Goal: Task Accomplishment & Management: Manage account settings

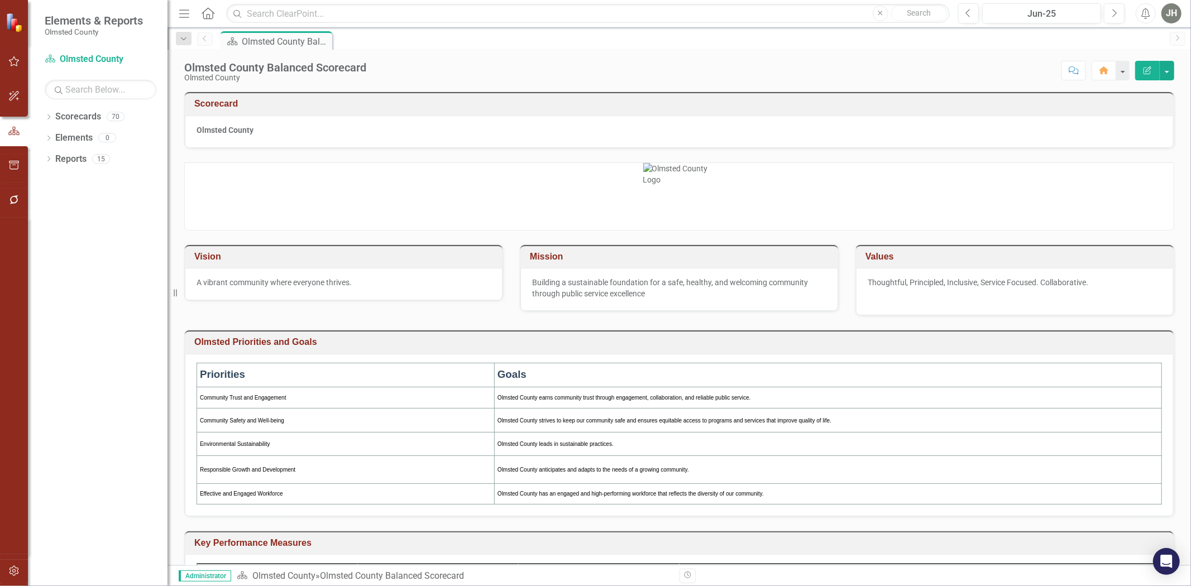
scroll to position [331, 0]
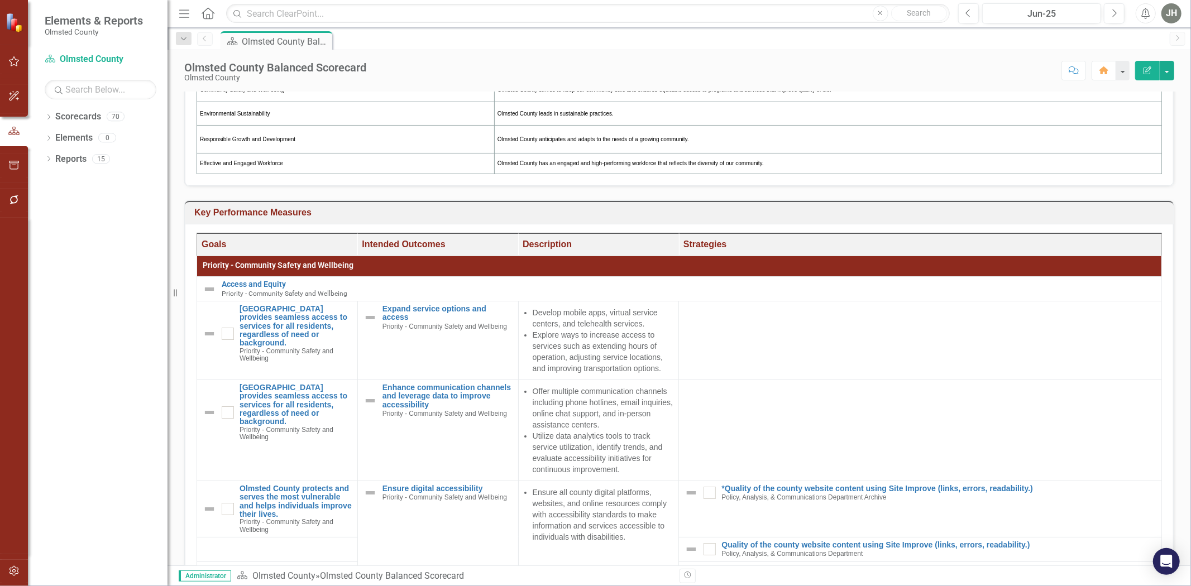
click at [1019, 214] on h3 "Key Performance Measures" at bounding box center [681, 213] width 974 height 10
click at [1168, 214] on td at bounding box center [1168, 214] width 0 height 18
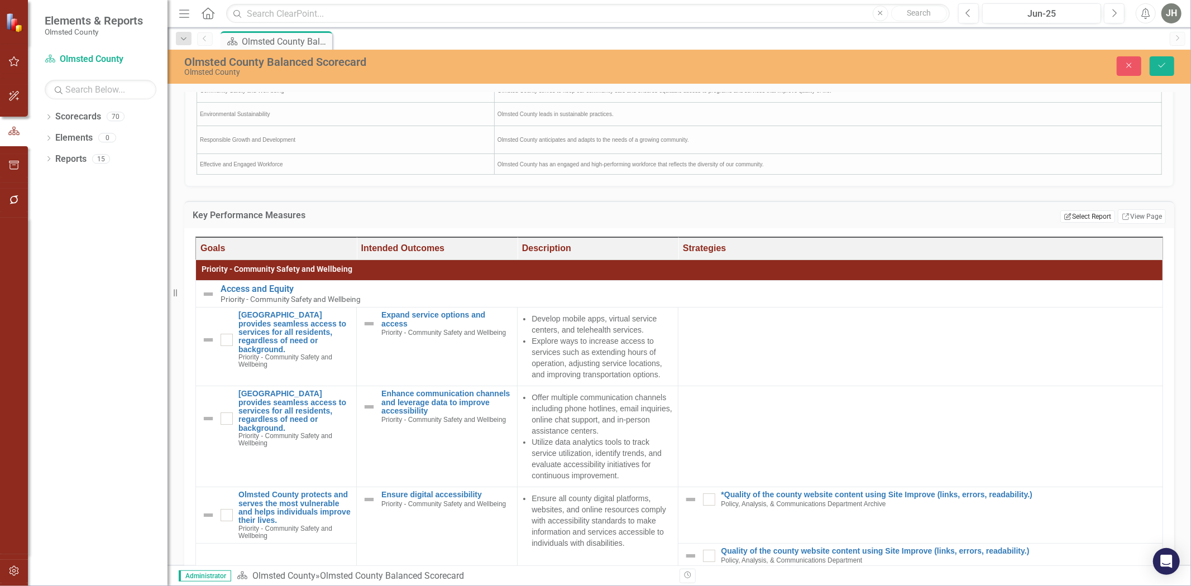
click at [1074, 215] on button "Edit Report Select Report" at bounding box center [1087, 216] width 54 height 12
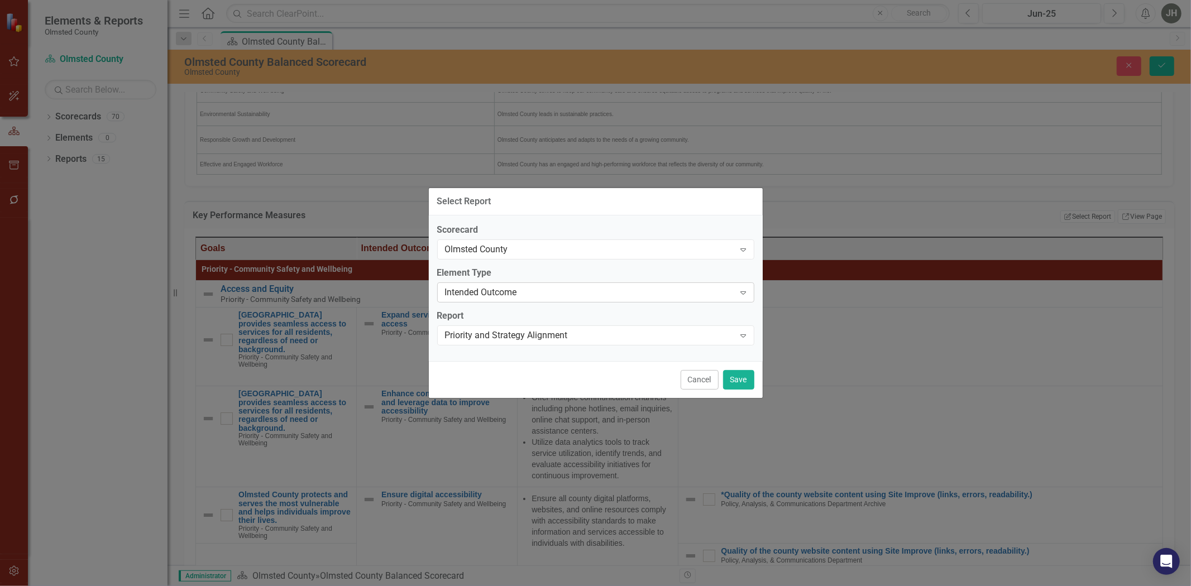
click at [711, 288] on div "Intended Outcome" at bounding box center [590, 292] width 290 height 13
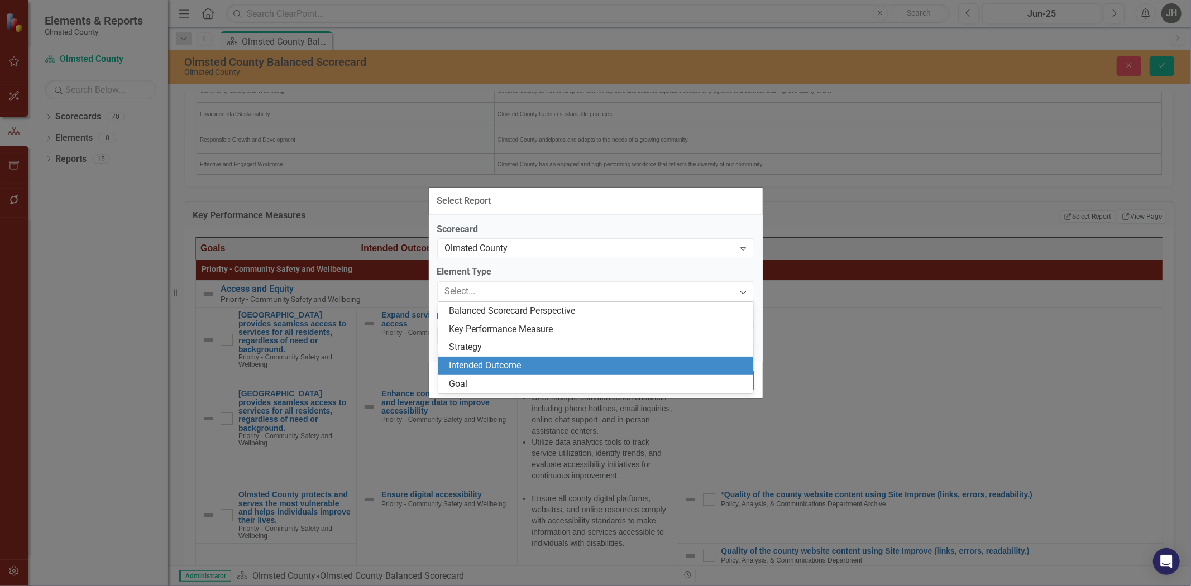
click at [646, 142] on div "Select Report Scorecard Olmsted County Expand Element Type 5 results available.…" at bounding box center [595, 293] width 335 height 586
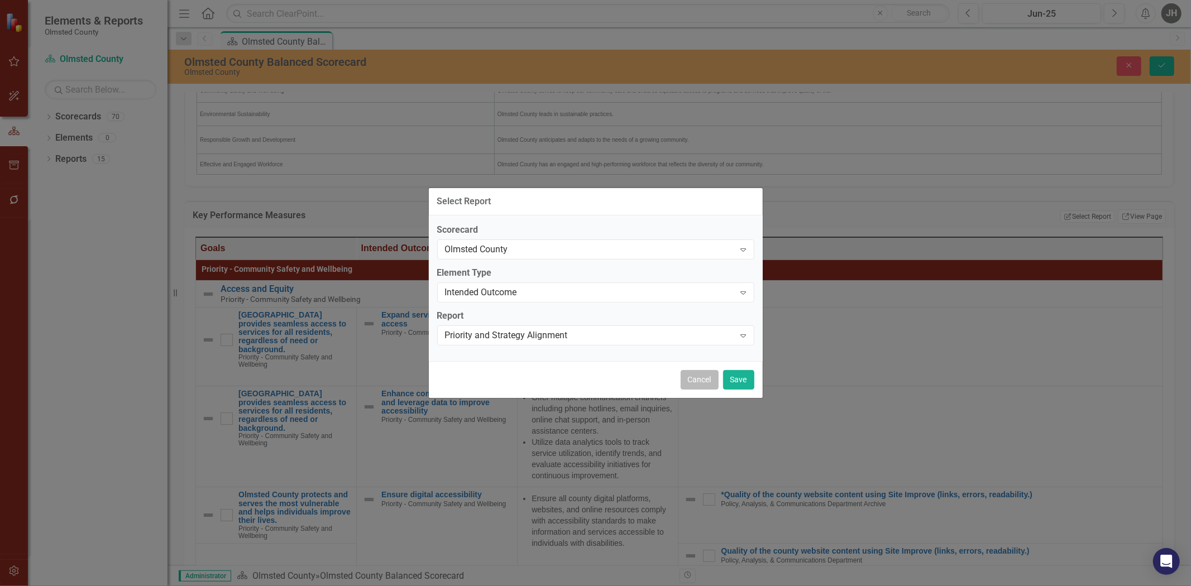
drag, startPoint x: 705, startPoint y: 378, endPoint x: 679, endPoint y: 387, distance: 26.7
click at [704, 378] on button "Cancel" at bounding box center [700, 380] width 38 height 20
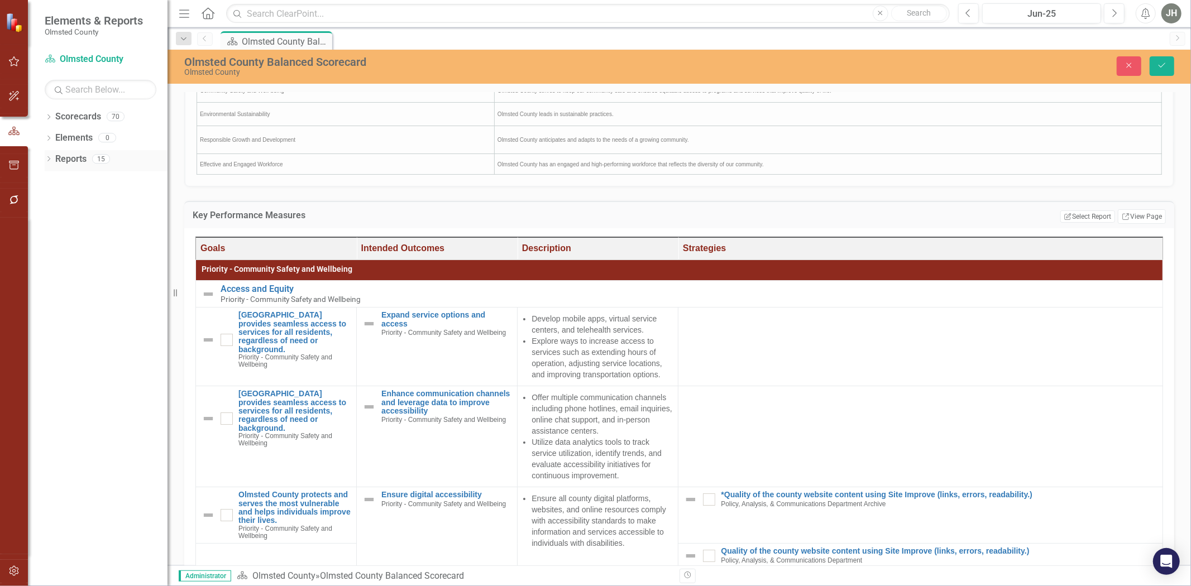
click at [73, 157] on link "Reports" at bounding box center [70, 159] width 31 height 13
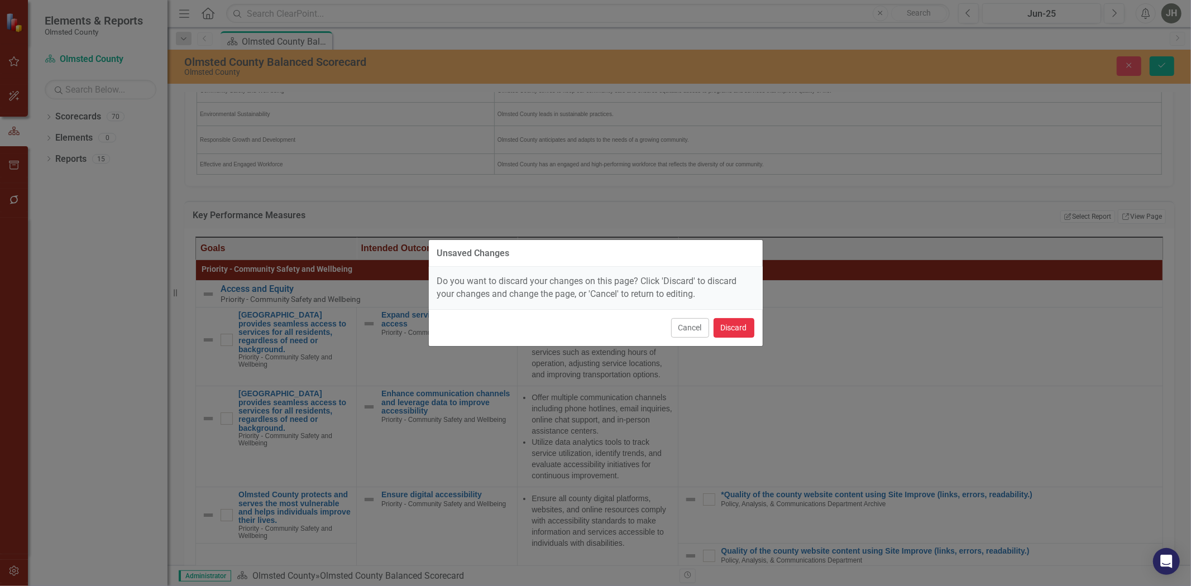
click at [735, 323] on button "Discard" at bounding box center [733, 328] width 41 height 20
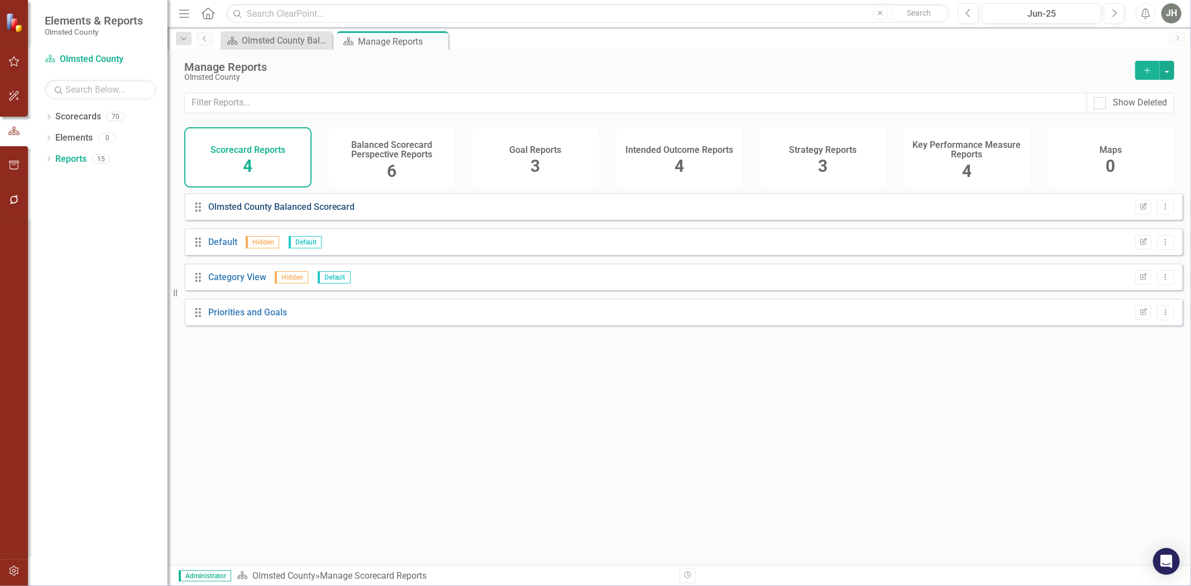
click at [274, 212] on link "Olmsted County Balanced Scorecard" at bounding box center [281, 207] width 147 height 11
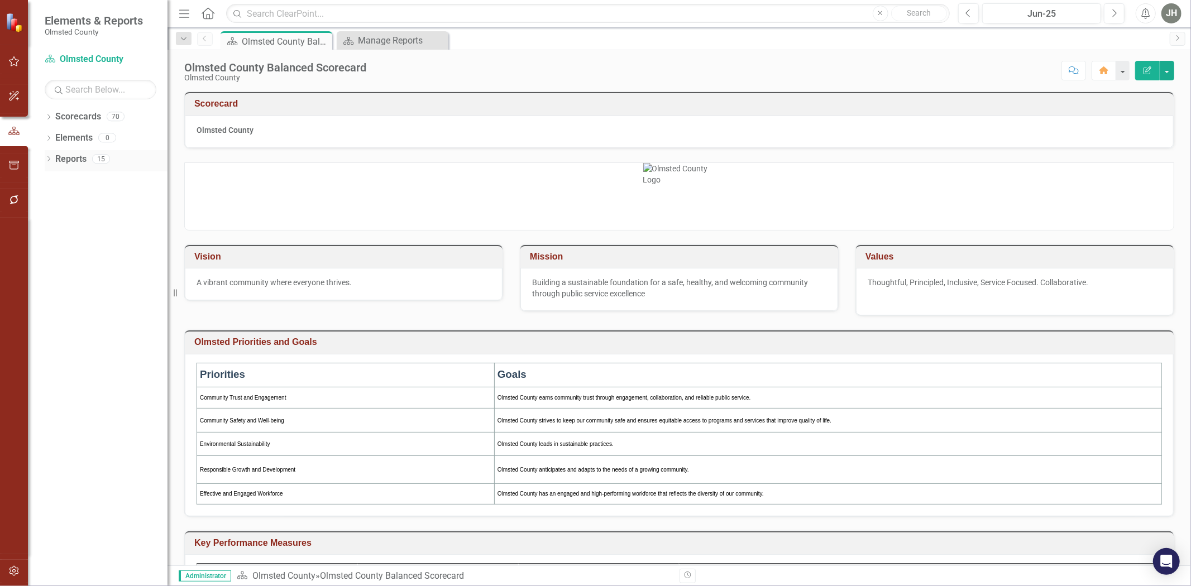
click at [66, 157] on link "Reports" at bounding box center [70, 159] width 31 height 13
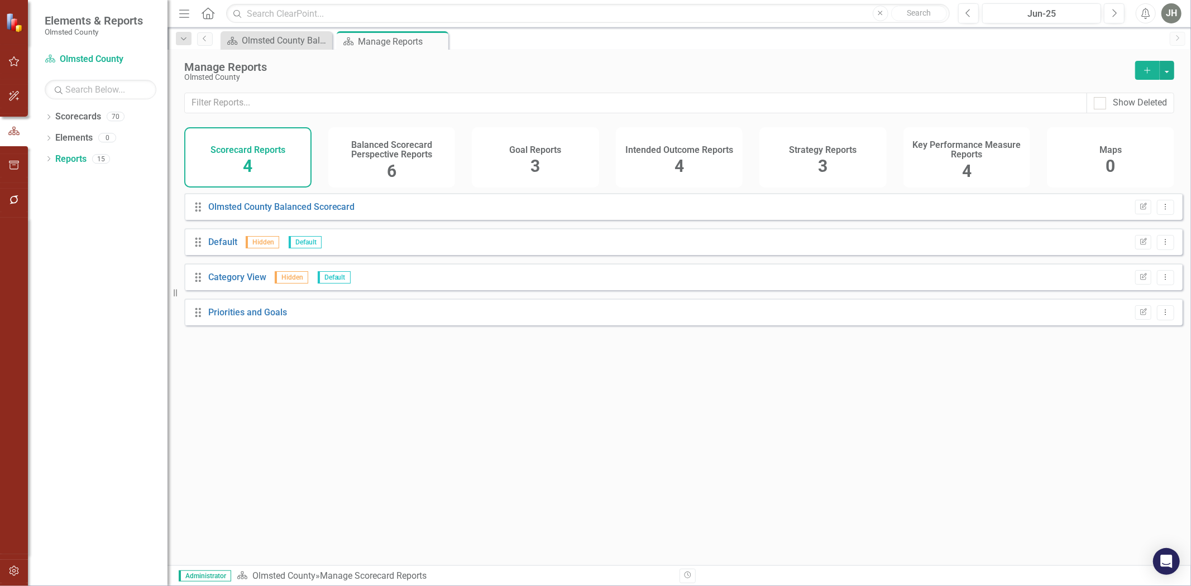
click at [389, 151] on h4 "Balanced Scorecard Perspective Reports" at bounding box center [392, 150] width 114 height 20
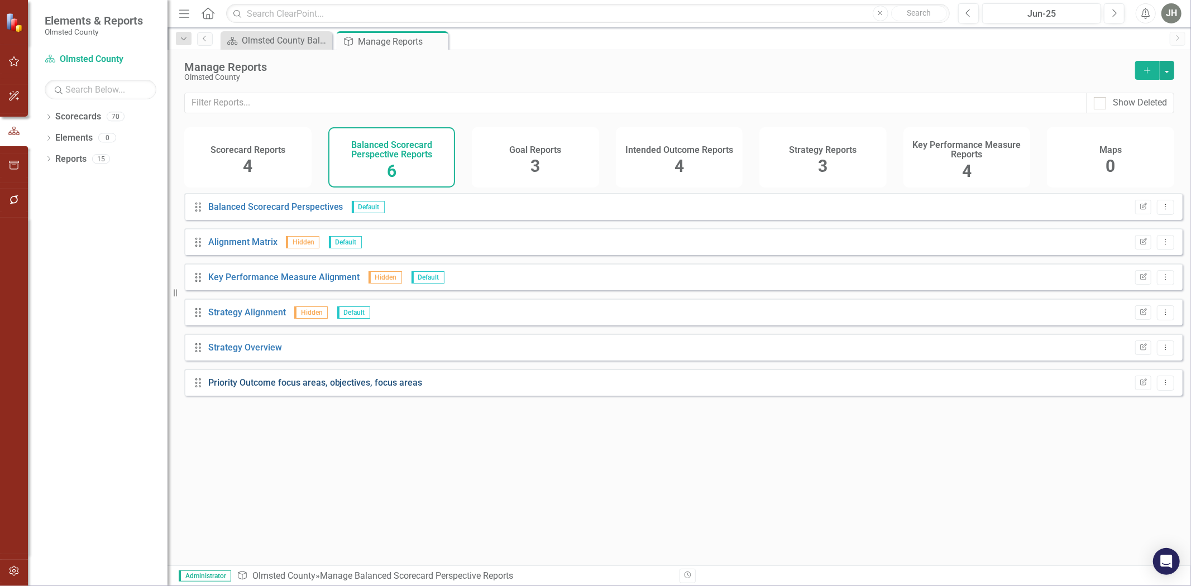
click at [309, 388] on link "Priority Outcome focus areas, objectives, focus areas" at bounding box center [315, 382] width 214 height 11
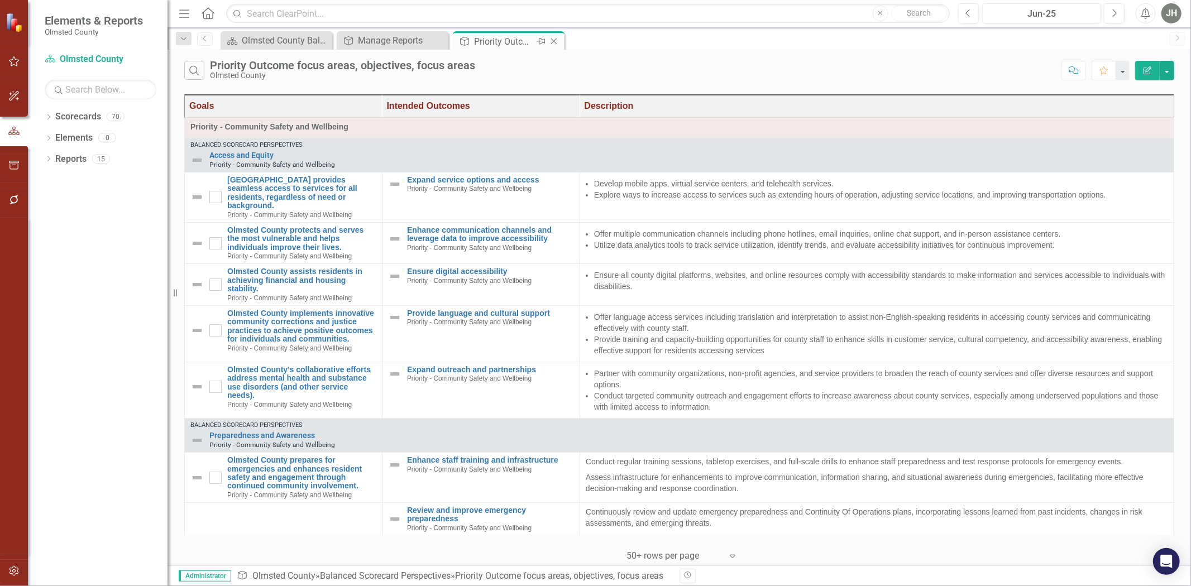
click at [553, 40] on icon "Close" at bounding box center [553, 41] width 11 height 9
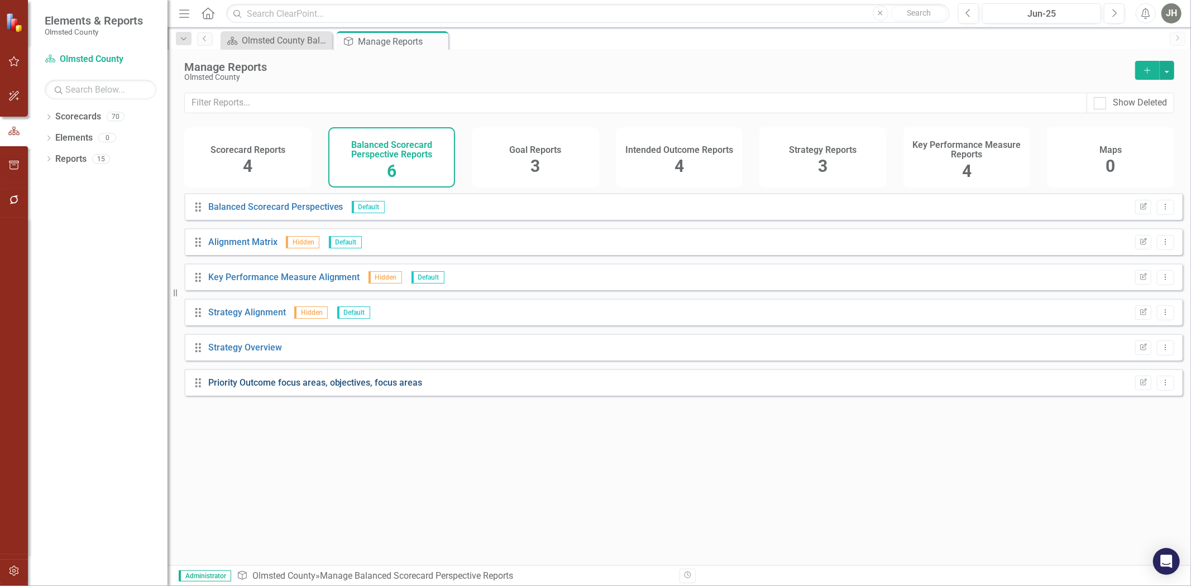
click at [388, 386] on link "Priority Outcome focus areas, objectives, focus areas" at bounding box center [315, 382] width 214 height 11
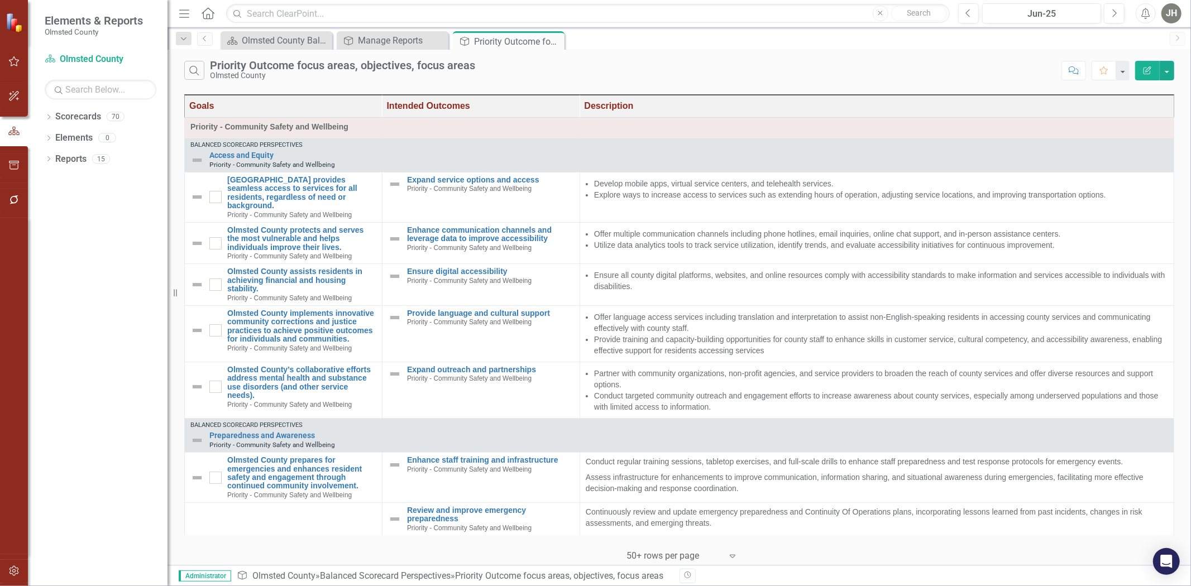
drag, startPoint x: 558, startPoint y: 40, endPoint x: 549, endPoint y: 42, distance: 9.2
click at [0, 0] on icon "Close" at bounding box center [0, 0] width 0 height 0
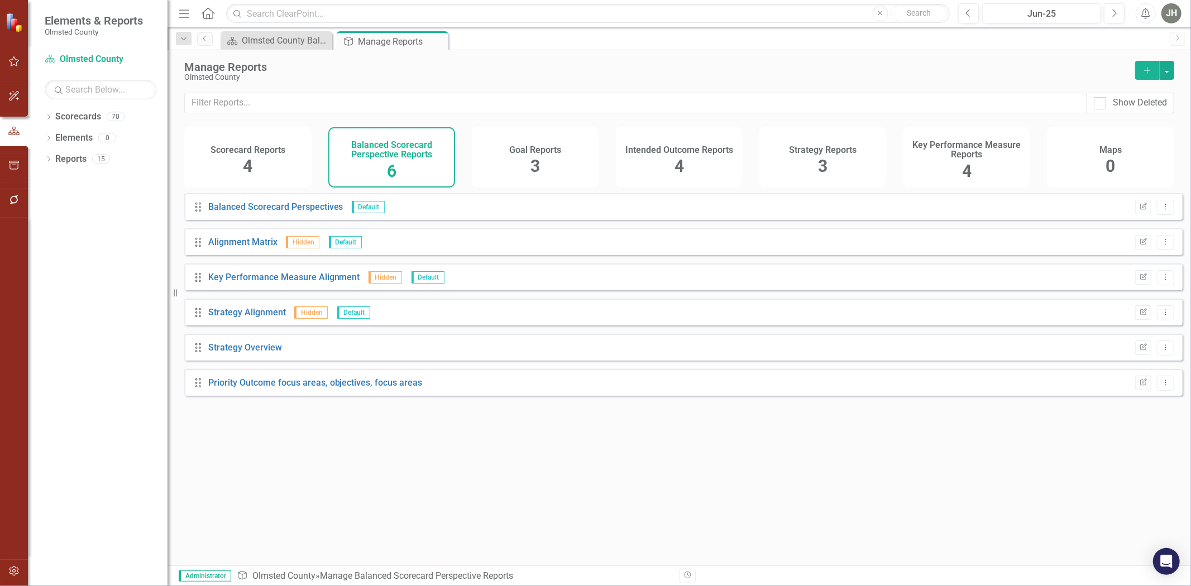
click at [823, 159] on span "3" at bounding box center [822, 166] width 9 height 20
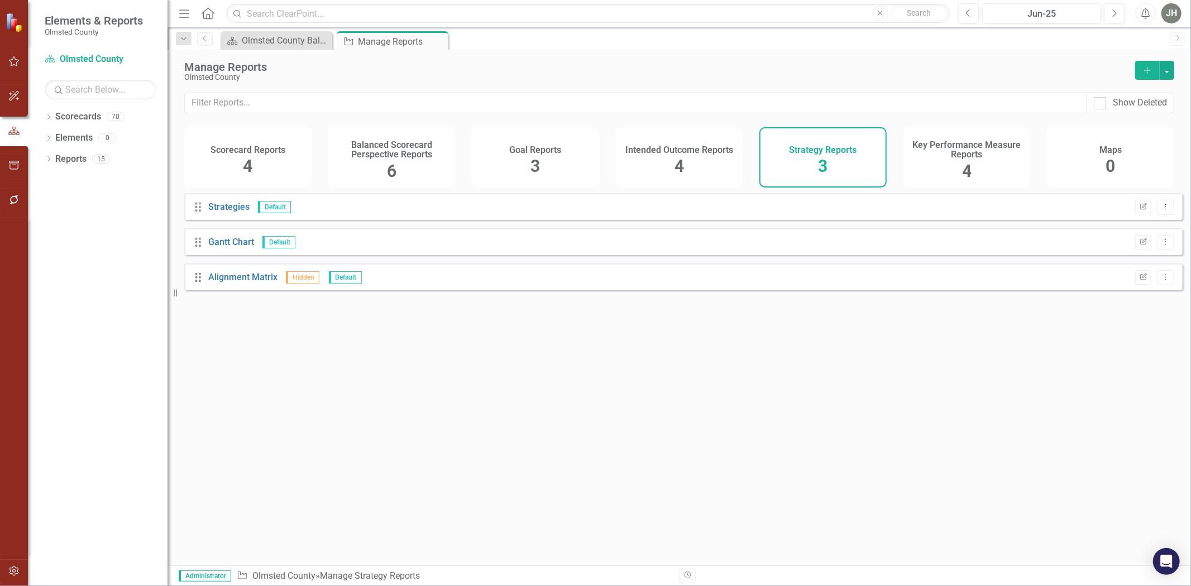
click at [687, 158] on div "Intended Outcome Reports 4" at bounding box center [679, 157] width 127 height 60
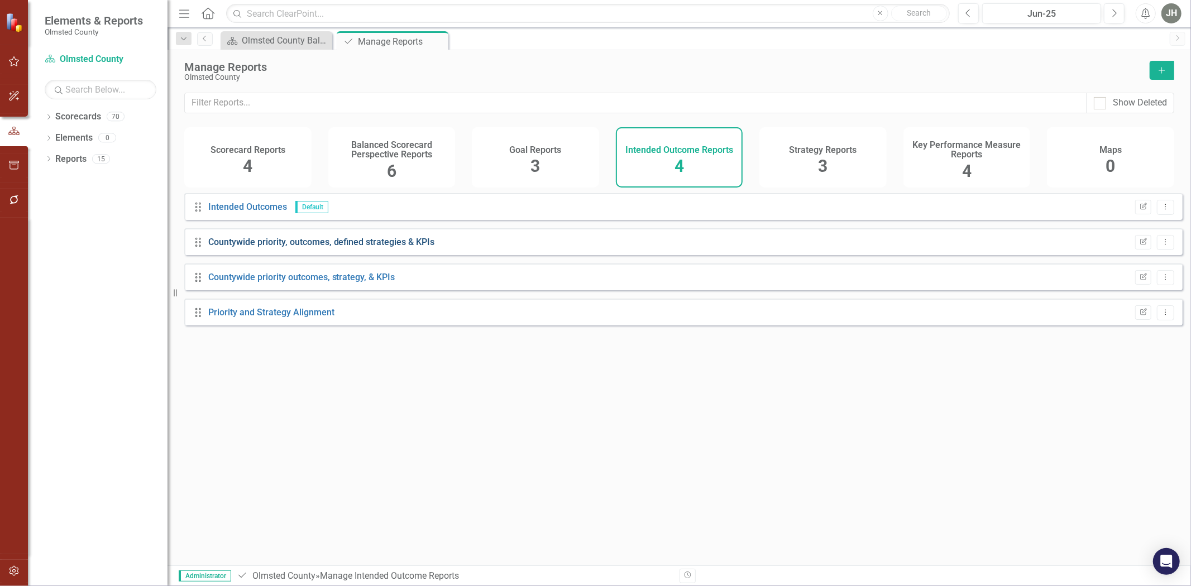
click at [287, 247] on link "Countywide priority, outcomes, defined strategies & KPIs" at bounding box center [321, 242] width 227 height 11
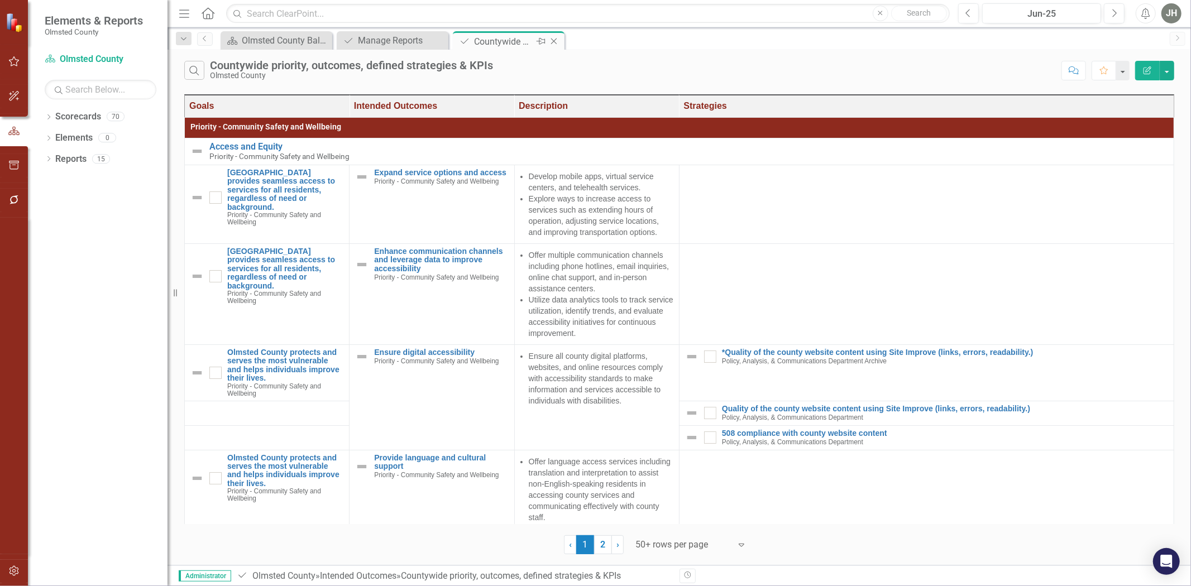
click at [554, 38] on icon "Close" at bounding box center [553, 41] width 11 height 9
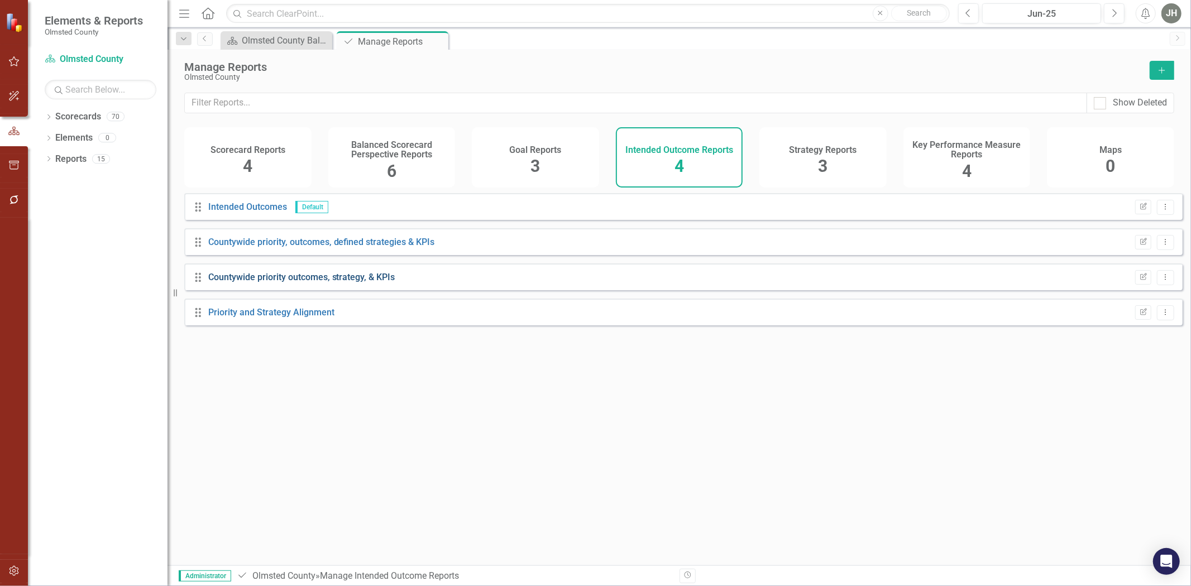
click at [318, 282] on link "Countywide priority outcomes, strategy, & KPIs" at bounding box center [301, 277] width 187 height 11
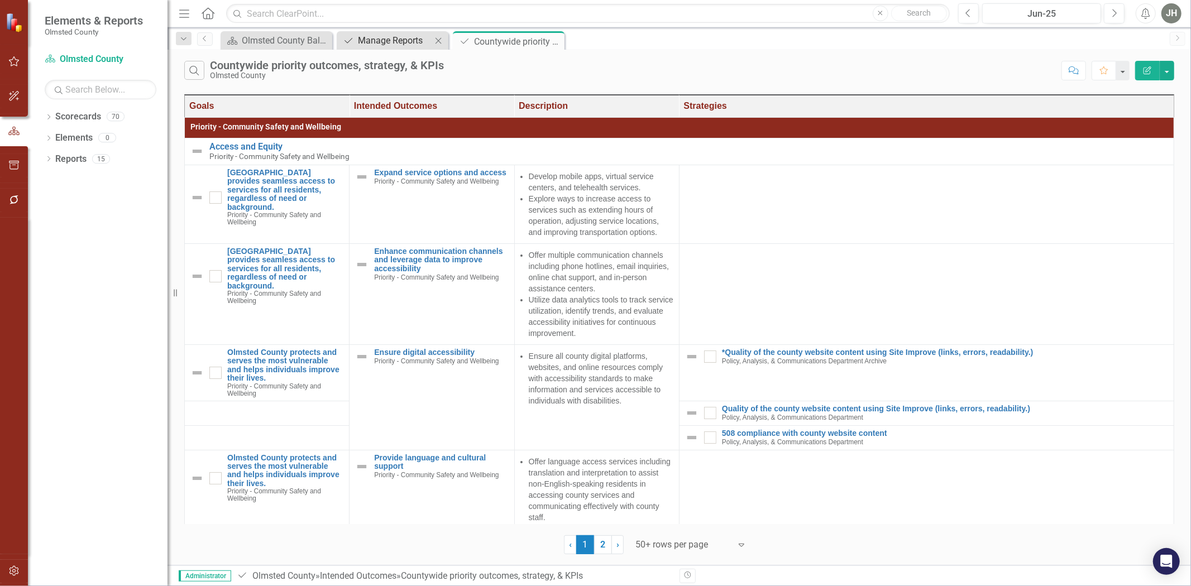
click at [410, 40] on div "Manage Reports" at bounding box center [395, 40] width 74 height 14
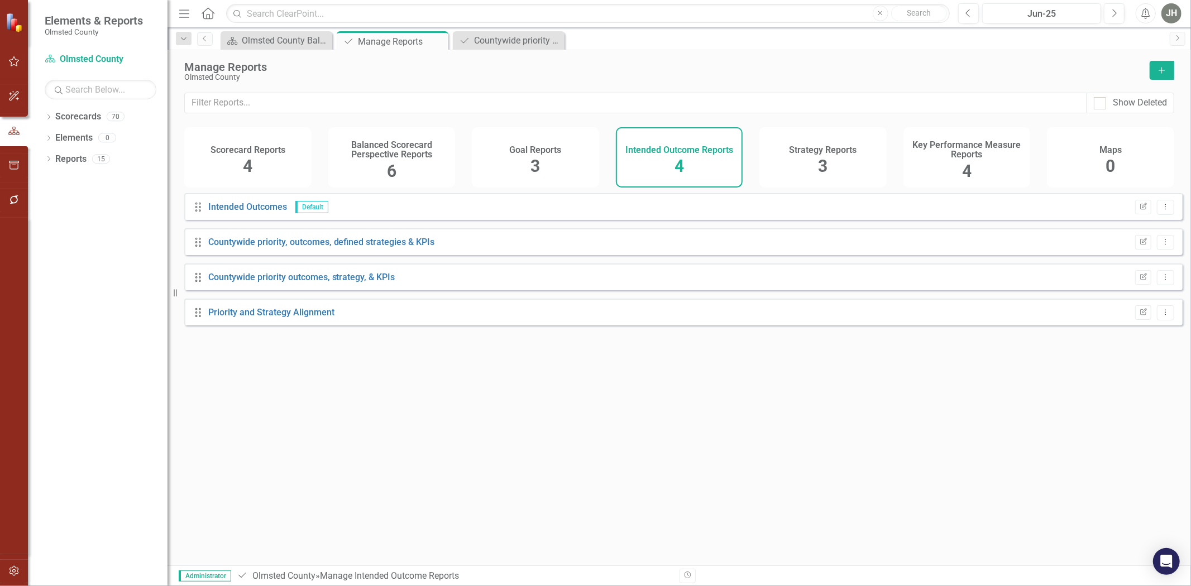
click at [958, 160] on h4 "Key Performance Measure Reports" at bounding box center [967, 150] width 114 height 20
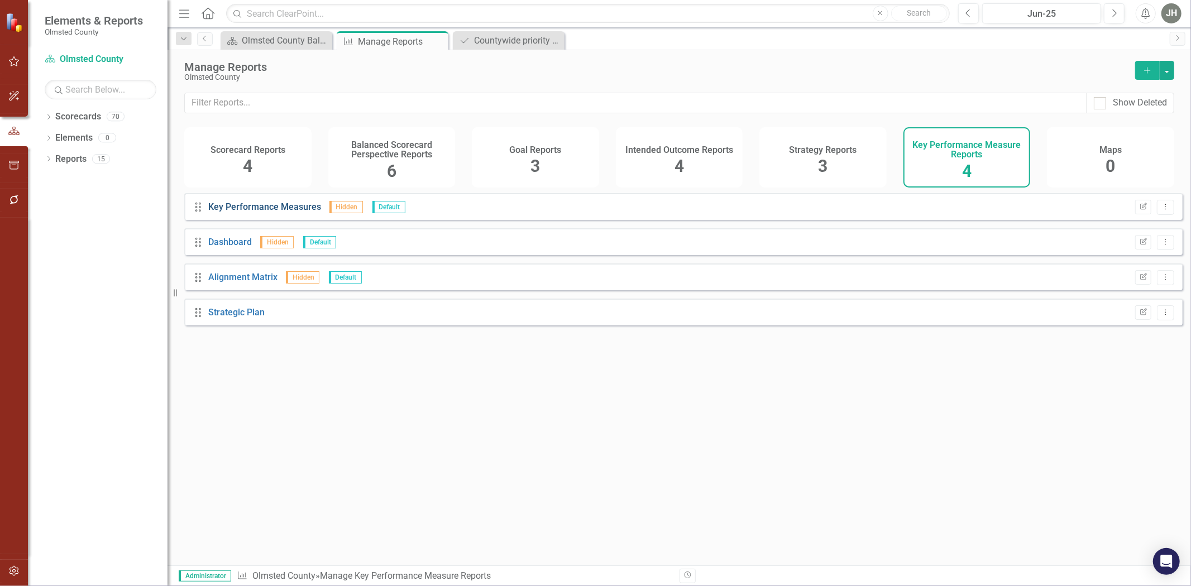
click at [278, 212] on link "Key Performance Measures" at bounding box center [264, 207] width 113 height 11
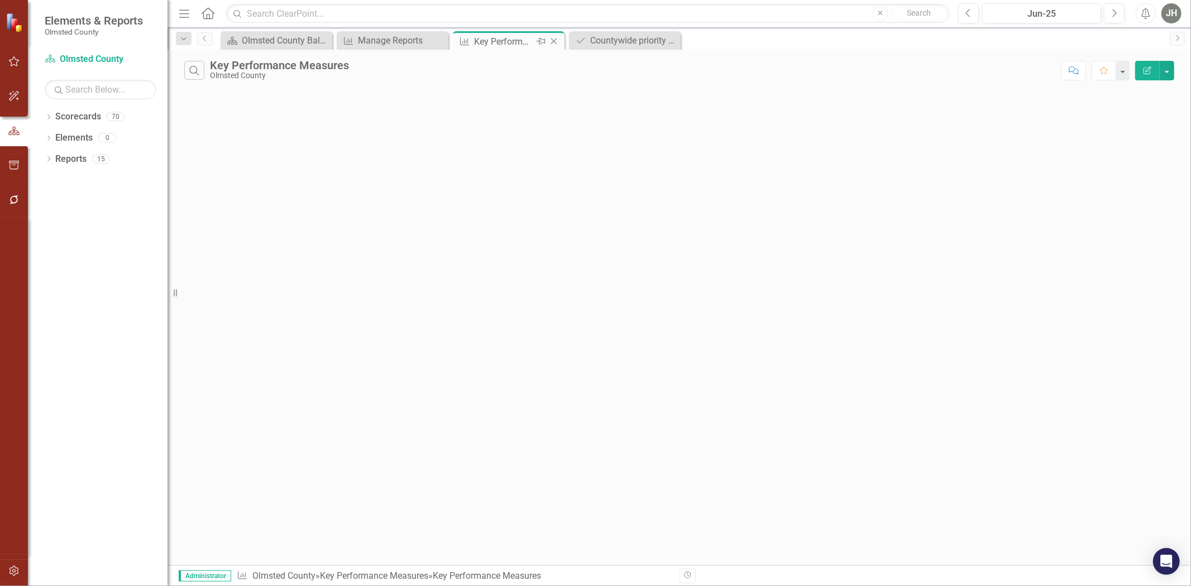
click at [556, 39] on icon "Close" at bounding box center [553, 41] width 11 height 9
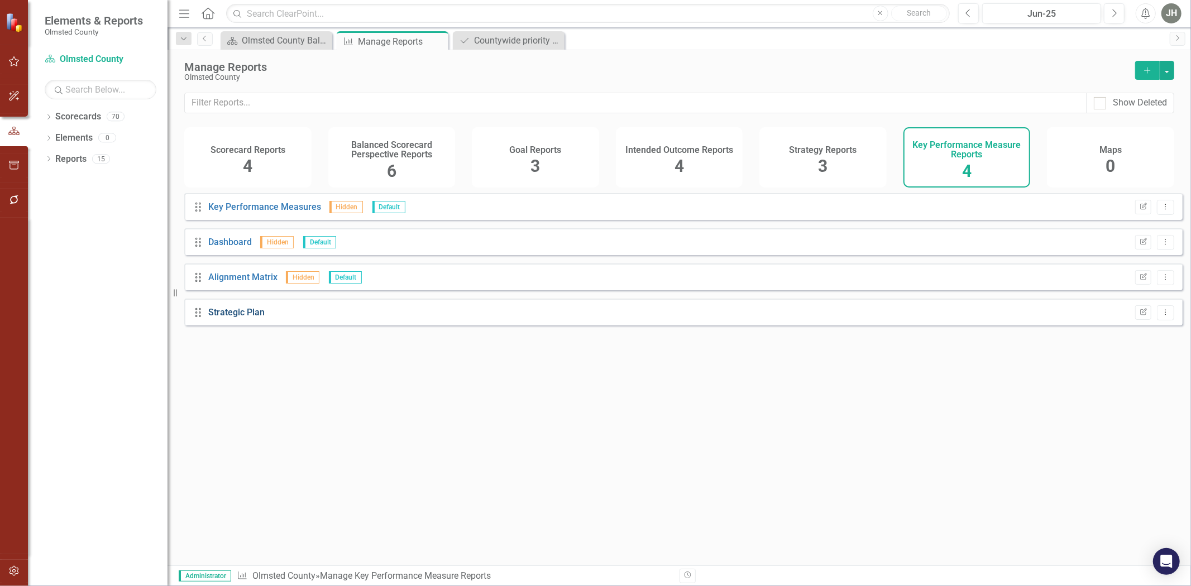
click at [255, 318] on link "Strategic Plan" at bounding box center [236, 312] width 56 height 11
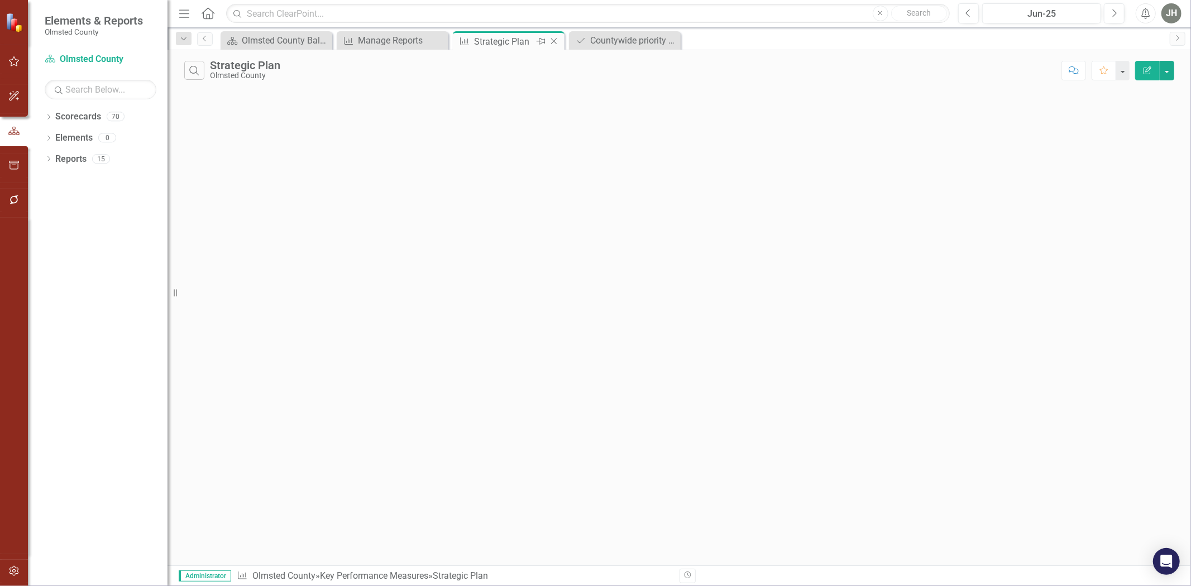
click at [553, 37] on icon "Close" at bounding box center [553, 41] width 11 height 9
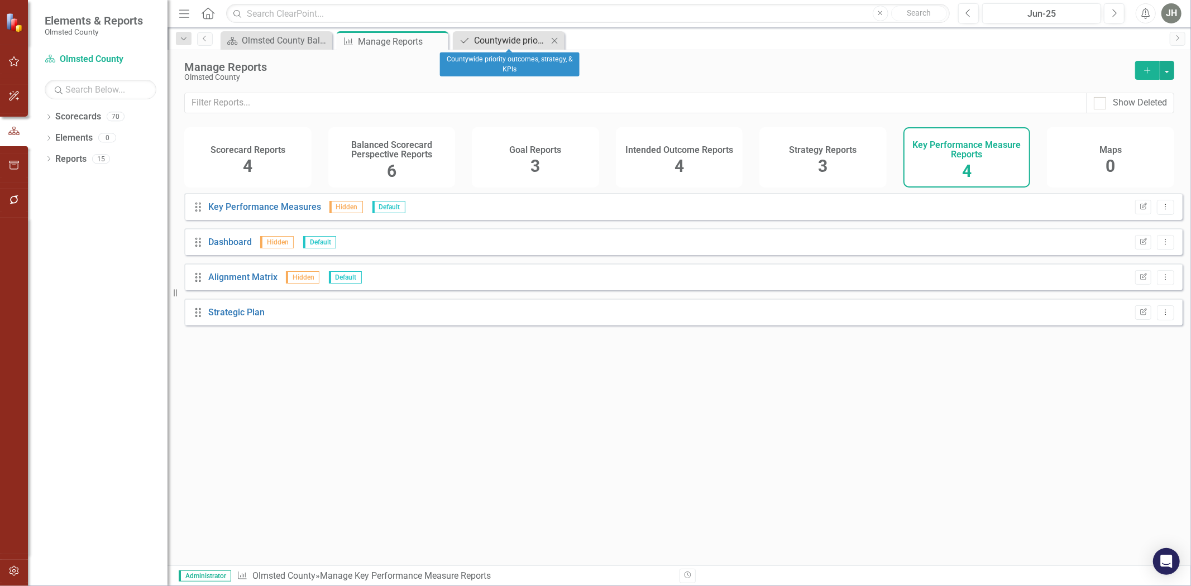
click at [508, 36] on div "Countywide priority outcomes, strategy, & KPIs" at bounding box center [511, 40] width 74 height 14
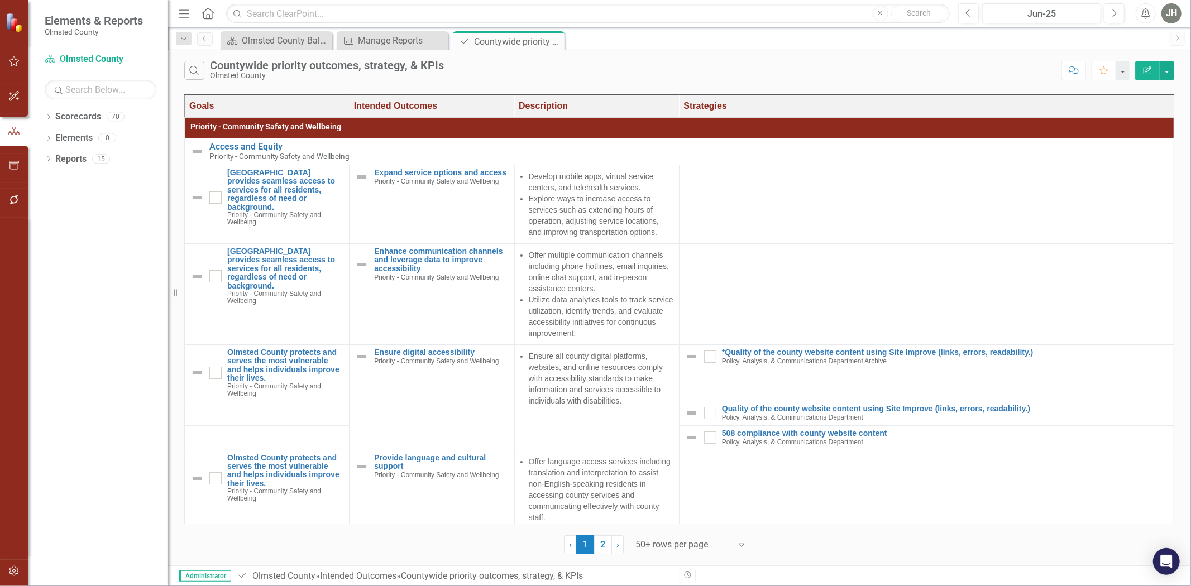
click at [1147, 69] on icon "Edit Report" at bounding box center [1147, 70] width 10 height 8
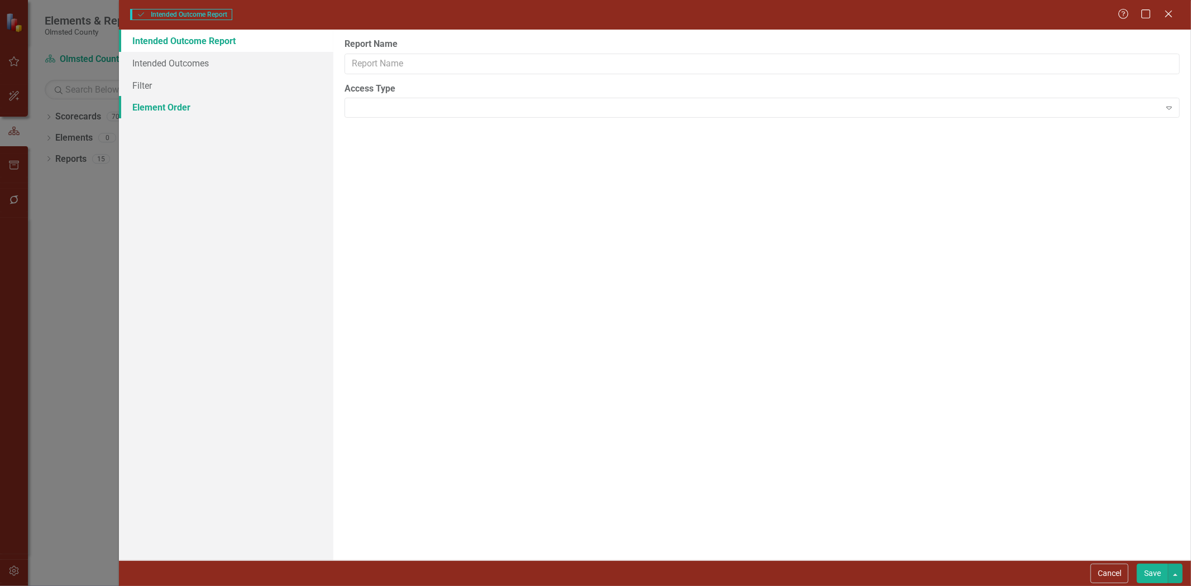
type input "Countywide priority outcomes, strategy, & KPIs"
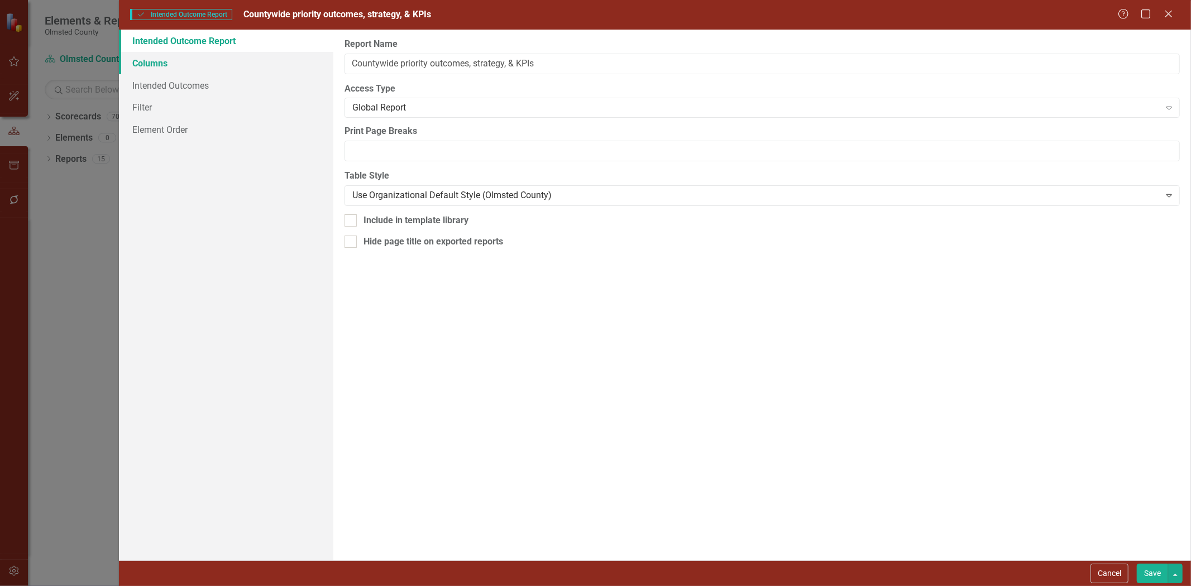
click at [153, 67] on link "Columns" at bounding box center [226, 63] width 214 height 22
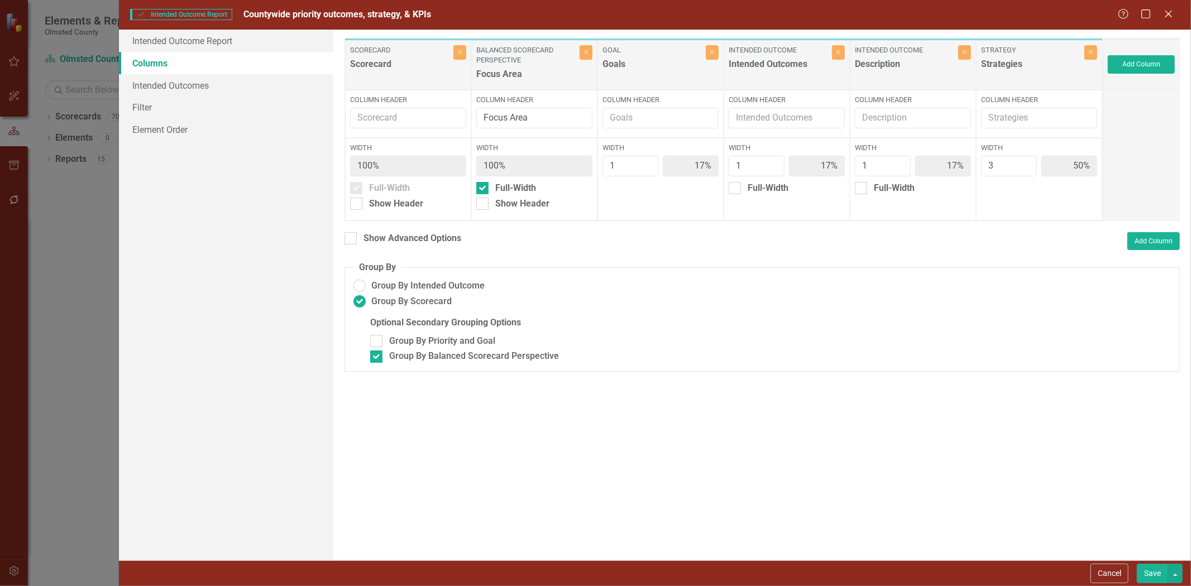
drag, startPoint x: 1107, startPoint y: 574, endPoint x: 1079, endPoint y: 555, distance: 33.4
click at [1107, 573] on button "Cancel" at bounding box center [1109, 574] width 38 height 20
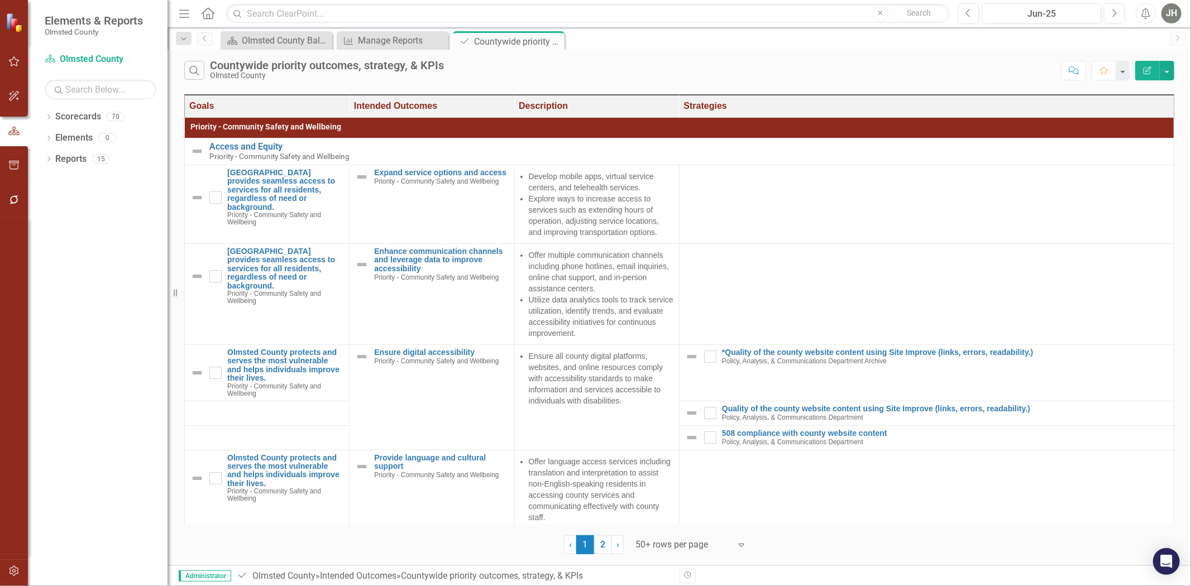
click at [1152, 65] on button "Edit Report" at bounding box center [1147, 71] width 25 height 20
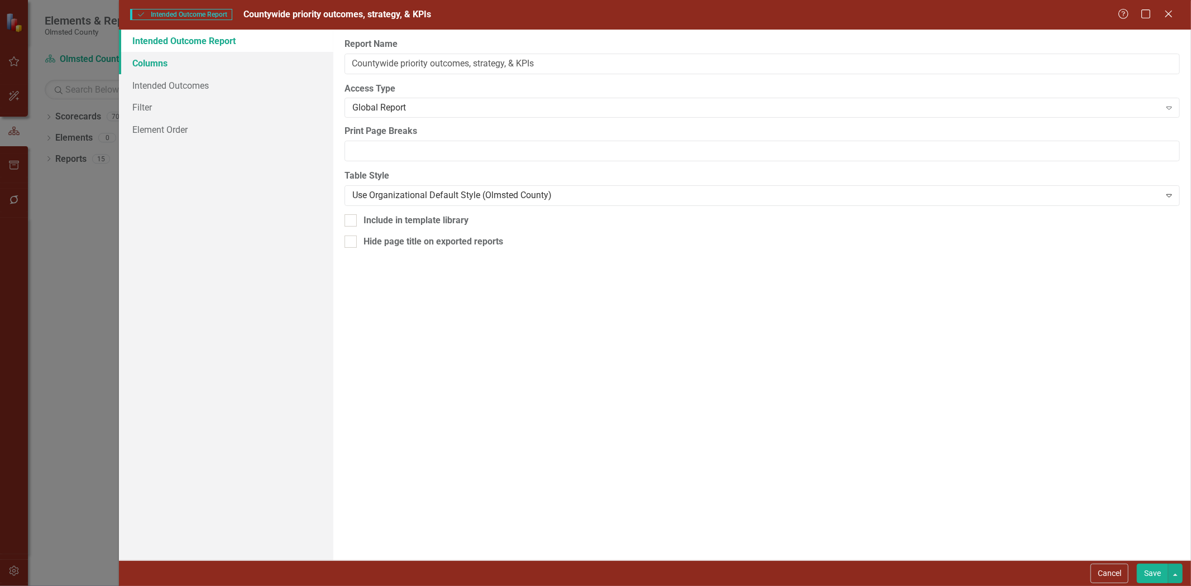
click at [158, 64] on link "Columns" at bounding box center [226, 63] width 214 height 22
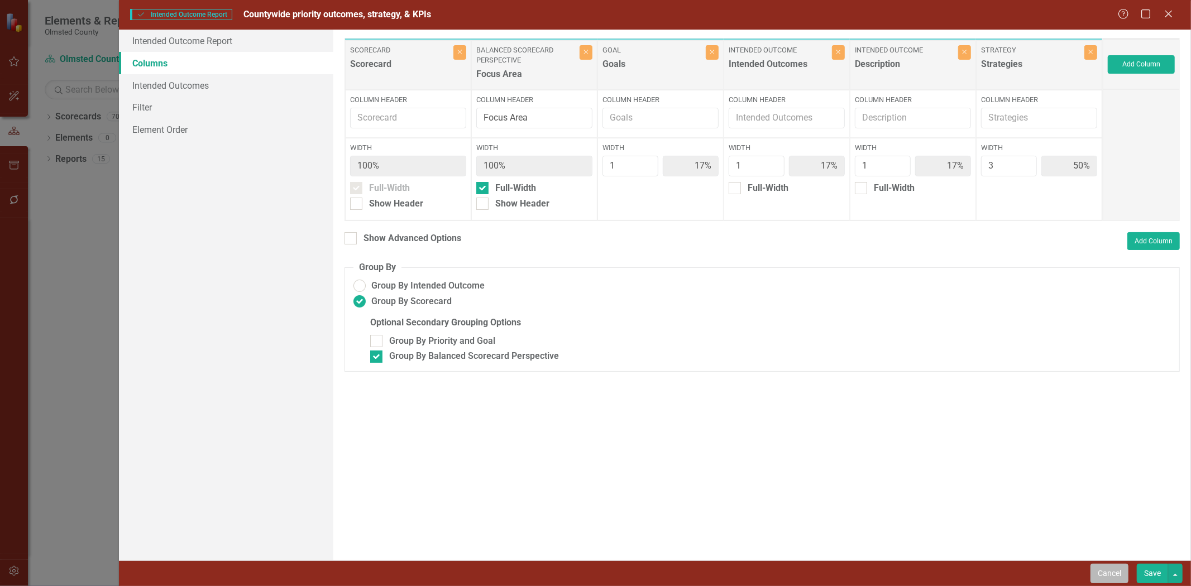
click at [1103, 576] on button "Cancel" at bounding box center [1109, 574] width 38 height 20
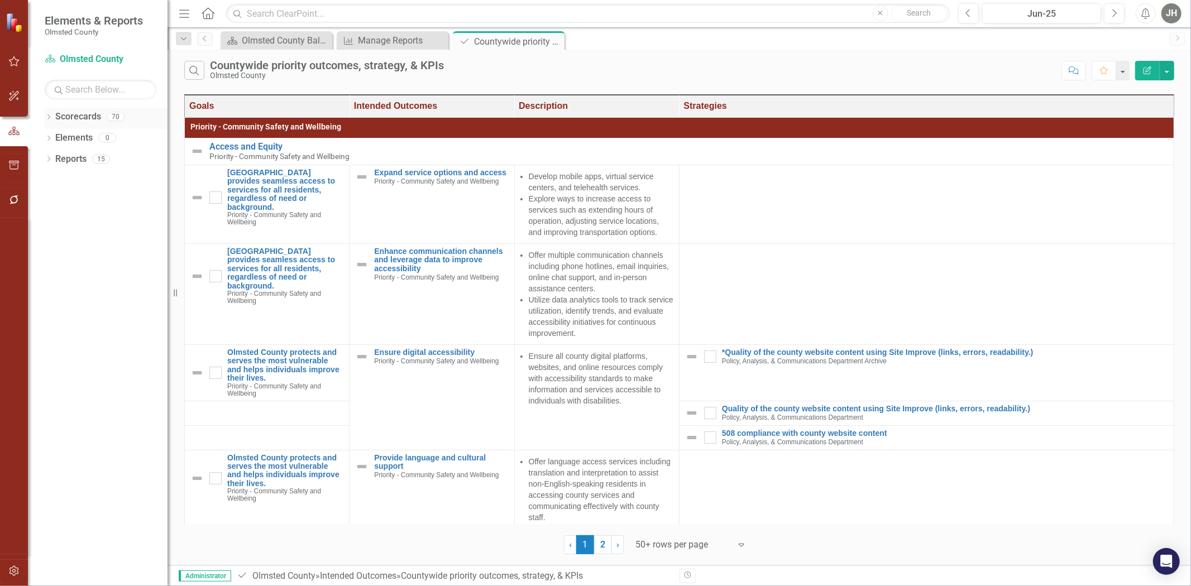
click at [49, 116] on icon "Dropdown" at bounding box center [49, 118] width 8 height 6
click at [58, 160] on icon "Dropdown" at bounding box center [54, 158] width 8 height 7
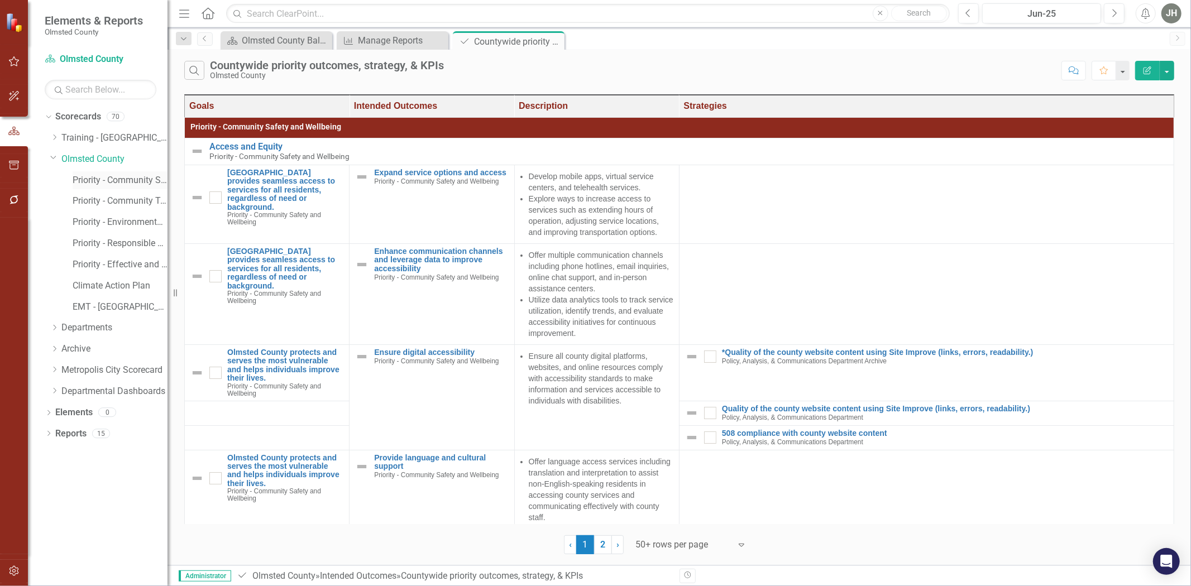
click at [116, 180] on link "Priority - Community Safety and Wellbeing" at bounding box center [120, 180] width 95 height 13
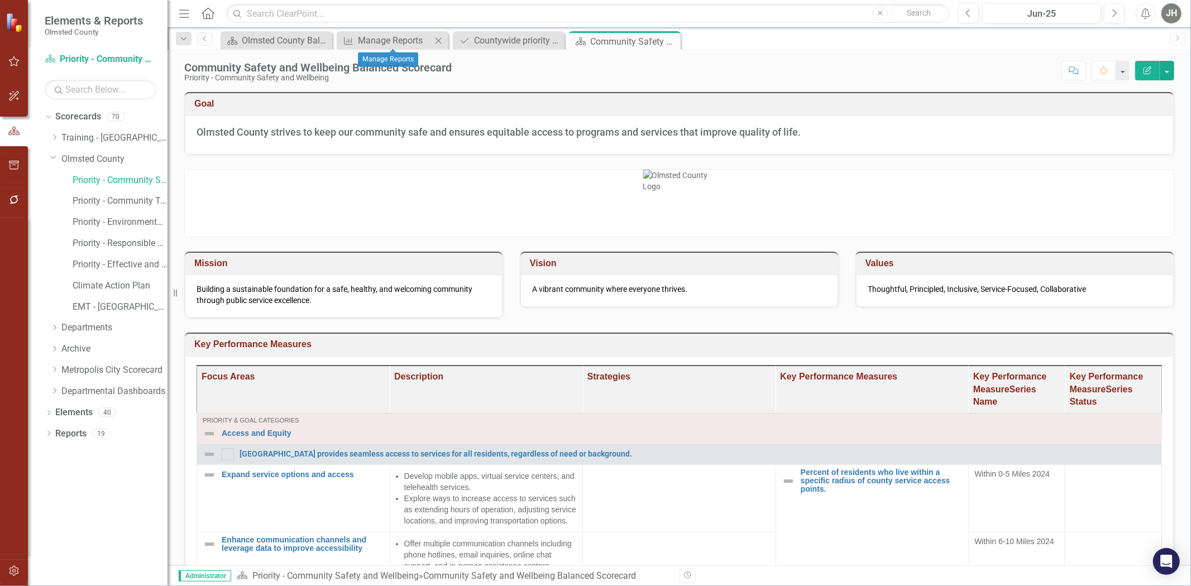
click at [439, 35] on div "Close" at bounding box center [439, 40] width 14 height 14
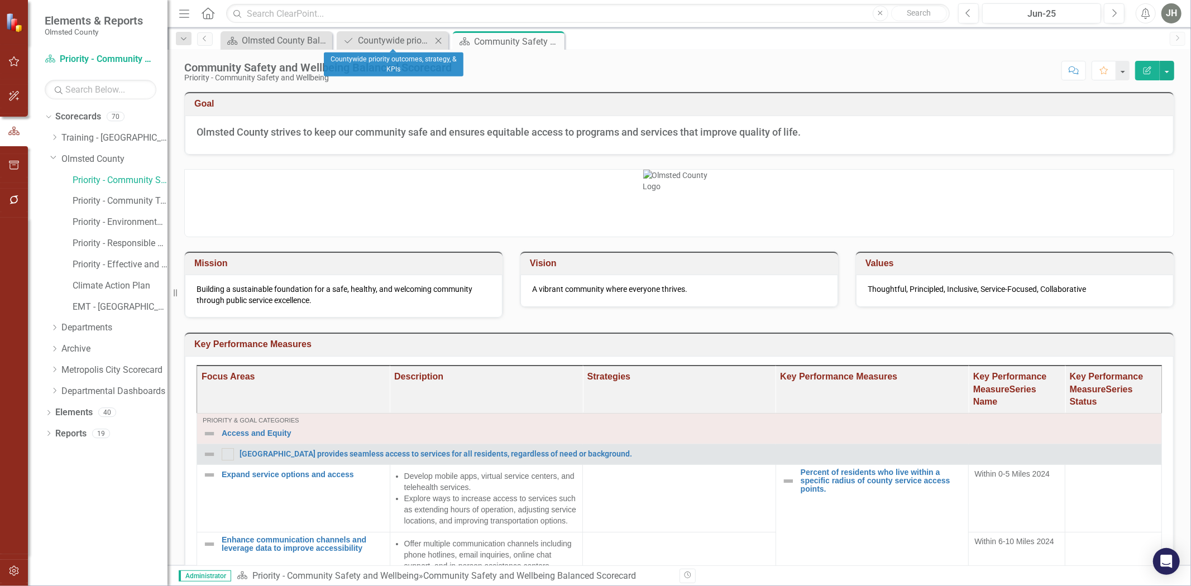
click at [441, 37] on icon "Close" at bounding box center [438, 40] width 11 height 9
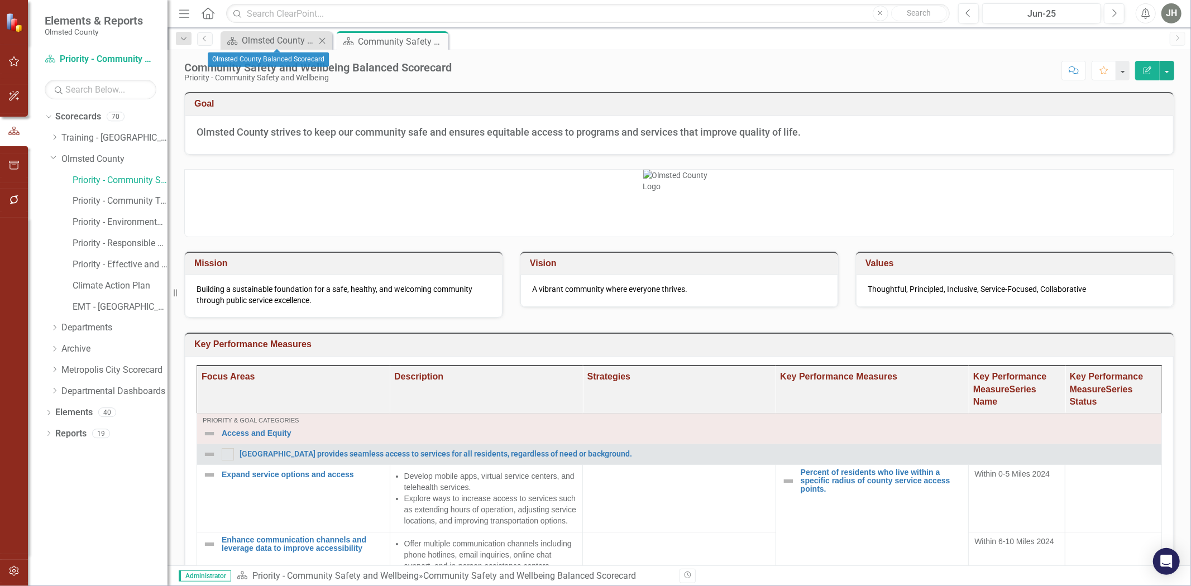
click at [322, 38] on icon "Close" at bounding box center [322, 40] width 11 height 9
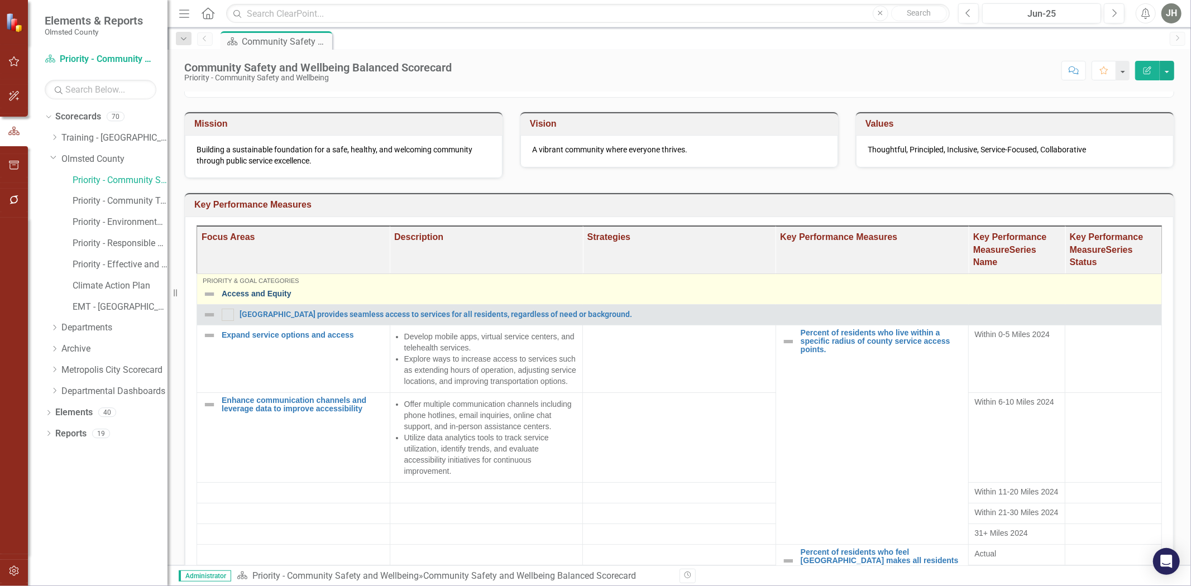
scroll to position [165, 0]
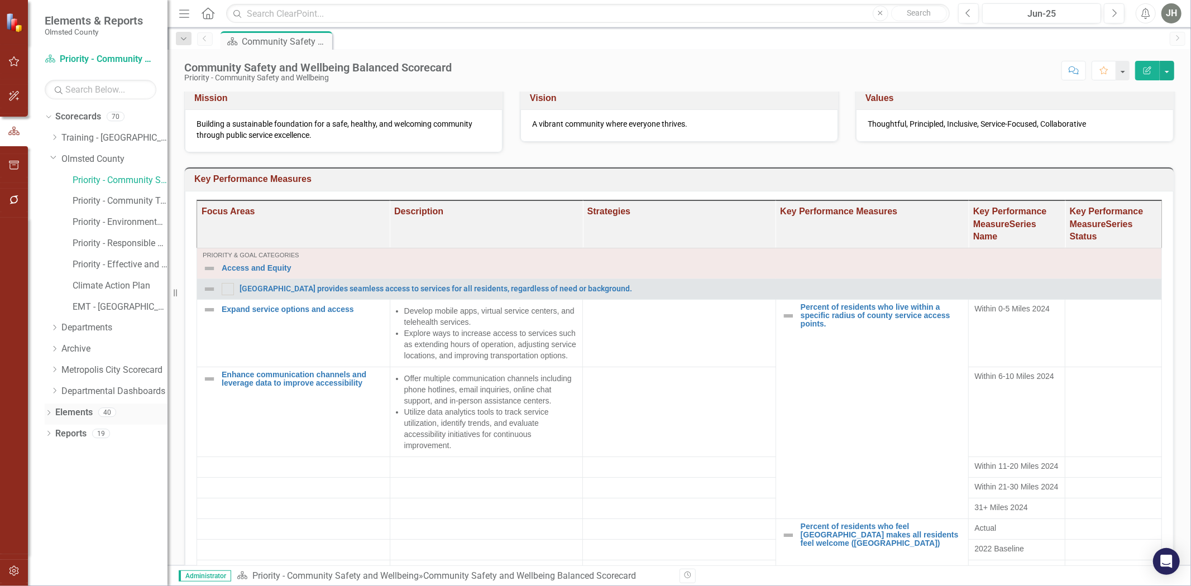
click at [76, 411] on link "Elements" at bounding box center [73, 412] width 37 height 13
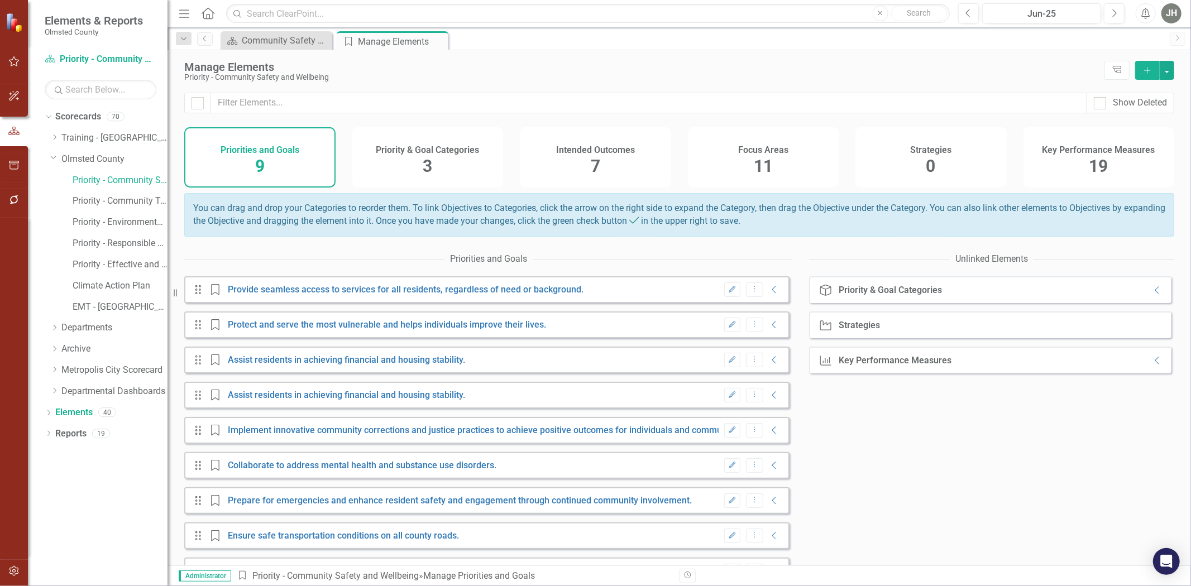
click at [940, 153] on h4 "Strategies" at bounding box center [930, 150] width 41 height 10
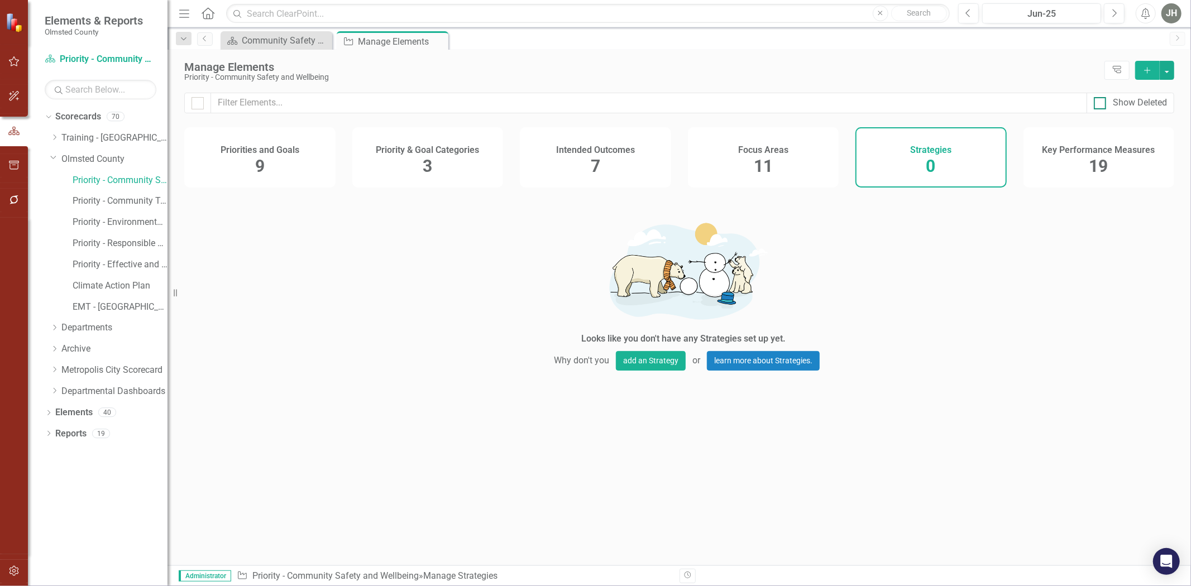
click at [1102, 104] on div at bounding box center [1100, 103] width 12 height 12
click at [1101, 104] on input "Show Deleted" at bounding box center [1097, 100] width 7 height 7
click at [927, 159] on span "26" at bounding box center [930, 166] width 19 height 20
click at [1100, 103] on input "Show Deleted" at bounding box center [1097, 100] width 7 height 7
click at [927, 155] on h4 "Strategies" at bounding box center [930, 150] width 41 height 10
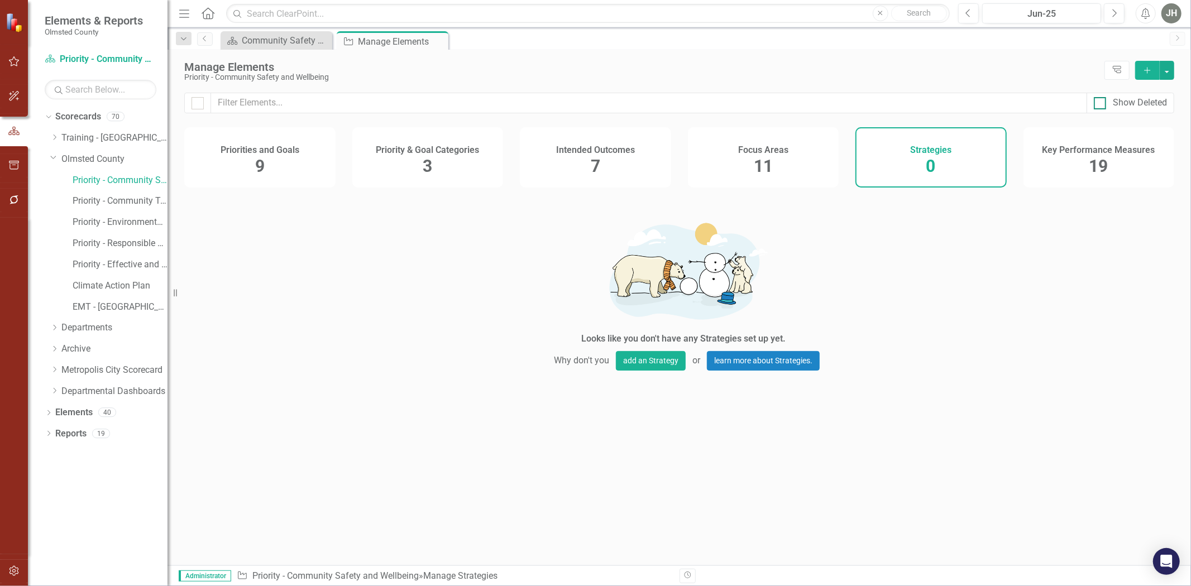
click at [1099, 104] on input "Show Deleted" at bounding box center [1097, 100] width 7 height 7
click at [1147, 103] on div "Show Deleted" at bounding box center [1140, 103] width 54 height 13
click at [1101, 103] on input "Show Deleted" at bounding box center [1097, 100] width 7 height 7
click at [1147, 103] on div "Show Deleted" at bounding box center [1140, 103] width 54 height 13
click at [1101, 103] on input "Show Deleted" at bounding box center [1097, 100] width 7 height 7
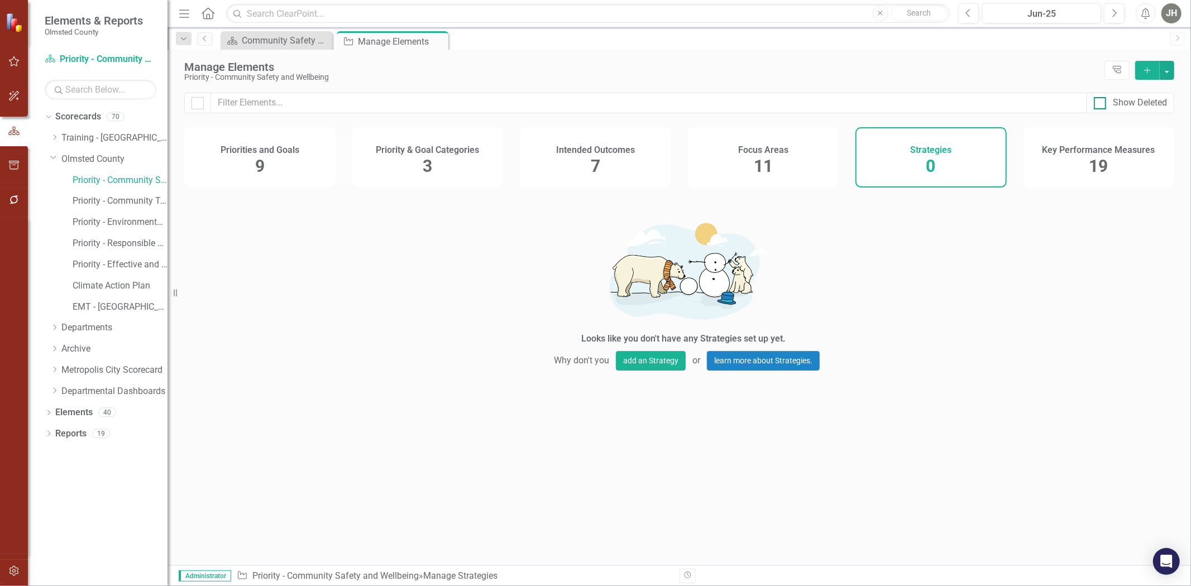
checkbox input "true"
click at [439, 39] on icon "Close" at bounding box center [437, 41] width 11 height 9
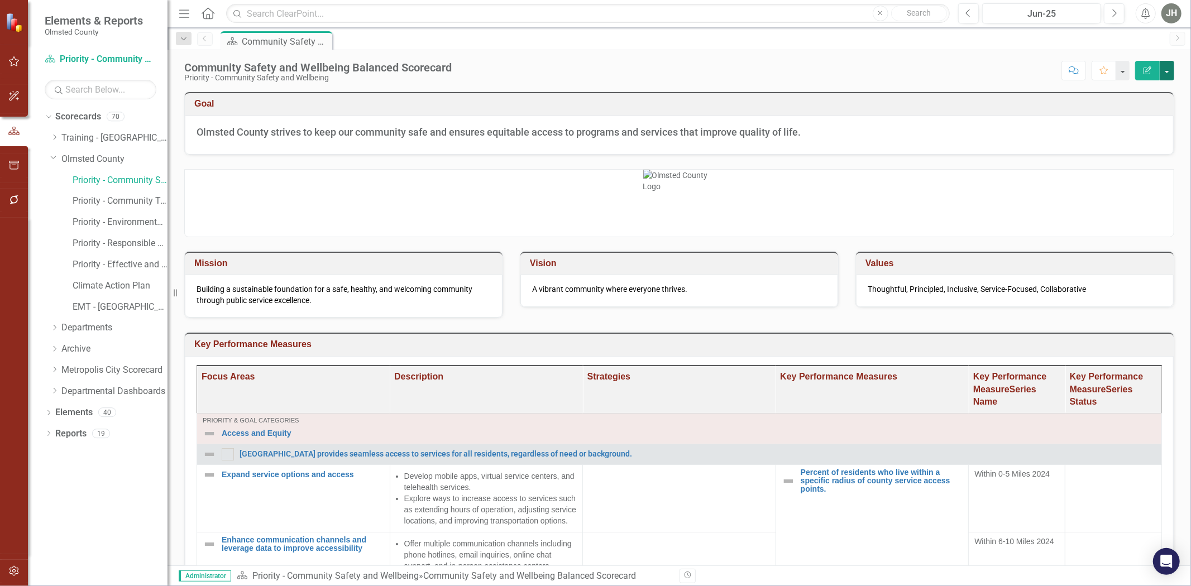
click at [1168, 73] on button "button" at bounding box center [1167, 71] width 15 height 20
click at [1131, 134] on link "Revision History Revision History" at bounding box center [1128, 136] width 90 height 21
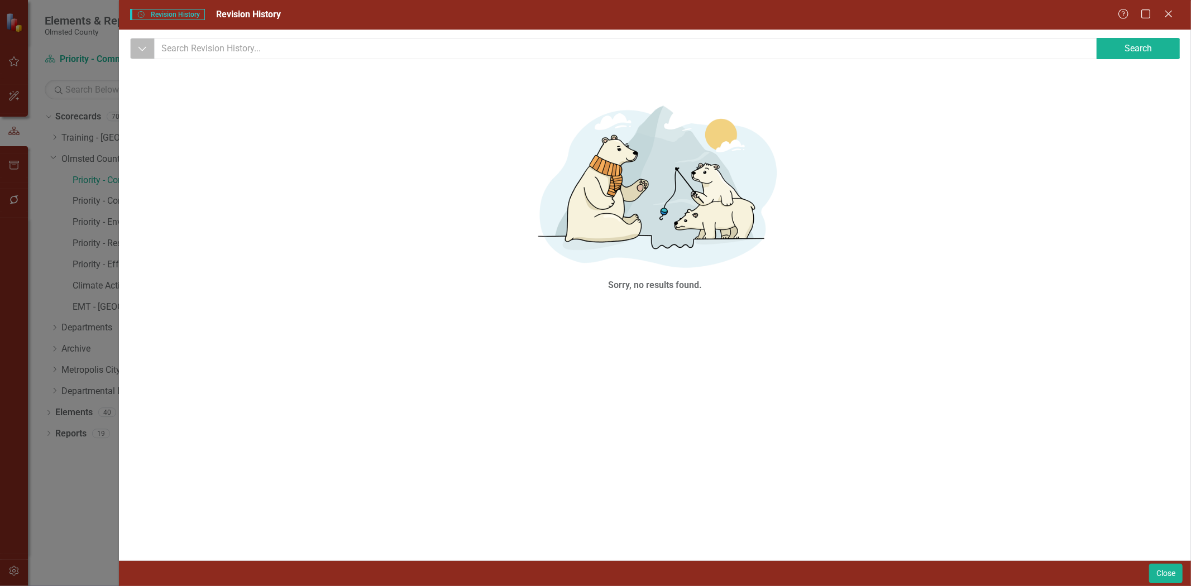
click at [141, 46] on icon "Dropdown" at bounding box center [142, 48] width 10 height 11
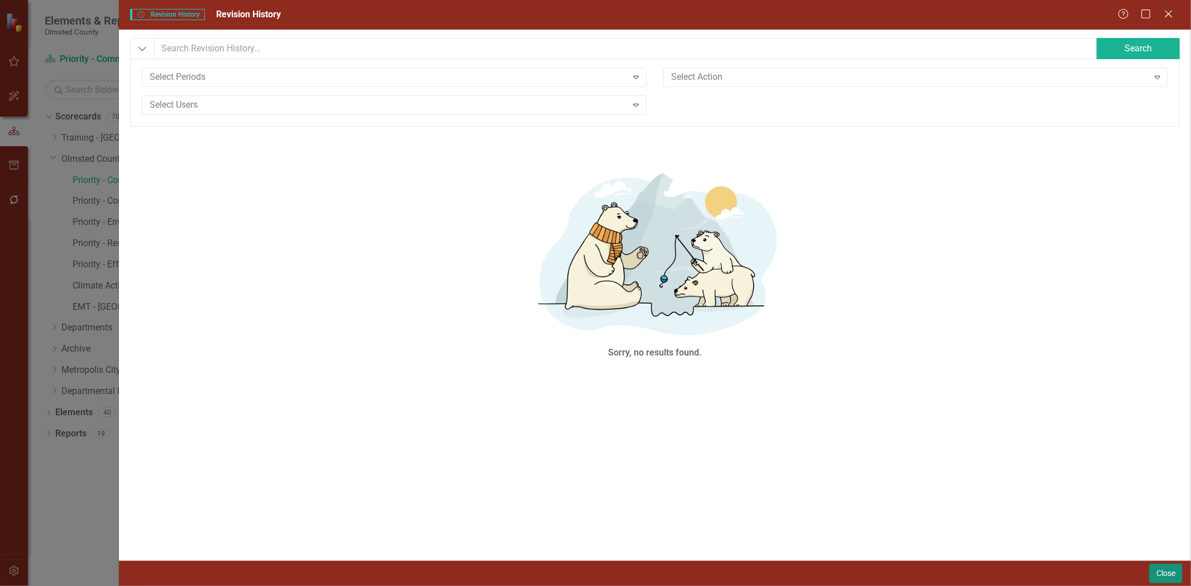
click at [1157, 571] on button "Close" at bounding box center [1165, 574] width 33 height 20
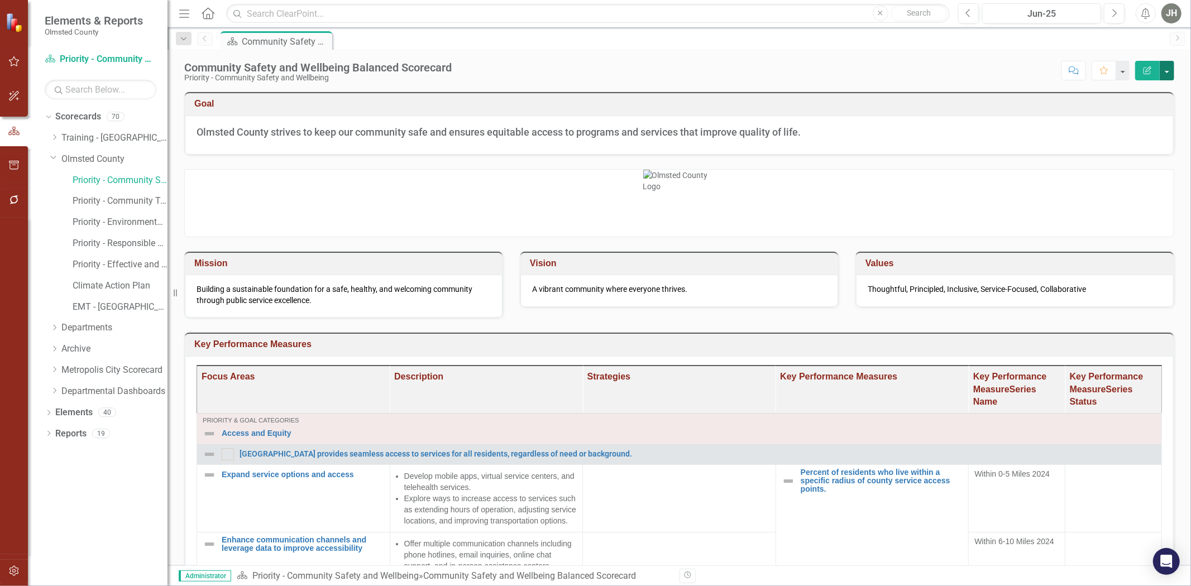
click at [1170, 71] on button "button" at bounding box center [1167, 71] width 15 height 20
click at [71, 412] on link "Elements" at bounding box center [73, 412] width 37 height 13
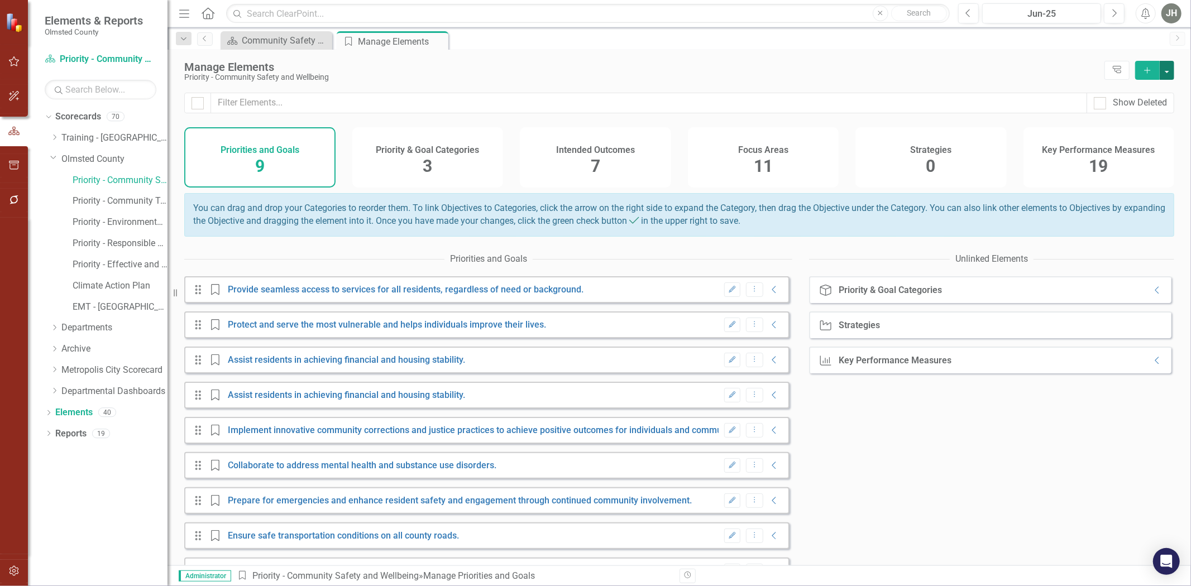
click at [1170, 71] on button "button" at bounding box center [1167, 70] width 15 height 19
click at [1171, 66] on button "button" at bounding box center [1167, 70] width 15 height 19
click at [930, 166] on span "0" at bounding box center [930, 166] width 9 height 20
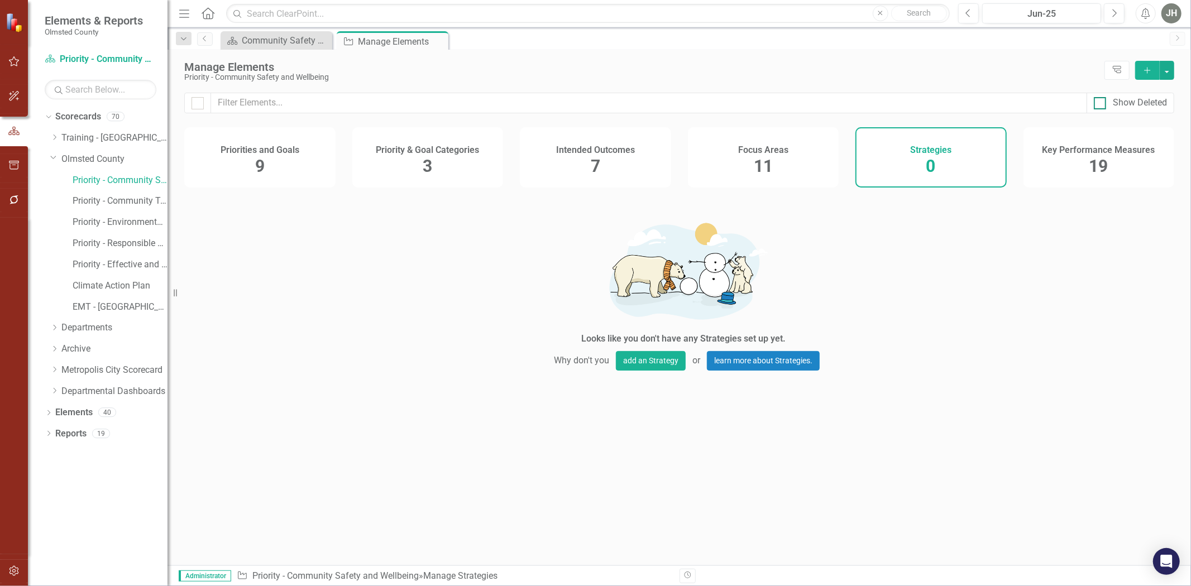
click at [1104, 102] on div at bounding box center [1100, 103] width 12 height 12
click at [1101, 102] on input "Show Deleted" at bounding box center [1097, 100] width 7 height 7
click at [1132, 101] on div "Show Deleted" at bounding box center [1140, 103] width 54 height 13
click at [1101, 101] on input "Show Deleted" at bounding box center [1097, 100] width 7 height 7
click at [1132, 101] on div "Show Deleted" at bounding box center [1140, 103] width 54 height 13
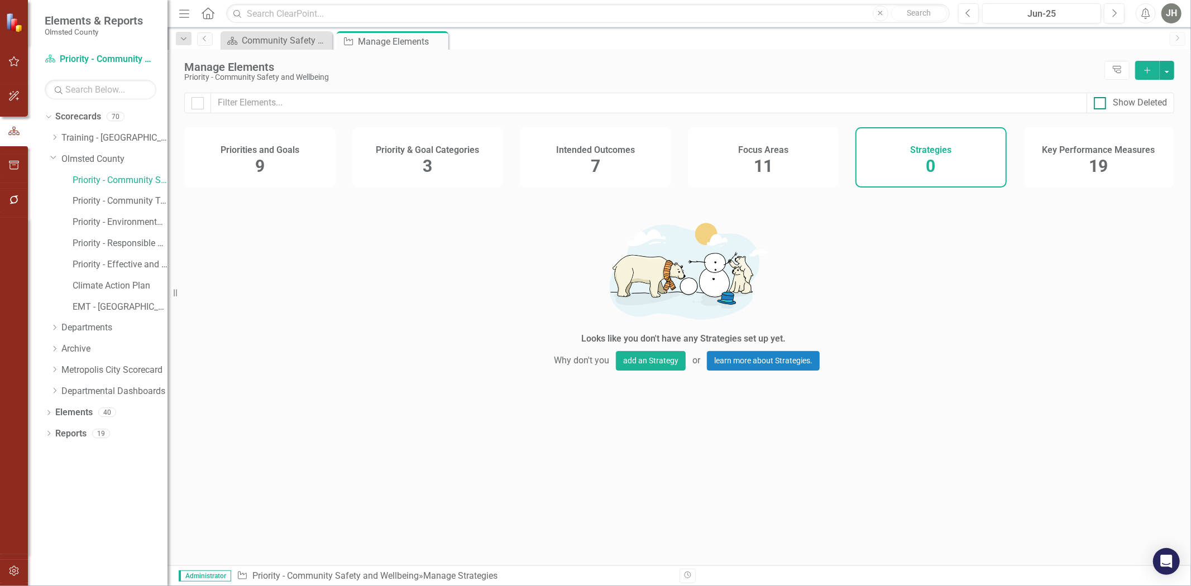
click at [1101, 101] on input "Show Deleted" at bounding box center [1097, 100] width 7 height 7
checkbox input "true"
click at [741, 64] on div "Manage Elements" at bounding box center [641, 67] width 914 height 12
click at [439, 38] on icon "Close" at bounding box center [437, 41] width 11 height 9
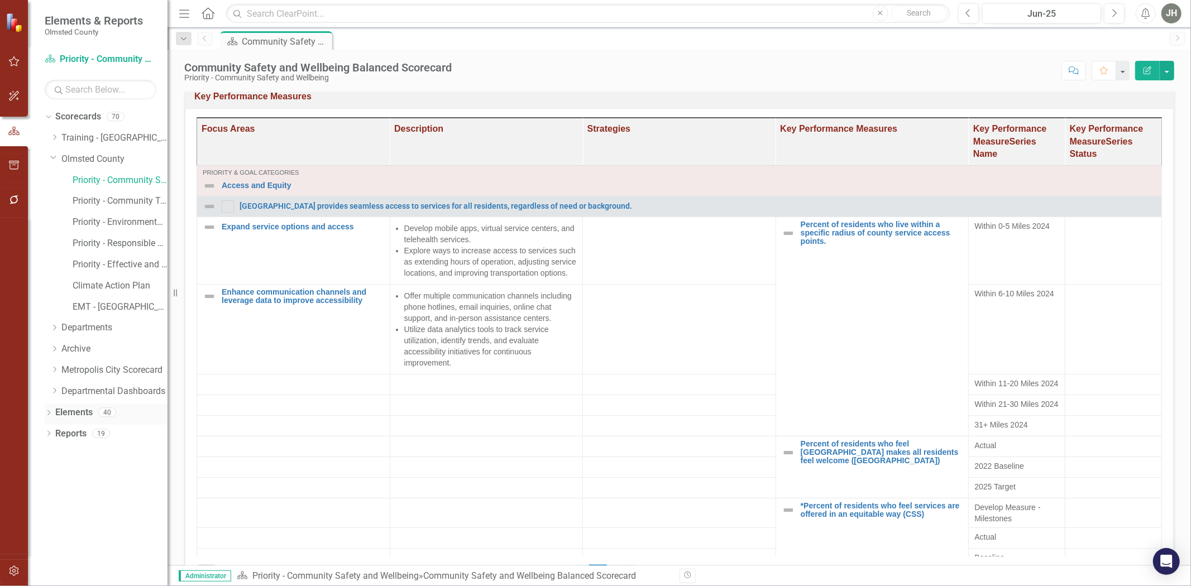
click at [80, 414] on link "Elements" at bounding box center [73, 412] width 37 height 13
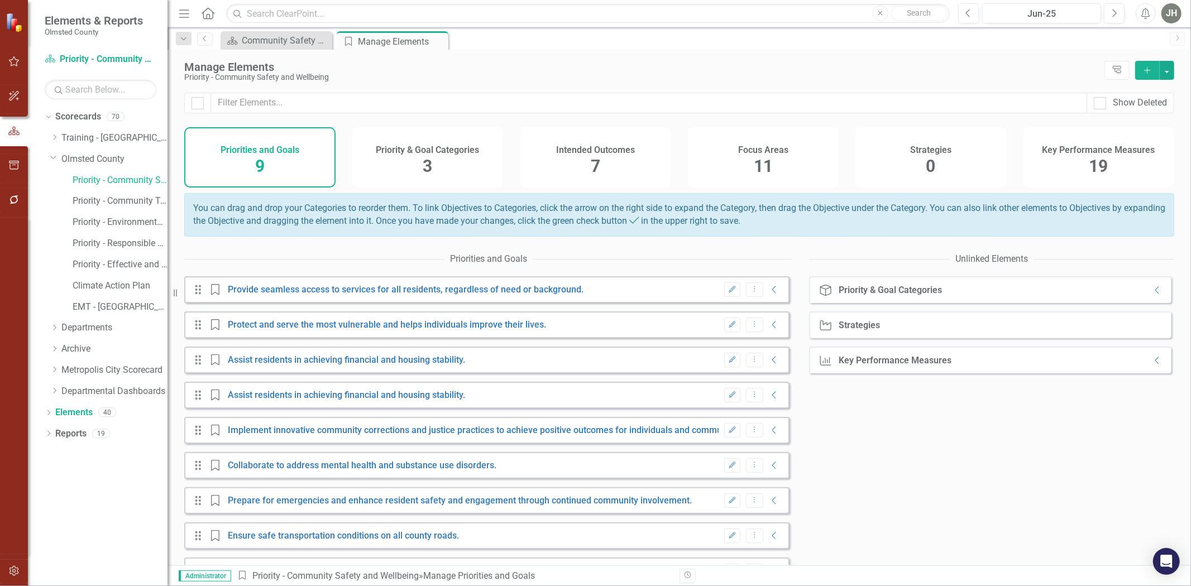
click at [930, 161] on span "0" at bounding box center [930, 166] width 9 height 20
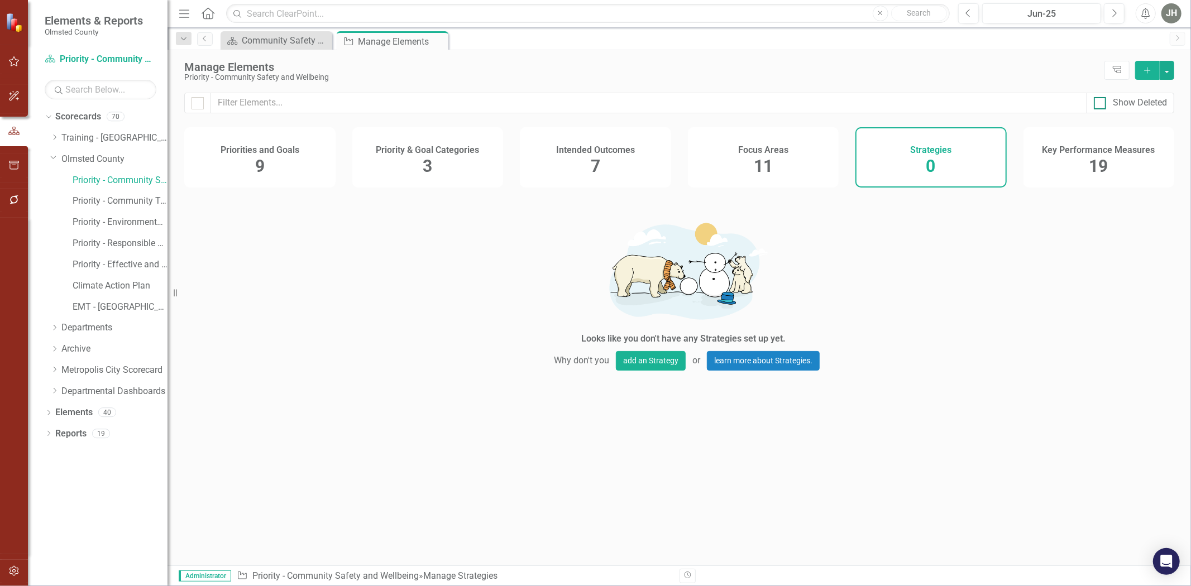
click at [1101, 105] on div at bounding box center [1100, 103] width 12 height 12
click at [1101, 104] on input "Show Deleted" at bounding box center [1097, 100] width 7 height 7
checkbox input "true"
click at [17, 571] on icon "button" at bounding box center [14, 571] width 12 height 9
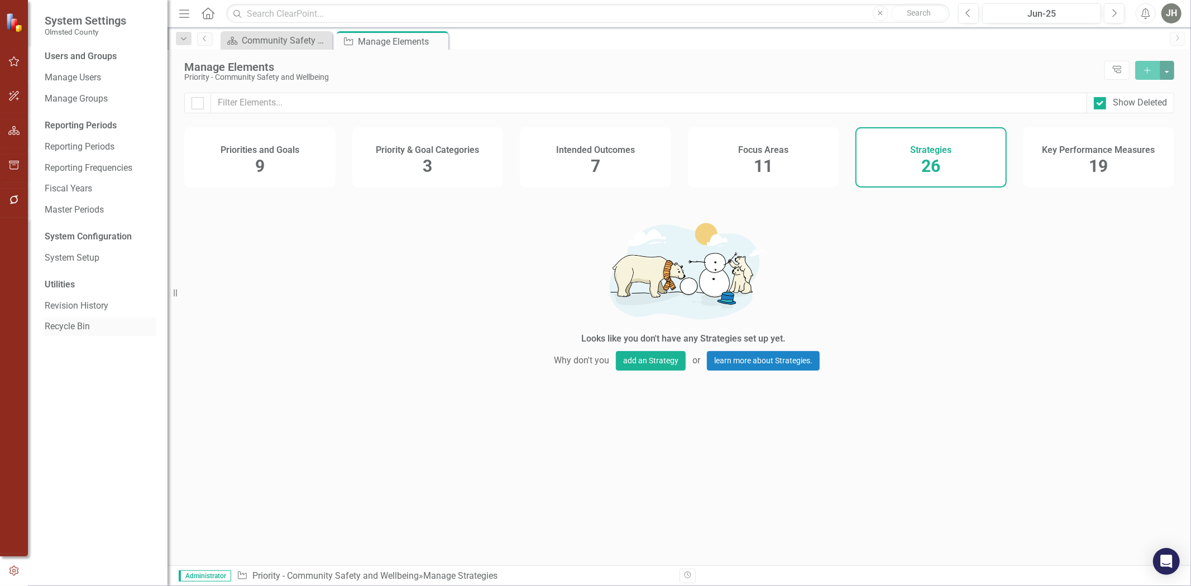
click at [84, 331] on link "Recycle Bin" at bounding box center [101, 326] width 112 height 13
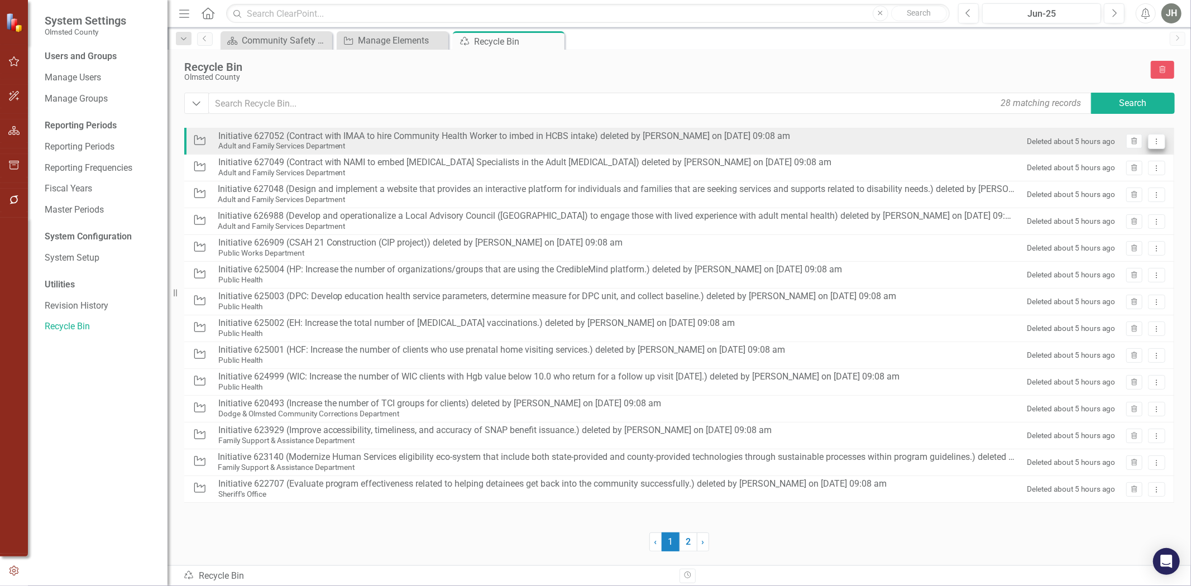
click at [1160, 140] on icon "Dropdown Menu" at bounding box center [1156, 141] width 9 height 7
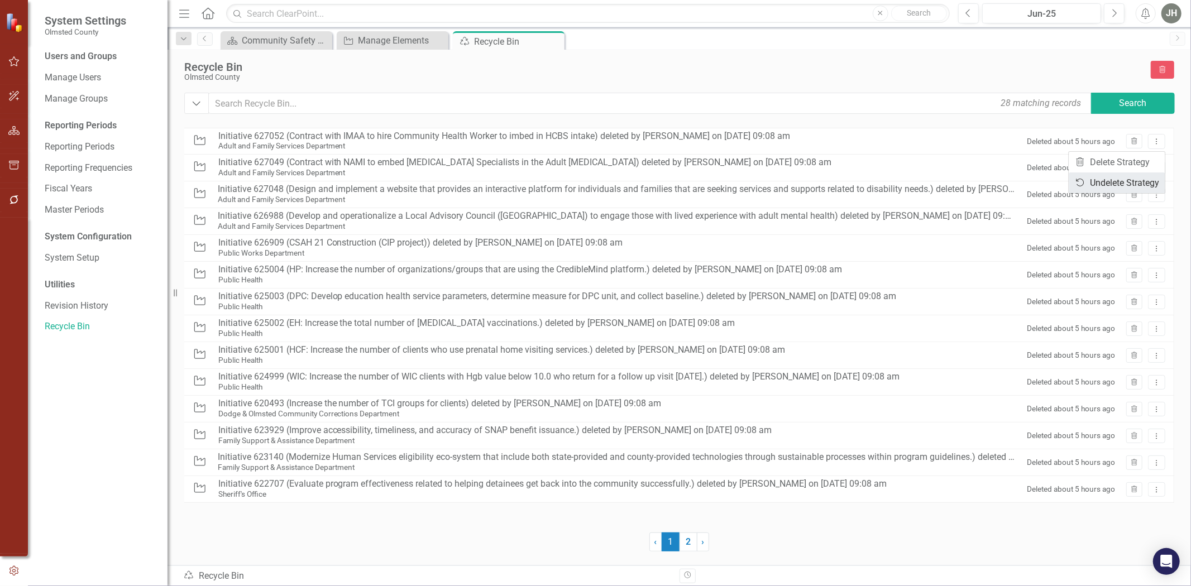
click at [1129, 182] on link "Undelete Undelete Strategy" at bounding box center [1117, 183] width 96 height 21
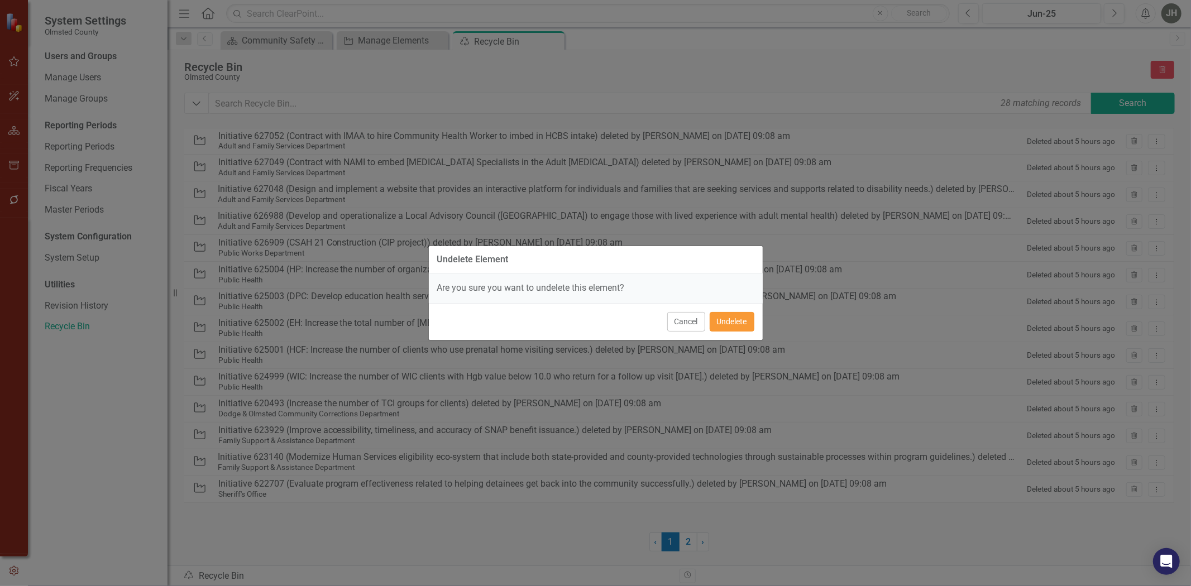
click at [734, 318] on button "Undelete" at bounding box center [732, 322] width 45 height 20
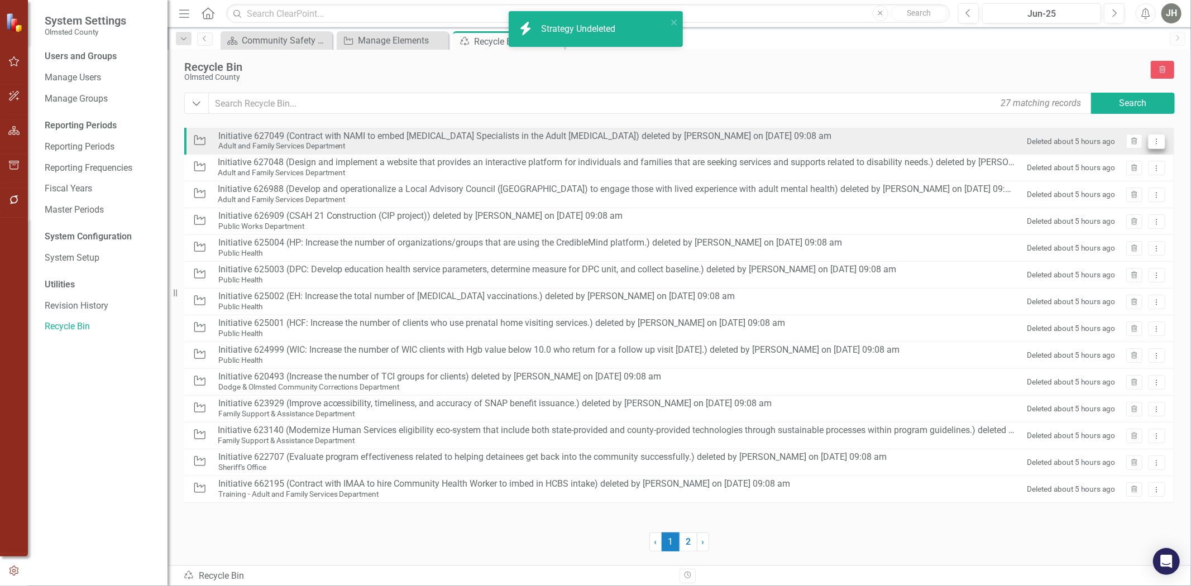
click at [1153, 142] on icon "Dropdown Menu" at bounding box center [1156, 141] width 9 height 7
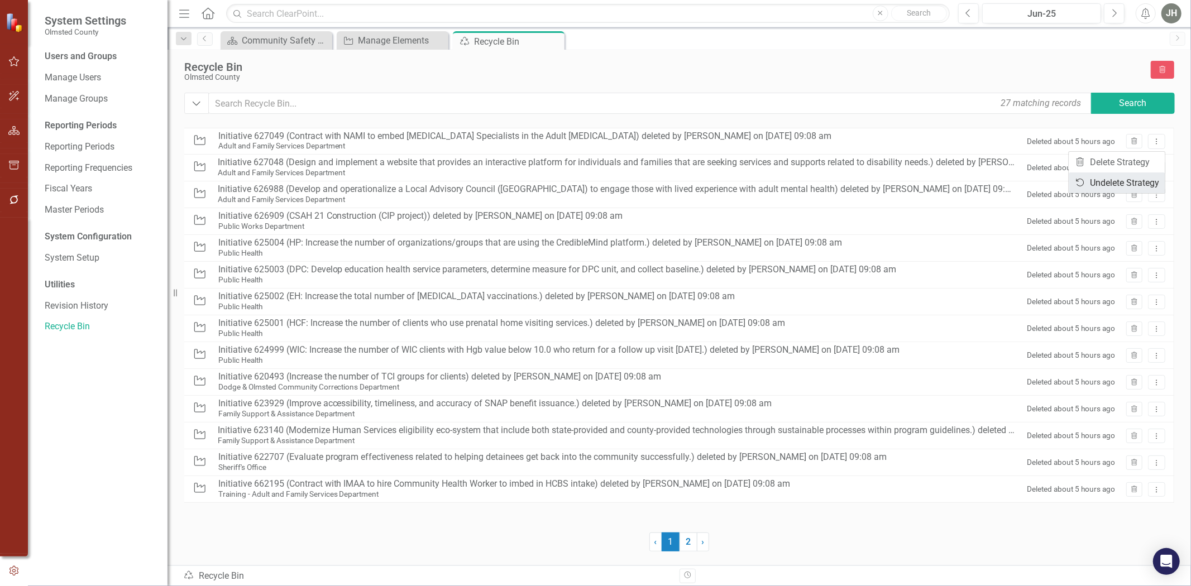
click at [1143, 184] on link "Undelete Undelete Strategy" at bounding box center [1117, 183] width 96 height 21
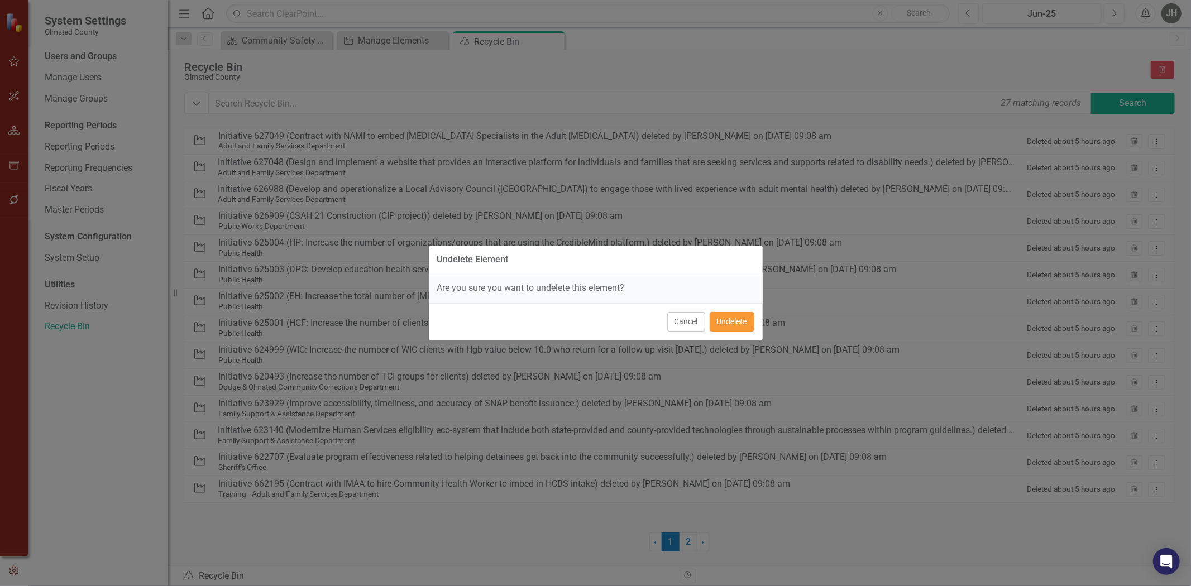
click at [734, 325] on button "Undelete" at bounding box center [732, 322] width 45 height 20
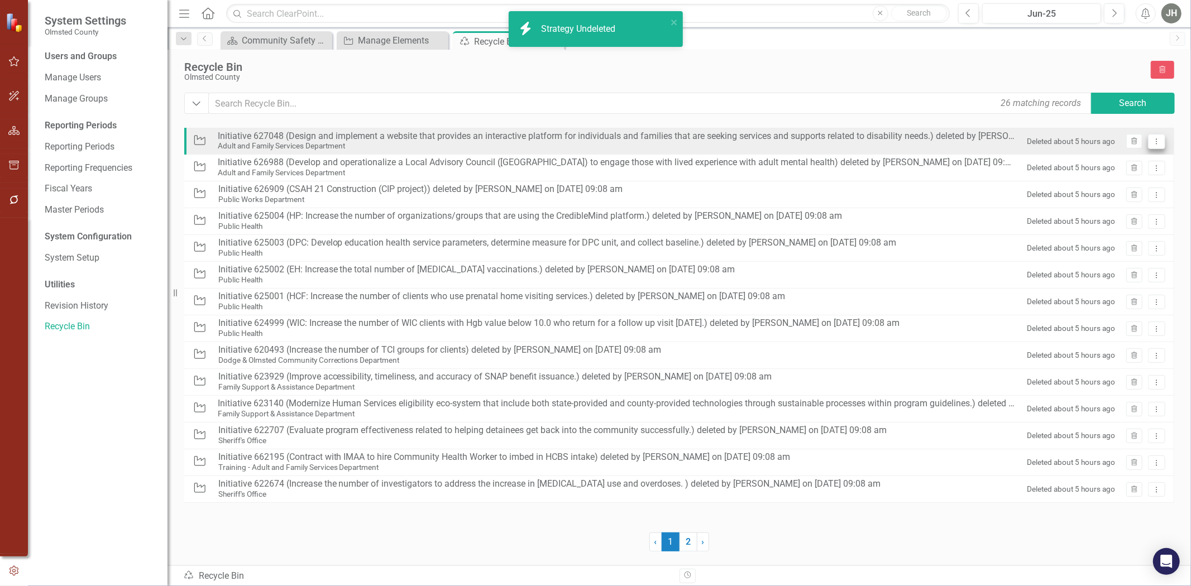
click at [1162, 145] on button "Dropdown Menu" at bounding box center [1156, 141] width 17 height 15
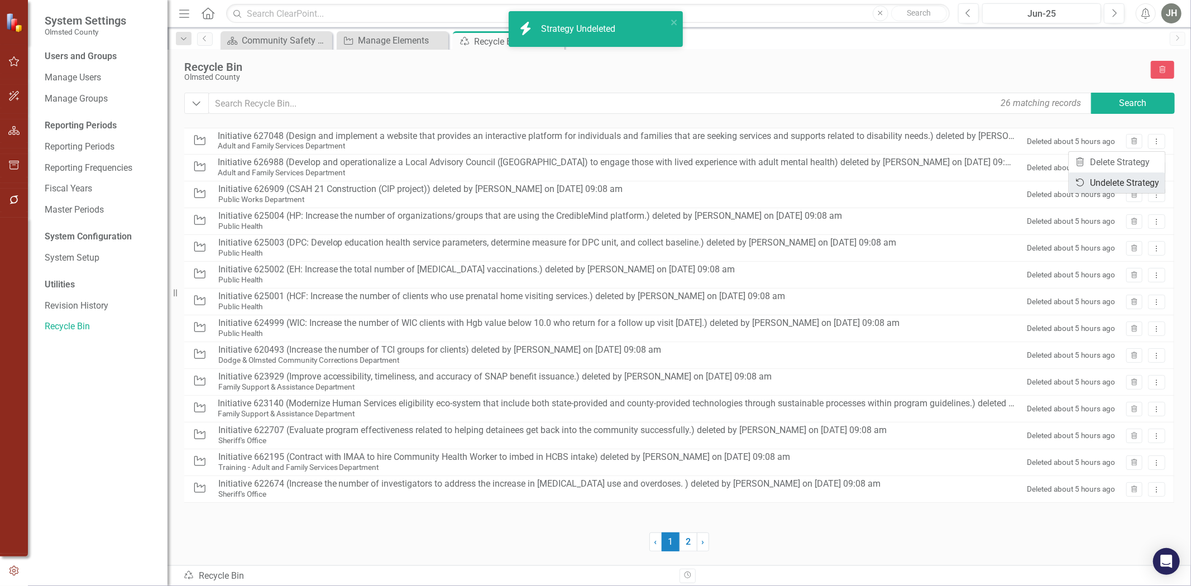
click at [1146, 181] on link "Undelete Undelete Strategy" at bounding box center [1117, 183] width 96 height 21
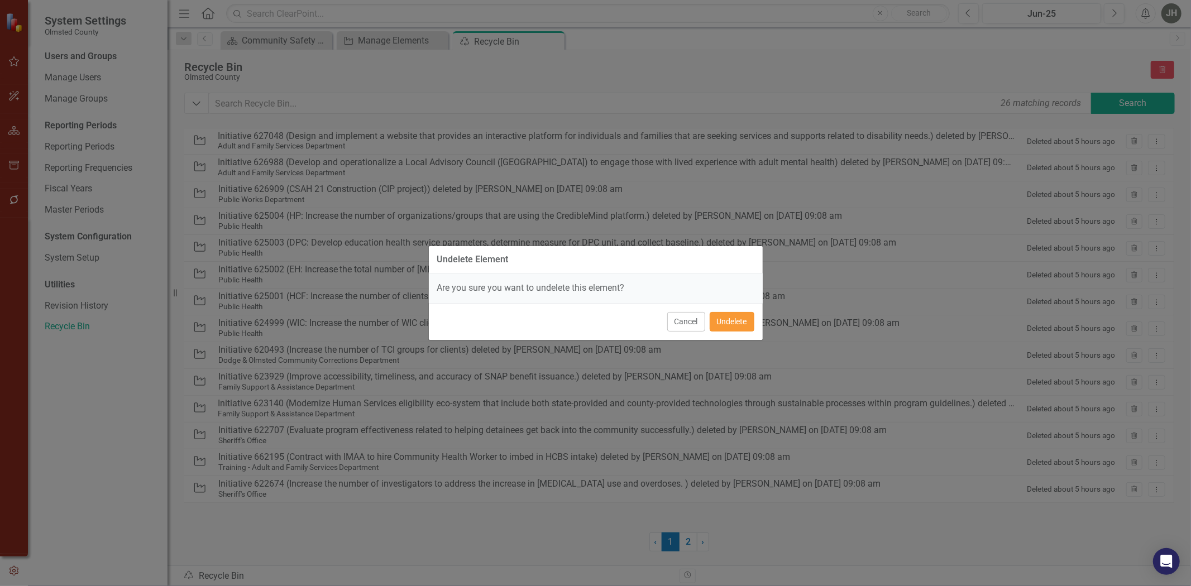
click at [725, 324] on button "Undelete" at bounding box center [732, 322] width 45 height 20
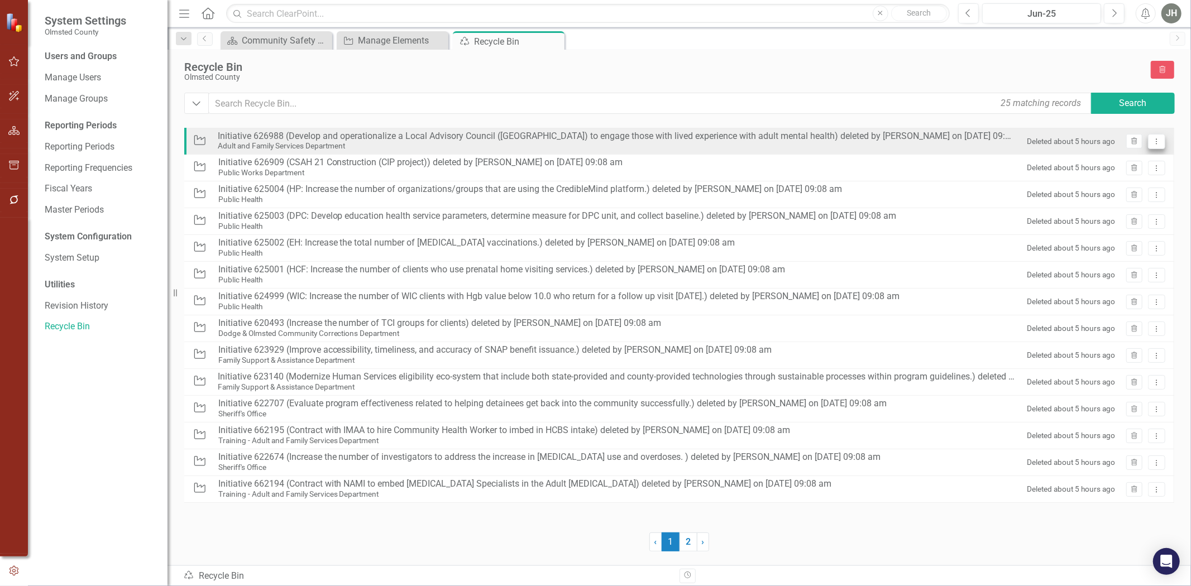
click at [1157, 144] on icon "Dropdown Menu" at bounding box center [1156, 141] width 9 height 7
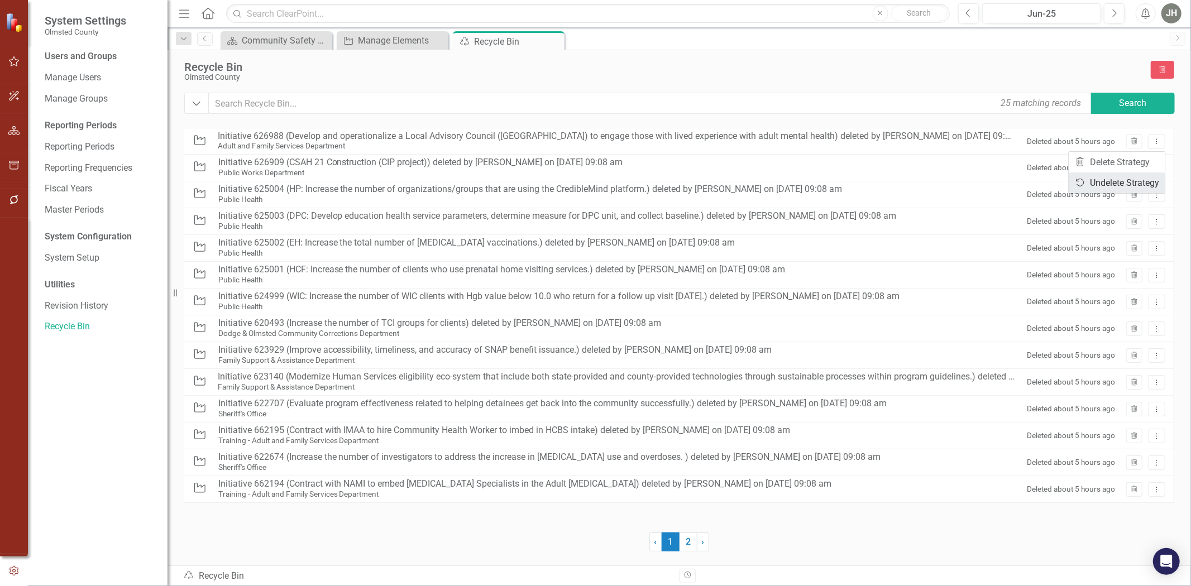
click at [1133, 185] on link "Undelete Undelete Strategy" at bounding box center [1117, 183] width 96 height 21
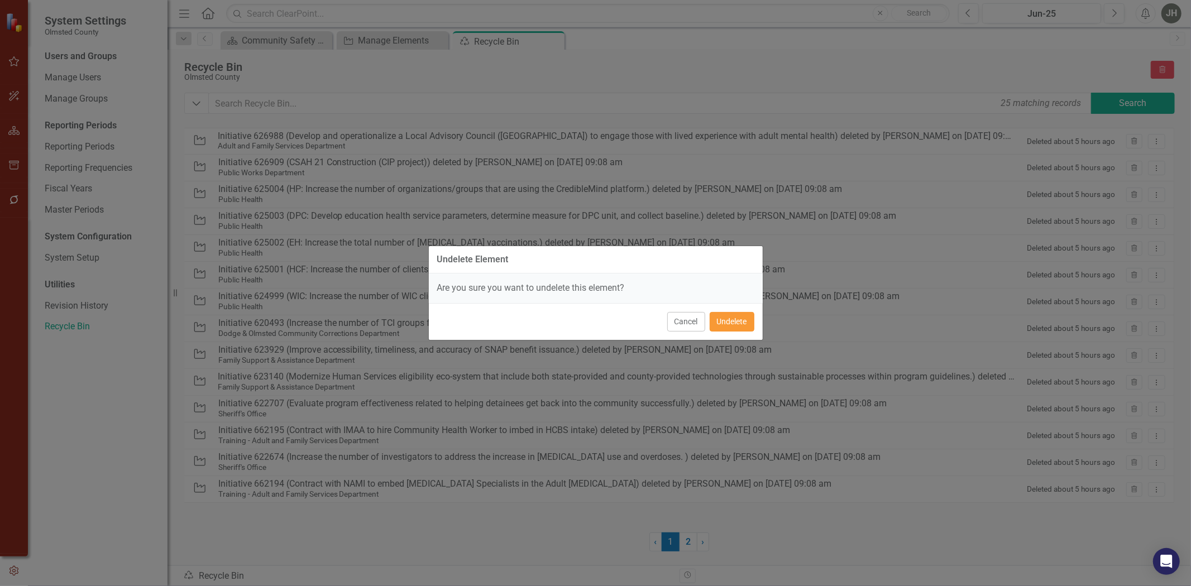
click at [731, 318] on button "Undelete" at bounding box center [732, 322] width 45 height 20
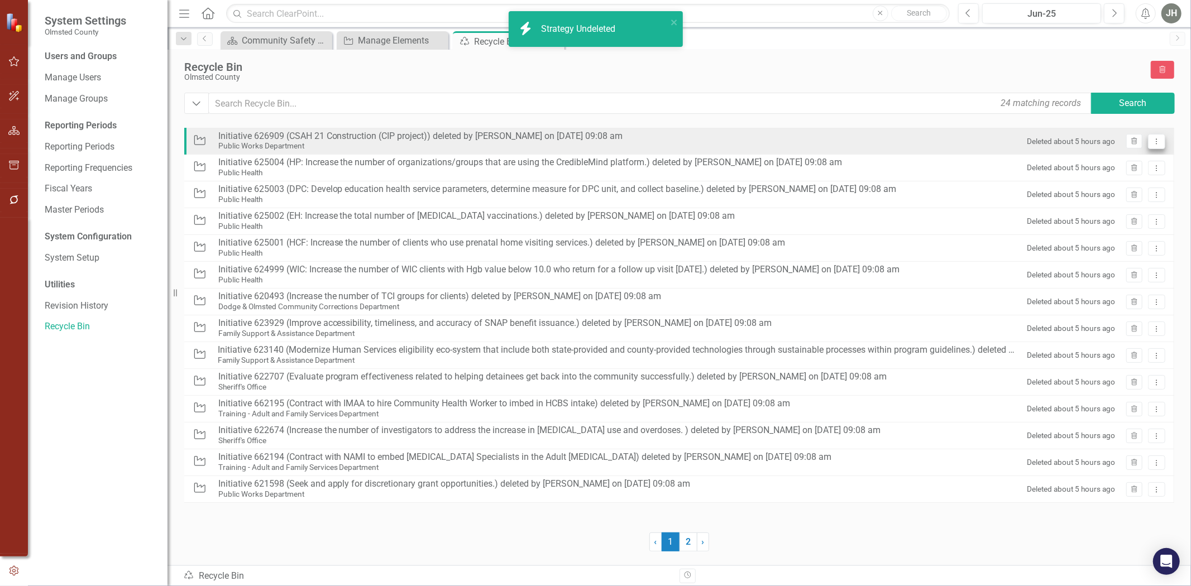
click at [1156, 141] on icon at bounding box center [1156, 142] width 1 height 6
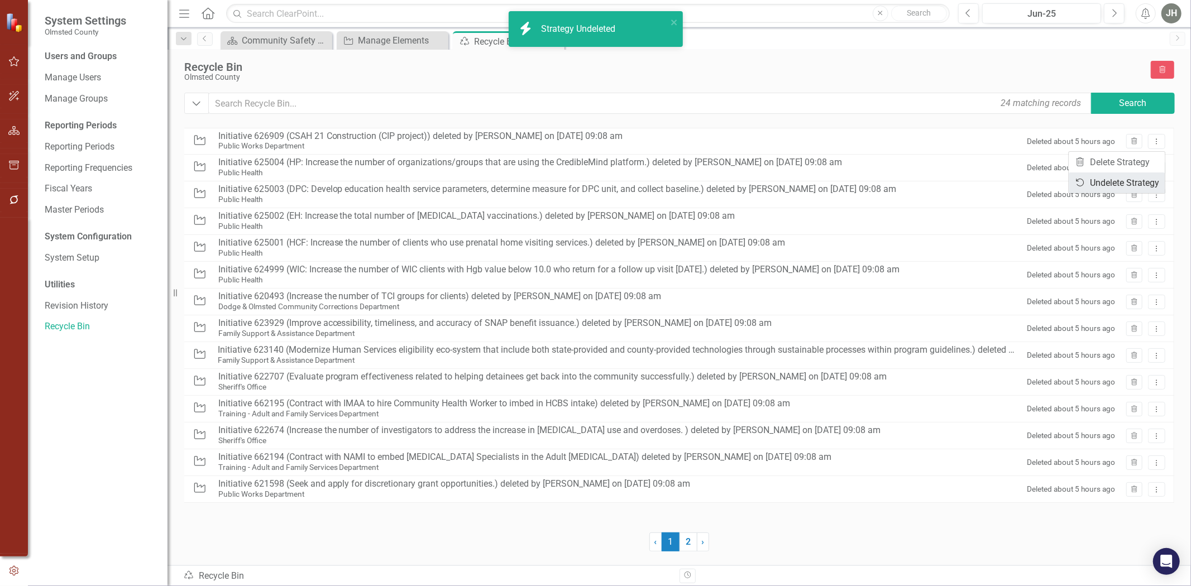
click at [1105, 183] on link "Undelete Undelete Strategy" at bounding box center [1117, 183] width 96 height 21
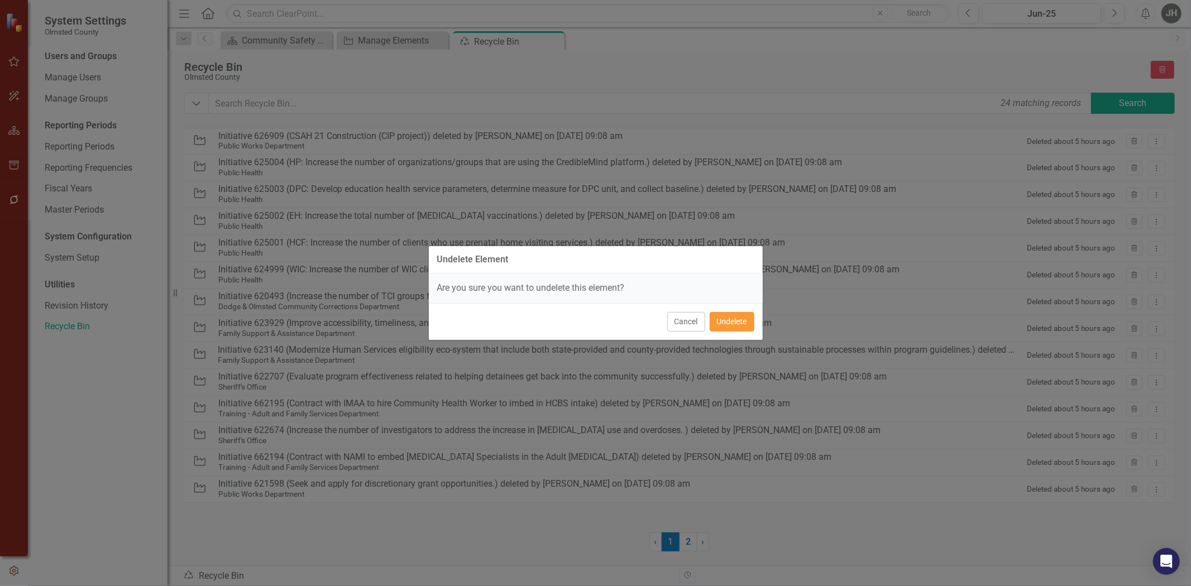
drag, startPoint x: 724, startPoint y: 325, endPoint x: 739, endPoint y: 322, distance: 15.4
click at [724, 325] on button "Undelete" at bounding box center [732, 322] width 45 height 20
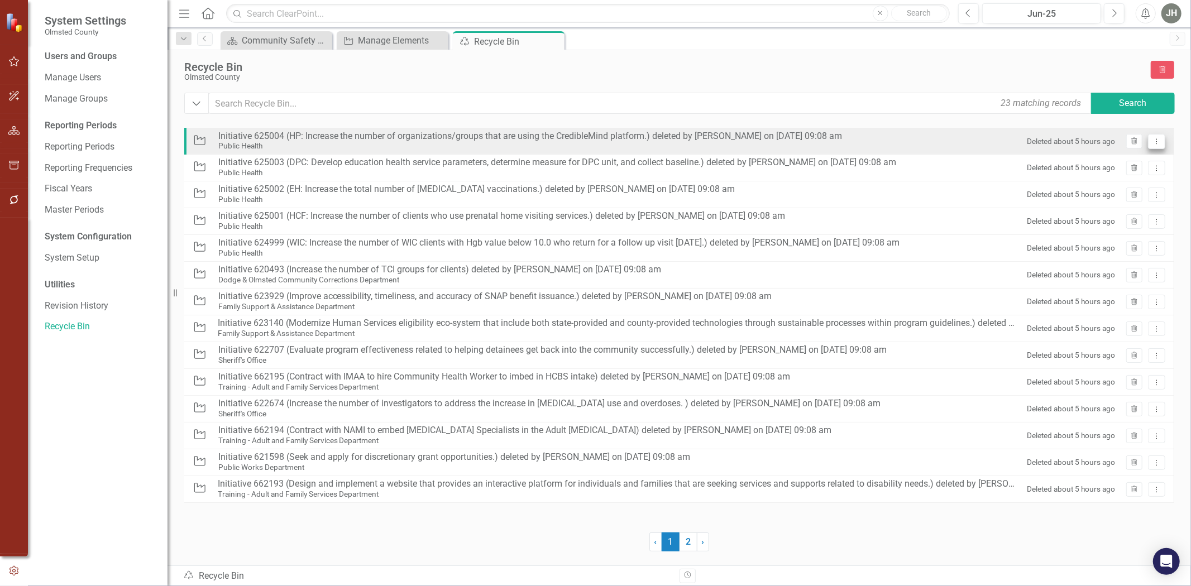
click at [1153, 143] on icon "Dropdown Menu" at bounding box center [1156, 141] width 9 height 7
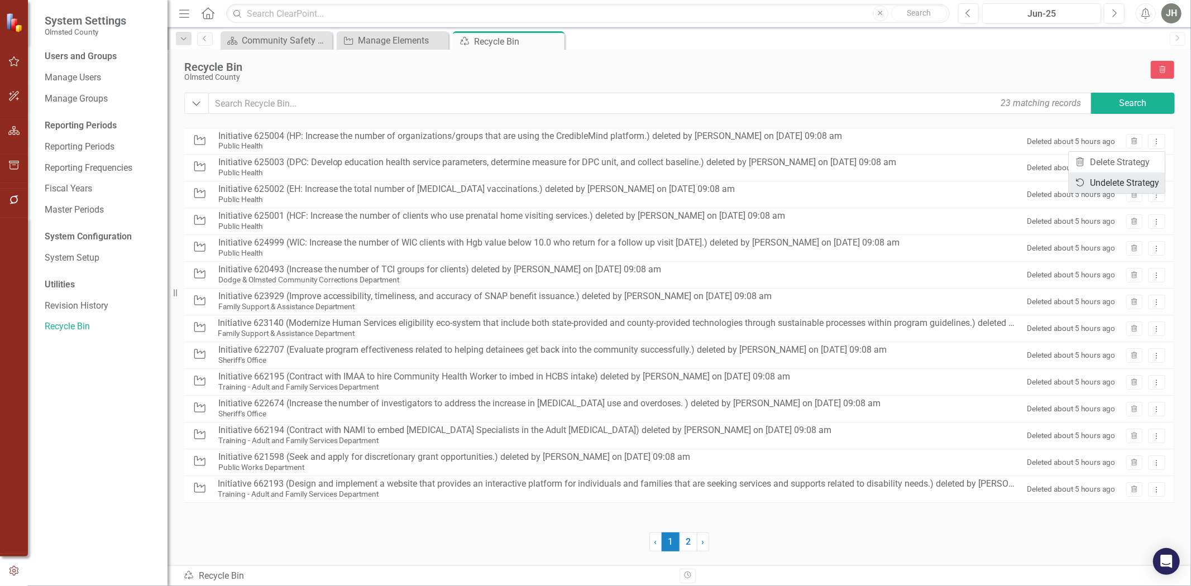
click at [1109, 185] on link "Undelete Undelete Strategy" at bounding box center [1117, 183] width 96 height 21
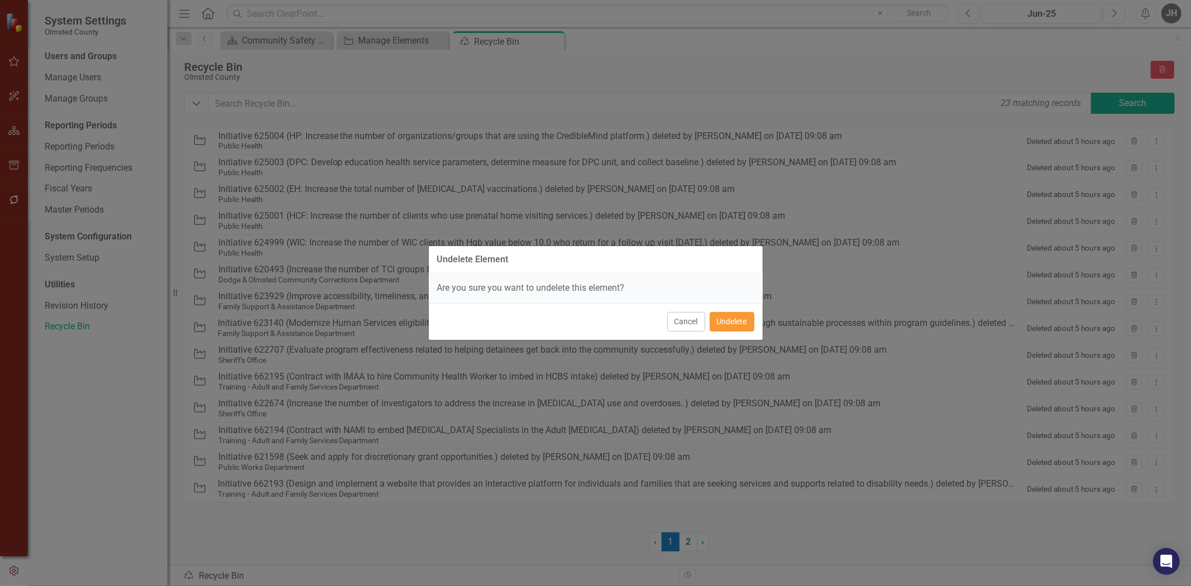
click at [739, 321] on button "Undelete" at bounding box center [732, 322] width 45 height 20
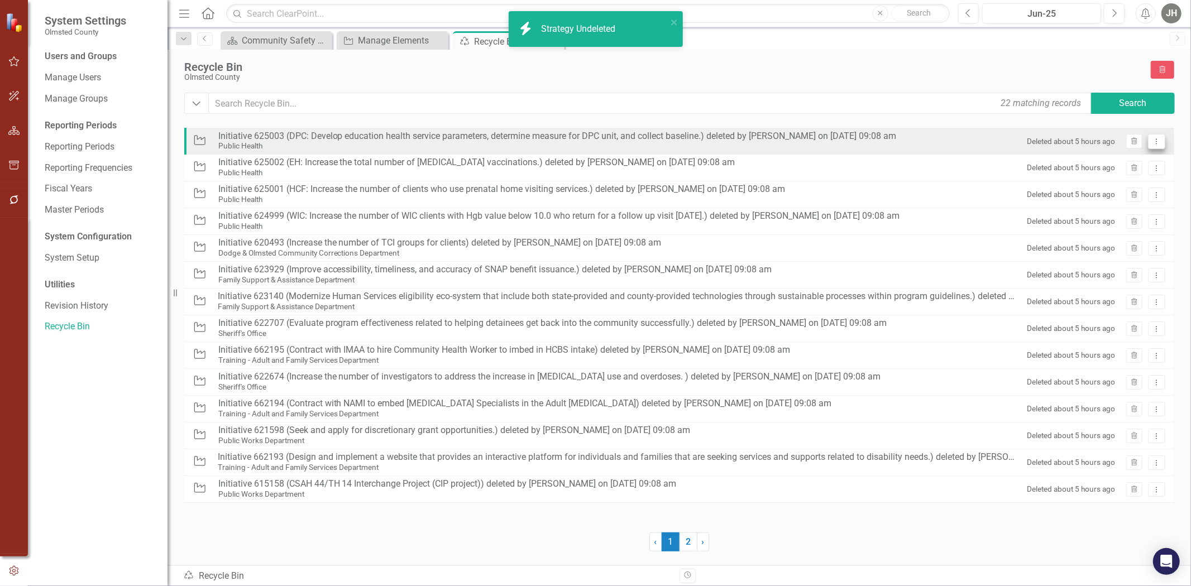
click at [1157, 144] on icon "Dropdown Menu" at bounding box center [1156, 141] width 9 height 7
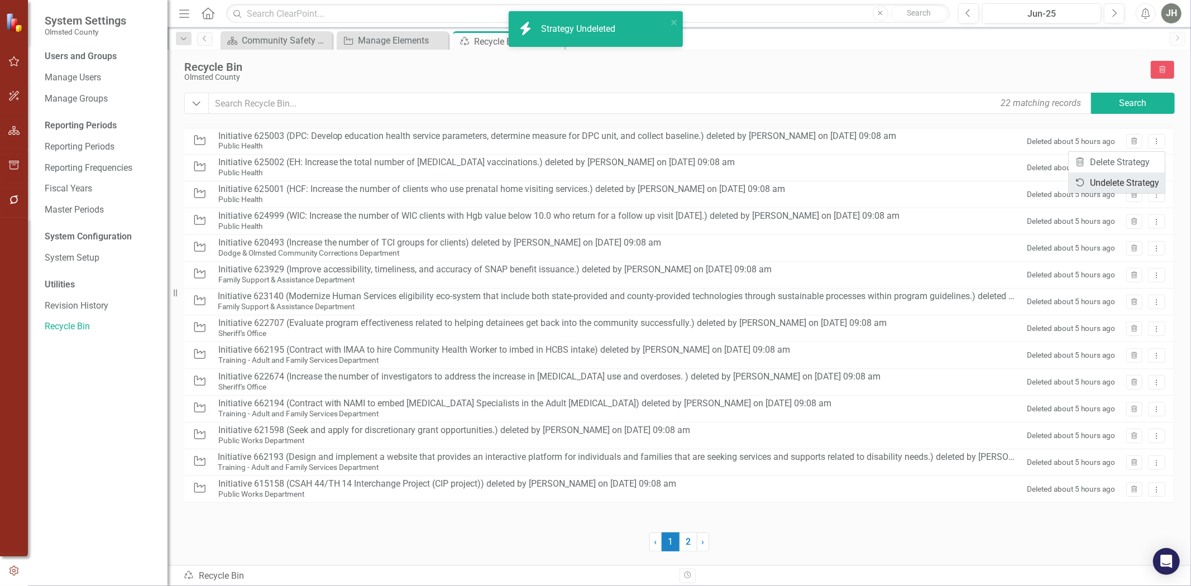
click at [1111, 181] on link "Undelete Undelete Strategy" at bounding box center [1117, 183] width 96 height 21
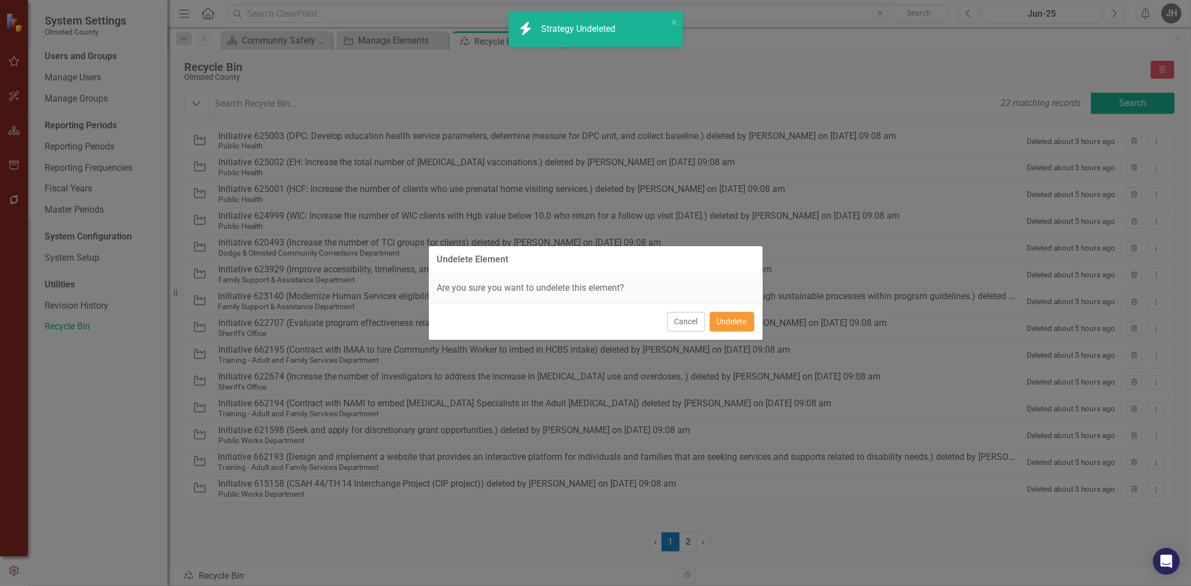
click at [732, 319] on button "Undelete" at bounding box center [732, 322] width 45 height 20
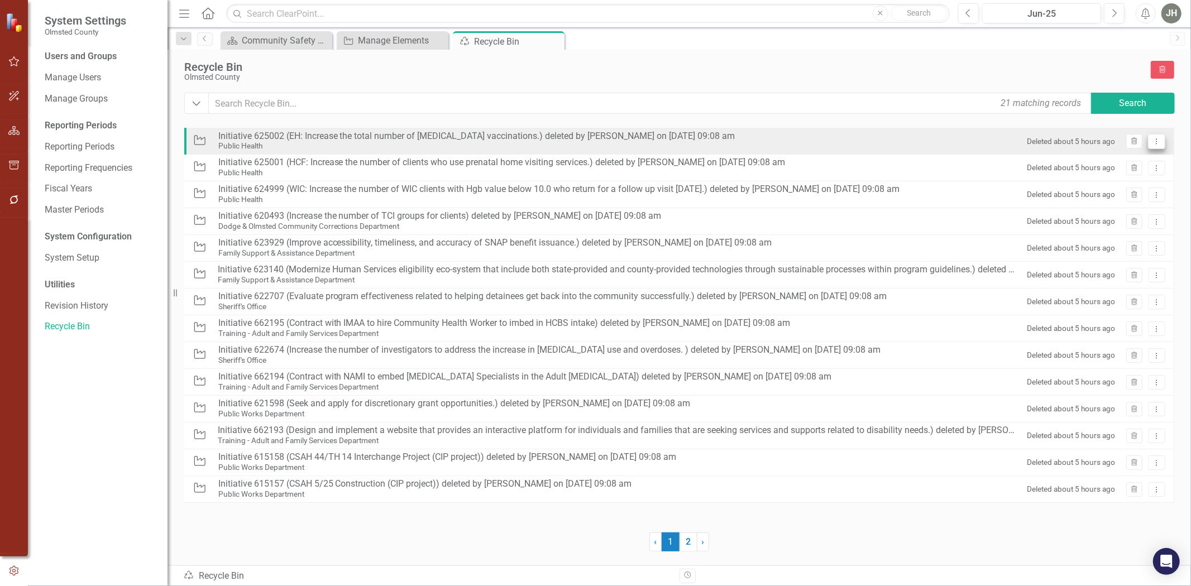
click at [1163, 141] on button "Dropdown Menu" at bounding box center [1156, 141] width 17 height 15
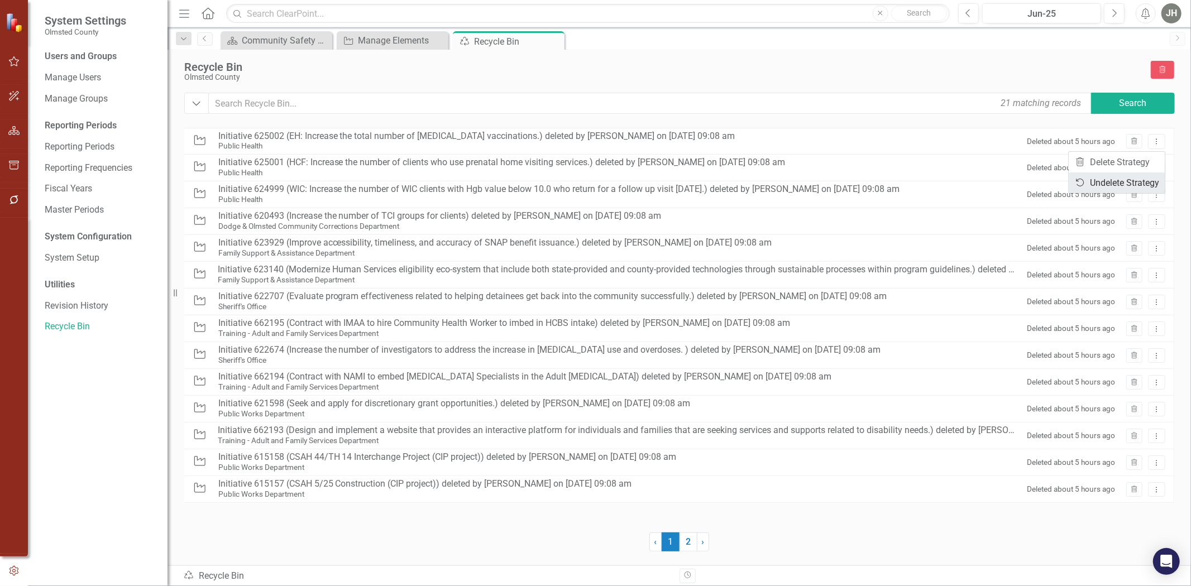
click at [1129, 177] on link "Undelete Undelete Strategy" at bounding box center [1117, 183] width 96 height 21
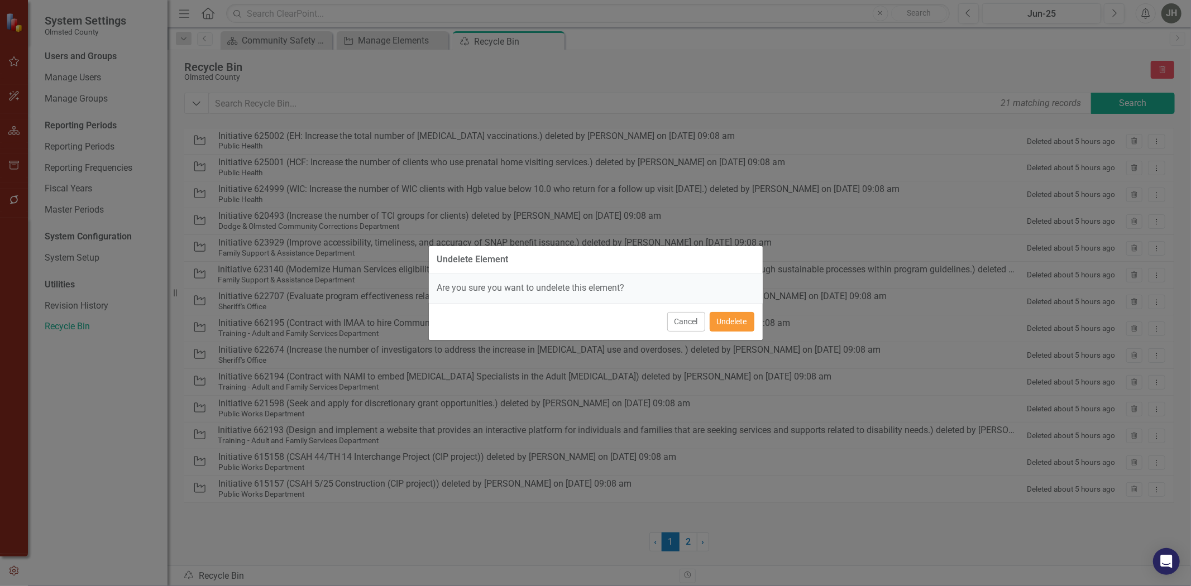
click at [725, 315] on button "Undelete" at bounding box center [732, 322] width 45 height 20
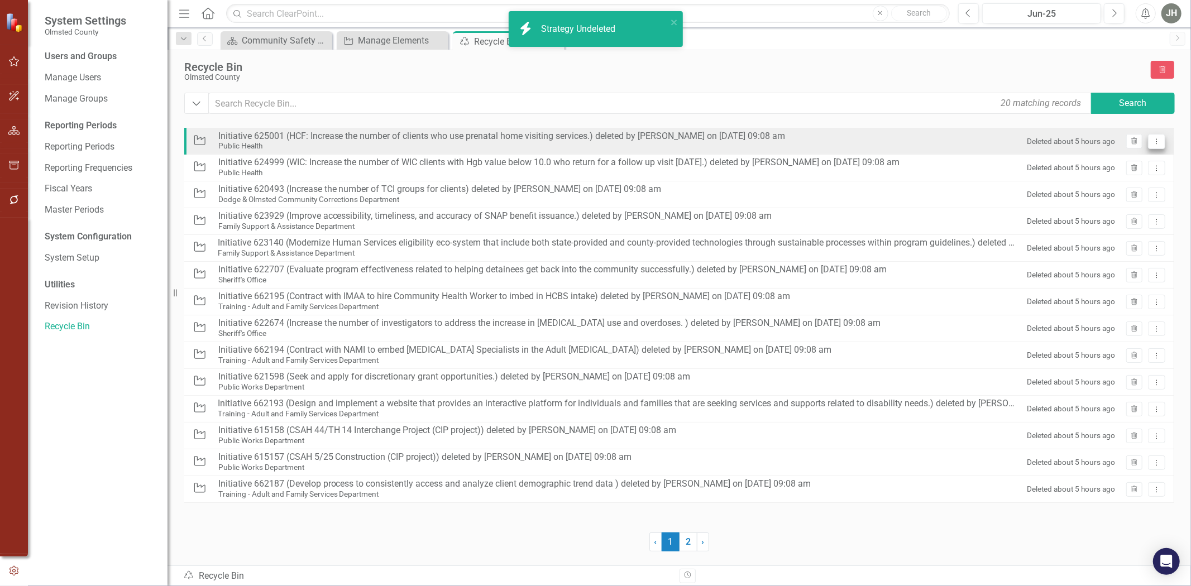
click at [1153, 140] on icon "Dropdown Menu" at bounding box center [1156, 141] width 9 height 7
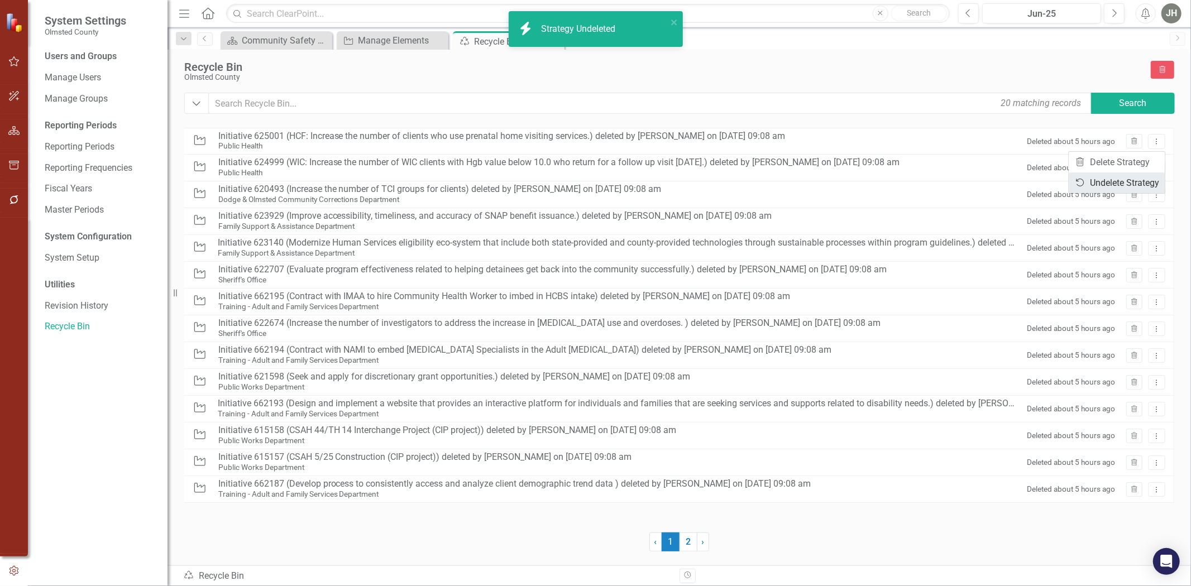
click at [1100, 179] on link "Undelete Undelete Strategy" at bounding box center [1117, 183] width 96 height 21
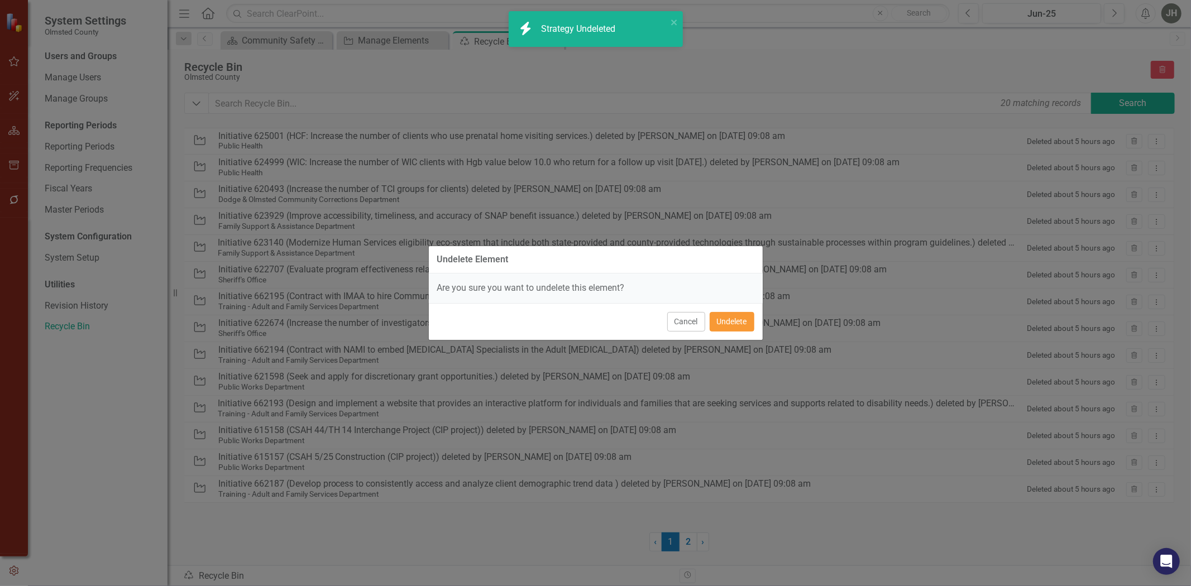
click at [729, 325] on button "Undelete" at bounding box center [732, 322] width 45 height 20
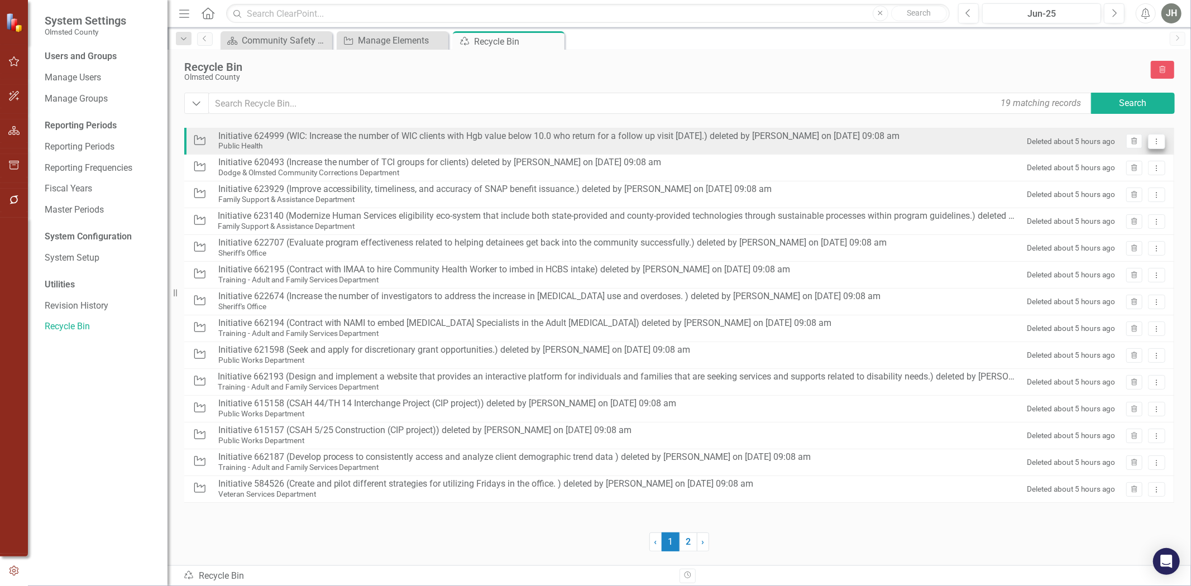
click at [1151, 142] on button "Dropdown Menu" at bounding box center [1156, 141] width 17 height 15
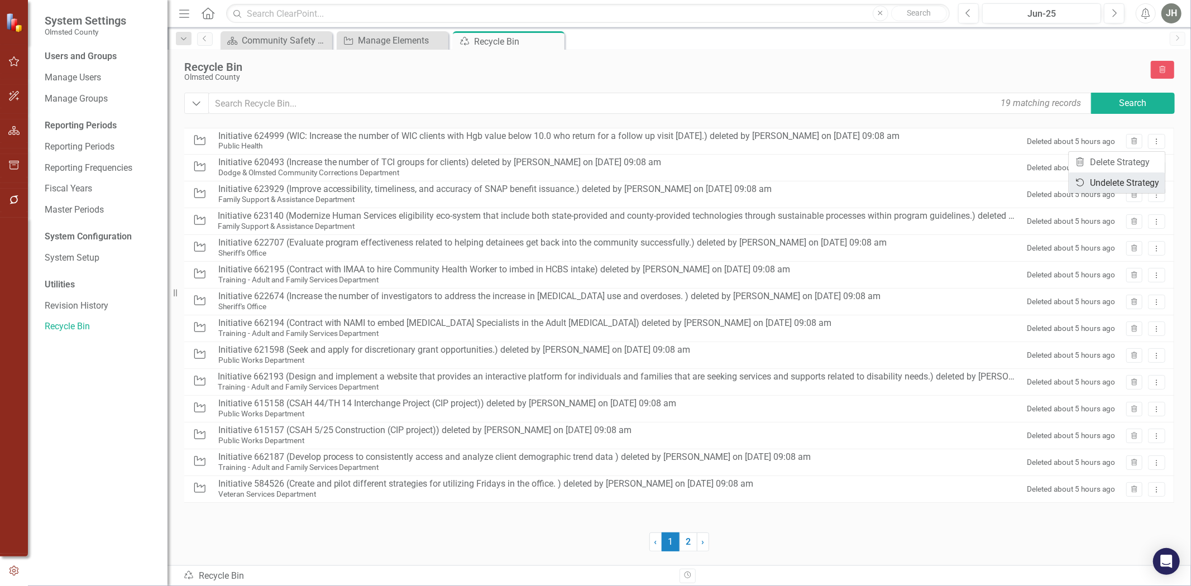
click at [1114, 182] on link "Undelete Undelete Strategy" at bounding box center [1117, 183] width 96 height 21
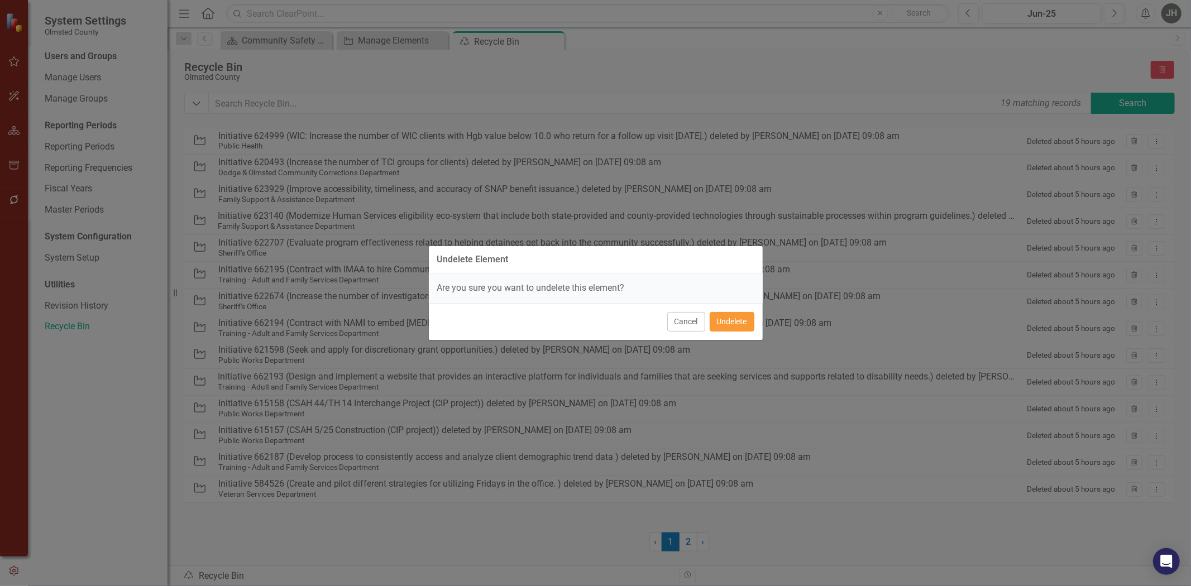
click at [732, 326] on button "Undelete" at bounding box center [732, 322] width 45 height 20
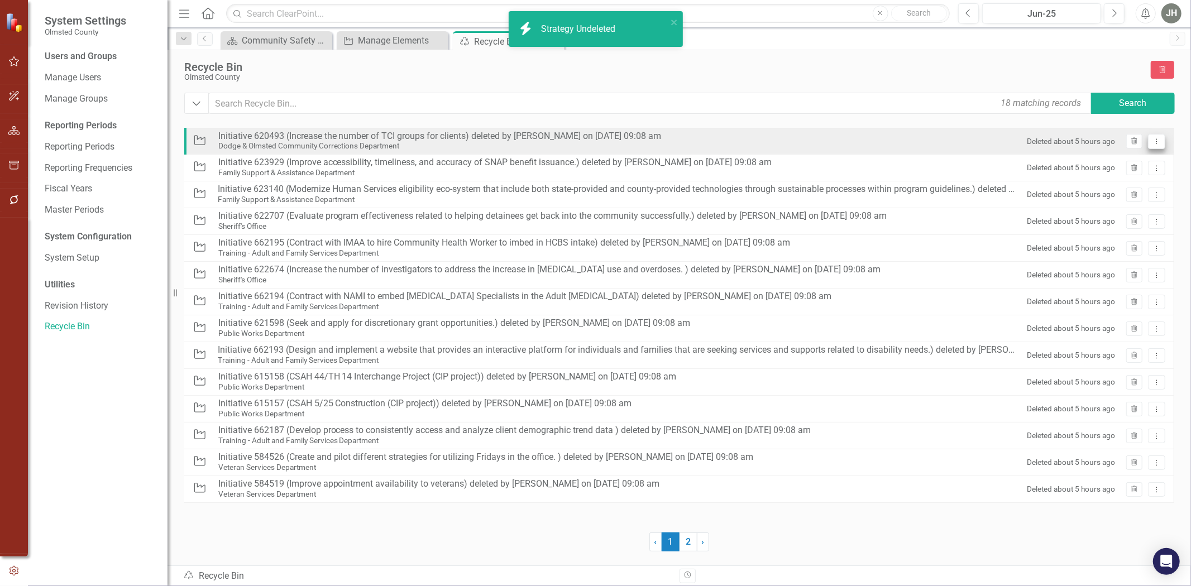
click at [1156, 138] on button "Dropdown Menu" at bounding box center [1156, 141] width 17 height 15
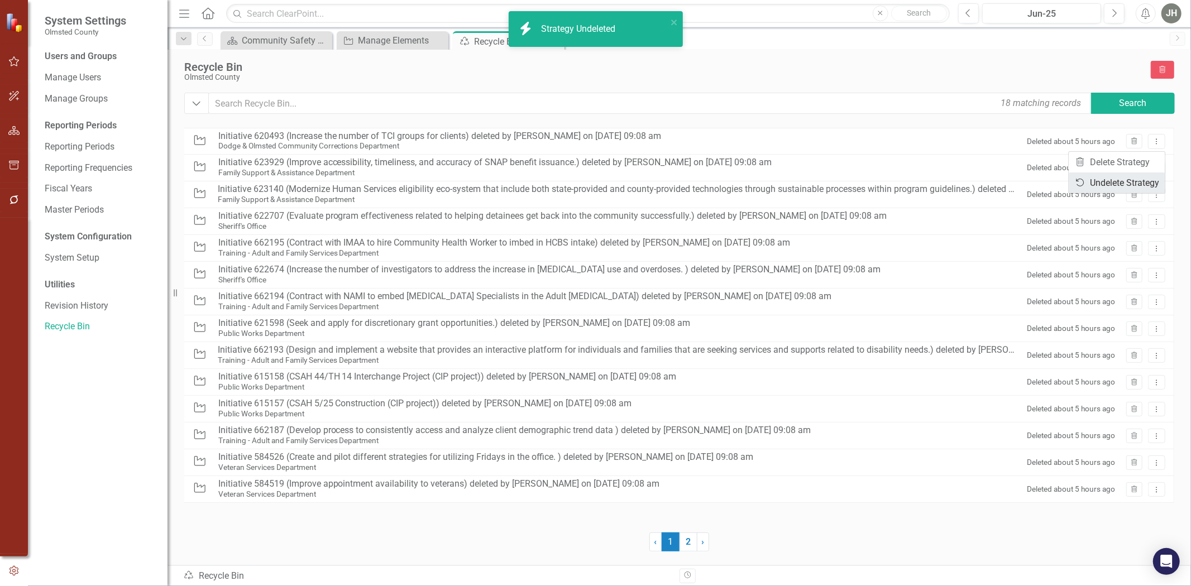
click at [1107, 186] on link "Undelete Undelete Strategy" at bounding box center [1117, 183] width 96 height 21
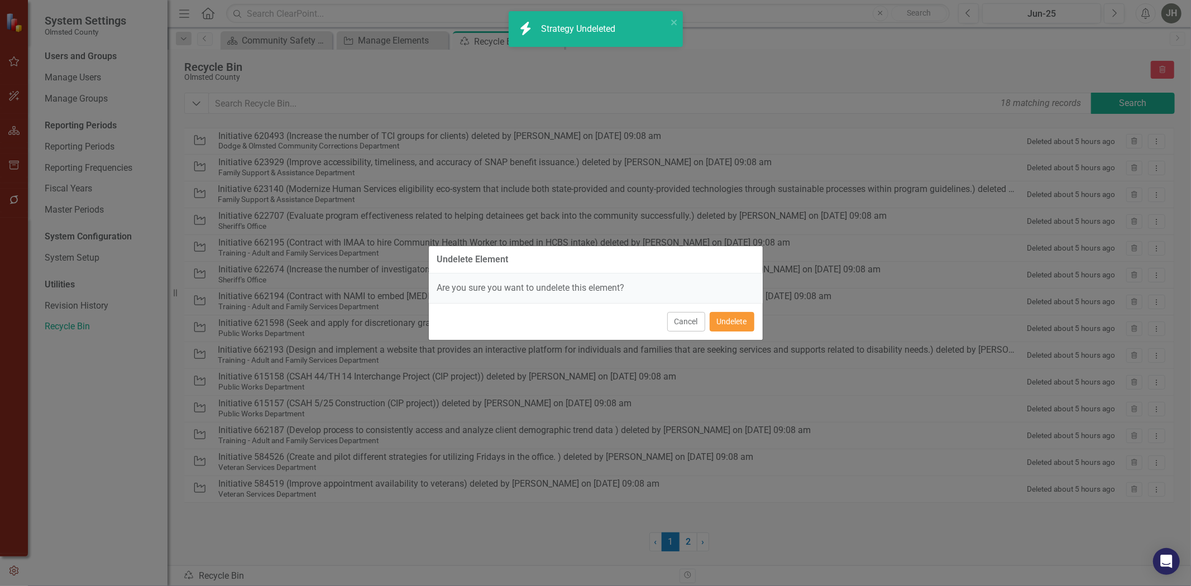
click at [731, 323] on button "Undelete" at bounding box center [732, 322] width 45 height 20
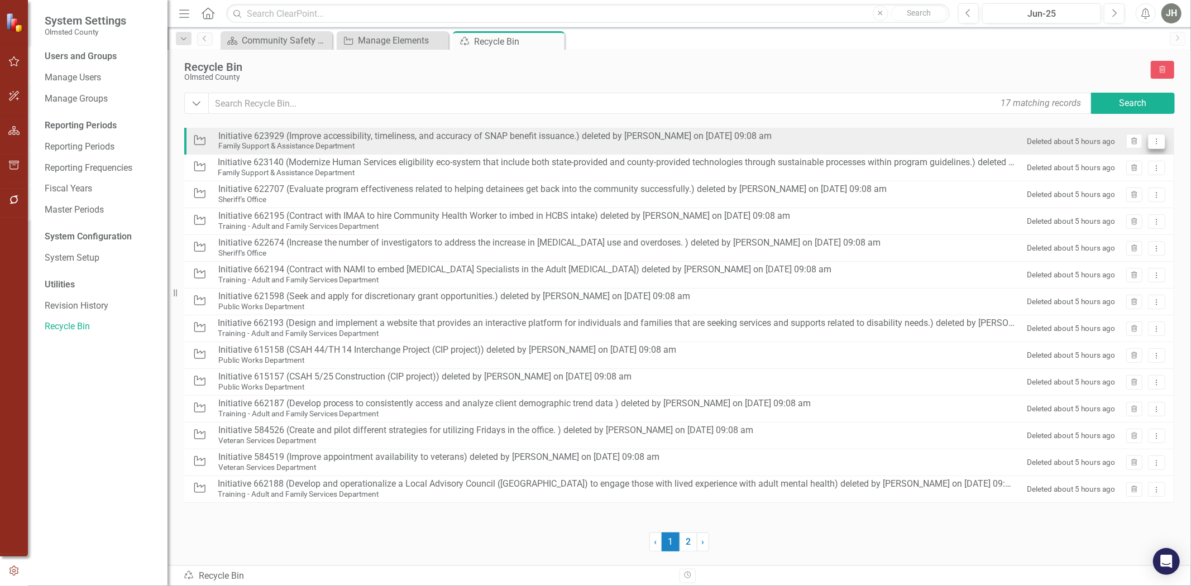
click at [1162, 141] on button "Dropdown Menu" at bounding box center [1156, 141] width 17 height 15
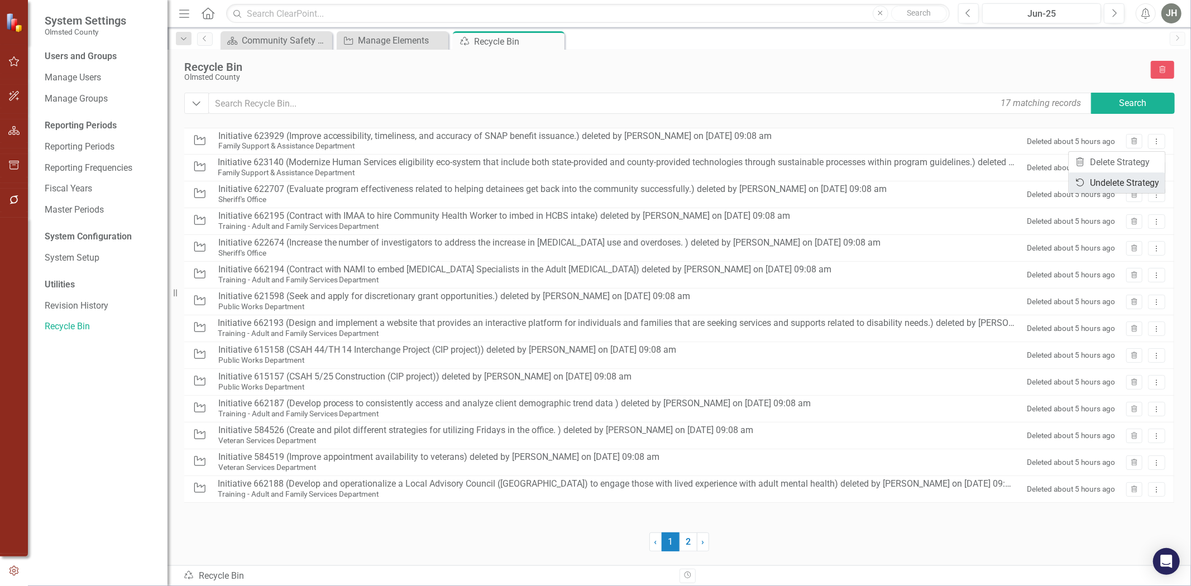
click at [1131, 176] on link "Undelete Undelete Strategy" at bounding box center [1117, 183] width 96 height 21
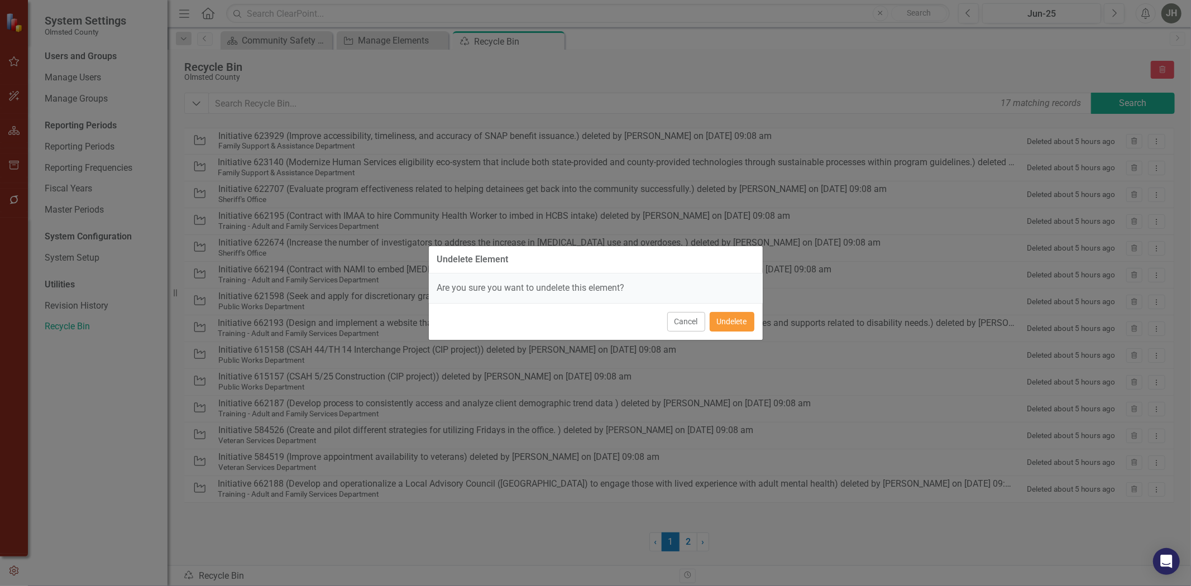
click at [730, 327] on button "Undelete" at bounding box center [732, 322] width 45 height 20
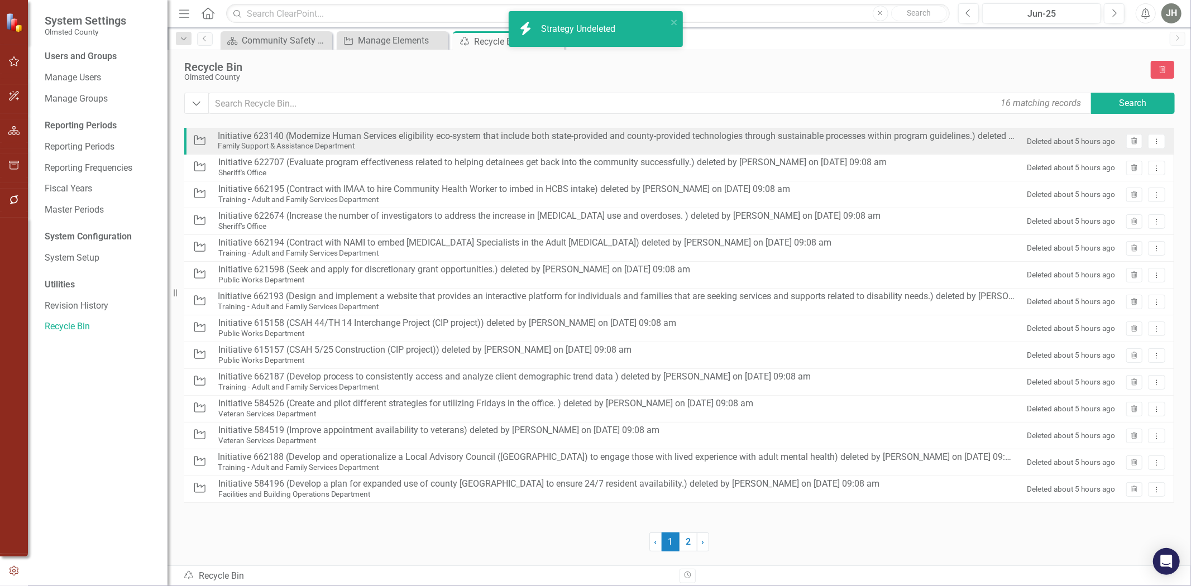
click at [1162, 134] on div "Deleted about 5 hours ago Trash Dropdown Menu" at bounding box center [1093, 143] width 144 height 18
click at [1160, 143] on icon "Dropdown Menu" at bounding box center [1156, 141] width 9 height 7
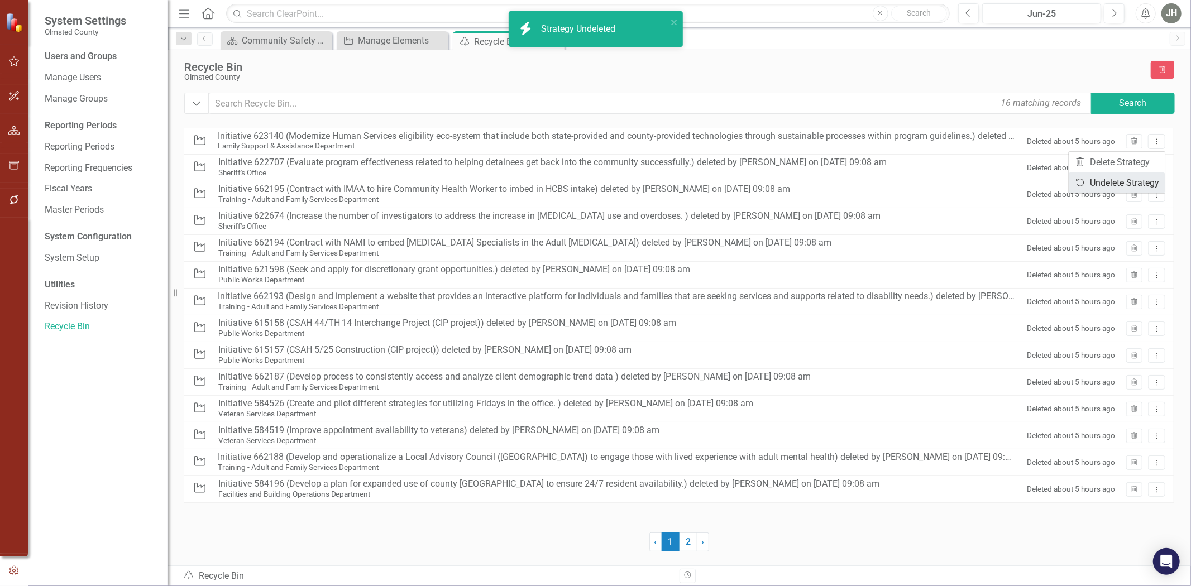
click at [1118, 184] on link "Undelete Undelete Strategy" at bounding box center [1117, 183] width 96 height 21
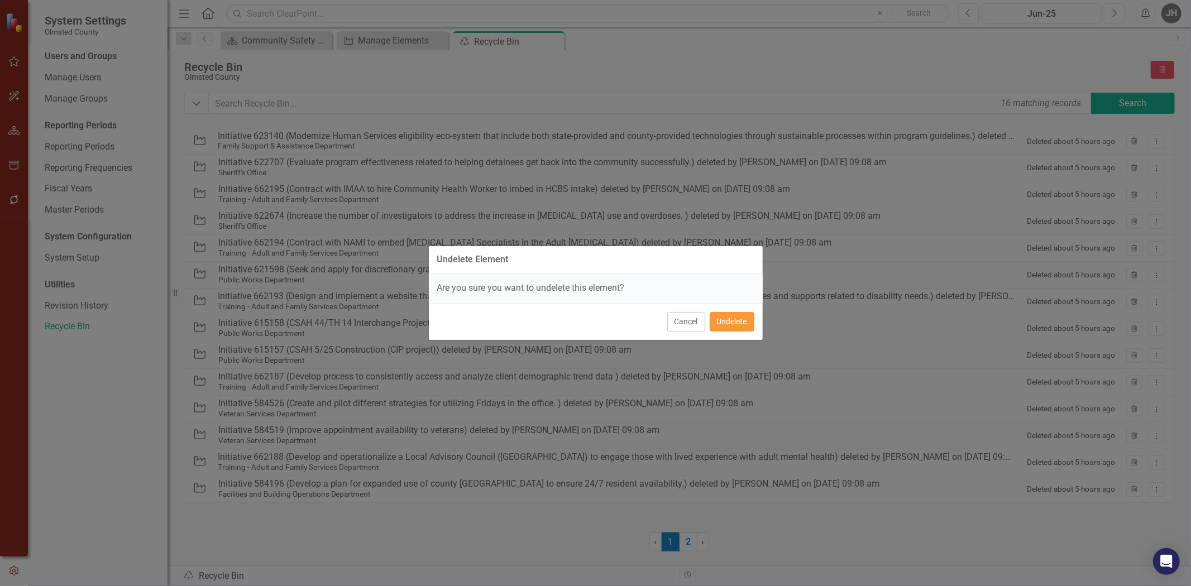
click at [741, 321] on button "Undelete" at bounding box center [732, 322] width 45 height 20
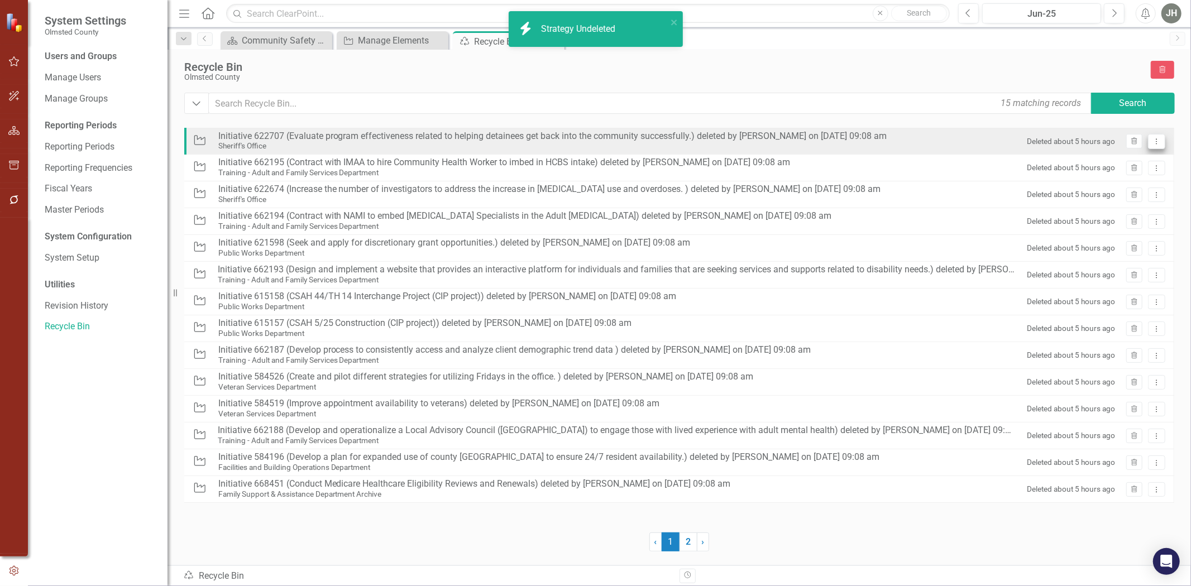
click at [1157, 145] on icon "Dropdown Menu" at bounding box center [1156, 141] width 9 height 7
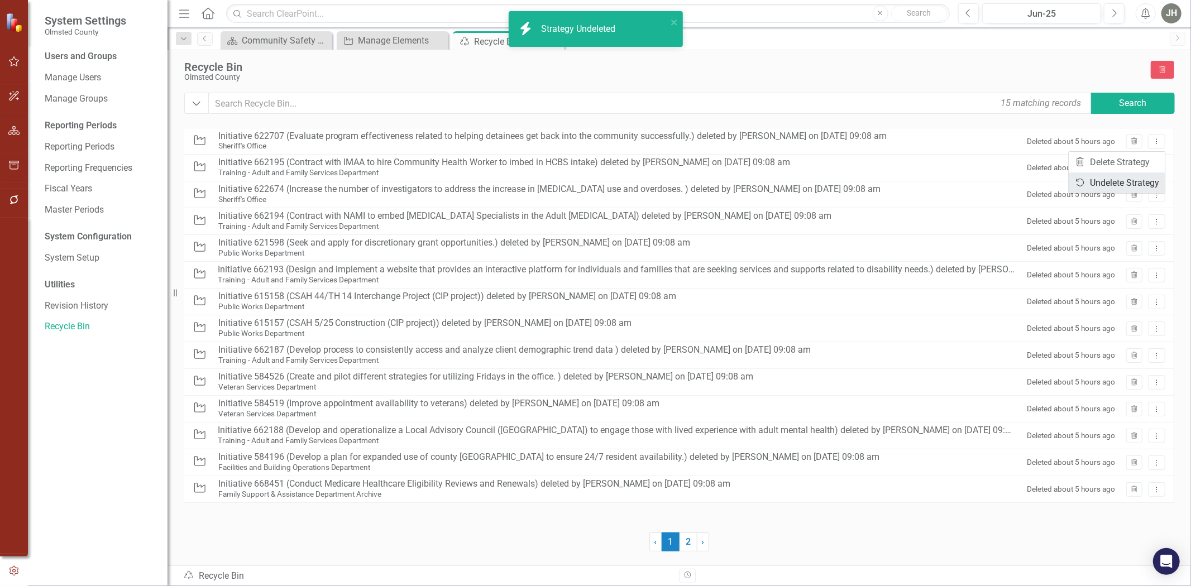
click at [1111, 179] on link "Undelete Undelete Strategy" at bounding box center [1117, 183] width 96 height 21
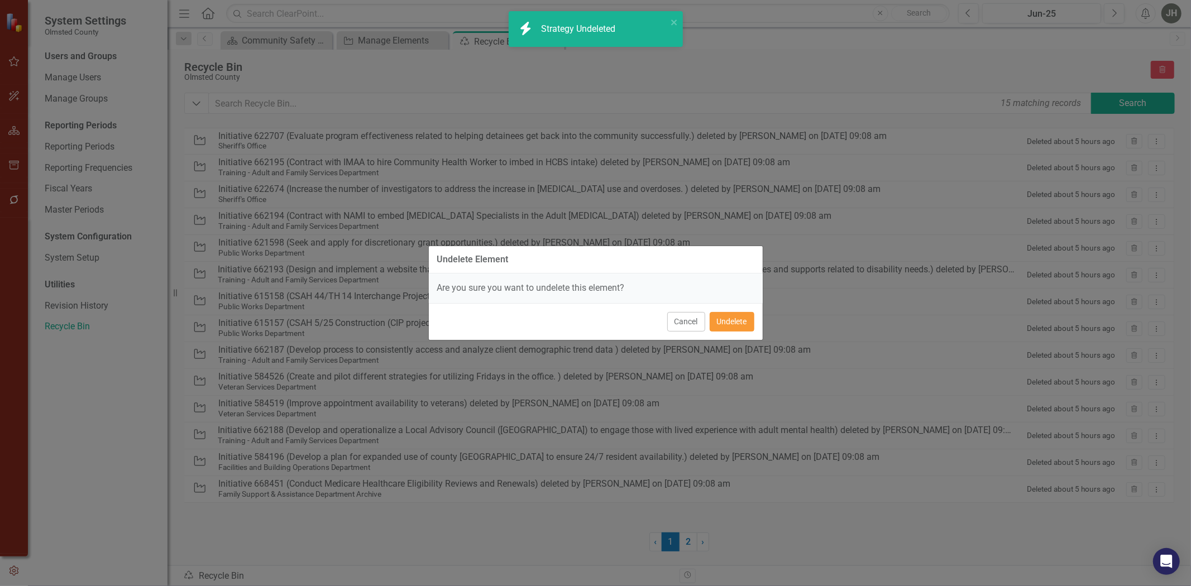
click at [737, 317] on button "Undelete" at bounding box center [732, 322] width 45 height 20
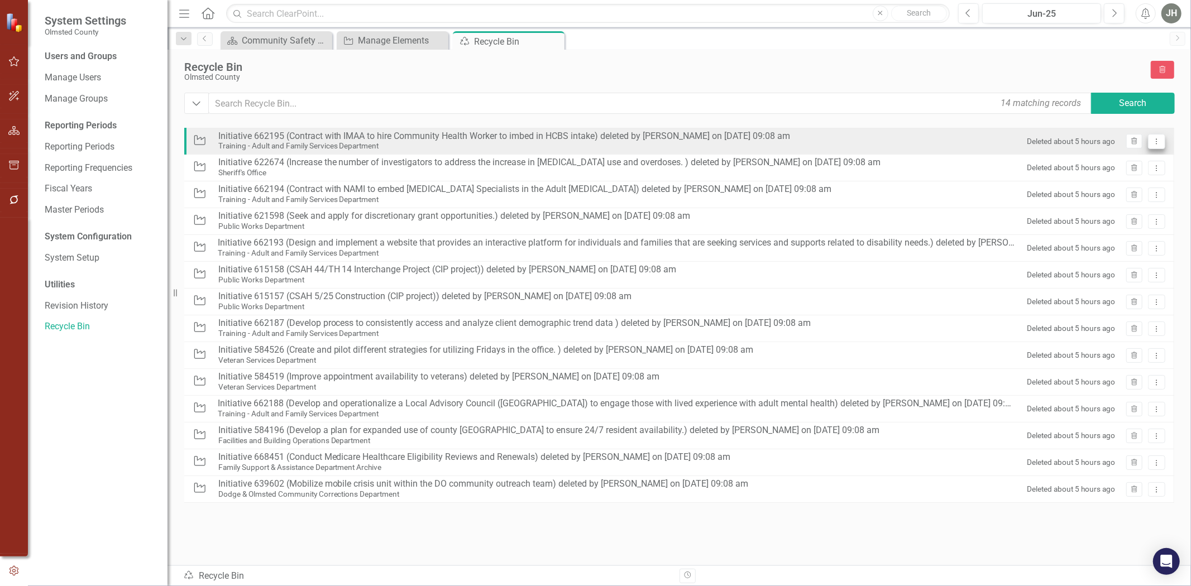
click at [1161, 145] on icon "Dropdown Menu" at bounding box center [1156, 141] width 9 height 7
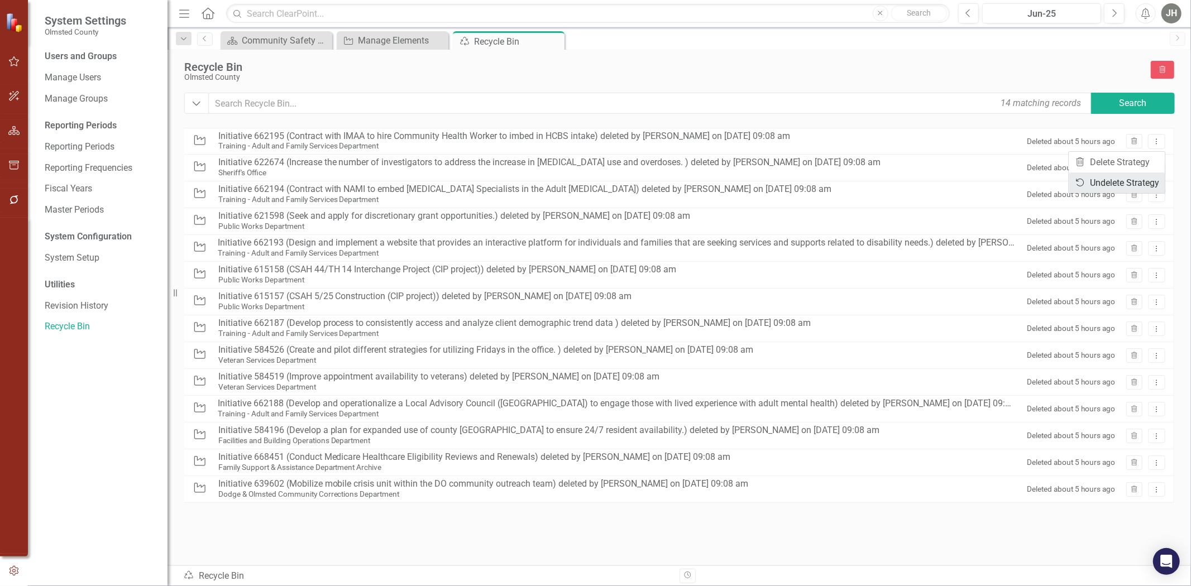
click at [1134, 184] on link "Undelete Undelete Strategy" at bounding box center [1117, 183] width 96 height 21
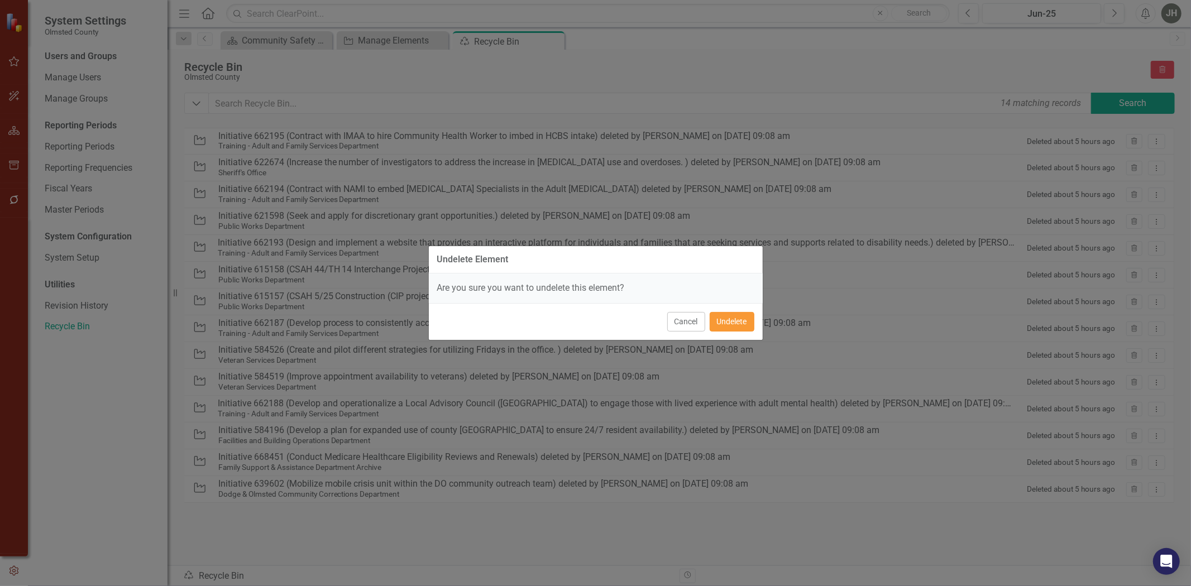
click at [733, 320] on button "Undelete" at bounding box center [732, 322] width 45 height 20
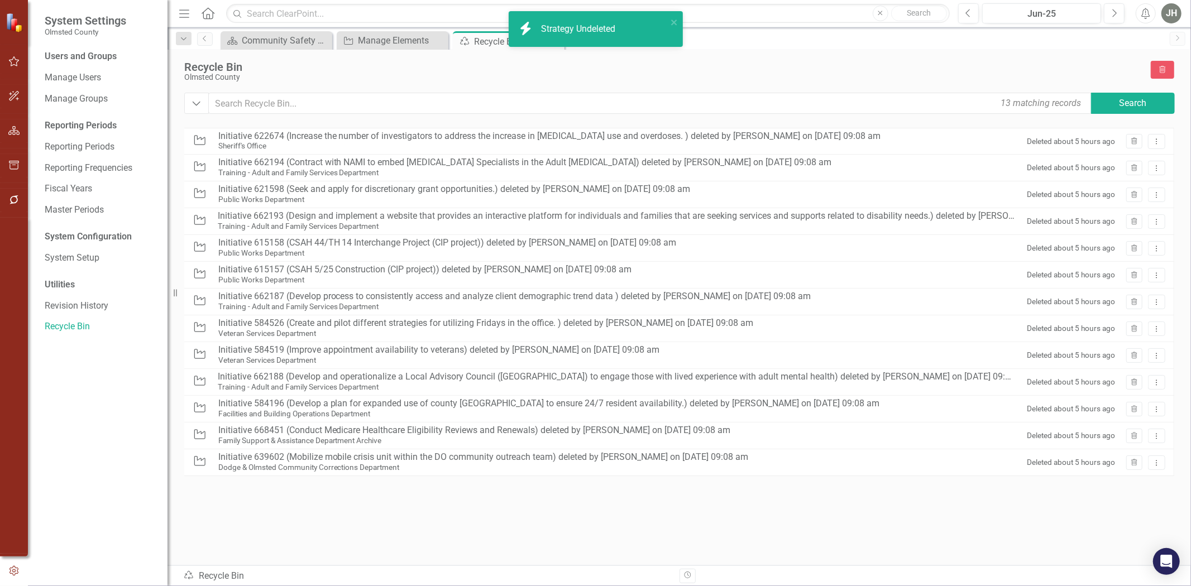
click at [1158, 137] on button "Dropdown Menu" at bounding box center [1156, 141] width 17 height 15
click at [1132, 181] on link "Undelete Undelete Strategy" at bounding box center [1117, 183] width 96 height 21
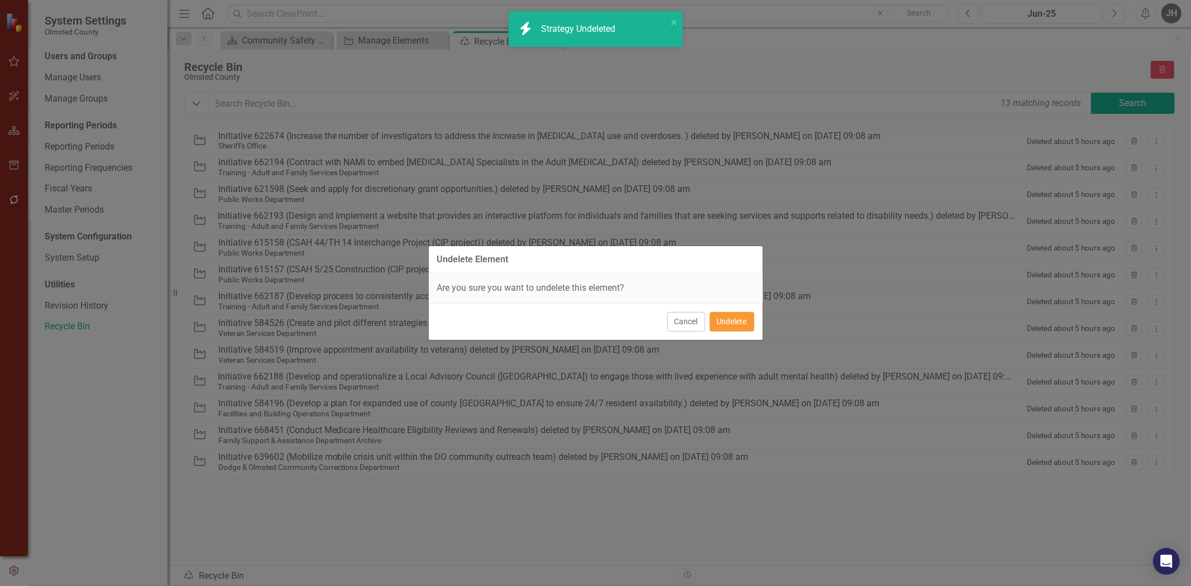
click at [735, 322] on button "Undelete" at bounding box center [732, 322] width 45 height 20
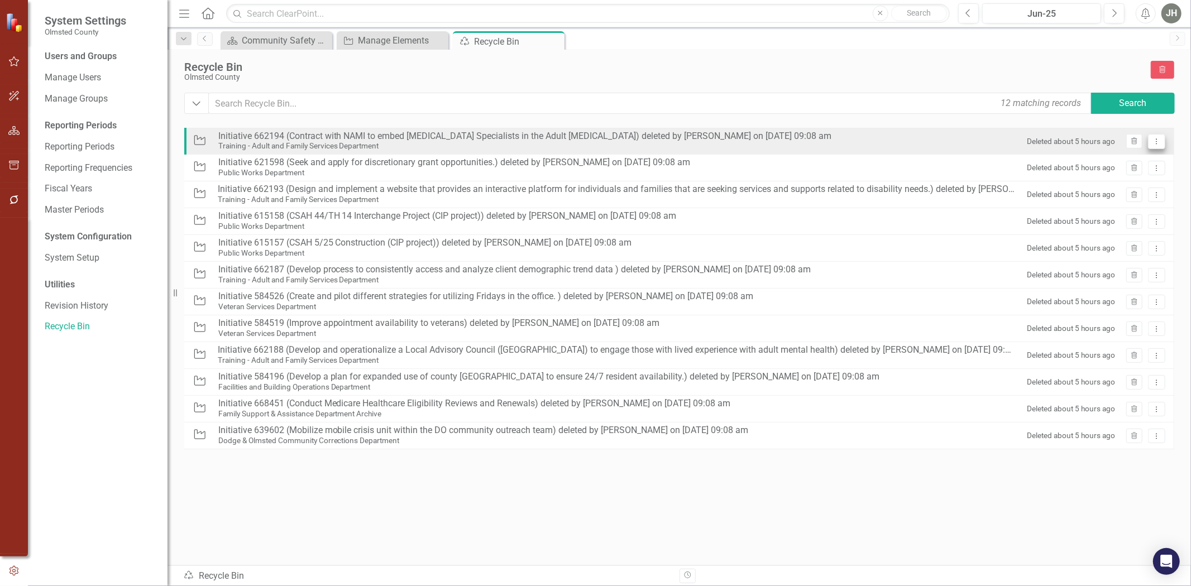
click at [1157, 145] on icon "Dropdown Menu" at bounding box center [1156, 141] width 9 height 7
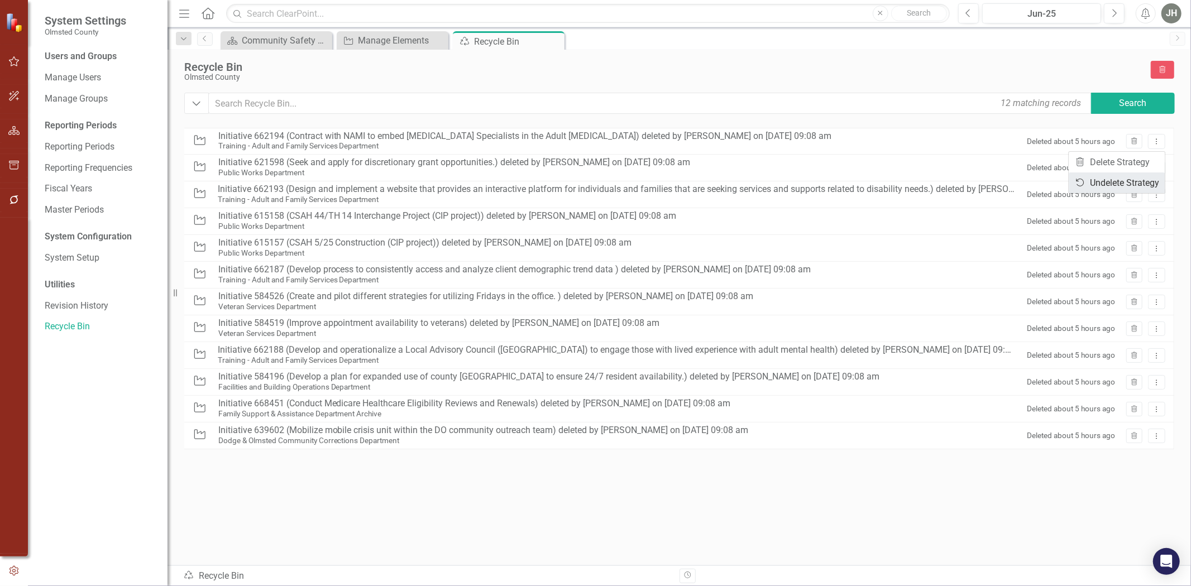
click at [1137, 185] on link "Undelete Undelete Strategy" at bounding box center [1117, 183] width 96 height 21
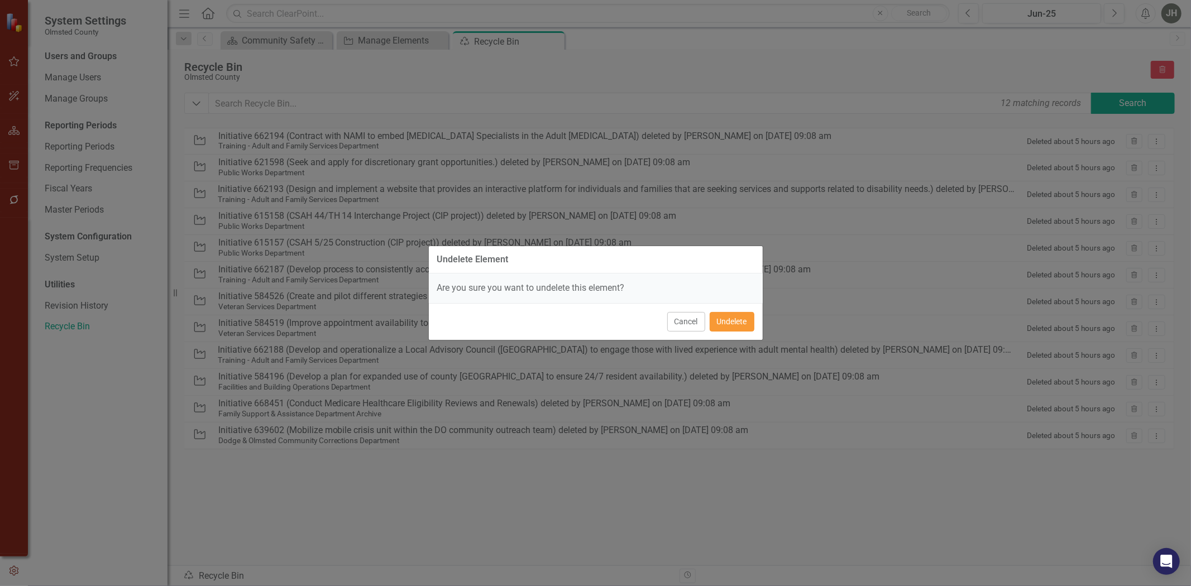
drag, startPoint x: 735, startPoint y: 331, endPoint x: 738, endPoint y: 323, distance: 8.5
click at [735, 327] on button "Undelete" at bounding box center [732, 322] width 45 height 20
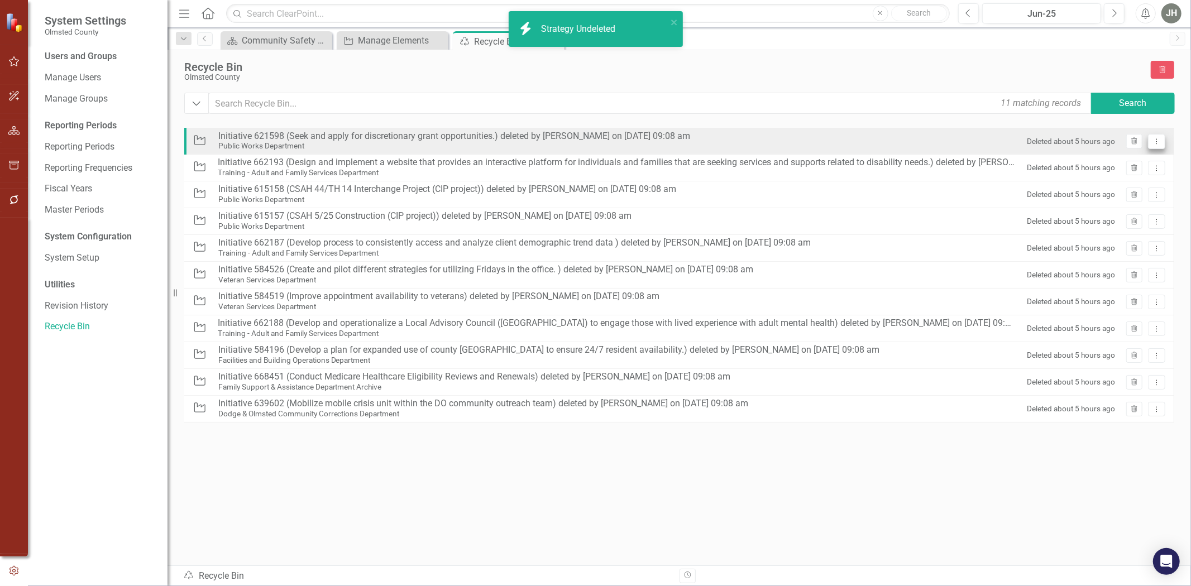
click at [1158, 138] on button "Dropdown Menu" at bounding box center [1156, 141] width 17 height 15
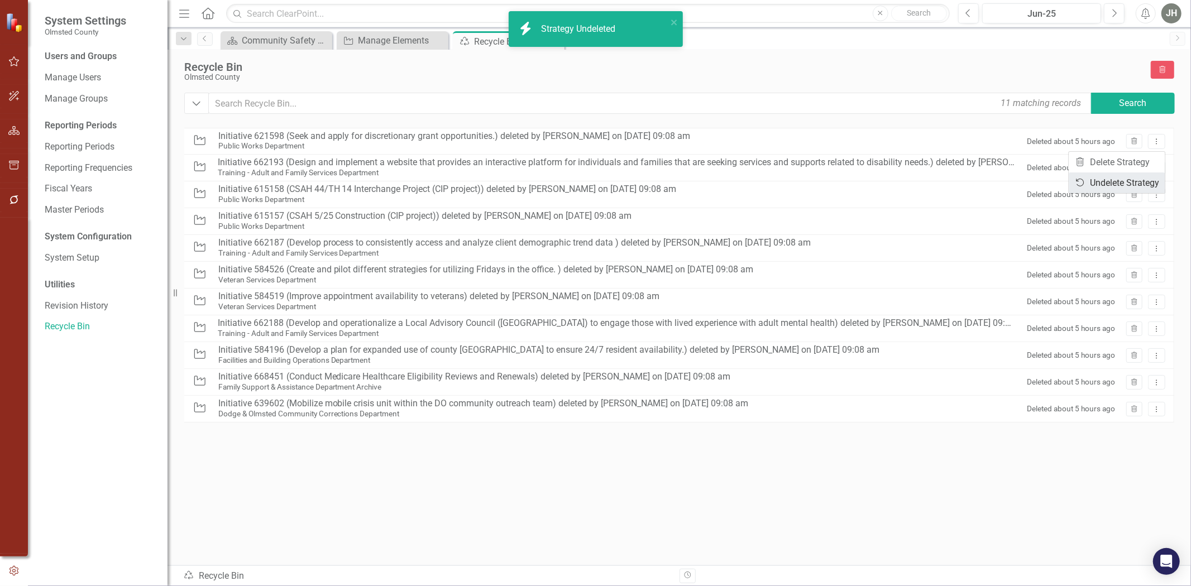
click at [1117, 175] on link "Undelete Undelete Strategy" at bounding box center [1117, 183] width 96 height 21
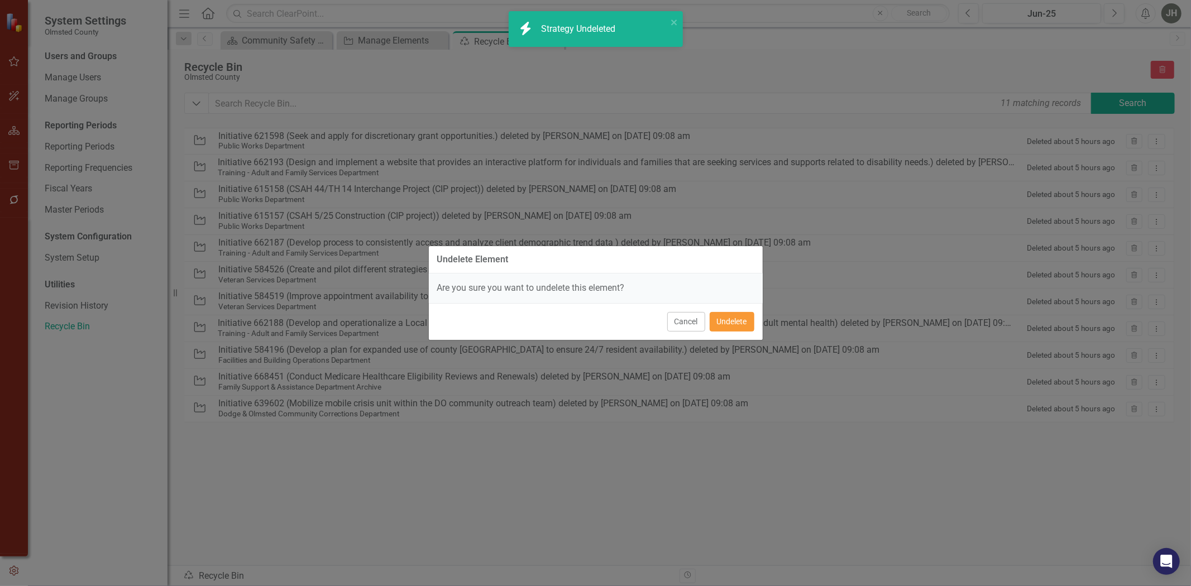
click at [727, 319] on button "Undelete" at bounding box center [732, 322] width 45 height 20
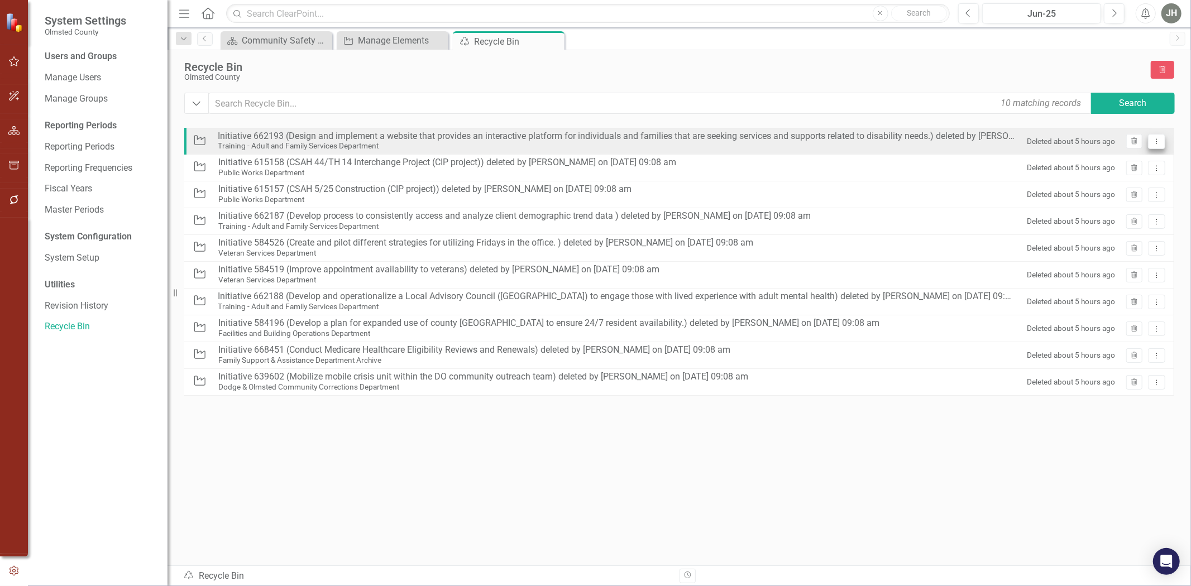
click at [1159, 142] on icon "Dropdown Menu" at bounding box center [1156, 141] width 9 height 7
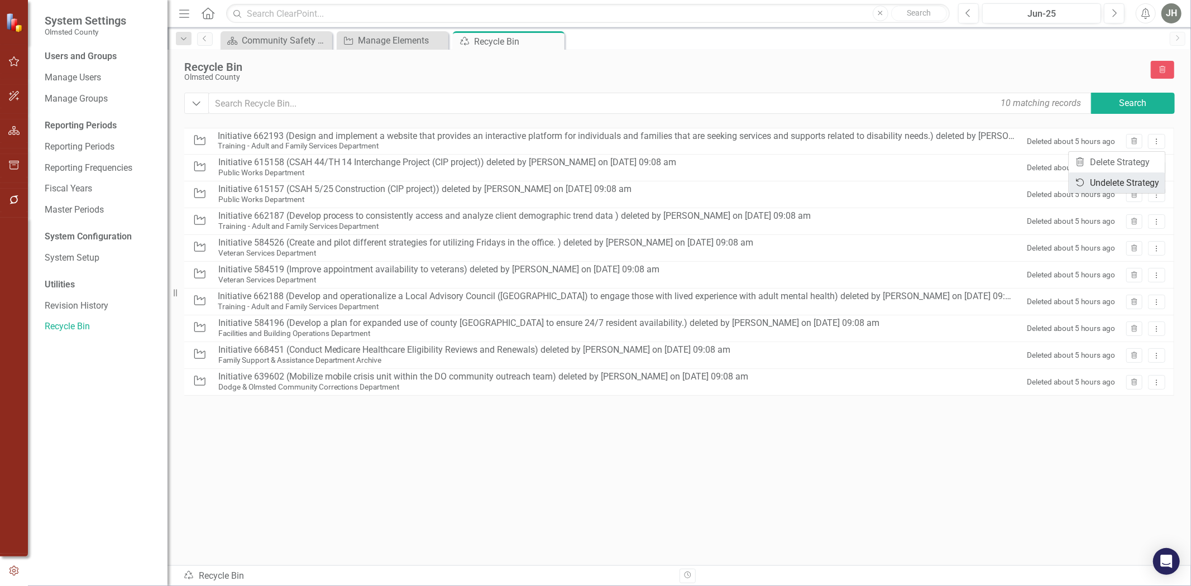
click at [1125, 183] on link "Undelete Undelete Strategy" at bounding box center [1117, 183] width 96 height 21
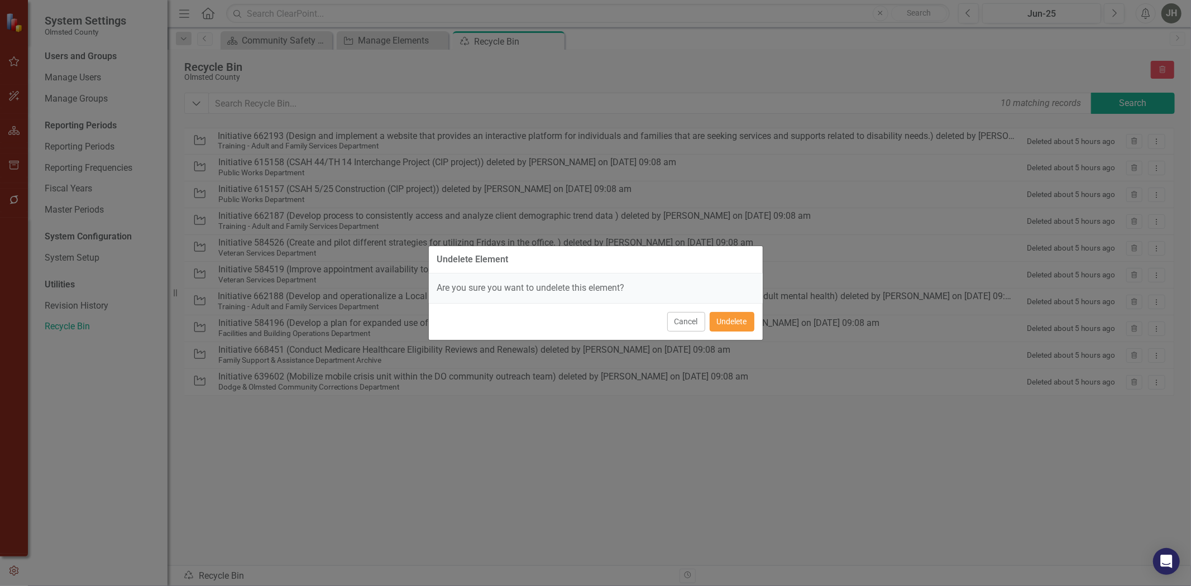
click at [731, 329] on button "Undelete" at bounding box center [732, 322] width 45 height 20
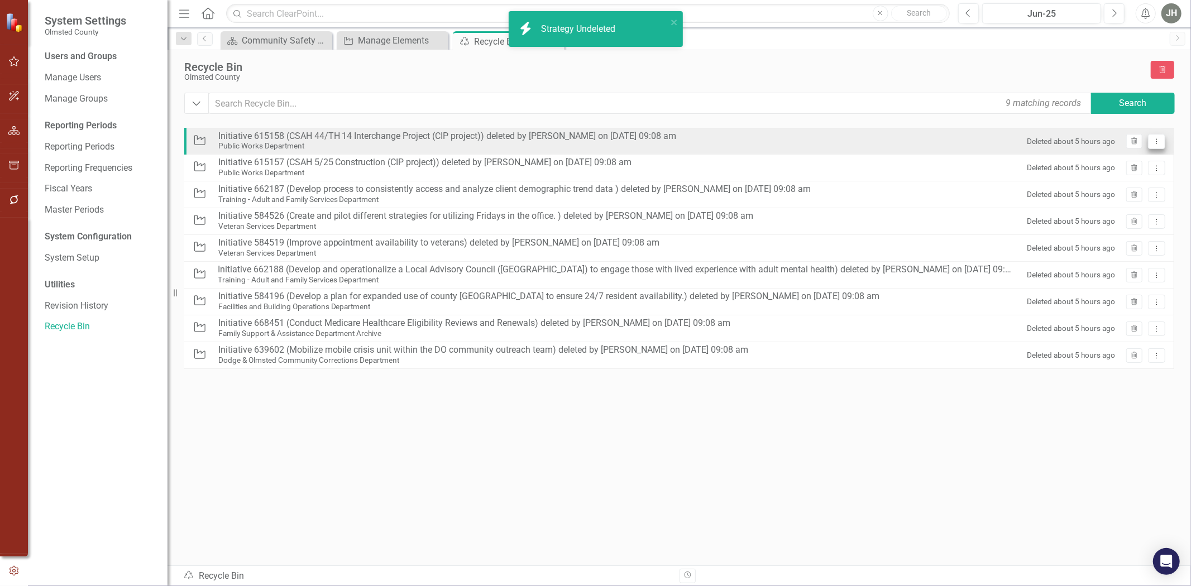
click at [1156, 141] on icon "Dropdown Menu" at bounding box center [1156, 141] width 9 height 7
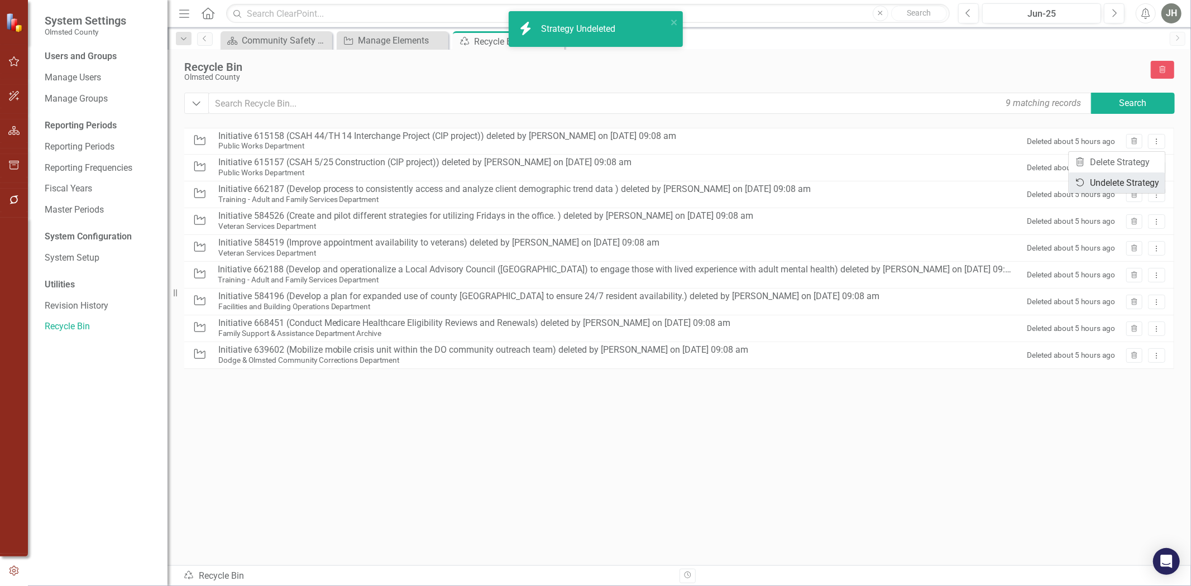
click at [1124, 181] on link "Undelete Undelete Strategy" at bounding box center [1117, 183] width 96 height 21
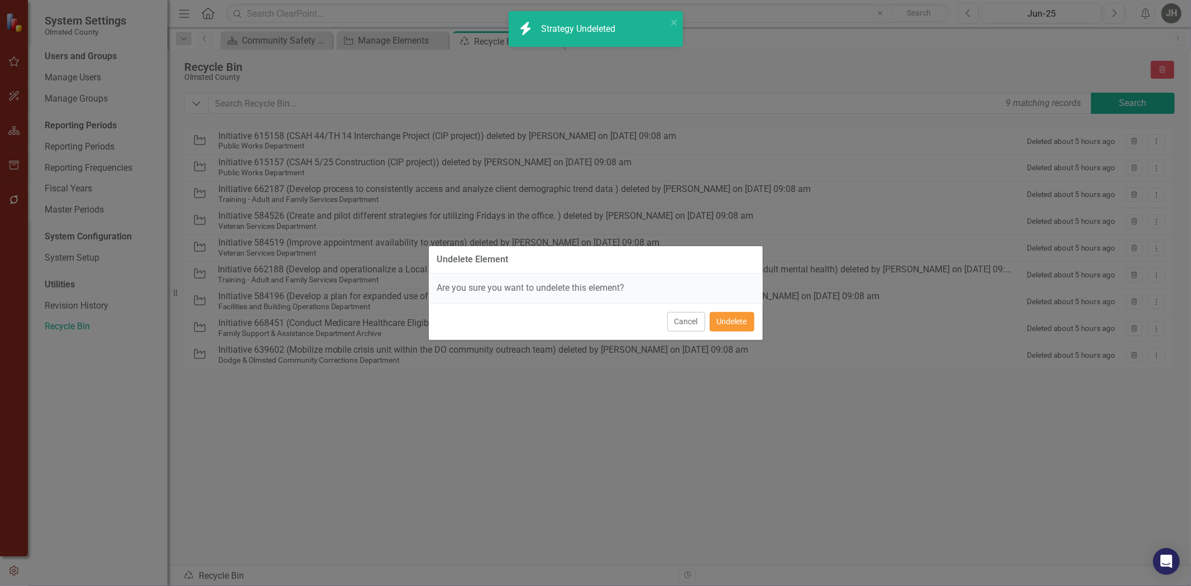
click at [728, 325] on button "Undelete" at bounding box center [732, 322] width 45 height 20
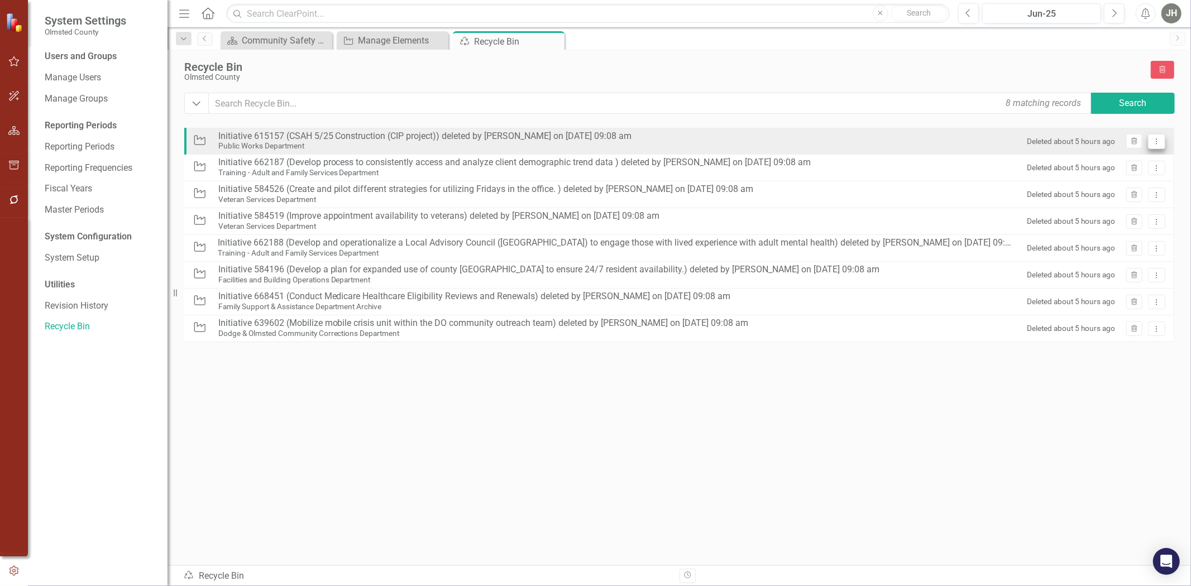
click at [1162, 140] on button "Dropdown Menu" at bounding box center [1156, 141] width 17 height 15
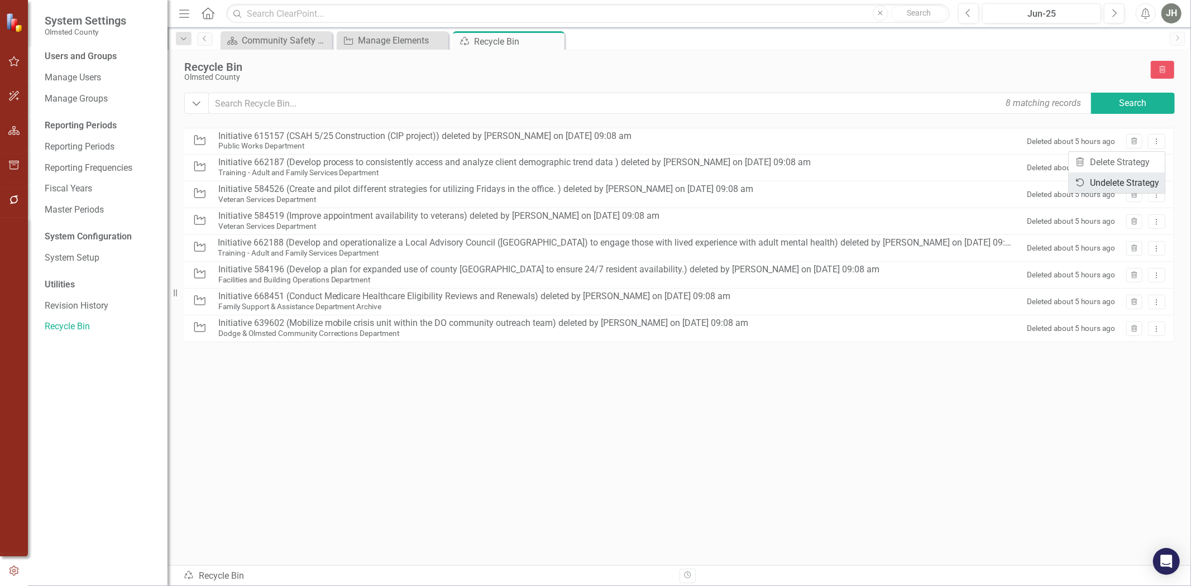
click at [1112, 182] on link "Undelete Undelete Strategy" at bounding box center [1117, 183] width 96 height 21
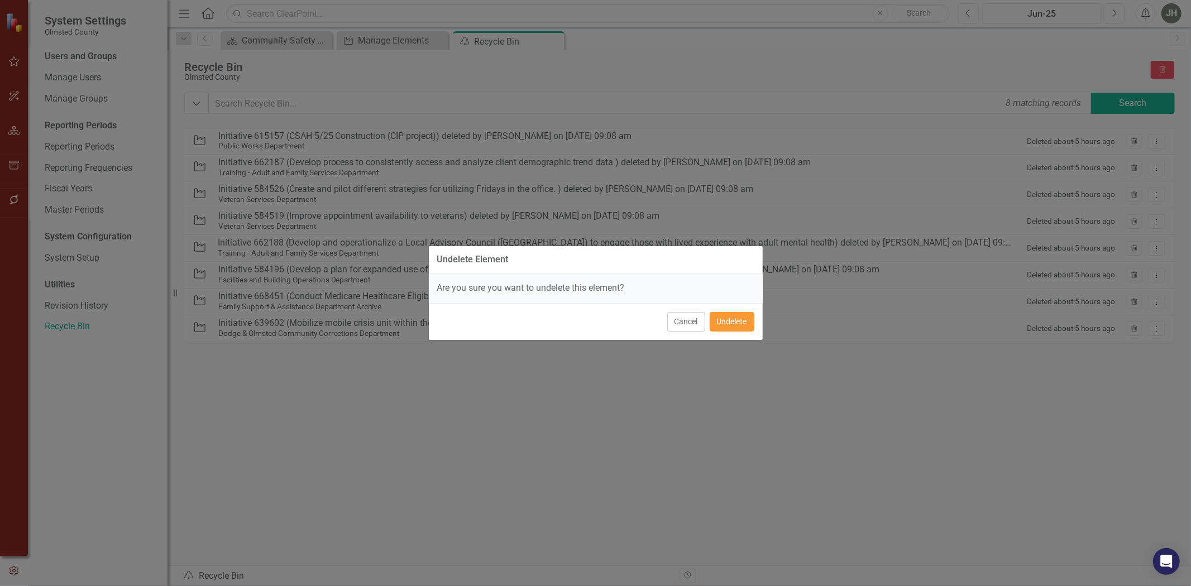
click at [736, 329] on button "Undelete" at bounding box center [732, 322] width 45 height 20
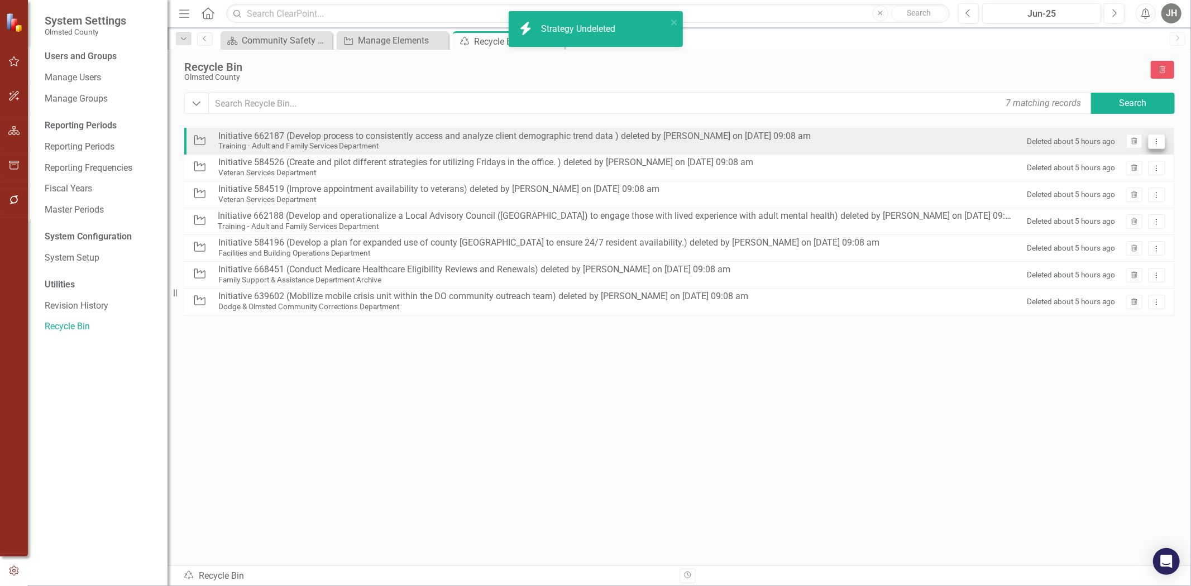
click at [1161, 143] on icon "Dropdown Menu" at bounding box center [1156, 141] width 9 height 7
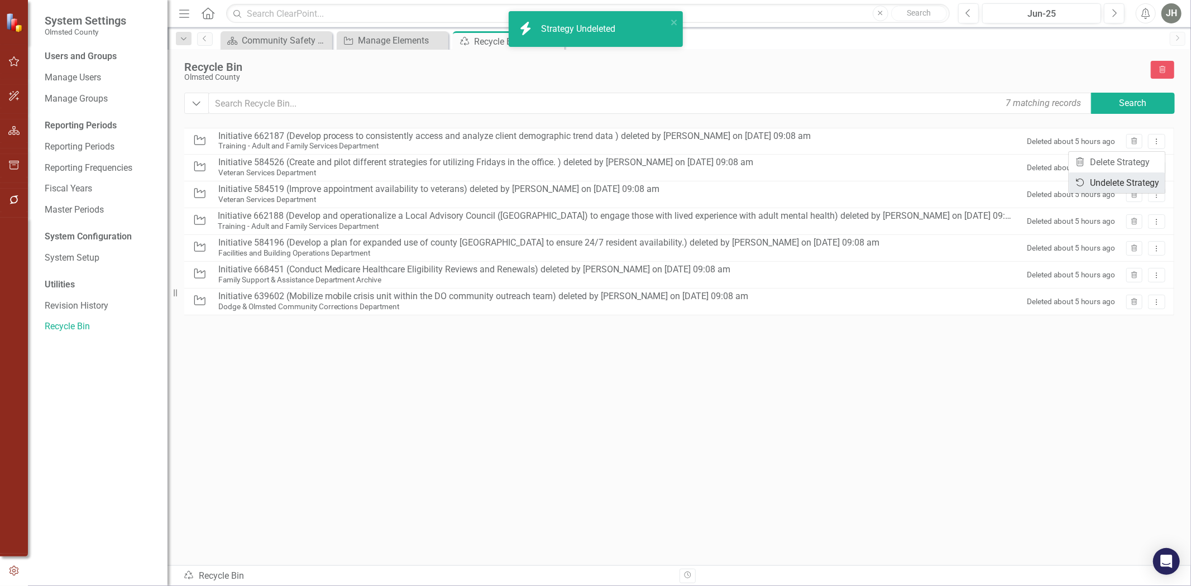
click at [1131, 183] on link "Undelete Undelete Strategy" at bounding box center [1117, 183] width 96 height 21
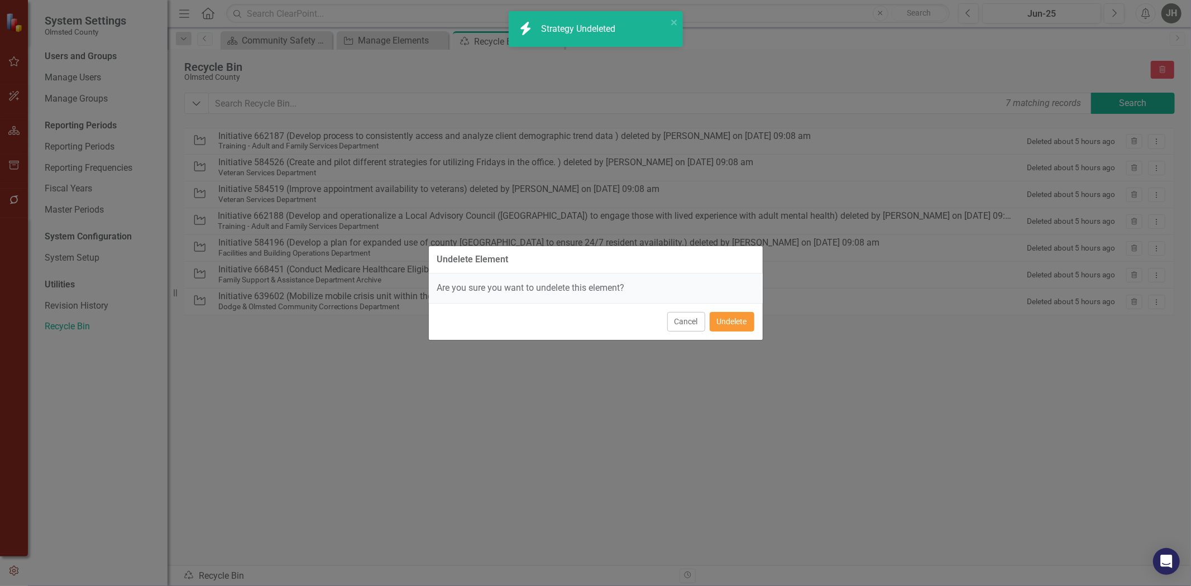
drag, startPoint x: 734, startPoint y: 328, endPoint x: 955, endPoint y: 264, distance: 230.2
click at [734, 328] on button "Undelete" at bounding box center [732, 322] width 45 height 20
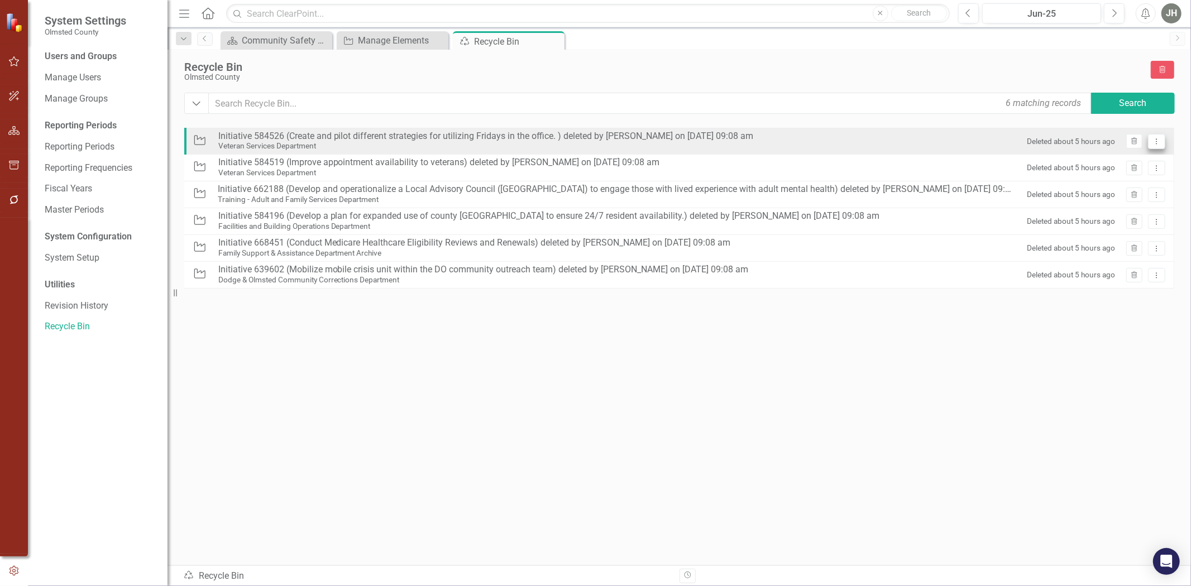
click at [1160, 142] on icon "Dropdown Menu" at bounding box center [1156, 141] width 9 height 7
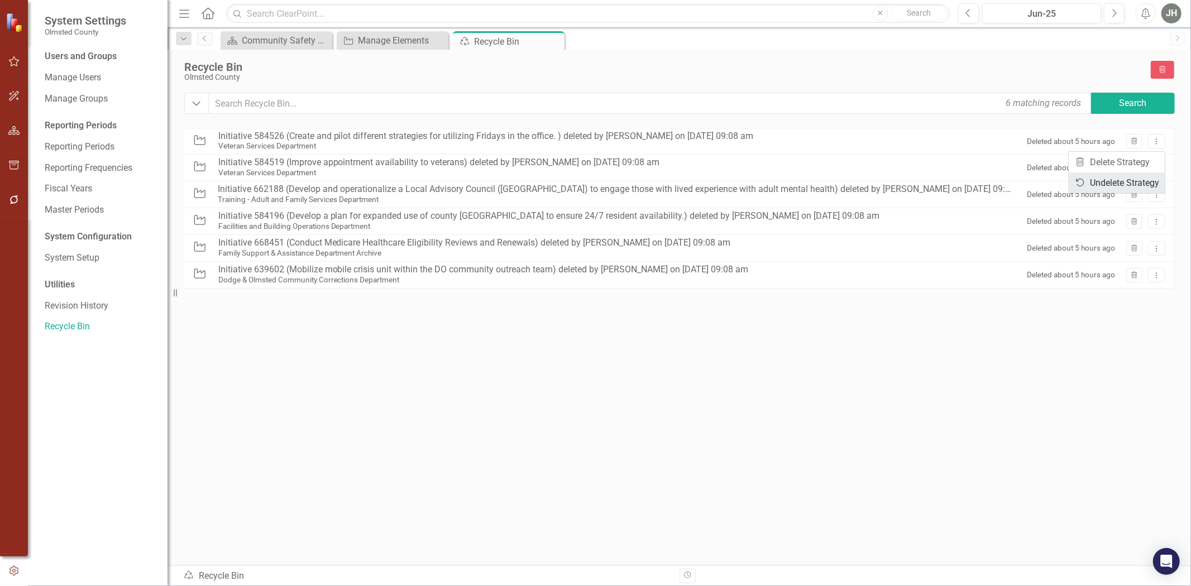
click at [1120, 181] on link "Undelete Undelete Strategy" at bounding box center [1117, 183] width 96 height 21
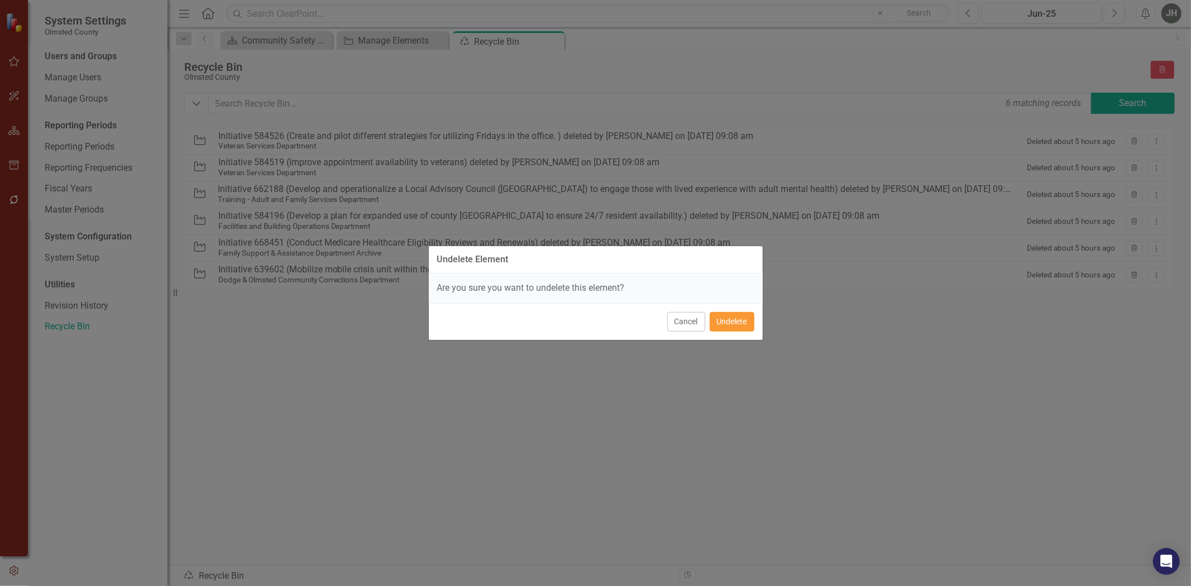
drag, startPoint x: 729, startPoint y: 319, endPoint x: 789, endPoint y: 309, distance: 61.7
click at [729, 319] on button "Undelete" at bounding box center [732, 322] width 45 height 20
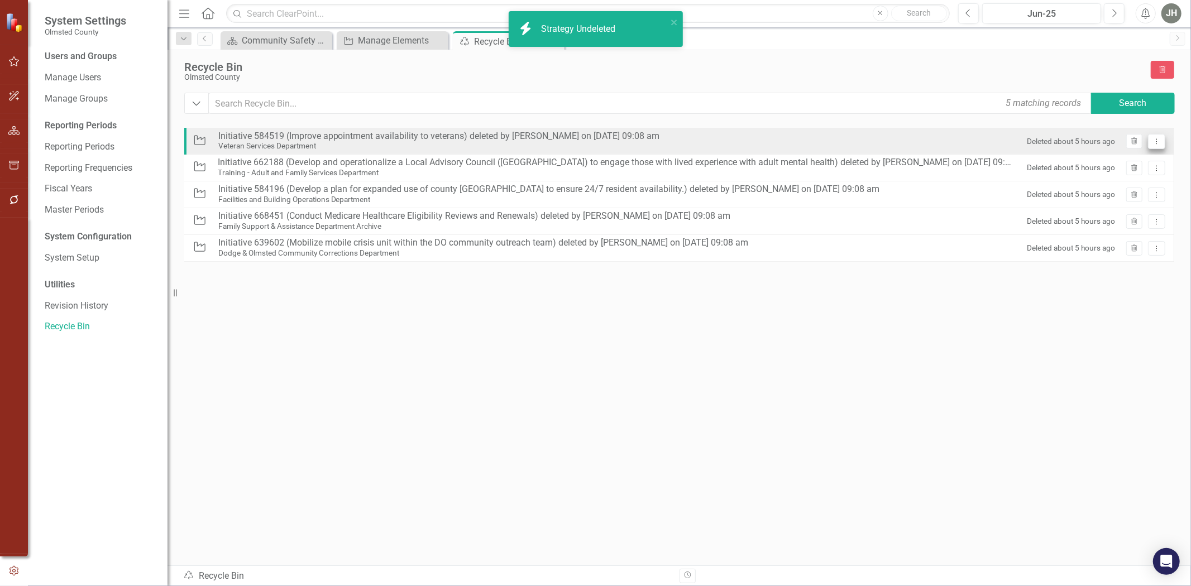
click at [1152, 141] on icon "Dropdown Menu" at bounding box center [1156, 141] width 9 height 7
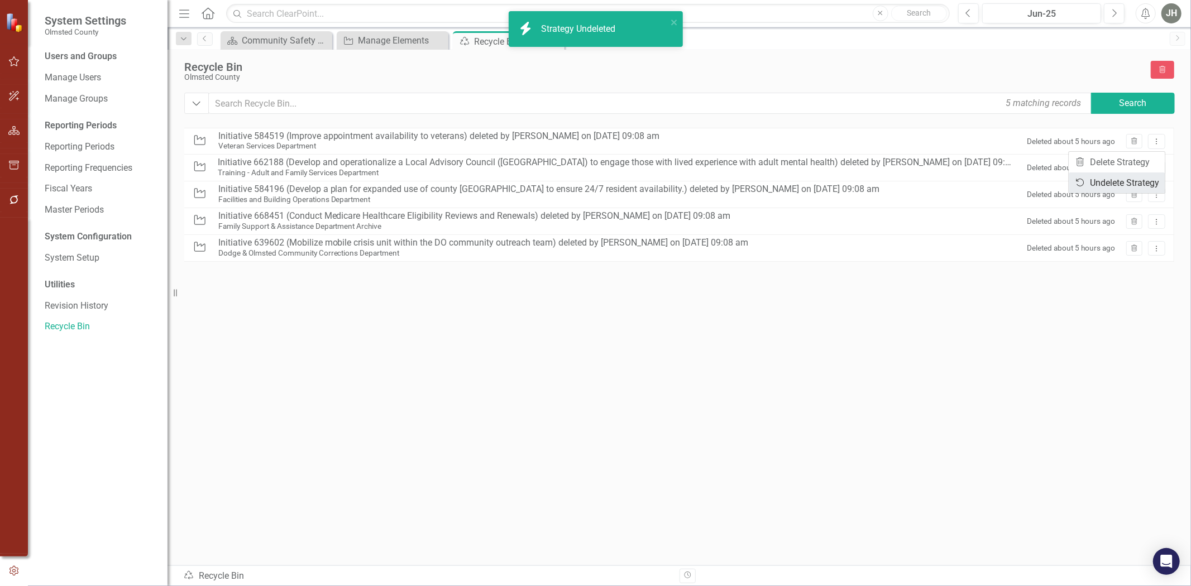
click at [1129, 182] on link "Undelete Undelete Strategy" at bounding box center [1117, 183] width 96 height 21
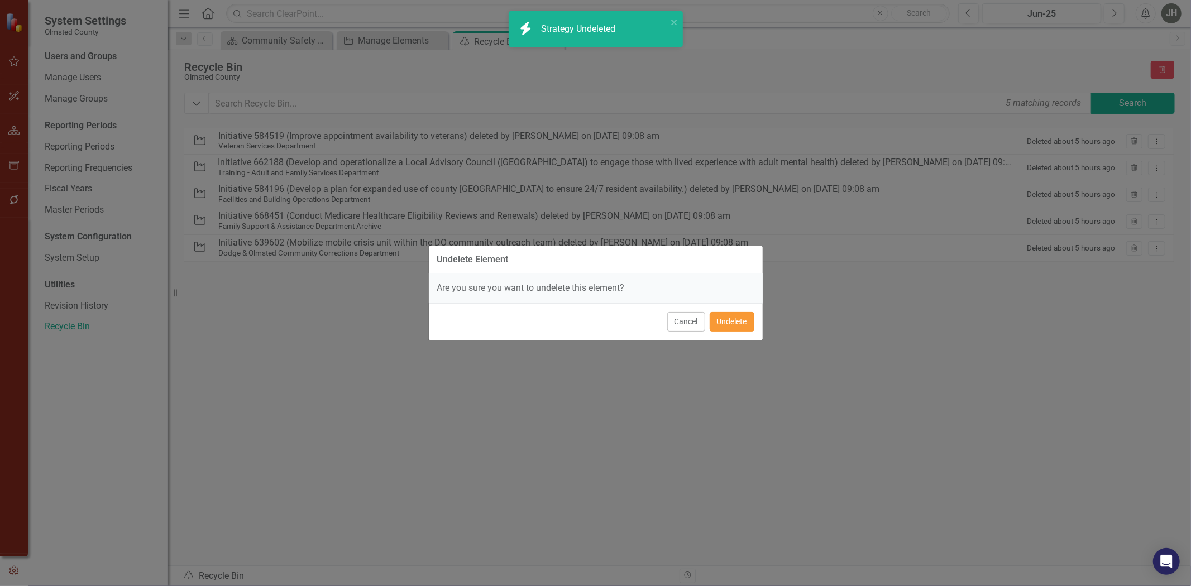
click at [735, 323] on button "Undelete" at bounding box center [732, 322] width 45 height 20
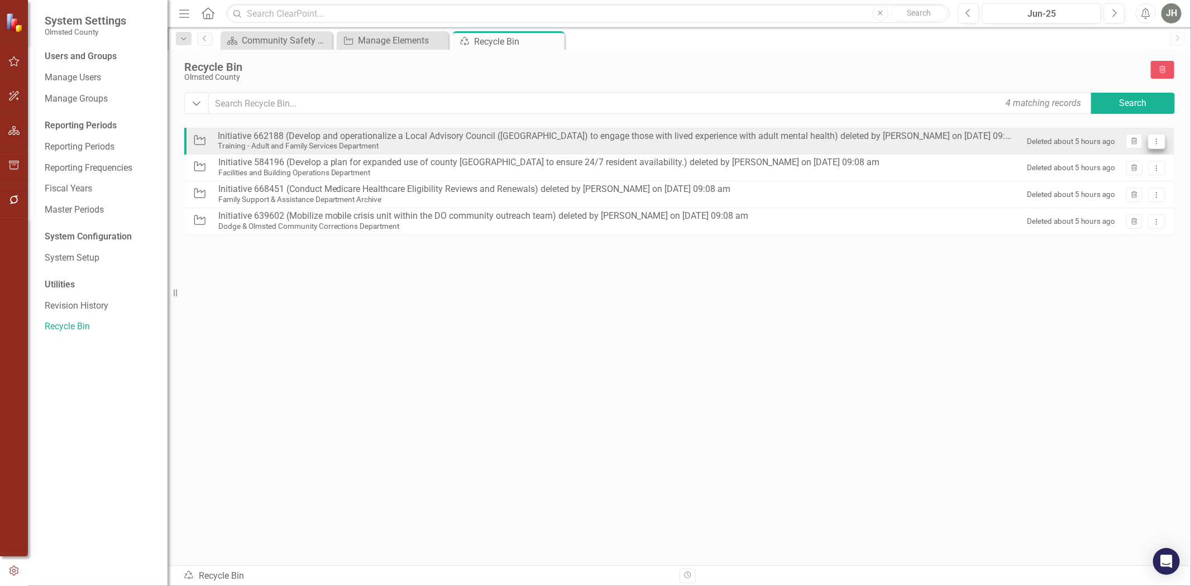
click at [1159, 141] on icon "Dropdown Menu" at bounding box center [1156, 141] width 9 height 7
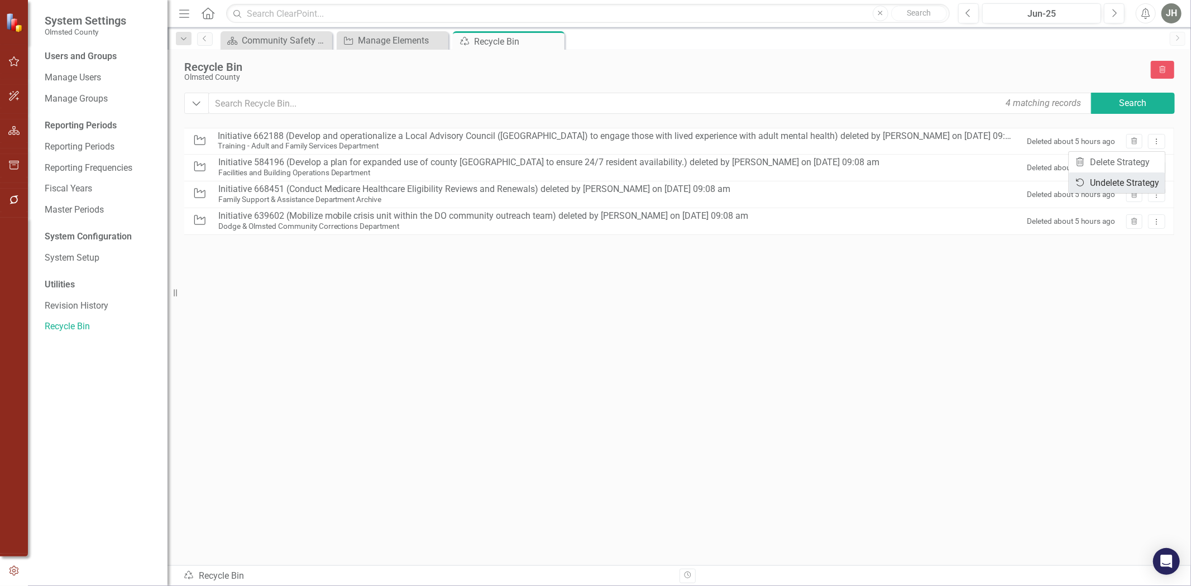
click at [1135, 179] on link "Undelete Undelete Strategy" at bounding box center [1117, 183] width 96 height 21
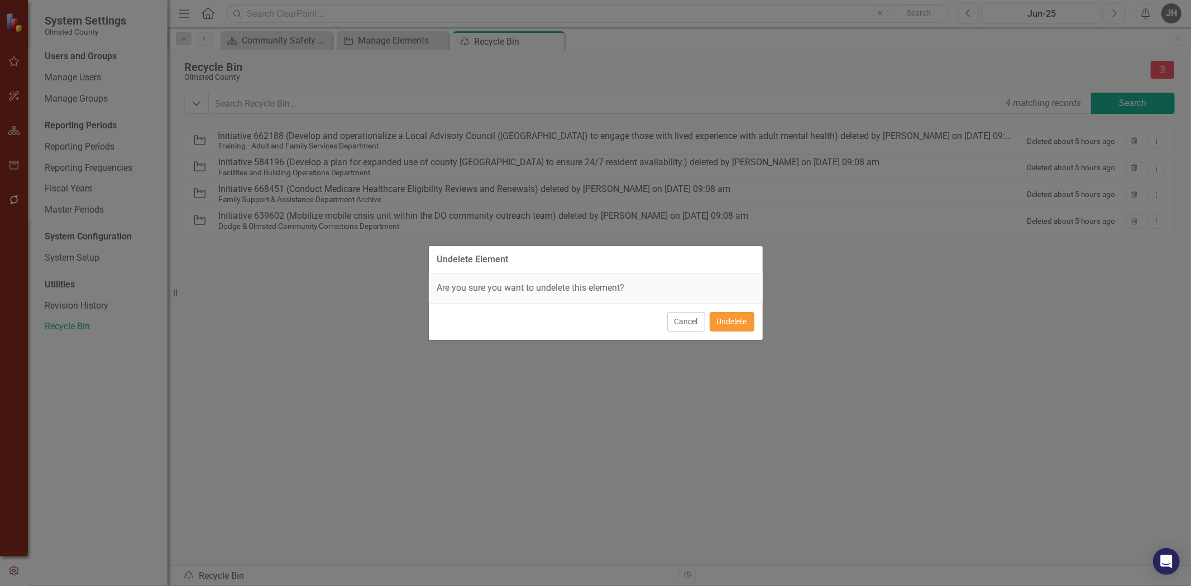
drag, startPoint x: 734, startPoint y: 322, endPoint x: 744, endPoint y: 315, distance: 12.4
click at [738, 320] on button "Undelete" at bounding box center [732, 322] width 45 height 20
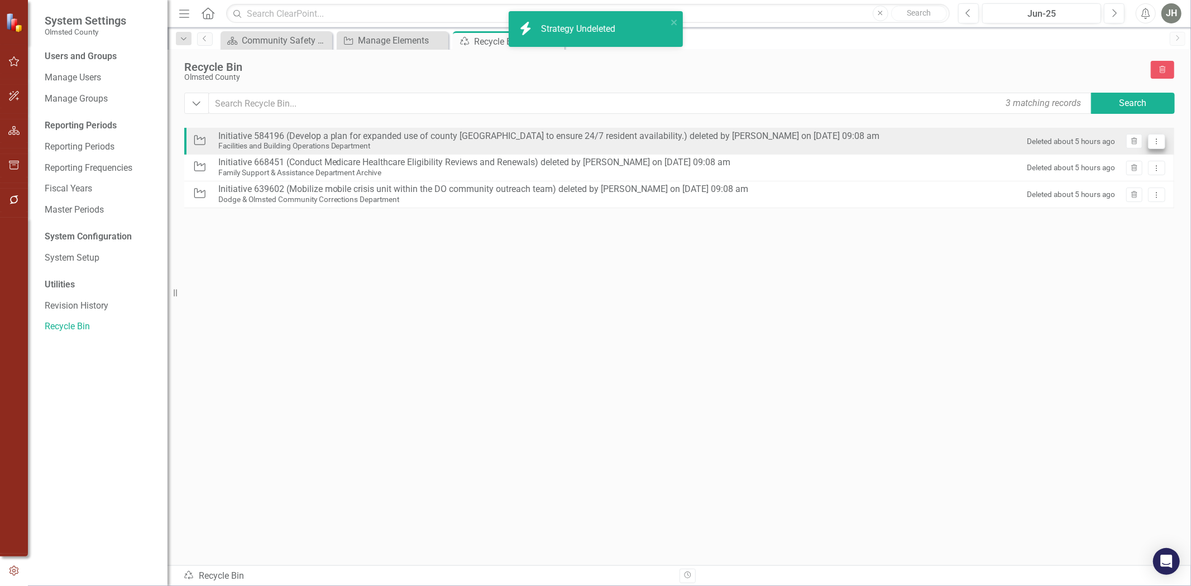
click at [1161, 138] on button "Dropdown Menu" at bounding box center [1156, 141] width 17 height 15
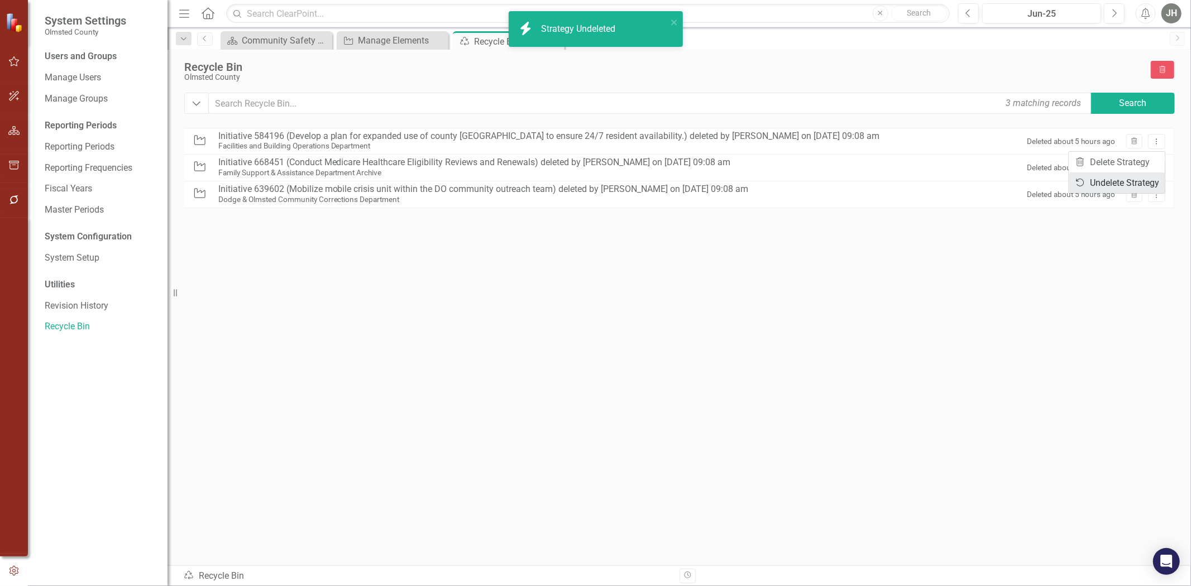
click at [1115, 179] on link "Undelete Undelete Strategy" at bounding box center [1117, 183] width 96 height 21
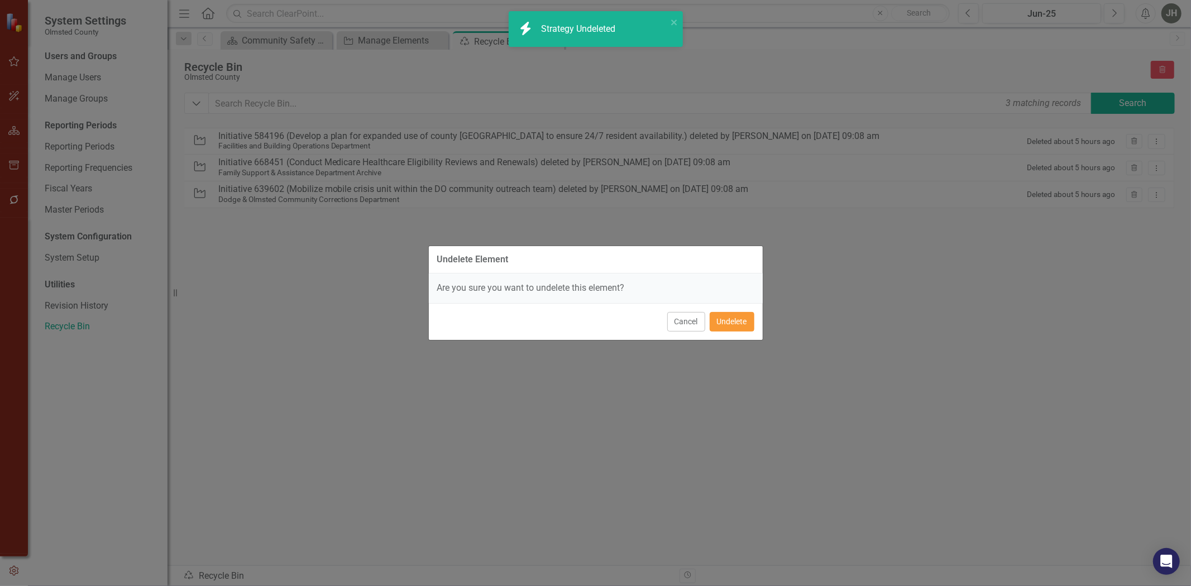
click at [735, 325] on button "Undelete" at bounding box center [732, 322] width 45 height 20
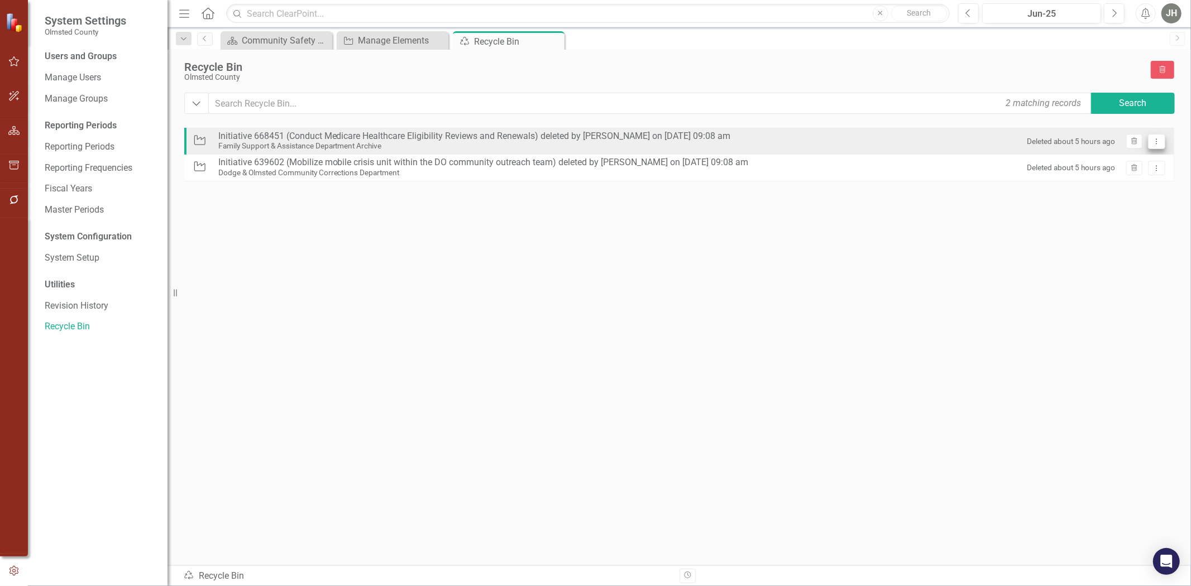
click at [1163, 136] on button "Dropdown Menu" at bounding box center [1156, 141] width 17 height 15
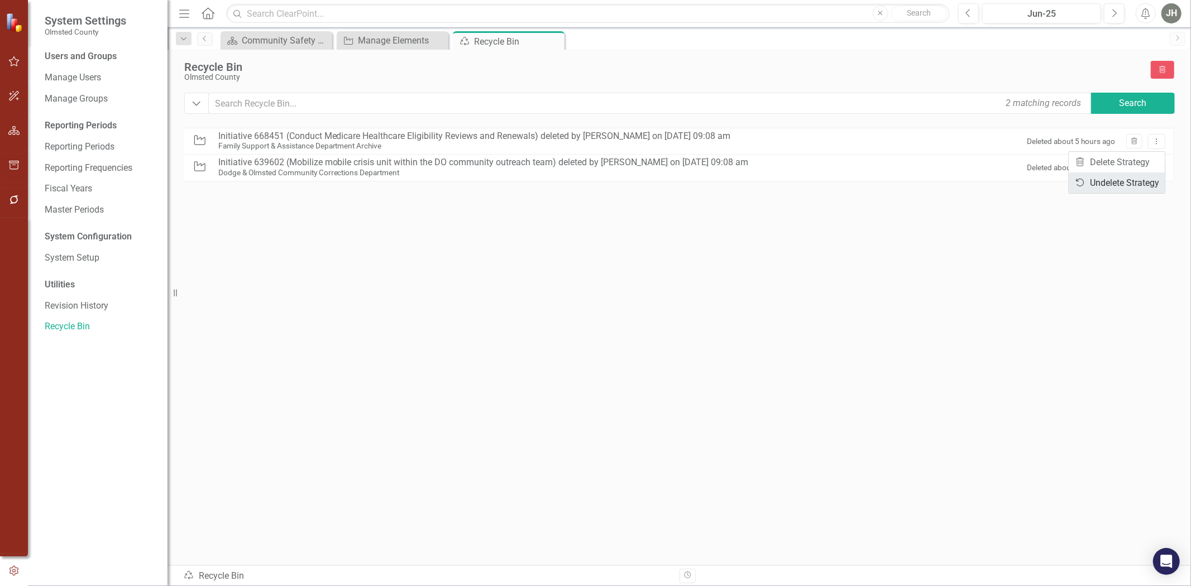
click at [1112, 180] on link "Undelete Undelete Strategy" at bounding box center [1117, 183] width 96 height 21
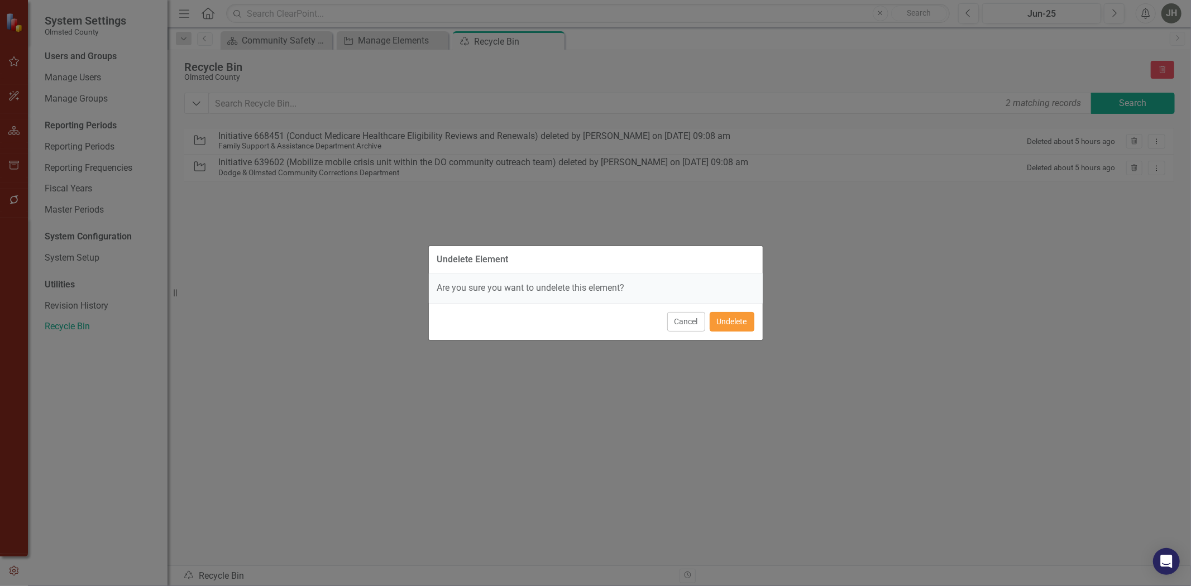
click at [734, 328] on button "Undelete" at bounding box center [732, 322] width 45 height 20
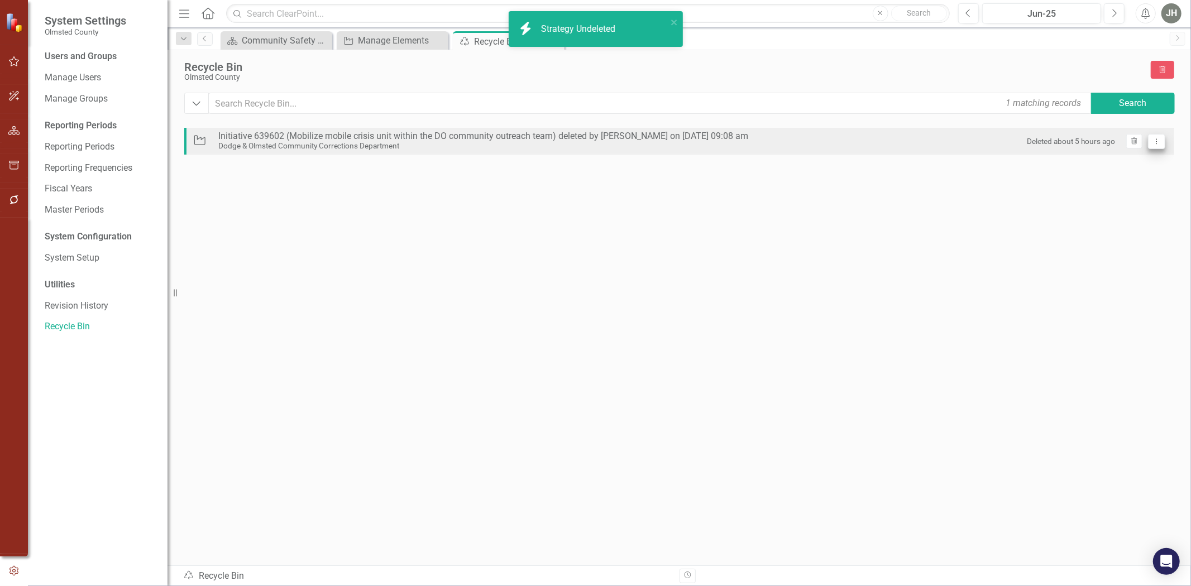
click at [1161, 145] on icon "Dropdown Menu" at bounding box center [1156, 141] width 9 height 7
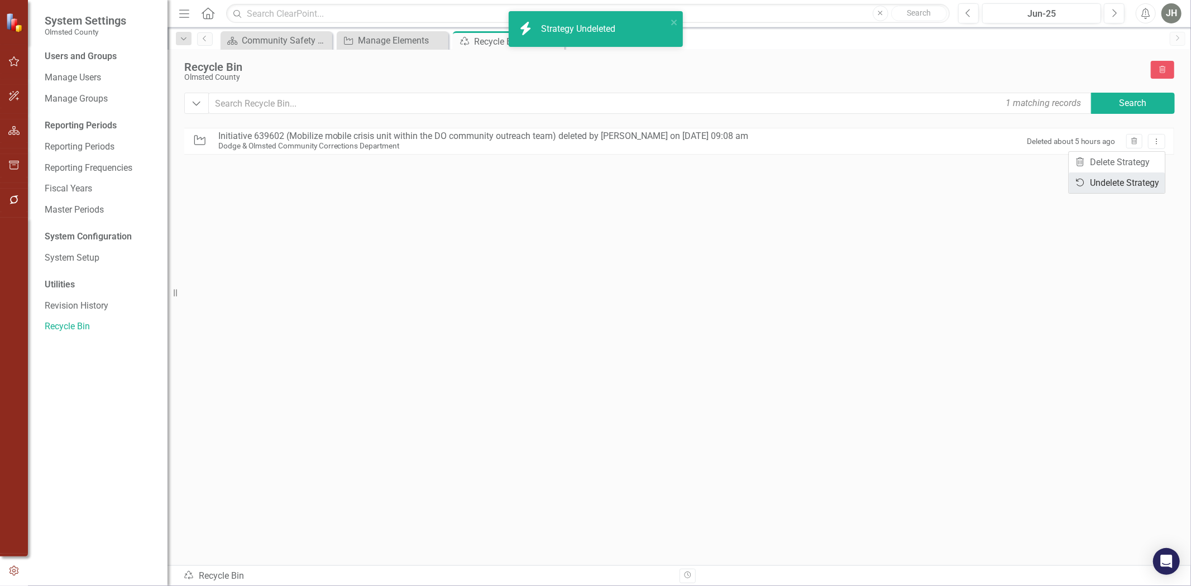
click at [1146, 180] on link "Undelete Undelete Strategy" at bounding box center [1117, 183] width 96 height 21
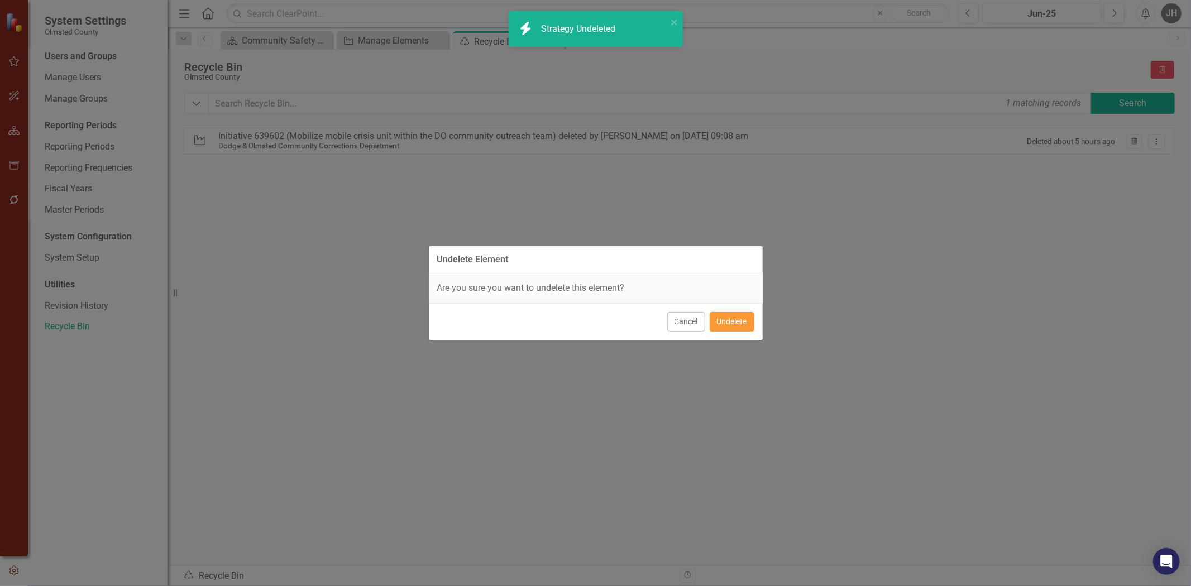
click at [738, 319] on button "Undelete" at bounding box center [732, 322] width 45 height 20
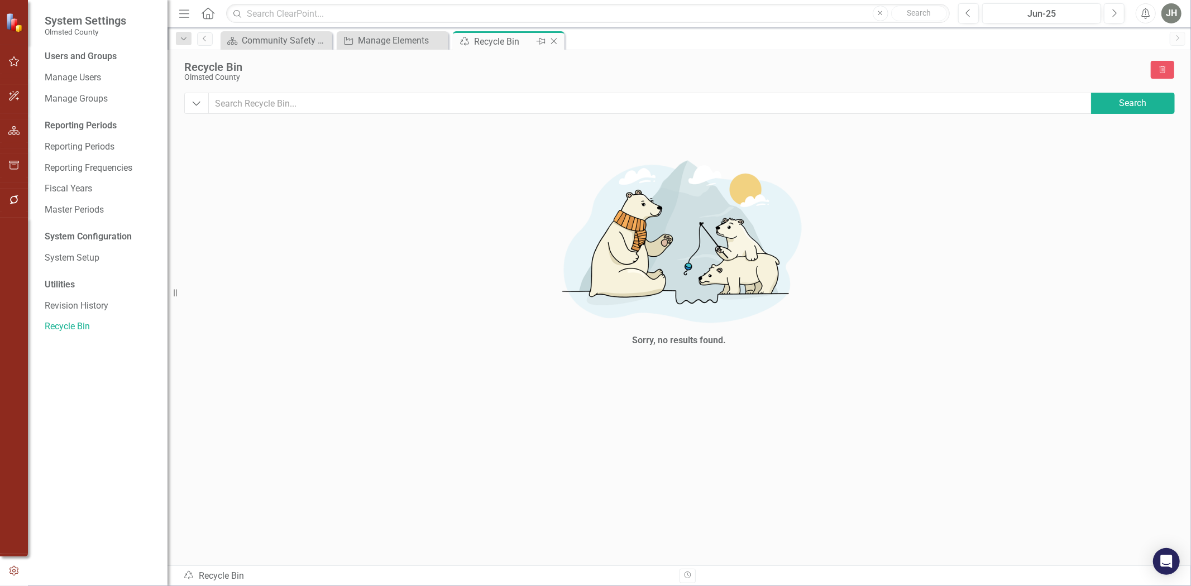
click at [559, 40] on icon "Close" at bounding box center [553, 41] width 11 height 9
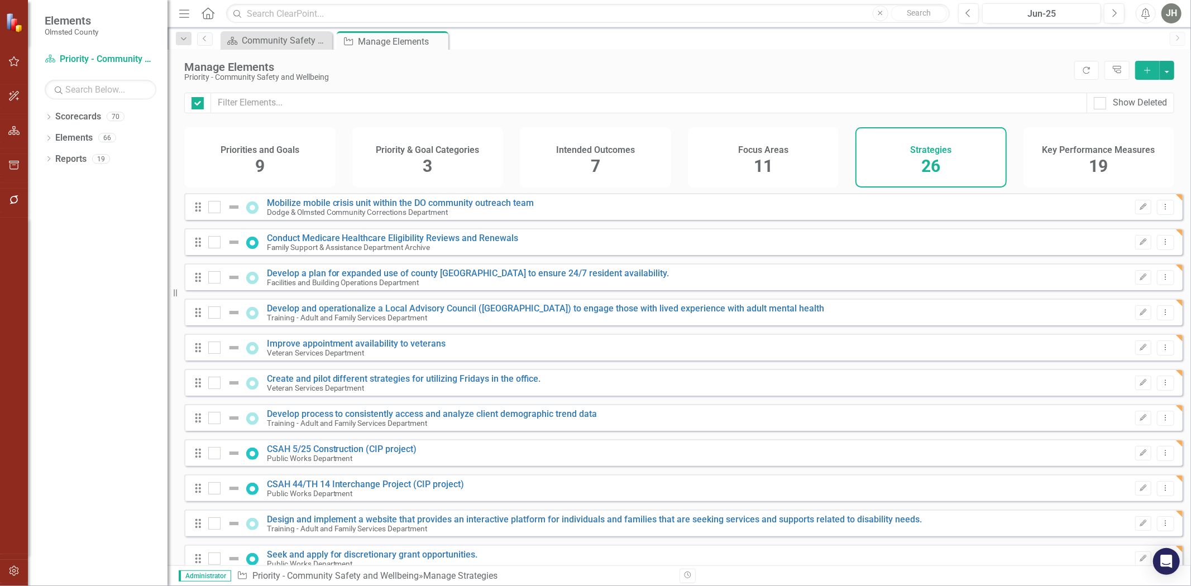
checkbox input "false"
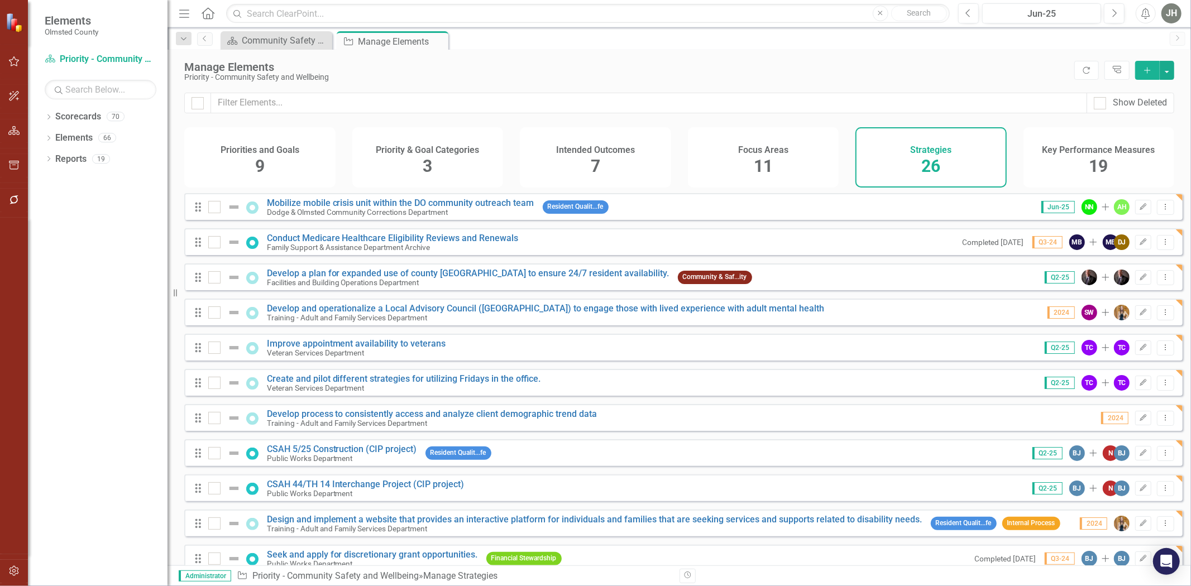
click at [919, 162] on div "Strategies 26" at bounding box center [930, 157] width 151 height 60
click at [266, 39] on div "Community Safety and Wellbeing Balanced Scorecard" at bounding box center [279, 40] width 74 height 14
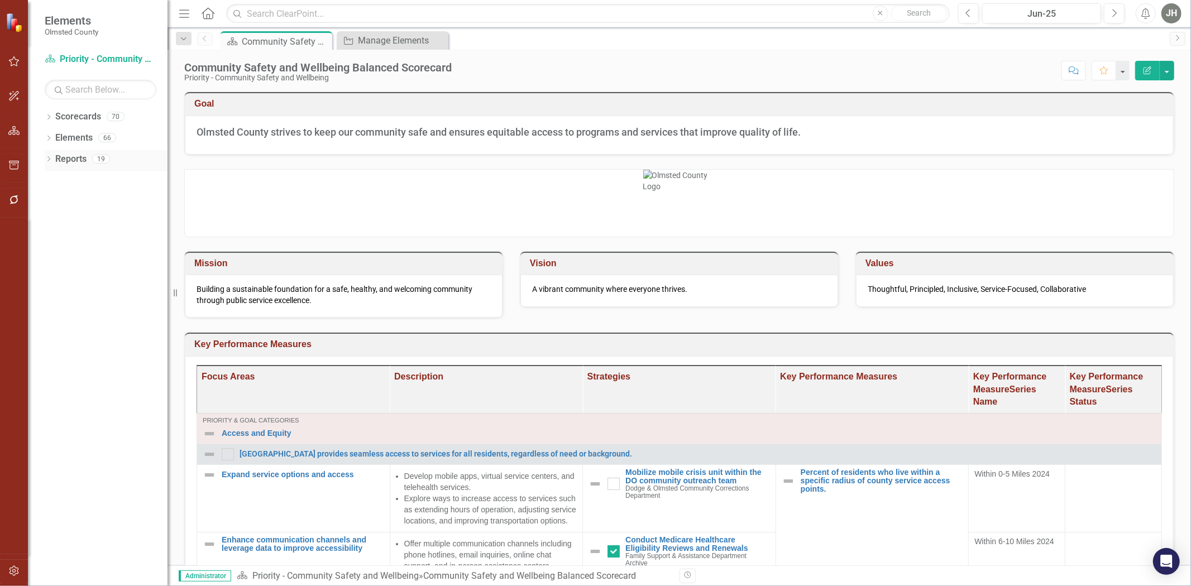
click at [73, 159] on link "Reports" at bounding box center [70, 159] width 31 height 13
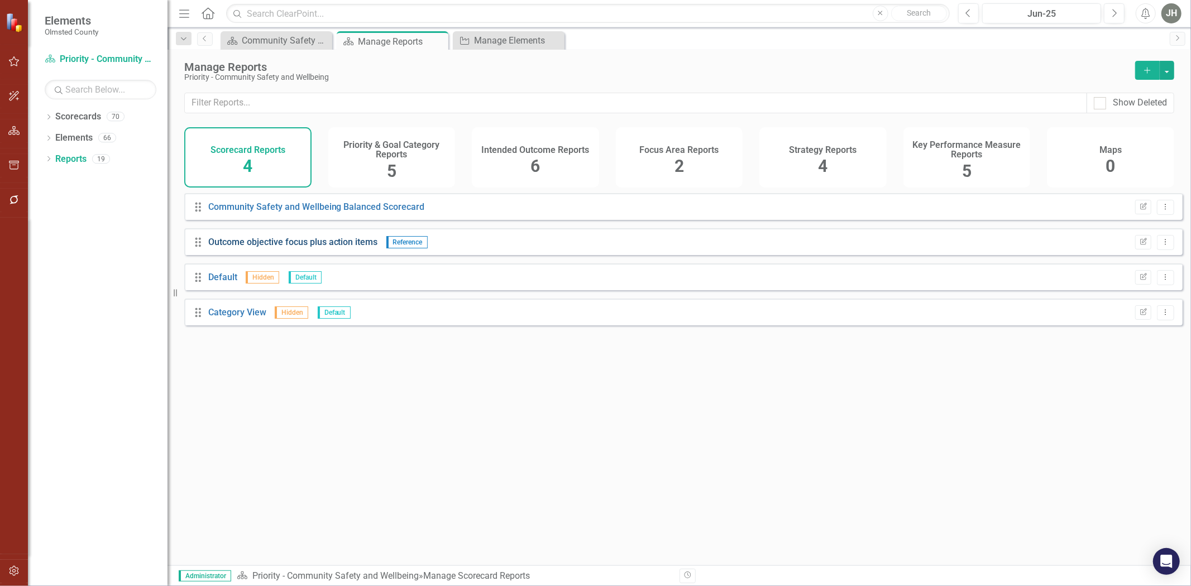
click at [350, 247] on link "Outcome objective focus plus action items" at bounding box center [293, 242] width 170 height 11
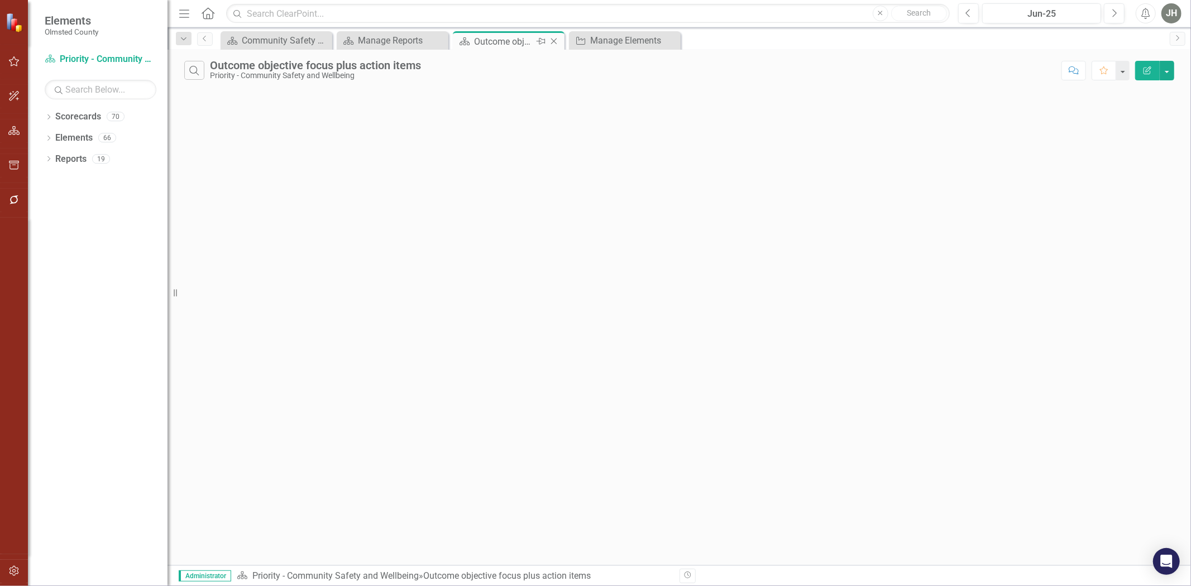
click at [555, 38] on icon "Close" at bounding box center [553, 41] width 11 height 9
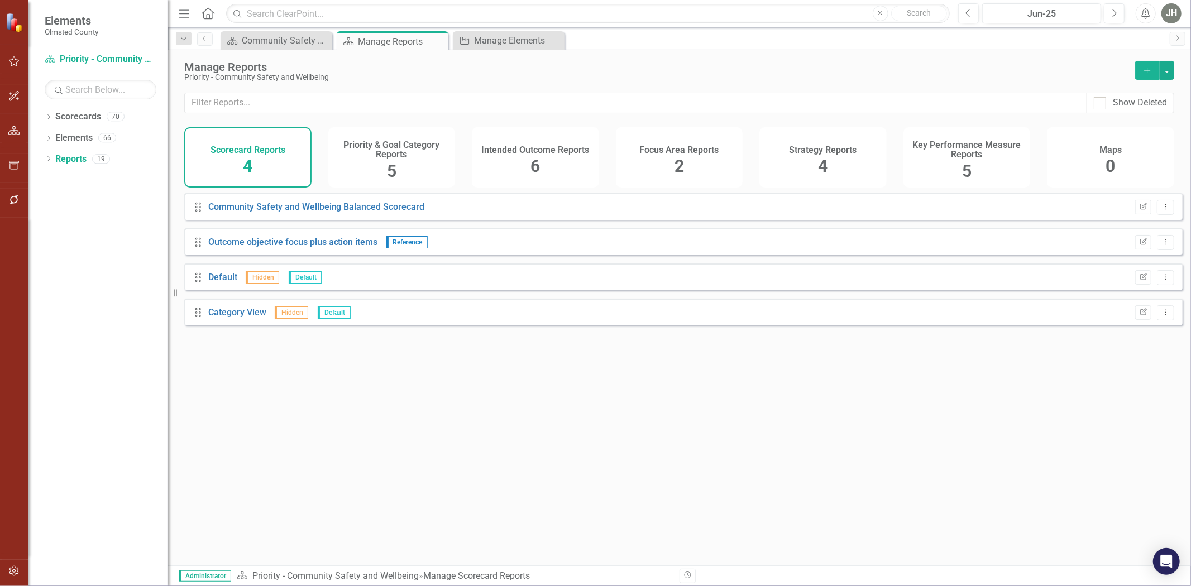
click at [540, 160] on div "Intended Outcome Reports 6" at bounding box center [535, 157] width 127 height 60
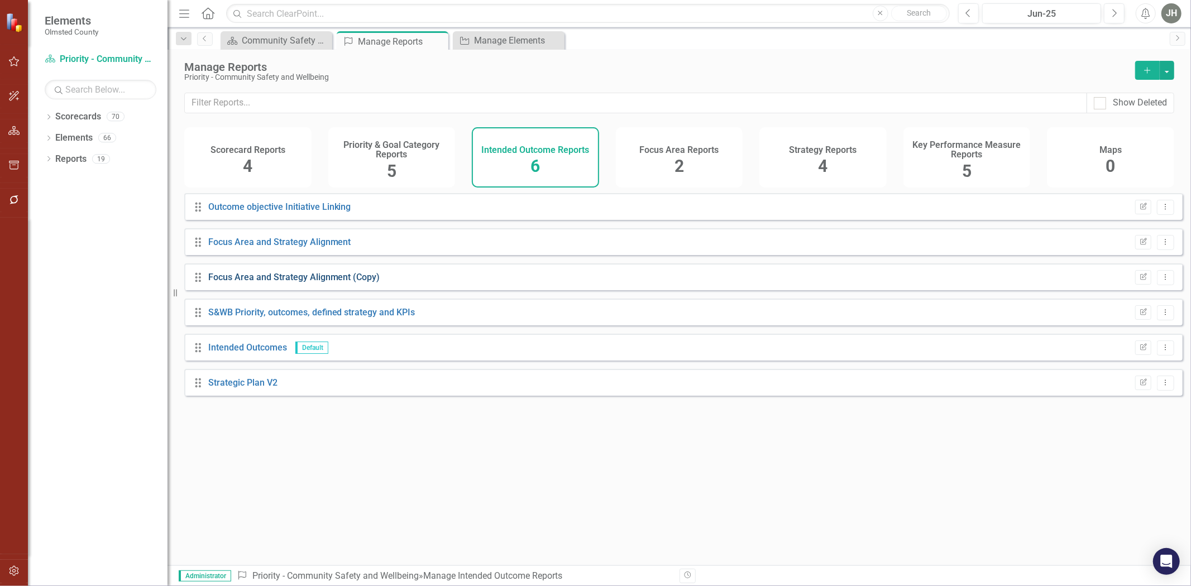
click at [302, 282] on link "Focus Area and Strategy Alignment (Copy)" at bounding box center [294, 277] width 172 height 11
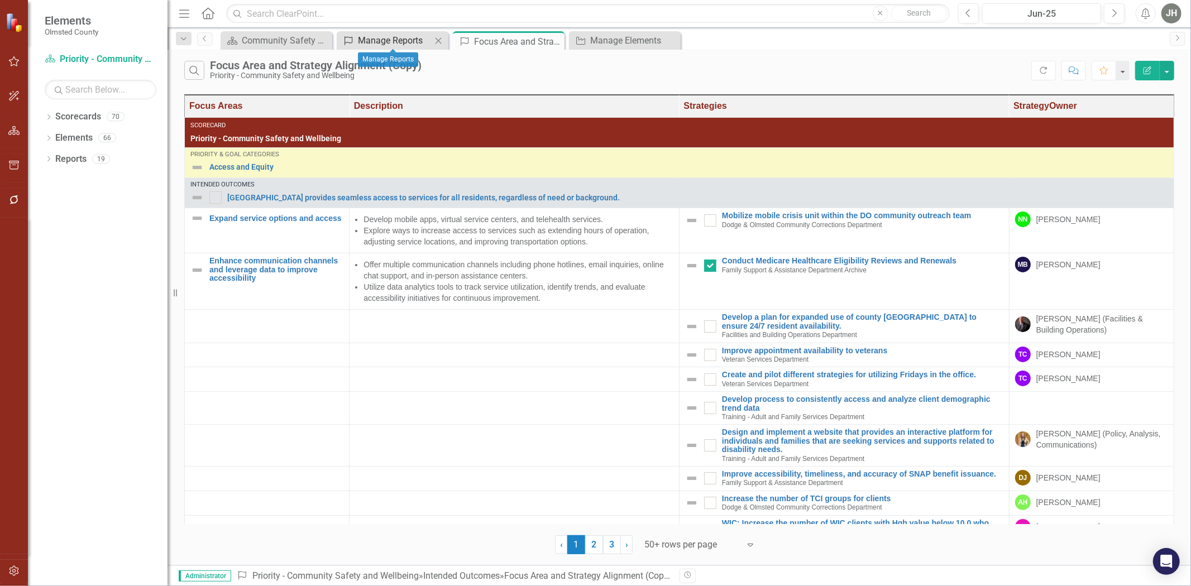
click at [389, 41] on div "Manage Reports" at bounding box center [395, 40] width 74 height 14
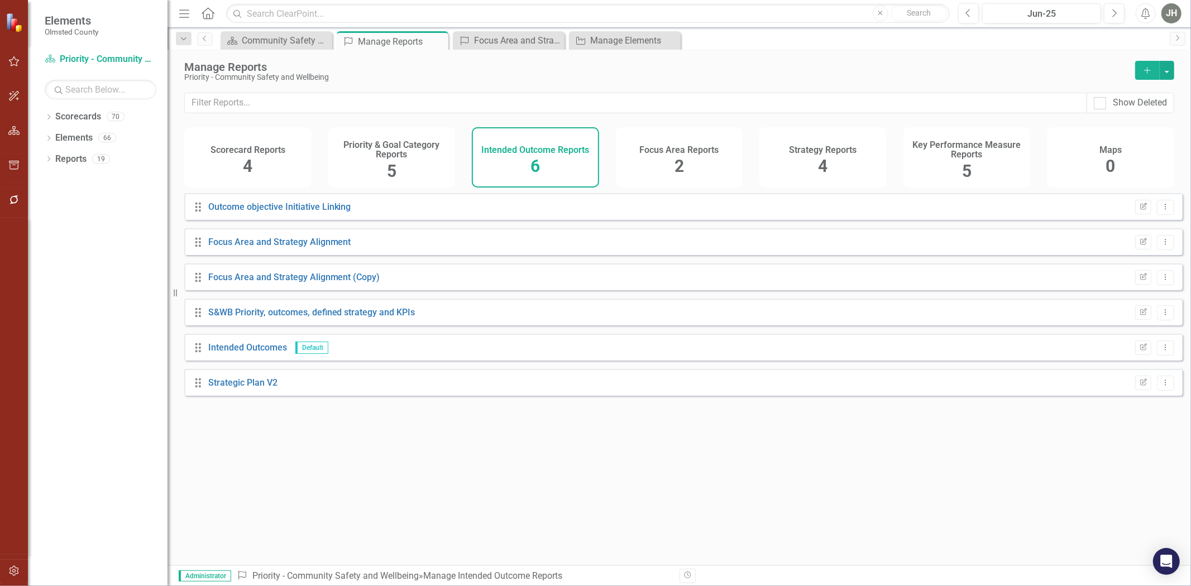
click at [249, 152] on h4 "Scorecard Reports" at bounding box center [247, 150] width 75 height 10
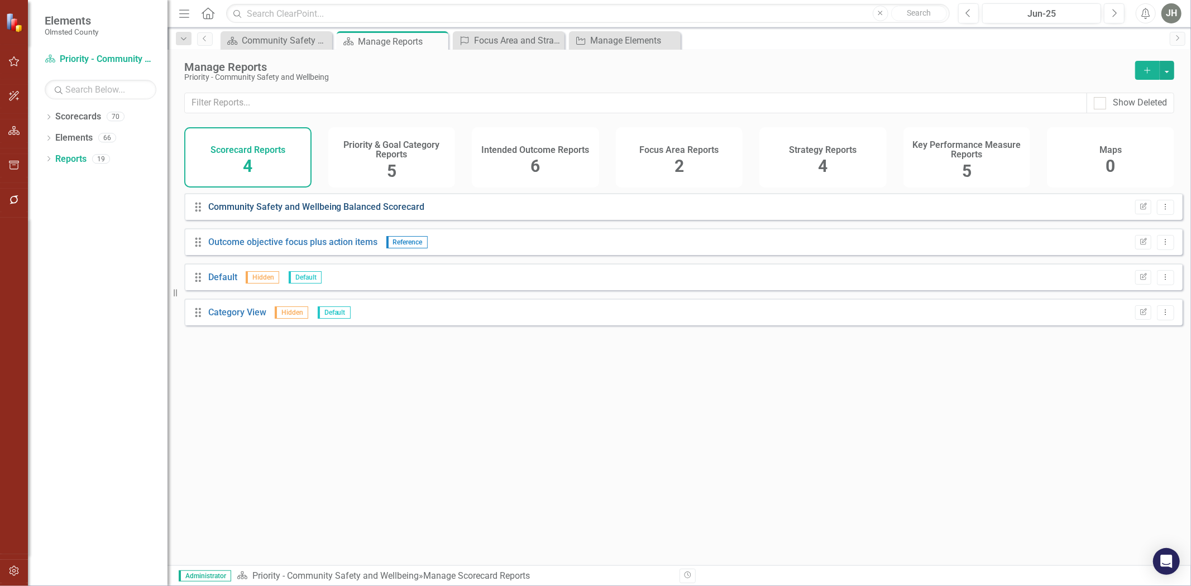
click at [257, 212] on link "Community Safety and Wellbeing Balanced Scorecard" at bounding box center [316, 207] width 217 height 11
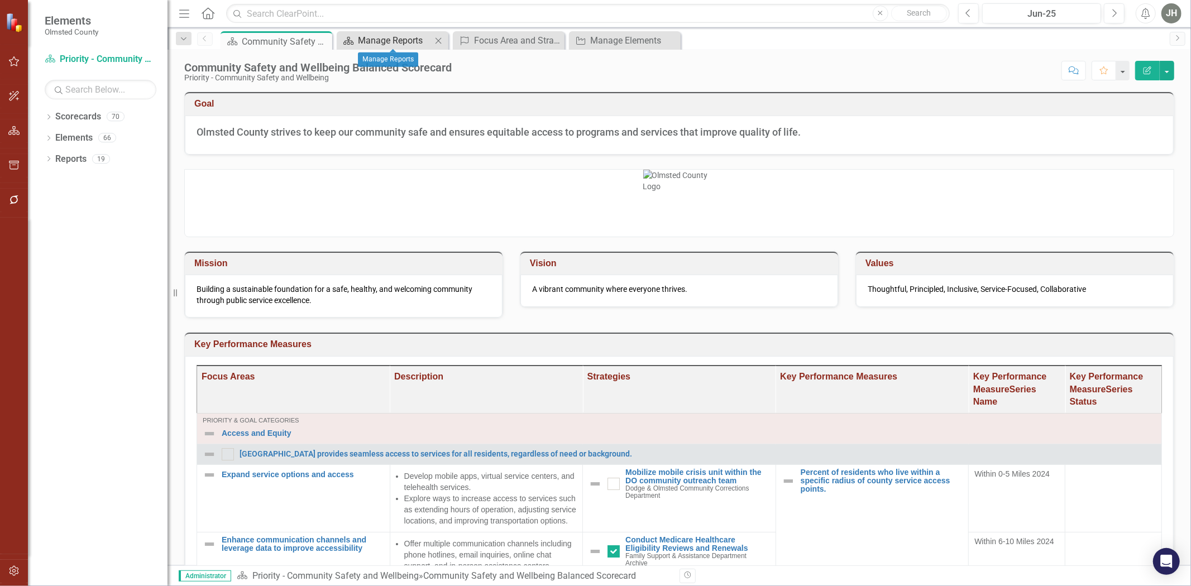
click at [395, 36] on div "Manage Reports" at bounding box center [395, 40] width 74 height 14
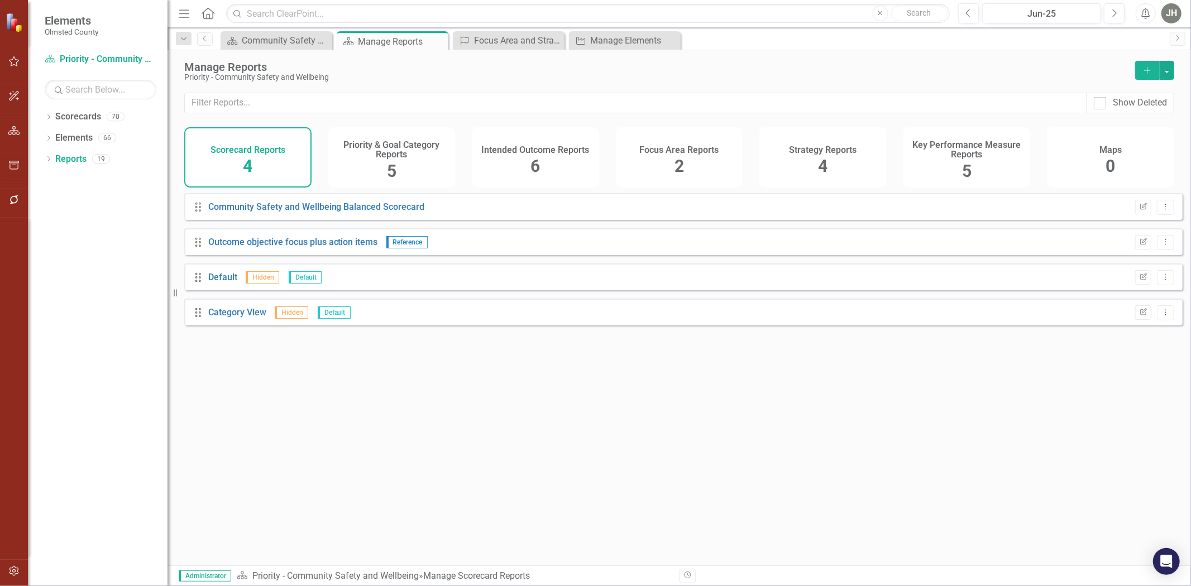
click at [394, 164] on span "5" at bounding box center [391, 171] width 9 height 20
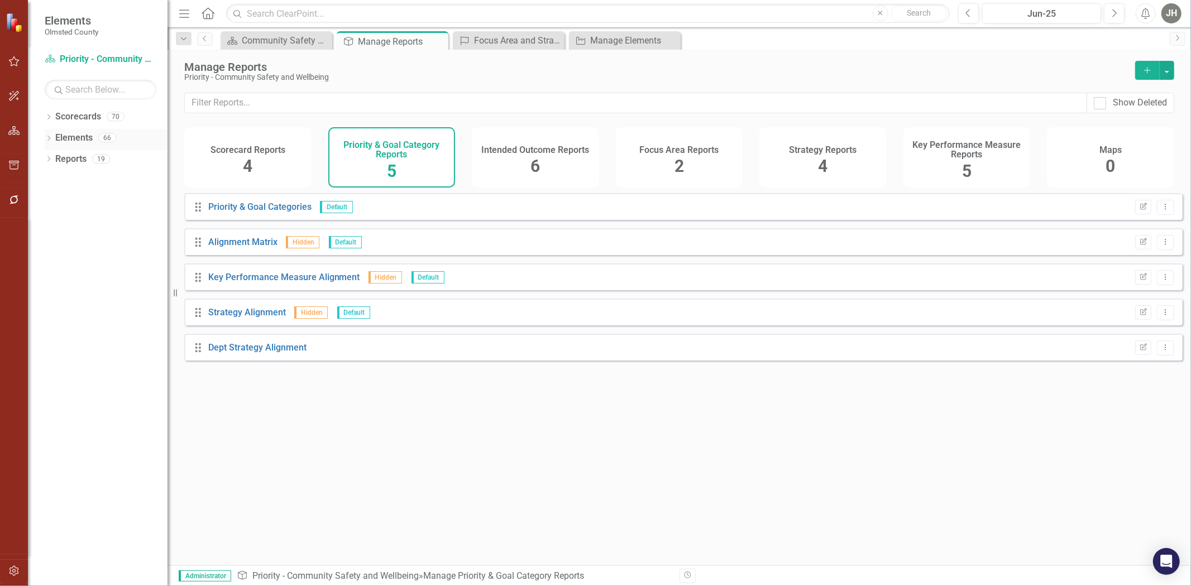
click at [80, 133] on link "Elements" at bounding box center [73, 138] width 37 height 13
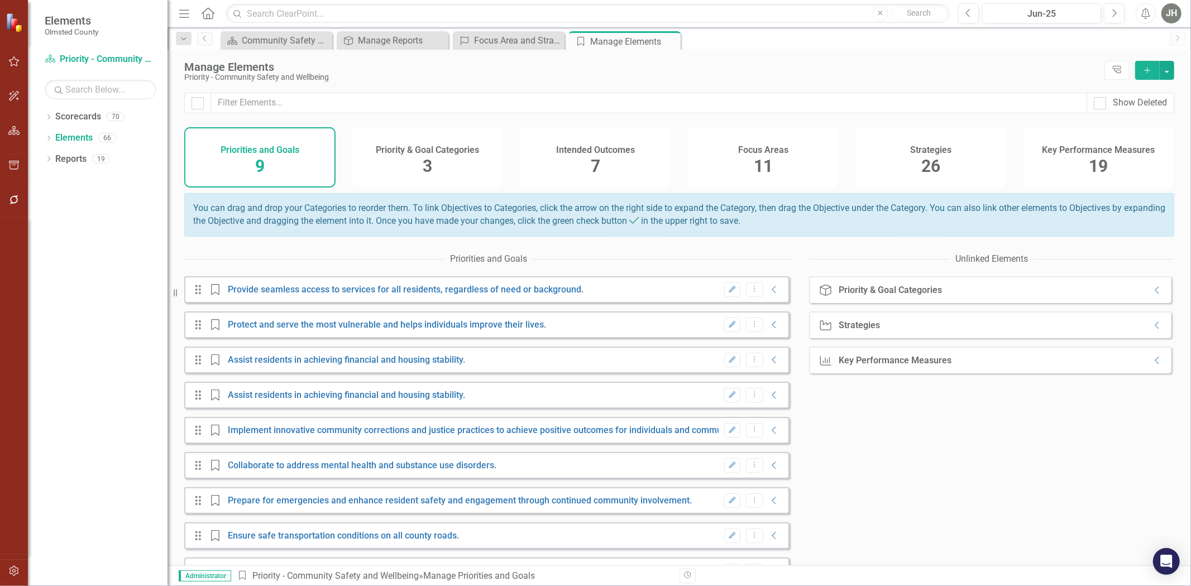
click at [253, 162] on div "Priorities and Goals 9" at bounding box center [259, 157] width 151 height 60
click at [508, 36] on div "Focus Area and Strategy Alignment (Copy)" at bounding box center [511, 40] width 74 height 14
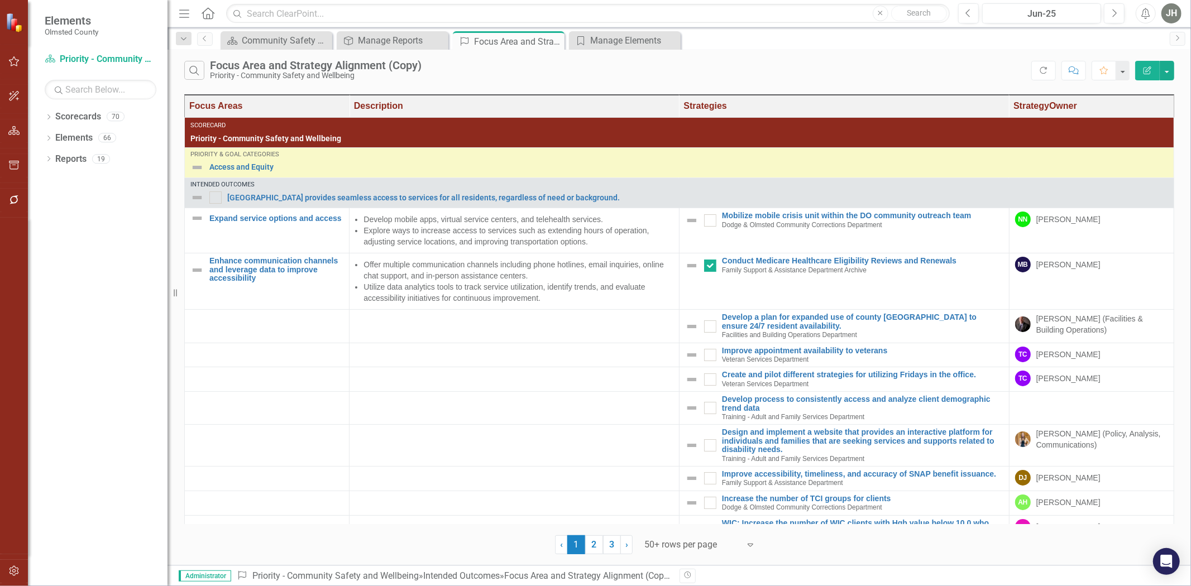
click at [1143, 69] on icon "Edit Report" at bounding box center [1147, 70] width 10 height 8
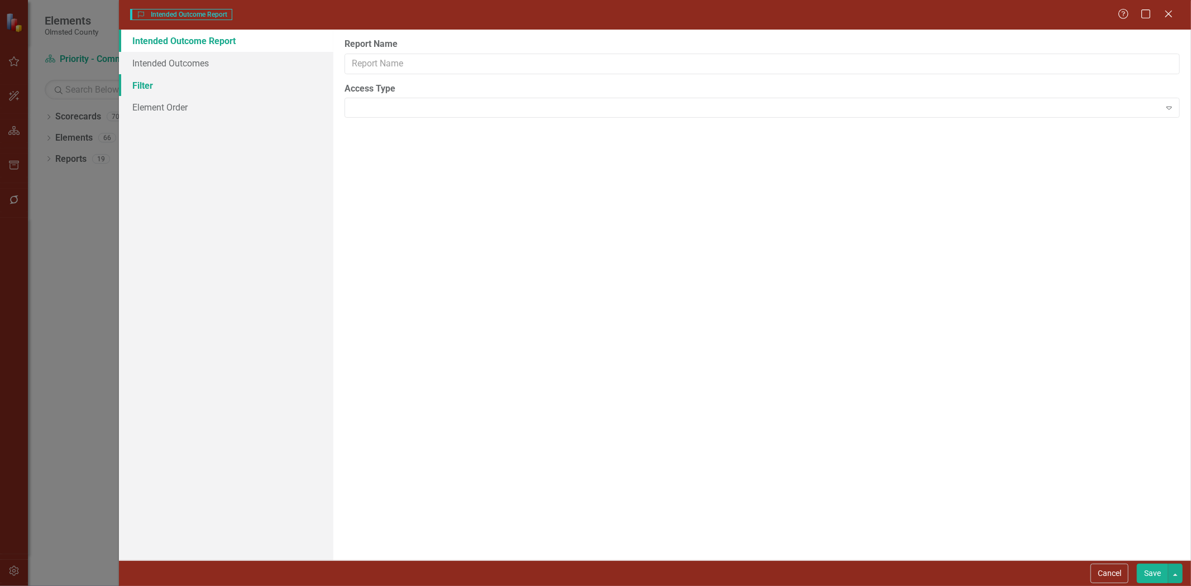
type input "Focus Area and Strategy Alignment (Copy)"
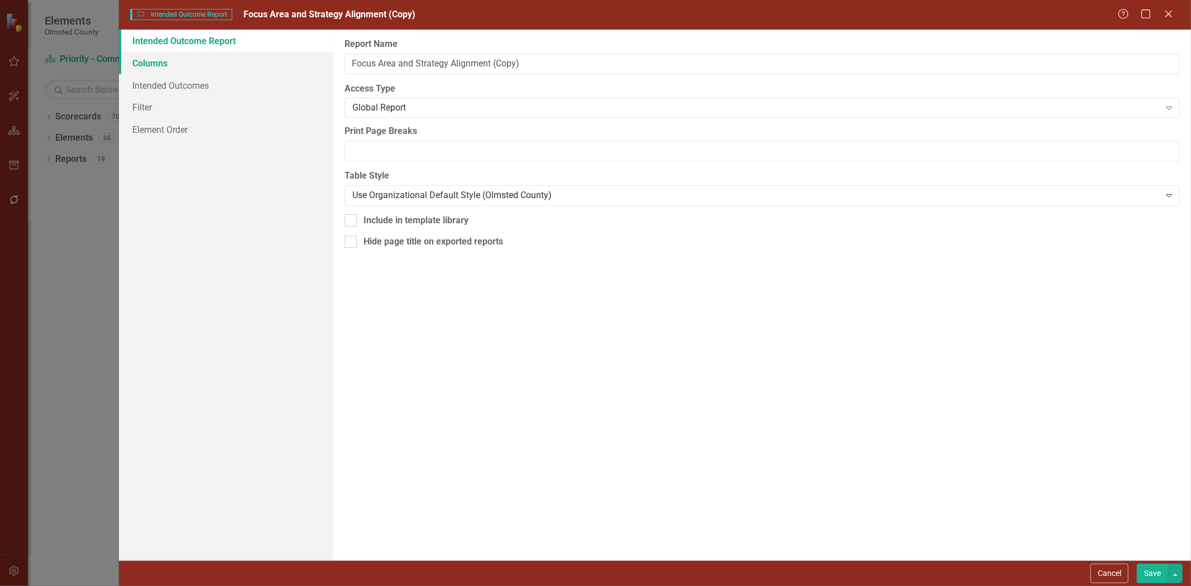
click at [153, 63] on link "Columns" at bounding box center [226, 63] width 214 height 22
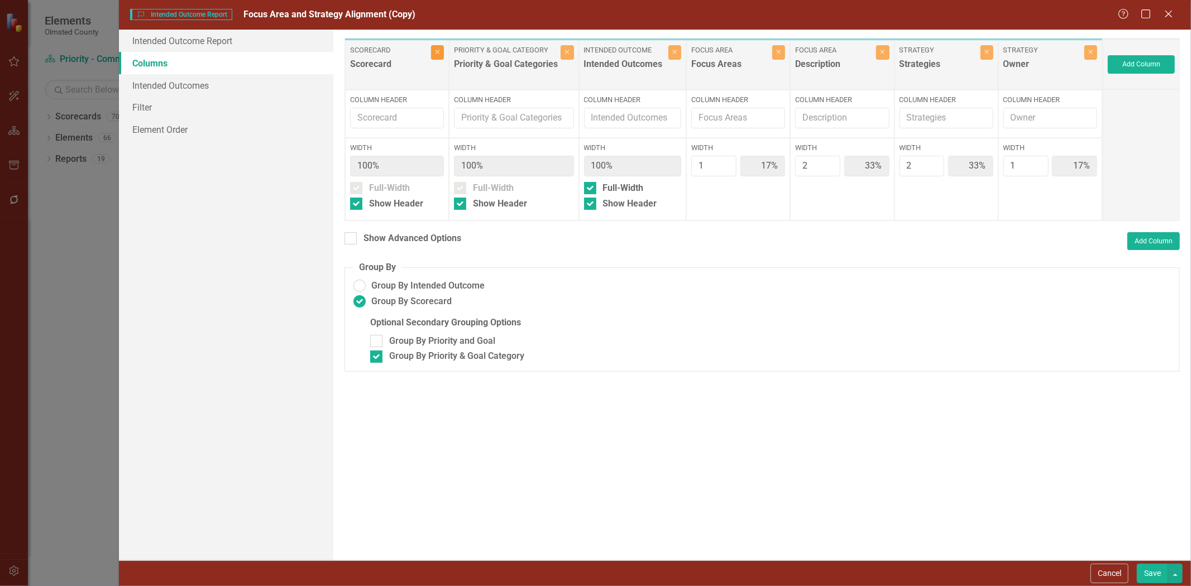
click at [437, 51] on icon "Close" at bounding box center [437, 52] width 5 height 7
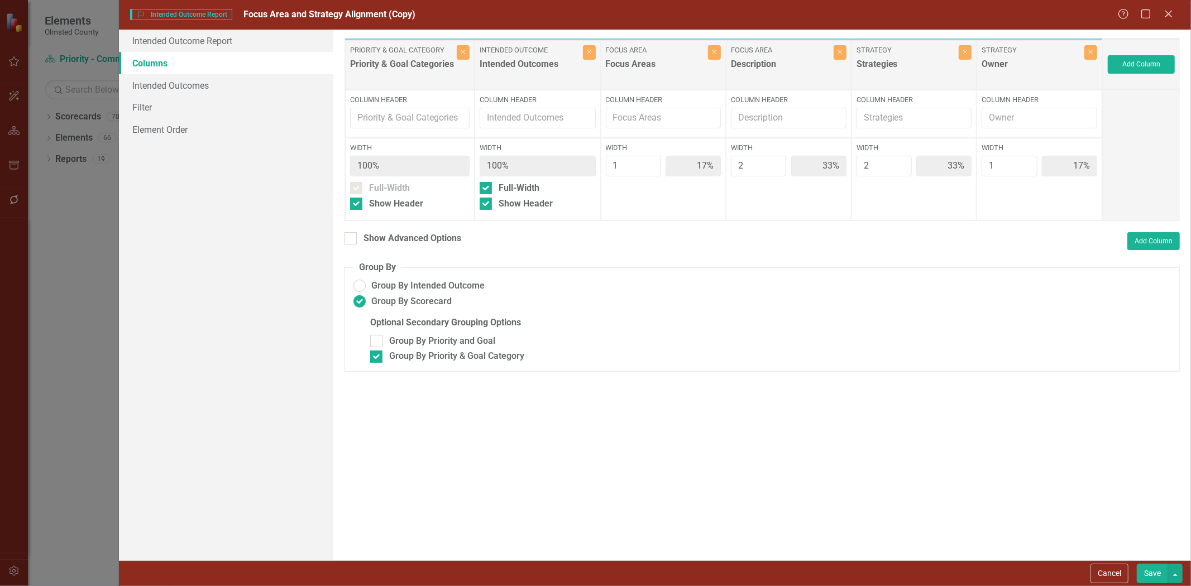
click at [1146, 577] on button "Save" at bounding box center [1152, 574] width 31 height 20
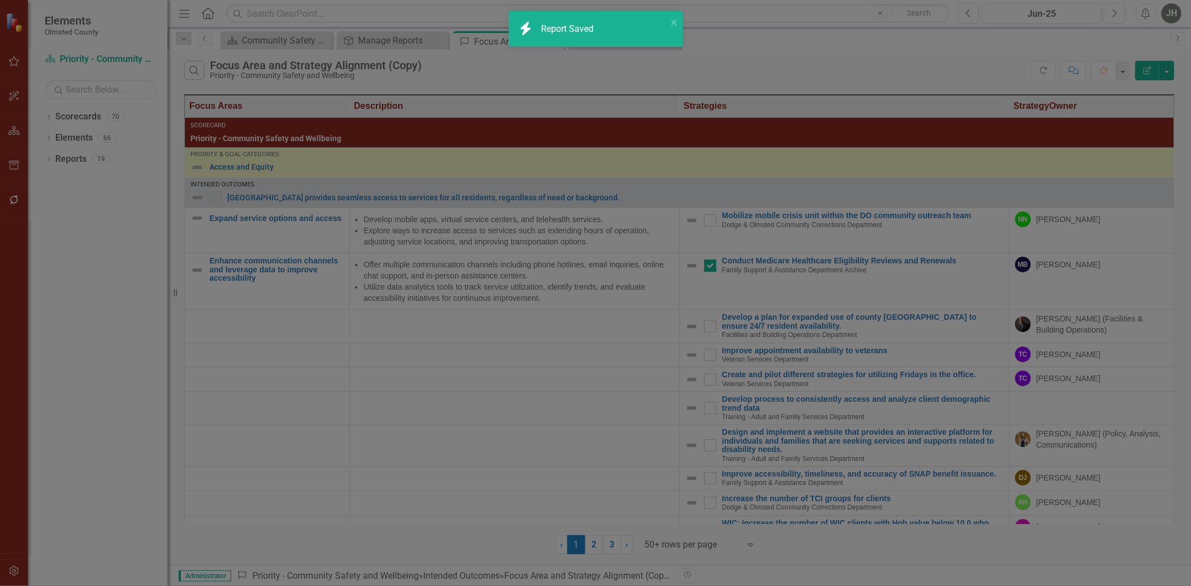
radio input "false"
checkbox input "false"
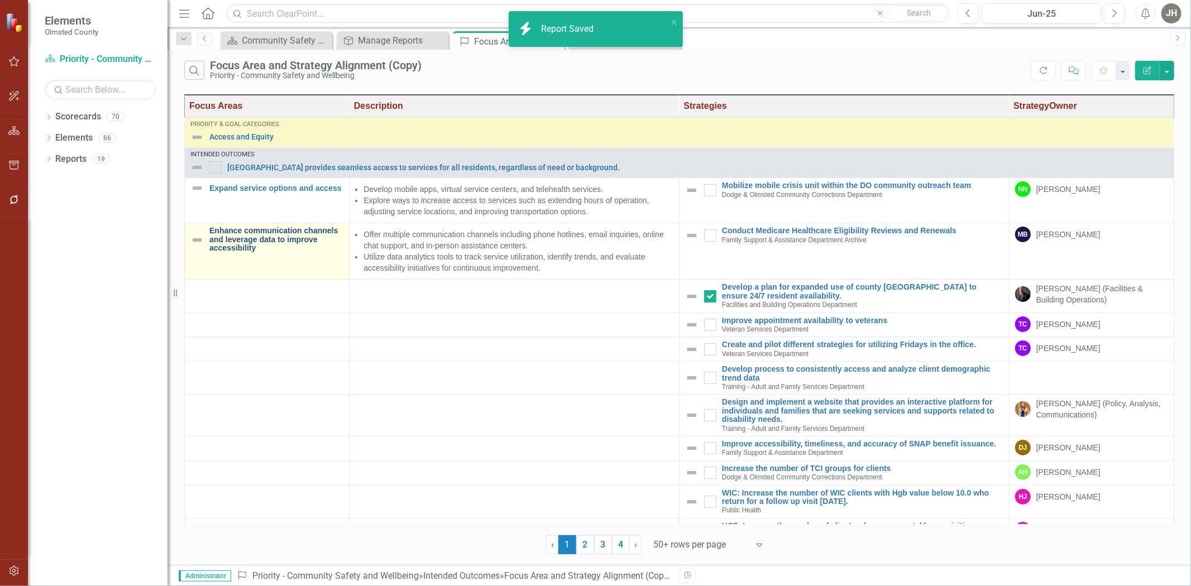
checkbox input "true"
checkbox input "false"
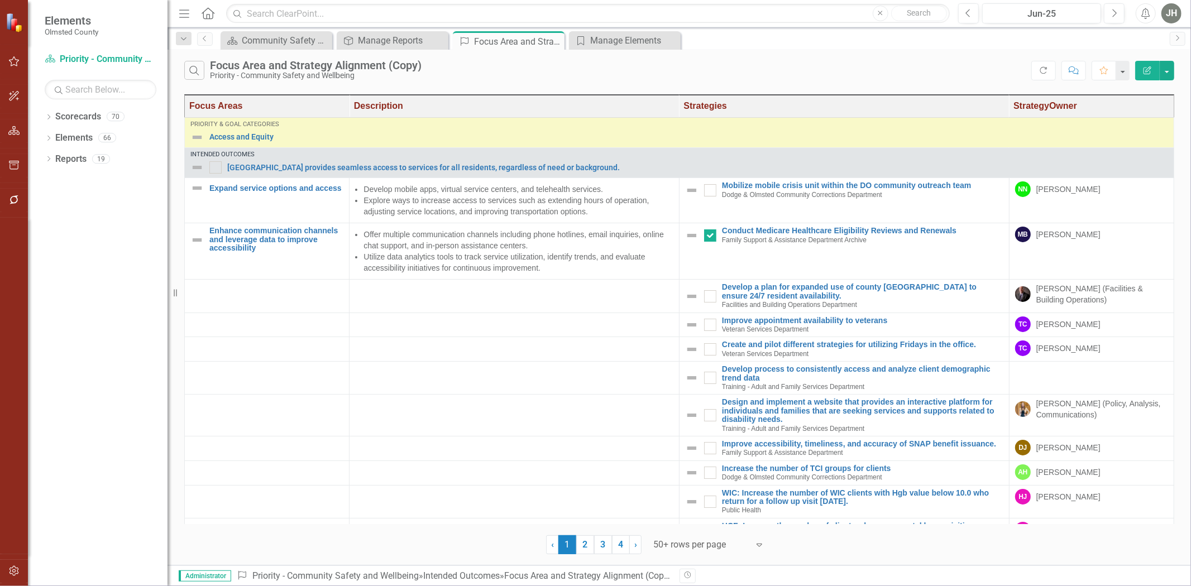
click at [1150, 71] on icon "Edit Report" at bounding box center [1147, 70] width 10 height 8
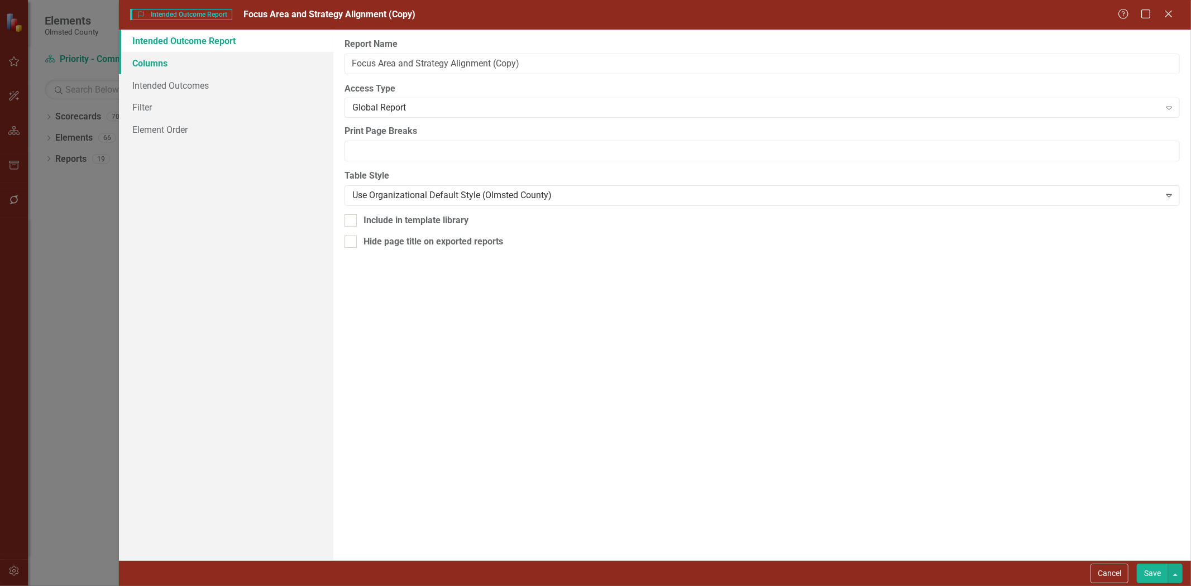
click at [158, 69] on link "Columns" at bounding box center [226, 63] width 214 height 22
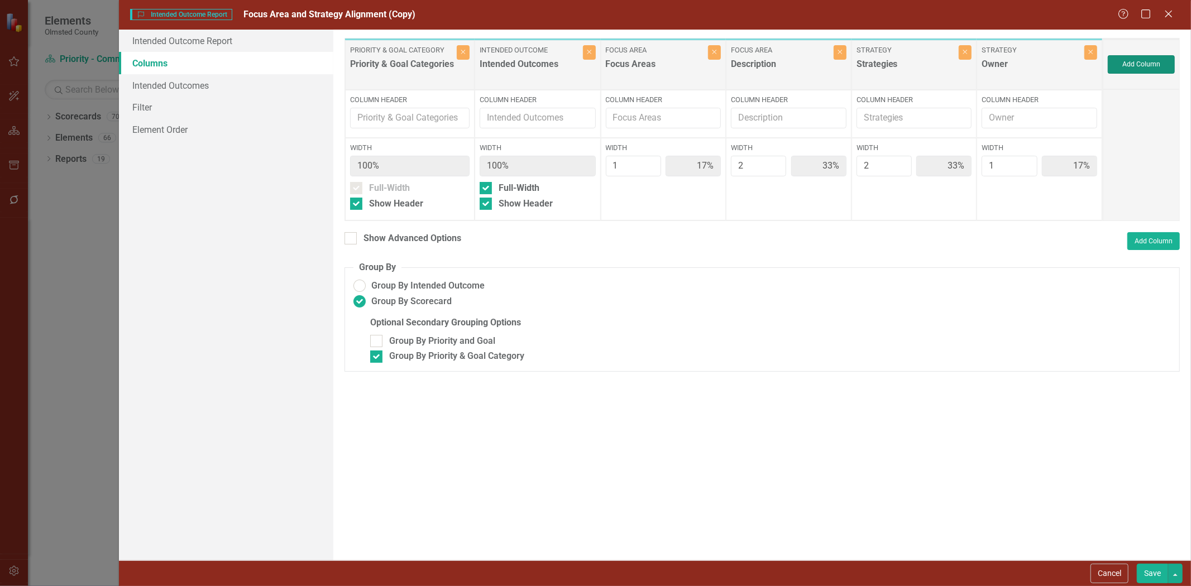
click at [1134, 64] on button "Add Column" at bounding box center [1141, 64] width 67 height 18
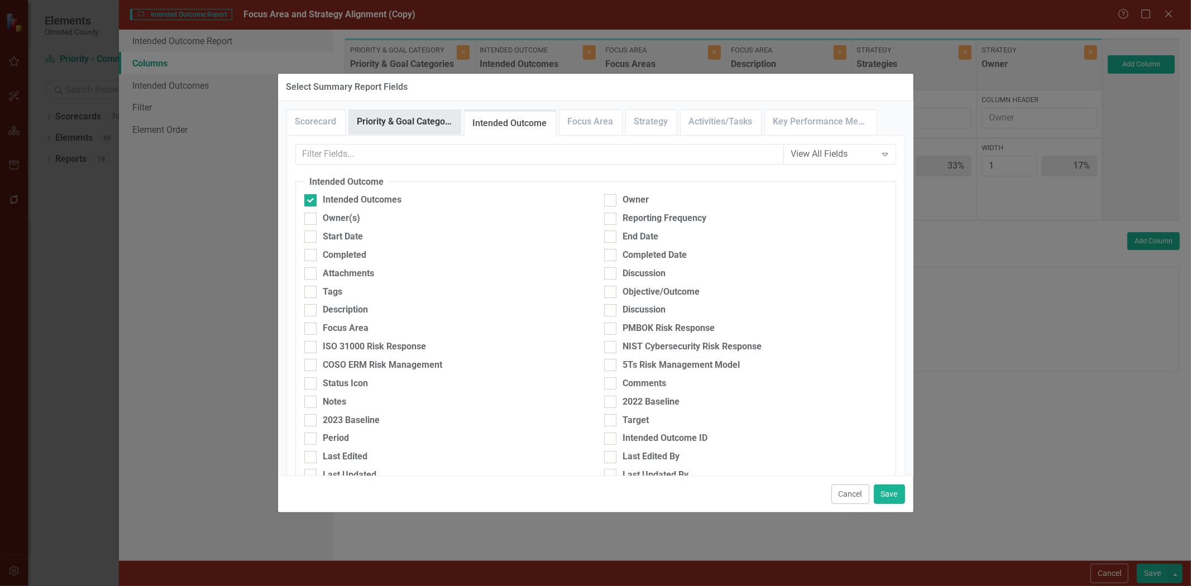
click at [408, 126] on link "Priority & Goal Category" at bounding box center [405, 122] width 112 height 24
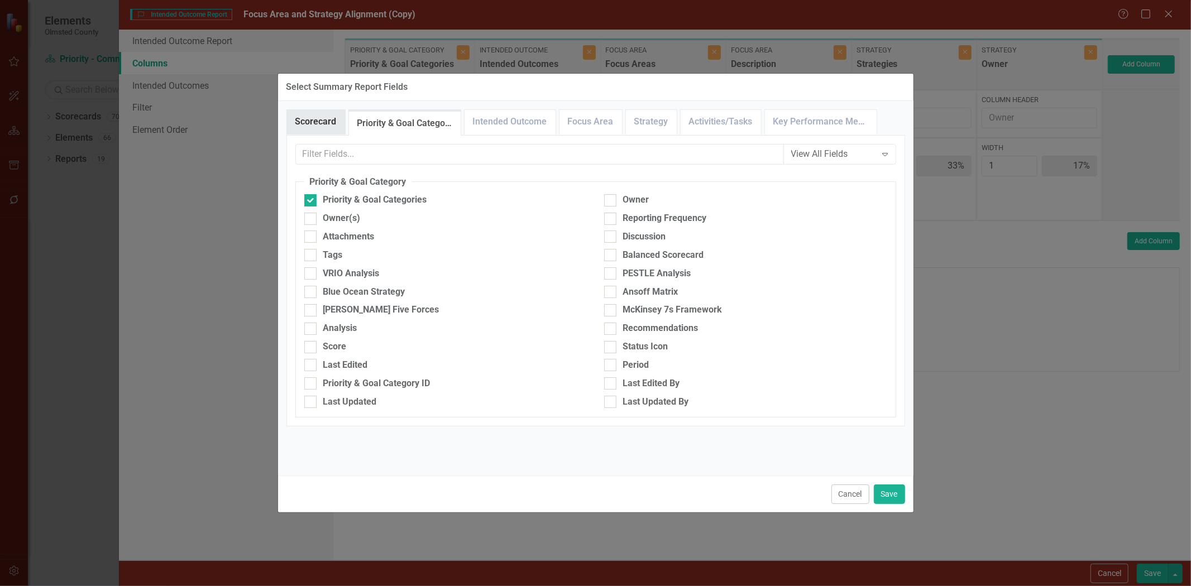
click at [312, 126] on link "Scorecard" at bounding box center [316, 122] width 58 height 24
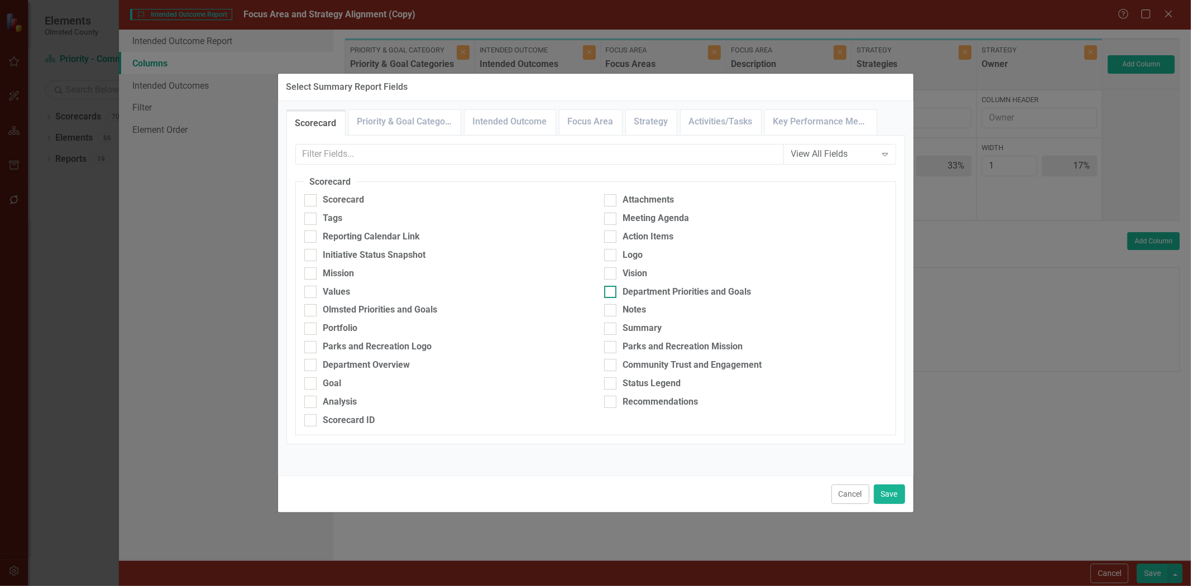
click at [612, 294] on div at bounding box center [610, 292] width 12 height 12
click at [611, 293] on input "Department Priorities and Goals" at bounding box center [607, 289] width 7 height 7
checkbox input "true"
click at [880, 492] on button "Save" at bounding box center [889, 495] width 31 height 20
type input "14%"
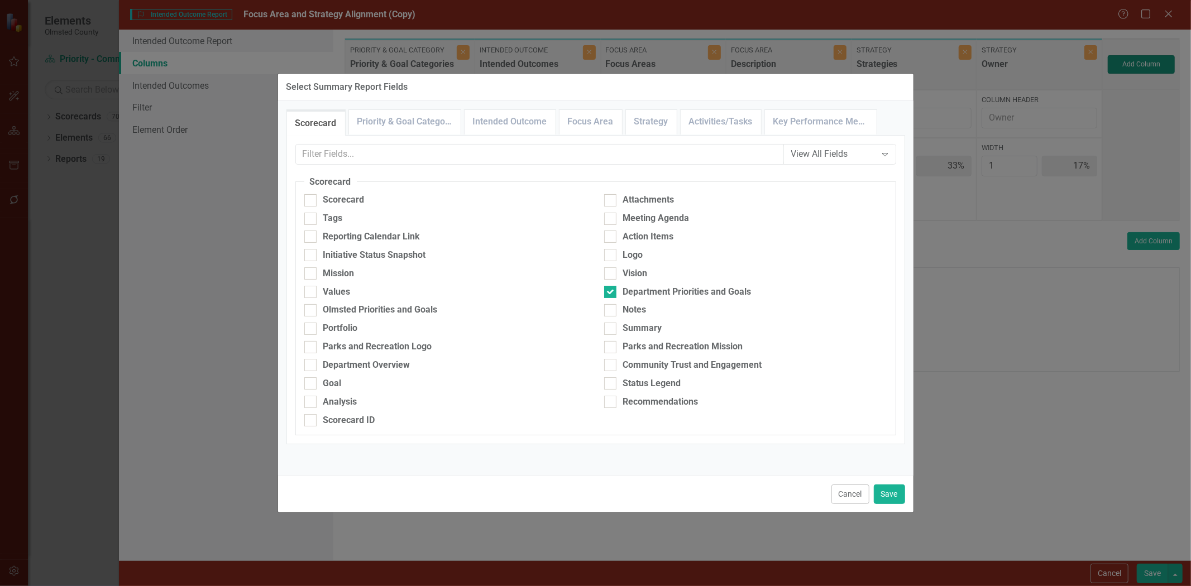
type input "29%"
type input "14%"
type input "17%"
type input "33%"
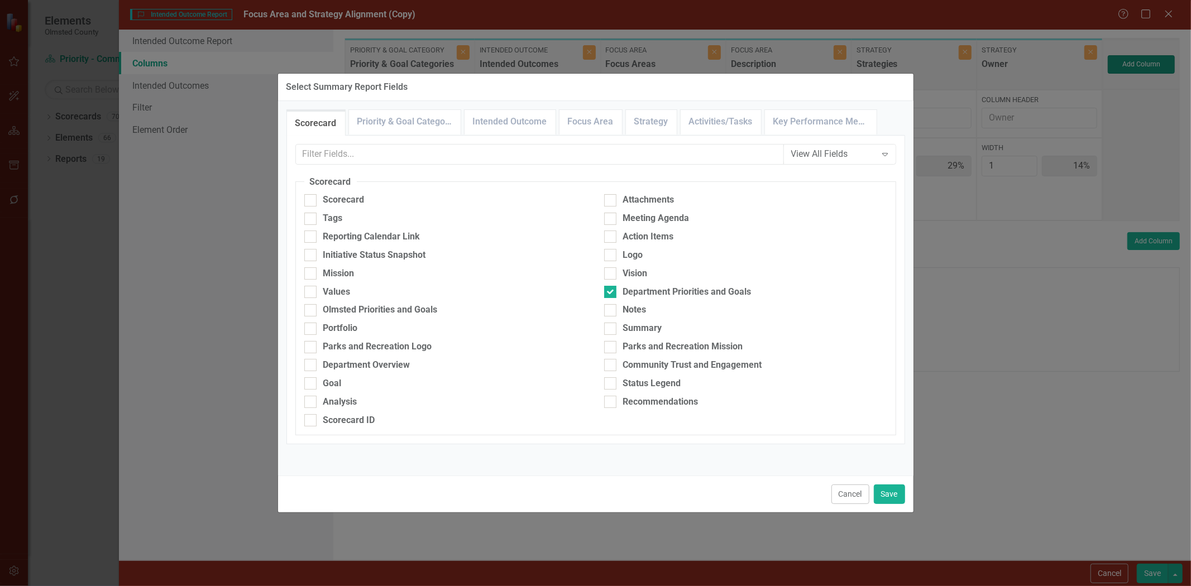
type input "33%"
type input "17%"
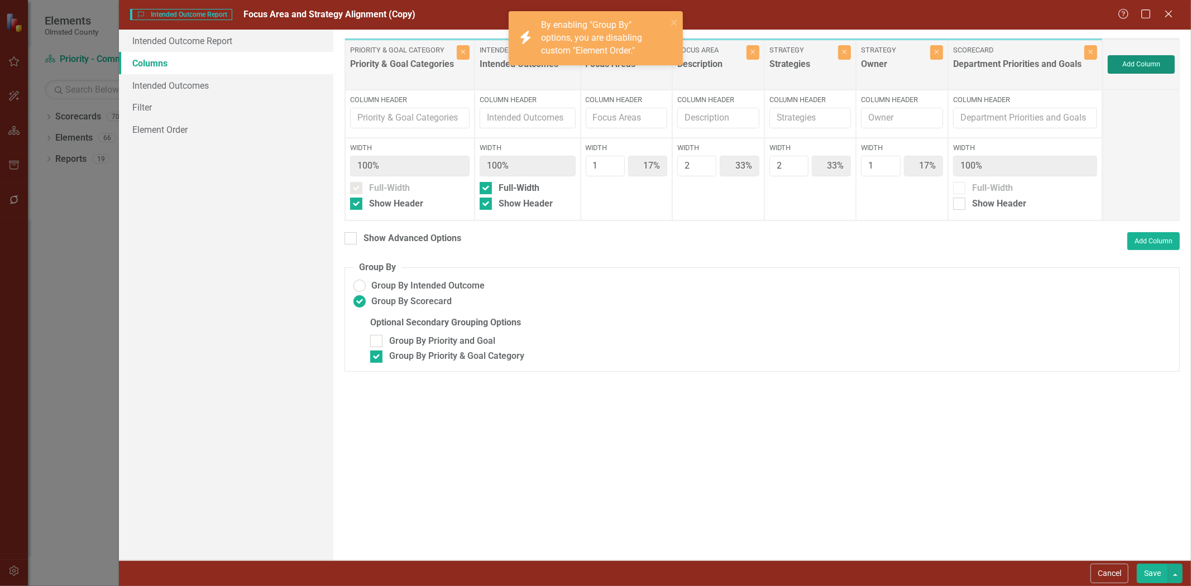
checkbox input "true"
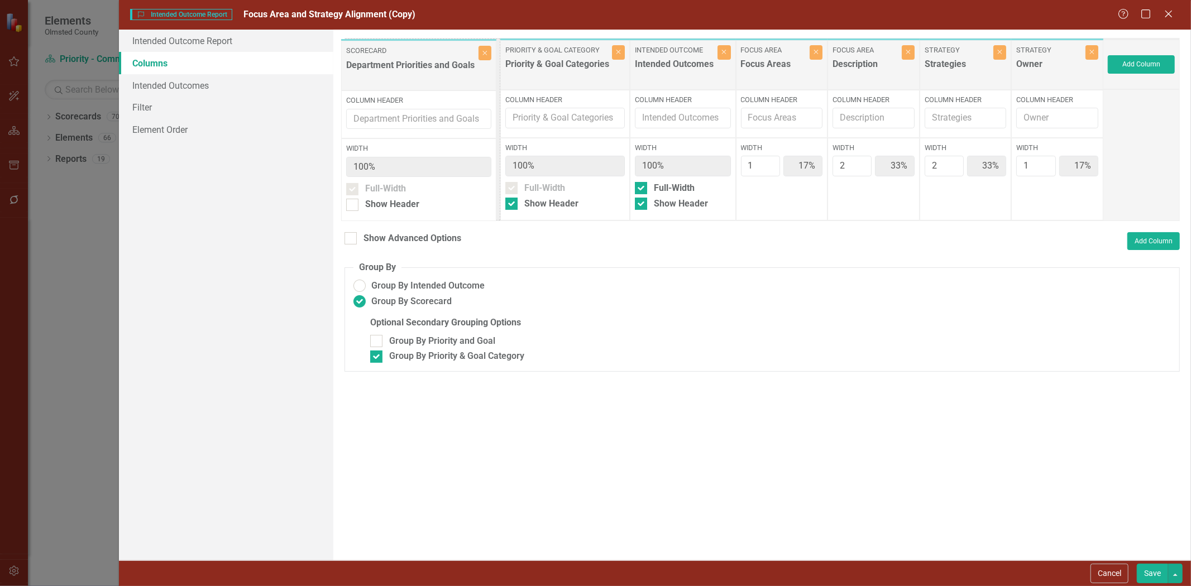
drag, startPoint x: 1033, startPoint y: 67, endPoint x: 427, endPoint y: 68, distance: 605.7
click at [427, 68] on div "Priority & Goal Category Priority & Goal Categories Close Column Header Width 1…" at bounding box center [723, 129] width 758 height 183
checkbox input "true"
click at [1142, 574] on button "Save" at bounding box center [1152, 574] width 31 height 20
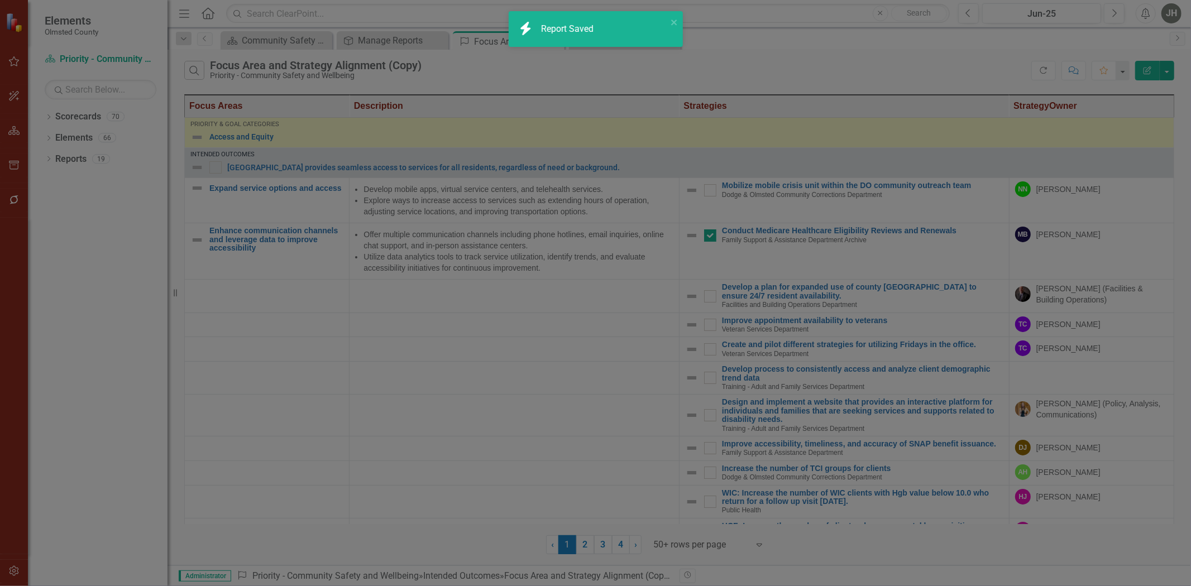
radio input "false"
checkbox input "false"
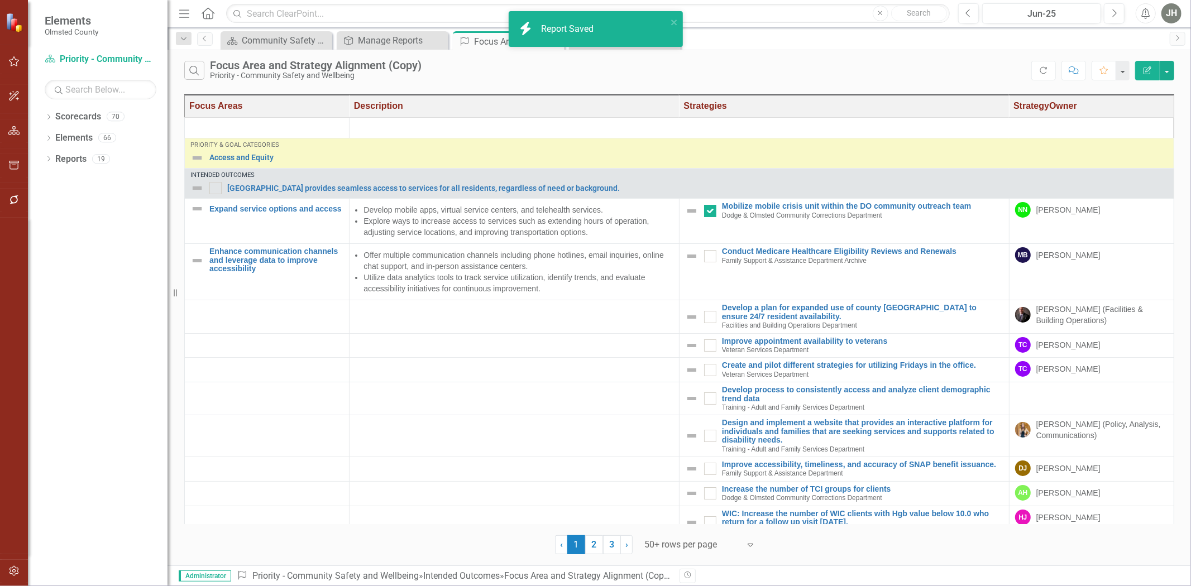
checkbox input "false"
checkbox input "true"
checkbox input "false"
checkbox input "true"
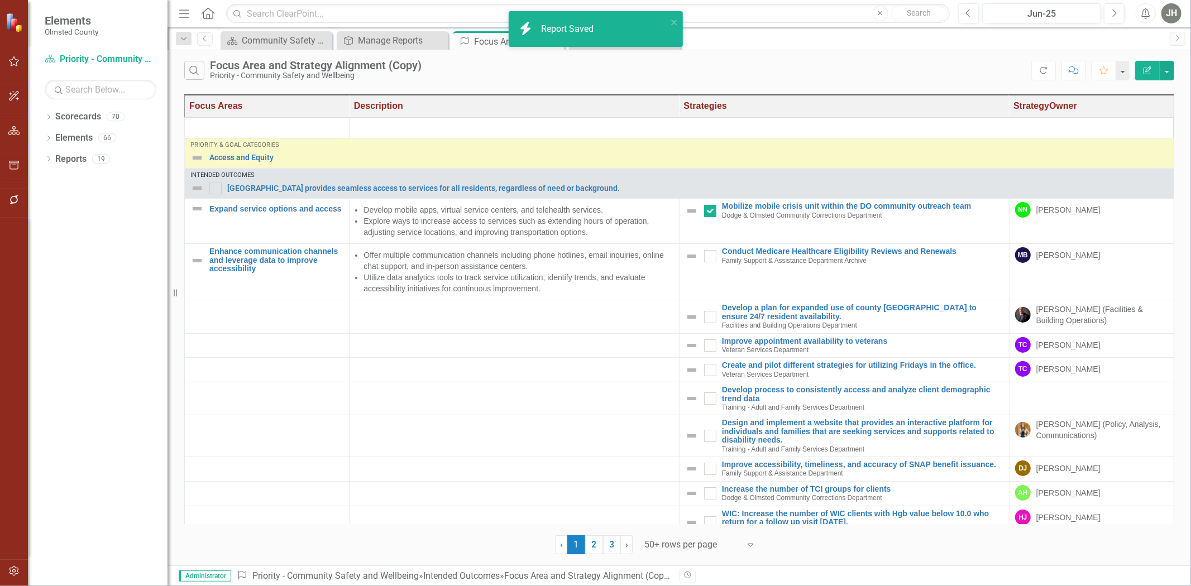
checkbox input "true"
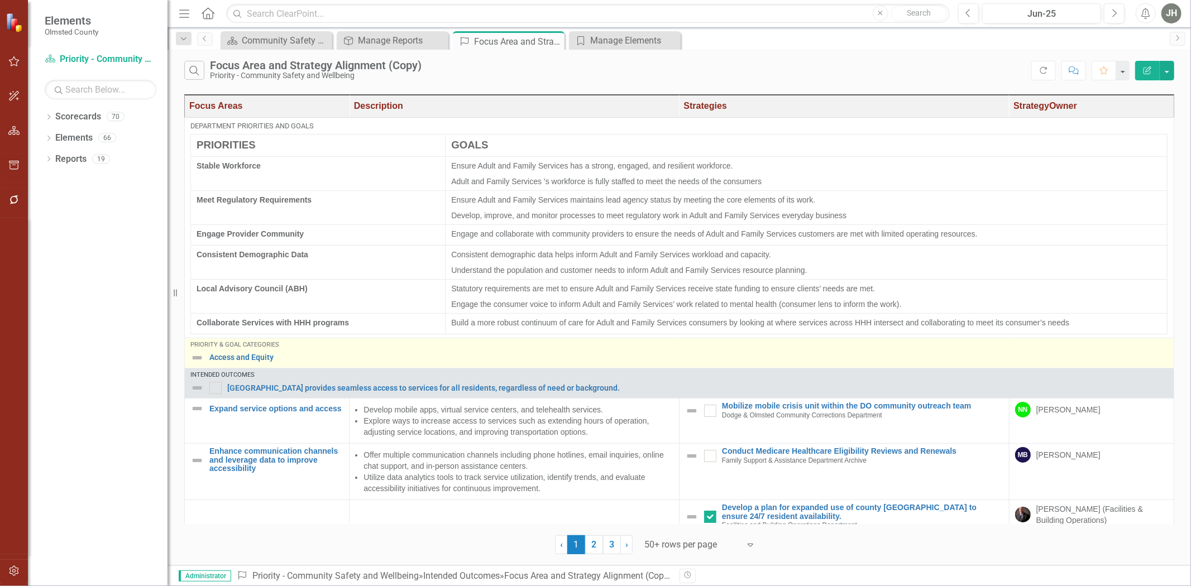
checkbox input "true"
checkbox input "false"
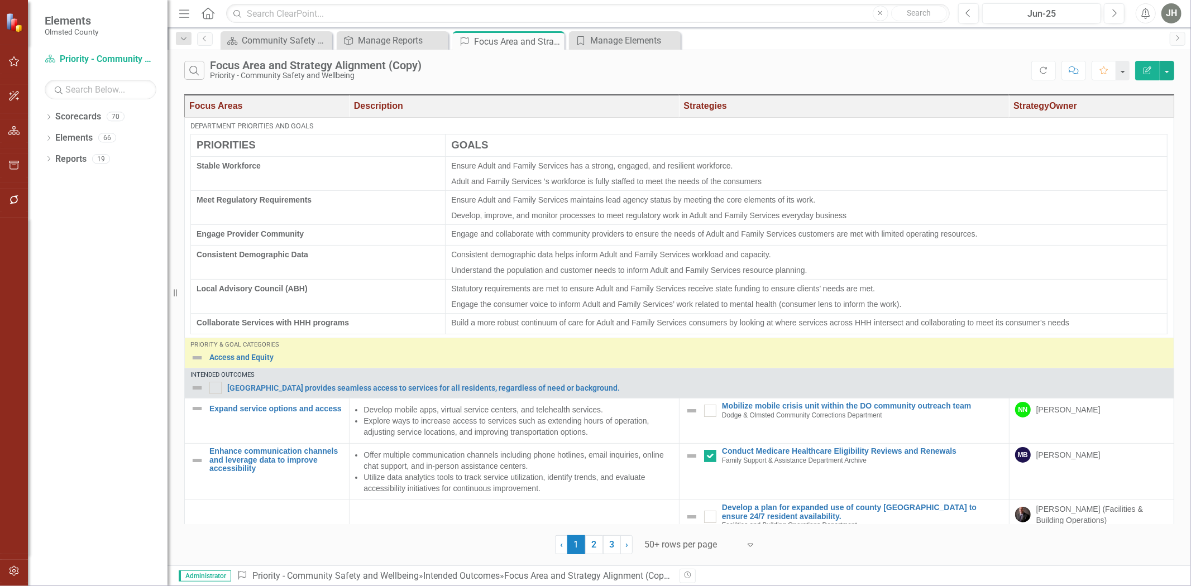
click at [1150, 66] on icon "Edit Report" at bounding box center [1147, 70] width 10 height 8
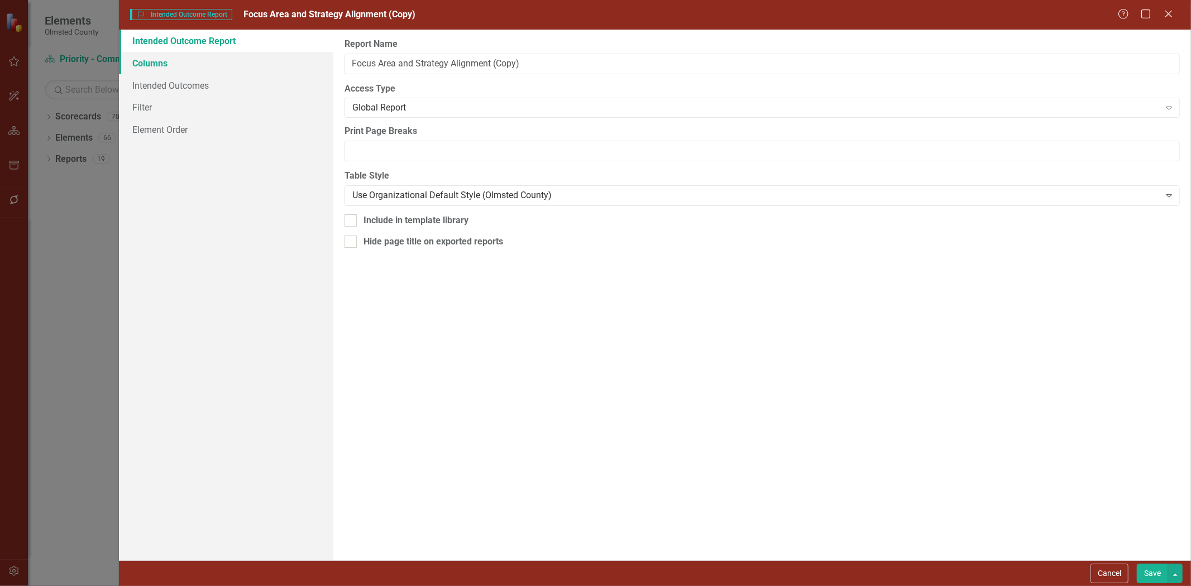
click at [151, 63] on link "Columns" at bounding box center [226, 63] width 214 height 22
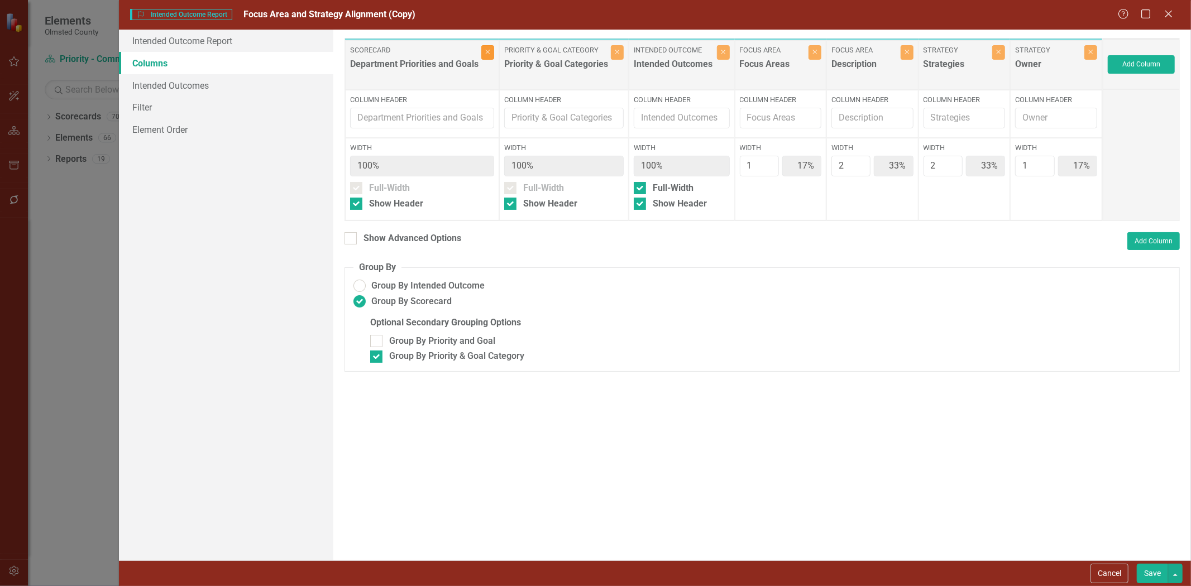
click at [488, 52] on icon "Close" at bounding box center [487, 52] width 5 height 7
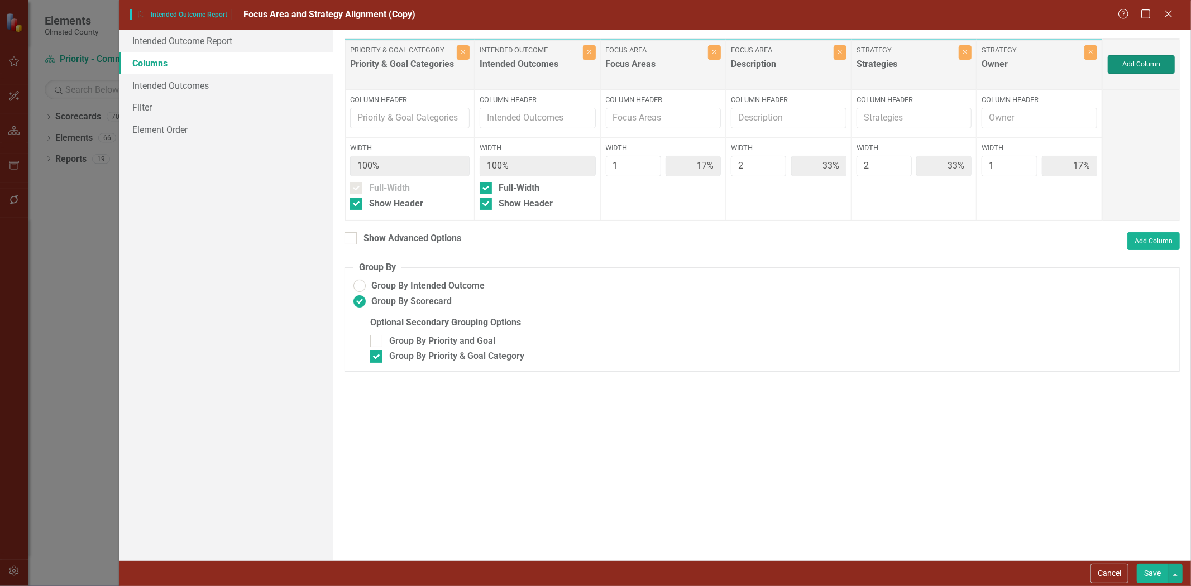
click at [1146, 66] on button "Add Column" at bounding box center [1141, 64] width 67 height 18
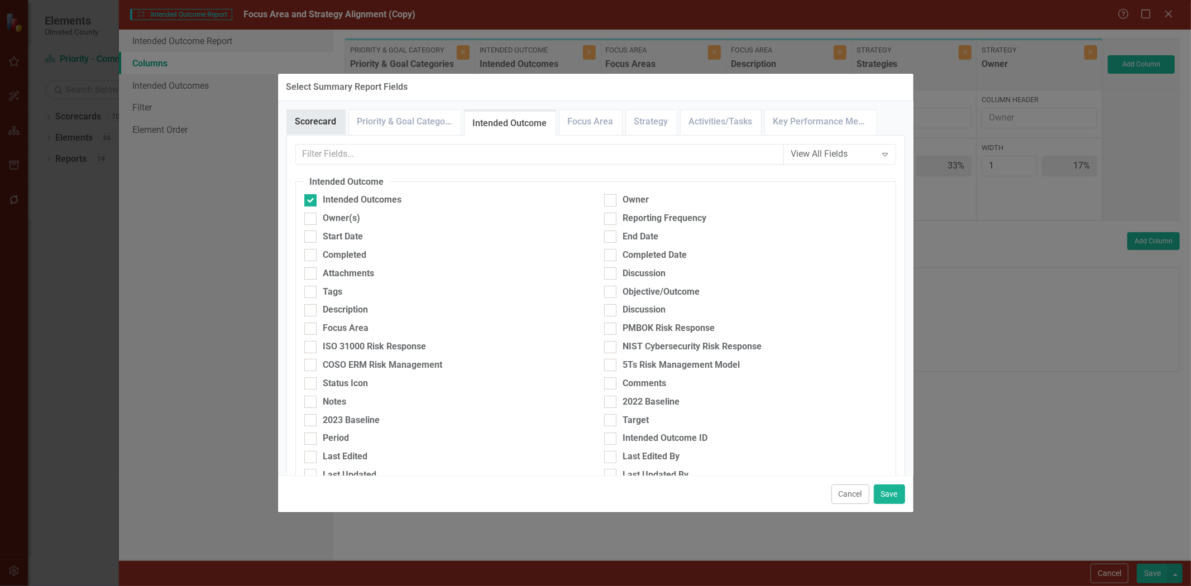
click at [328, 121] on link "Scorecard" at bounding box center [316, 122] width 58 height 24
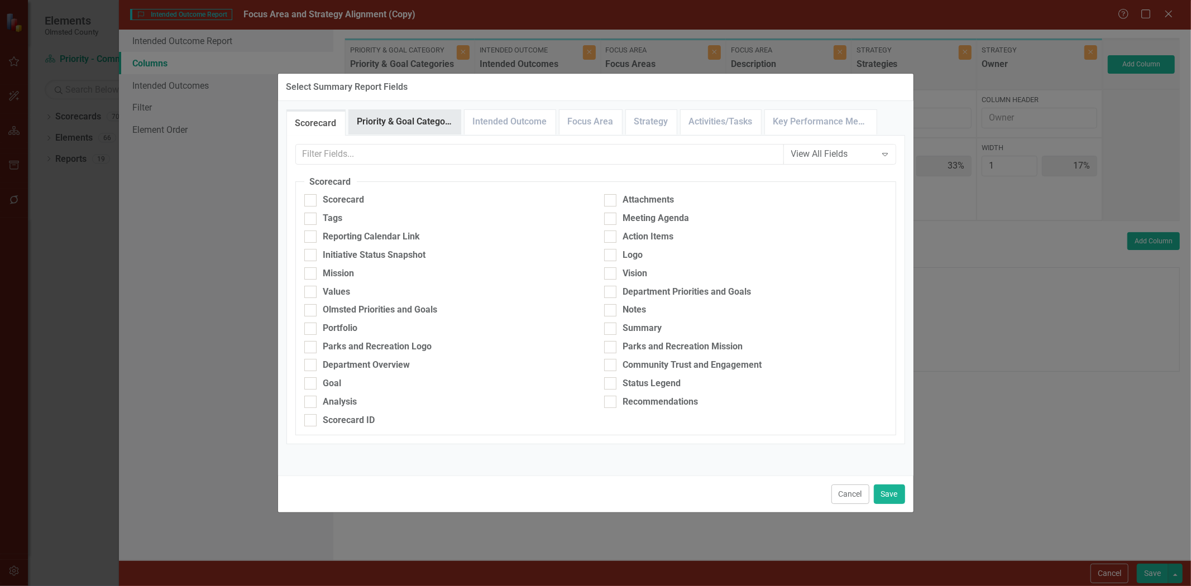
click at [378, 118] on link "Priority & Goal Category" at bounding box center [405, 122] width 112 height 24
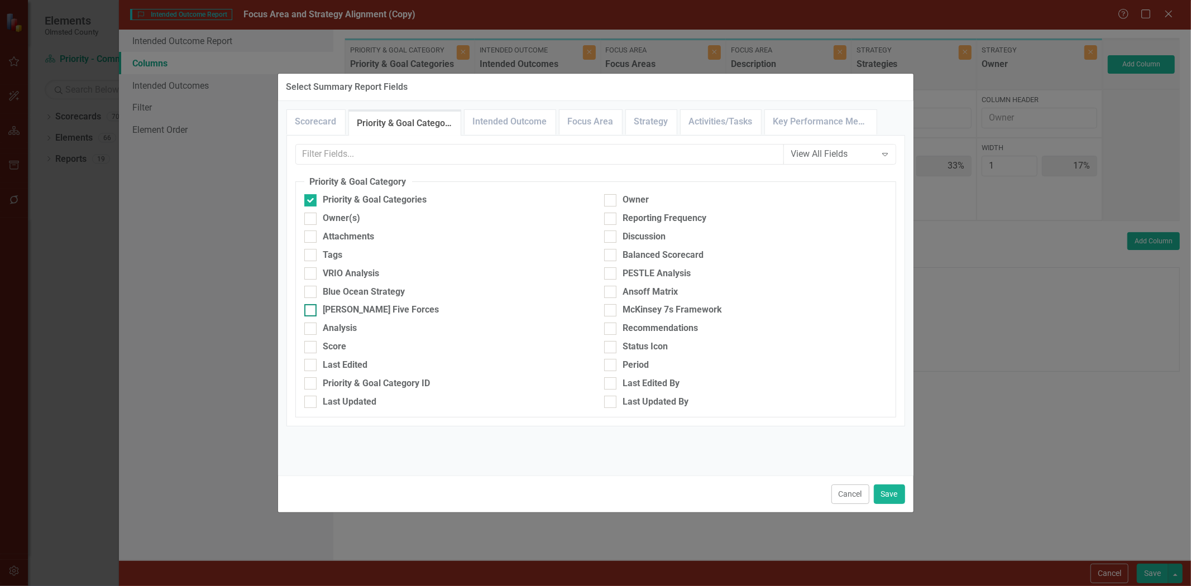
click at [310, 311] on input "[PERSON_NAME] Five Forces" at bounding box center [307, 307] width 7 height 7
checkbox input "true"
click at [889, 495] on button "Save" at bounding box center [889, 495] width 31 height 20
type input "14%"
type input "29%"
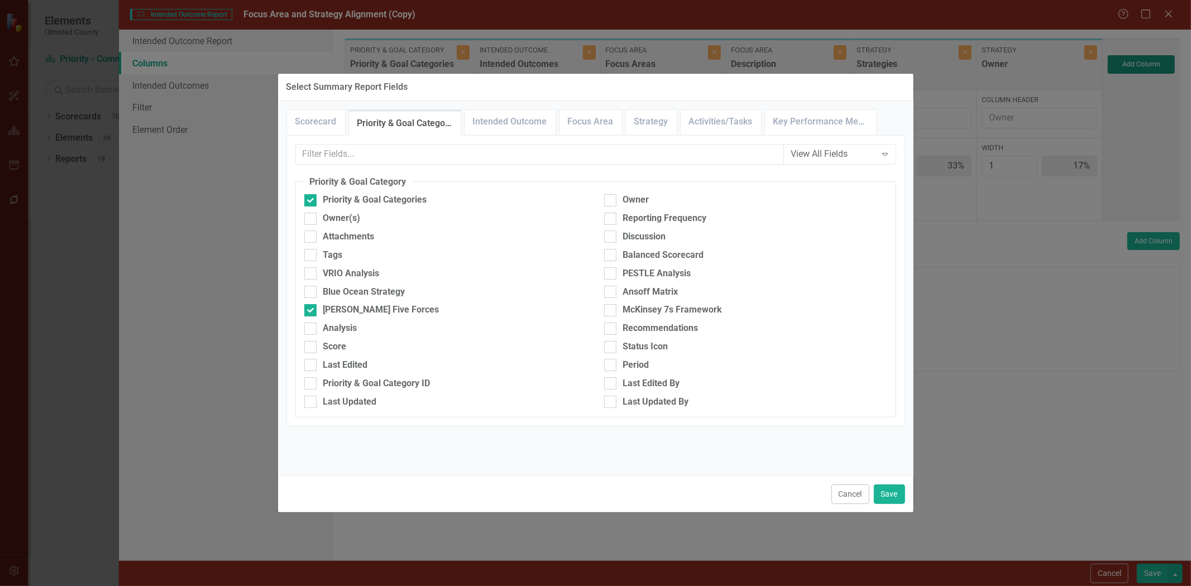
type input "29%"
type input "14%"
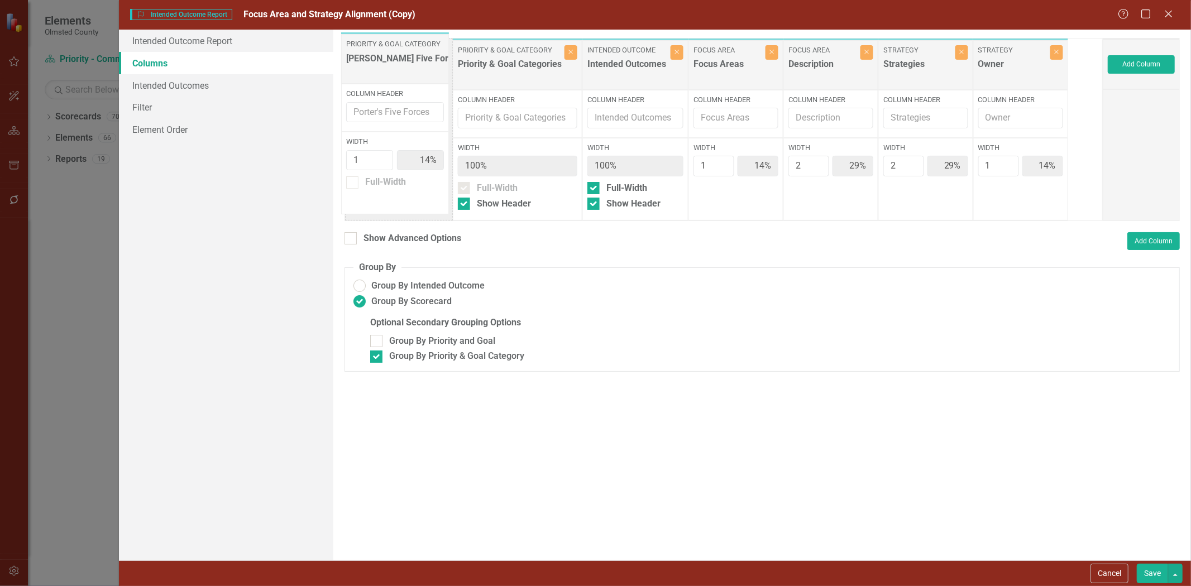
drag, startPoint x: 955, startPoint y: 87, endPoint x: 389, endPoint y: 60, distance: 566.2
click at [389, 60] on div "Priority & Goal Category Priority & Goal Categories Close Column Header Width 1…" at bounding box center [723, 129] width 758 height 183
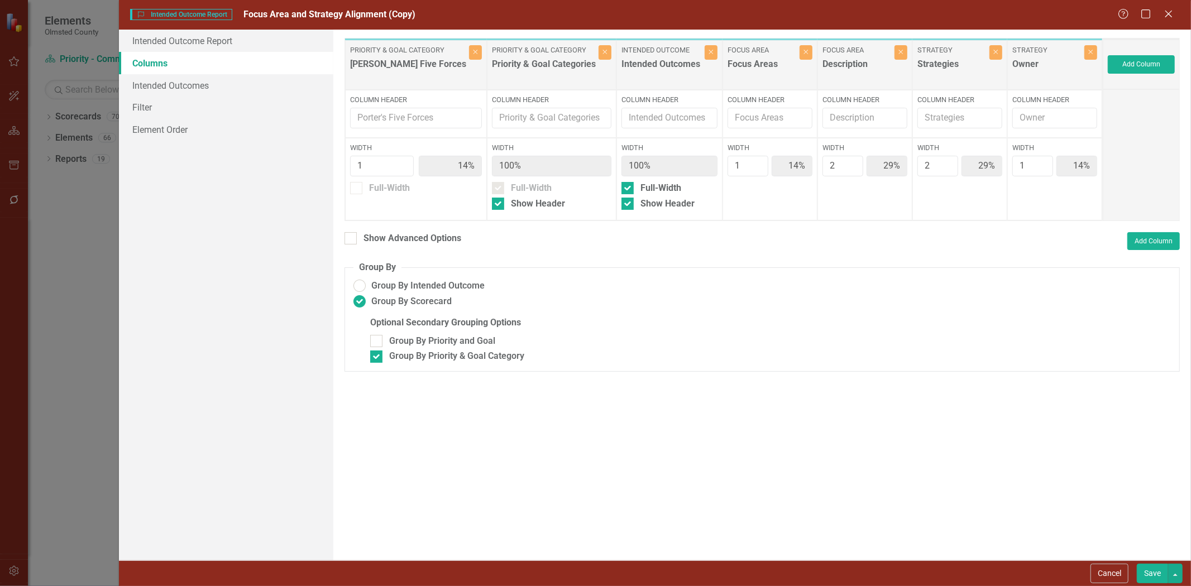
click at [1158, 573] on button "Save" at bounding box center [1152, 574] width 31 height 20
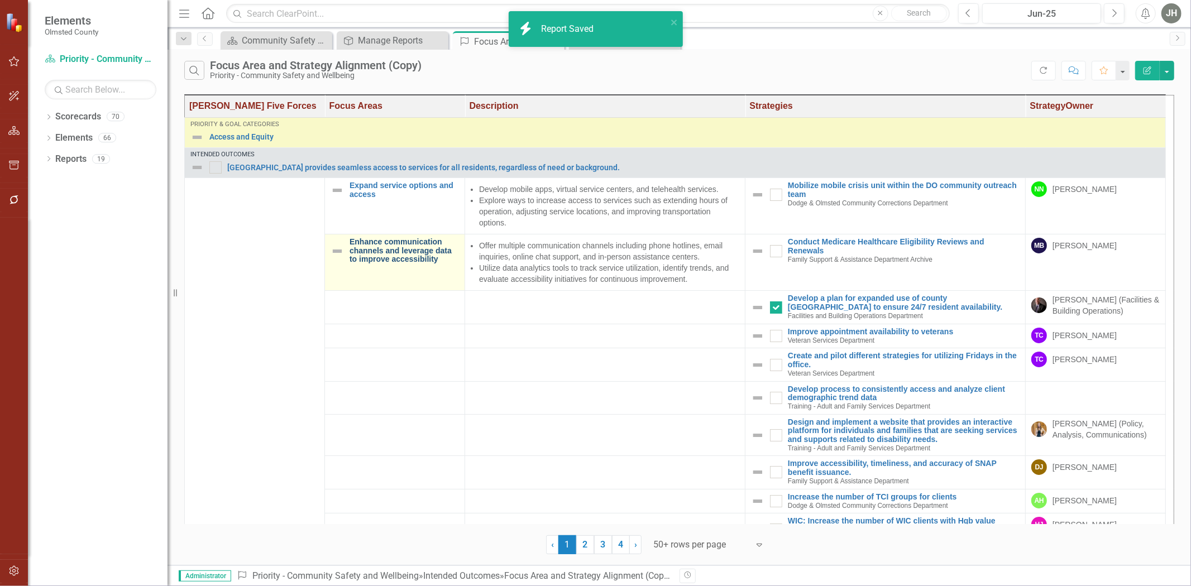
checkbox input "false"
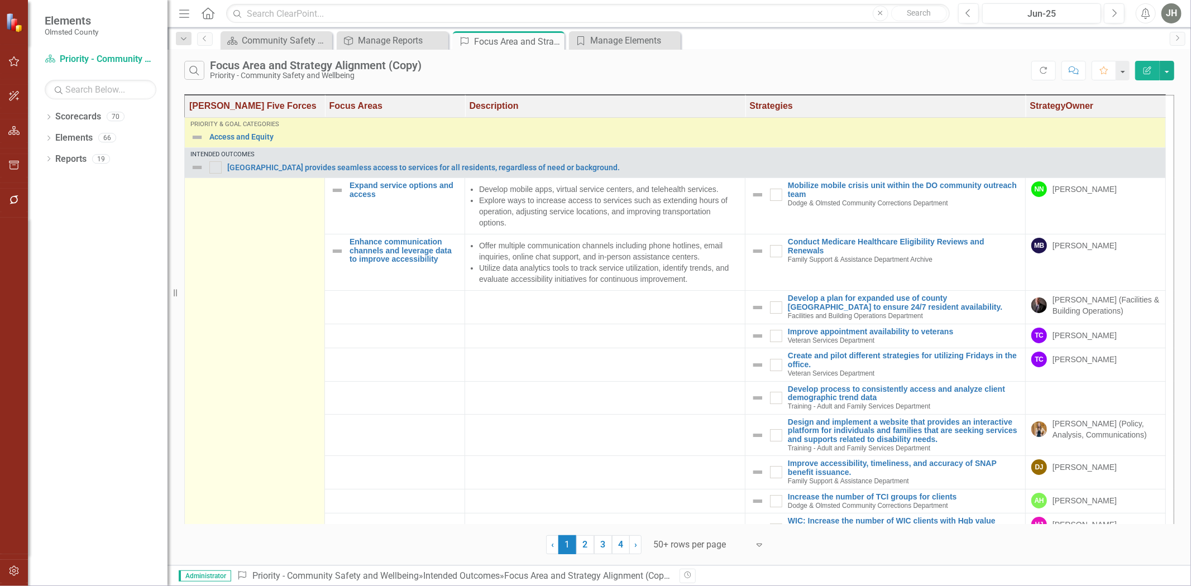
checkbox input "true"
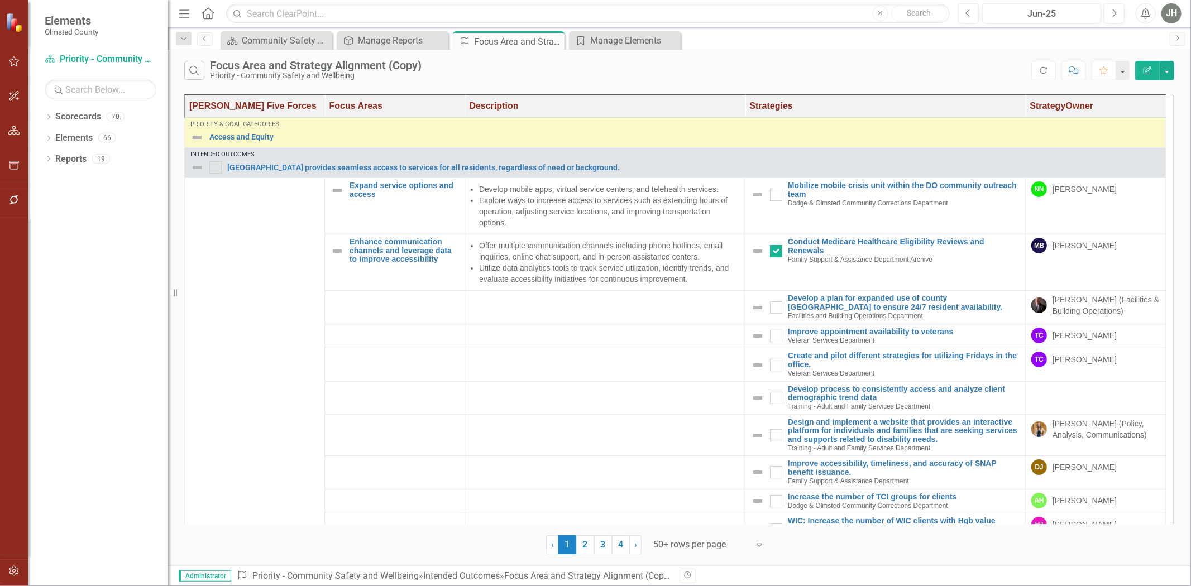
click at [1148, 73] on icon "Edit Report" at bounding box center [1147, 70] width 10 height 8
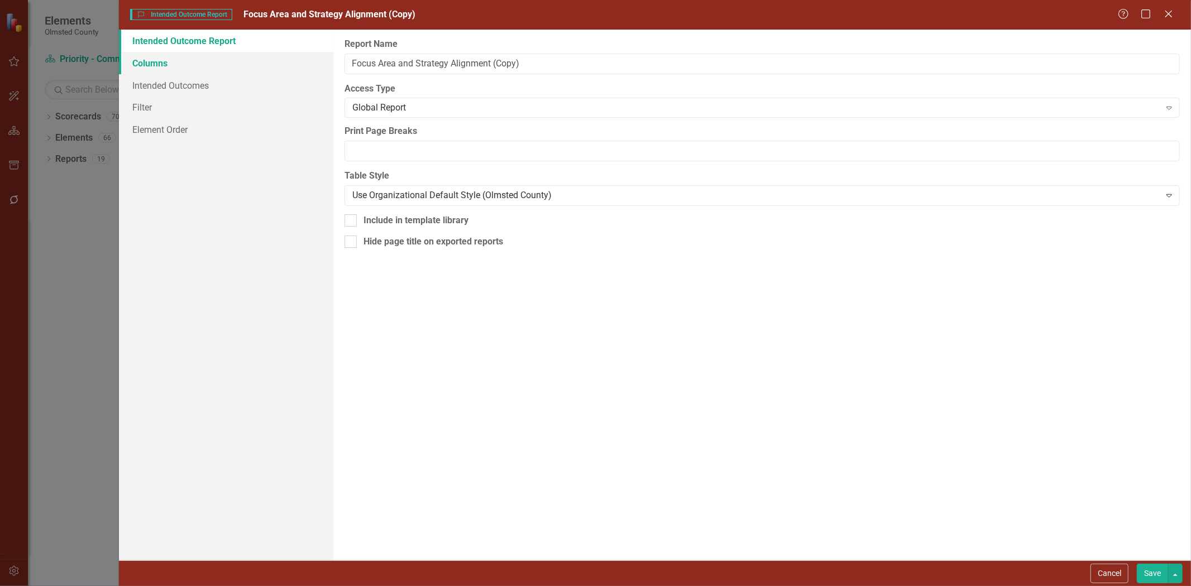
click at [154, 60] on link "Columns" at bounding box center [226, 63] width 214 height 22
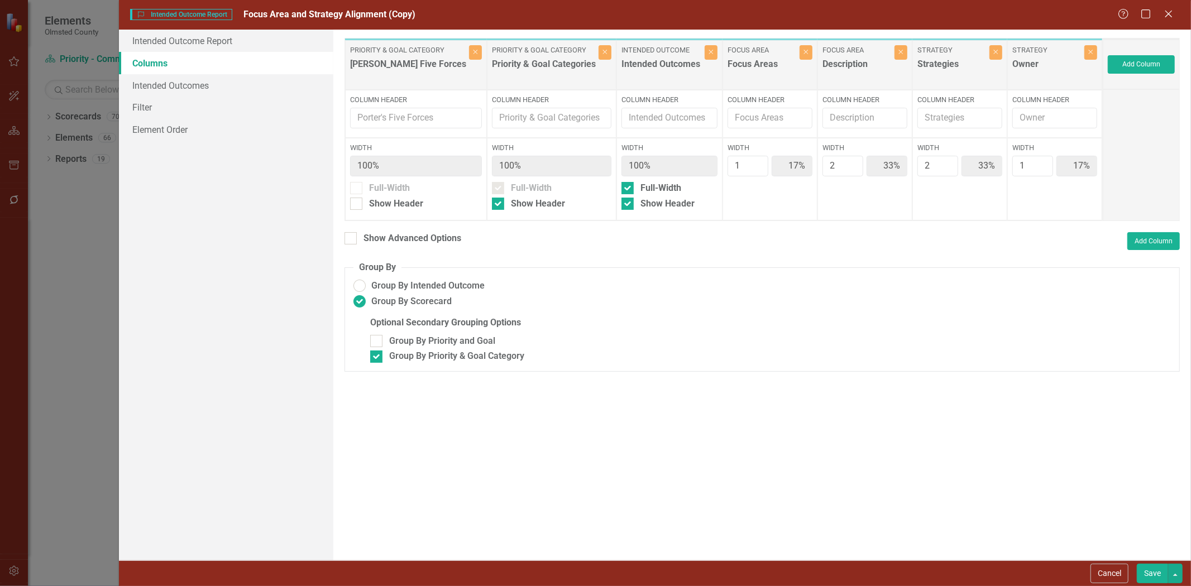
checkbox input "true"
click at [469, 53] on button "Close" at bounding box center [475, 52] width 13 height 15
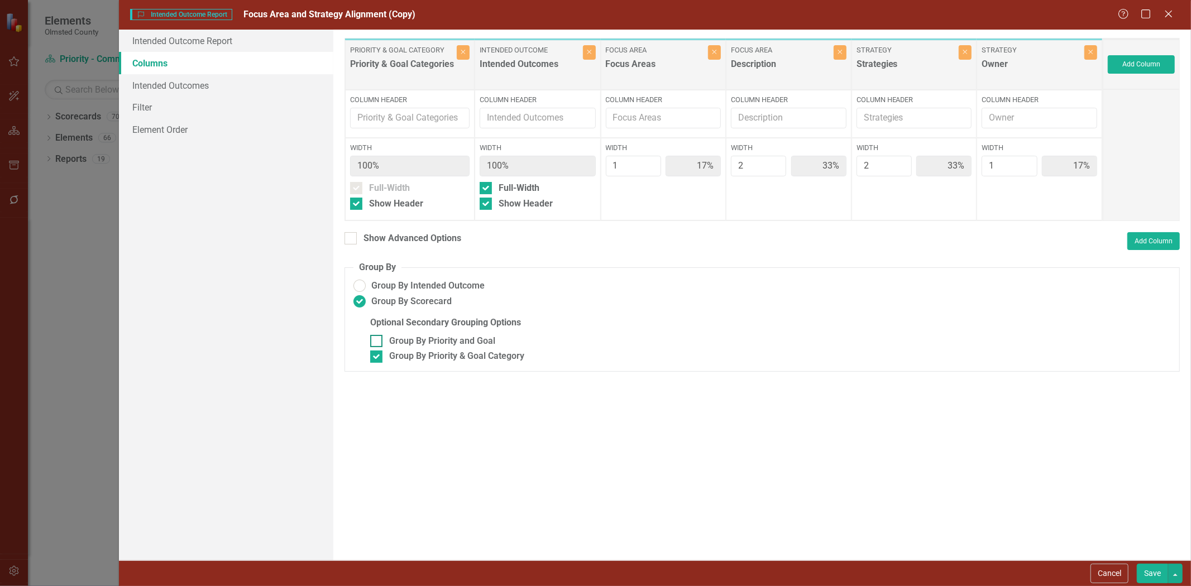
click at [377, 342] on input "Group By Priority and Goal" at bounding box center [373, 338] width 7 height 7
checkbox input "true"
click at [1144, 573] on button "Save" at bounding box center [1152, 574] width 31 height 20
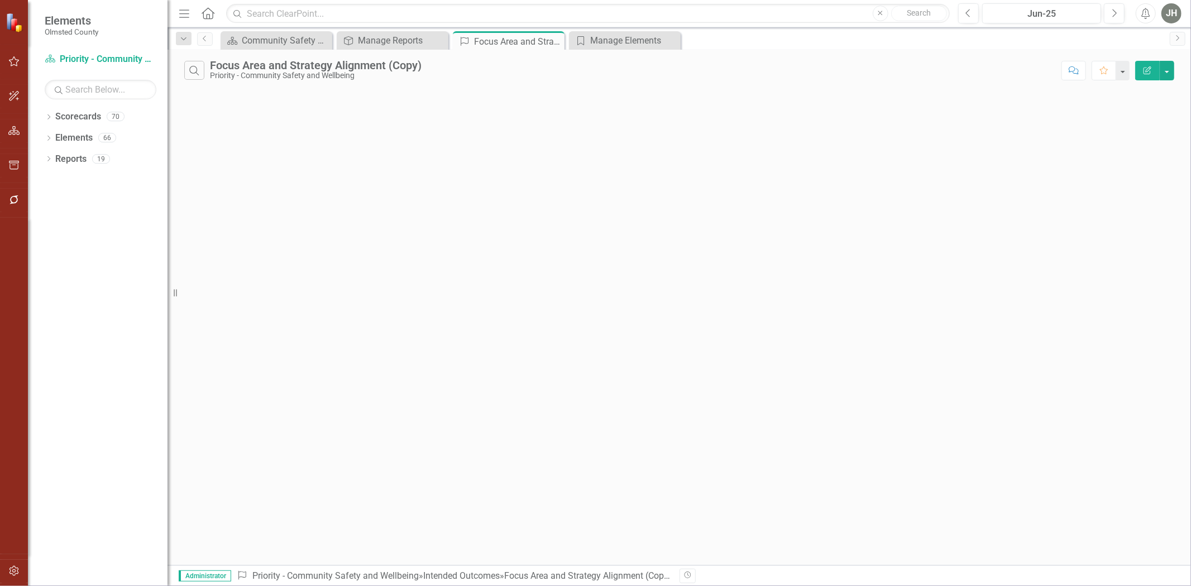
click at [1144, 73] on icon "Edit Report" at bounding box center [1147, 70] width 10 height 8
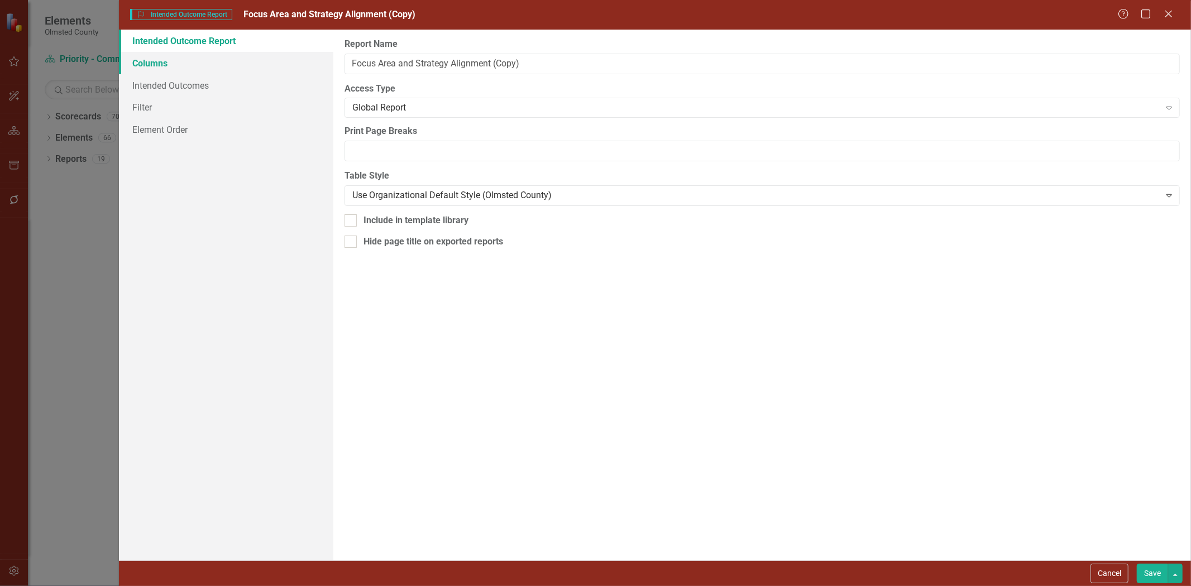
click at [159, 62] on link "Columns" at bounding box center [226, 63] width 214 height 22
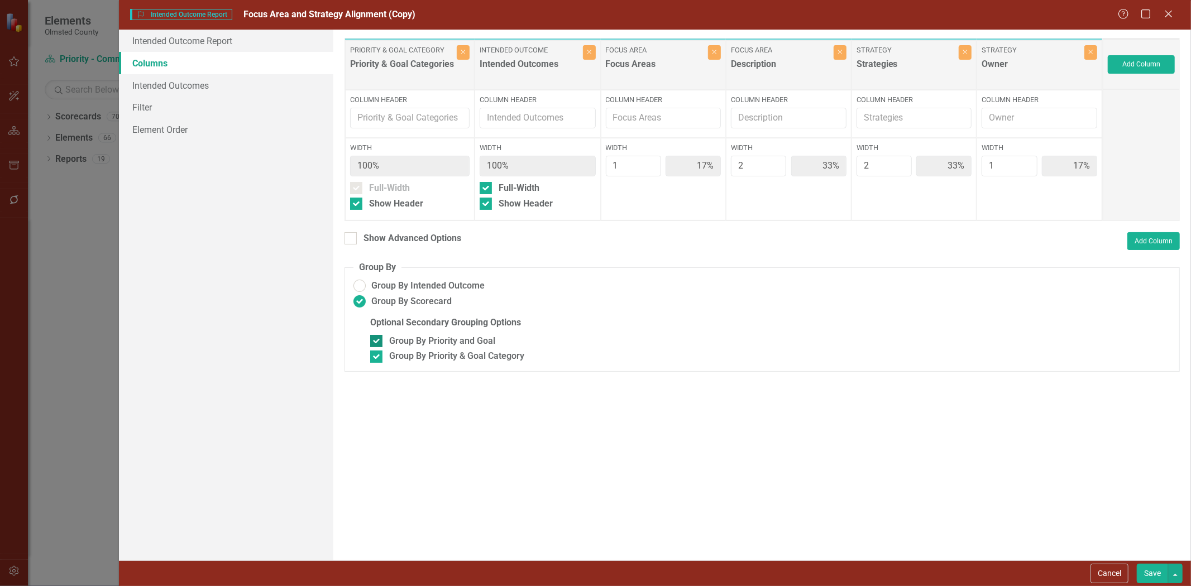
click at [379, 343] on div at bounding box center [376, 341] width 12 height 12
click at [377, 342] on input "Group By Priority and Goal" at bounding box center [373, 338] width 7 height 7
checkbox input "false"
click at [352, 236] on div at bounding box center [350, 238] width 12 height 12
click at [352, 236] on input "Show Advanced Options" at bounding box center [347, 235] width 7 height 7
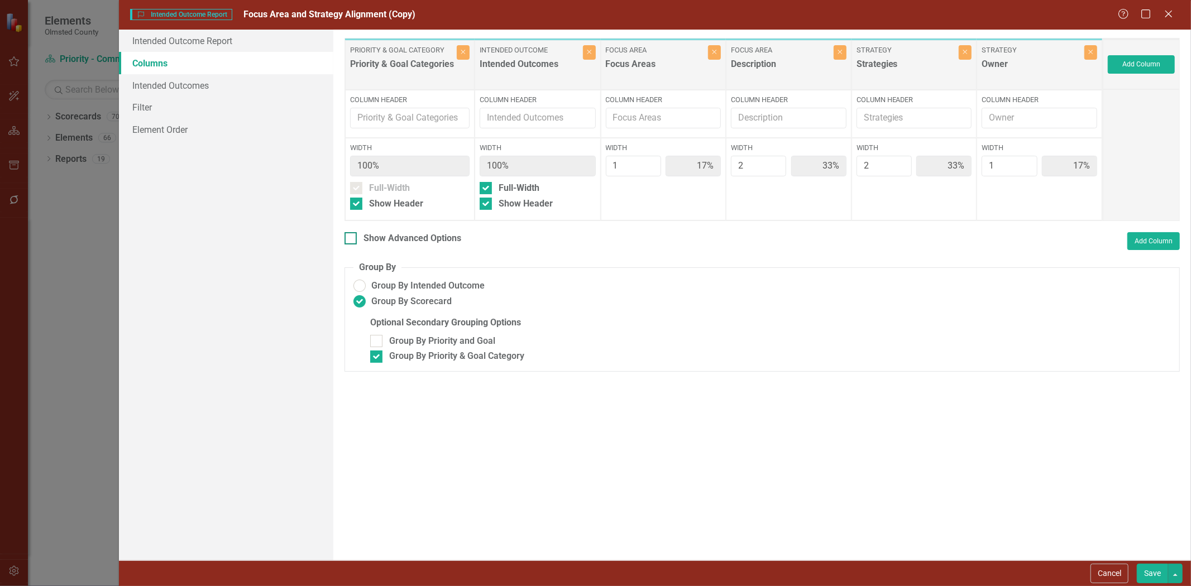
checkbox input "true"
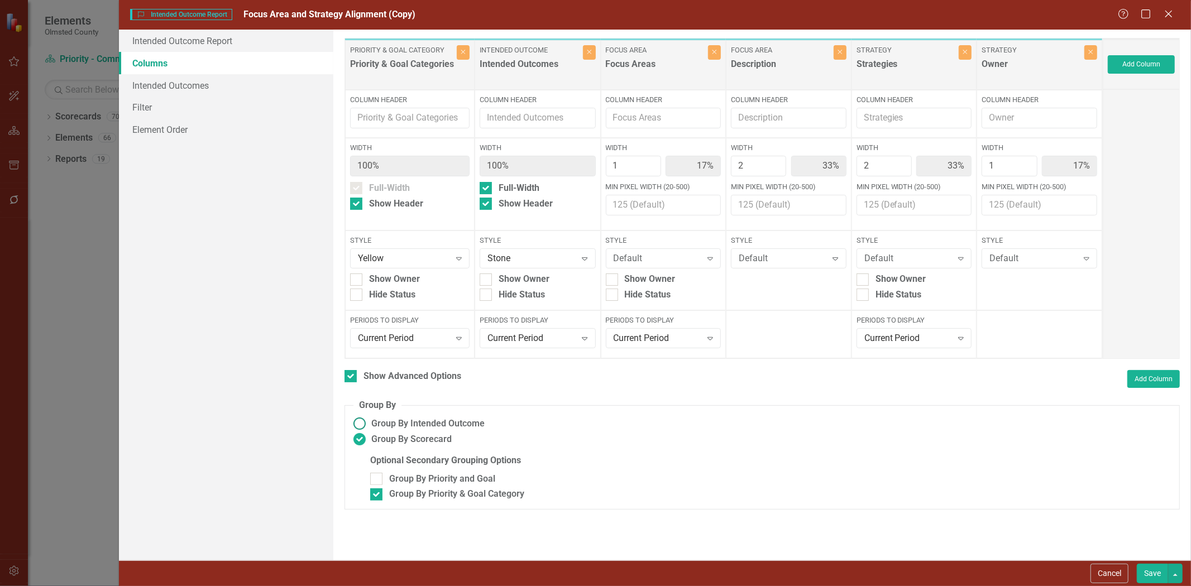
click at [358, 423] on ins at bounding box center [359, 423] width 17 height 17
click at [358, 423] on input "Group By Intended Outcome" at bounding box center [359, 423] width 17 height 17
radio input "true"
type input "14%"
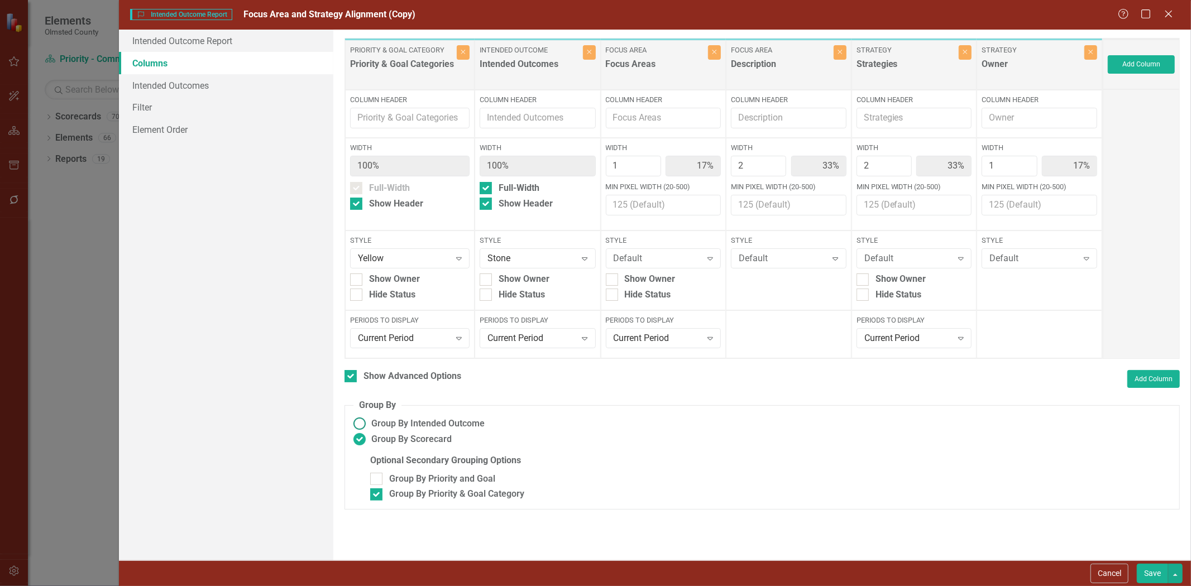
type input "29%"
type input "14%"
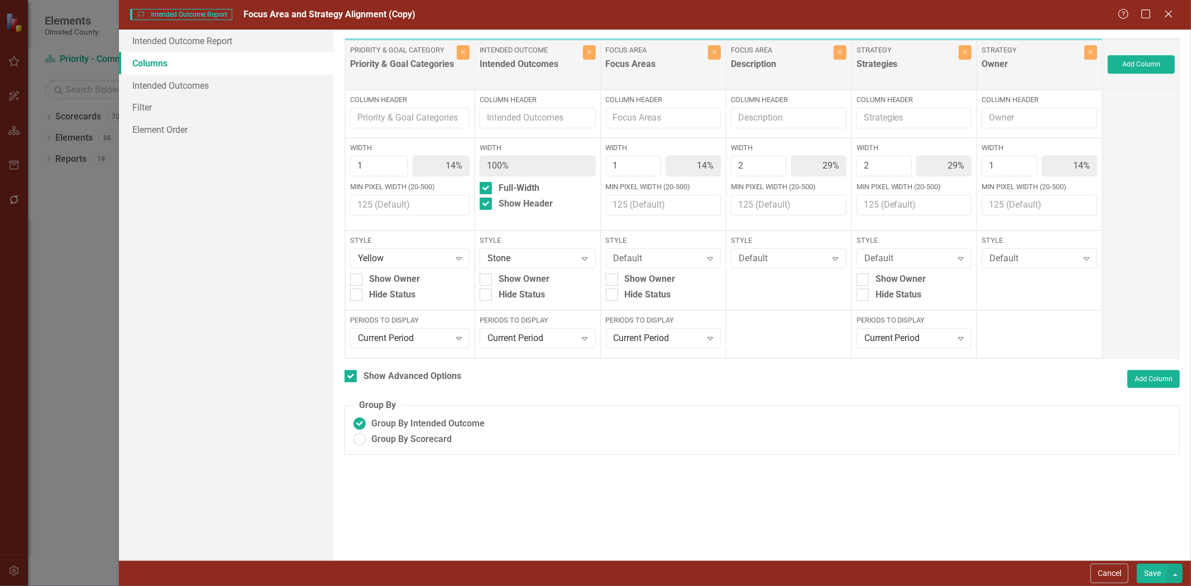
click at [1147, 569] on button "Save" at bounding box center [1152, 574] width 31 height 20
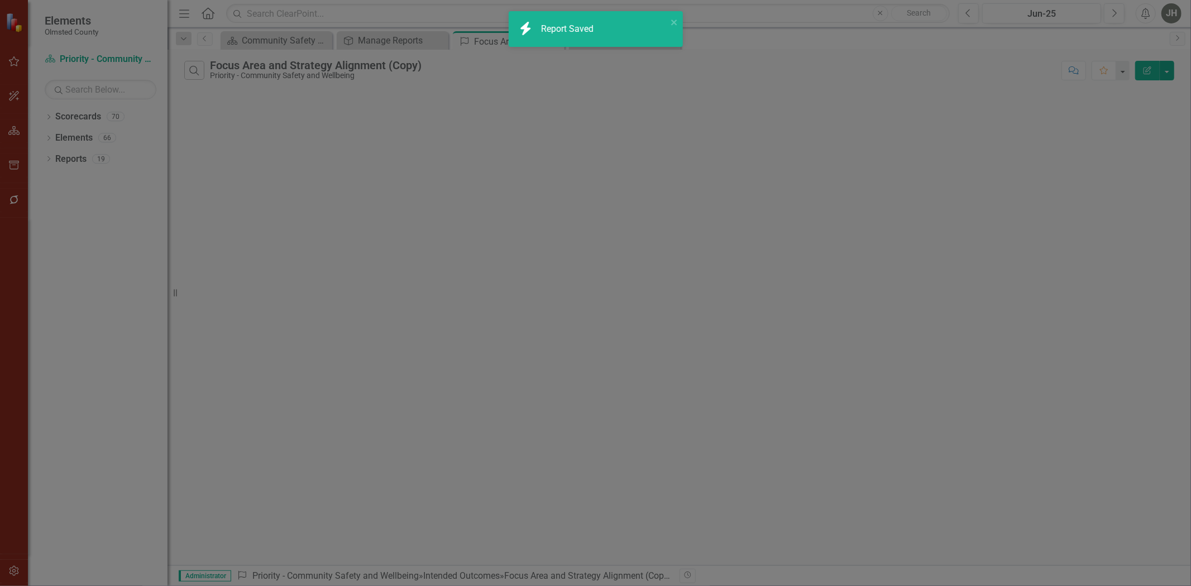
checkbox input "false"
radio input "true"
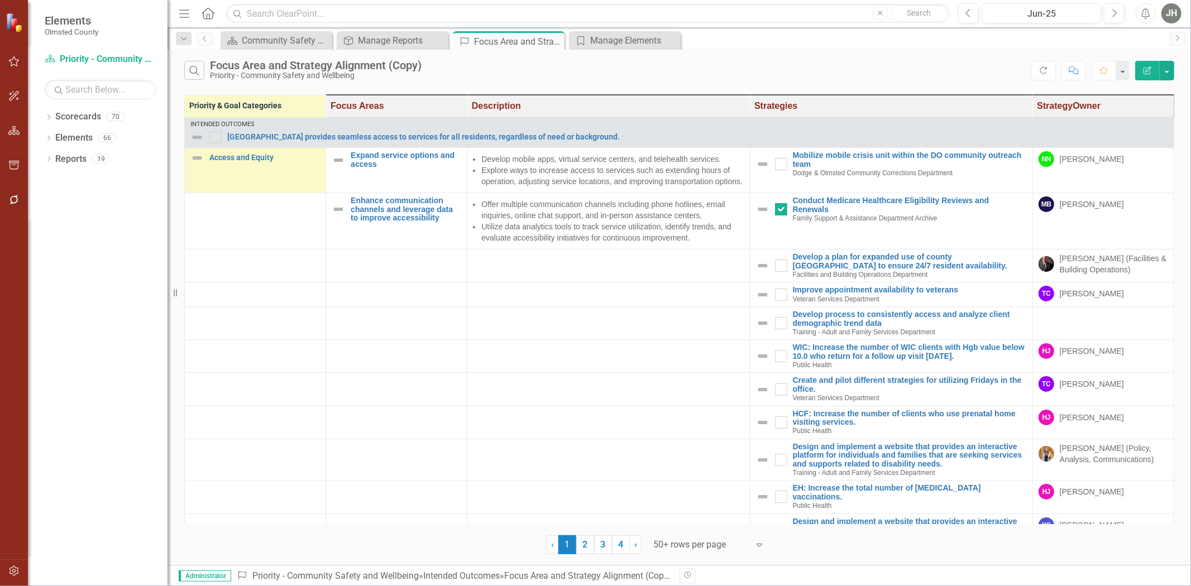
click at [1146, 71] on icon "Edit Report" at bounding box center [1147, 70] width 10 height 8
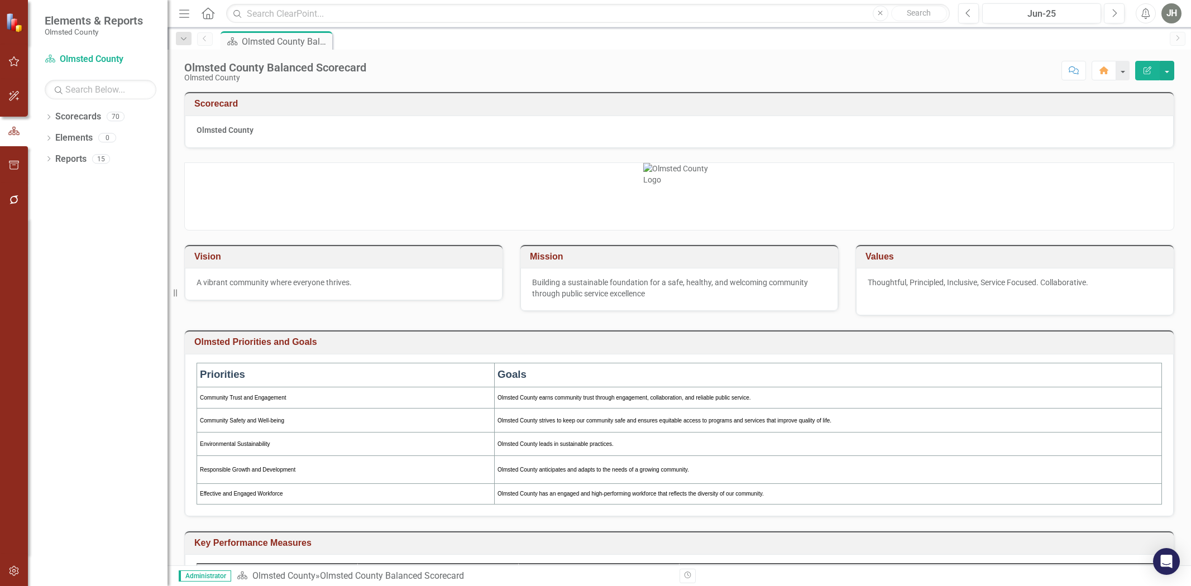
checkbox input "true"
checkbox input "false"
checkbox input "true"
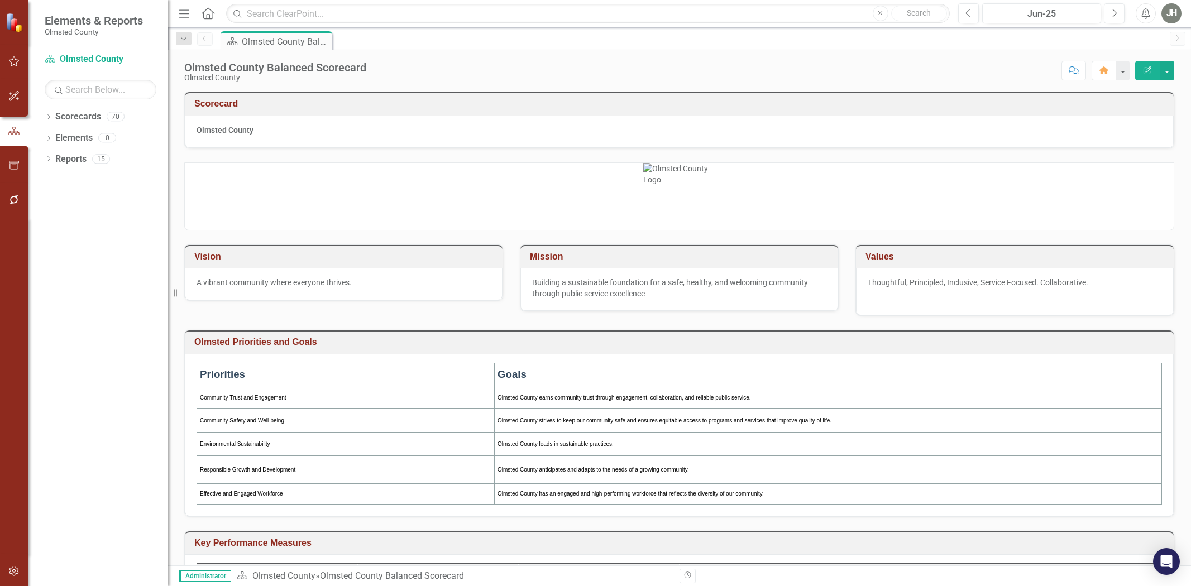
checkbox input "true"
checkbox input "false"
checkbox input "true"
checkbox input "false"
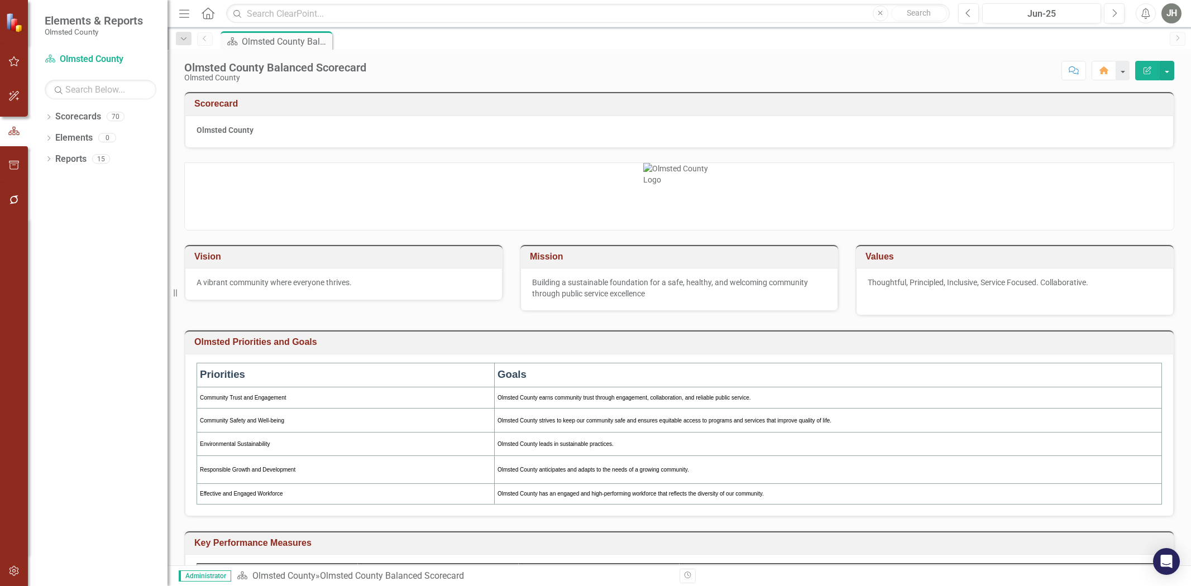
checkbox input "false"
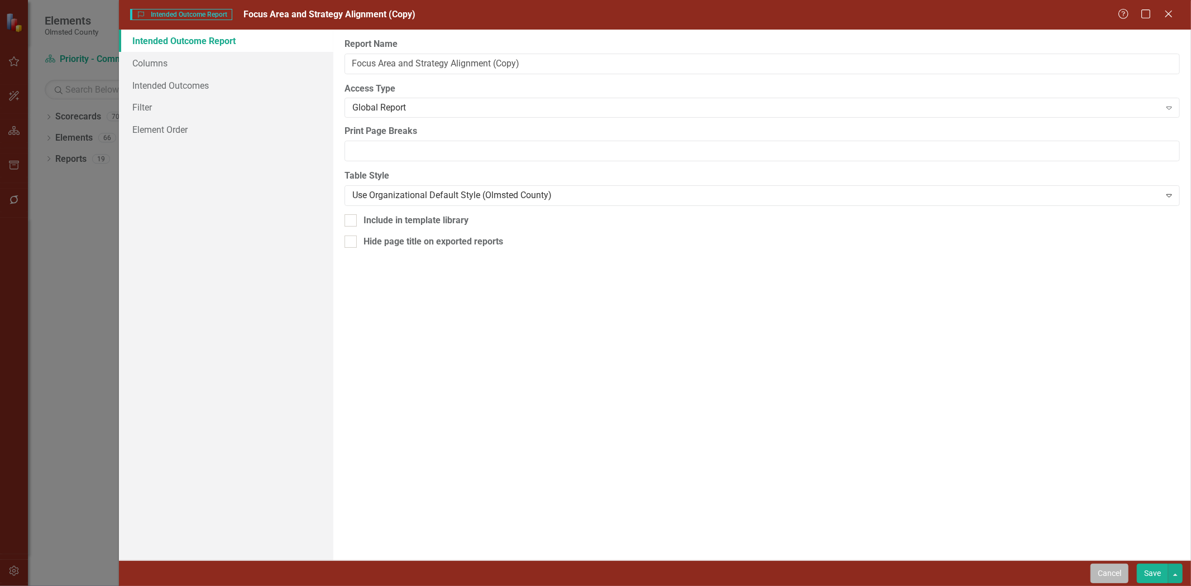
click at [1096, 572] on button "Cancel" at bounding box center [1109, 574] width 38 height 20
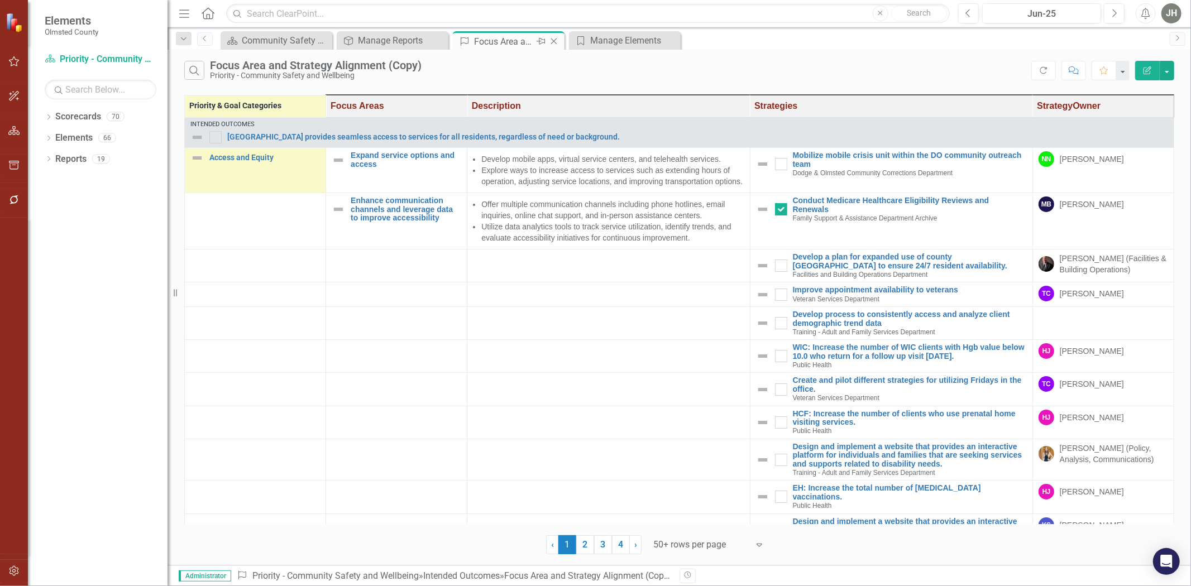
click at [555, 37] on icon "Close" at bounding box center [553, 41] width 11 height 9
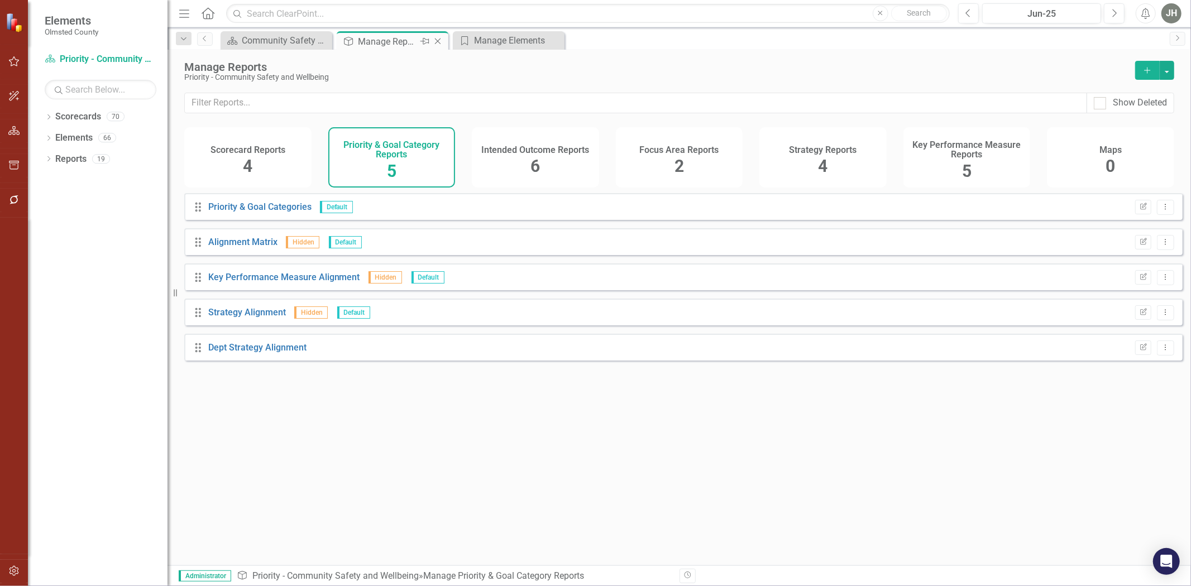
click at [391, 37] on div "Manage Reports" at bounding box center [388, 42] width 60 height 14
click at [537, 162] on span "6" at bounding box center [534, 166] width 9 height 20
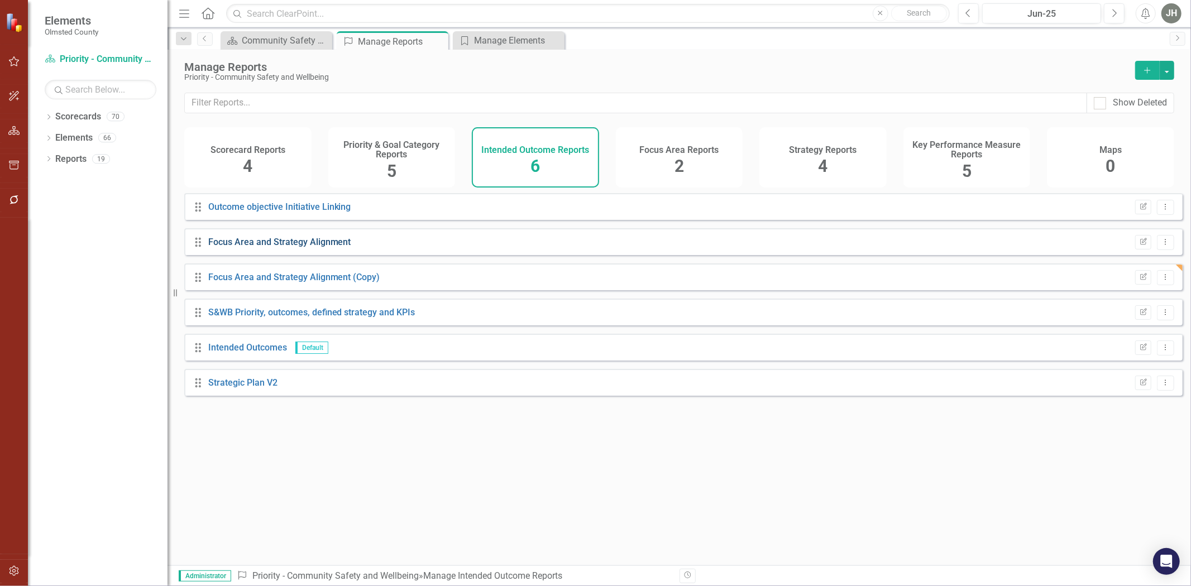
click at [308, 247] on link "Focus Area and Strategy Alignment" at bounding box center [279, 242] width 143 height 11
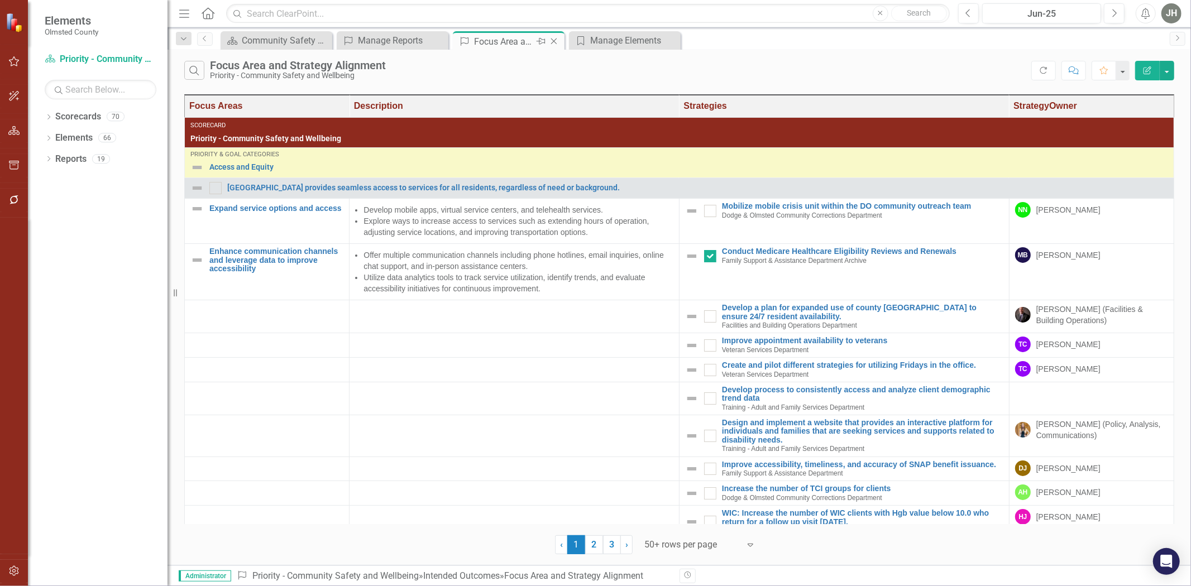
click at [555, 39] on icon "Close" at bounding box center [553, 41] width 11 height 9
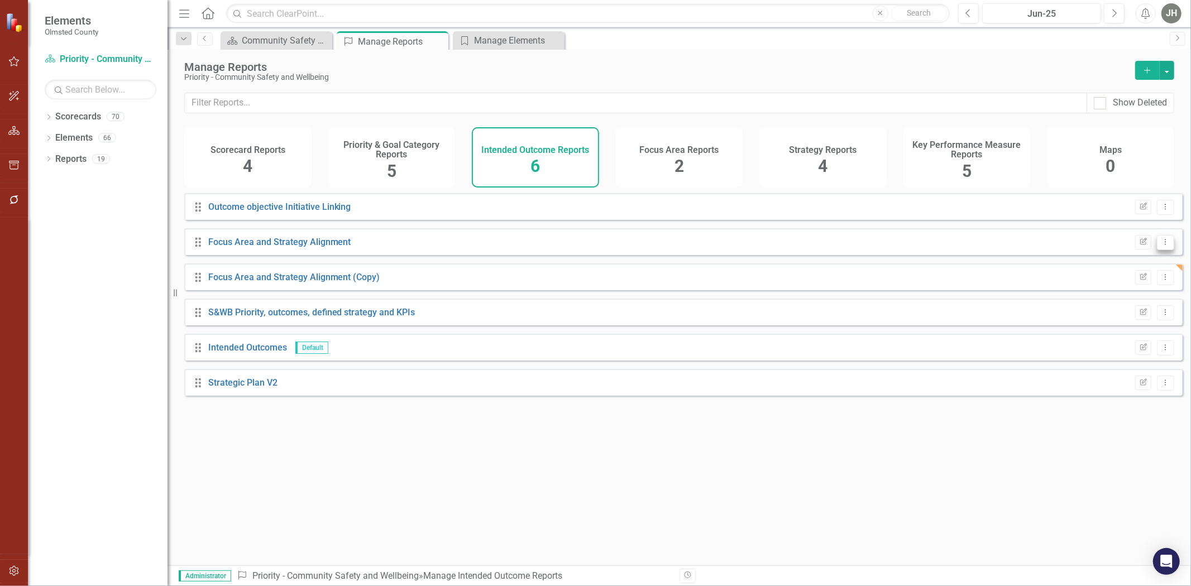
click at [1161, 246] on icon "Dropdown Menu" at bounding box center [1165, 241] width 9 height 7
click at [1115, 313] on link "Copy Duplicate Report" at bounding box center [1120, 312] width 92 height 21
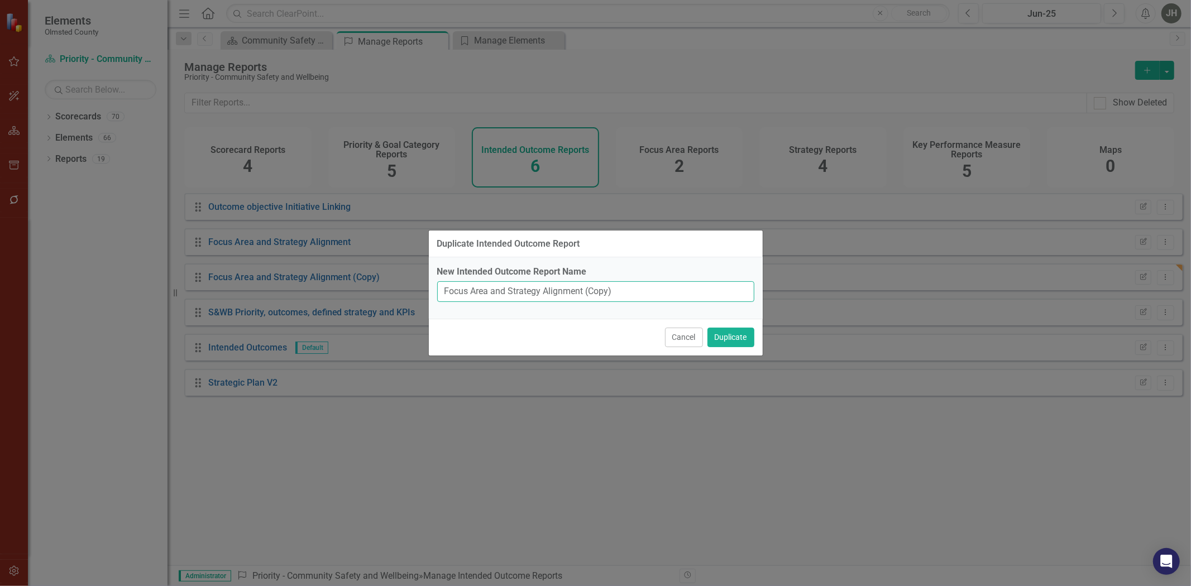
drag, startPoint x: 633, startPoint y: 294, endPoint x: 409, endPoint y: 291, distance: 223.3
click at [409, 291] on div "Duplicate Intended Outcome Report New Intended Outcome Report Name Focus Area a…" at bounding box center [595, 293] width 1191 height 586
click at [616, 291] on input "Focus Area and Strategy Alignment (Copy)" at bounding box center [595, 291] width 317 height 21
drag, startPoint x: 616, startPoint y: 291, endPoint x: 375, endPoint y: 298, distance: 241.3
click at [375, 298] on div "Duplicate Intended Outcome Report New Intended Outcome Report Name Focus Area a…" at bounding box center [595, 293] width 1191 height 586
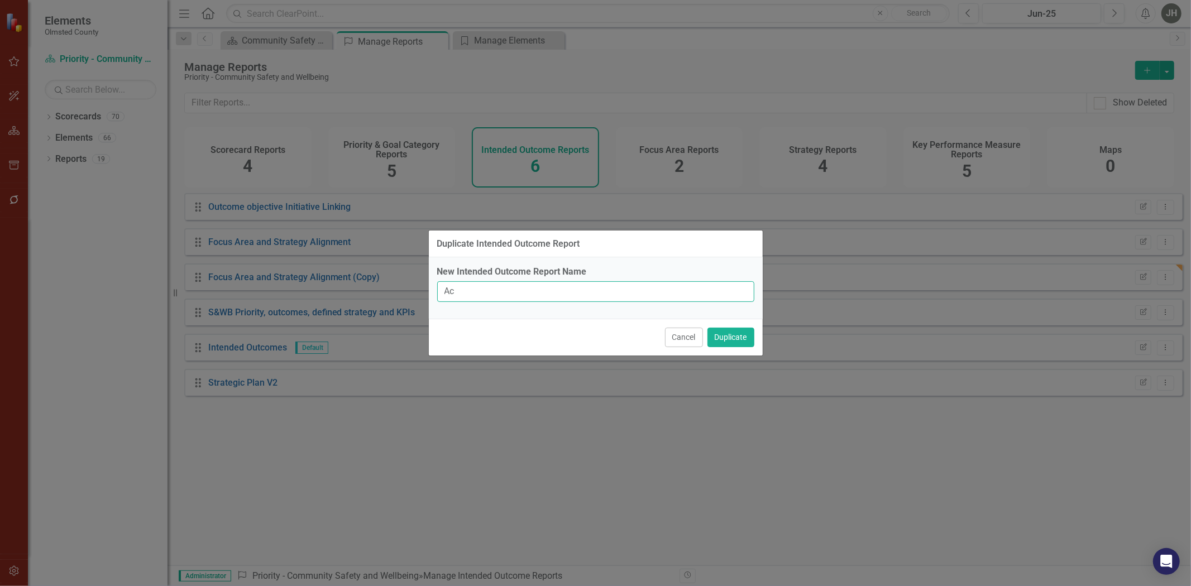
type input "A"
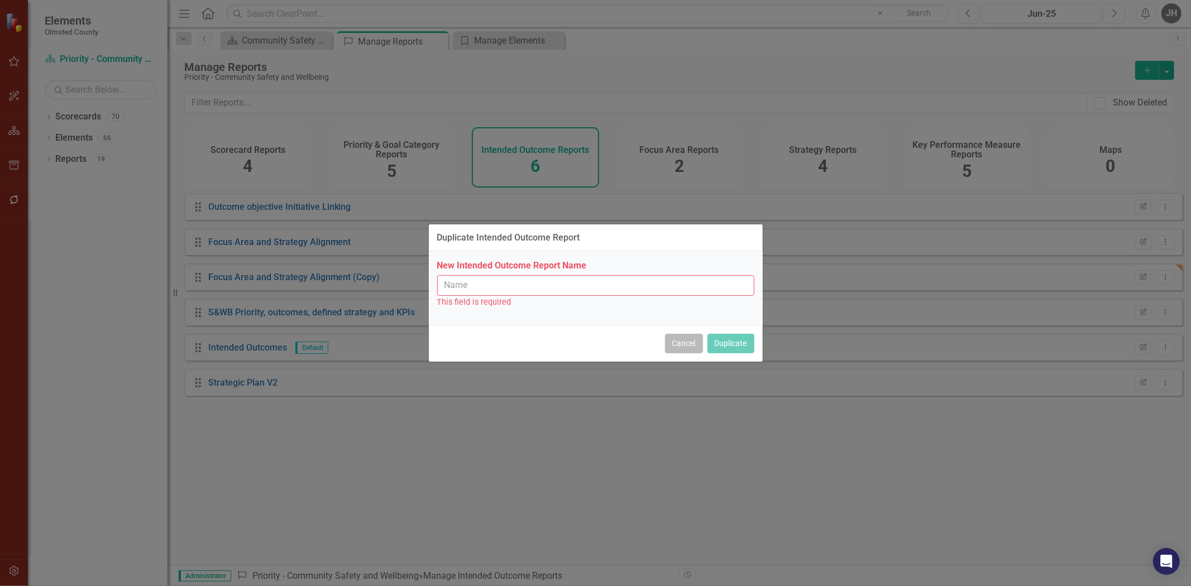
click at [665, 347] on button "Cancel" at bounding box center [684, 344] width 38 height 20
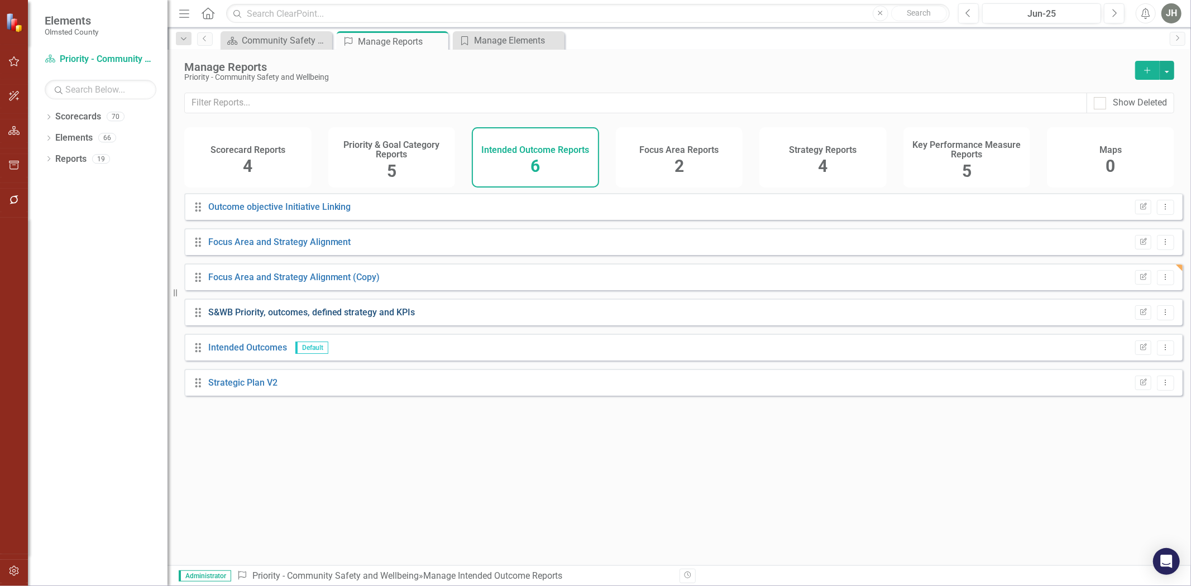
click at [306, 318] on link "S&WB Priority, outcomes, defined strategy and KPIs" at bounding box center [311, 312] width 207 height 11
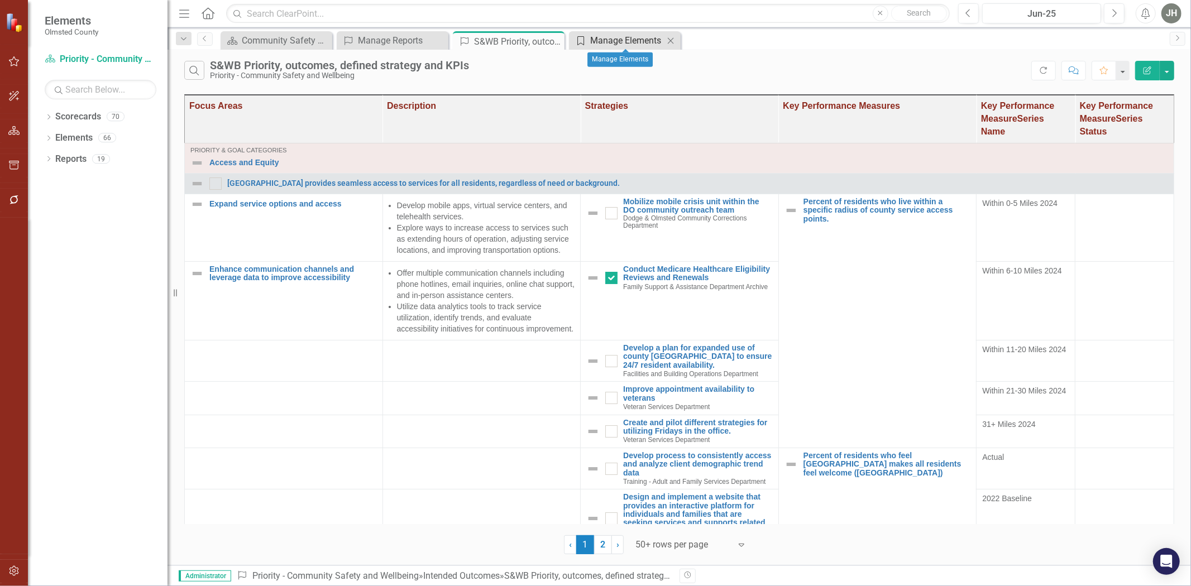
click at [605, 39] on div "Manage Elements" at bounding box center [627, 40] width 74 height 14
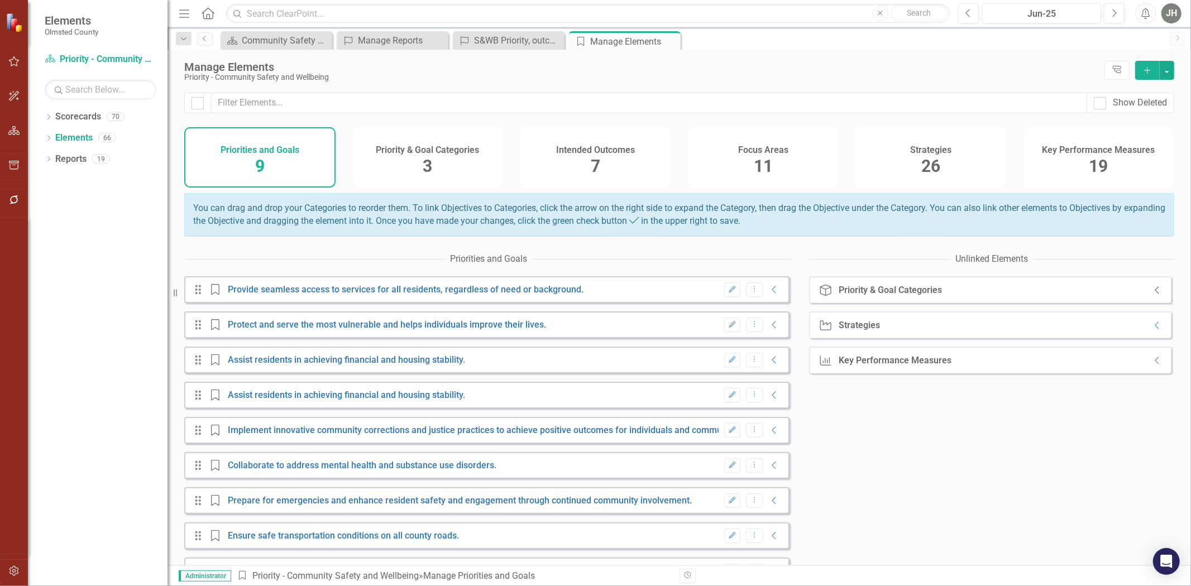
click at [1152, 295] on icon "Collapse" at bounding box center [1157, 290] width 11 height 9
click at [1152, 295] on icon "Expanded" at bounding box center [1157, 290] width 11 height 9
click at [427, 165] on span "3" at bounding box center [427, 166] width 9 height 20
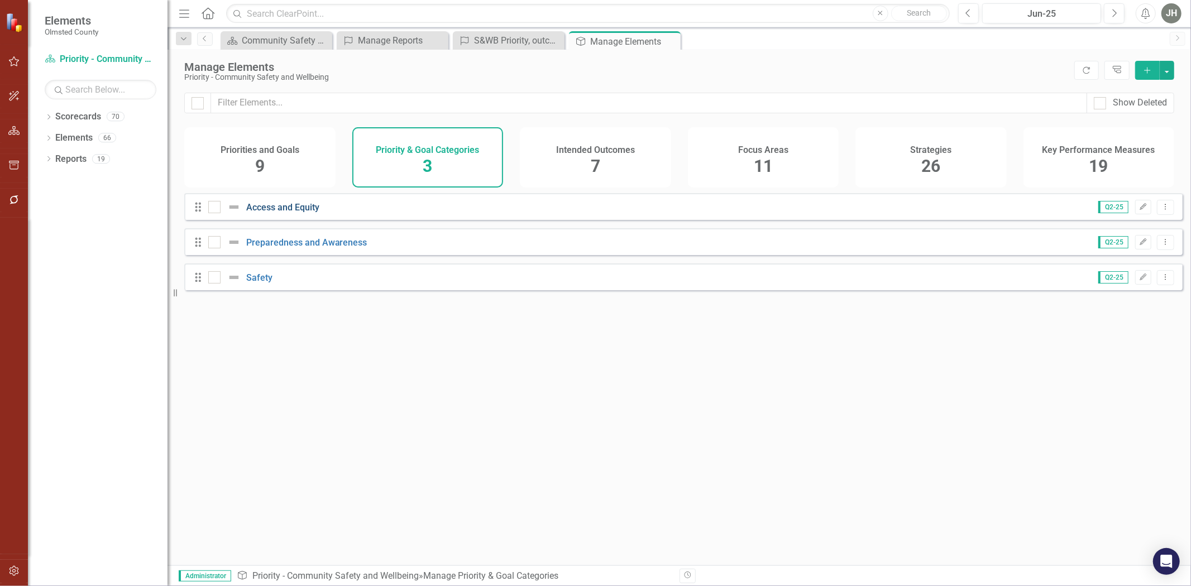
click at [284, 212] on link "Access and Equity" at bounding box center [282, 207] width 73 height 11
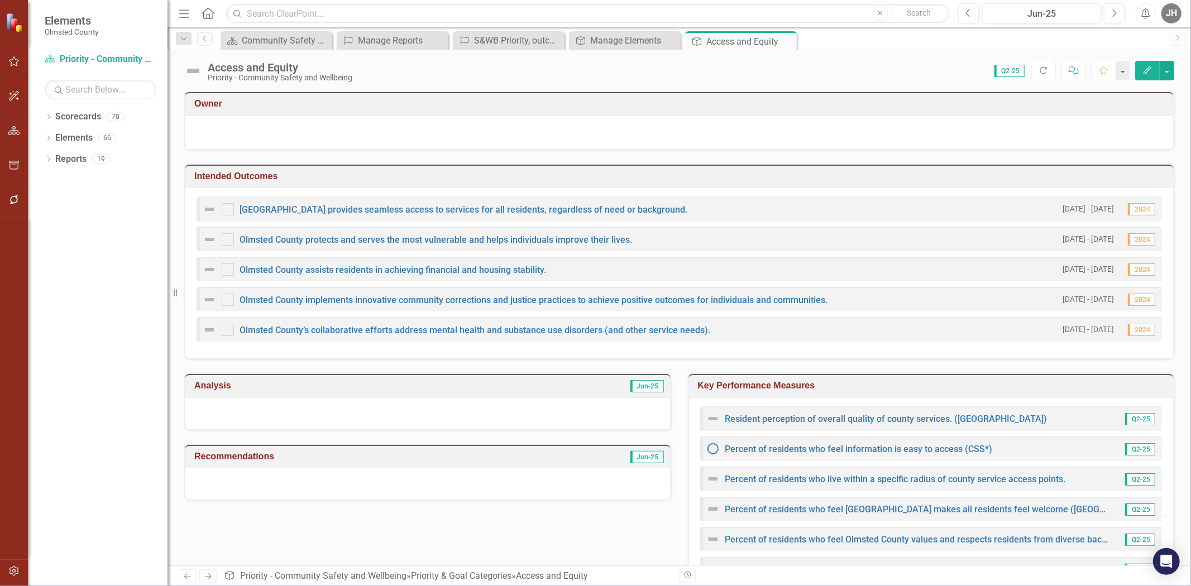
click at [1144, 70] on icon "Edit" at bounding box center [1147, 70] width 10 height 8
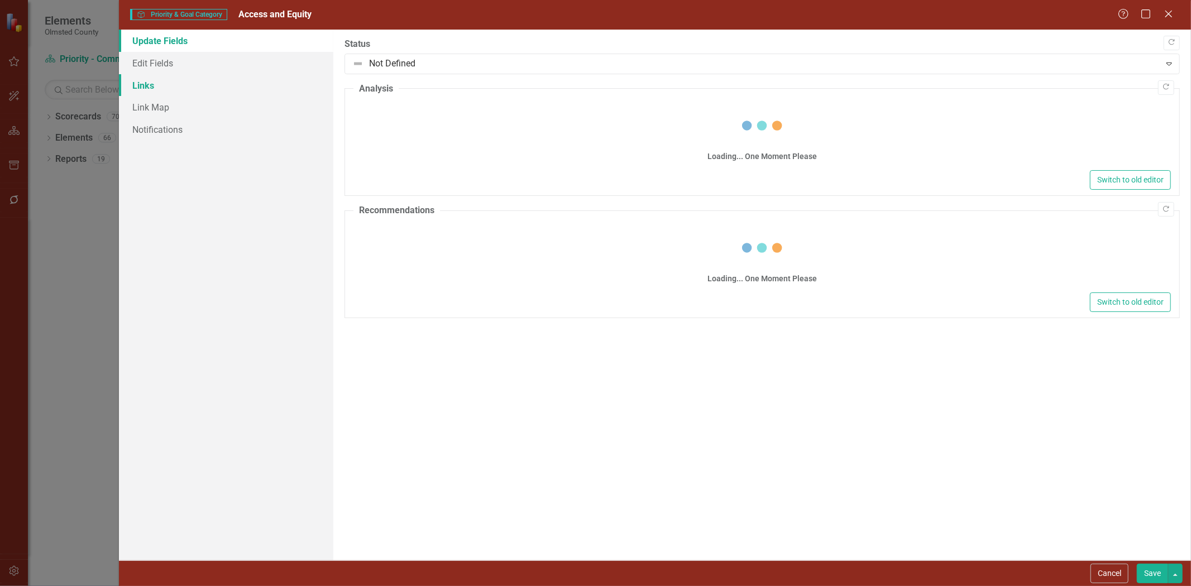
click at [145, 90] on link "Links" at bounding box center [226, 85] width 214 height 22
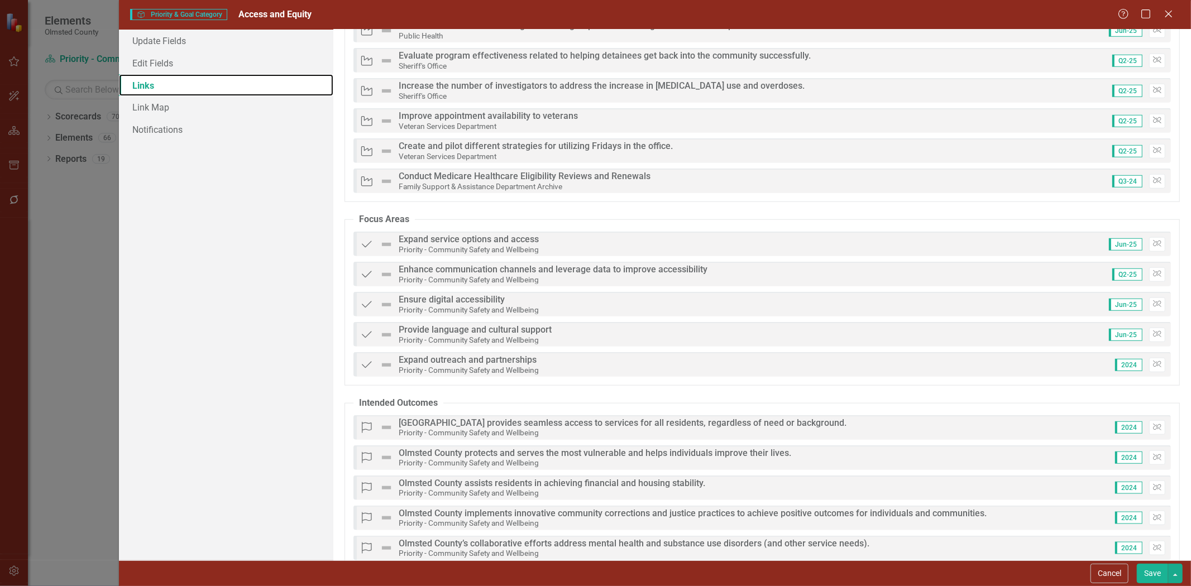
scroll to position [905, 0]
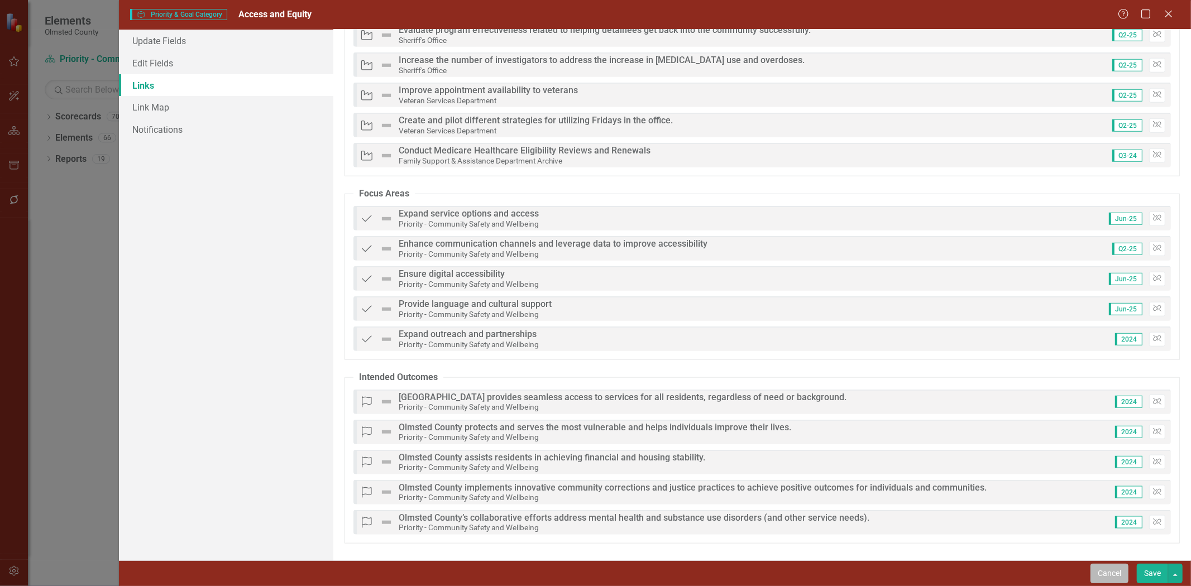
click at [1110, 577] on button "Cancel" at bounding box center [1109, 574] width 38 height 20
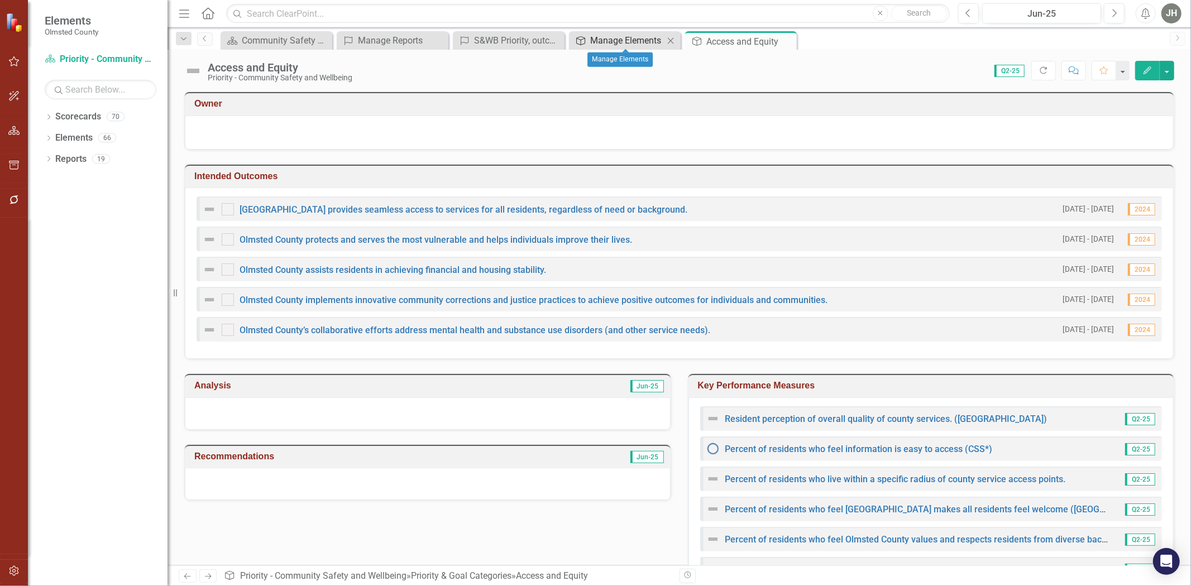
click at [646, 36] on div "Manage Elements" at bounding box center [627, 40] width 74 height 14
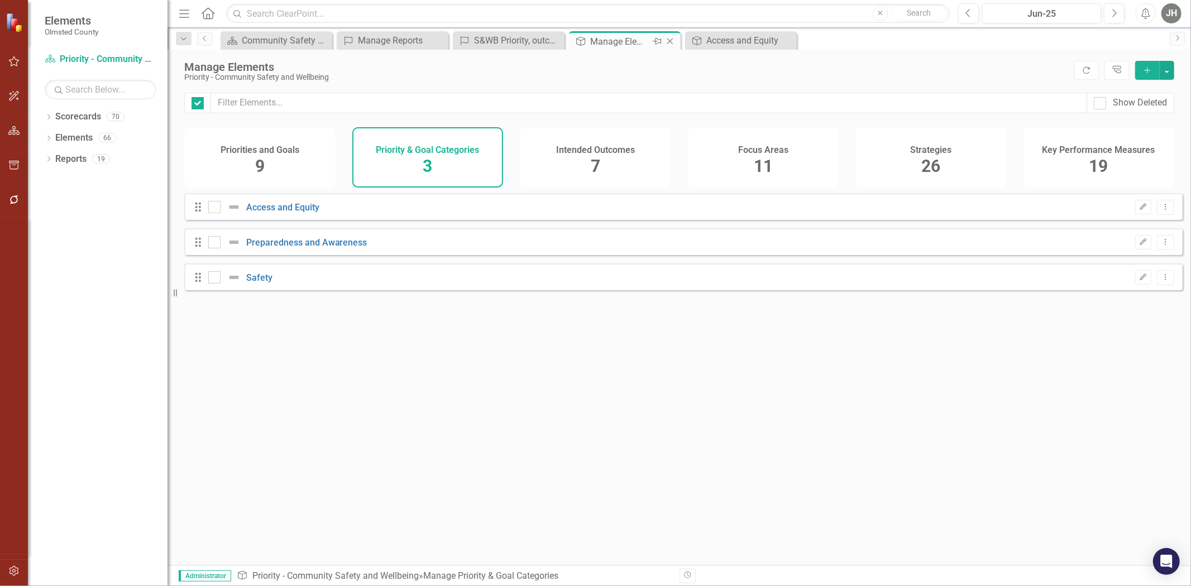
checkbox input "false"
drag, startPoint x: 575, startPoint y: 153, endPoint x: 587, endPoint y: 154, distance: 11.8
click at [587, 154] on h4 "Intended Outcomes" at bounding box center [595, 150] width 79 height 10
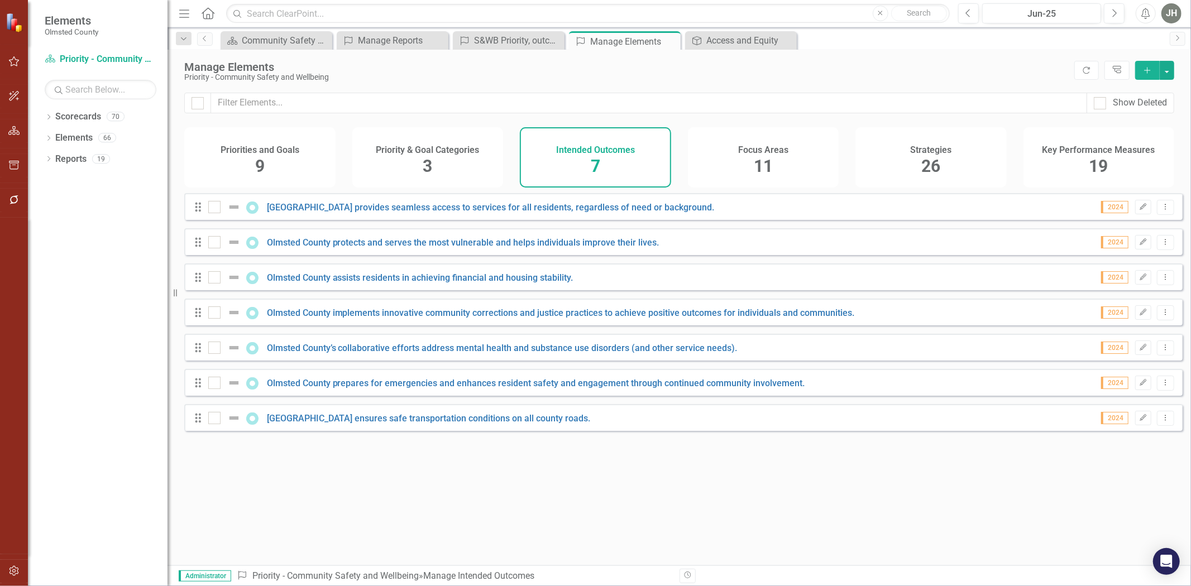
click at [615, 492] on div "Looks like you don't have any Intended Outcomes set up yet. Why don't you add a…" at bounding box center [683, 365] width 998 height 344
click at [255, 156] on div "9" at bounding box center [259, 167] width 9 height 24
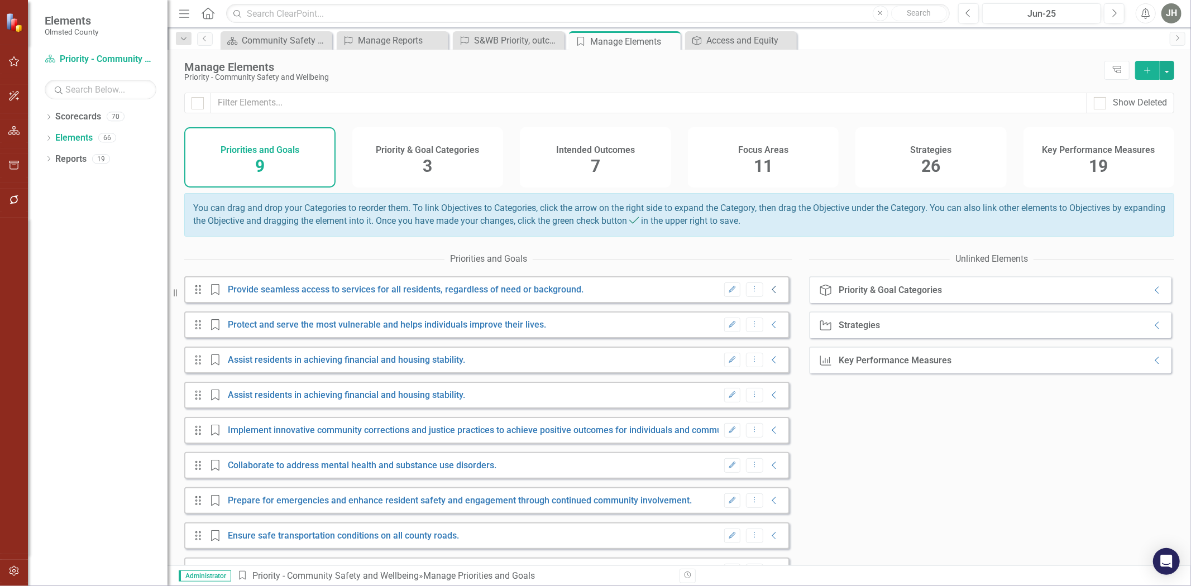
click at [769, 294] on icon "Collapse" at bounding box center [774, 289] width 11 height 9
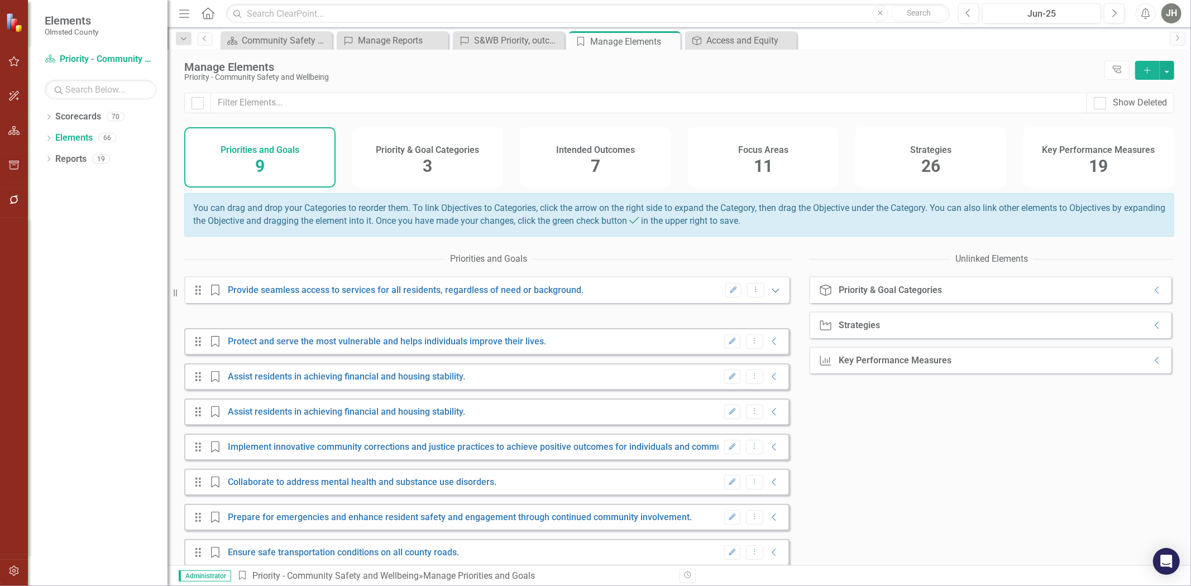
click at [770, 295] on icon "Expanded" at bounding box center [775, 290] width 11 height 9
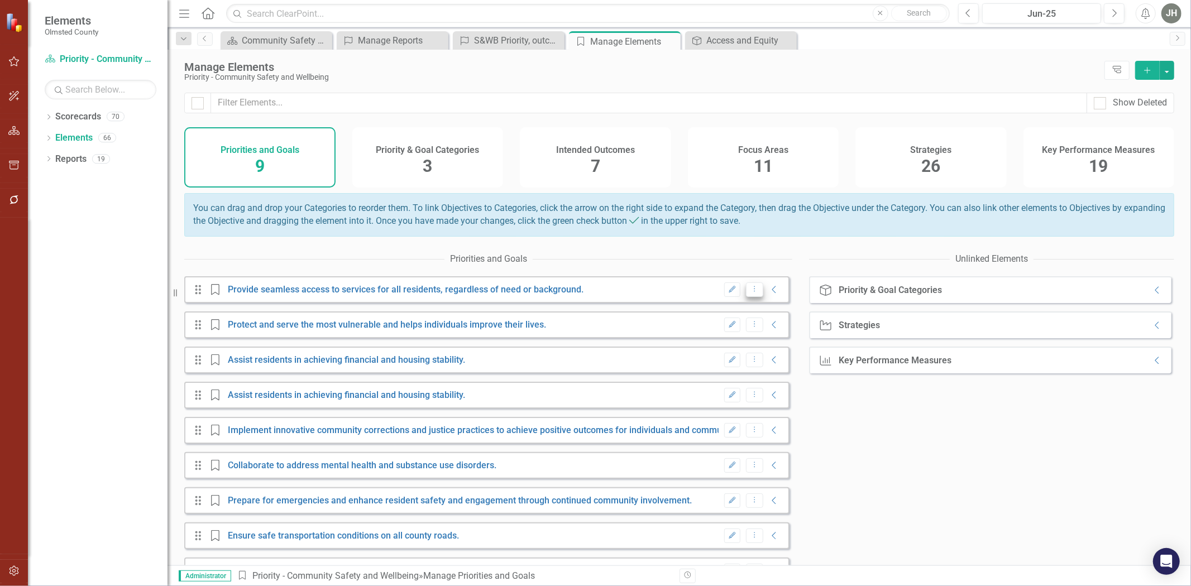
click at [750, 293] on icon "Dropdown Menu" at bounding box center [754, 288] width 9 height 7
click at [788, 339] on link "Trash Delete Priority and Goal" at bounding box center [798, 341] width 119 height 21
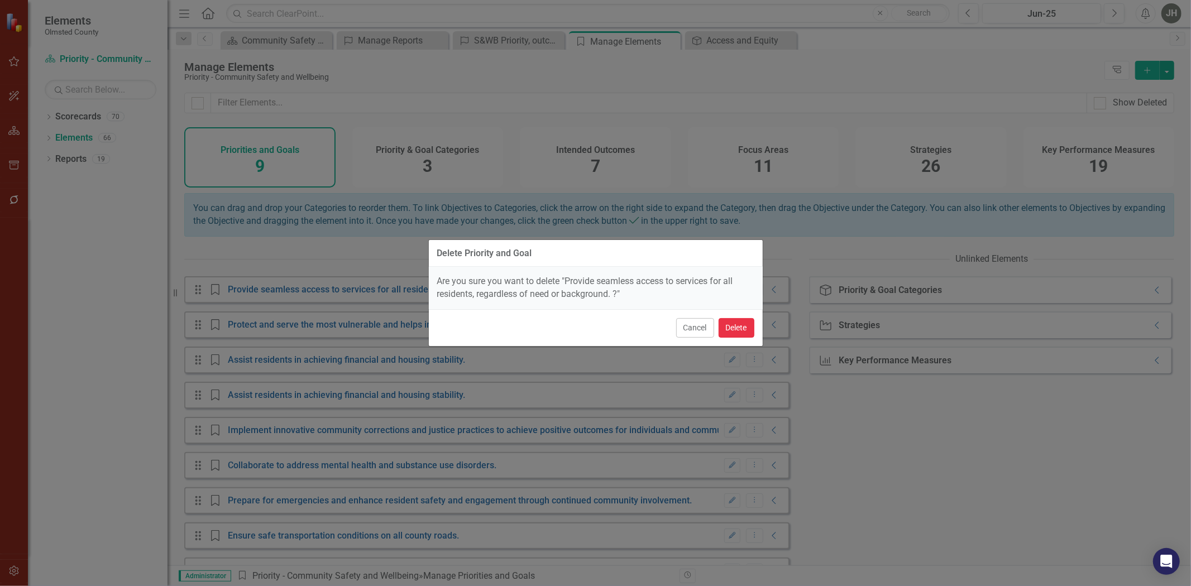
click at [737, 327] on button "Delete" at bounding box center [737, 328] width 36 height 20
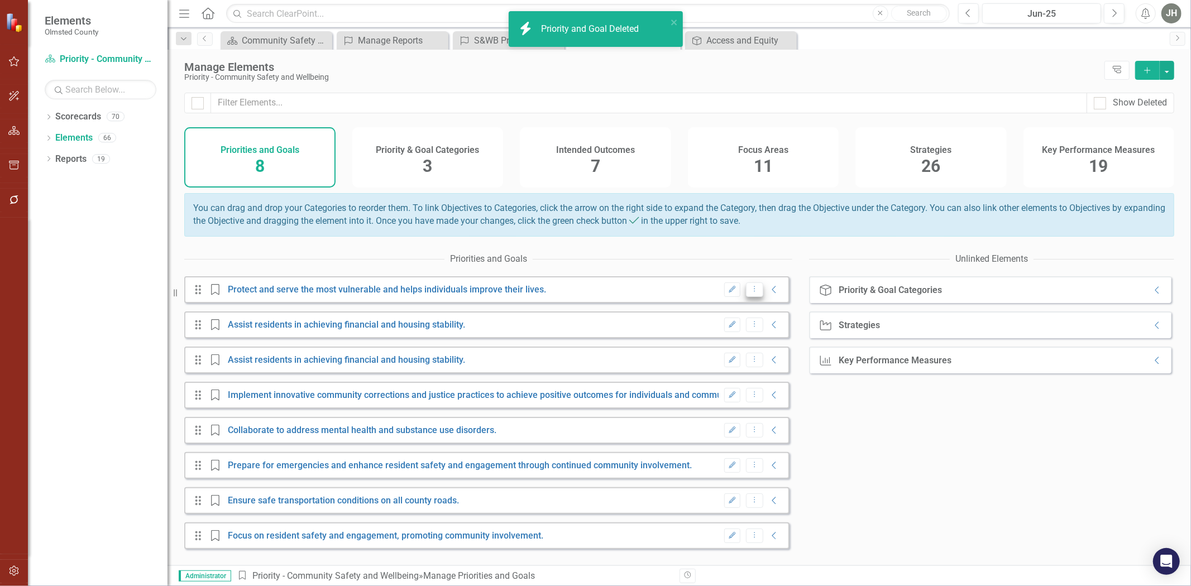
click at [746, 298] on button "Dropdown Menu" at bounding box center [754, 289] width 17 height 15
click at [774, 341] on link "Trash Delete Priority and Goal" at bounding box center [798, 341] width 119 height 21
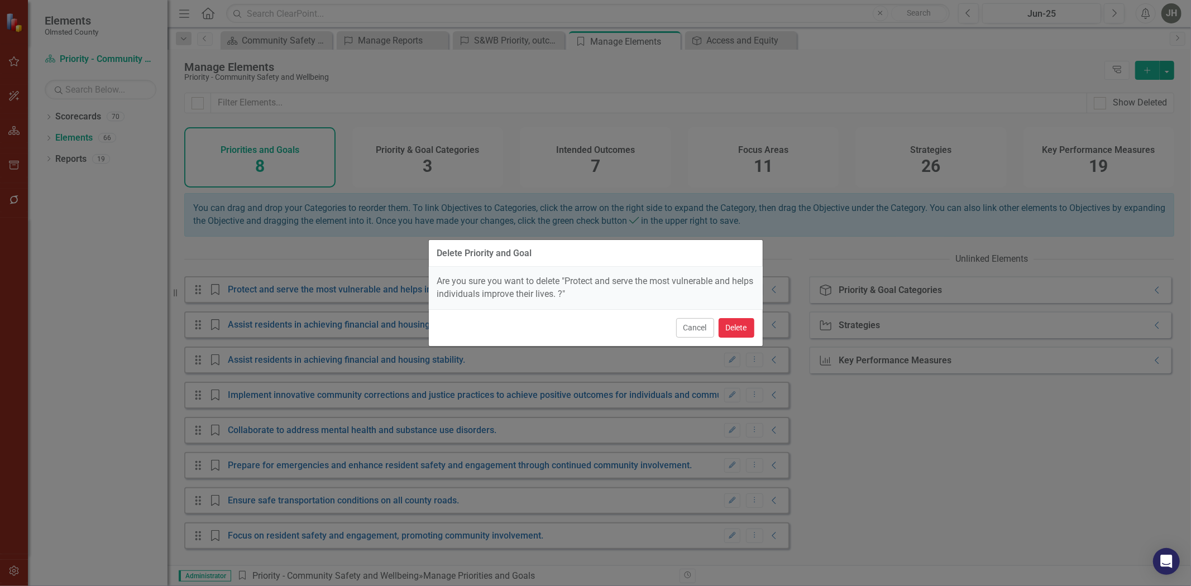
click at [724, 326] on button "Delete" at bounding box center [737, 328] width 36 height 20
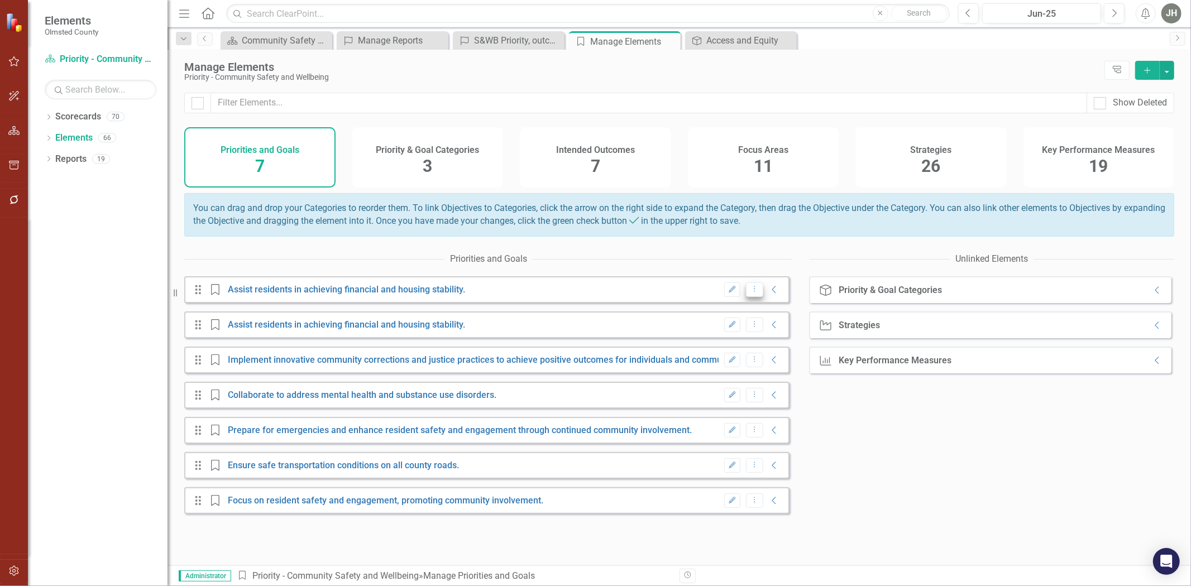
click at [750, 296] on button "Dropdown Menu" at bounding box center [754, 289] width 17 height 15
click at [777, 339] on link "Trash Delete Priority and Goal" at bounding box center [798, 341] width 119 height 21
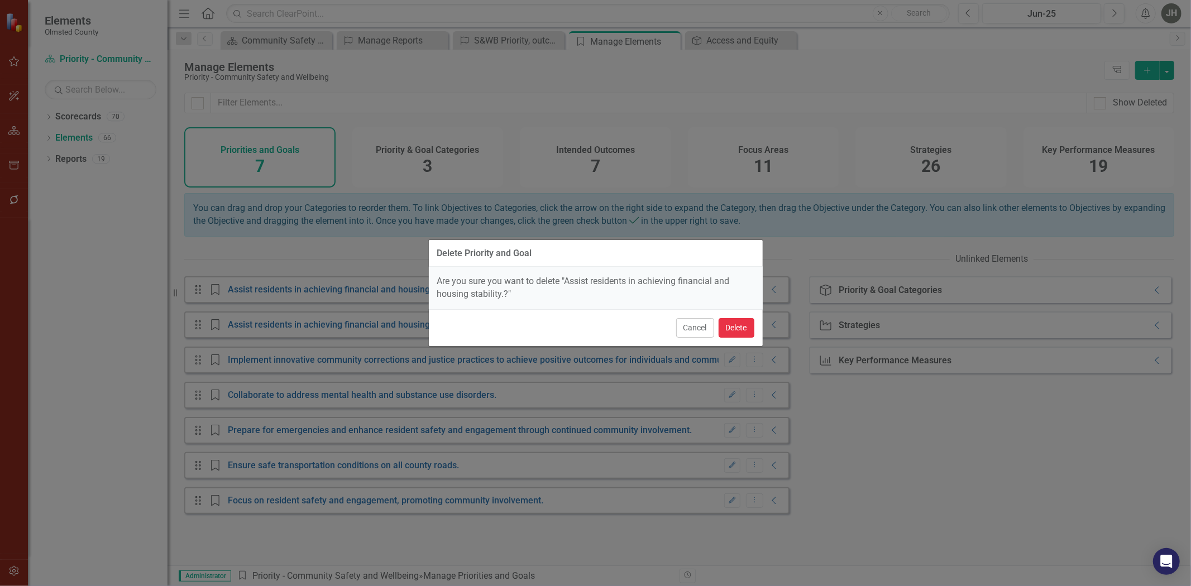
click at [735, 330] on button "Delete" at bounding box center [737, 328] width 36 height 20
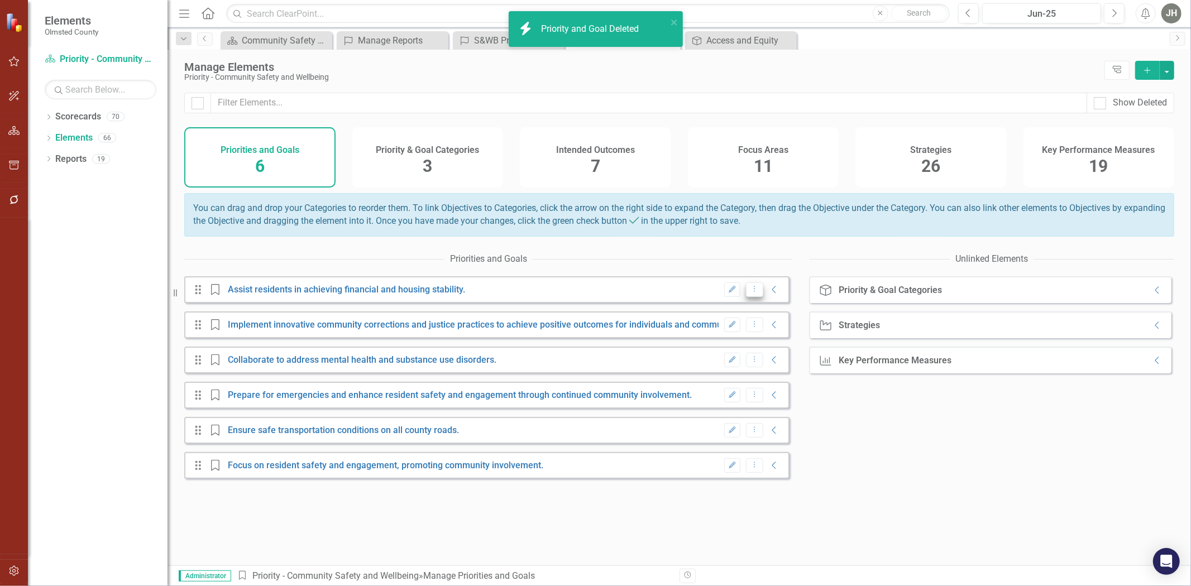
click at [750, 293] on icon "Dropdown Menu" at bounding box center [754, 288] width 9 height 7
click at [779, 343] on link "Trash Delete Priority and Goal" at bounding box center [798, 341] width 119 height 21
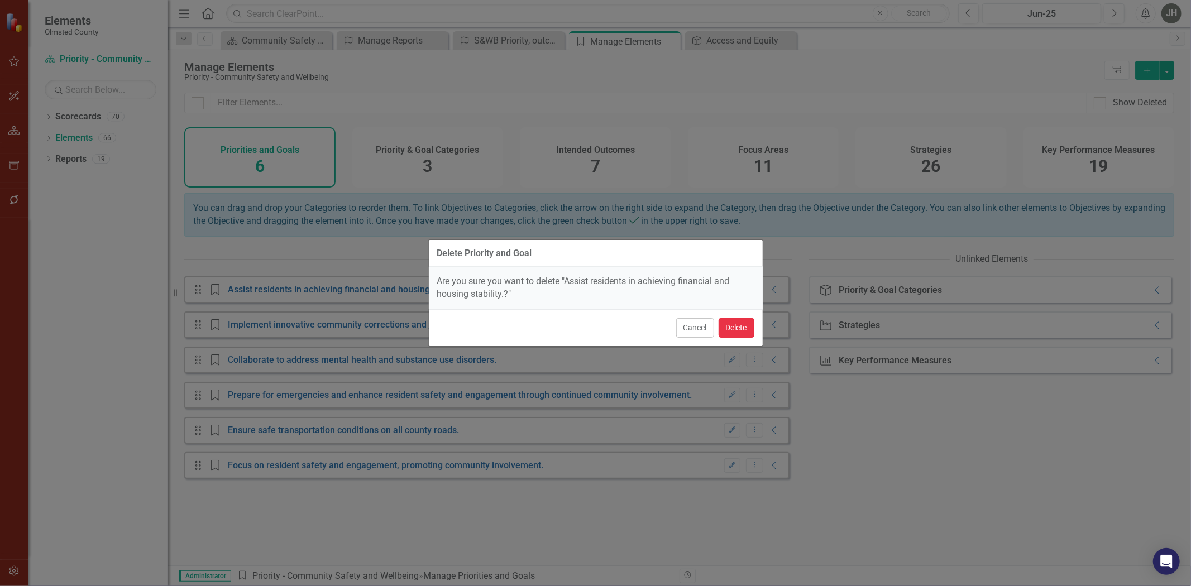
click at [739, 327] on button "Delete" at bounding box center [737, 328] width 36 height 20
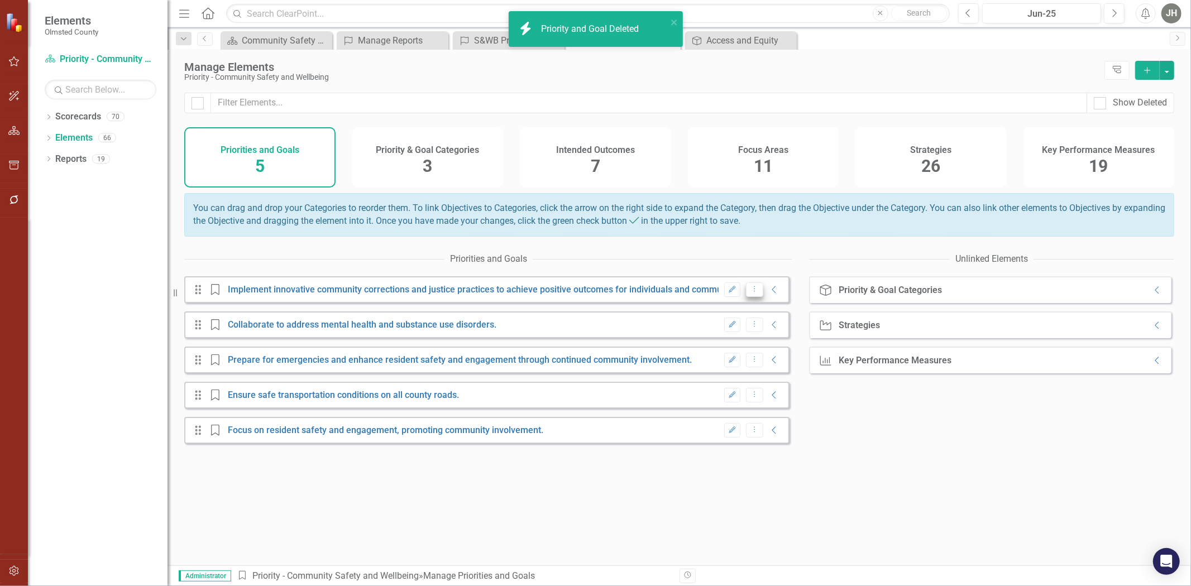
click at [750, 293] on icon "Dropdown Menu" at bounding box center [754, 288] width 9 height 7
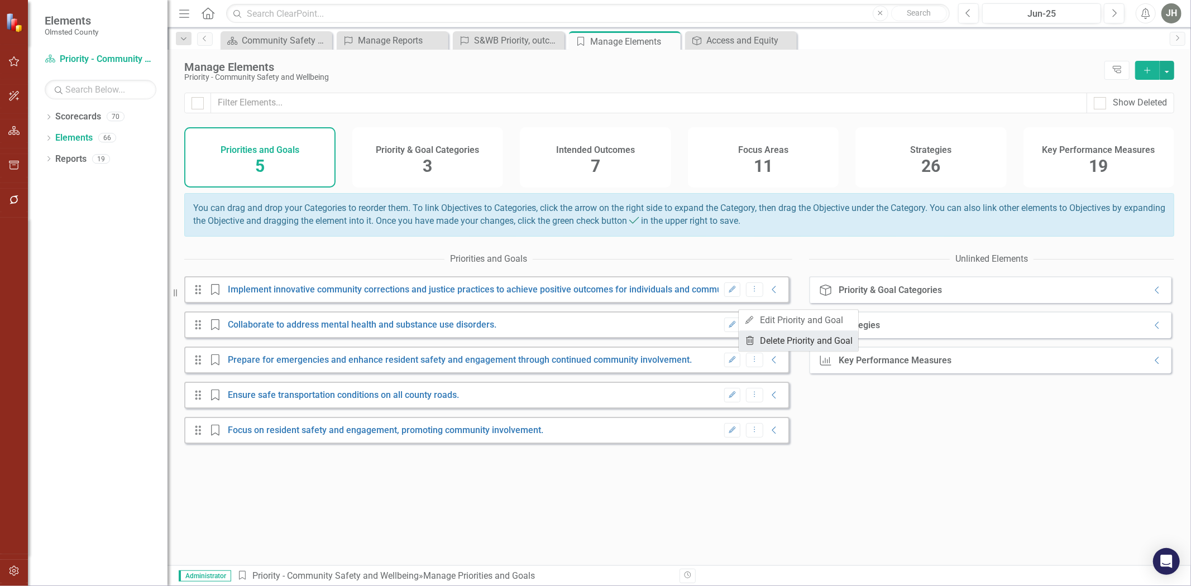
click at [773, 337] on link "Trash Delete Priority and Goal" at bounding box center [798, 341] width 119 height 21
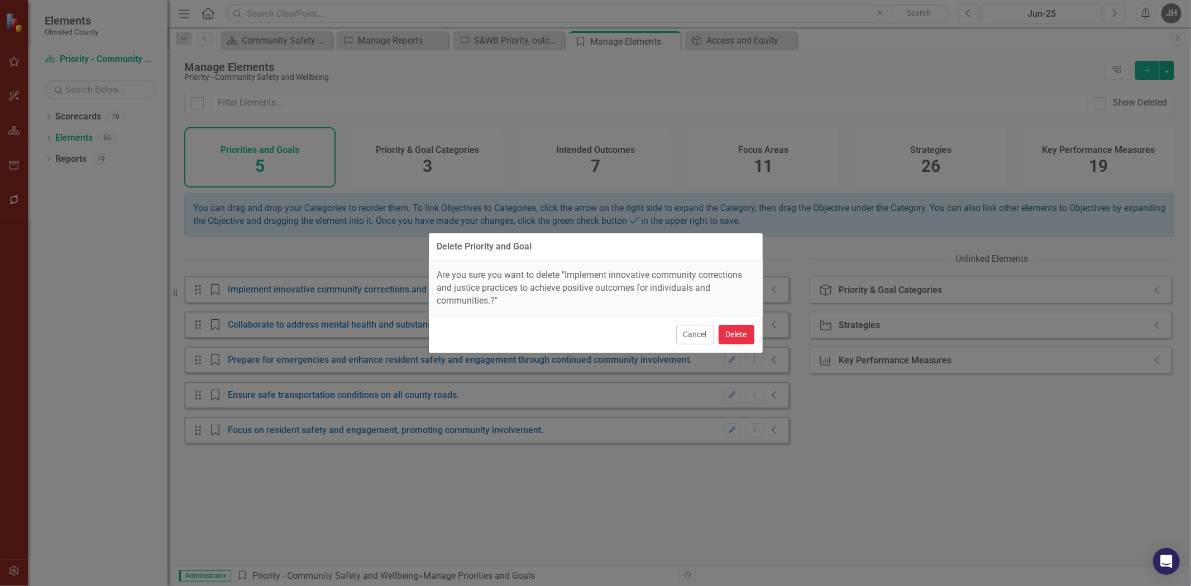
click at [735, 332] on button "Delete" at bounding box center [737, 335] width 36 height 20
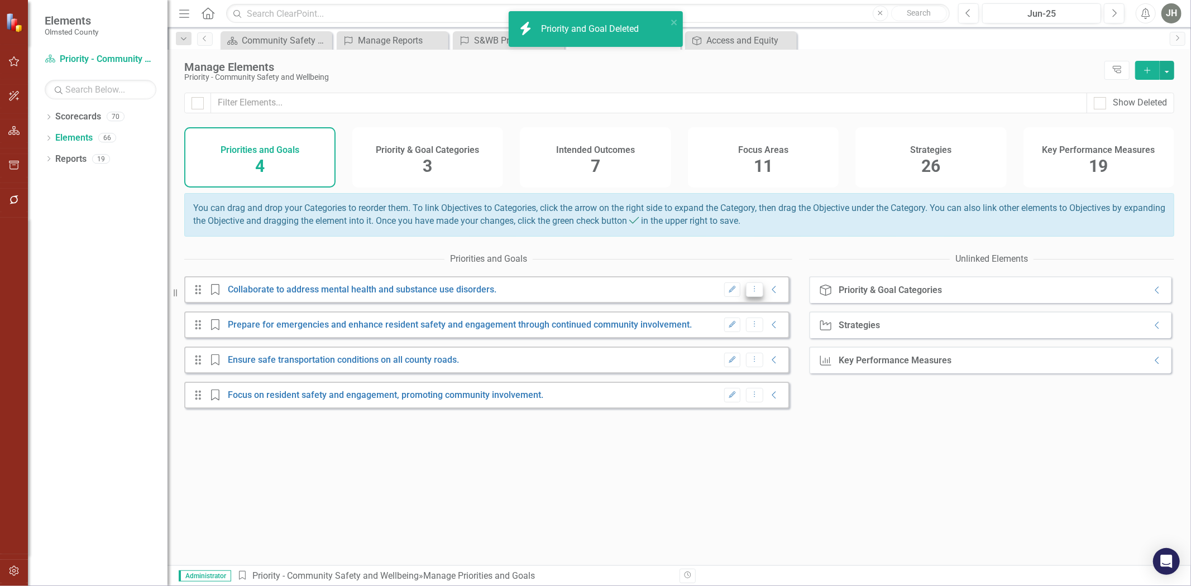
click at [750, 293] on icon "Dropdown Menu" at bounding box center [754, 288] width 9 height 7
click at [774, 338] on link "Trash Delete Priority and Goal" at bounding box center [798, 341] width 119 height 21
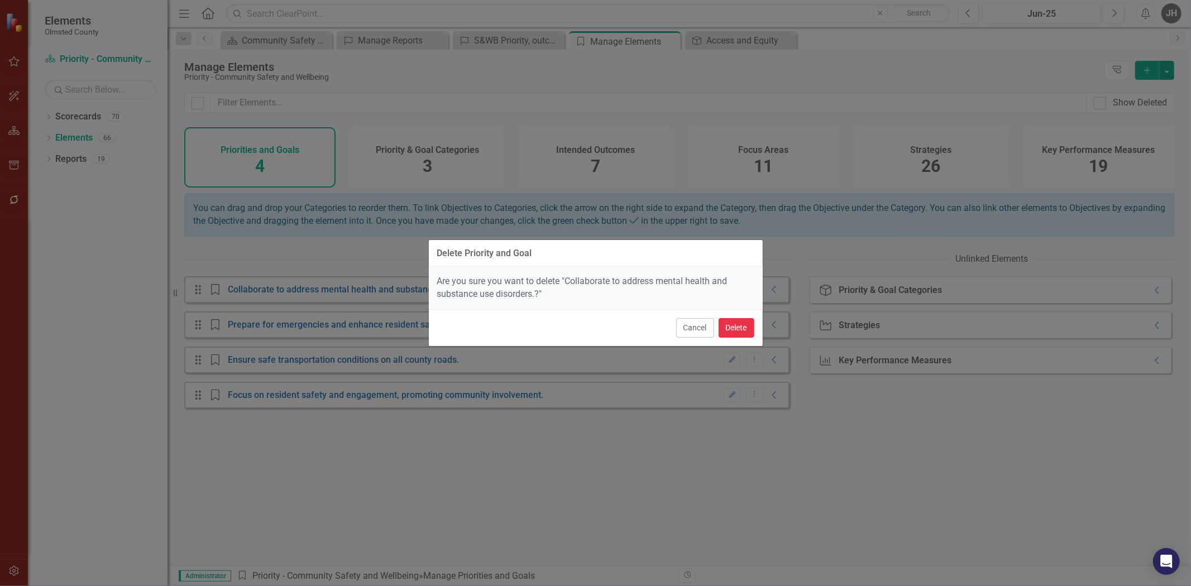
click at [735, 328] on button "Delete" at bounding box center [737, 328] width 36 height 20
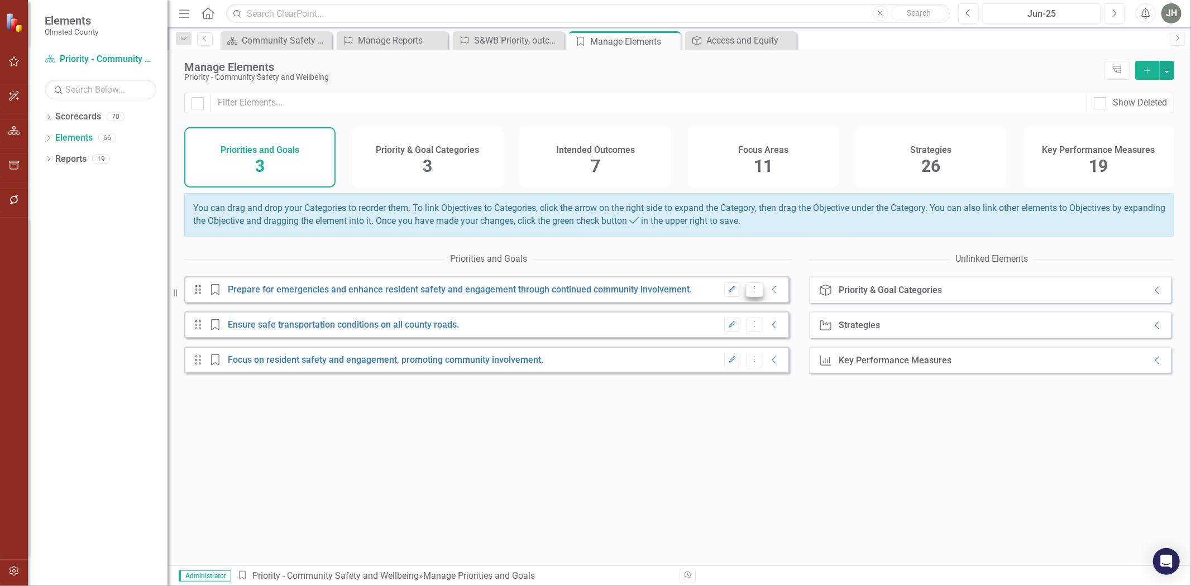
click at [750, 293] on icon "Dropdown Menu" at bounding box center [754, 288] width 9 height 7
click at [779, 341] on link "Trash Delete Priority and Goal" at bounding box center [798, 341] width 119 height 21
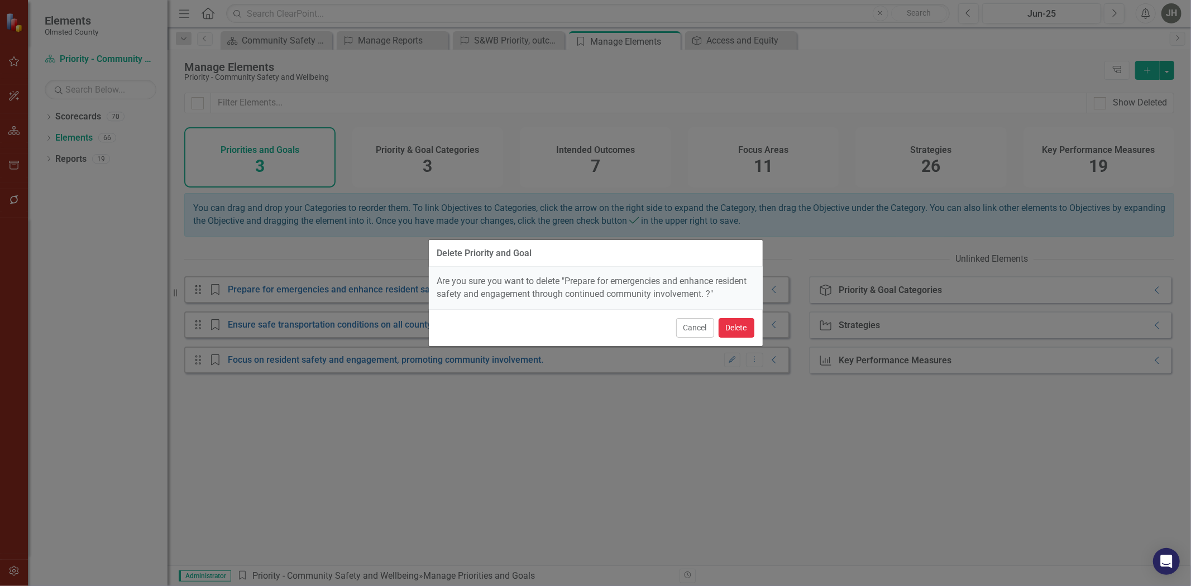
click at [735, 323] on button "Delete" at bounding box center [737, 328] width 36 height 20
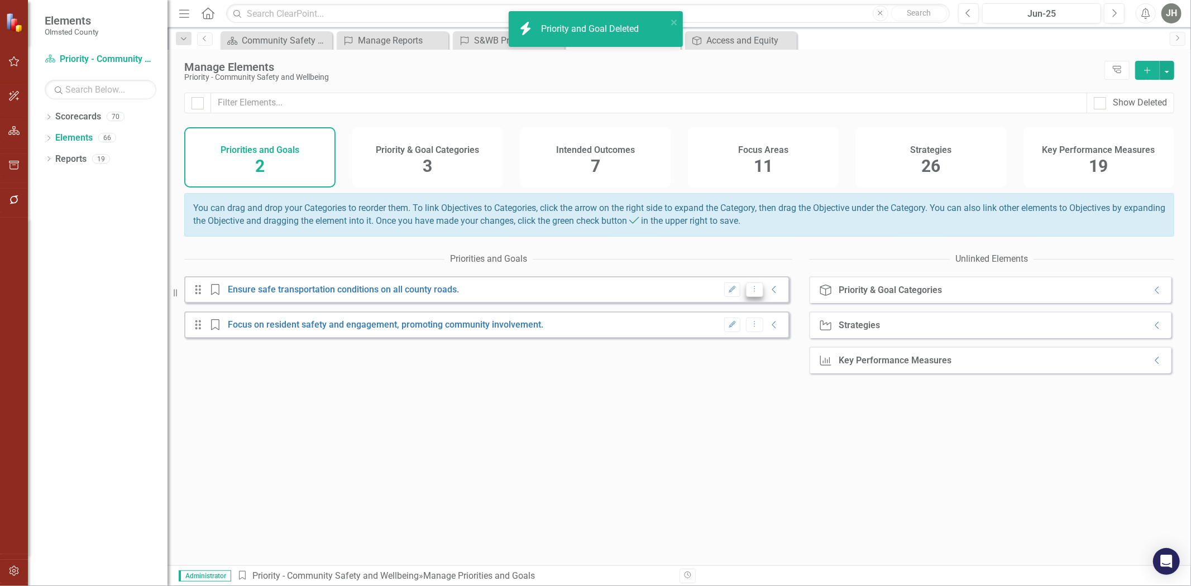
click at [750, 293] on icon "Dropdown Menu" at bounding box center [754, 288] width 9 height 7
click at [768, 338] on link "Trash Delete Priority and Goal" at bounding box center [798, 341] width 119 height 21
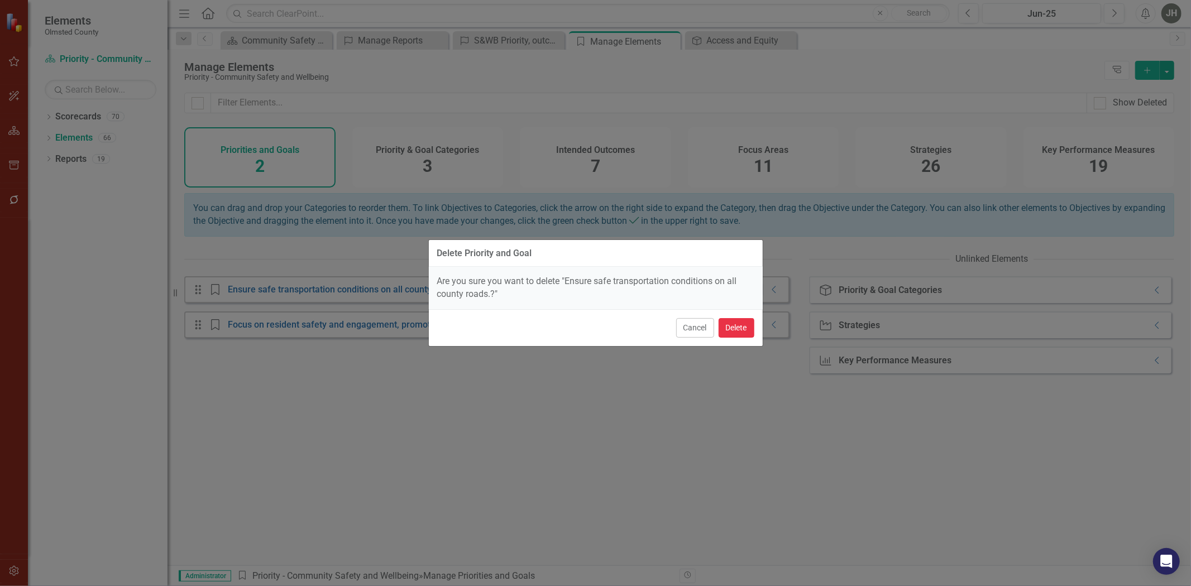
click at [749, 327] on button "Delete" at bounding box center [737, 328] width 36 height 20
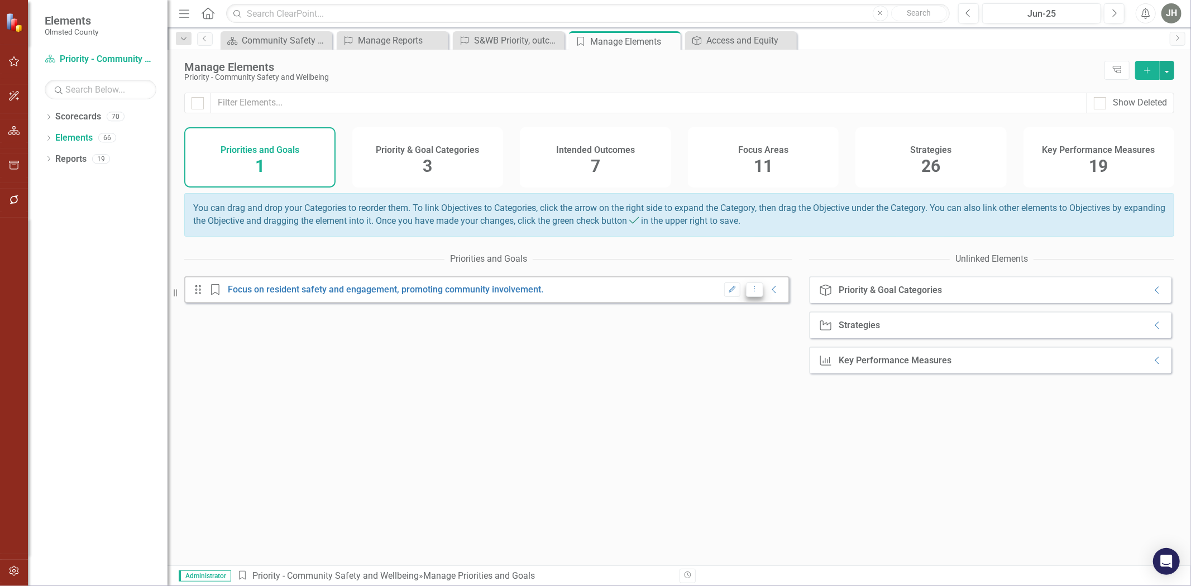
click at [754, 292] on icon at bounding box center [754, 289] width 1 height 6
click at [778, 339] on link "Trash Delete Priority and Goal" at bounding box center [798, 341] width 119 height 21
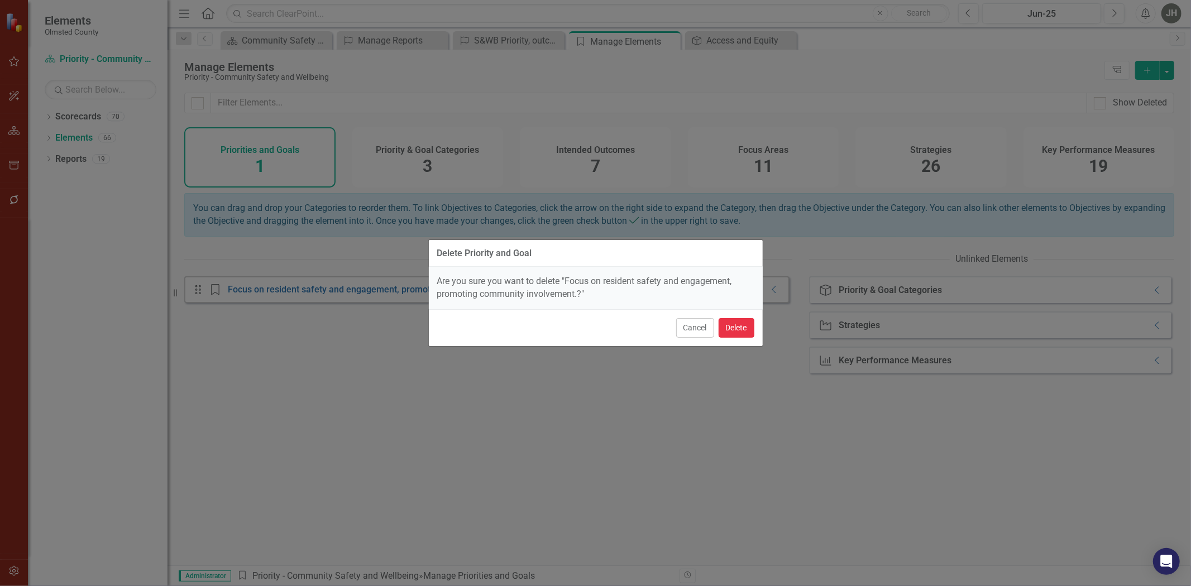
click at [731, 328] on button "Delete" at bounding box center [737, 328] width 36 height 20
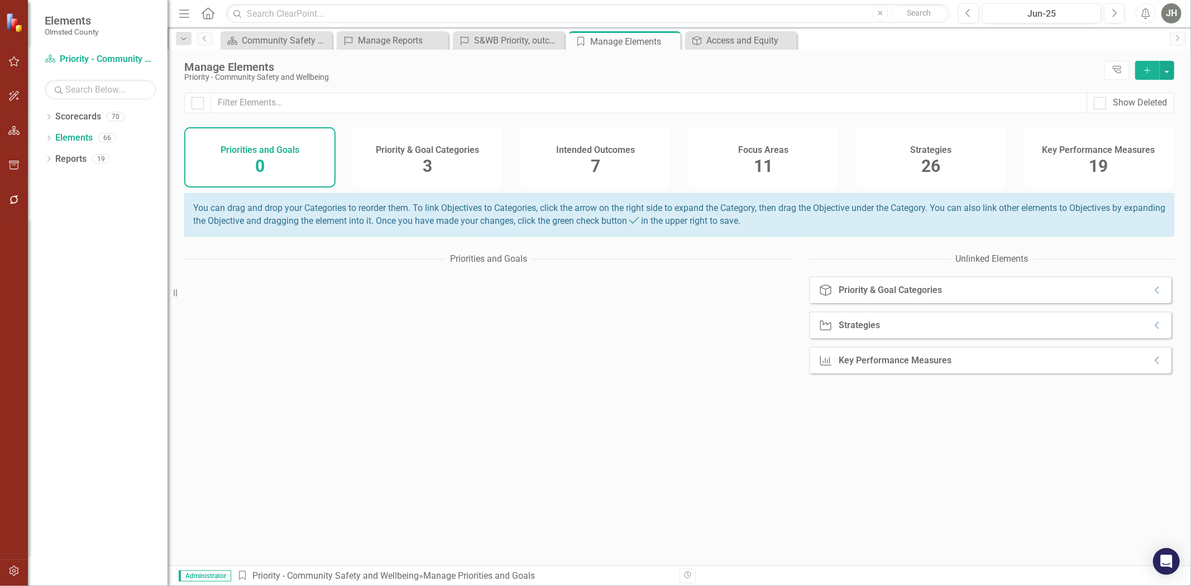
click at [434, 152] on h4 "Priority & Goal Categories" at bounding box center [427, 150] width 103 height 10
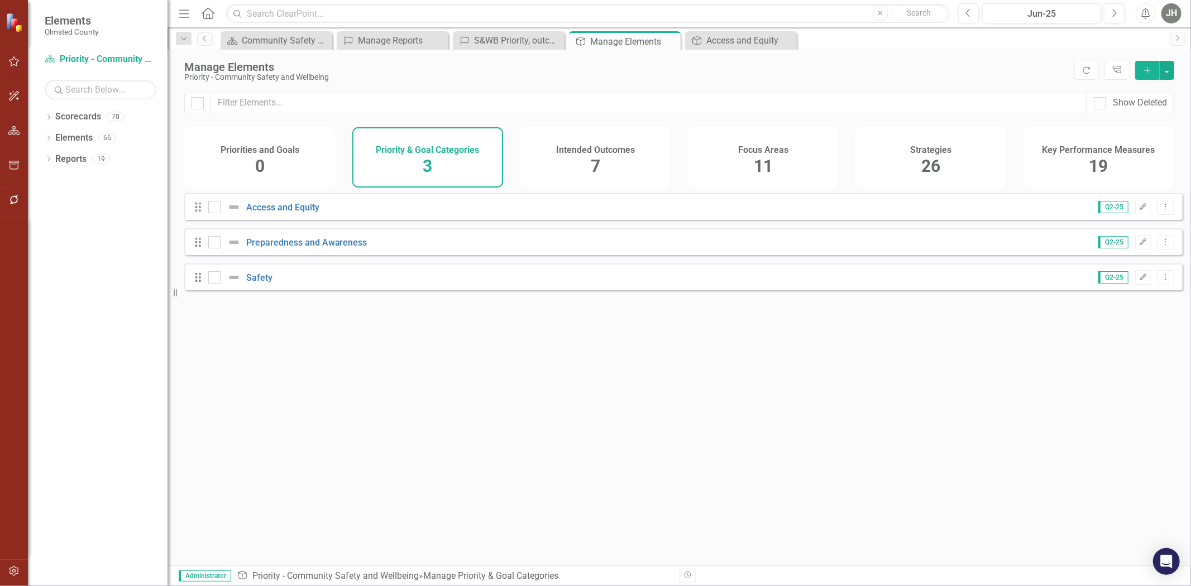
click at [584, 160] on div "Intended Outcomes 7" at bounding box center [595, 157] width 151 height 60
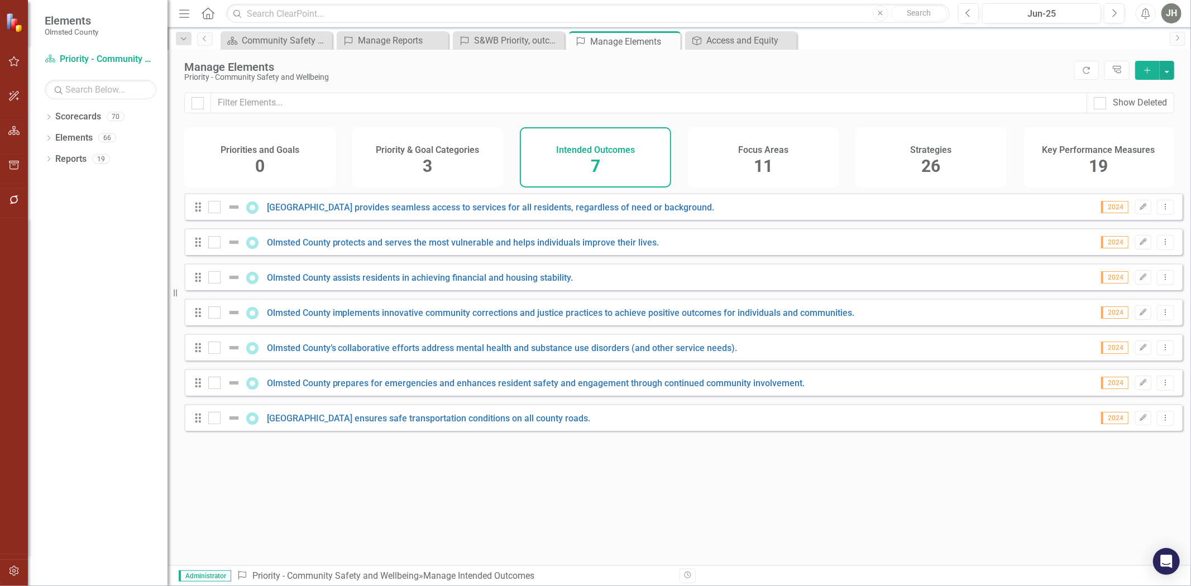
click at [770, 161] on span "11" at bounding box center [763, 166] width 19 height 20
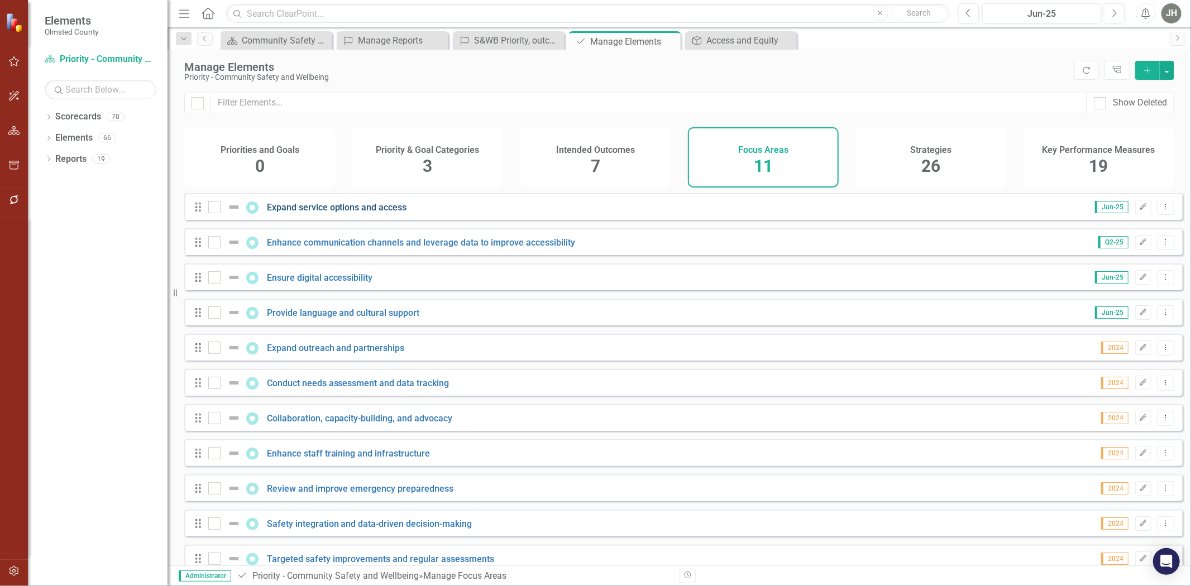
click at [362, 213] on link "Expand service options and access" at bounding box center [337, 207] width 140 height 11
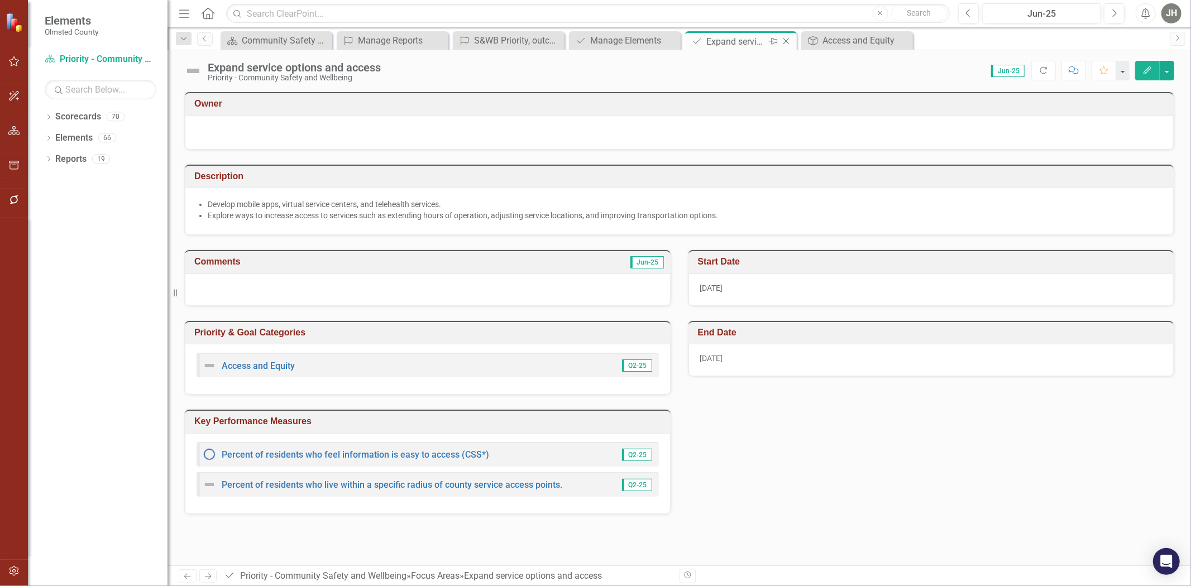
click at [786, 37] on icon "Close" at bounding box center [785, 41] width 11 height 9
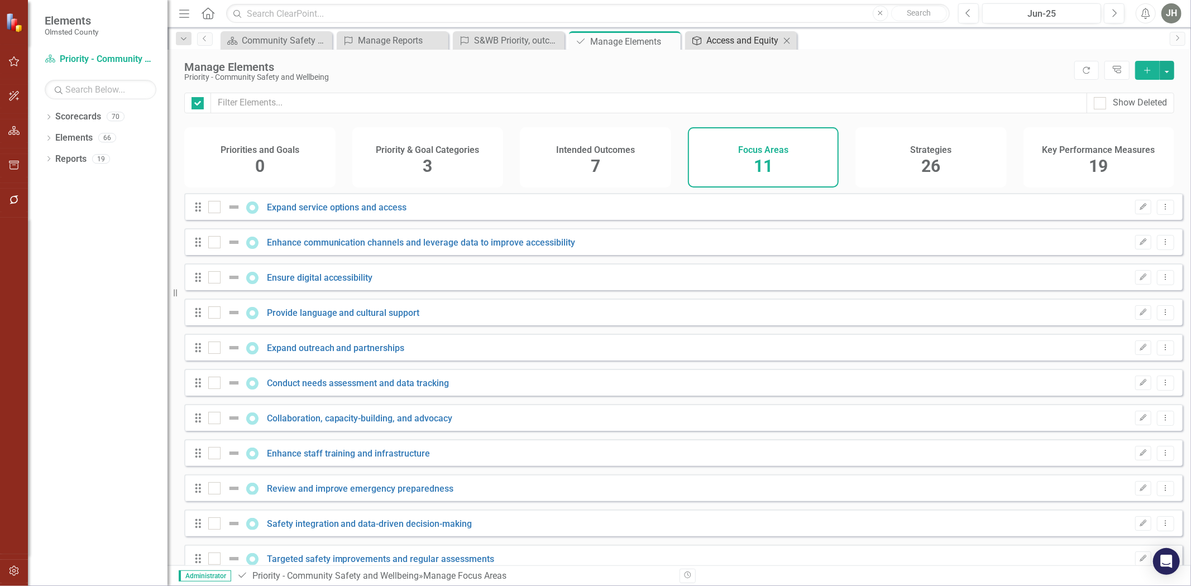
checkbox input "false"
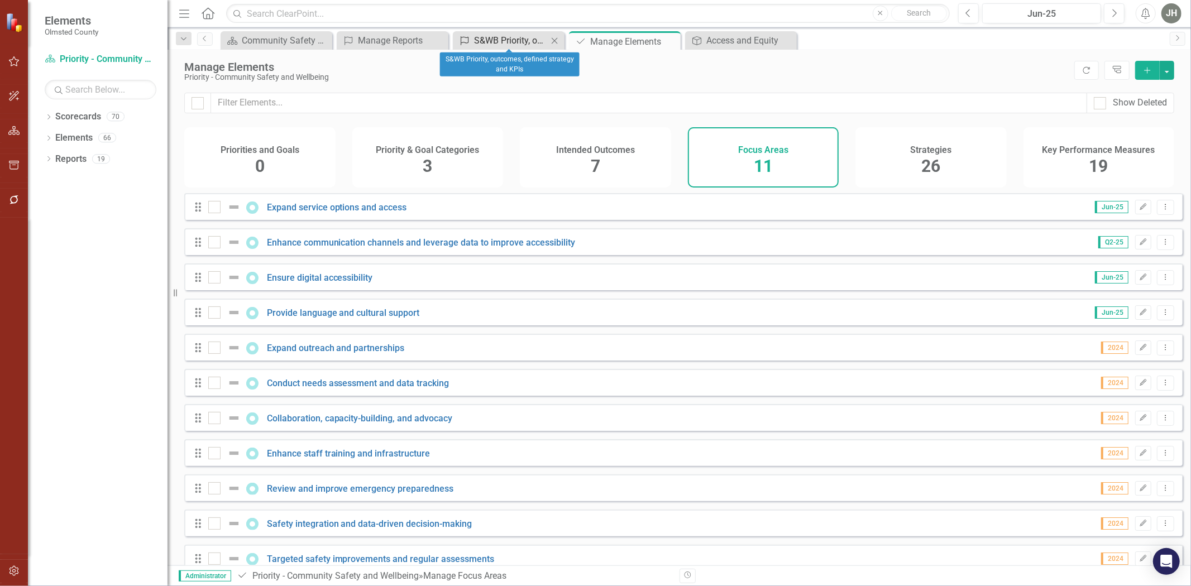
click at [509, 39] on div "S&WB Priority, outcomes, defined strategy and KPIs" at bounding box center [511, 40] width 74 height 14
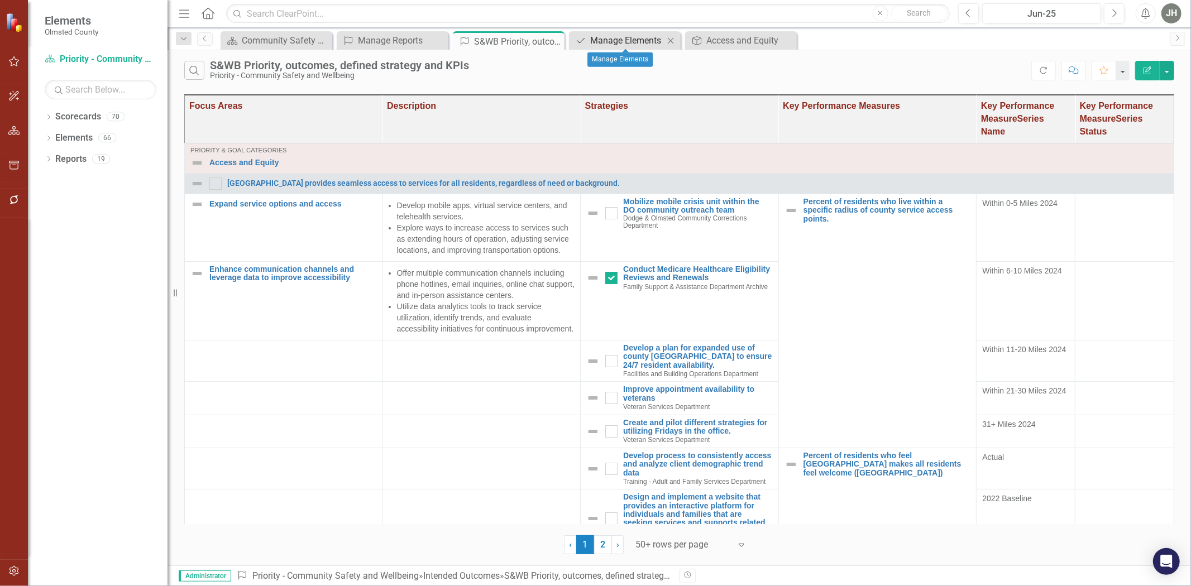
click at [624, 36] on div "Manage Elements" at bounding box center [627, 40] width 74 height 14
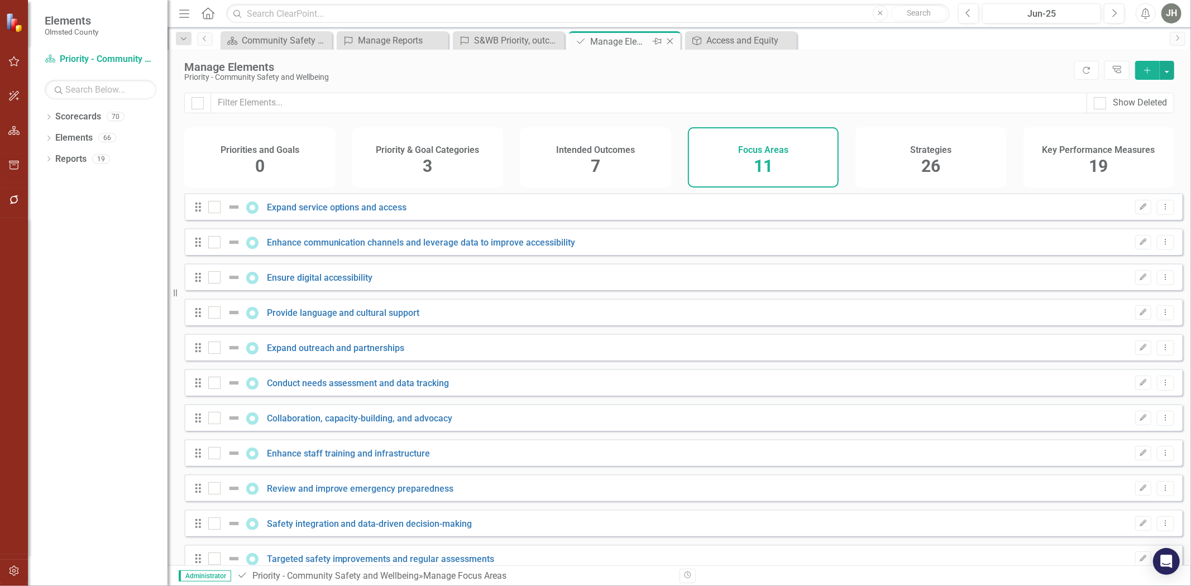
checkbox input "false"
click at [592, 160] on span "7" at bounding box center [595, 166] width 9 height 20
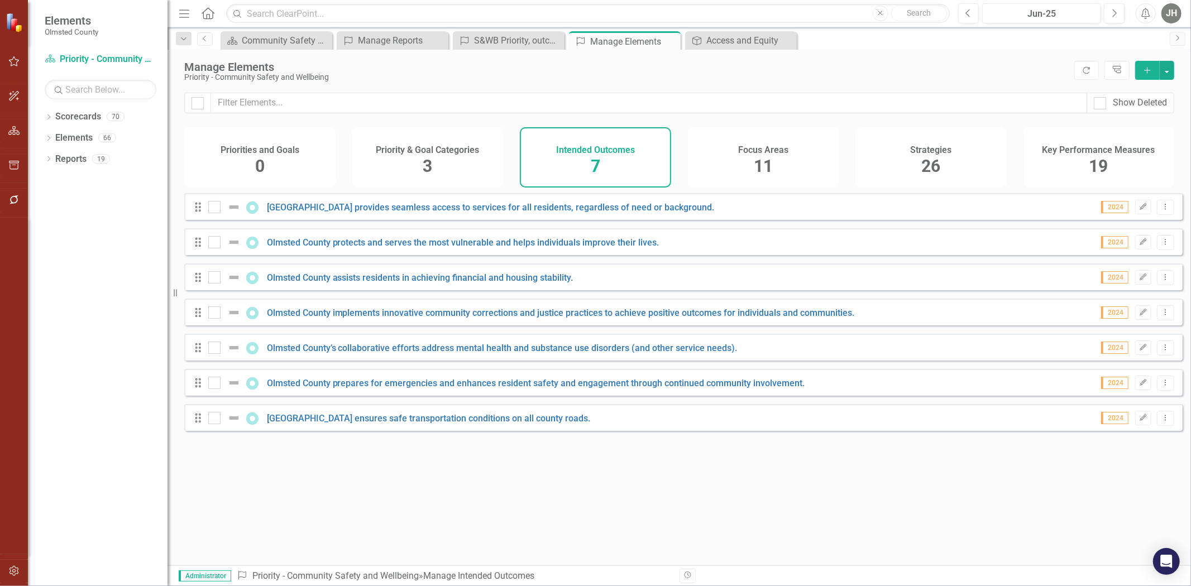
click at [938, 152] on h4 "Strategies" at bounding box center [930, 150] width 41 height 10
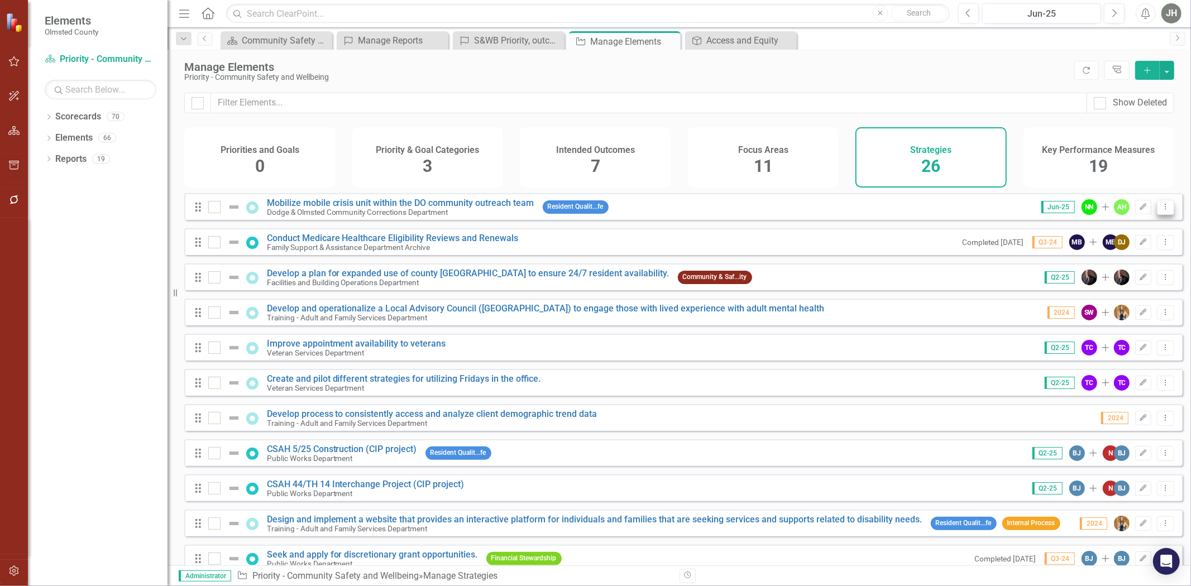
click at [1162, 210] on icon "Dropdown Menu" at bounding box center [1165, 206] width 9 height 7
click at [384, 243] on link "Conduct Medicare Healthcare Eligibility Reviews and Renewals" at bounding box center [393, 238] width 252 height 11
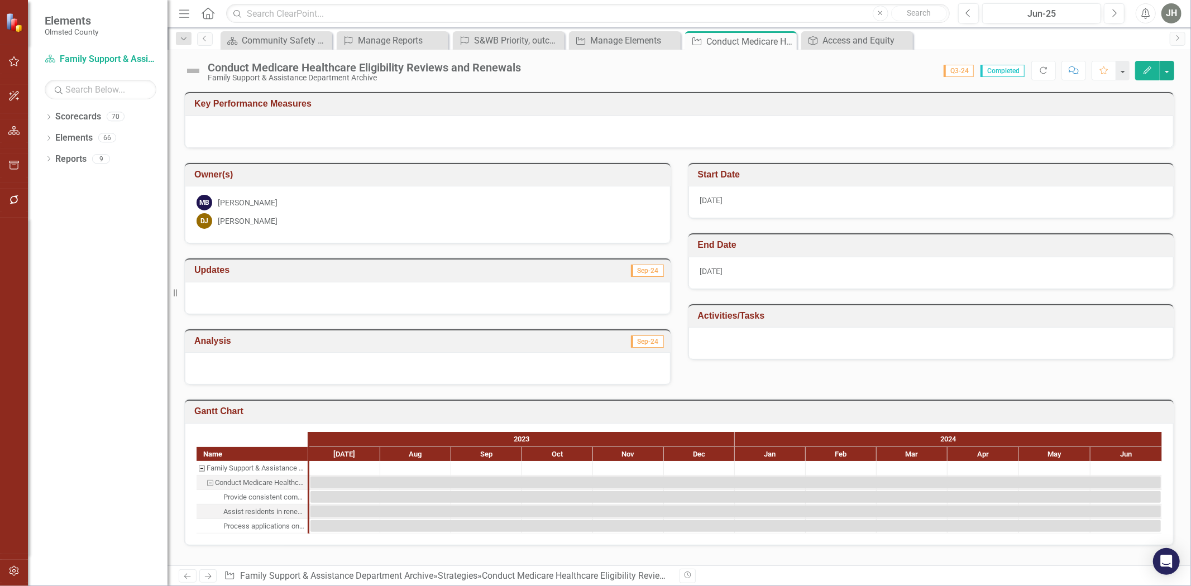
click at [1147, 73] on icon "Edit" at bounding box center [1147, 70] width 10 height 8
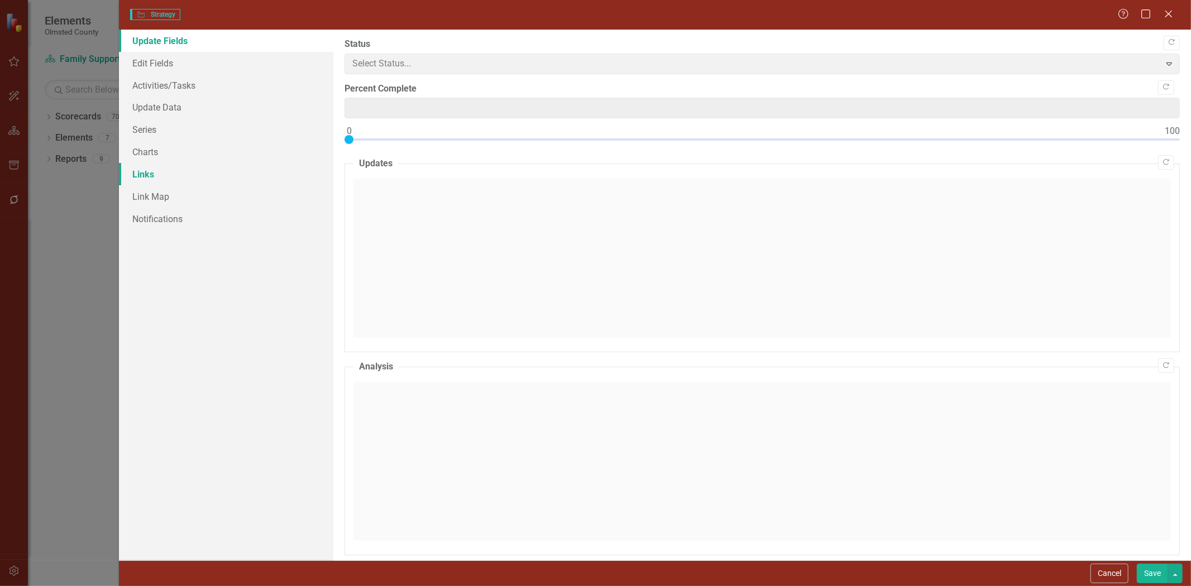
click at [147, 174] on link "Links" at bounding box center [226, 174] width 214 height 22
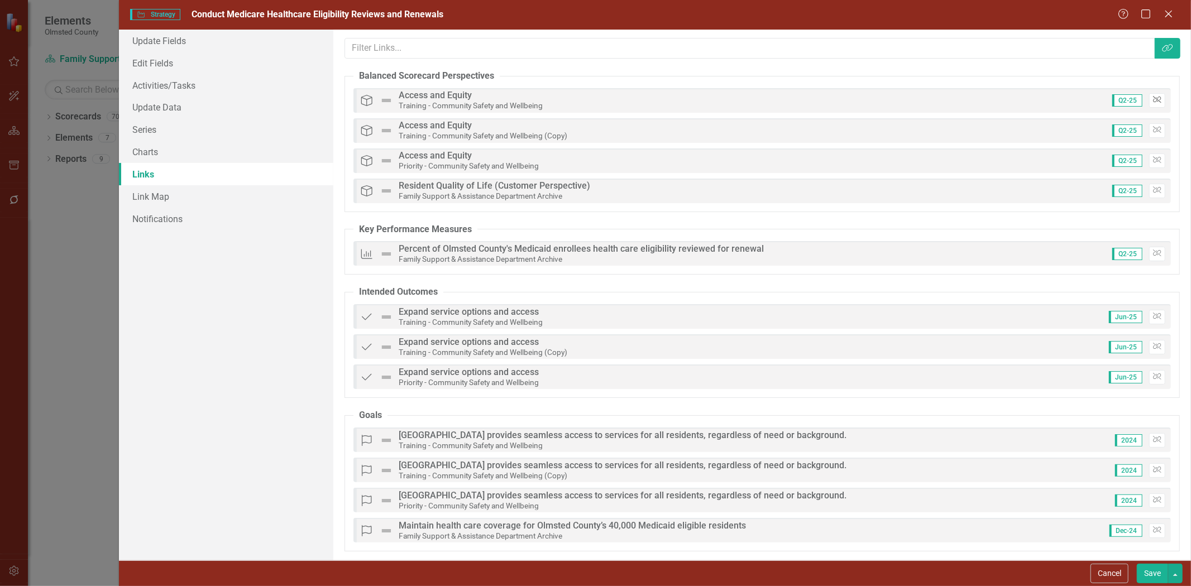
click at [1153, 99] on icon "button" at bounding box center [1157, 100] width 8 height 7
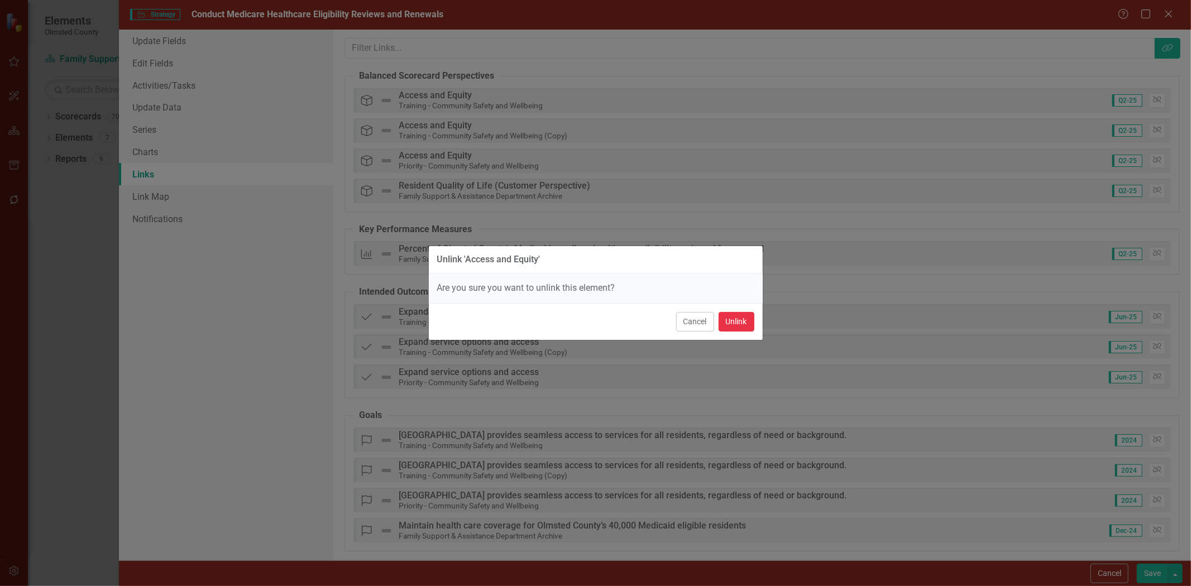
drag, startPoint x: 719, startPoint y: 316, endPoint x: 734, endPoint y: 304, distance: 19.4
click at [719, 315] on button "Unlink" at bounding box center [737, 322] width 36 height 20
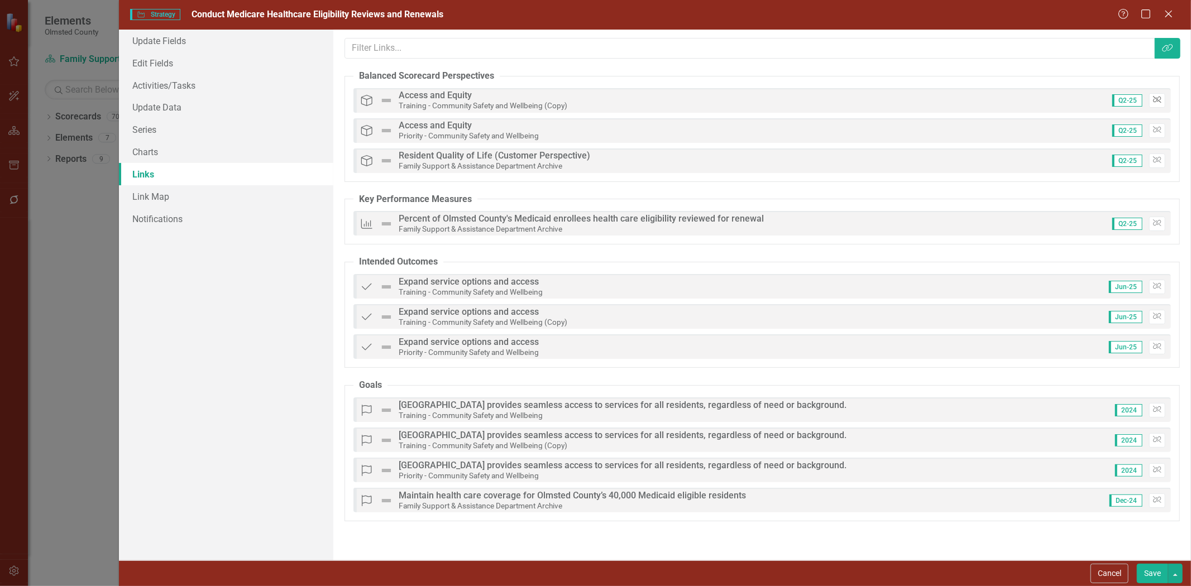
click at [1159, 98] on icon "Unlink" at bounding box center [1157, 100] width 8 height 7
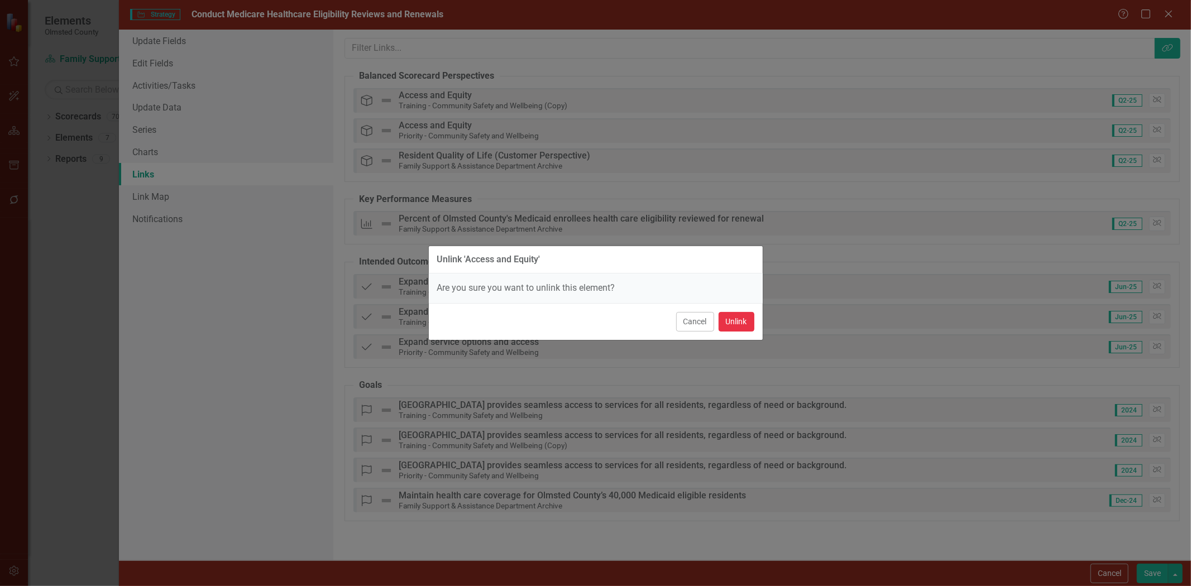
click at [726, 318] on button "Unlink" at bounding box center [737, 322] width 36 height 20
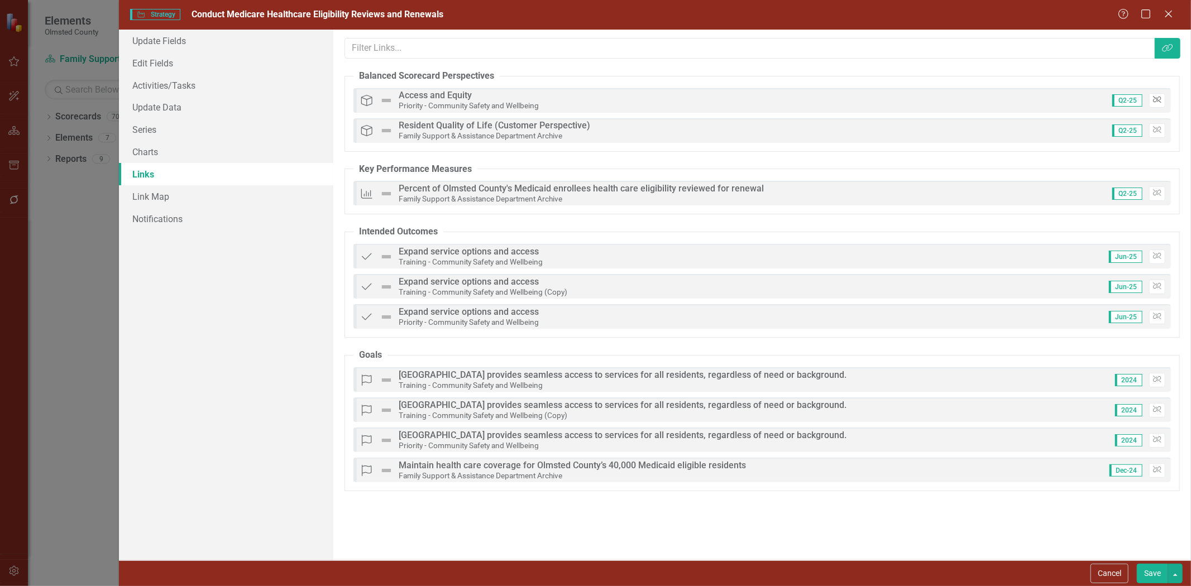
click at [1156, 103] on icon "button" at bounding box center [1157, 100] width 8 height 7
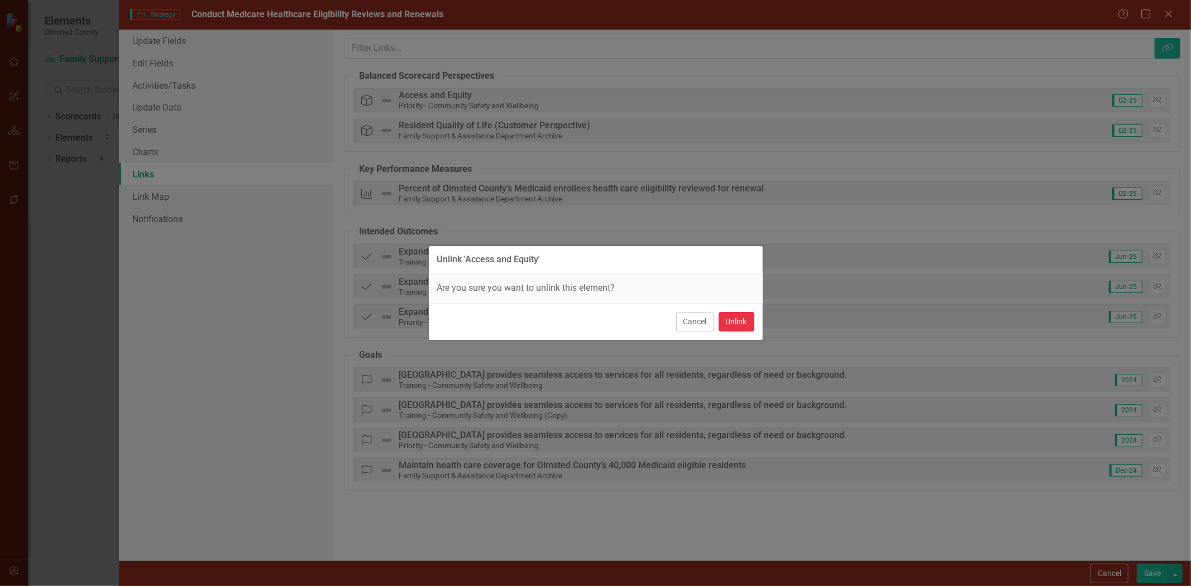
click at [738, 322] on button "Unlink" at bounding box center [737, 322] width 36 height 20
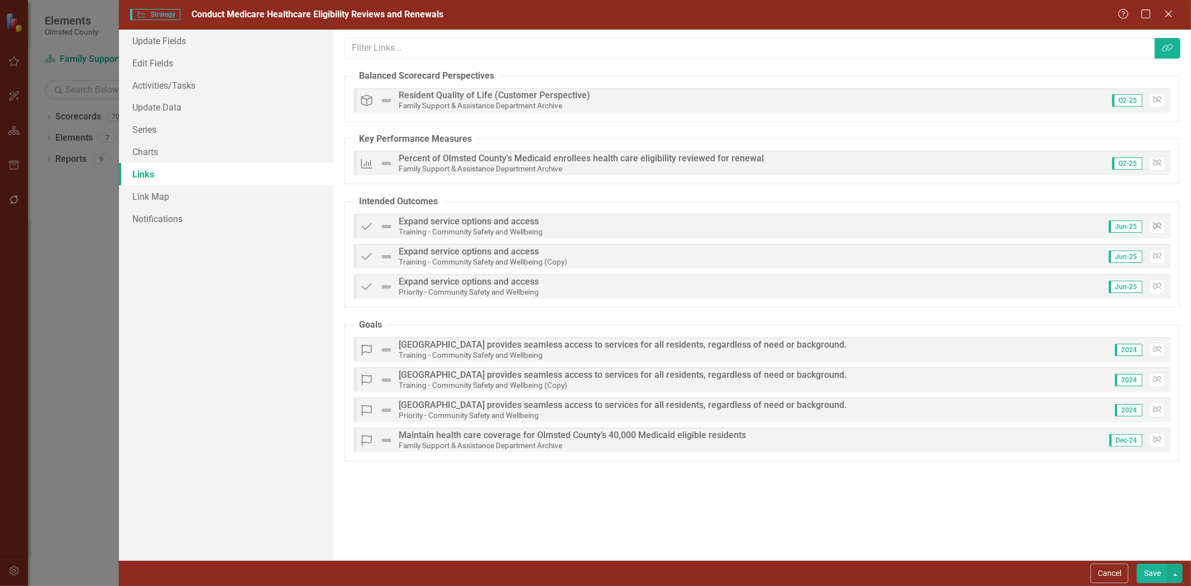
click at [1153, 229] on icon "button" at bounding box center [1157, 225] width 8 height 7
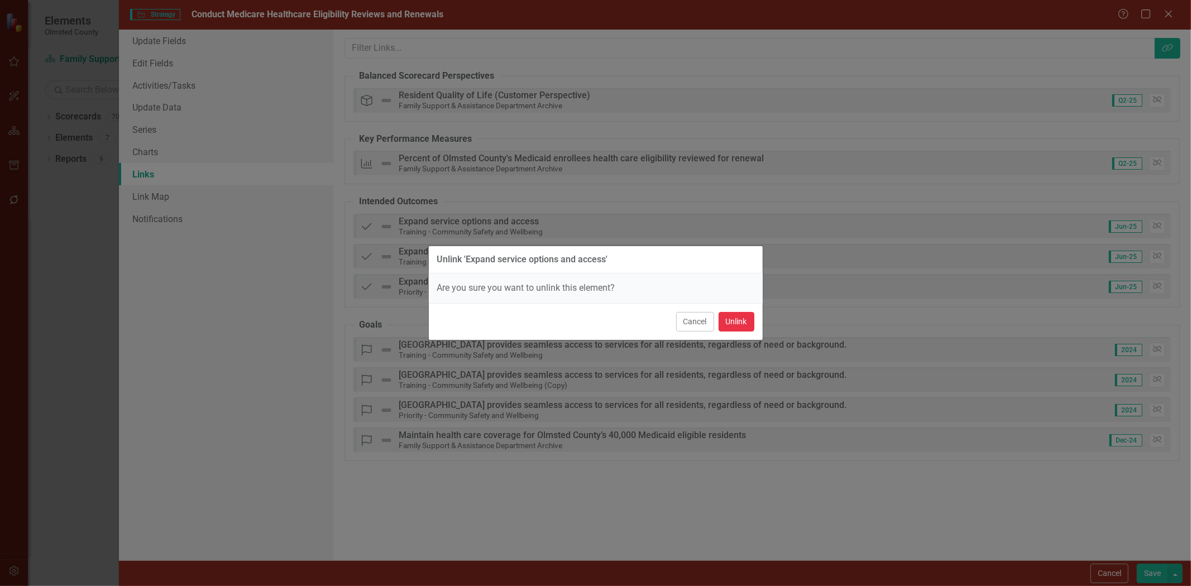
click at [745, 317] on button "Unlink" at bounding box center [737, 322] width 36 height 20
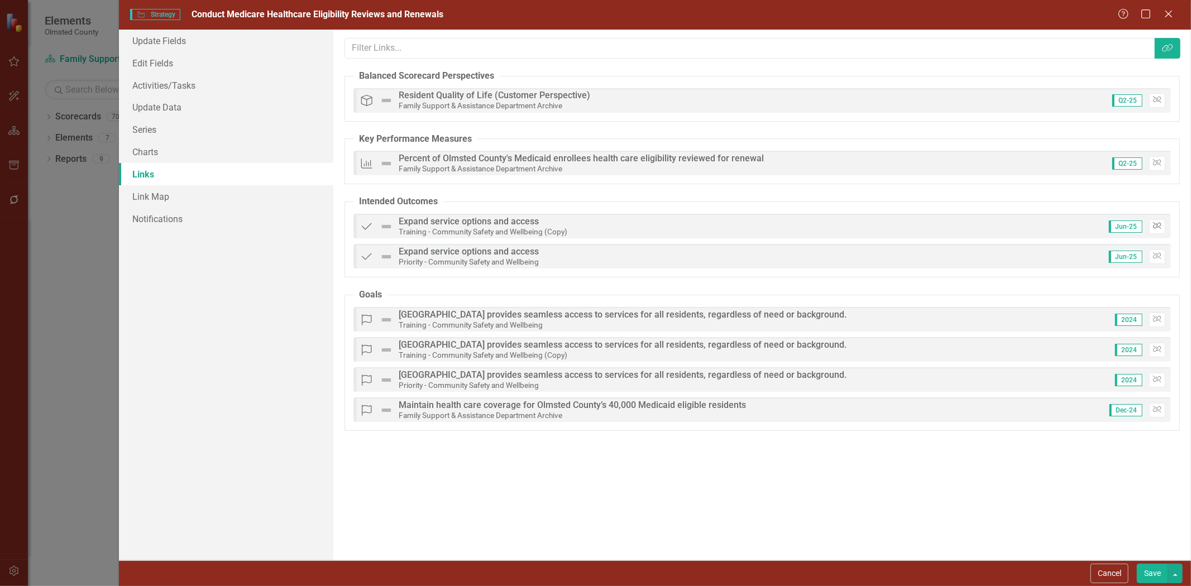
click at [1158, 229] on icon "Unlink" at bounding box center [1157, 226] width 8 height 7
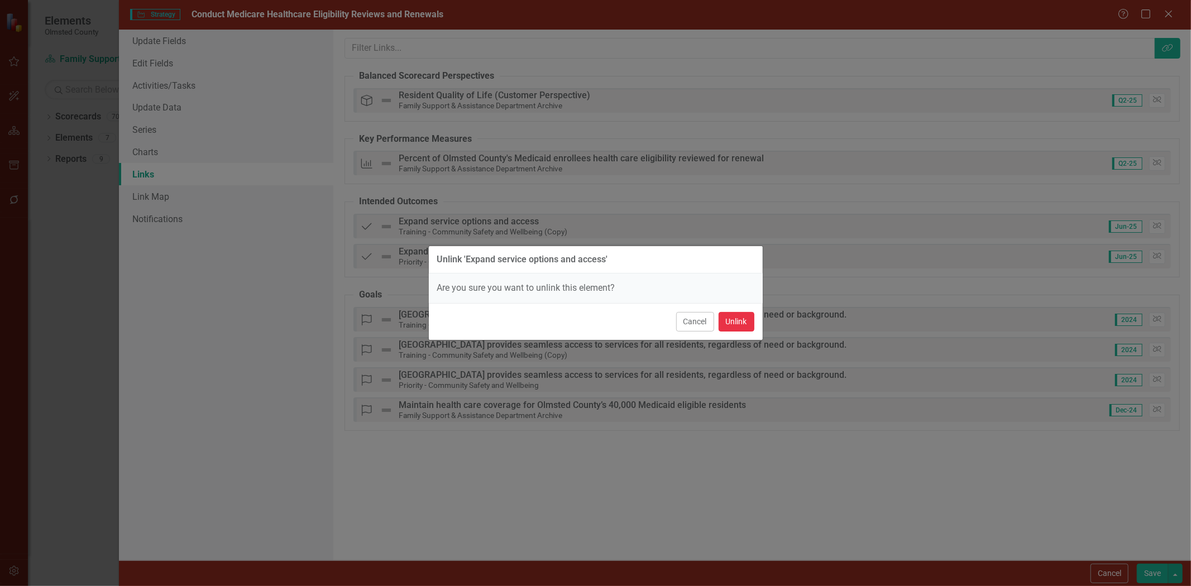
click at [744, 320] on button "Unlink" at bounding box center [737, 322] width 36 height 20
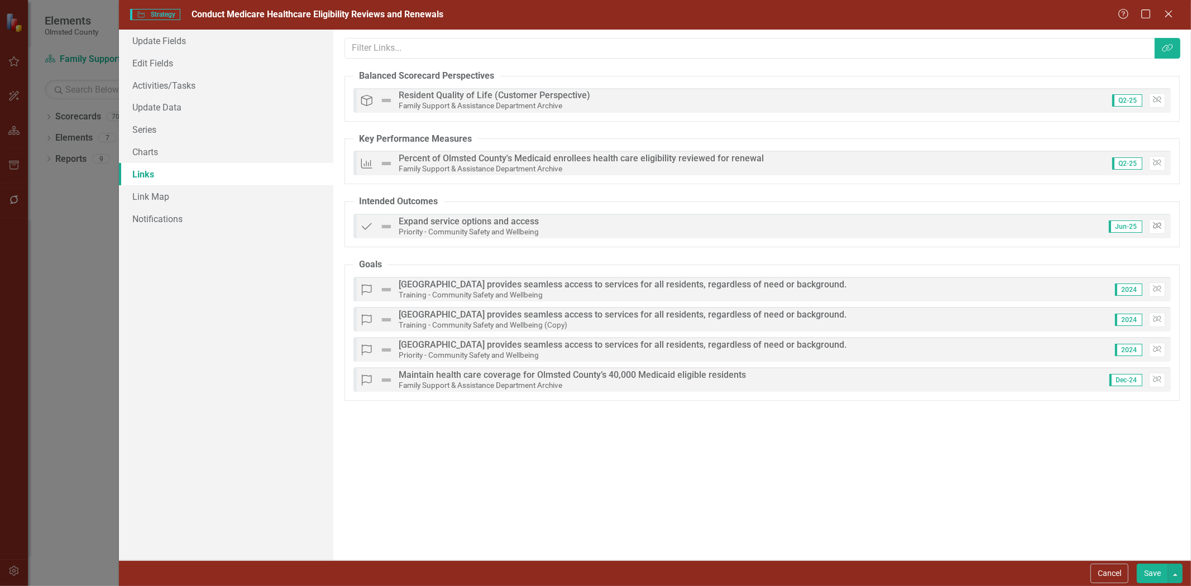
click at [1162, 225] on button "Unlink" at bounding box center [1157, 226] width 16 height 15
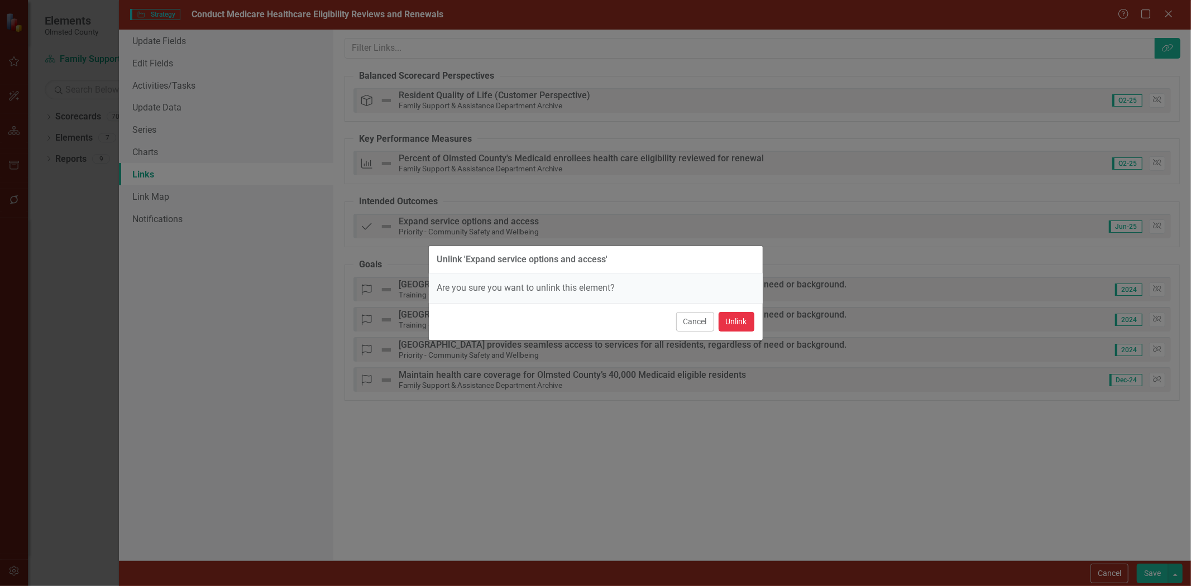
click at [737, 320] on button "Unlink" at bounding box center [737, 322] width 36 height 20
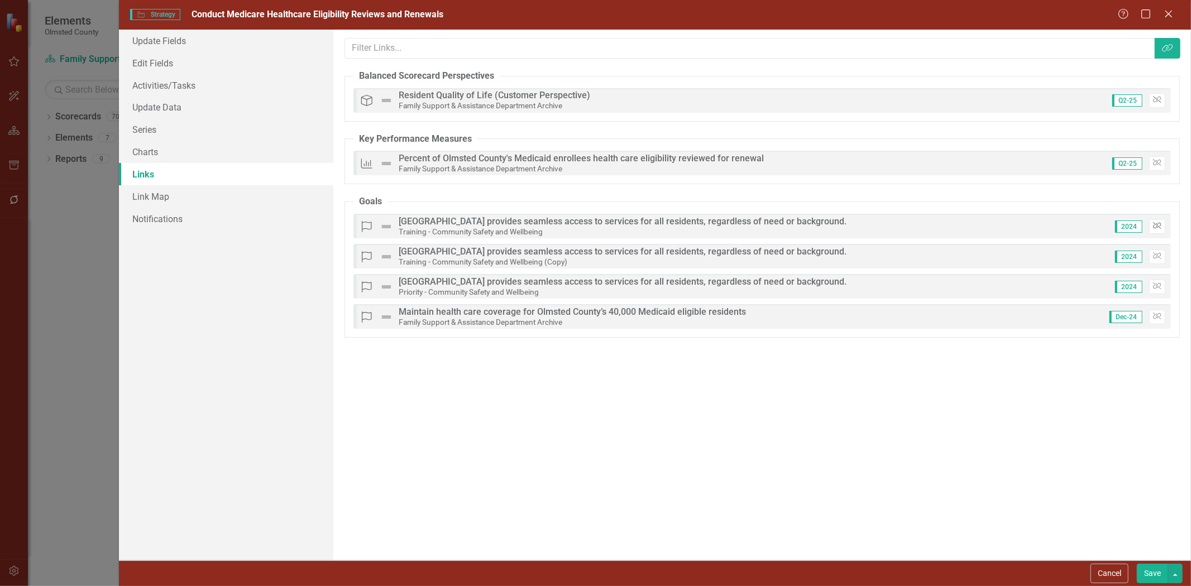
click at [1158, 229] on icon "Unlink" at bounding box center [1157, 226] width 8 height 7
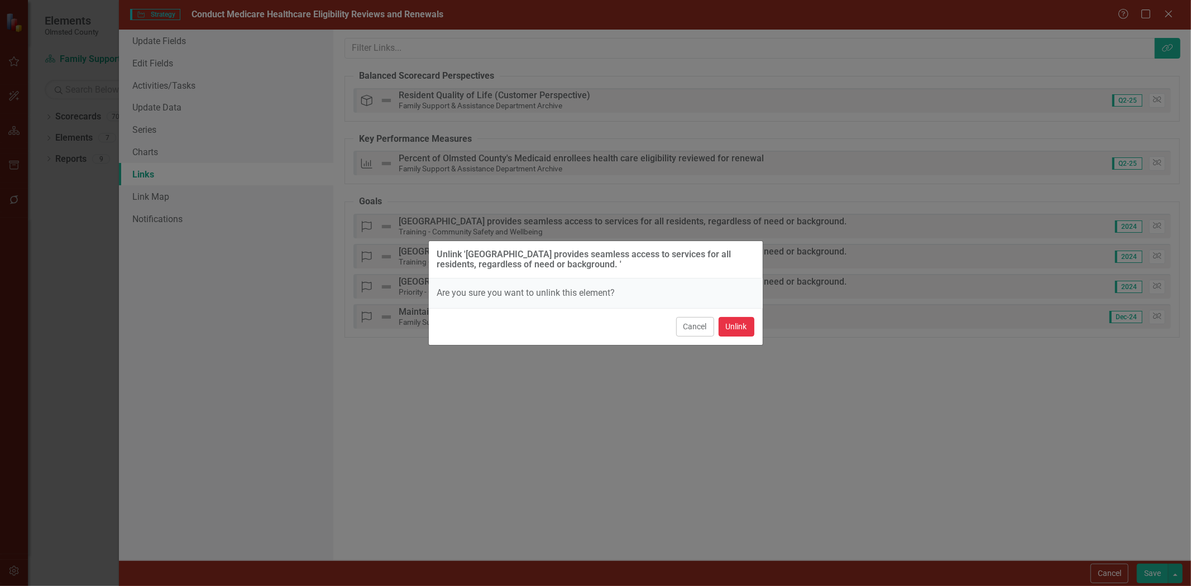
click at [730, 328] on button "Unlink" at bounding box center [737, 327] width 36 height 20
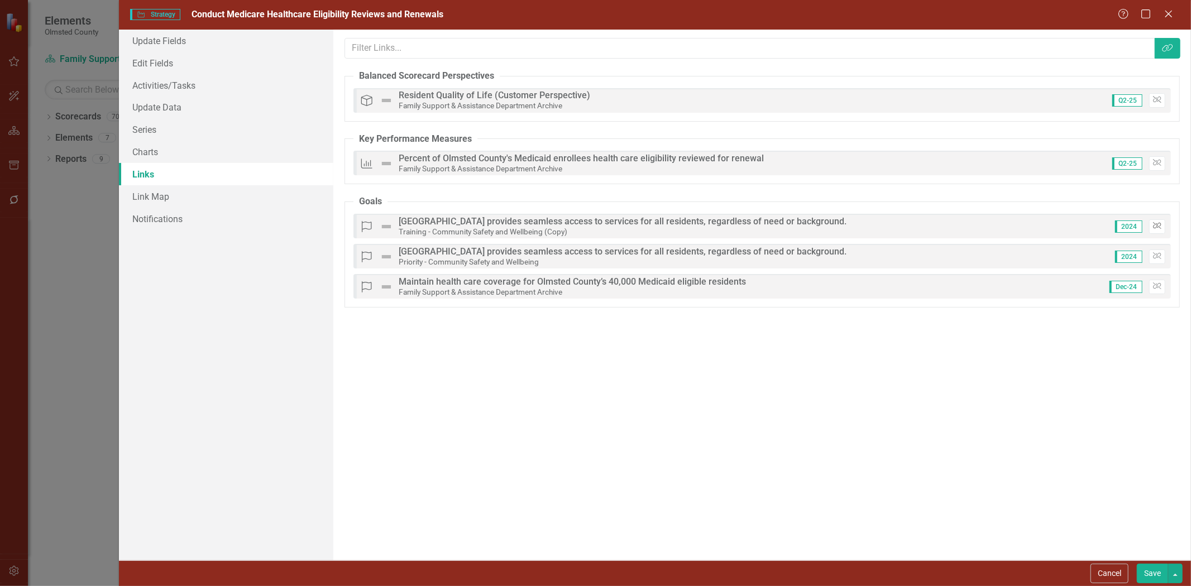
click at [1153, 226] on icon "button" at bounding box center [1157, 225] width 8 height 7
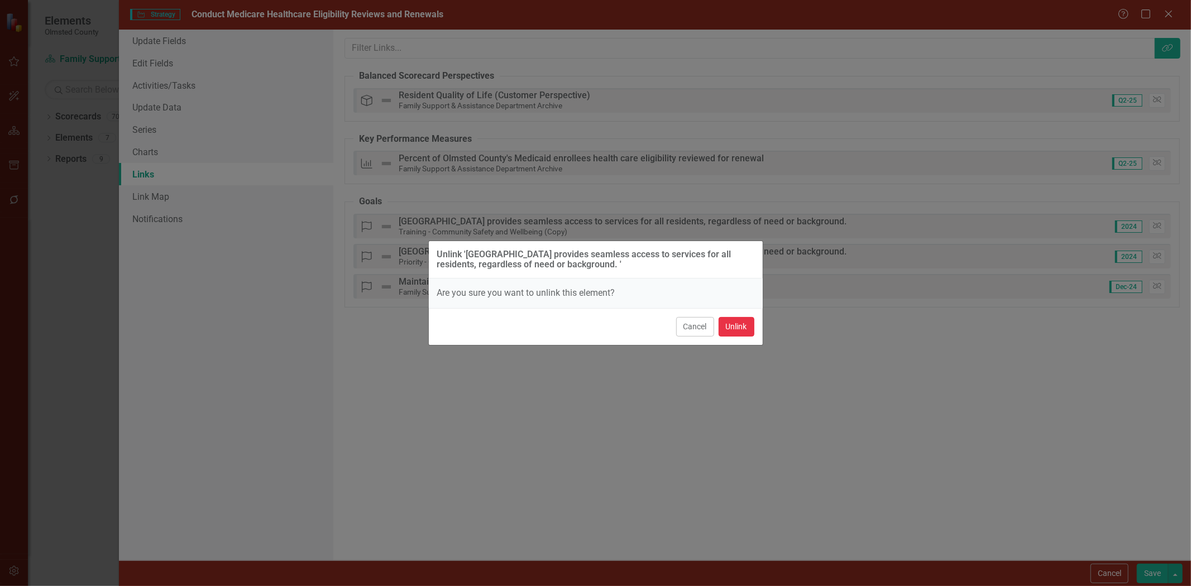
click at [743, 326] on button "Unlink" at bounding box center [737, 327] width 36 height 20
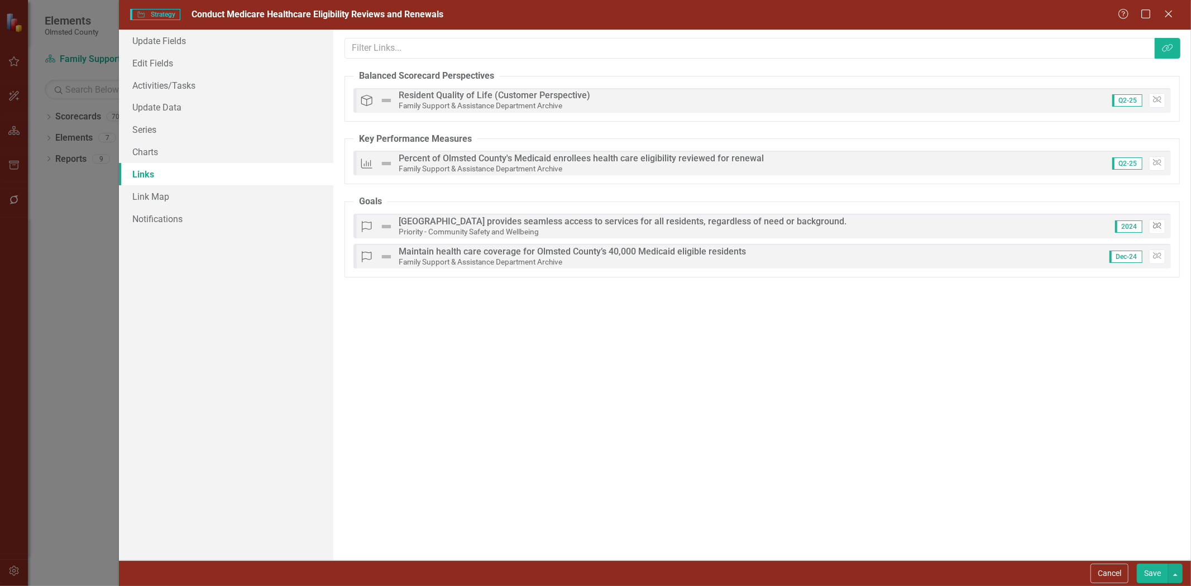
click at [1162, 226] on button "Unlink" at bounding box center [1157, 226] width 16 height 15
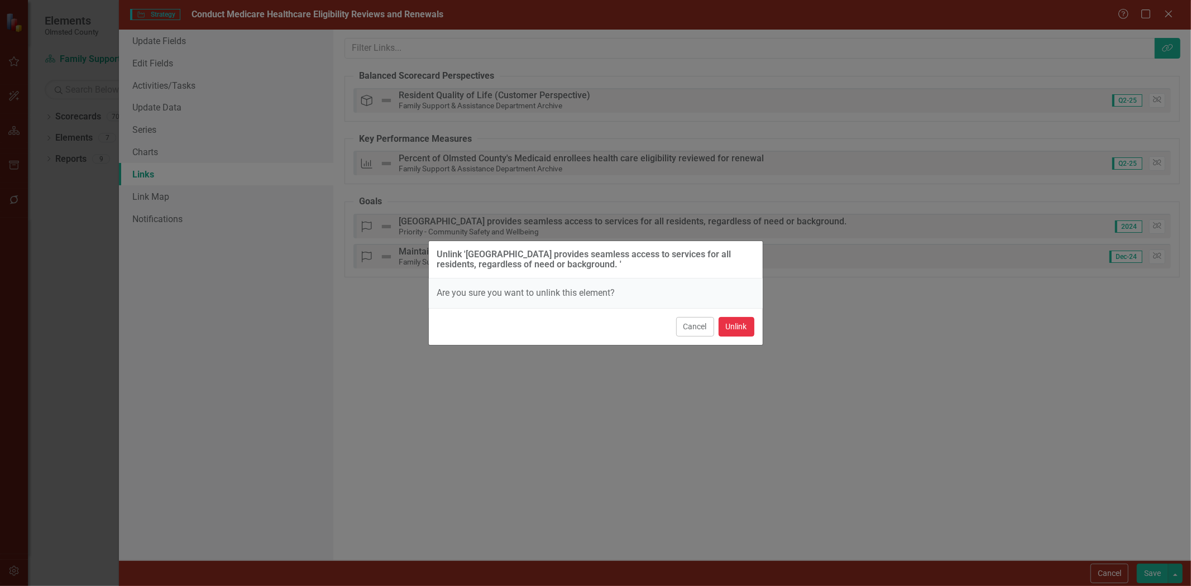
click at [735, 324] on button "Unlink" at bounding box center [737, 327] width 36 height 20
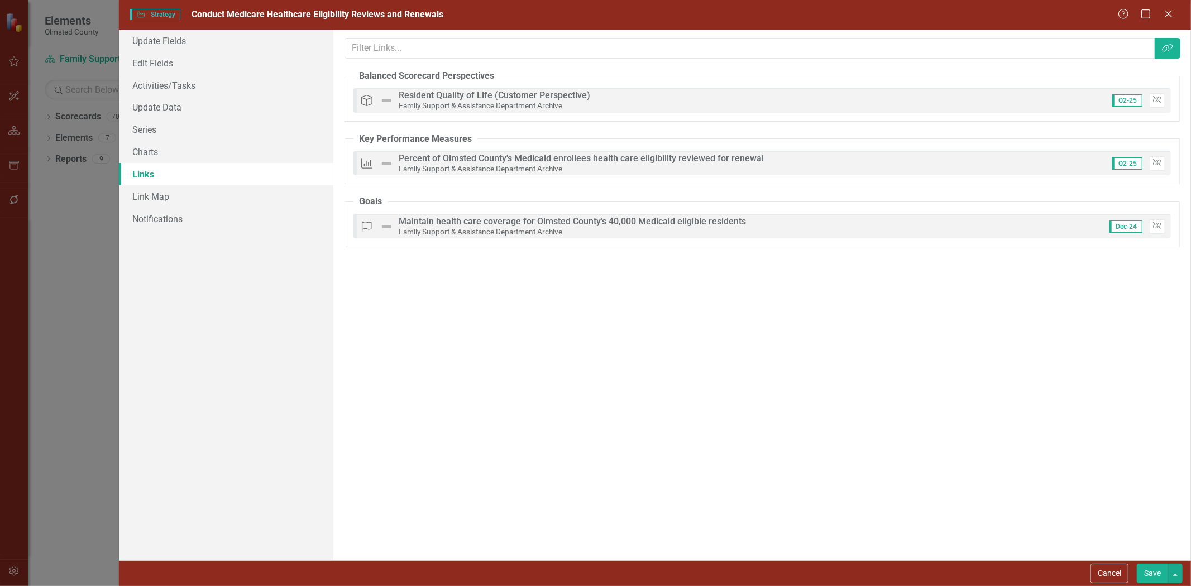
click at [1147, 567] on button "Save" at bounding box center [1152, 574] width 31 height 20
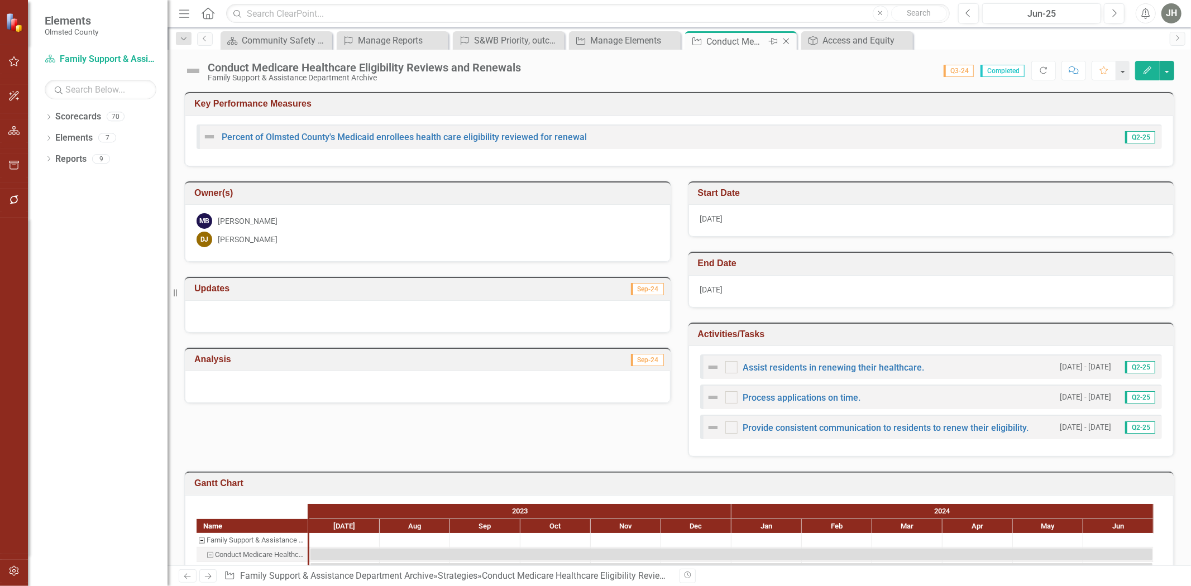
click at [788, 38] on icon "Close" at bounding box center [785, 41] width 11 height 9
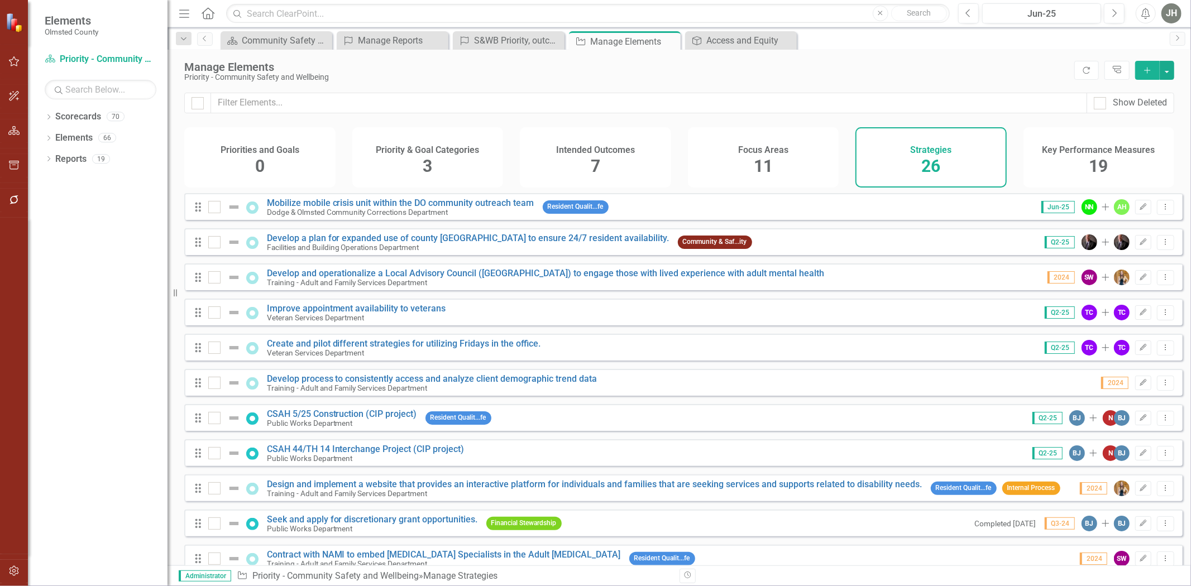
checkbox input "false"
click at [448, 208] on link "Mobilize mobile crisis unit within the DO community outreach team" at bounding box center [400, 203] width 267 height 11
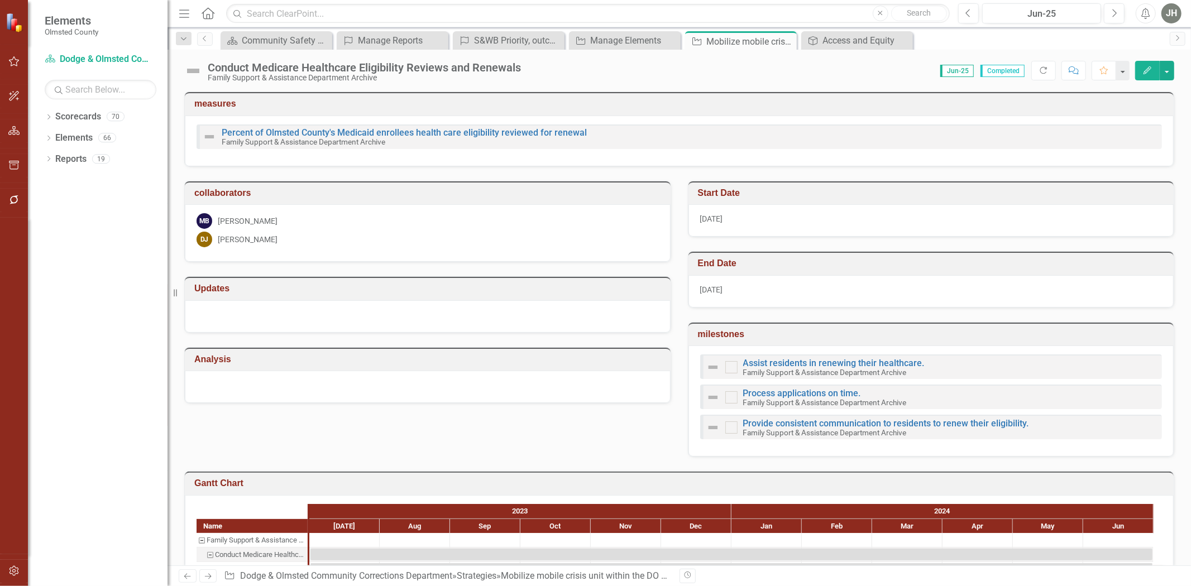
click at [1147, 64] on button "Edit" at bounding box center [1147, 71] width 25 height 20
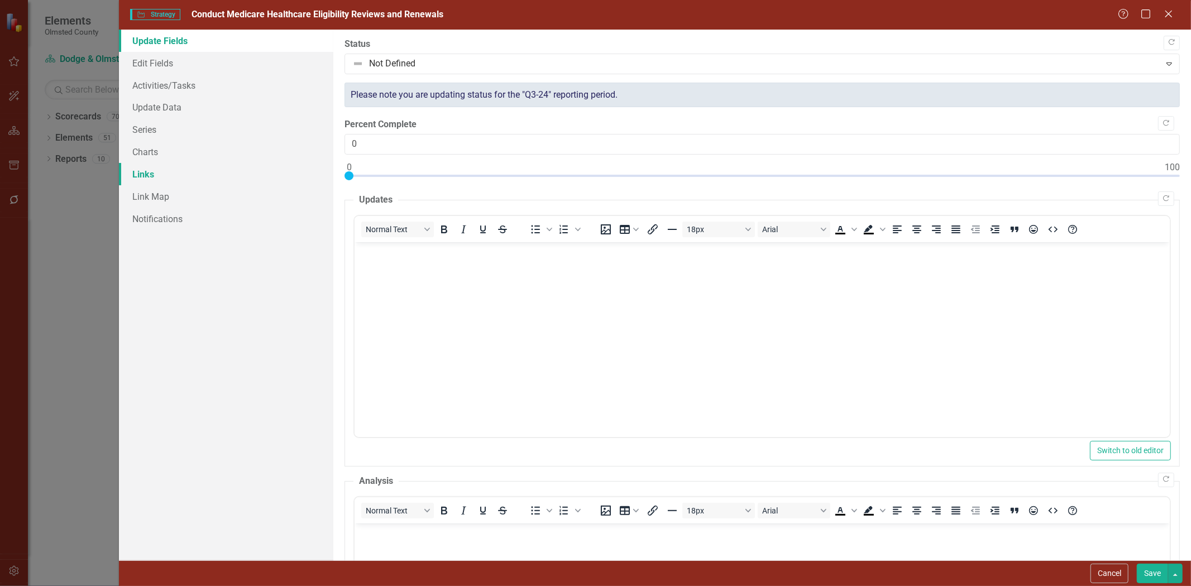
click at [140, 174] on link "Links" at bounding box center [226, 174] width 214 height 22
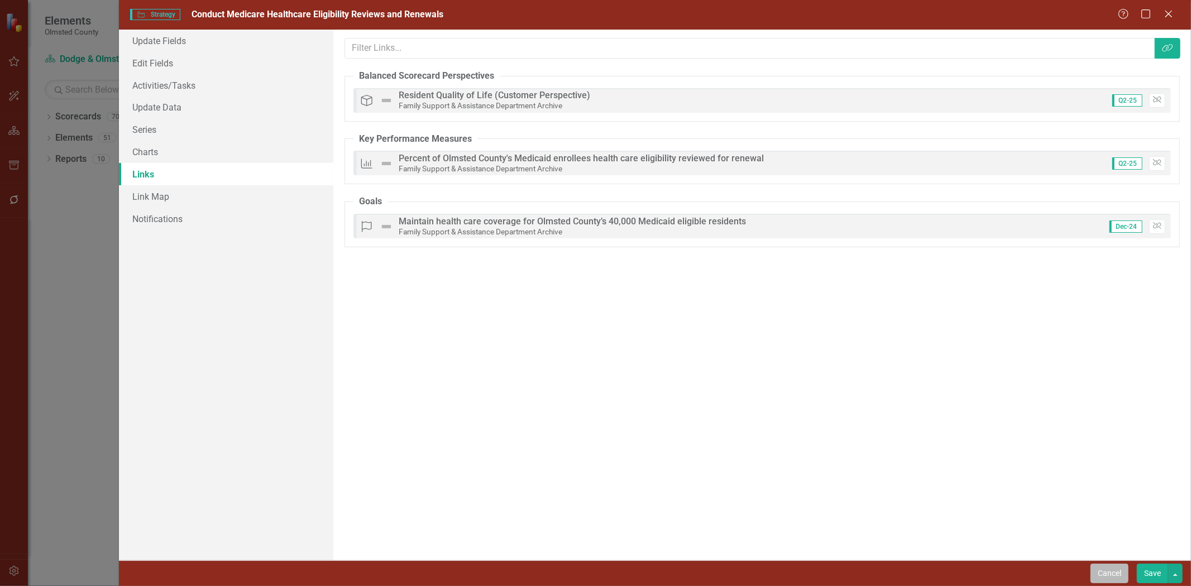
click at [1108, 573] on button "Cancel" at bounding box center [1109, 574] width 38 height 20
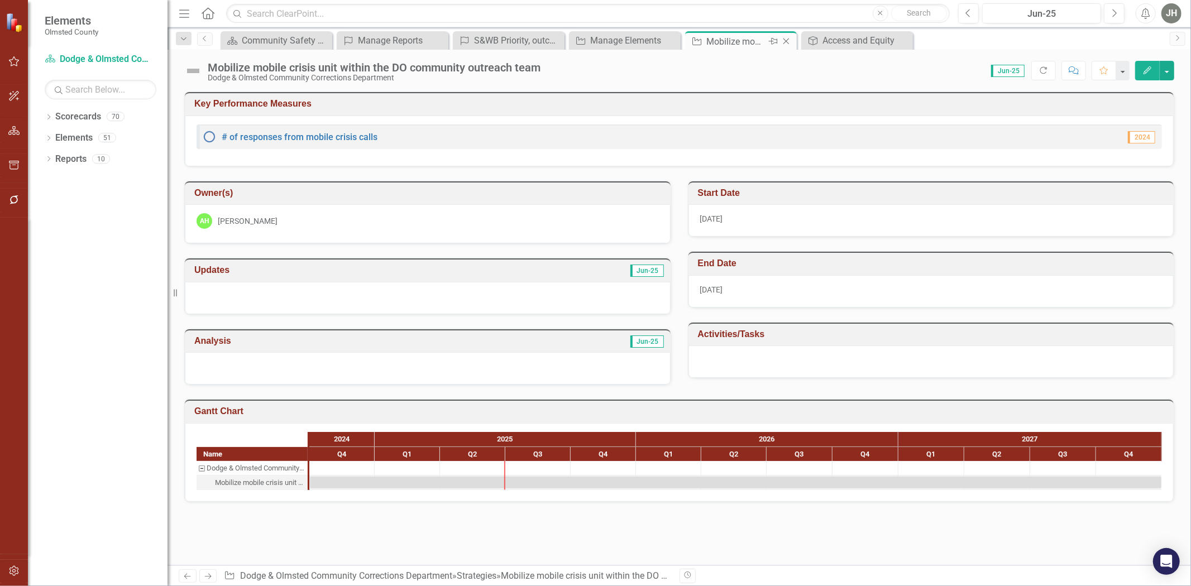
click at [788, 40] on icon at bounding box center [786, 42] width 6 height 6
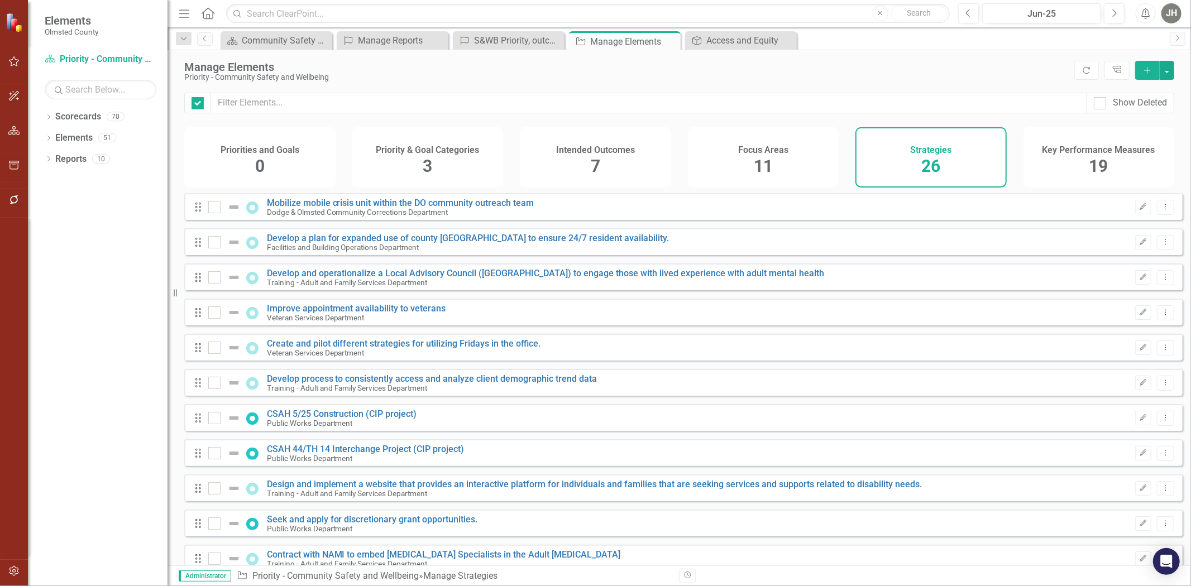
checkbox input "false"
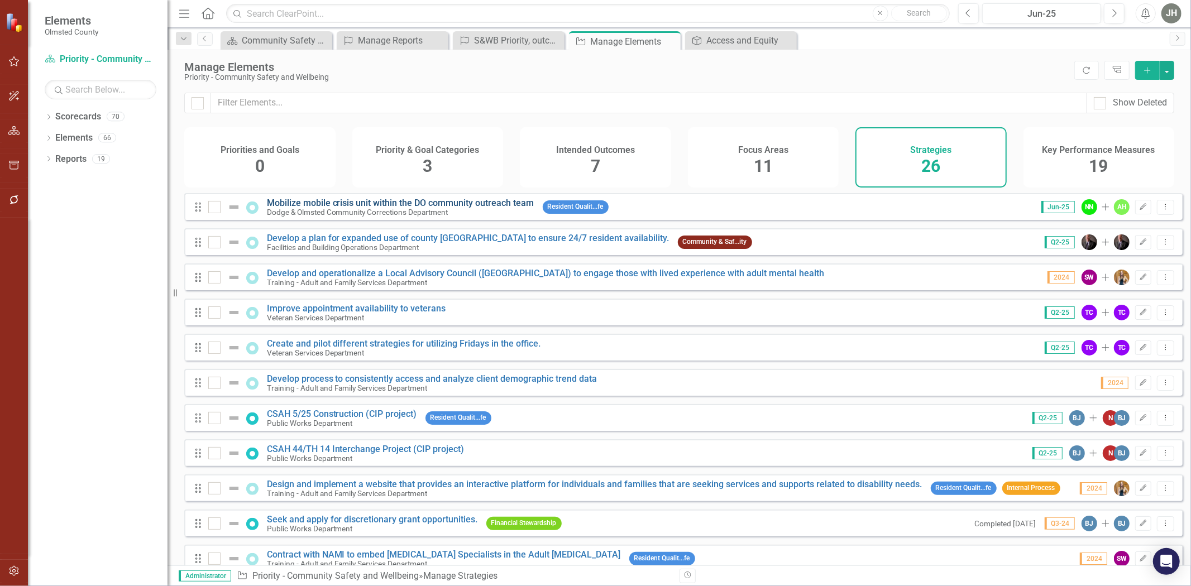
click at [416, 208] on link "Mobilize mobile crisis unit within the DO community outreach team" at bounding box center [400, 203] width 267 height 11
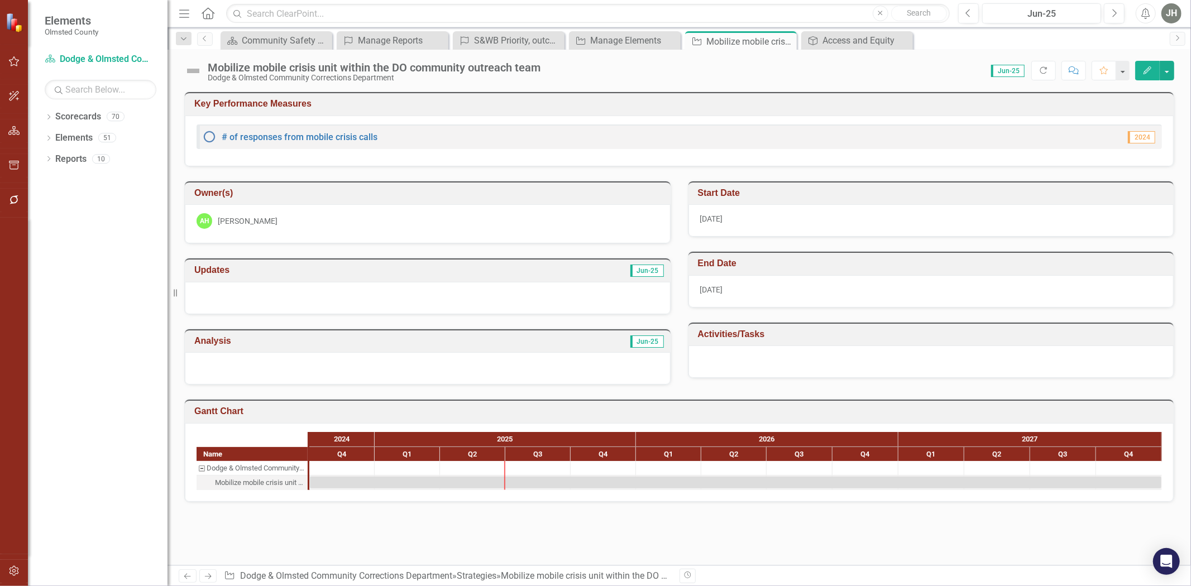
click at [1147, 68] on icon "Edit" at bounding box center [1147, 70] width 10 height 8
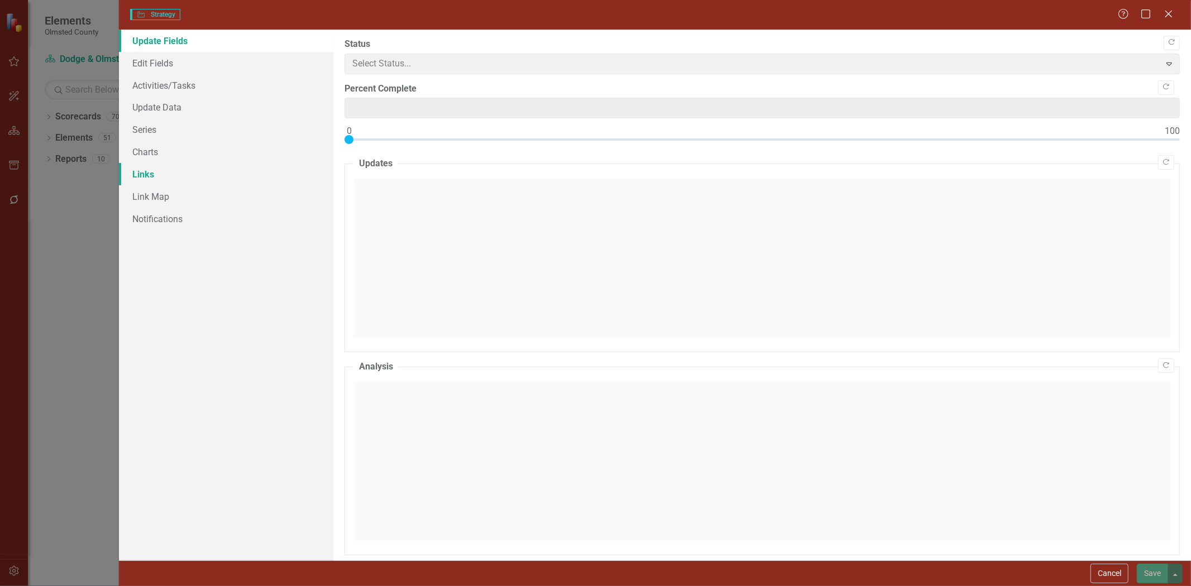
type input "0"
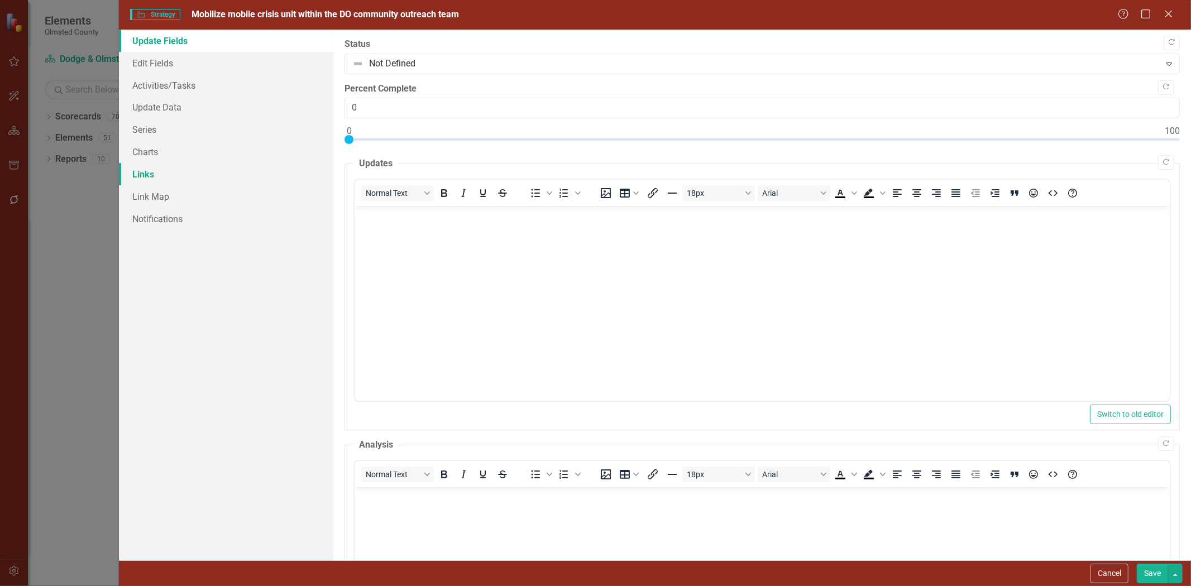
click at [151, 174] on link "Links" at bounding box center [226, 174] width 214 height 22
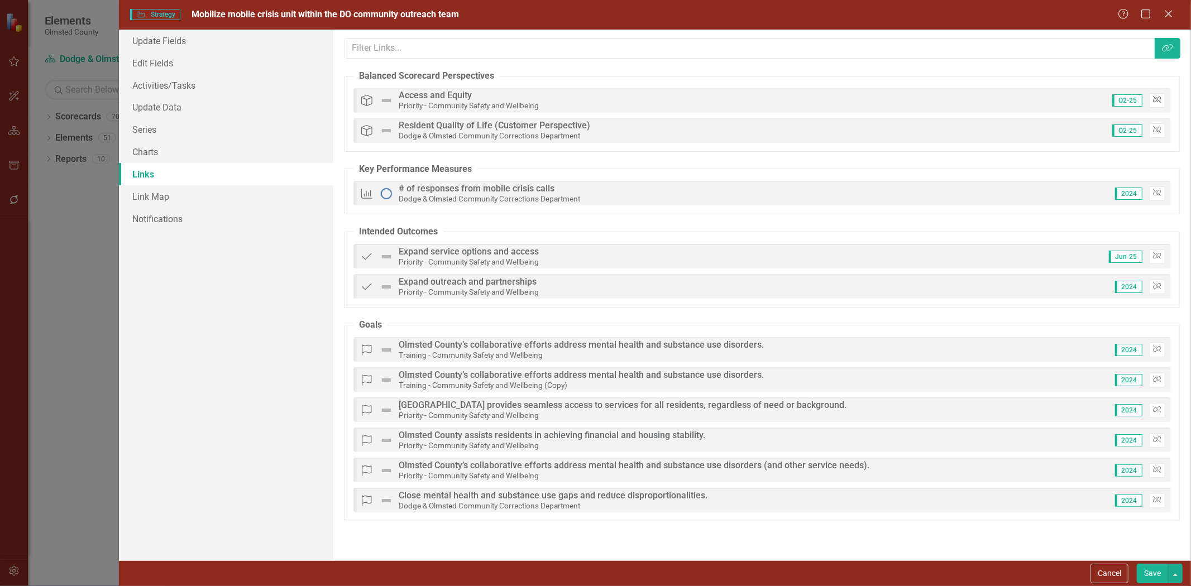
click at [1157, 100] on icon "button" at bounding box center [1157, 100] width 8 height 7
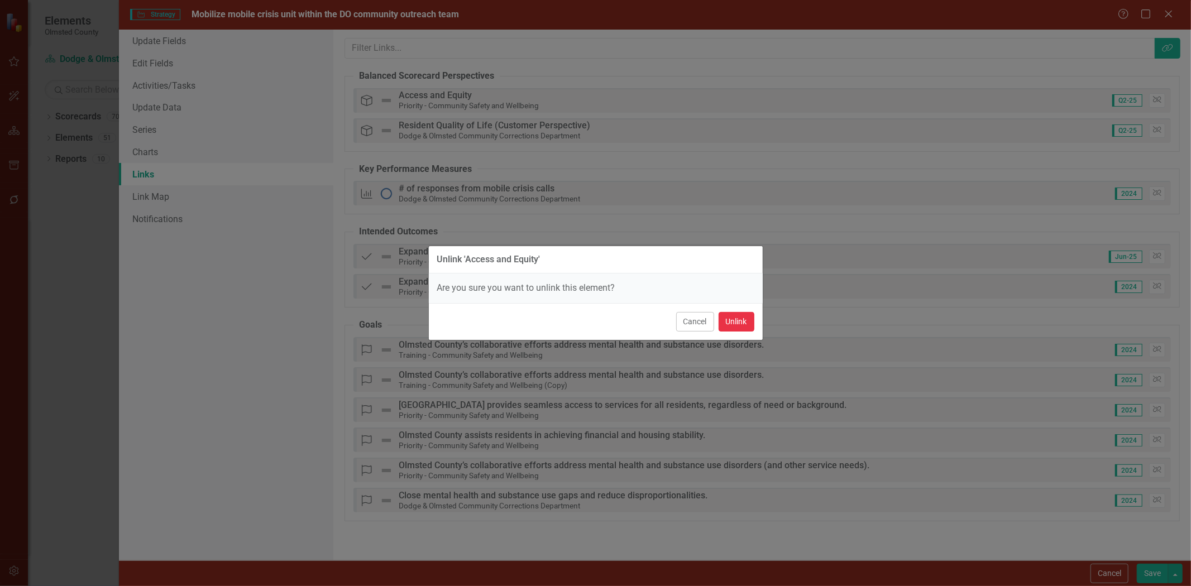
click at [740, 324] on button "Unlink" at bounding box center [737, 322] width 36 height 20
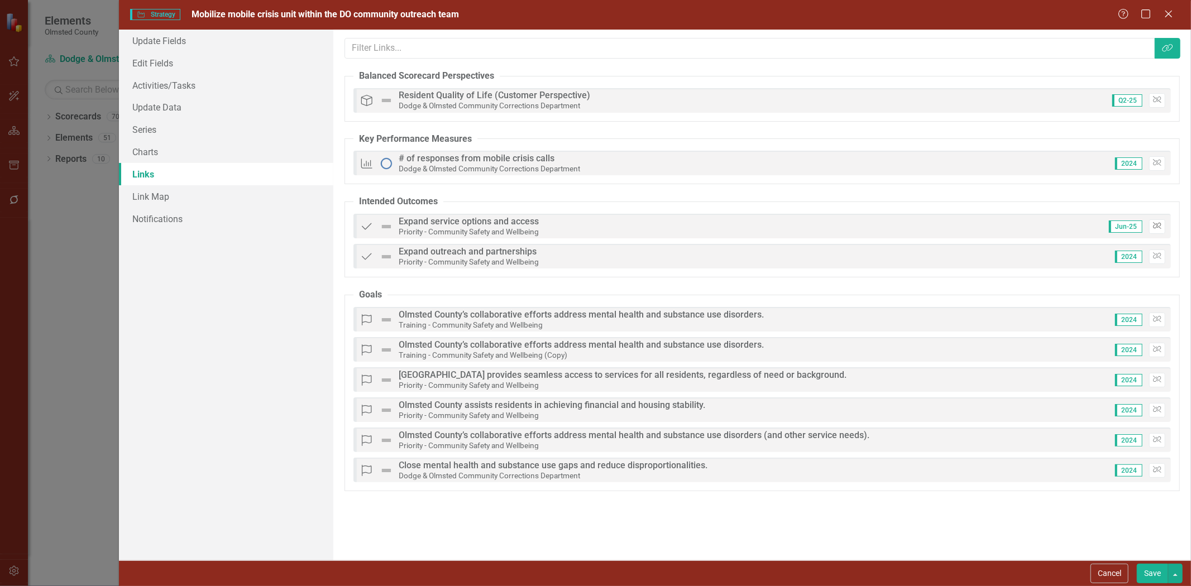
click at [1153, 226] on icon "Unlink" at bounding box center [1157, 226] width 8 height 7
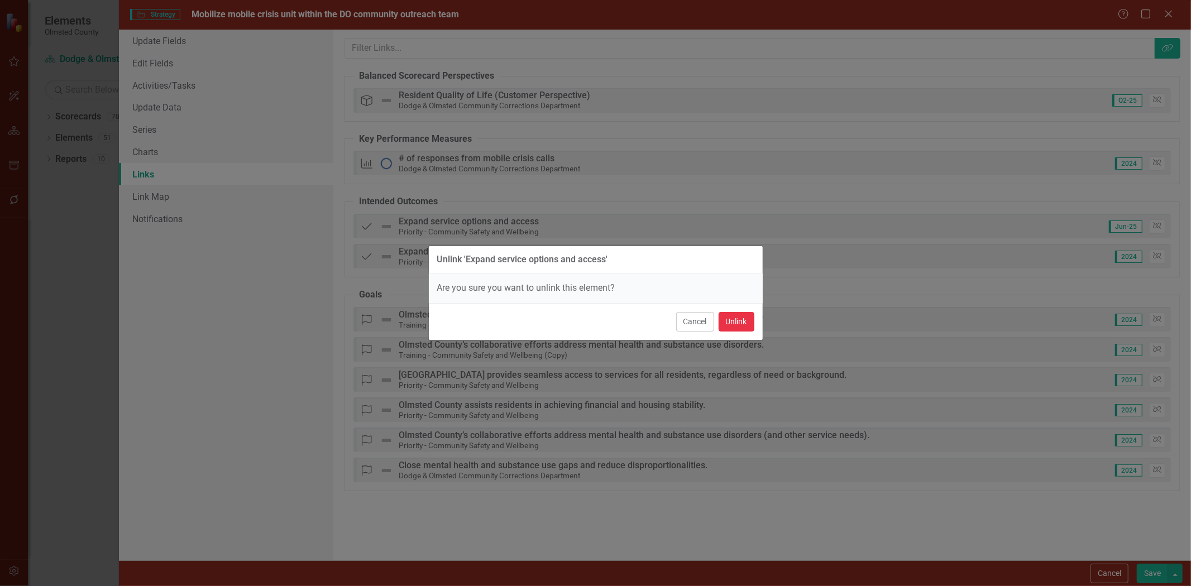
click at [730, 322] on button "Unlink" at bounding box center [737, 322] width 36 height 20
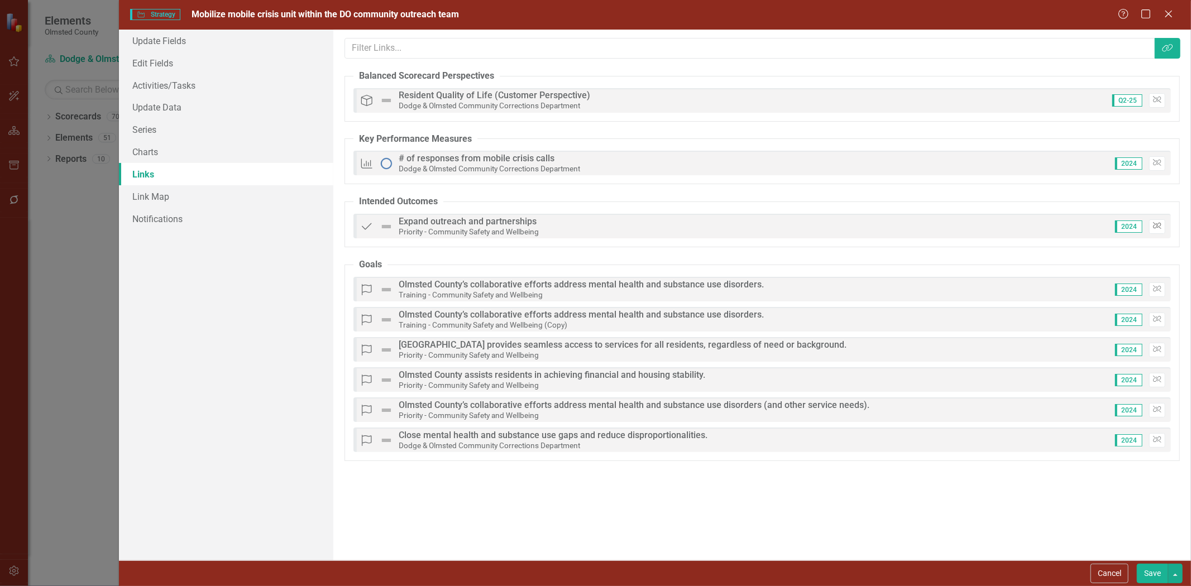
click at [1154, 224] on icon "Unlink" at bounding box center [1157, 226] width 8 height 7
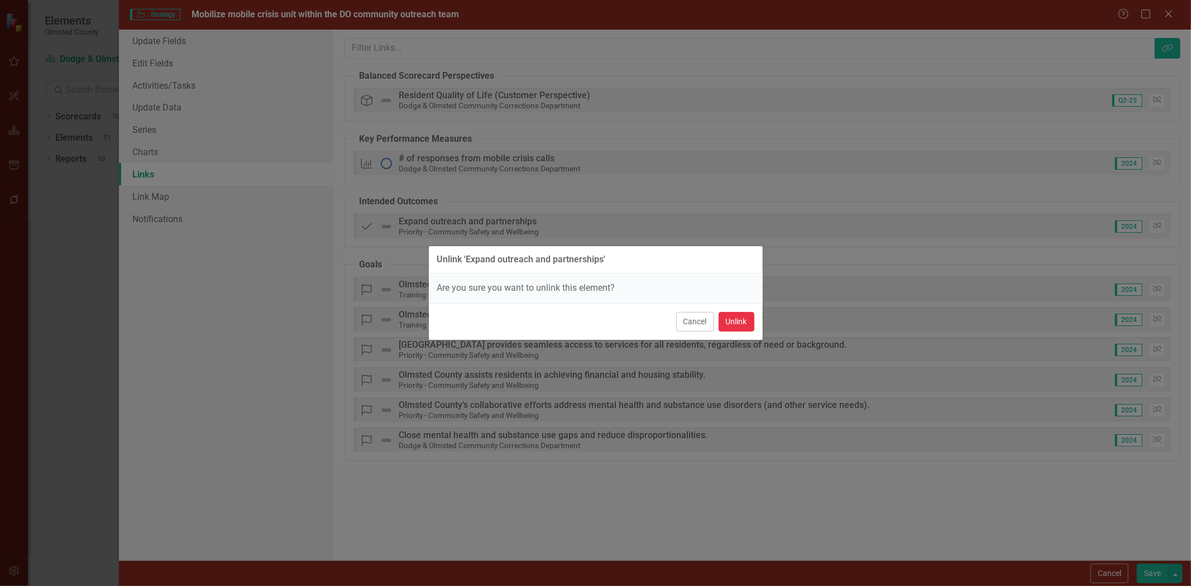
click at [729, 325] on button "Unlink" at bounding box center [737, 322] width 36 height 20
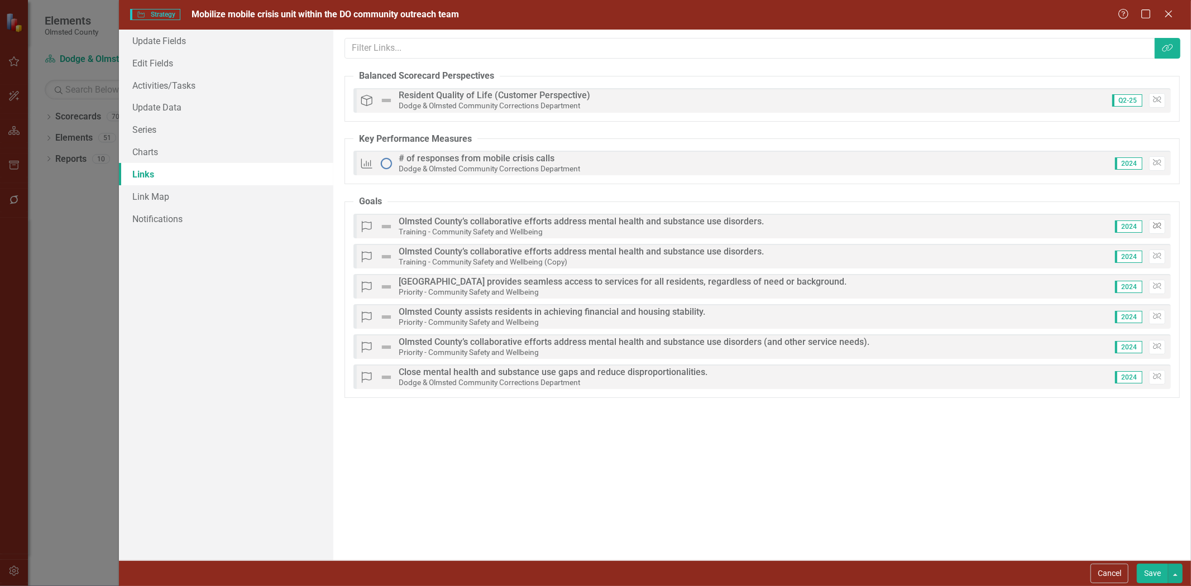
click at [1155, 224] on icon "Unlink" at bounding box center [1157, 226] width 8 height 7
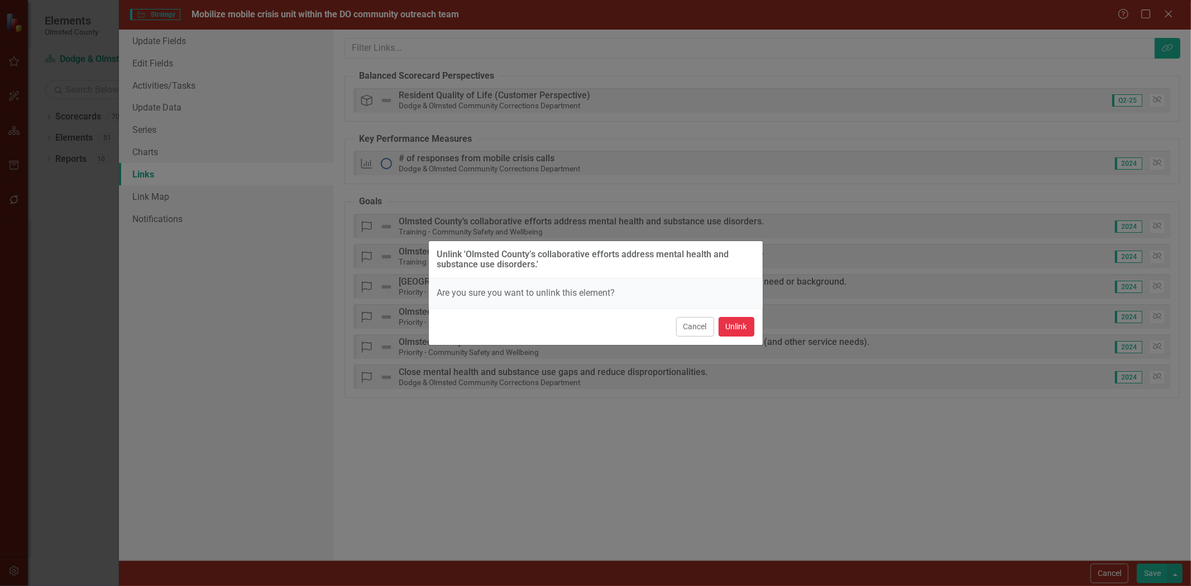
click at [719, 319] on button "Unlink" at bounding box center [737, 327] width 36 height 20
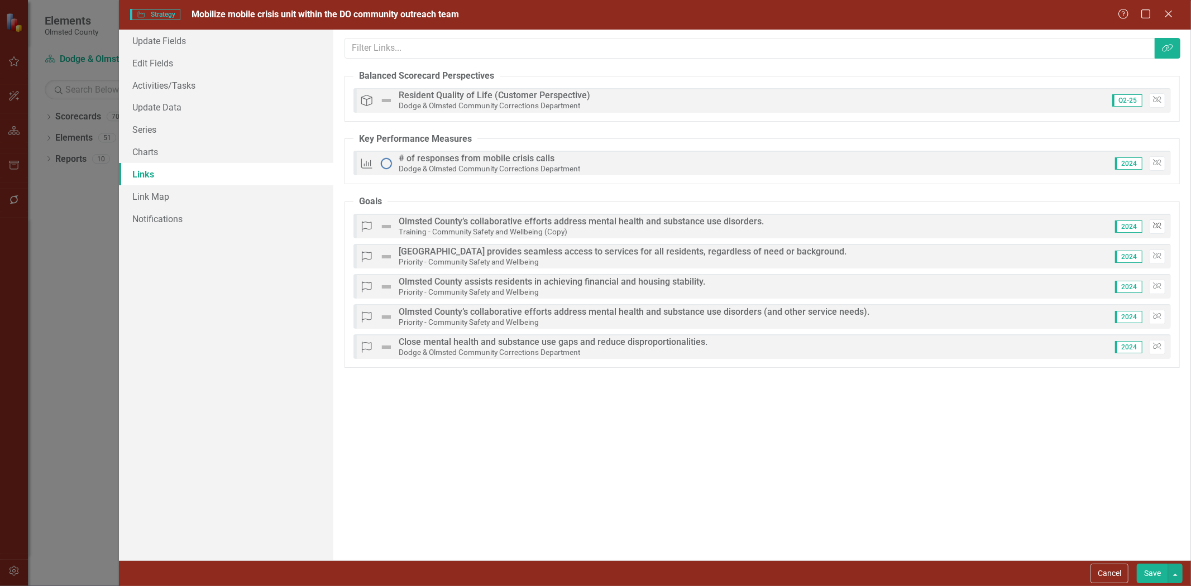
click at [1153, 228] on icon "Unlink" at bounding box center [1157, 226] width 8 height 7
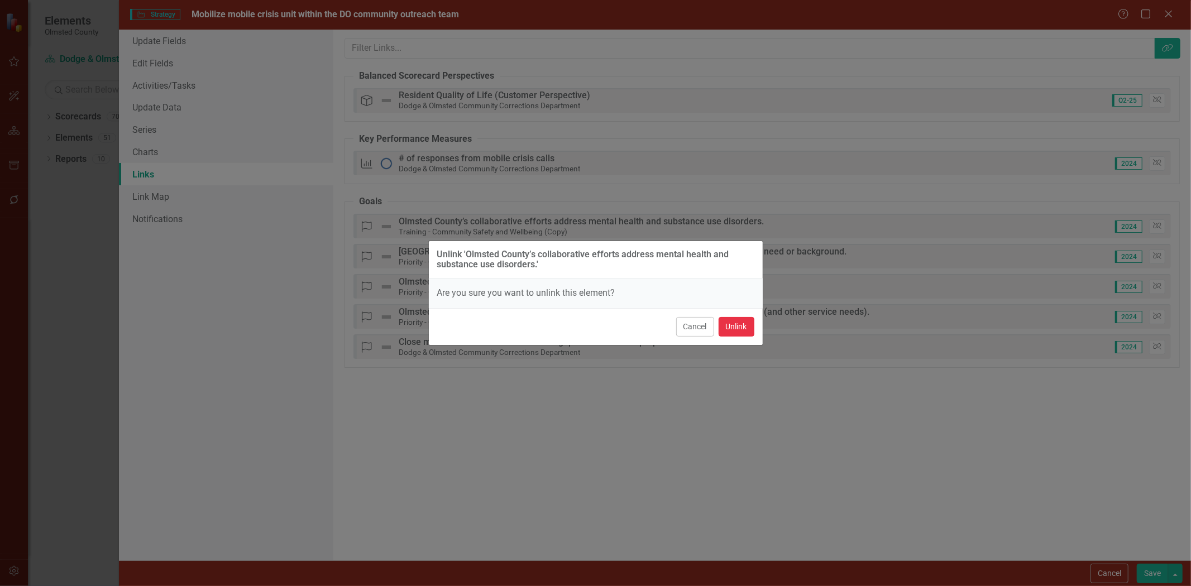
click at [734, 328] on button "Unlink" at bounding box center [737, 327] width 36 height 20
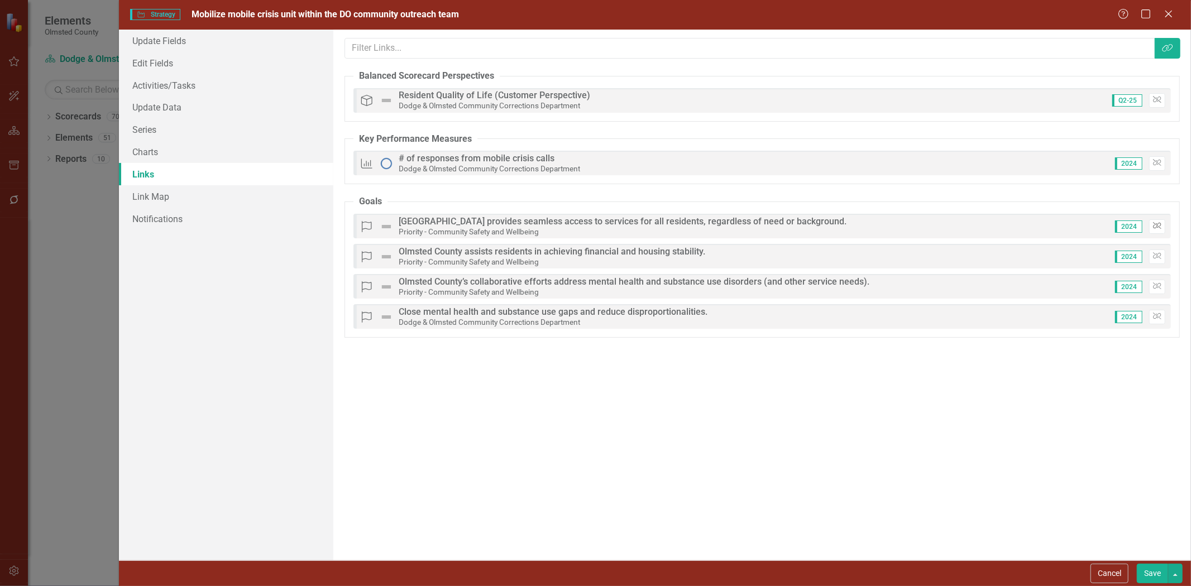
click at [1158, 227] on icon "Unlink" at bounding box center [1157, 226] width 8 height 7
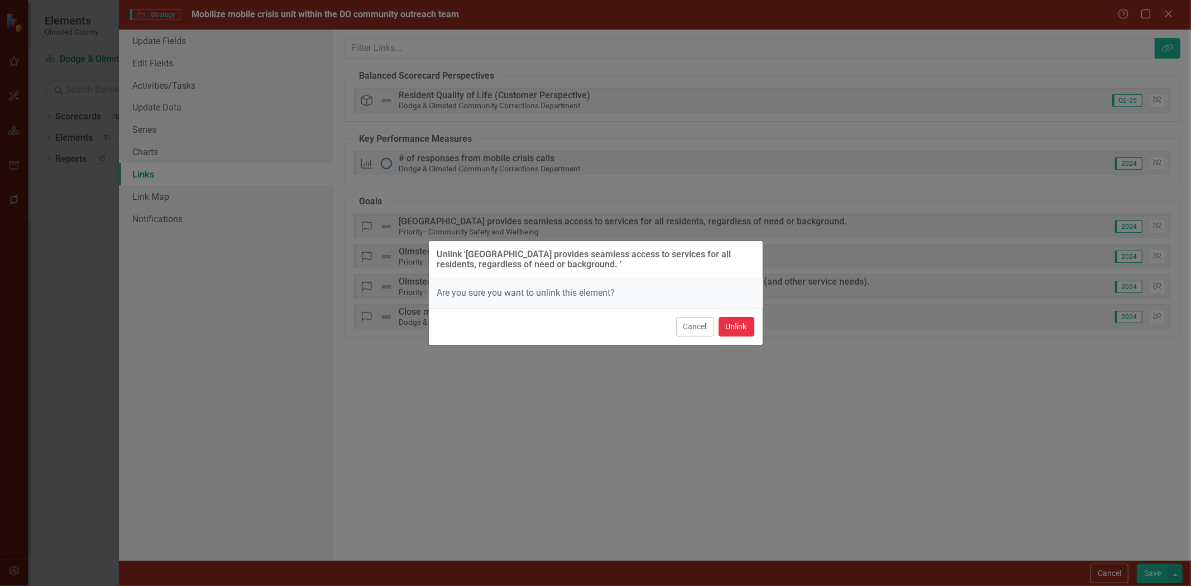
click at [733, 330] on button "Unlink" at bounding box center [737, 327] width 36 height 20
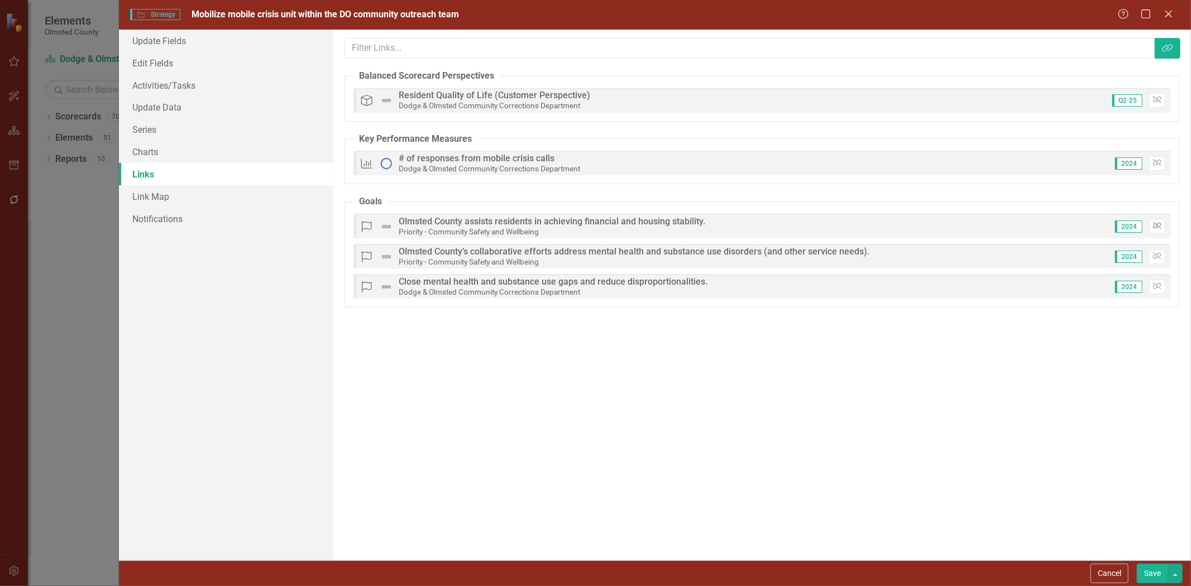
click at [1157, 226] on icon "button" at bounding box center [1157, 225] width 8 height 7
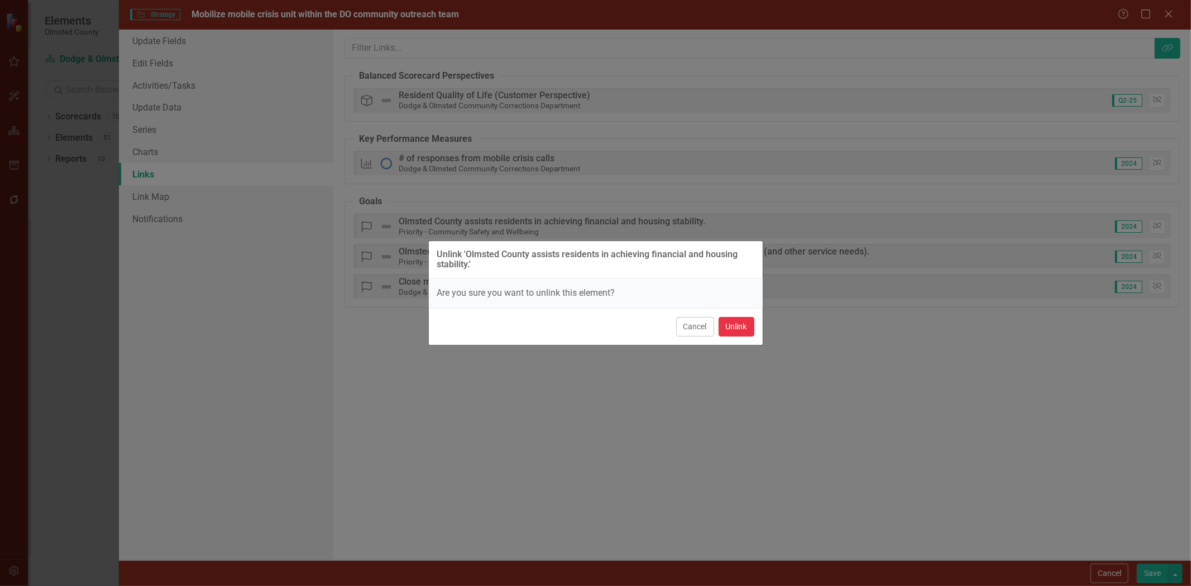
click at [730, 331] on button "Unlink" at bounding box center [737, 327] width 36 height 20
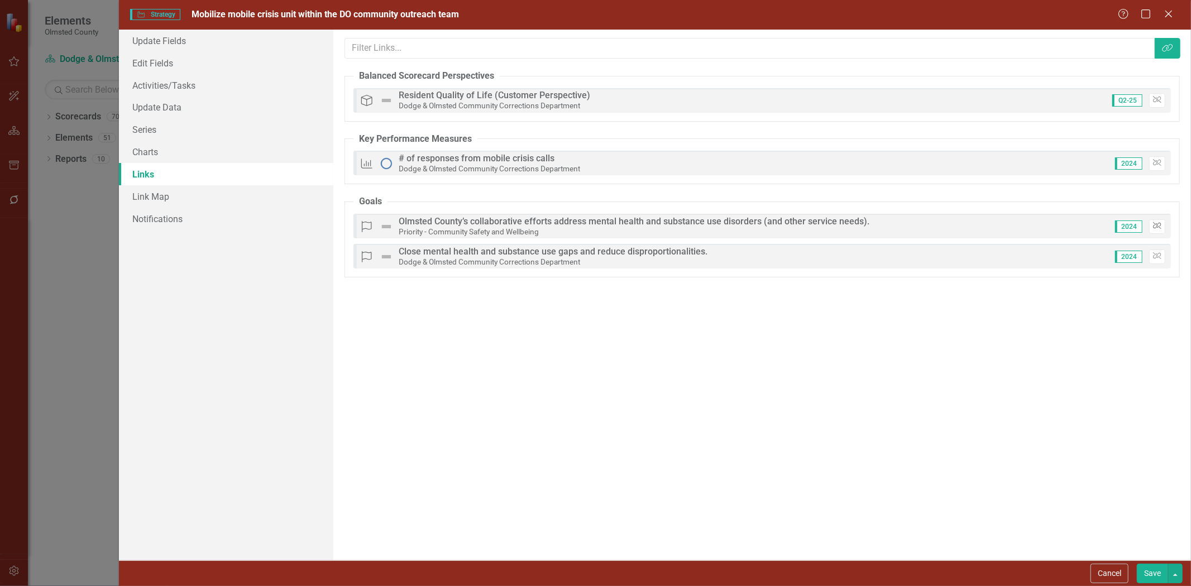
click at [1153, 227] on icon "button" at bounding box center [1157, 225] width 8 height 7
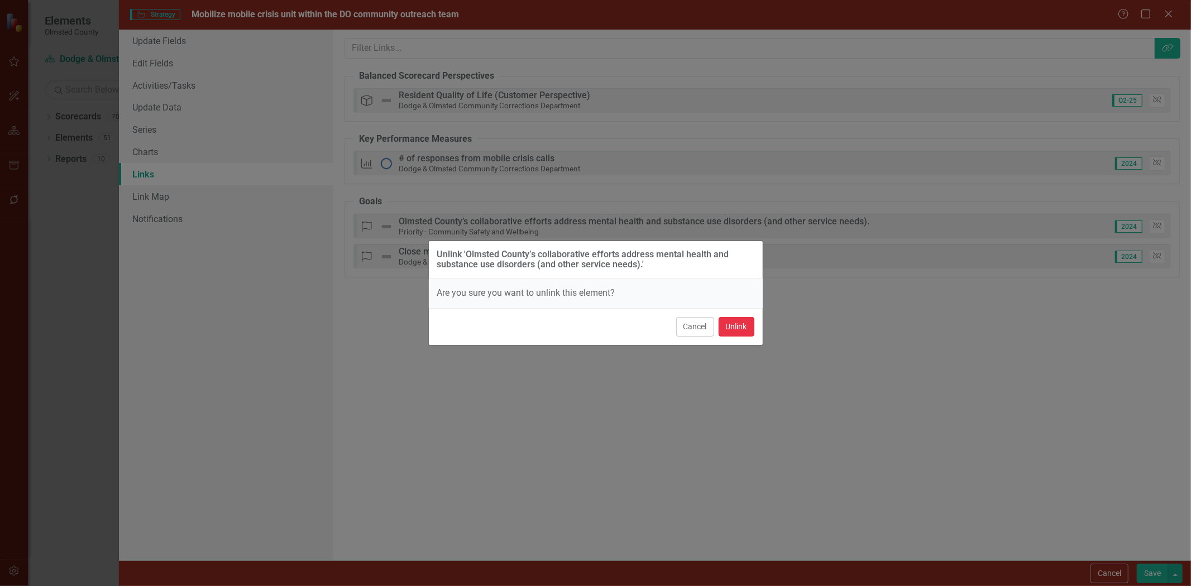
click at [735, 327] on button "Unlink" at bounding box center [737, 327] width 36 height 20
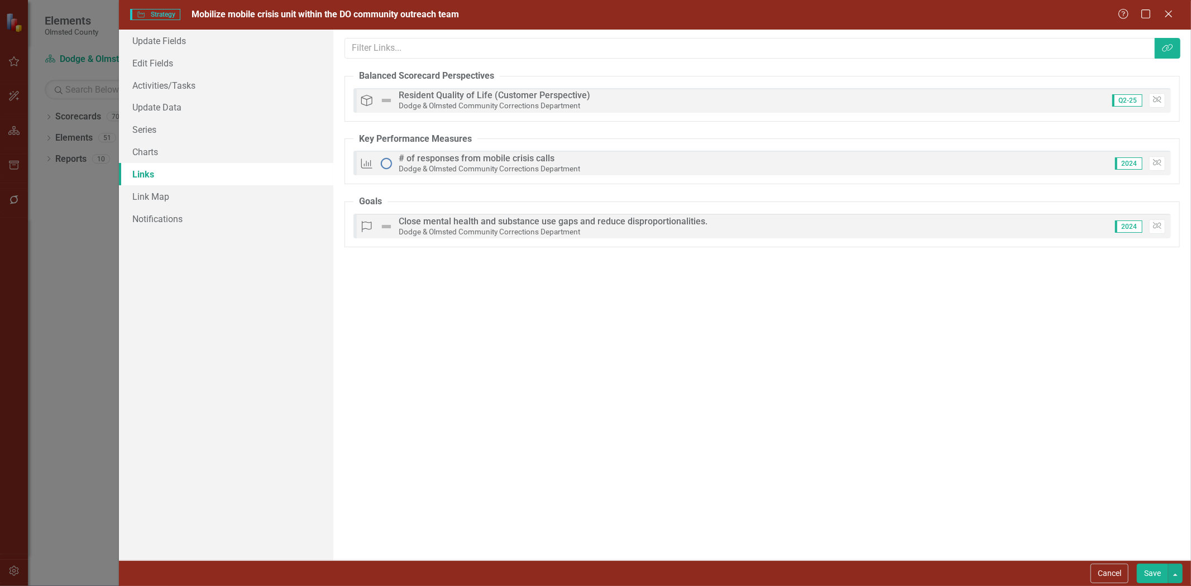
drag, startPoint x: 1149, startPoint y: 573, endPoint x: 1141, endPoint y: 561, distance: 15.0
click at [1149, 573] on button "Save" at bounding box center [1152, 574] width 31 height 20
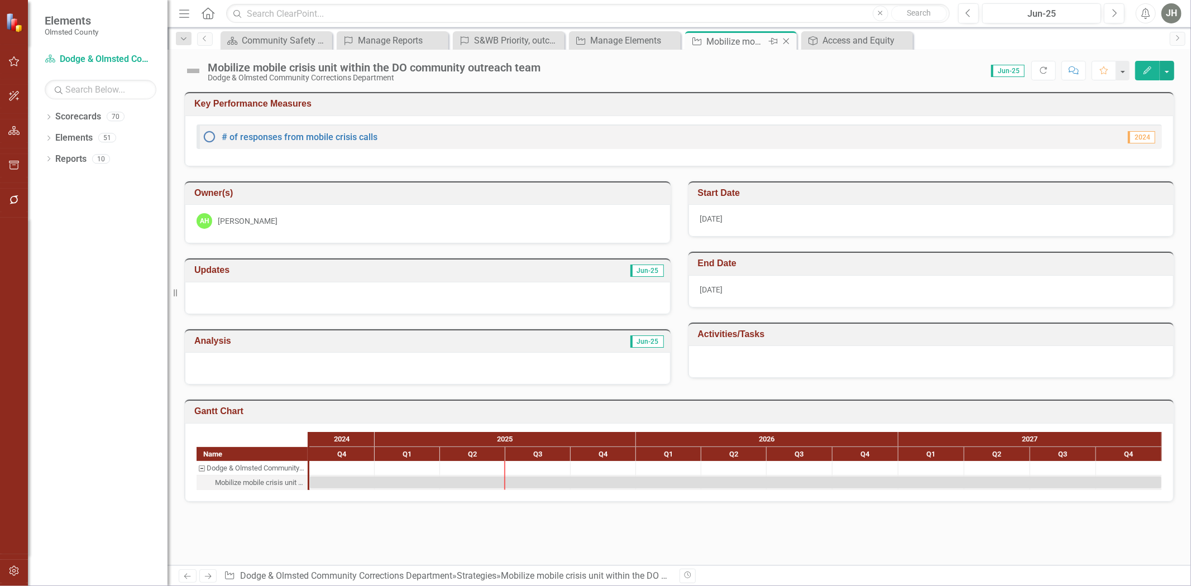
click at [786, 38] on icon "Close" at bounding box center [785, 41] width 11 height 9
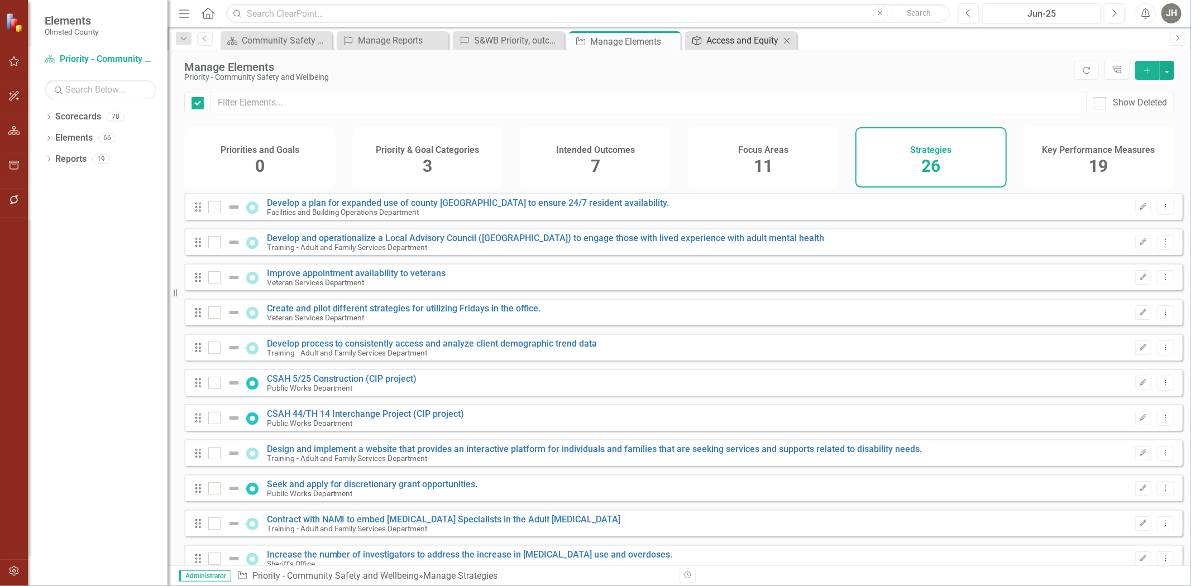
checkbox input "false"
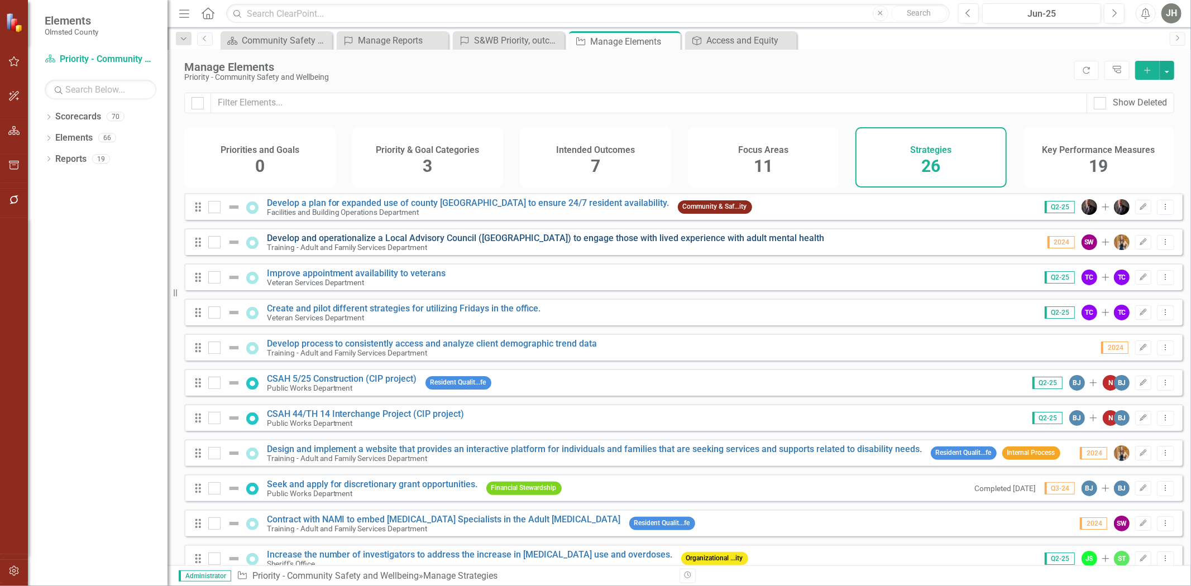
click at [454, 243] on link "Develop and operationalize a Local Advisory Council ([GEOGRAPHIC_DATA]) to enga…" at bounding box center [546, 238] width 558 height 11
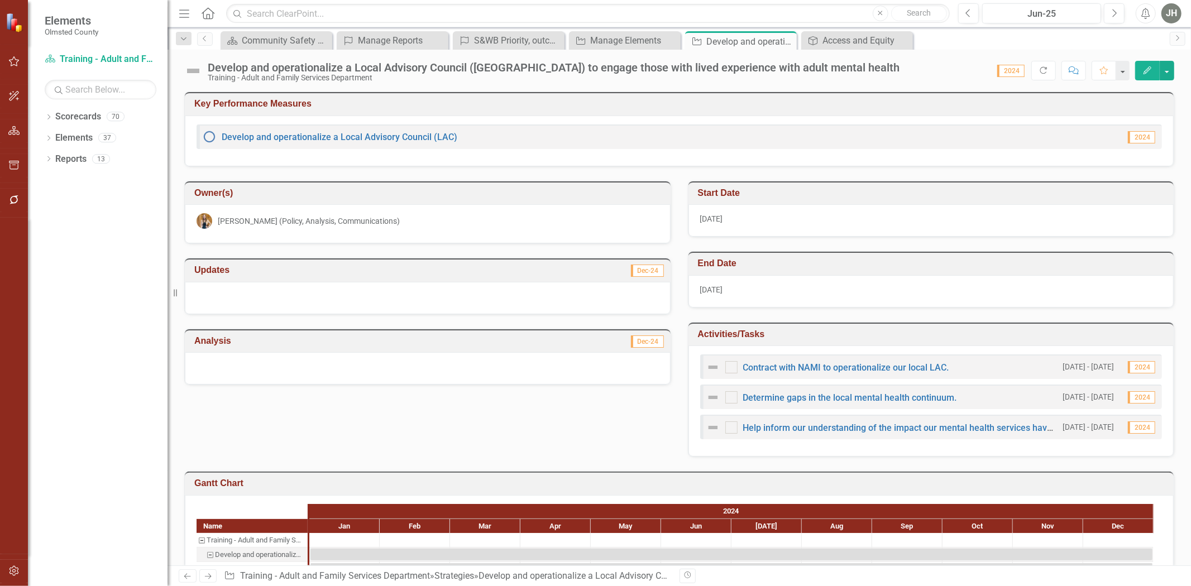
click at [1149, 70] on icon "button" at bounding box center [1147, 70] width 8 height 8
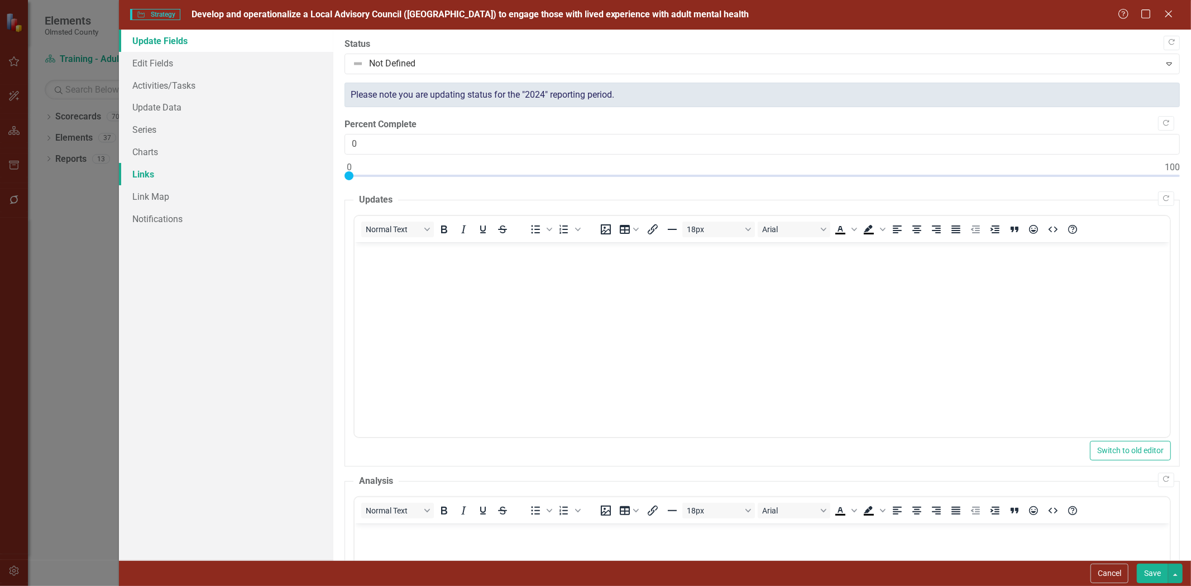
click at [146, 171] on link "Links" at bounding box center [226, 174] width 214 height 22
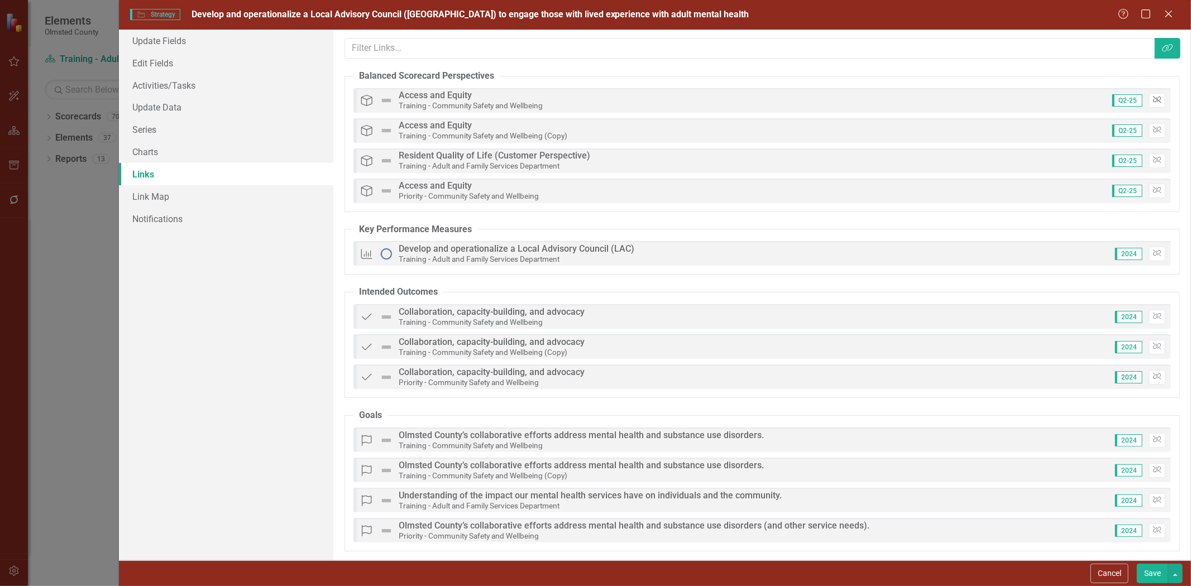
click at [1153, 99] on icon "button" at bounding box center [1157, 100] width 8 height 7
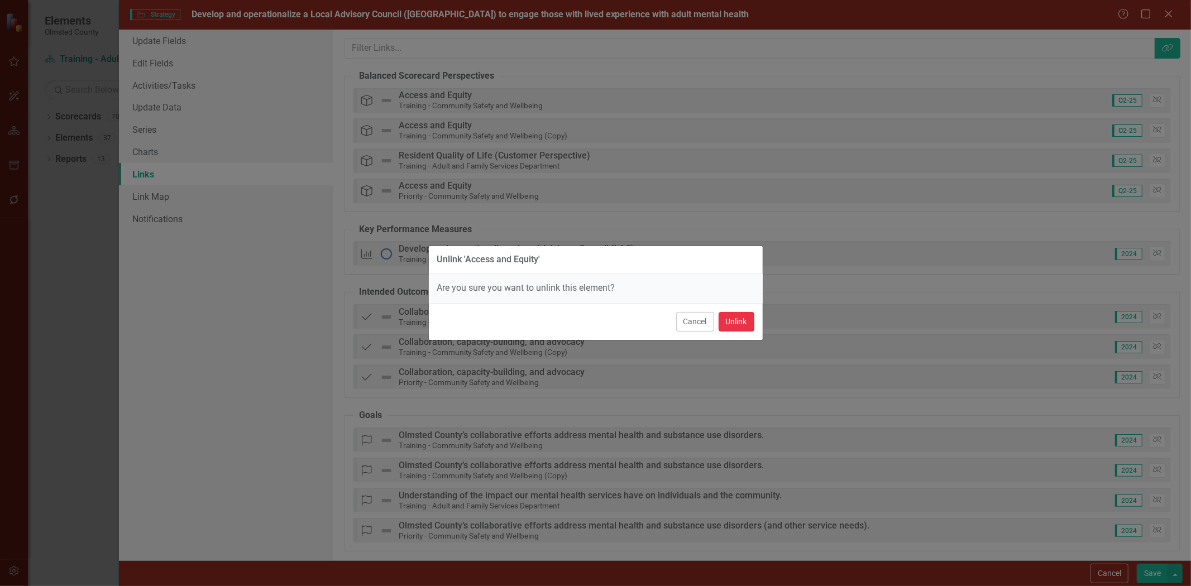
click at [732, 325] on button "Unlink" at bounding box center [737, 322] width 36 height 20
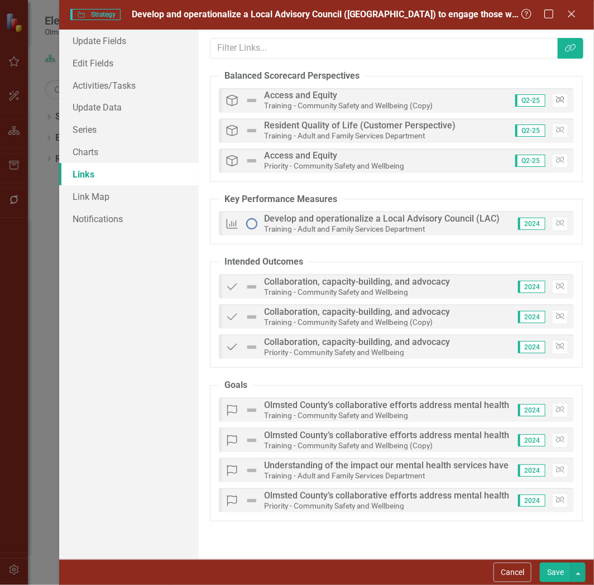
click at [557, 101] on icon "Unlink" at bounding box center [560, 100] width 8 height 7
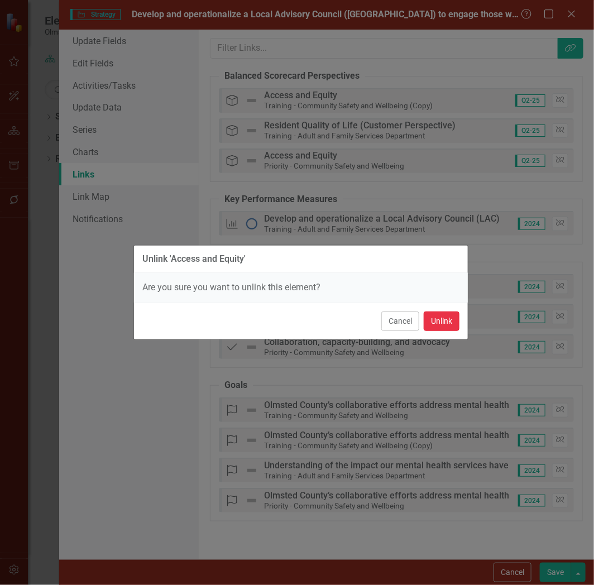
drag, startPoint x: 434, startPoint y: 327, endPoint x: 442, endPoint y: 314, distance: 14.7
click at [436, 324] on button "Unlink" at bounding box center [442, 322] width 36 height 20
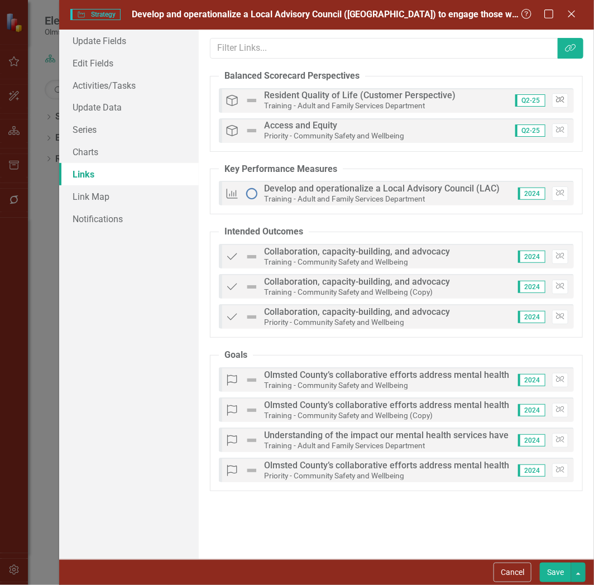
click at [558, 98] on icon "Unlink" at bounding box center [560, 100] width 8 height 7
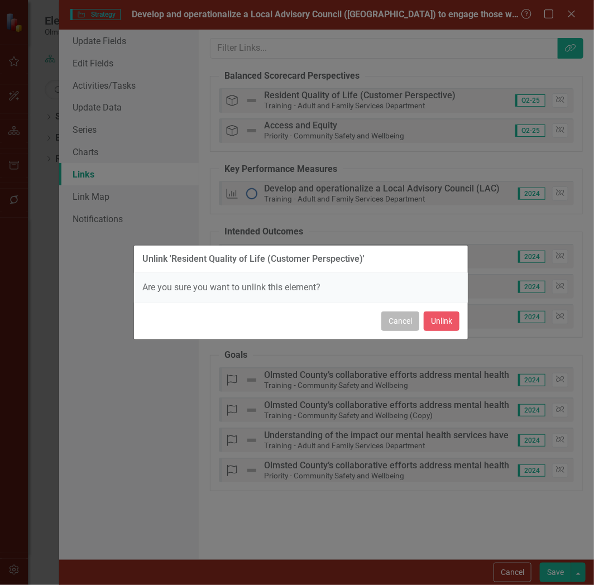
click at [399, 321] on button "Cancel" at bounding box center [400, 322] width 38 height 20
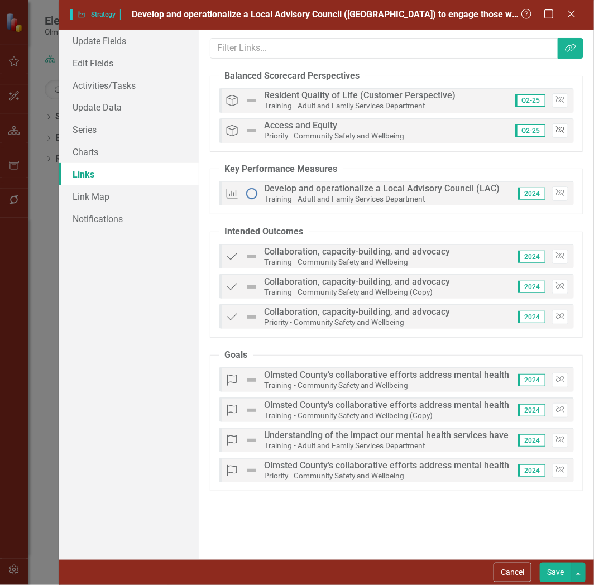
click at [560, 130] on icon "button" at bounding box center [560, 130] width 8 height 7
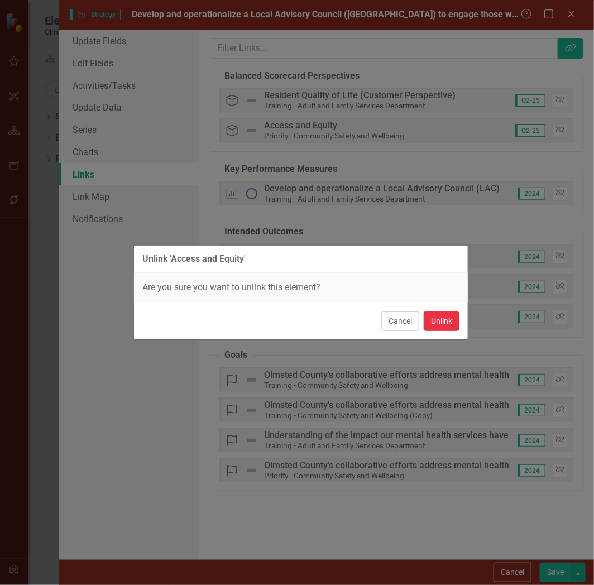
click at [448, 324] on button "Unlink" at bounding box center [442, 322] width 36 height 20
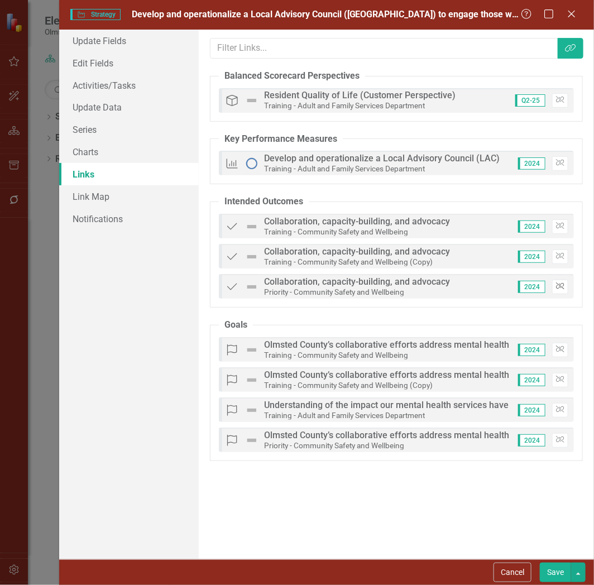
click at [568, 282] on button "Unlink" at bounding box center [560, 287] width 16 height 15
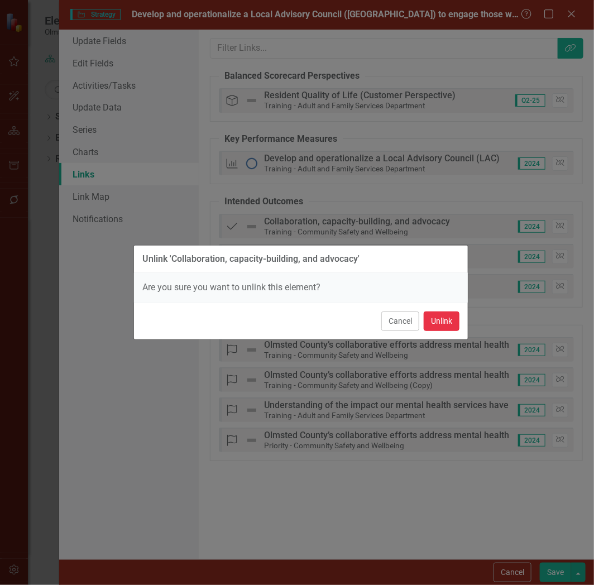
click at [435, 317] on button "Unlink" at bounding box center [442, 322] width 36 height 20
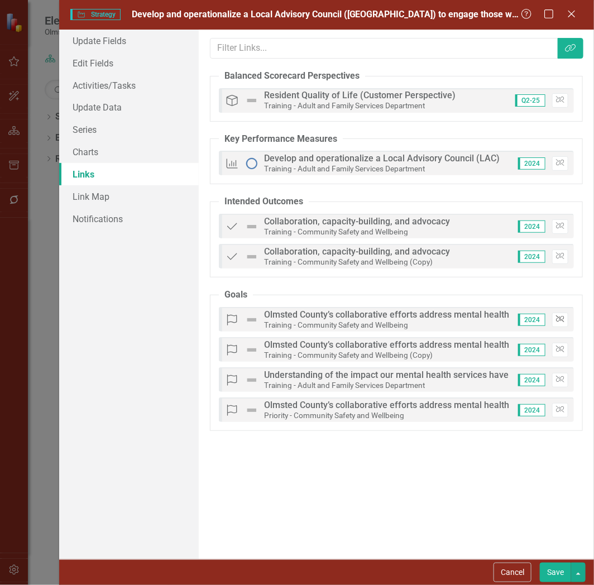
click at [562, 319] on icon "Unlink" at bounding box center [560, 319] width 8 height 7
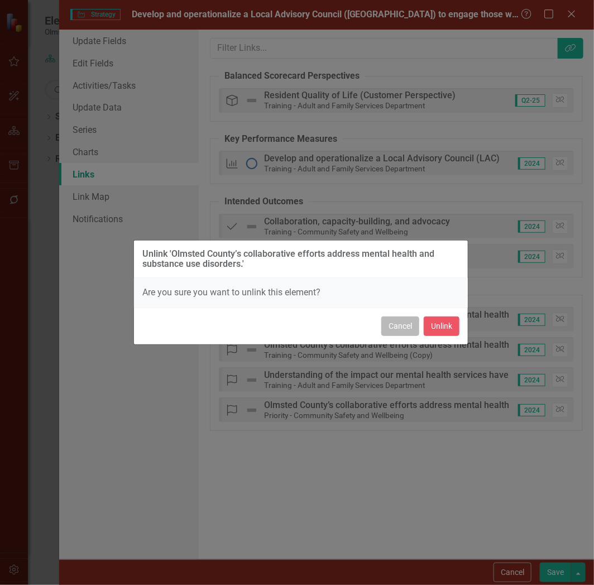
click at [406, 326] on button "Cancel" at bounding box center [400, 327] width 38 height 20
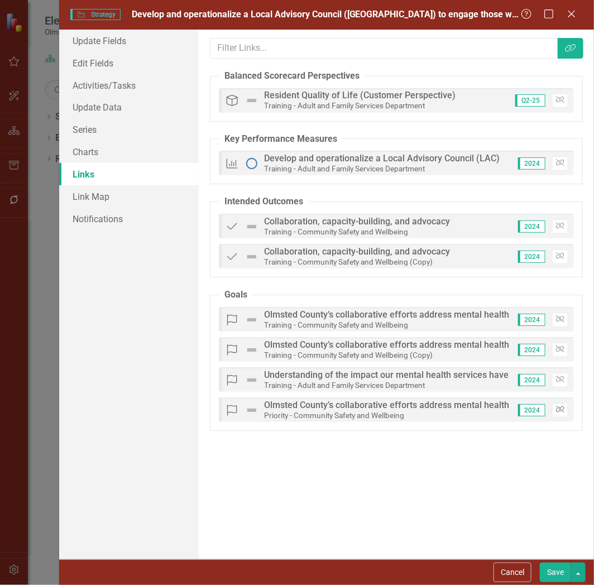
click at [561, 410] on icon "Unlink" at bounding box center [560, 409] width 8 height 7
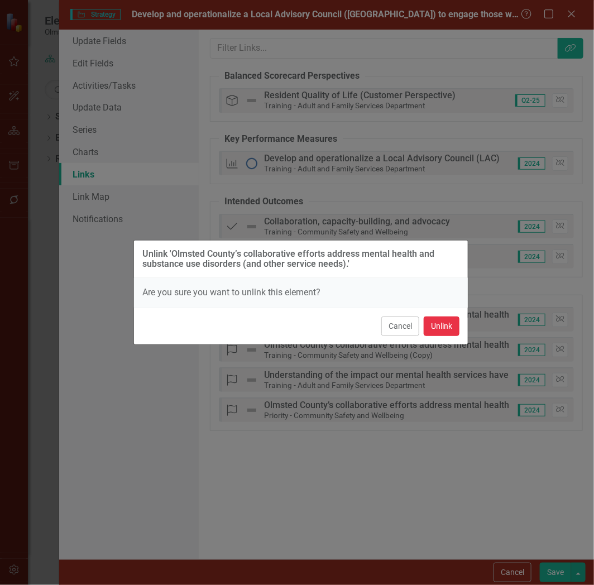
click at [440, 324] on button "Unlink" at bounding box center [442, 327] width 36 height 20
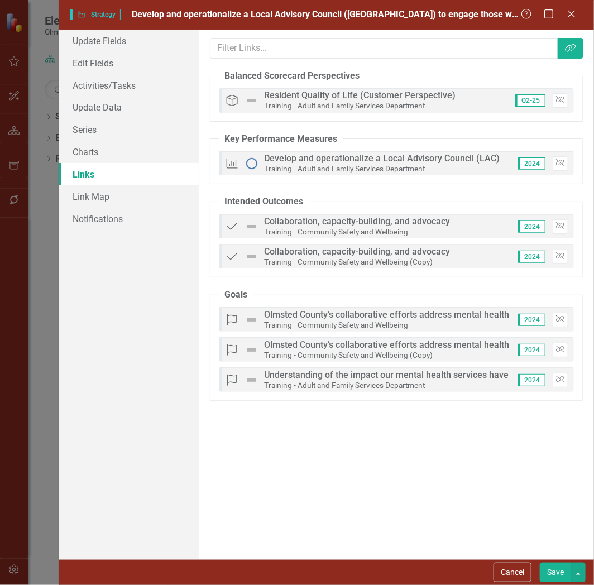
click at [561, 573] on button "Save" at bounding box center [555, 573] width 31 height 20
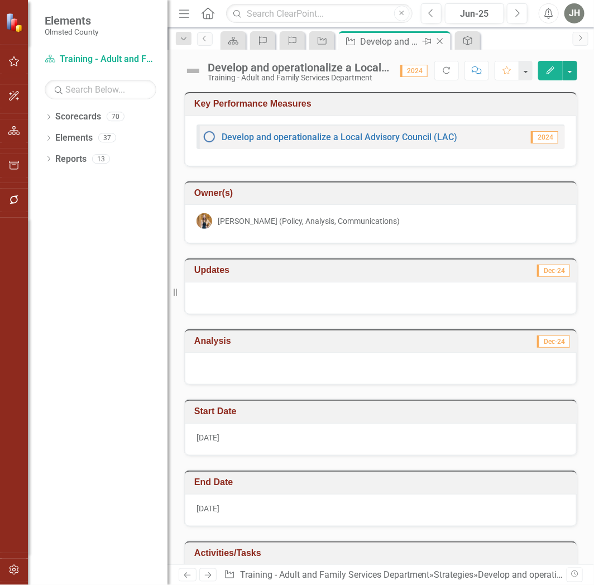
click at [442, 38] on icon "Close" at bounding box center [439, 41] width 11 height 9
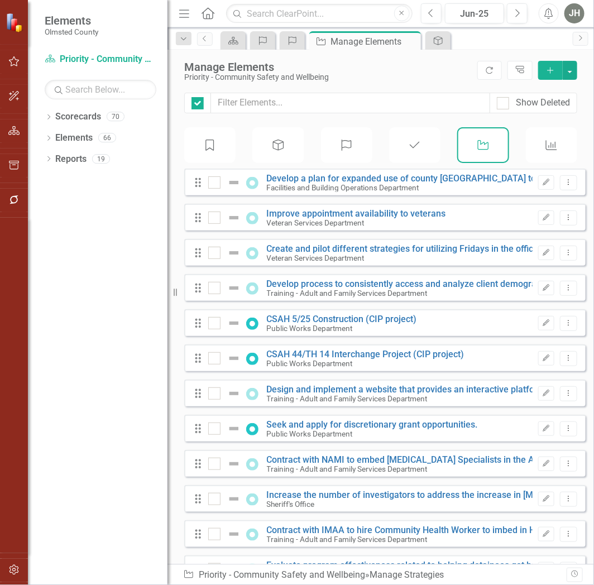
checkbox input "false"
click at [347, 253] on link "Create and pilot different strategies for utilizing Fridays in the office." at bounding box center [404, 248] width 274 height 11
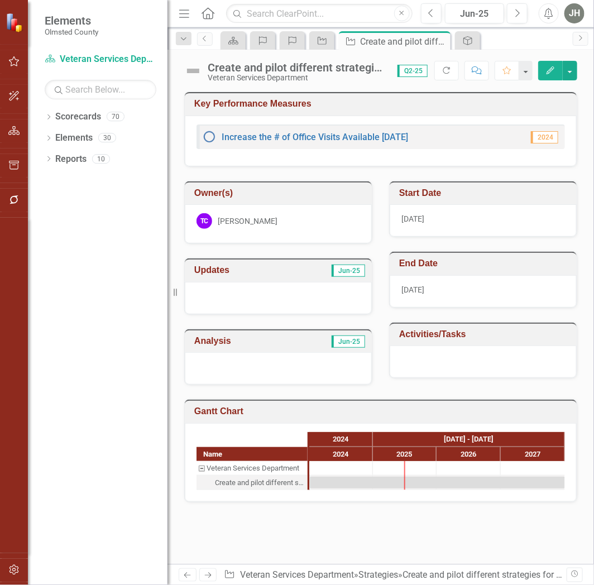
click at [545, 63] on button "Edit" at bounding box center [550, 71] width 25 height 20
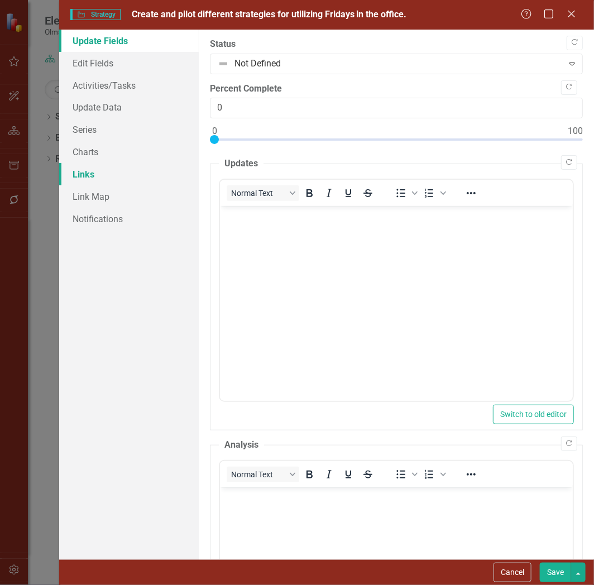
click at [88, 170] on link "Links" at bounding box center [129, 174] width 140 height 22
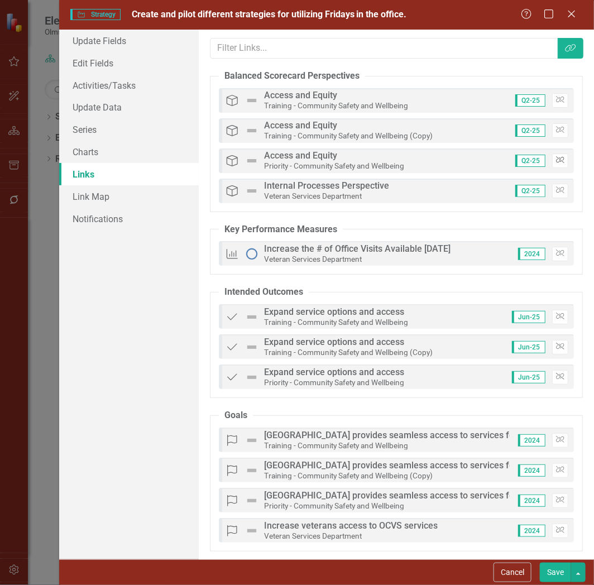
click at [555, 154] on button "Unlink" at bounding box center [560, 161] width 16 height 15
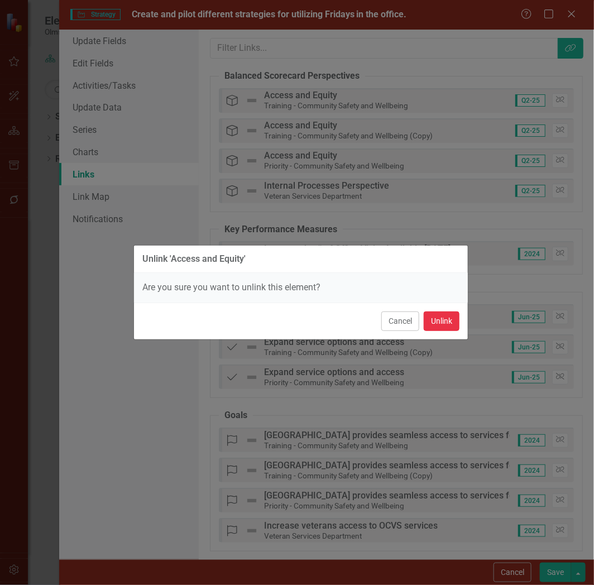
drag, startPoint x: 444, startPoint y: 326, endPoint x: 439, endPoint y: 322, distance: 6.3
click at [443, 325] on button "Unlink" at bounding box center [442, 322] width 36 height 20
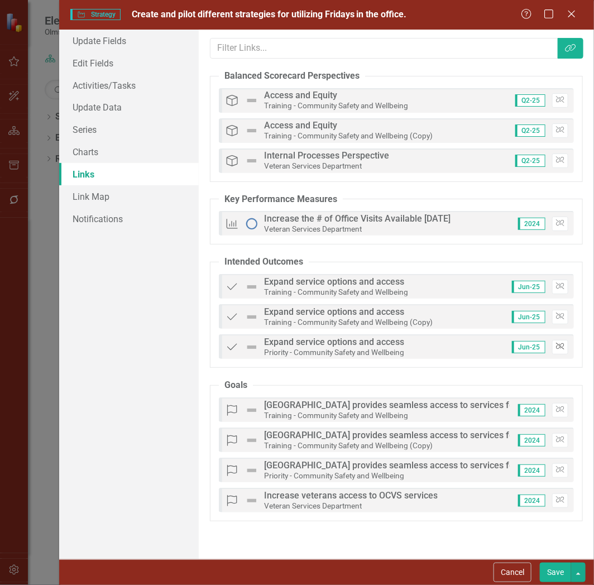
click at [566, 348] on button "Unlink" at bounding box center [560, 347] width 16 height 15
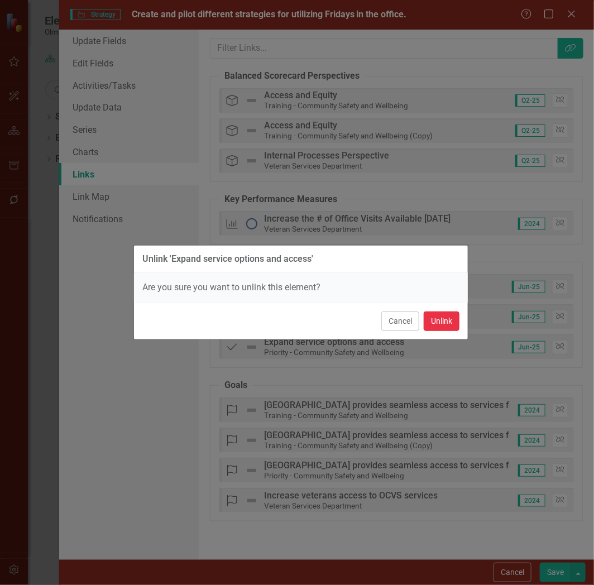
click at [434, 321] on button "Unlink" at bounding box center [442, 322] width 36 height 20
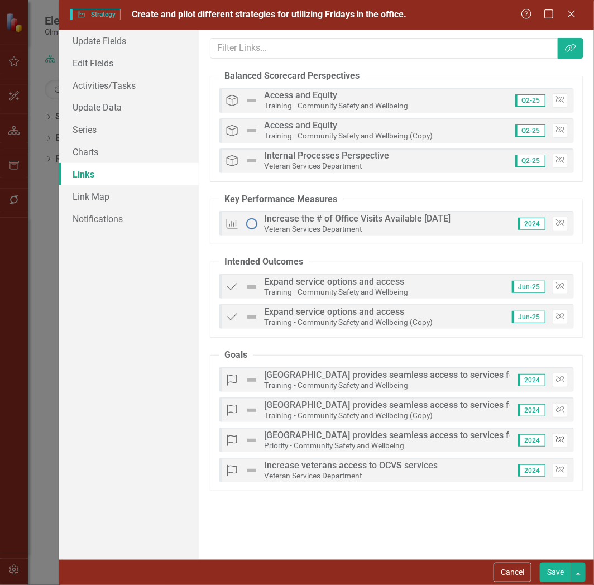
click at [558, 439] on icon "button" at bounding box center [560, 439] width 8 height 7
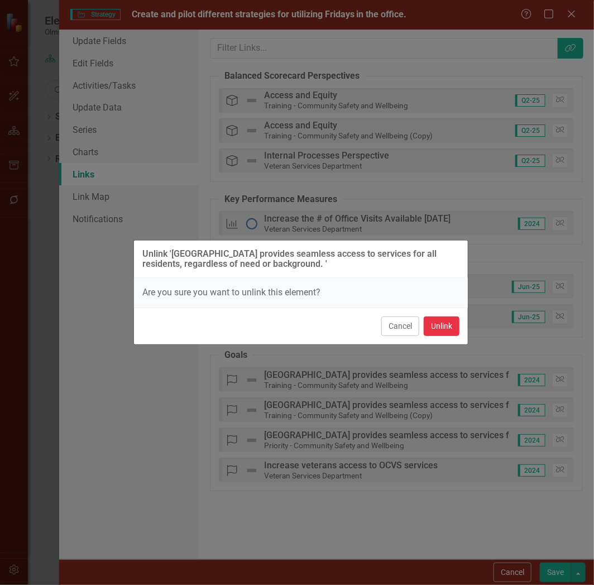
click at [445, 328] on button "Unlink" at bounding box center [442, 327] width 36 height 20
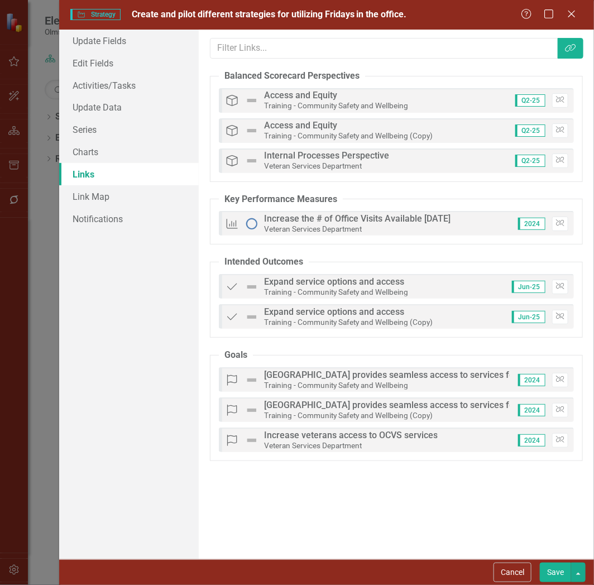
click at [557, 569] on button "Save" at bounding box center [555, 573] width 31 height 20
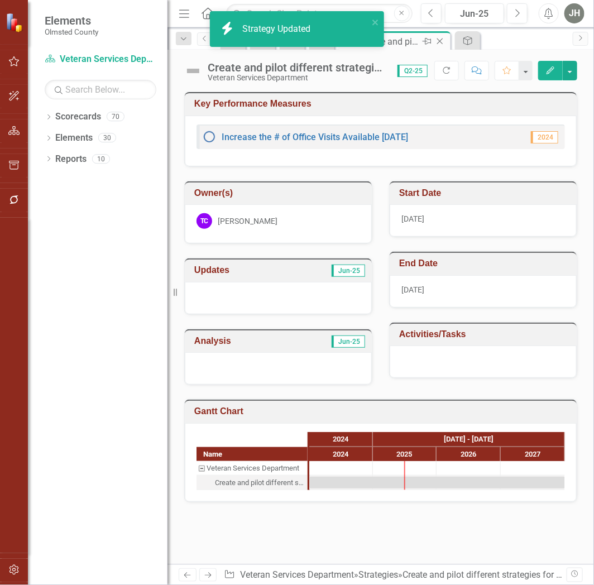
click at [443, 39] on icon at bounding box center [440, 42] width 6 height 6
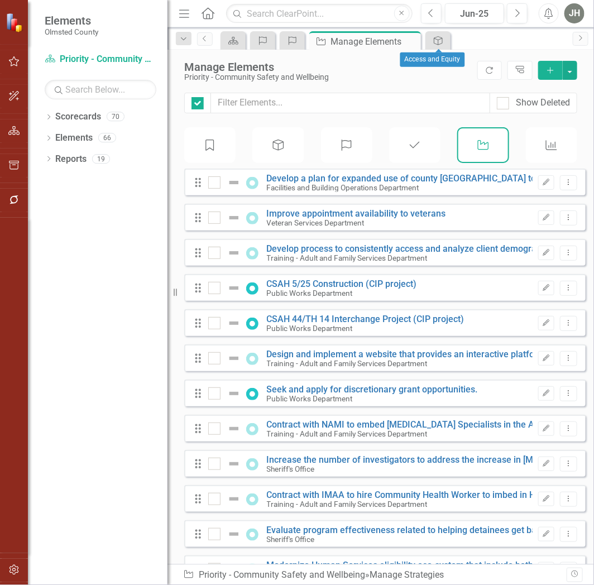
checkbox input "false"
click at [320, 288] on link "CSAH 5/25 Construction (CIP project)" at bounding box center [342, 284] width 150 height 11
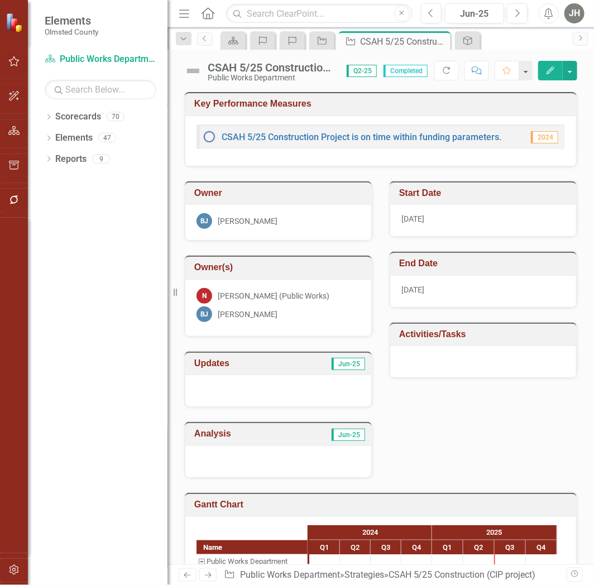
click at [554, 73] on icon "Edit" at bounding box center [550, 70] width 10 height 8
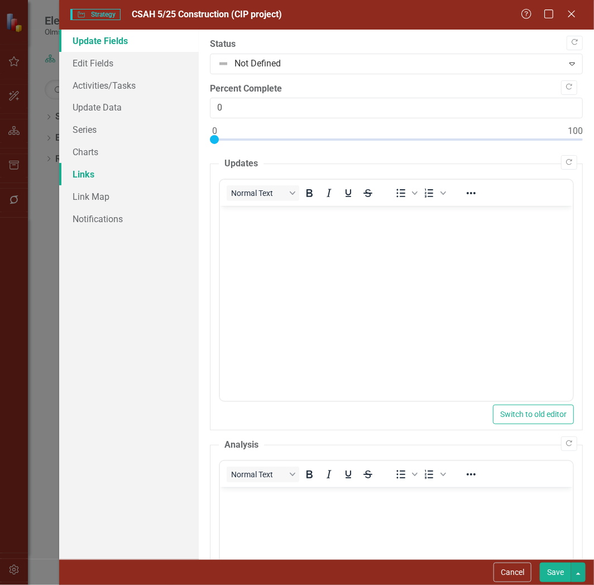
click at [82, 171] on link "Links" at bounding box center [129, 174] width 140 height 22
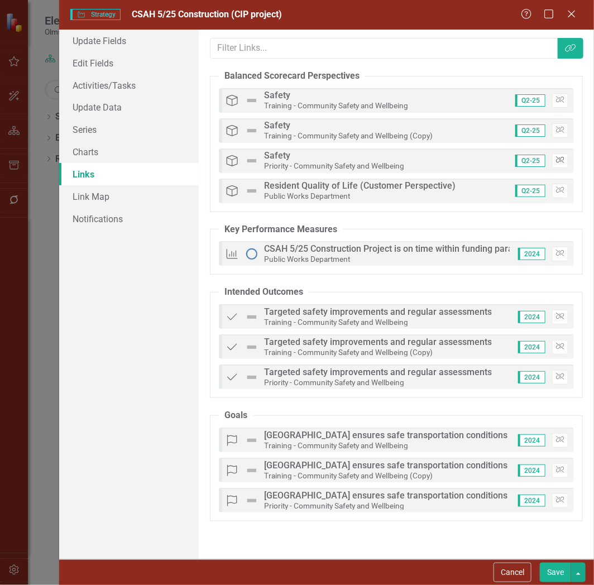
click at [561, 160] on icon "Unlink" at bounding box center [560, 160] width 8 height 7
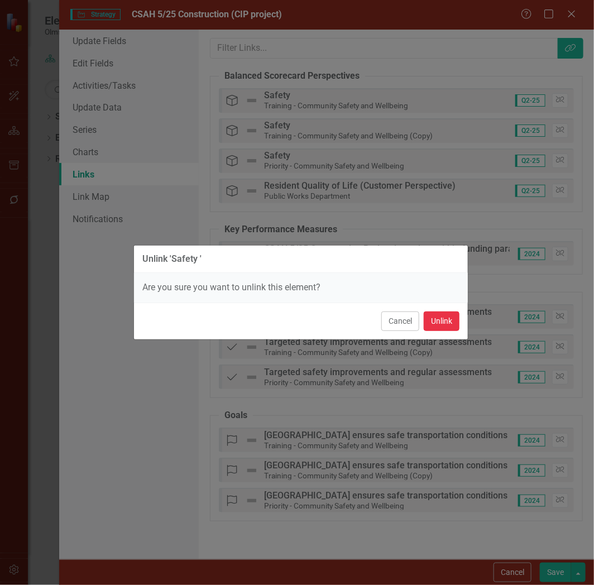
click at [436, 320] on button "Unlink" at bounding box center [442, 322] width 36 height 20
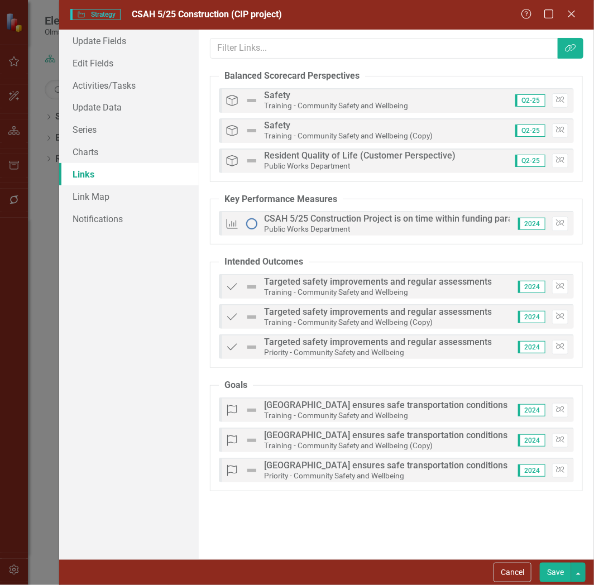
click at [568, 350] on div "Intended Outcomes Targeted safety improvements and regular assessments Priority…" at bounding box center [396, 346] width 355 height 25
click at [566, 347] on button "Unlink" at bounding box center [560, 347] width 16 height 15
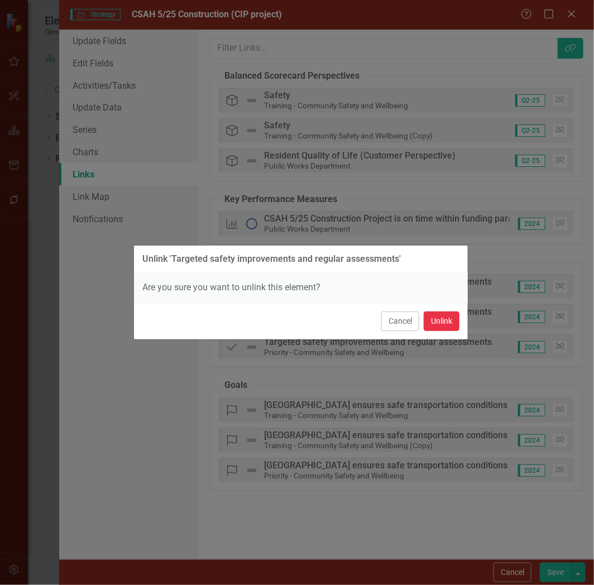
click at [449, 320] on button "Unlink" at bounding box center [442, 322] width 36 height 20
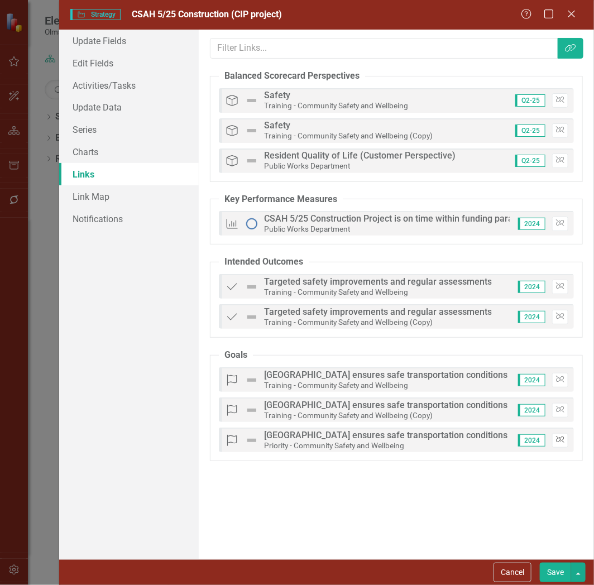
click at [557, 439] on icon "button" at bounding box center [560, 439] width 8 height 7
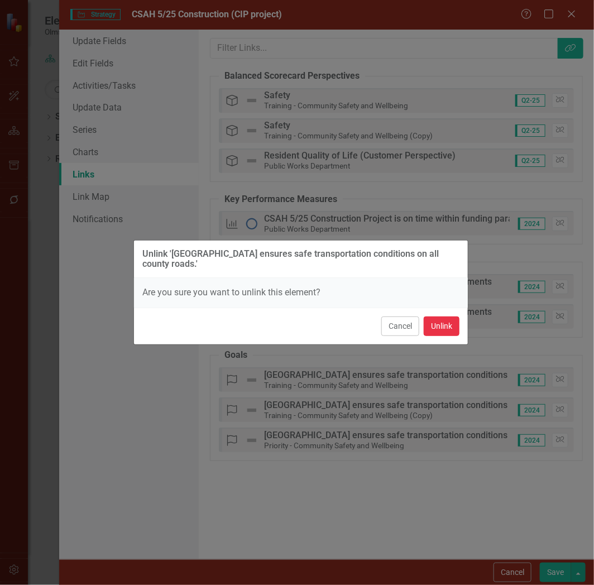
click at [434, 328] on button "Unlink" at bounding box center [442, 327] width 36 height 20
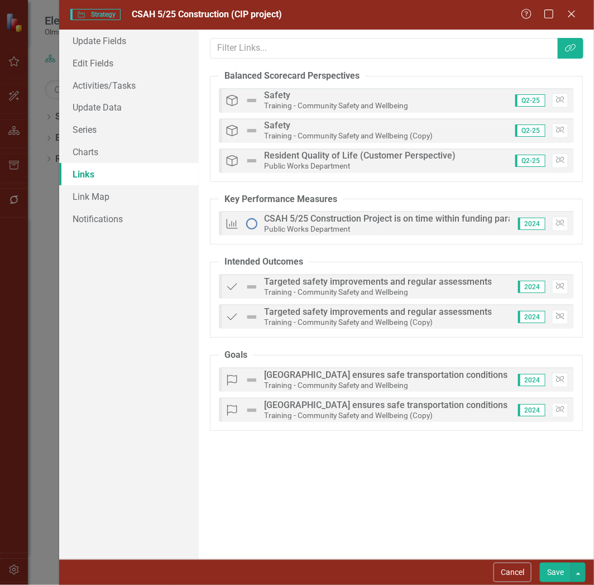
click at [552, 568] on button "Save" at bounding box center [555, 573] width 31 height 20
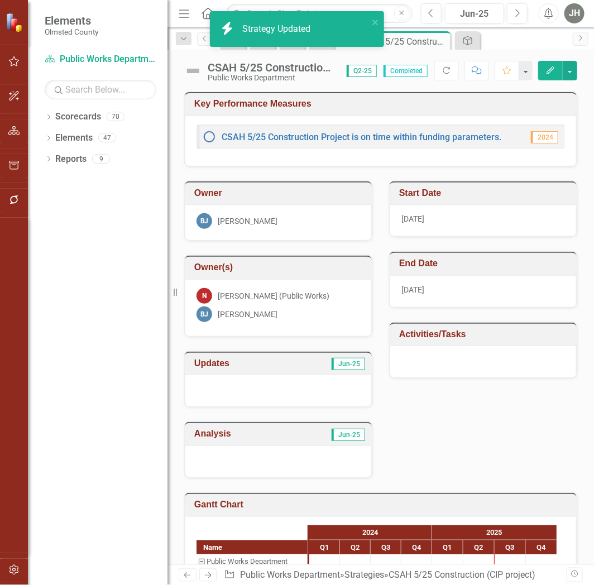
drag, startPoint x: 442, startPoint y: 39, endPoint x: 422, endPoint y: 44, distance: 20.6
click at [0, 0] on icon "Close" at bounding box center [0, 0] width 0 height 0
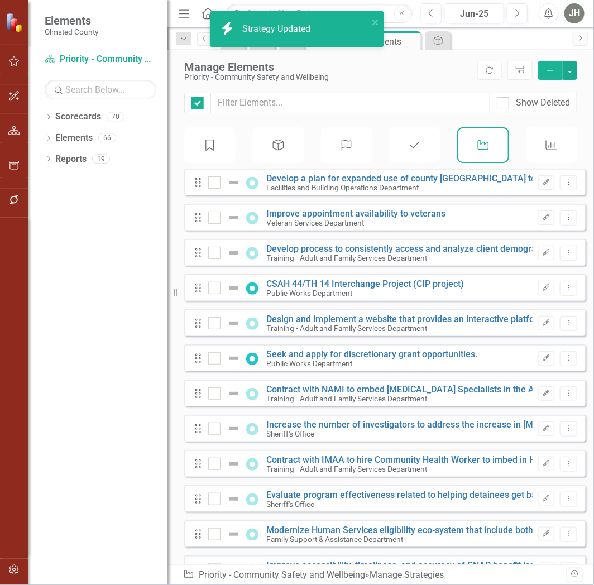
checkbox input "false"
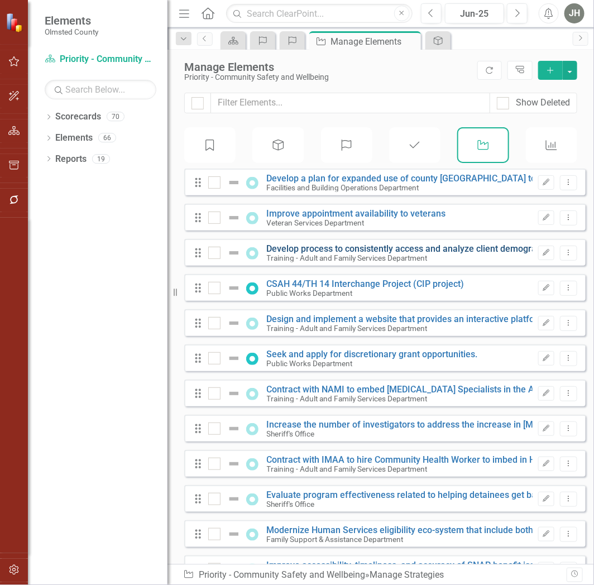
click at [353, 254] on link "Develop process to consistently access and analyze client demographic trend data" at bounding box center [432, 248] width 331 height 11
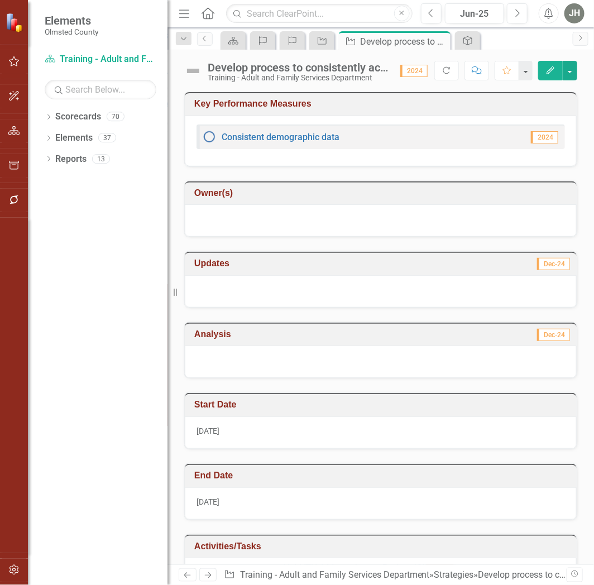
click at [553, 71] on icon "Edit" at bounding box center [550, 70] width 10 height 8
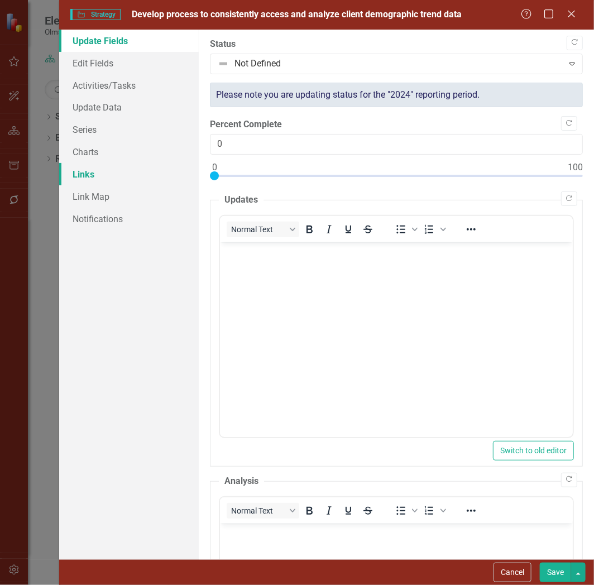
click at [87, 174] on link "Links" at bounding box center [129, 174] width 140 height 22
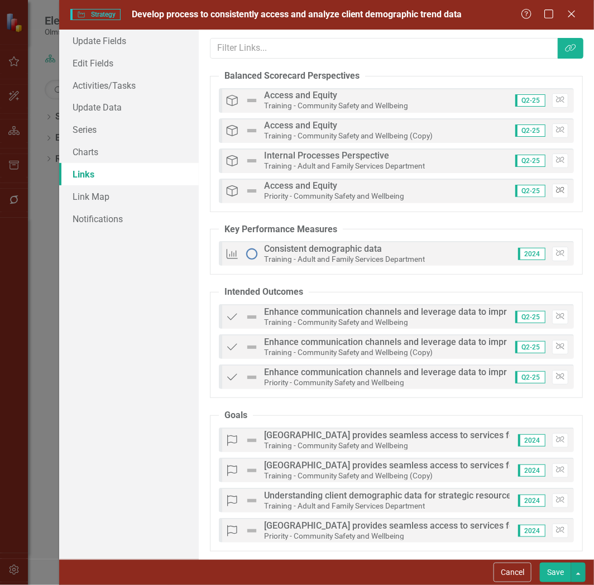
click at [556, 191] on icon "button" at bounding box center [560, 190] width 8 height 7
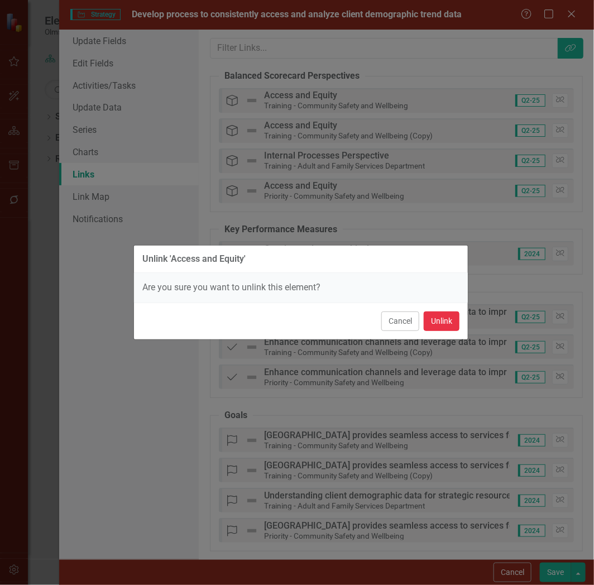
click at [444, 327] on button "Unlink" at bounding box center [442, 322] width 36 height 20
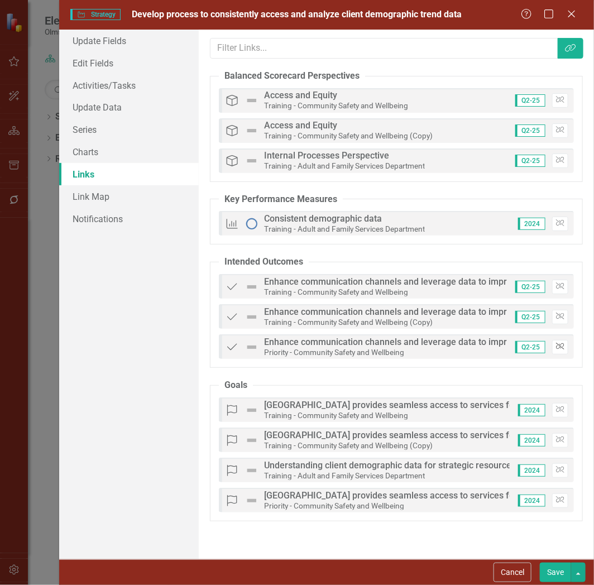
click at [559, 347] on icon "Unlink" at bounding box center [560, 346] width 8 height 7
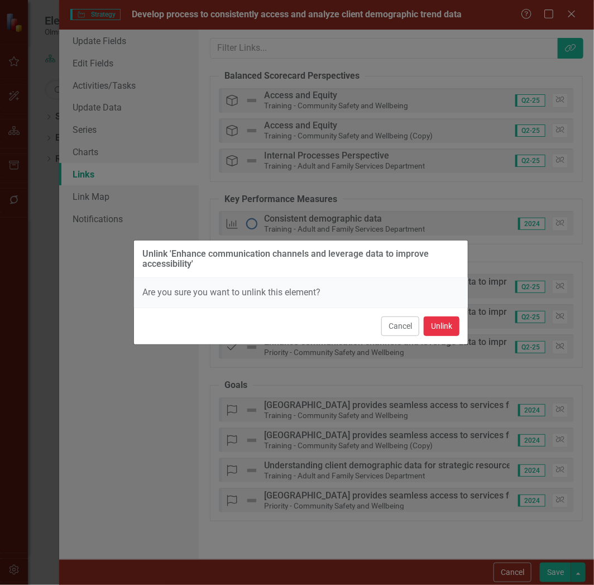
click at [432, 327] on button "Unlink" at bounding box center [442, 327] width 36 height 20
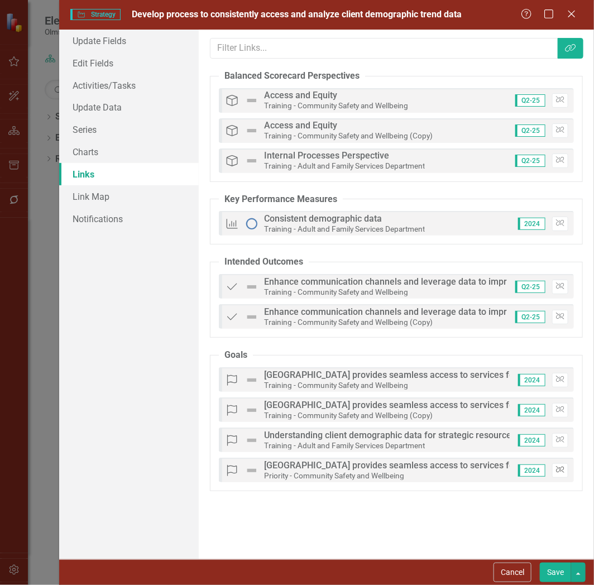
click at [558, 467] on button "Unlink" at bounding box center [560, 470] width 16 height 15
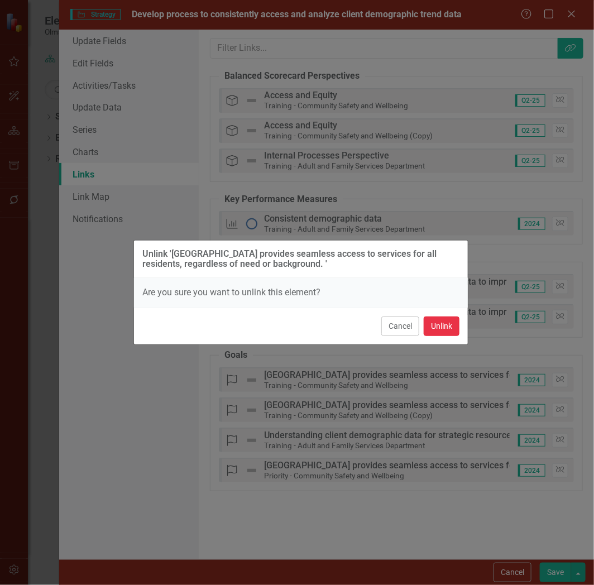
click at [444, 328] on button "Unlink" at bounding box center [442, 327] width 36 height 20
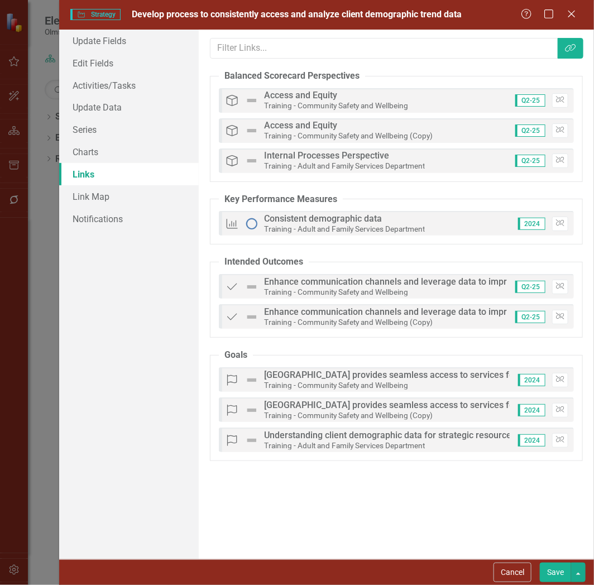
click at [556, 570] on button "Save" at bounding box center [555, 573] width 31 height 20
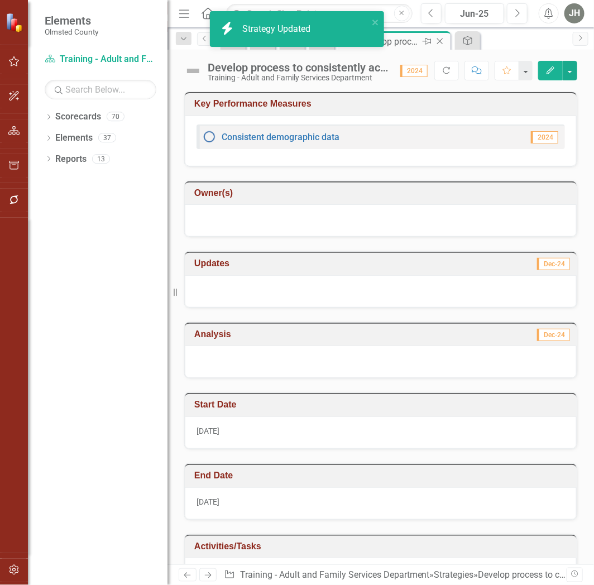
click at [439, 38] on icon "Close" at bounding box center [439, 41] width 11 height 9
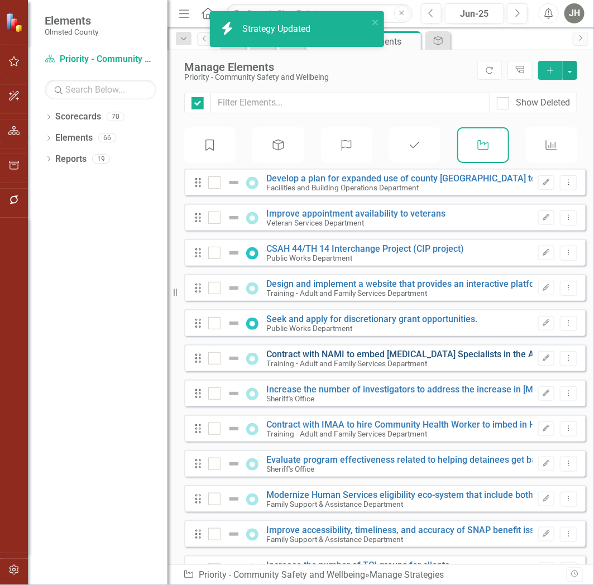
checkbox input "false"
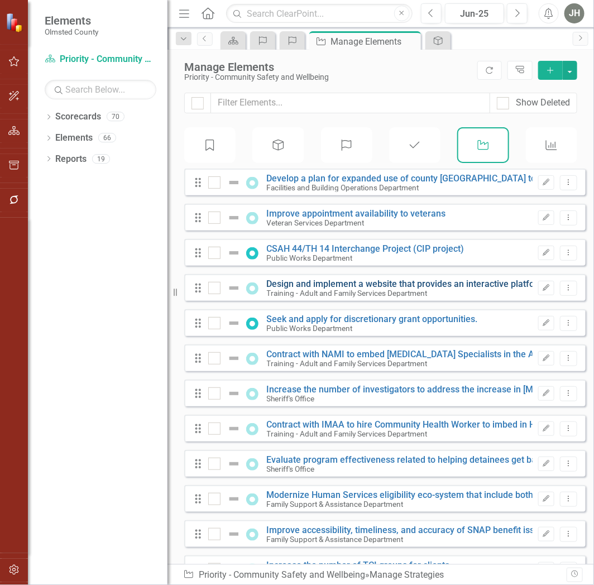
click at [371, 289] on link "Design and implement a website that provides an interactive platform for indivi…" at bounding box center [594, 284] width 655 height 11
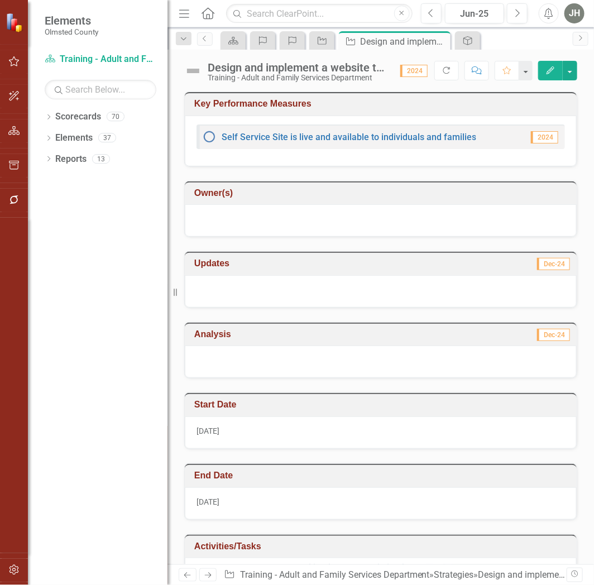
click at [551, 69] on icon "button" at bounding box center [551, 70] width 8 height 8
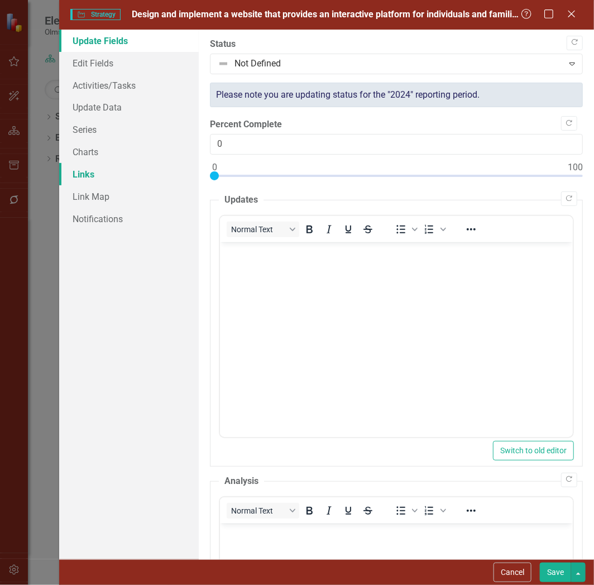
click at [82, 175] on link "Links" at bounding box center [129, 174] width 140 height 22
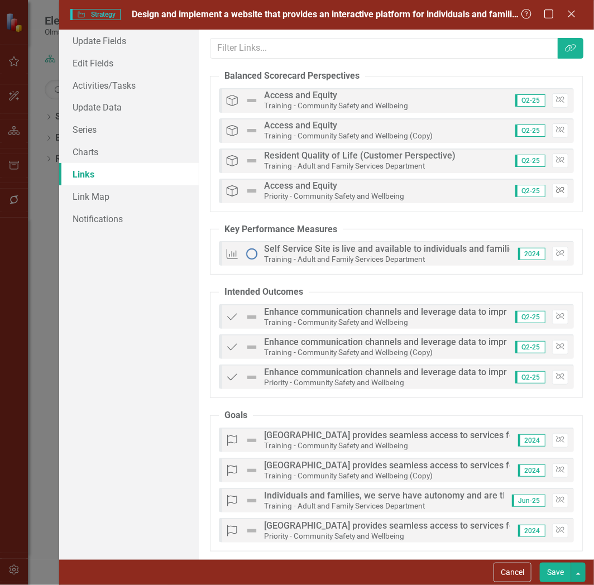
click at [556, 191] on icon "Unlink" at bounding box center [560, 190] width 8 height 7
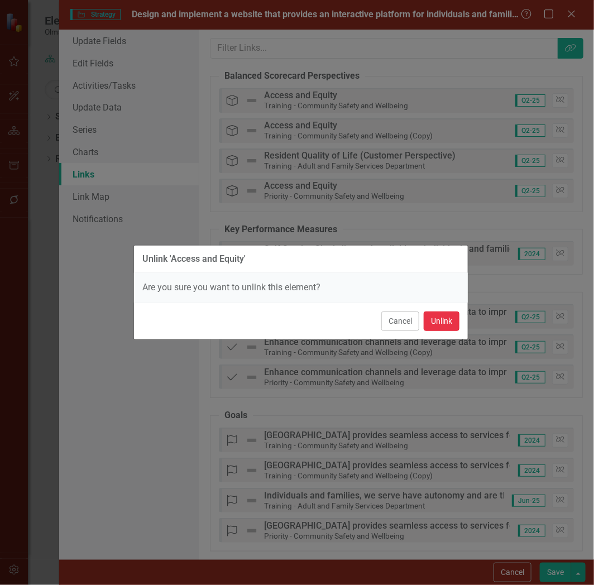
click at [439, 319] on button "Unlink" at bounding box center [442, 322] width 36 height 20
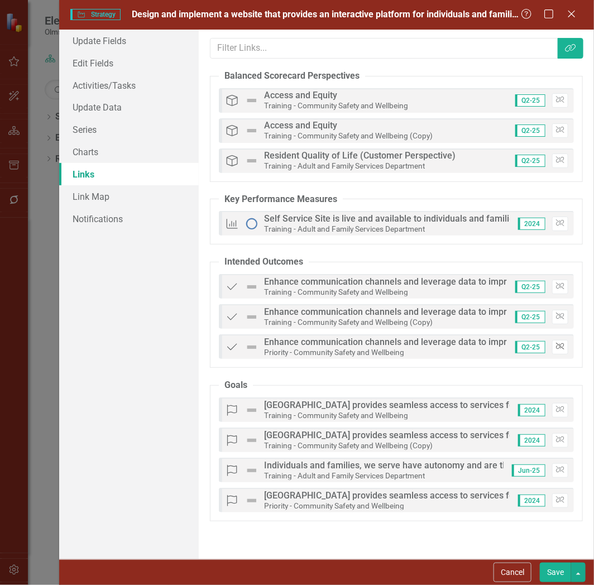
click at [564, 350] on icon "Unlink" at bounding box center [560, 346] width 8 height 7
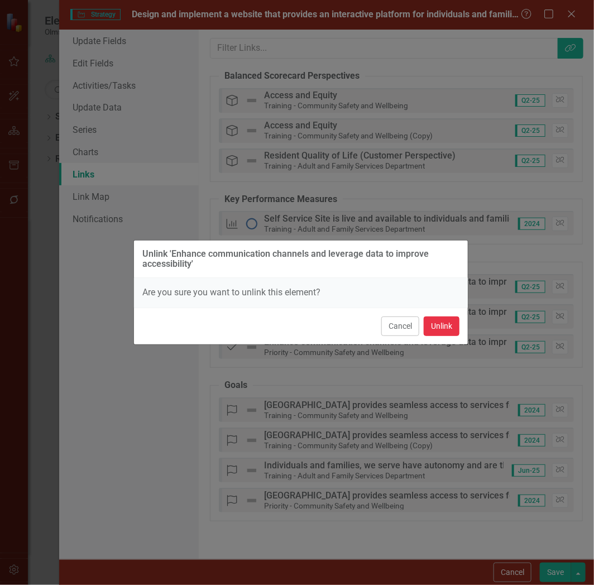
click at [441, 323] on button "Unlink" at bounding box center [442, 327] width 36 height 20
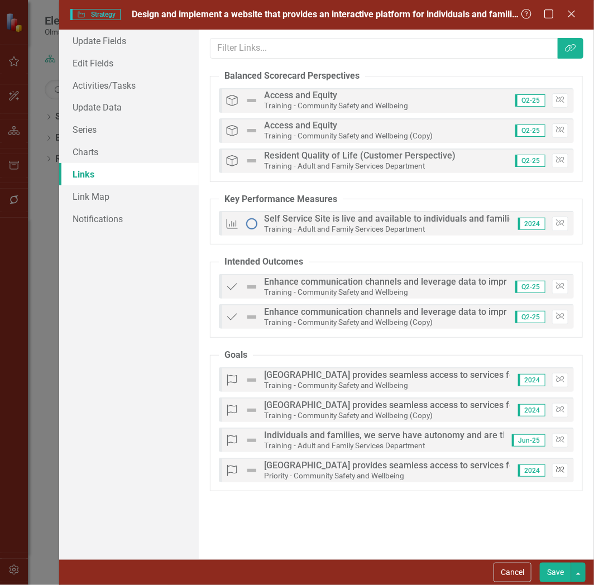
click at [561, 466] on button "Unlink" at bounding box center [560, 470] width 16 height 15
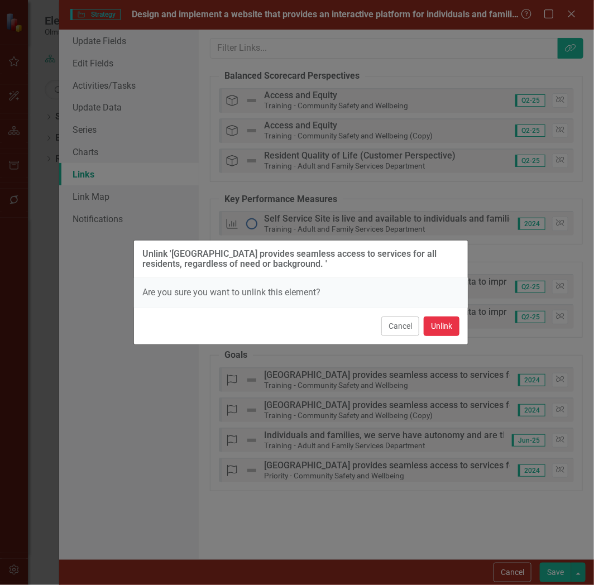
click at [437, 322] on button "Unlink" at bounding box center [442, 327] width 36 height 20
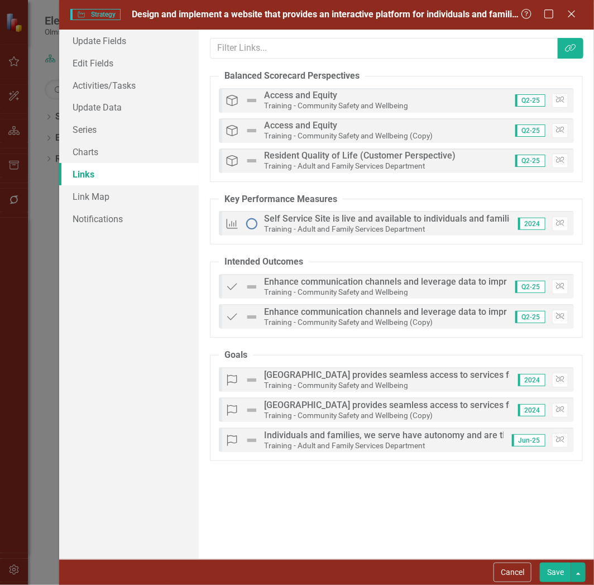
click at [553, 569] on button "Save" at bounding box center [555, 573] width 31 height 20
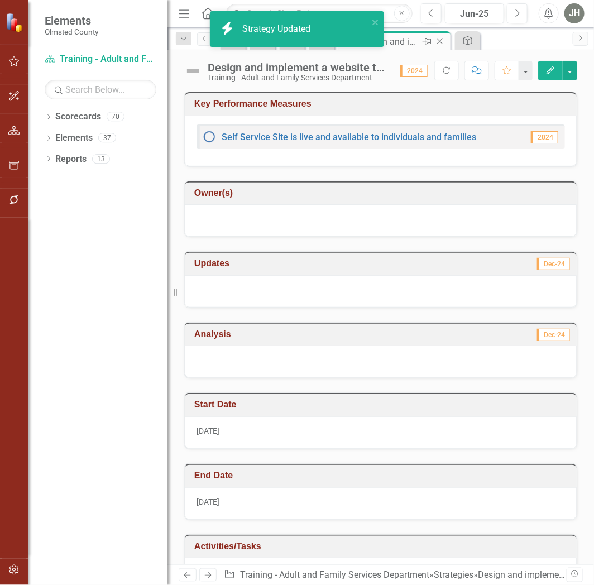
click at [439, 38] on icon "Close" at bounding box center [439, 41] width 11 height 9
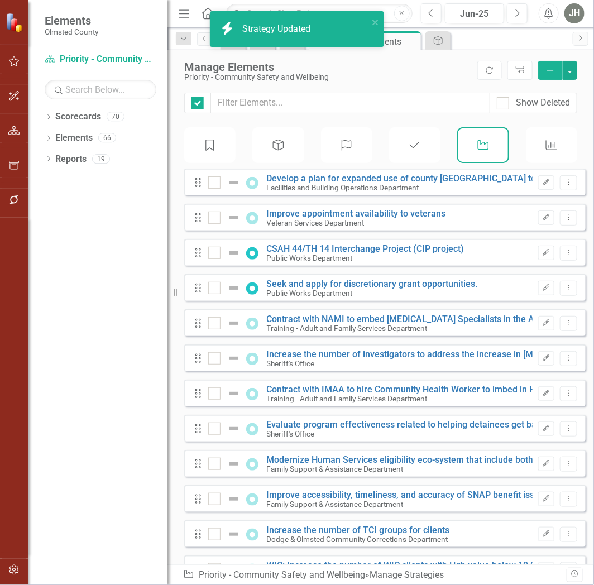
checkbox input "false"
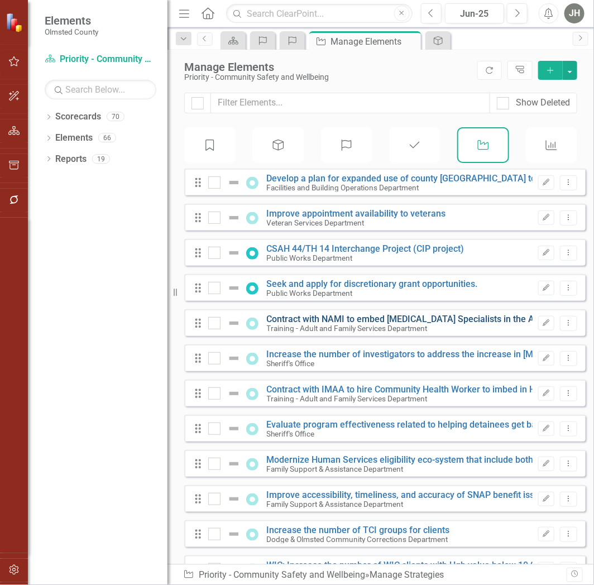
click at [342, 324] on link "Contract with NAMI to embed Peer Support Specialists in the Adult Behavioral He…" at bounding box center [444, 319] width 354 height 11
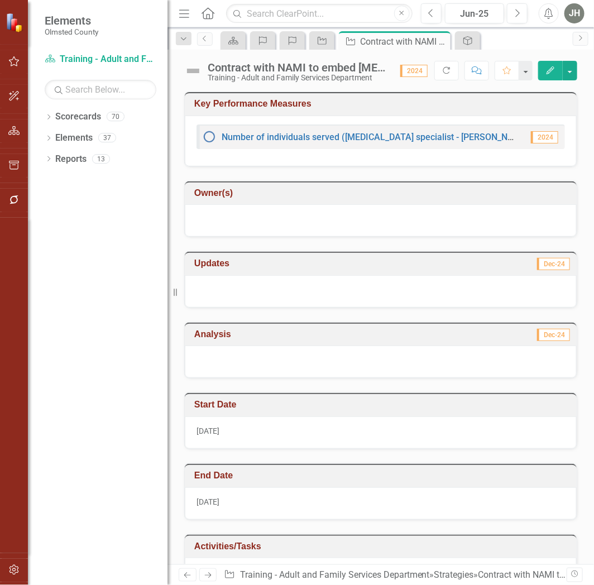
click at [545, 71] on icon "Edit" at bounding box center [550, 70] width 10 height 8
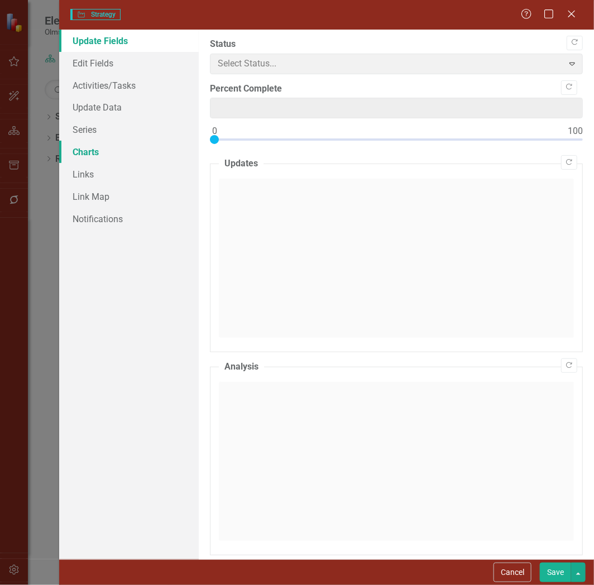
type input "0"
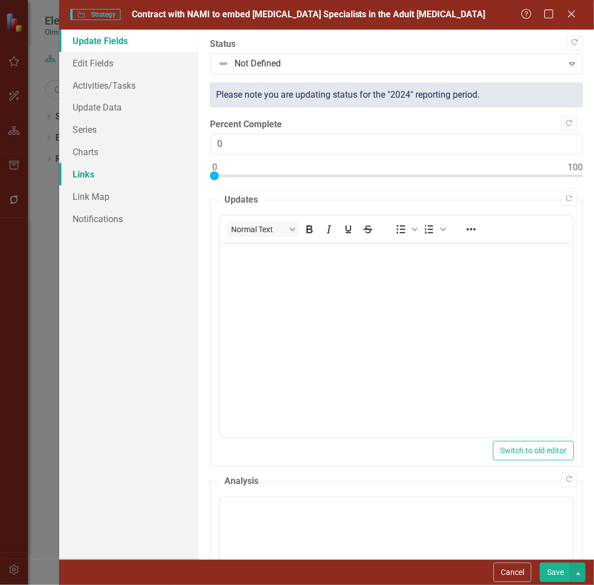
click at [83, 174] on link "Links" at bounding box center [129, 174] width 140 height 22
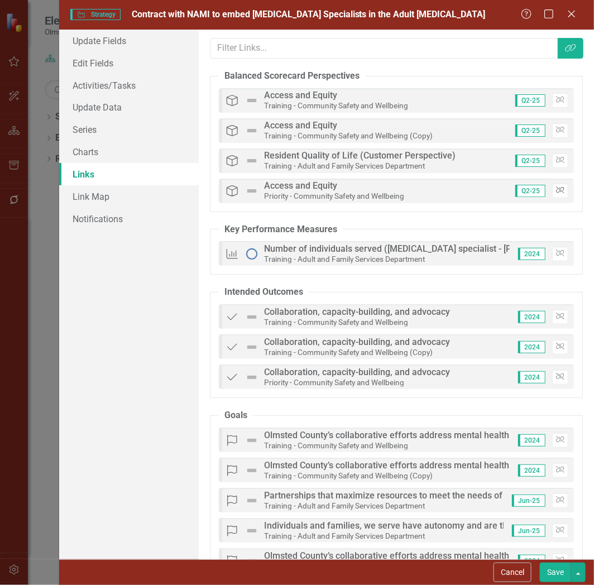
click at [556, 191] on icon "button" at bounding box center [560, 190] width 8 height 7
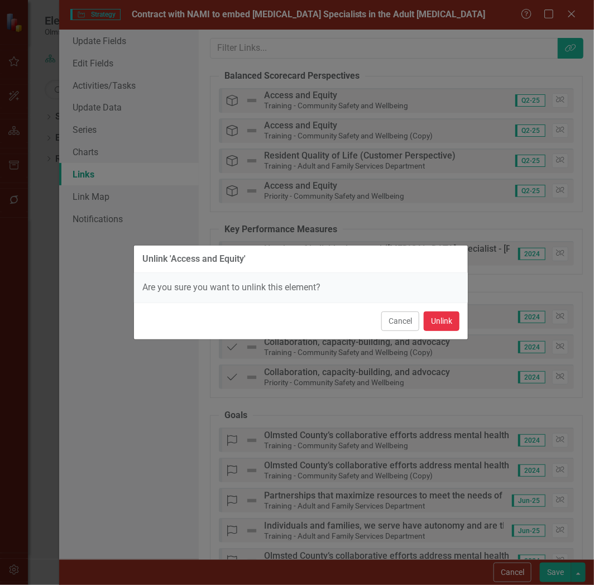
click at [444, 317] on button "Unlink" at bounding box center [442, 322] width 36 height 20
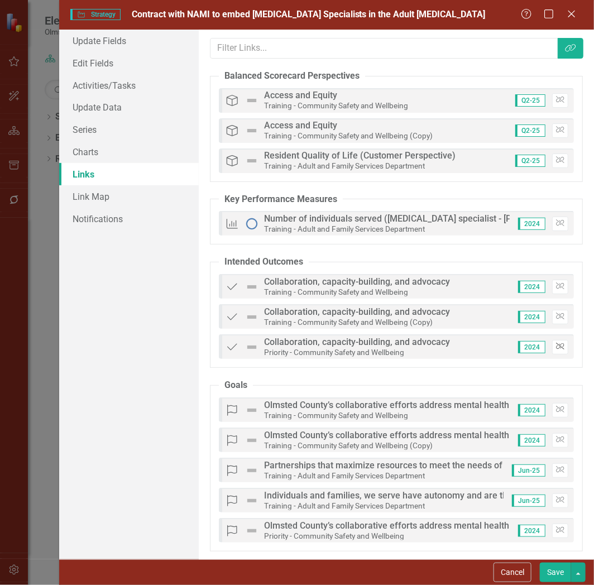
click at [559, 348] on button "Unlink" at bounding box center [560, 347] width 16 height 15
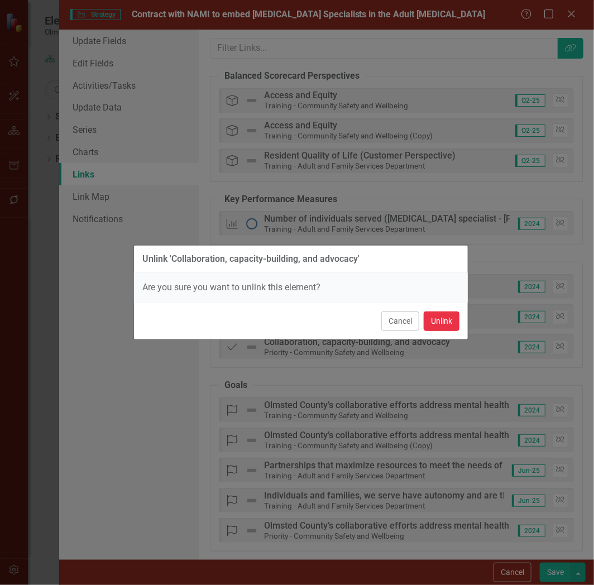
click at [439, 323] on button "Unlink" at bounding box center [442, 322] width 36 height 20
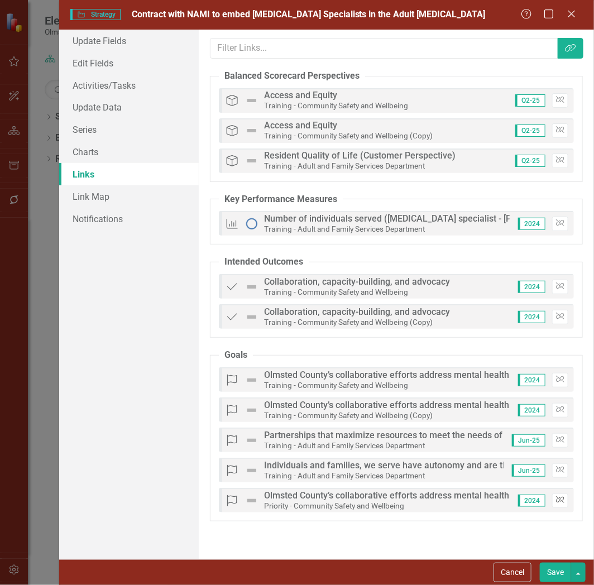
click at [562, 499] on icon "Unlink" at bounding box center [560, 500] width 8 height 7
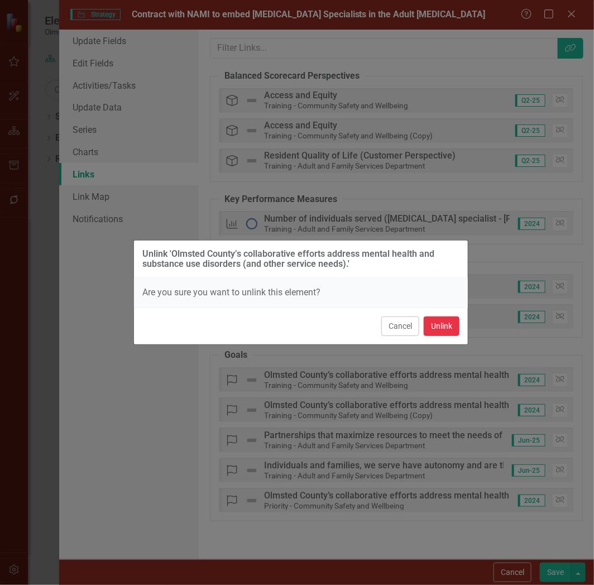
click at [439, 325] on button "Unlink" at bounding box center [442, 327] width 36 height 20
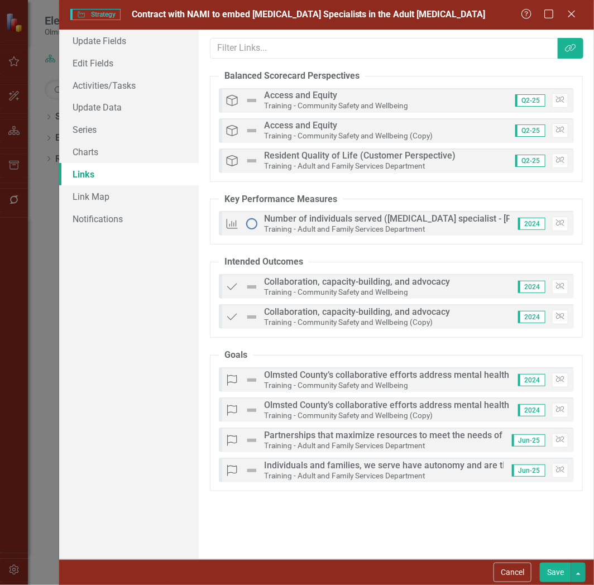
click at [554, 573] on button "Save" at bounding box center [555, 573] width 31 height 20
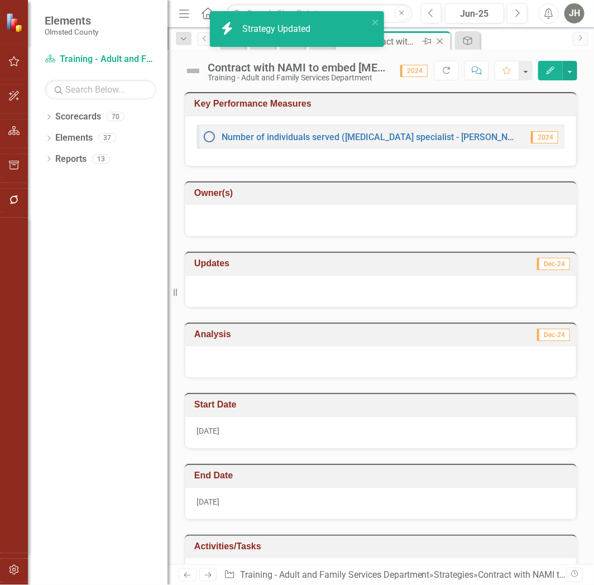
click at [443, 42] on icon "Close" at bounding box center [439, 41] width 11 height 9
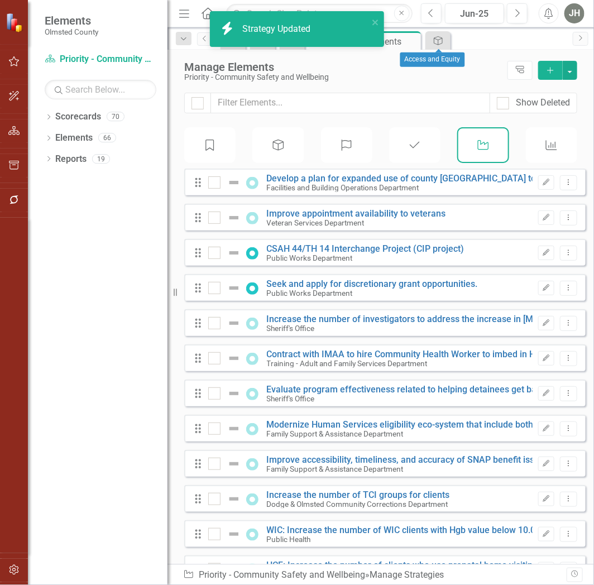
checkbox input "false"
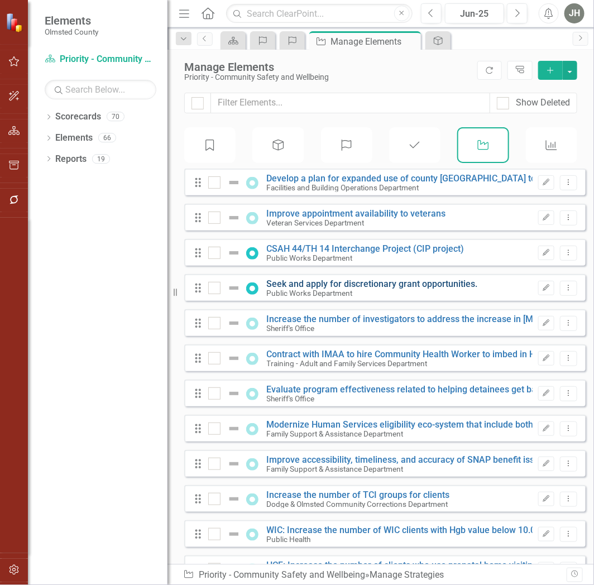
click at [327, 287] on link "Seek and apply for discretionary grant opportunities." at bounding box center [372, 284] width 211 height 11
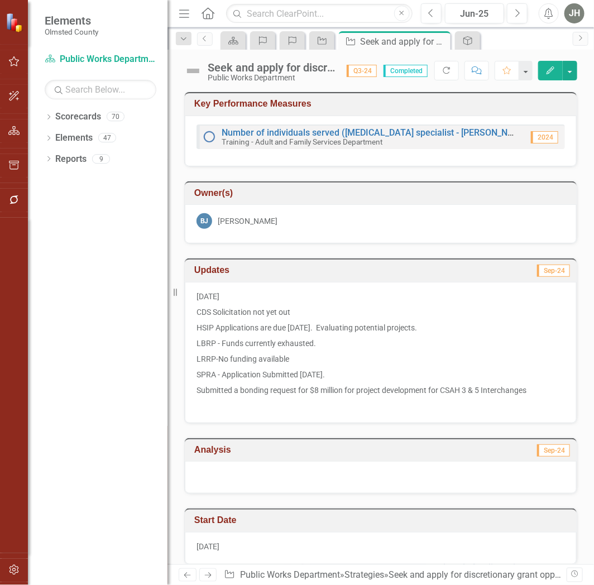
click at [547, 71] on icon "button" at bounding box center [551, 70] width 8 height 8
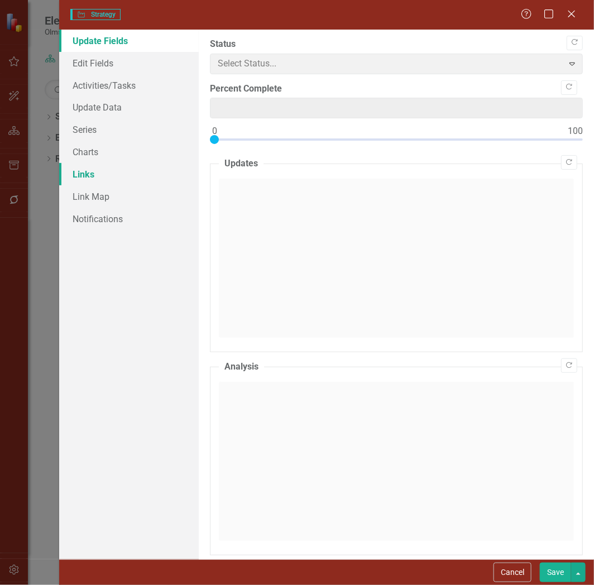
type input "0"
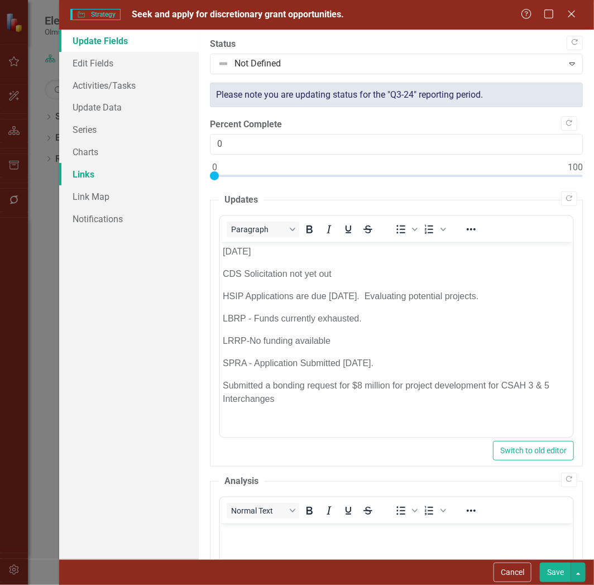
click at [92, 174] on link "Links" at bounding box center [129, 174] width 140 height 22
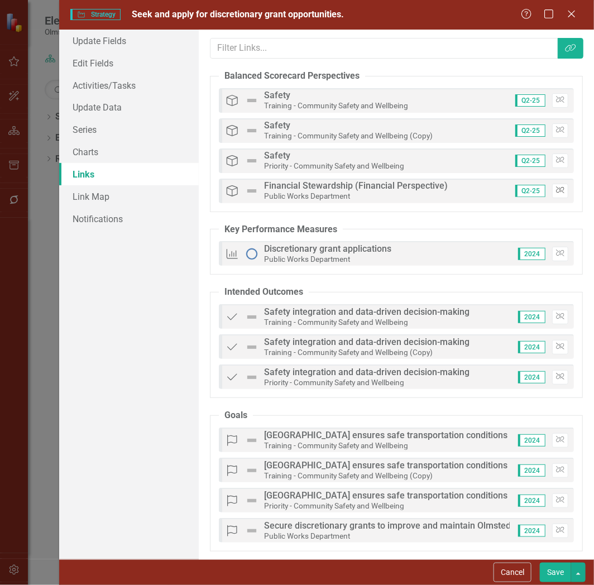
click at [556, 190] on icon "Unlink" at bounding box center [560, 190] width 8 height 7
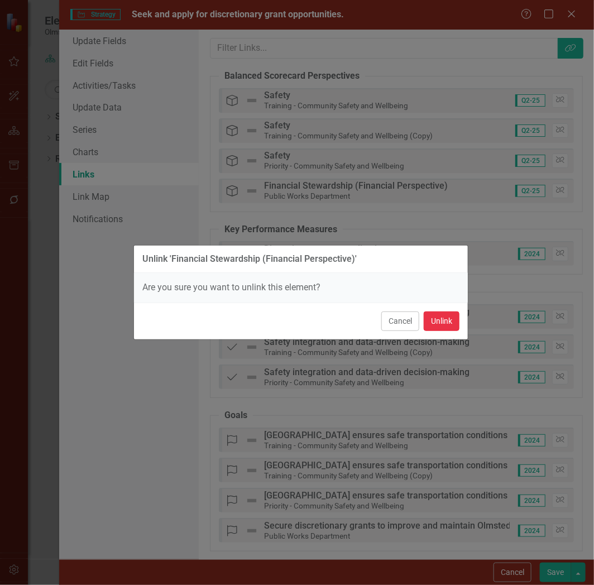
click at [440, 322] on button "Unlink" at bounding box center [442, 322] width 36 height 20
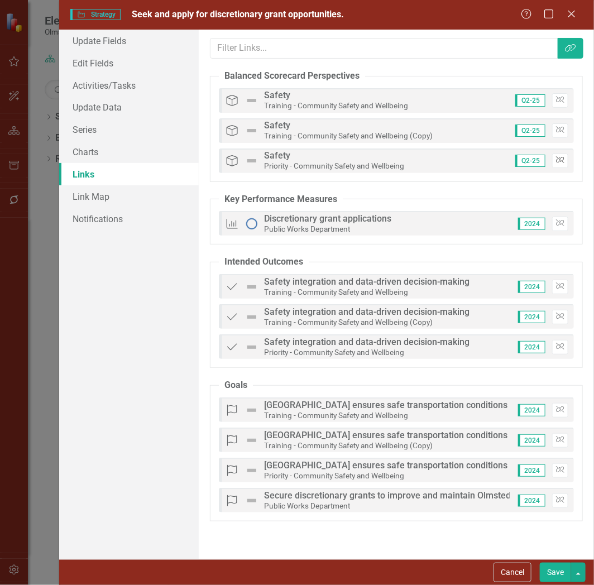
click at [562, 162] on icon "Unlink" at bounding box center [560, 160] width 8 height 7
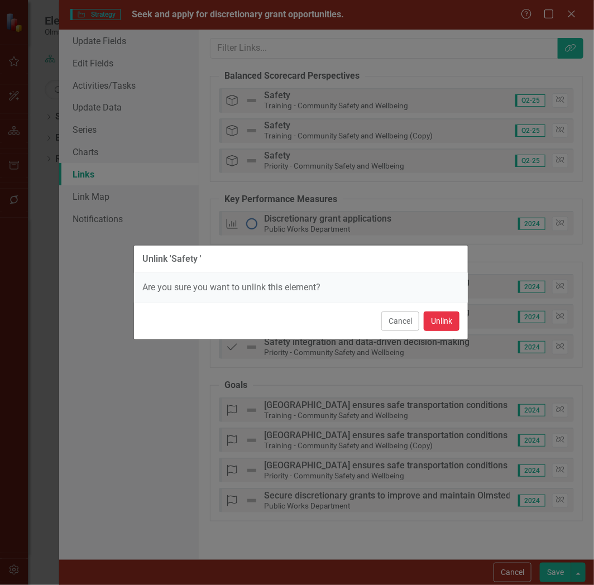
click at [441, 324] on button "Unlink" at bounding box center [442, 322] width 36 height 20
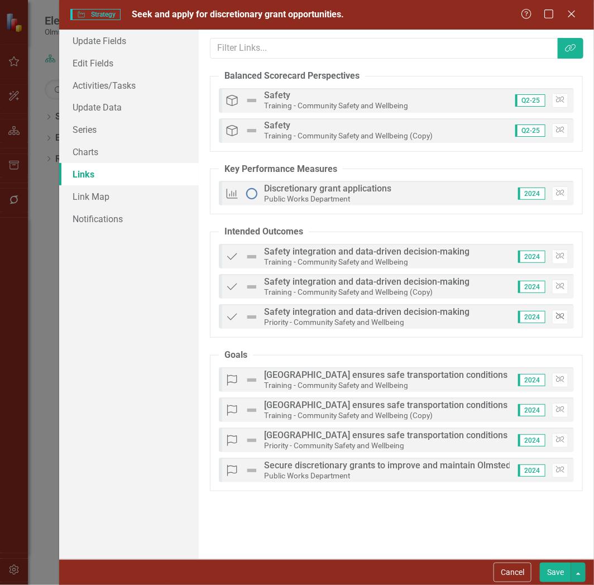
click at [558, 315] on icon "Unlink" at bounding box center [560, 316] width 8 height 7
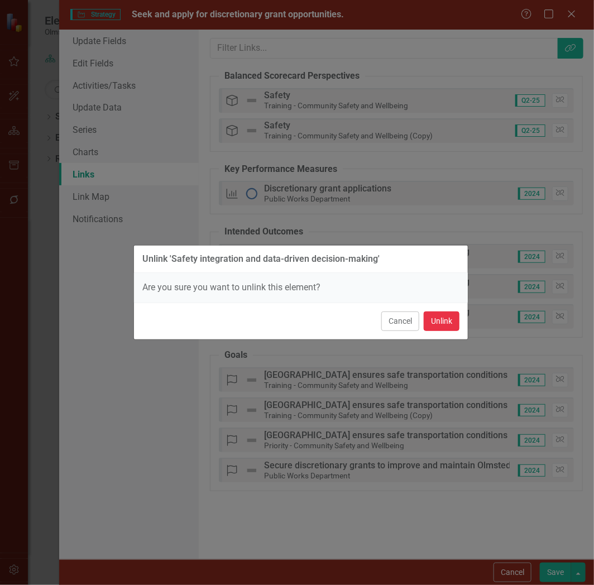
click at [438, 318] on button "Unlink" at bounding box center [442, 322] width 36 height 20
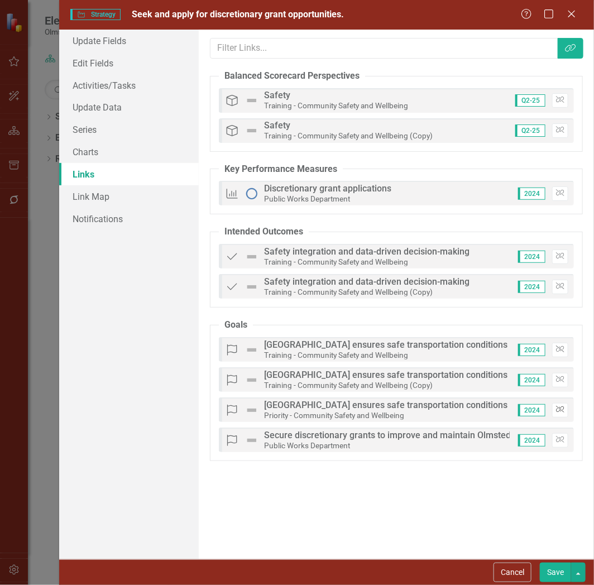
click at [567, 406] on button "Unlink" at bounding box center [560, 410] width 16 height 15
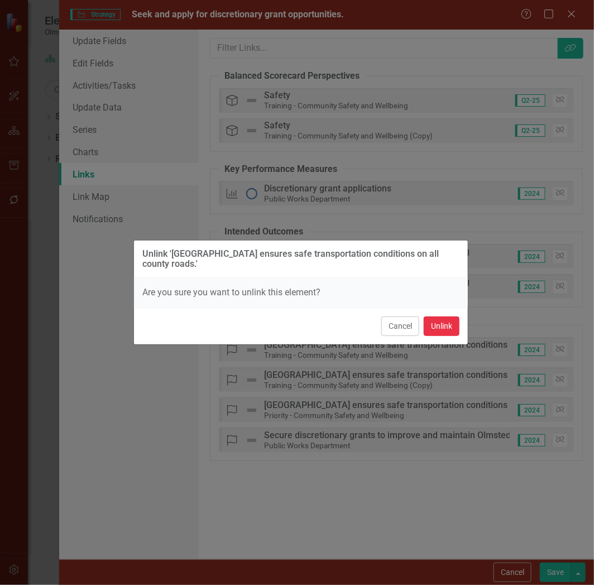
click at [447, 318] on button "Unlink" at bounding box center [442, 327] width 36 height 20
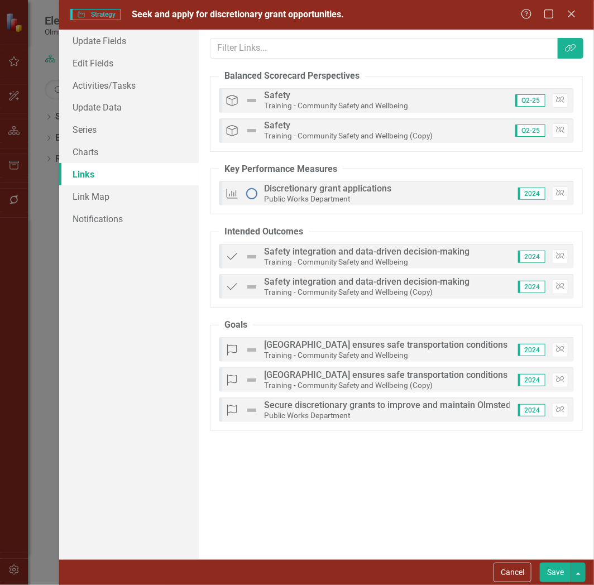
click at [562, 569] on button "Save" at bounding box center [555, 573] width 31 height 20
checkbox input "false"
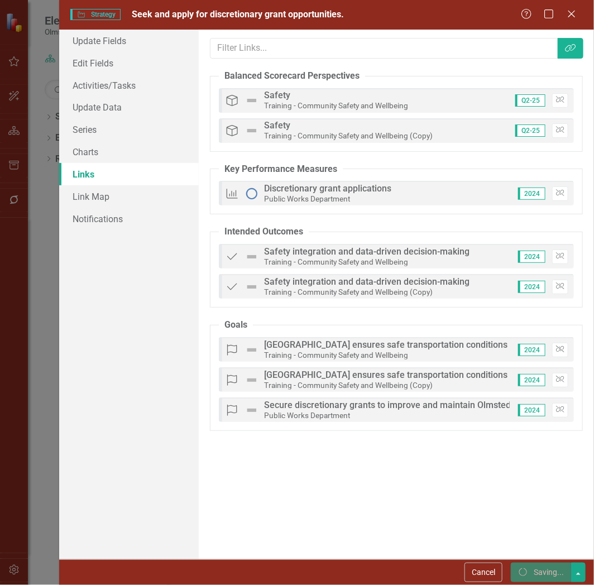
checkbox input "false"
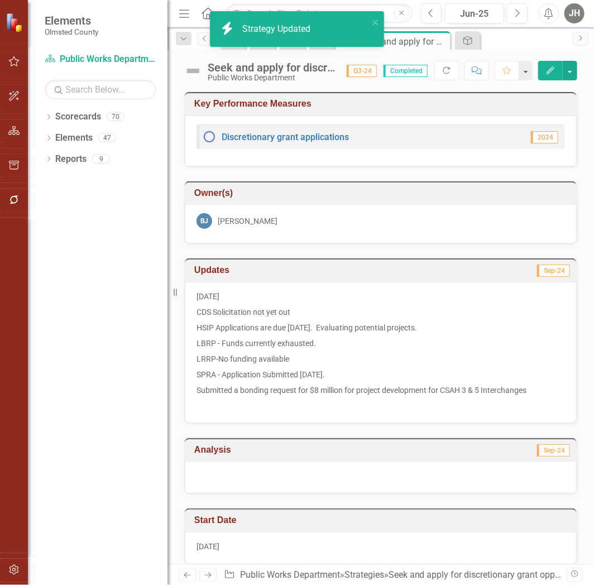
checkbox input "true"
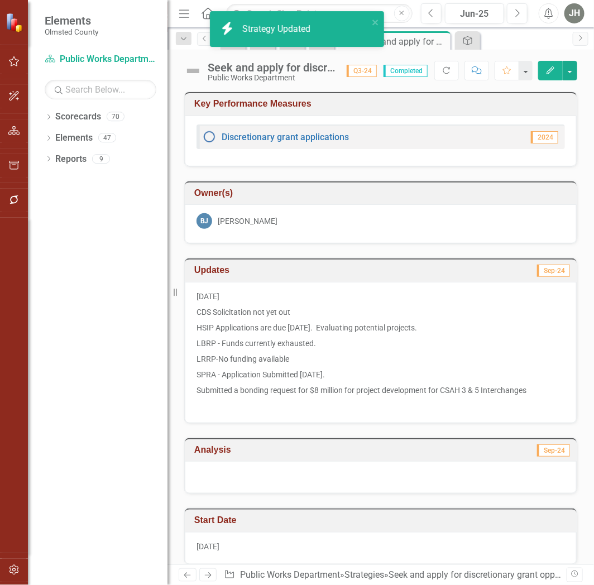
checkbox input "false"
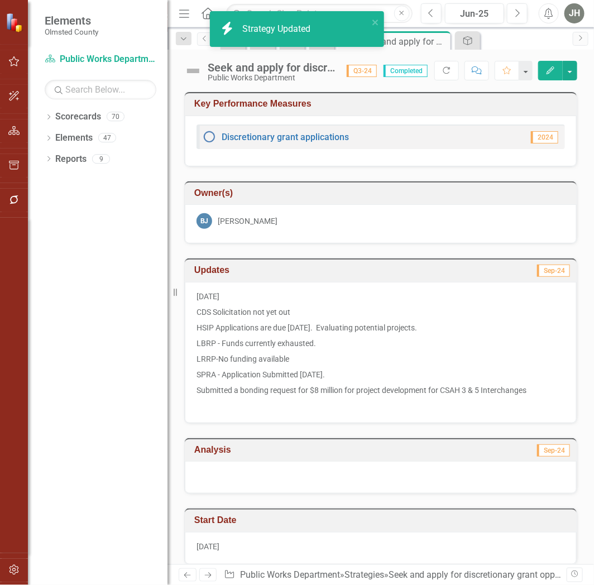
checkbox input "true"
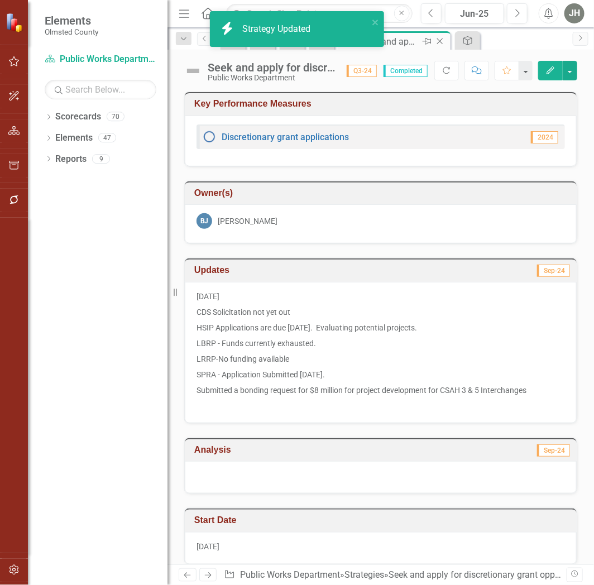
click at [439, 37] on icon "Close" at bounding box center [439, 41] width 11 height 9
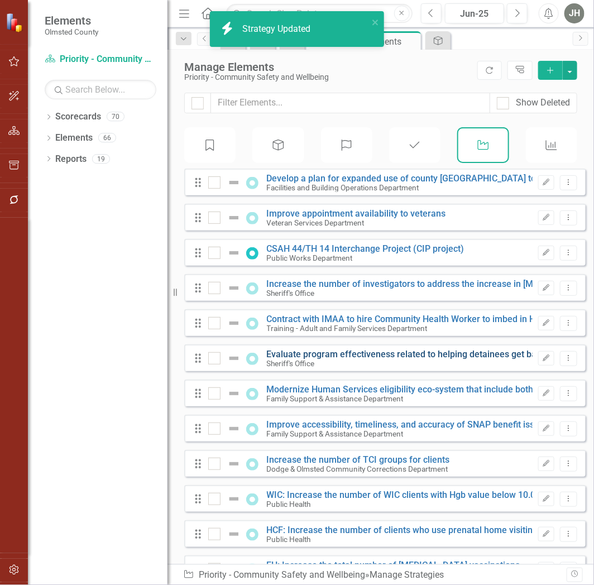
checkbox input "false"
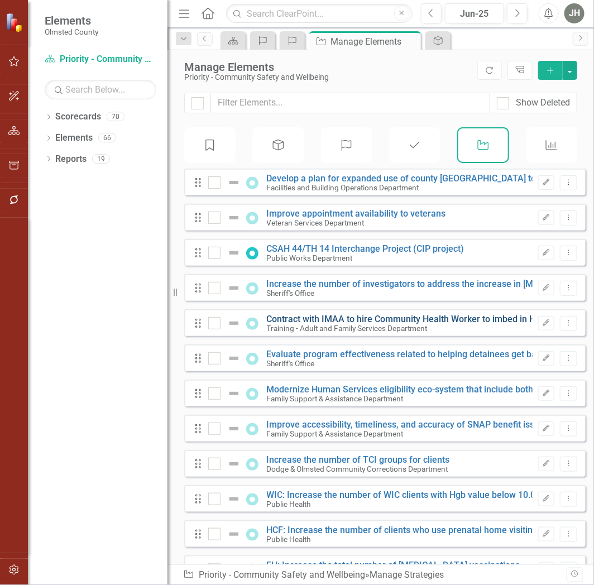
click at [315, 322] on link "Contract with IMAA to hire Community Health Worker to imbed in HCBS intake" at bounding box center [423, 319] width 313 height 11
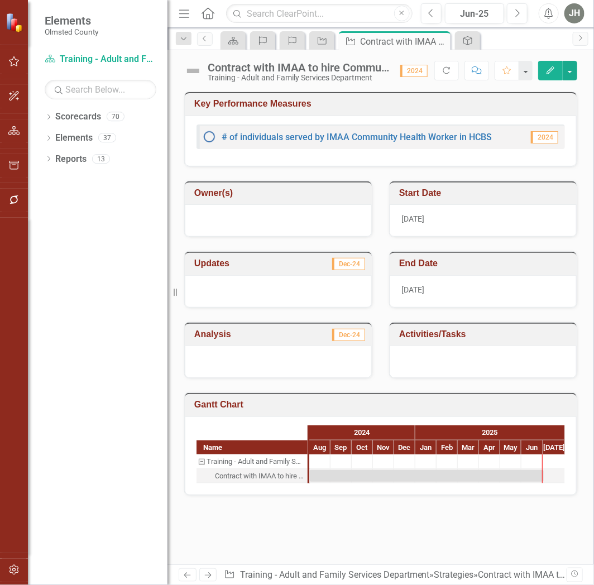
click at [547, 67] on icon "Edit" at bounding box center [550, 70] width 10 height 8
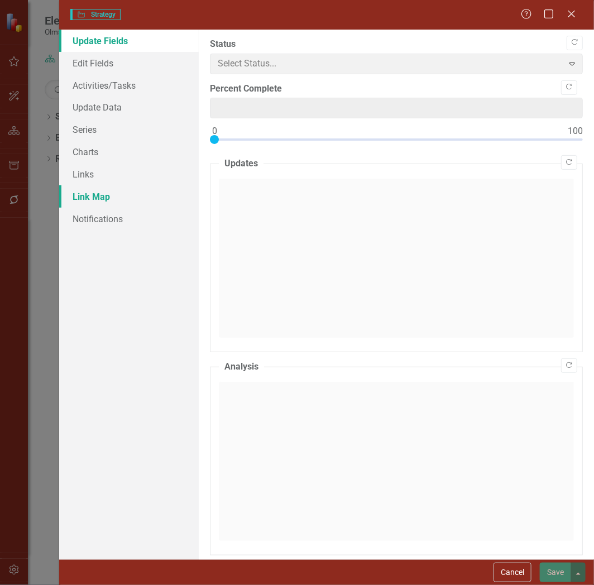
type input "0"
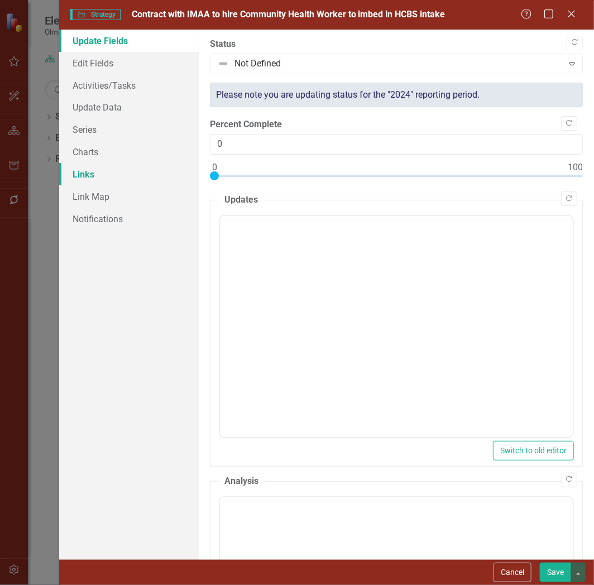
click at [82, 174] on link "Links" at bounding box center [129, 174] width 140 height 22
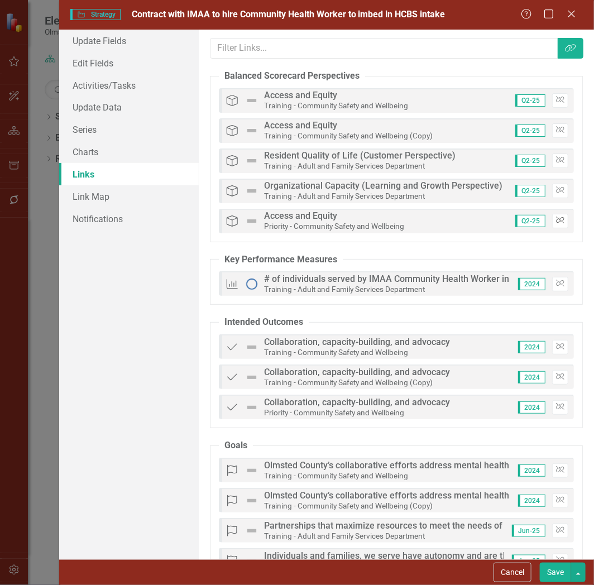
click at [556, 220] on icon "Unlink" at bounding box center [560, 220] width 8 height 7
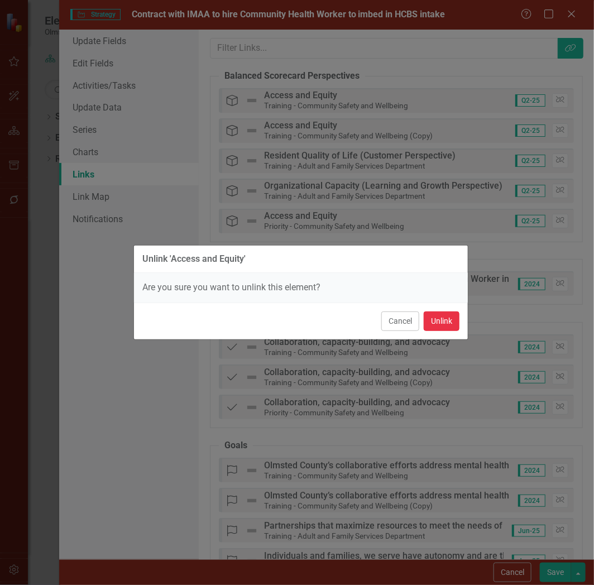
click at [428, 322] on button "Unlink" at bounding box center [442, 322] width 36 height 20
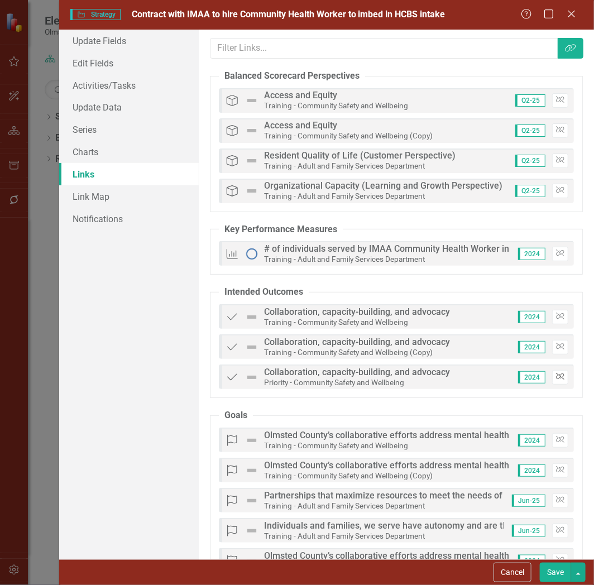
click at [556, 377] on icon "Unlink" at bounding box center [560, 376] width 8 height 7
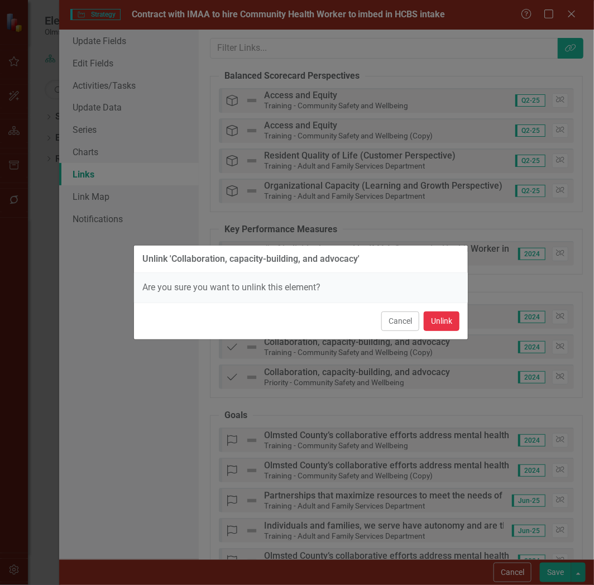
click at [443, 320] on button "Unlink" at bounding box center [442, 322] width 36 height 20
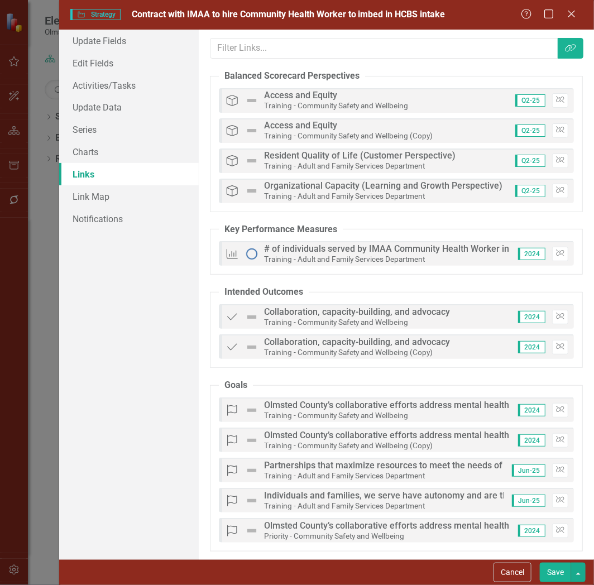
scroll to position [1, 0]
click at [556, 529] on icon "button" at bounding box center [560, 529] width 8 height 7
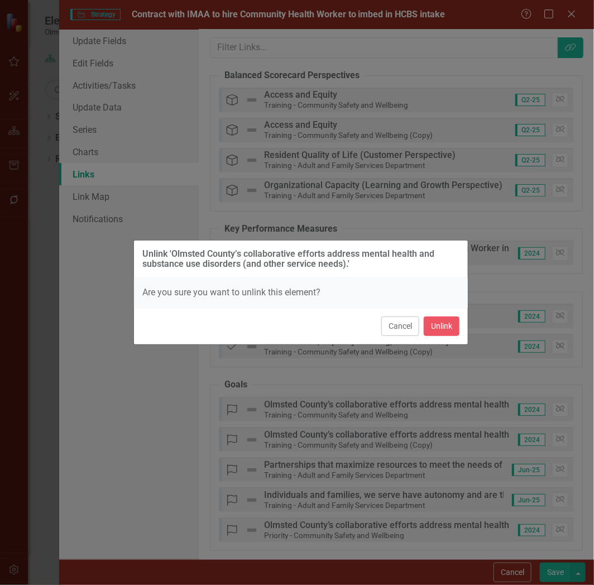
click at [437, 317] on div "Cancel Unlink" at bounding box center [301, 326] width 334 height 37
click at [446, 332] on button "Unlink" at bounding box center [442, 327] width 36 height 20
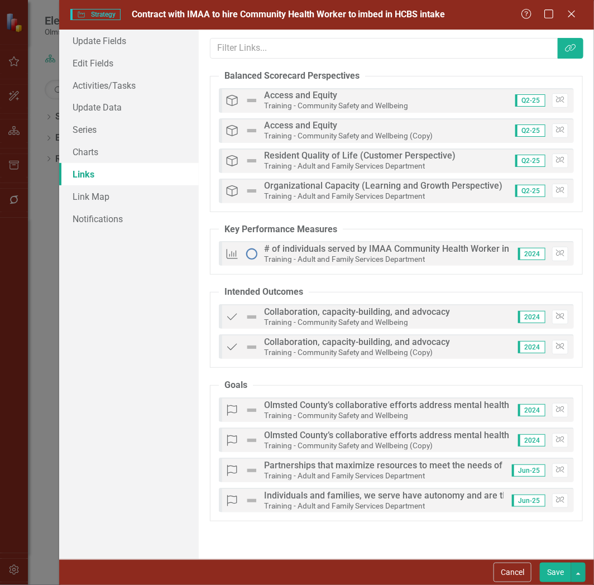
scroll to position [0, 0]
click at [555, 573] on button "Save" at bounding box center [555, 573] width 31 height 20
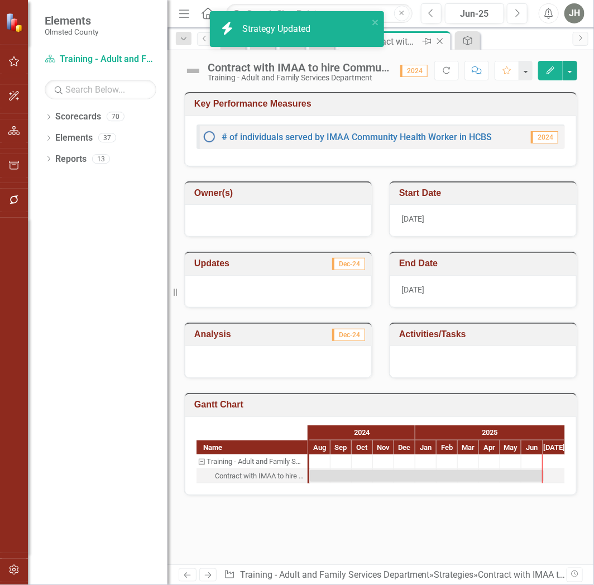
click at [440, 35] on div "Close" at bounding box center [441, 42] width 14 height 14
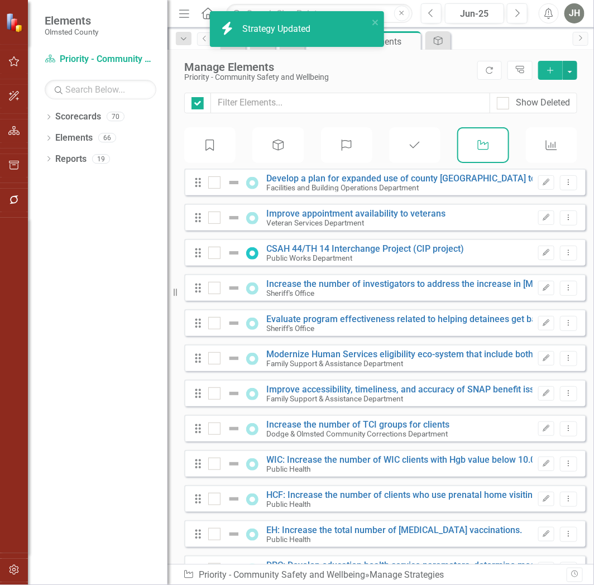
checkbox input "false"
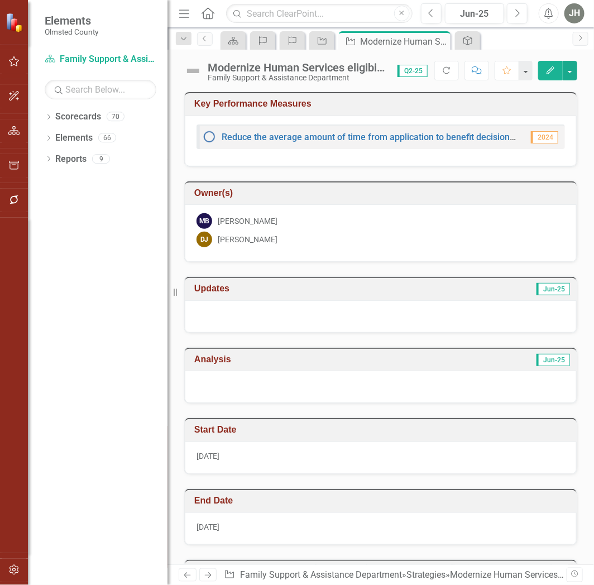
click at [552, 67] on icon "button" at bounding box center [551, 70] width 8 height 8
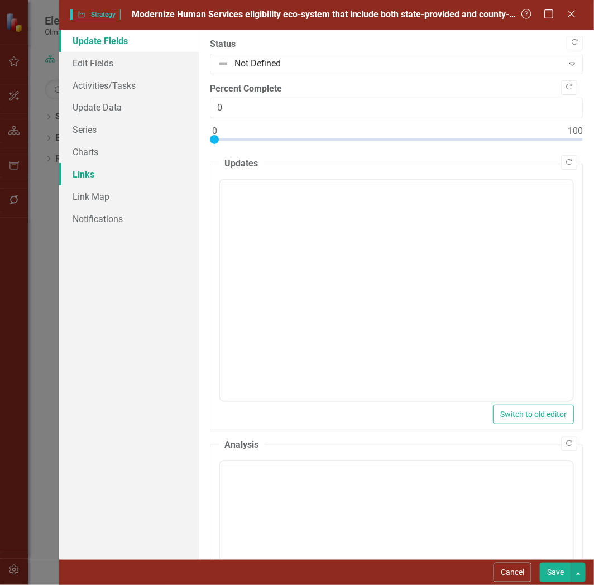
click at [87, 170] on link "Links" at bounding box center [129, 174] width 140 height 22
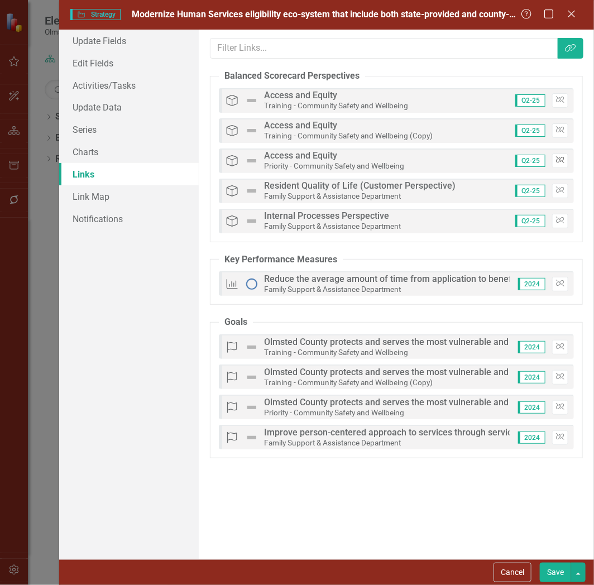
click at [559, 157] on icon "Unlink" at bounding box center [560, 160] width 8 height 7
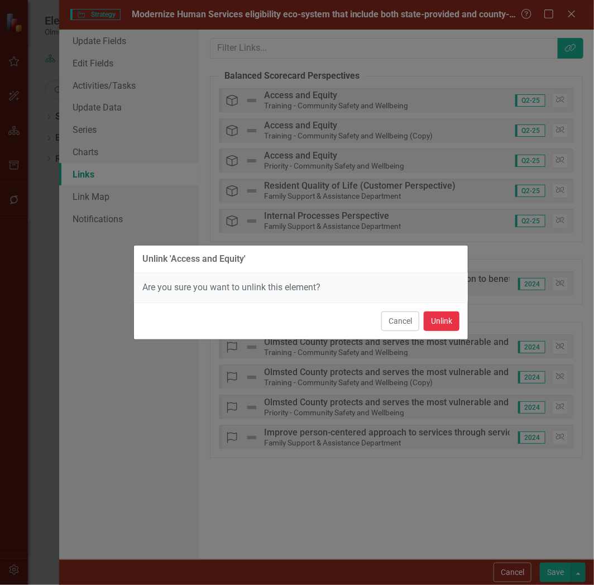
click at [438, 325] on button "Unlink" at bounding box center [442, 322] width 36 height 20
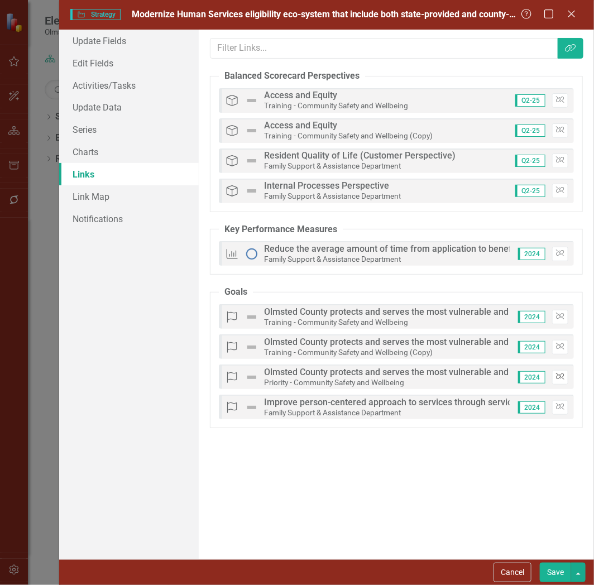
click at [562, 374] on icon "Unlink" at bounding box center [560, 376] width 8 height 7
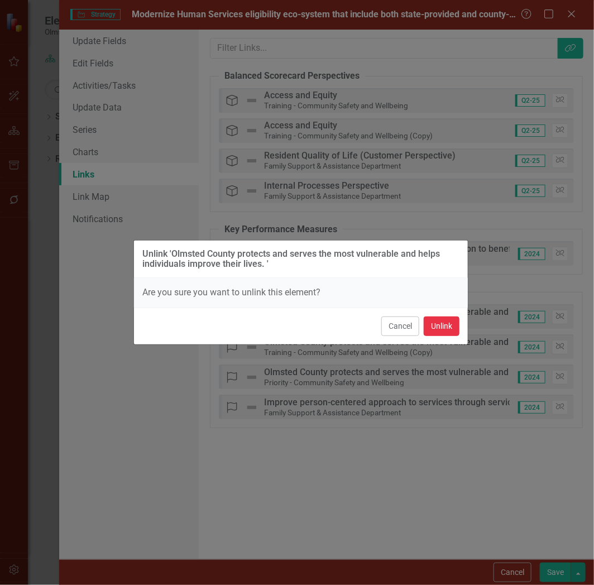
click at [443, 322] on button "Unlink" at bounding box center [442, 327] width 36 height 20
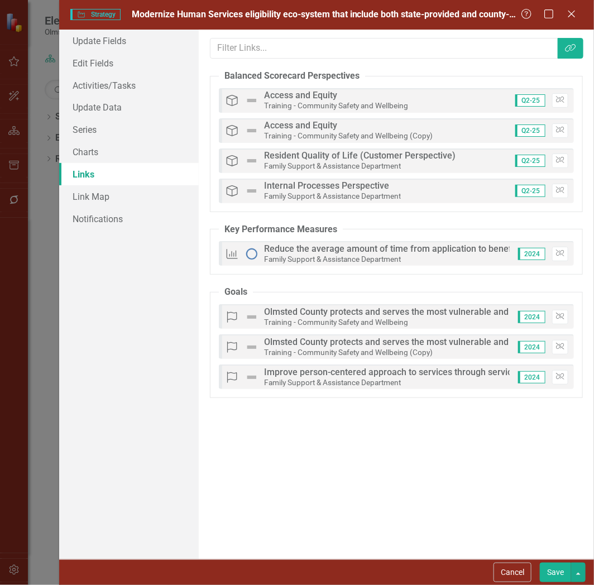
click at [557, 574] on button "Save" at bounding box center [555, 573] width 31 height 20
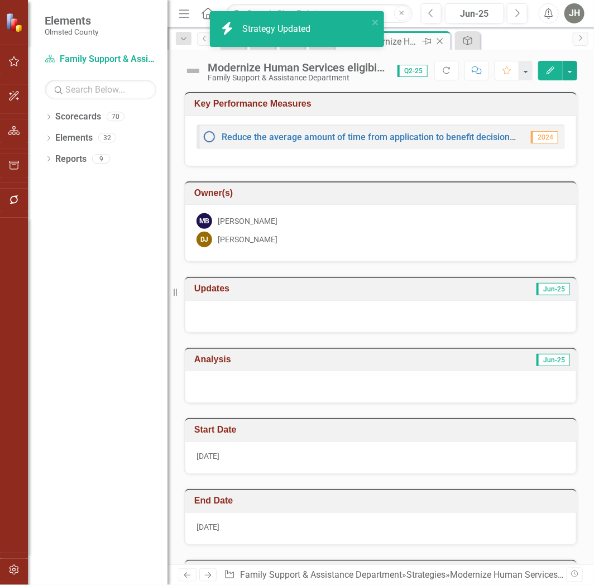
click at [439, 39] on icon "Close" at bounding box center [439, 41] width 11 height 9
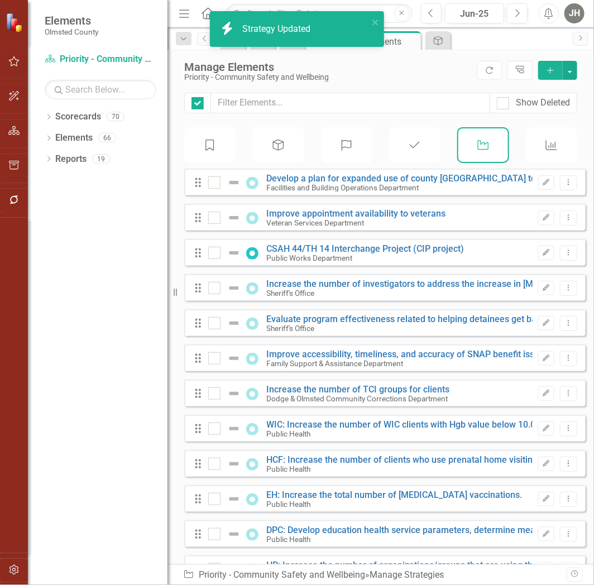
checkbox input "false"
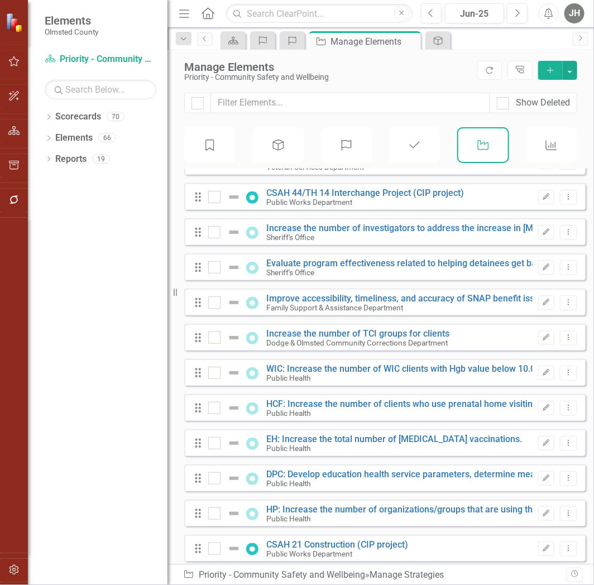
scroll to position [82, 0]
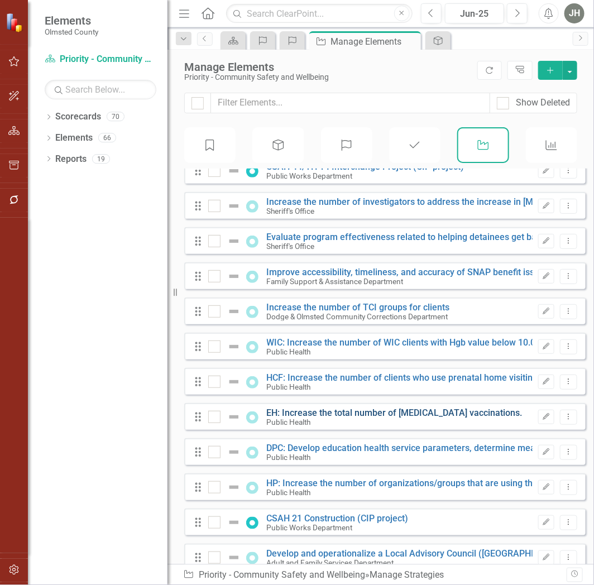
click at [327, 418] on link "EH: Increase the total number of rabies vaccinations." at bounding box center [395, 413] width 256 height 11
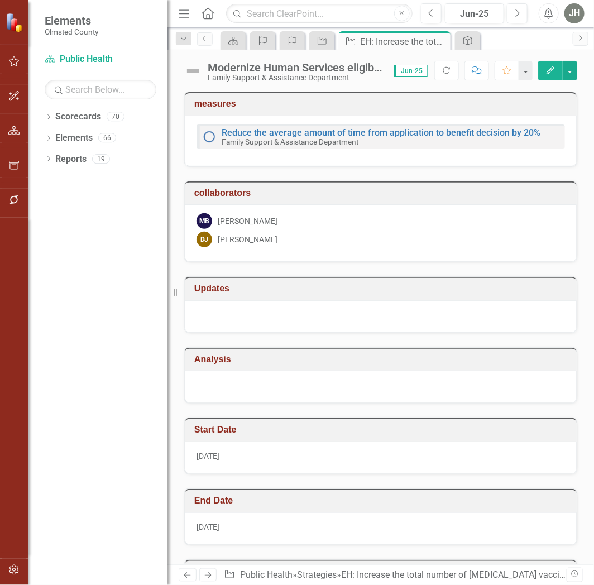
click at [550, 64] on button "Edit" at bounding box center [550, 71] width 25 height 20
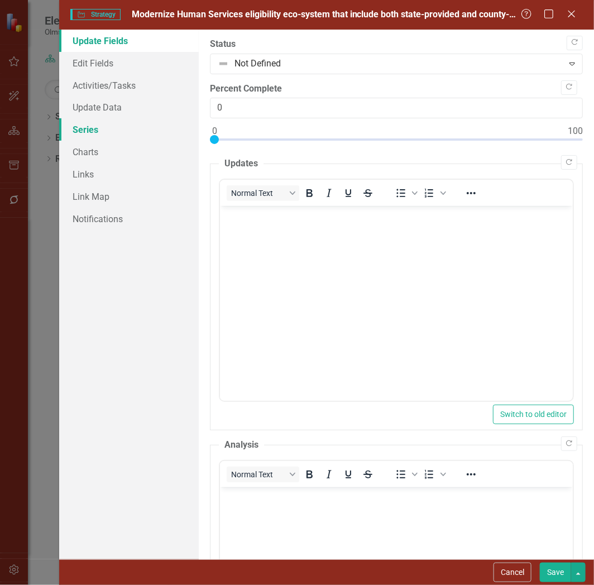
checkbox input "true"
click at [91, 171] on link "Links" at bounding box center [129, 174] width 140 height 22
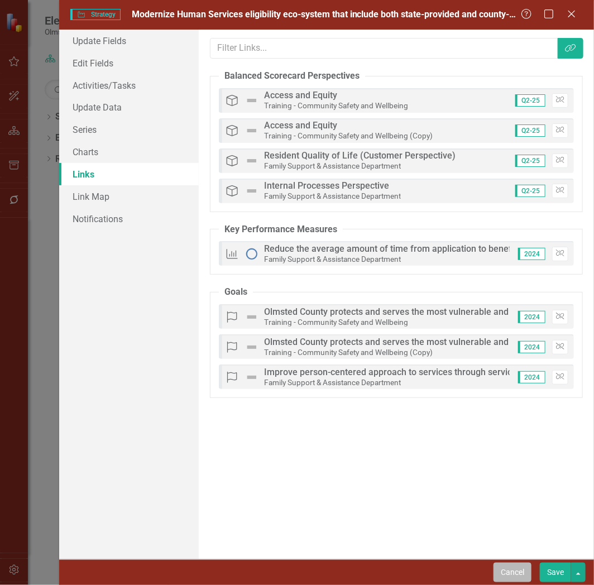
click at [510, 576] on button "Cancel" at bounding box center [513, 573] width 38 height 20
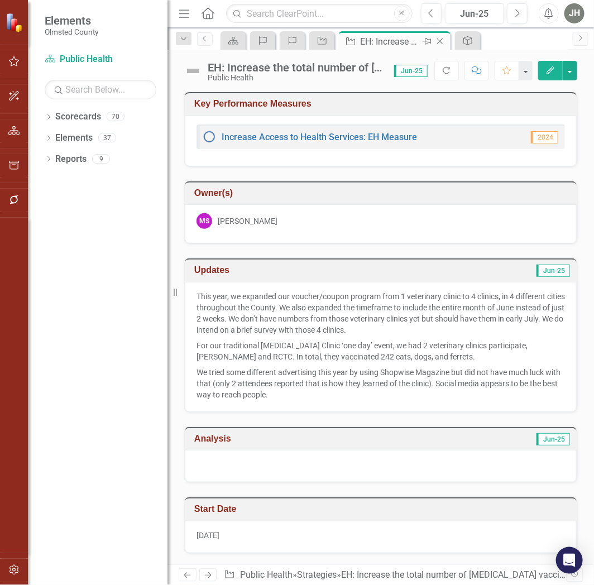
click at [442, 37] on icon "Close" at bounding box center [439, 41] width 11 height 9
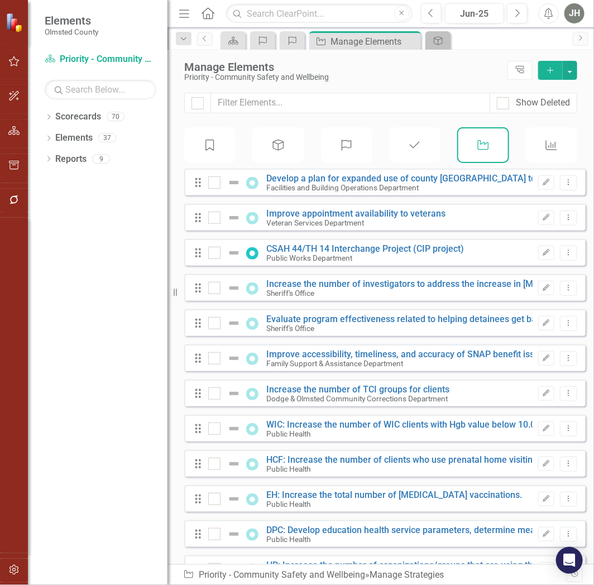
checkbox input "false"
click at [372, 500] on link "EH: Increase the total number of rabies vaccinations." at bounding box center [395, 495] width 256 height 11
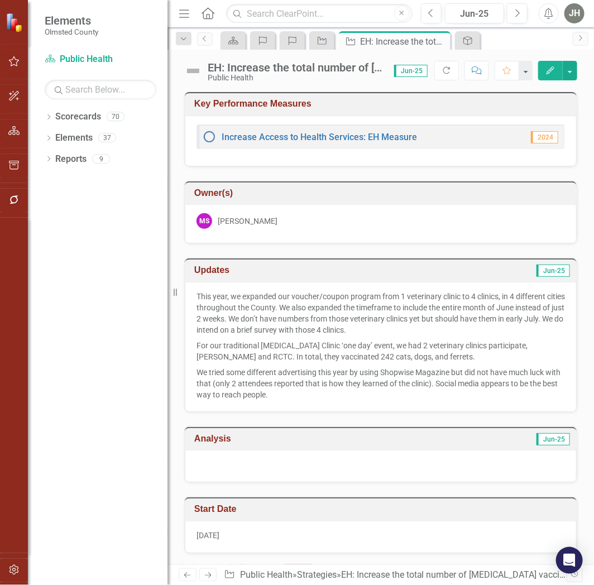
click at [551, 65] on button "Edit" at bounding box center [550, 71] width 25 height 20
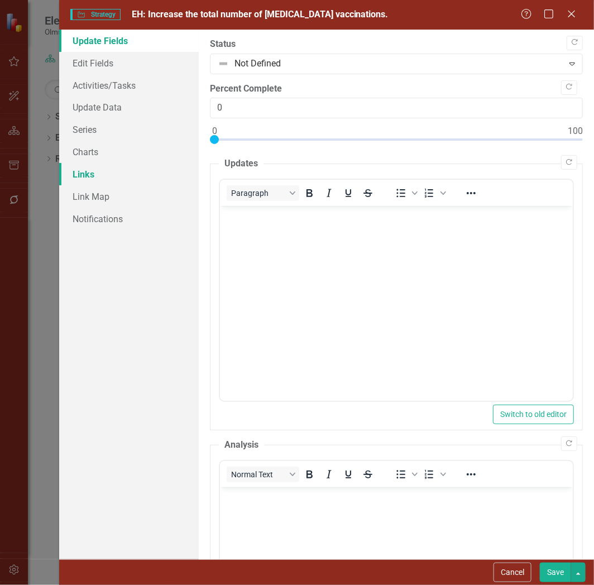
click at [87, 170] on link "Links" at bounding box center [129, 174] width 140 height 22
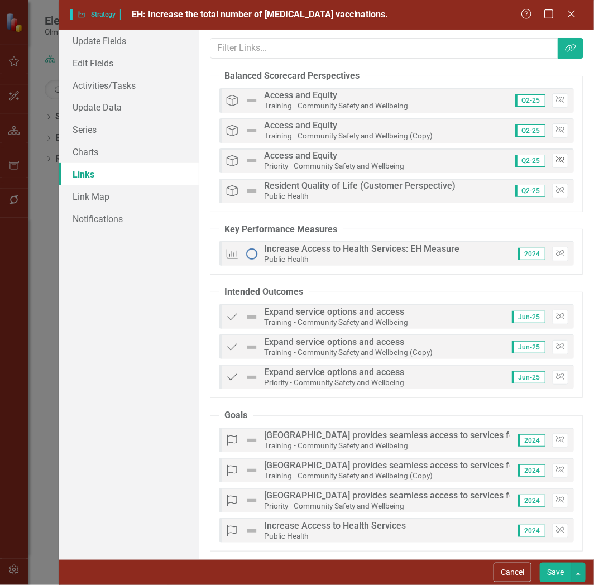
click at [557, 162] on button "Unlink" at bounding box center [560, 161] width 16 height 15
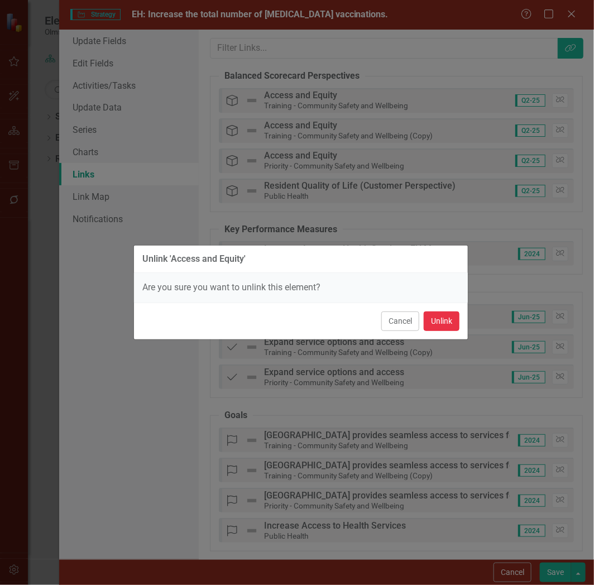
click at [444, 324] on button "Unlink" at bounding box center [442, 322] width 36 height 20
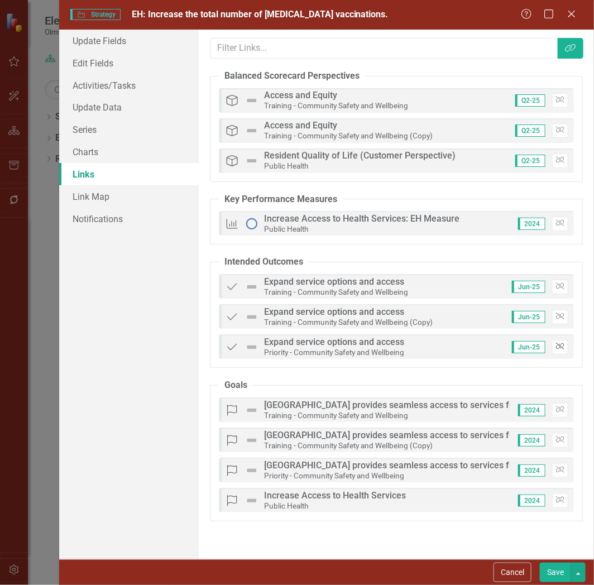
click at [560, 349] on icon "button" at bounding box center [560, 346] width 8 height 7
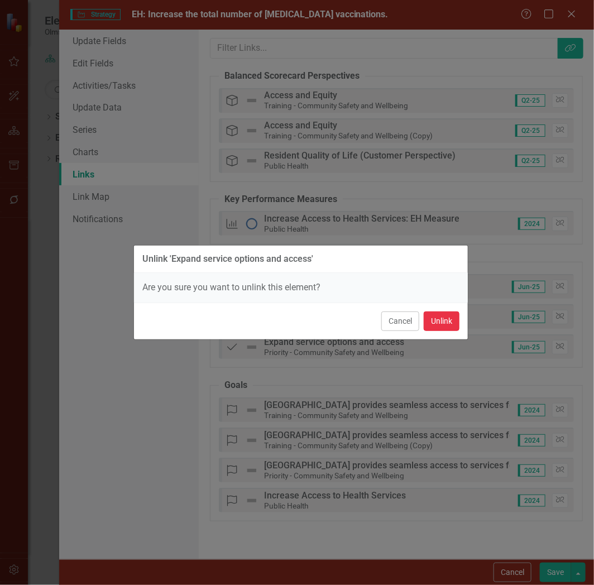
click at [447, 315] on button "Unlink" at bounding box center [442, 322] width 36 height 20
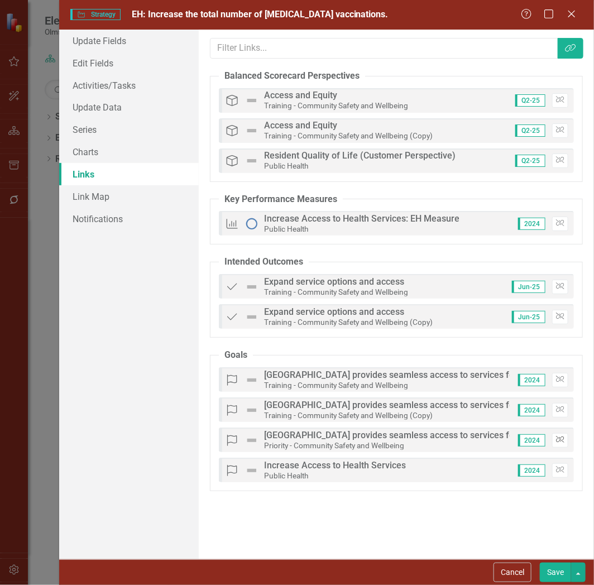
click at [562, 437] on icon "Unlink" at bounding box center [560, 440] width 8 height 7
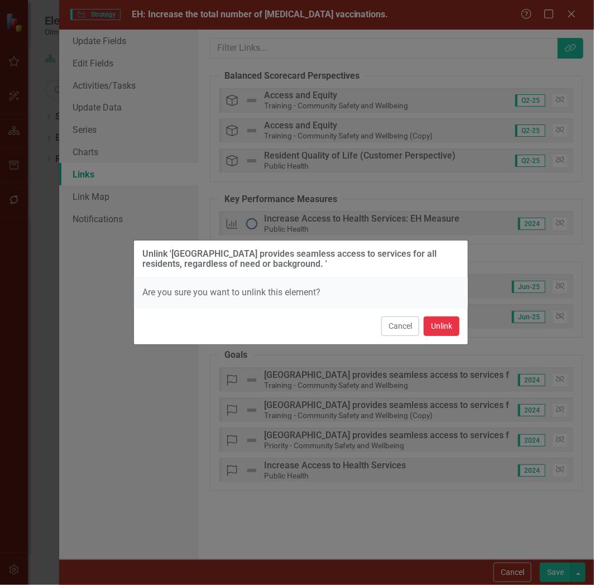
click at [442, 327] on button "Unlink" at bounding box center [442, 327] width 36 height 20
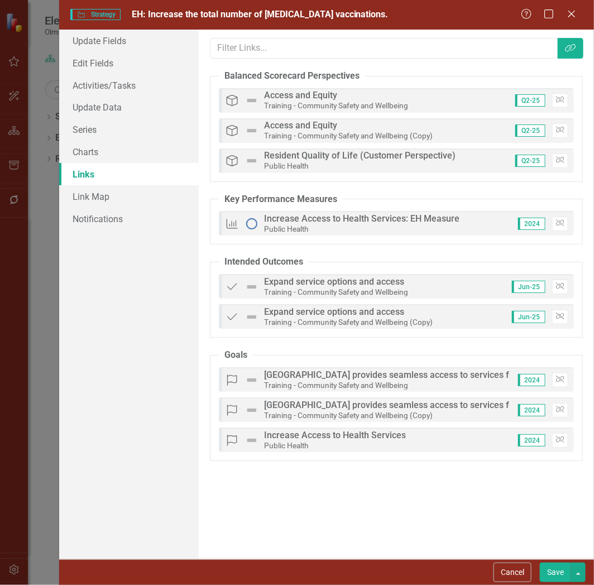
click at [564, 569] on button "Save" at bounding box center [555, 573] width 31 height 20
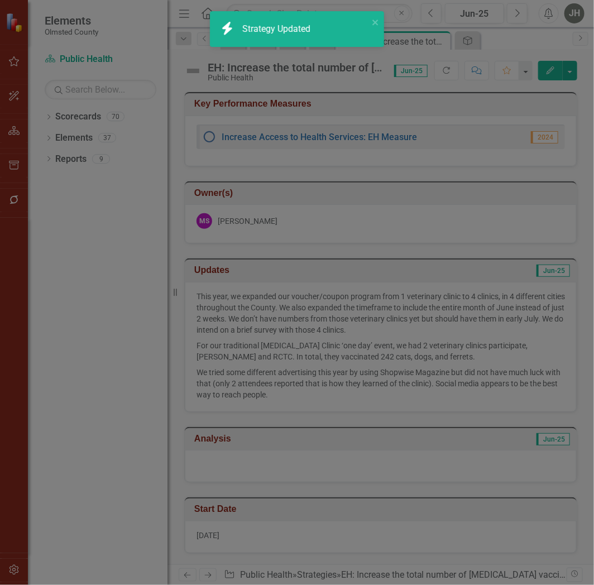
checkbox input "false"
checkbox input "true"
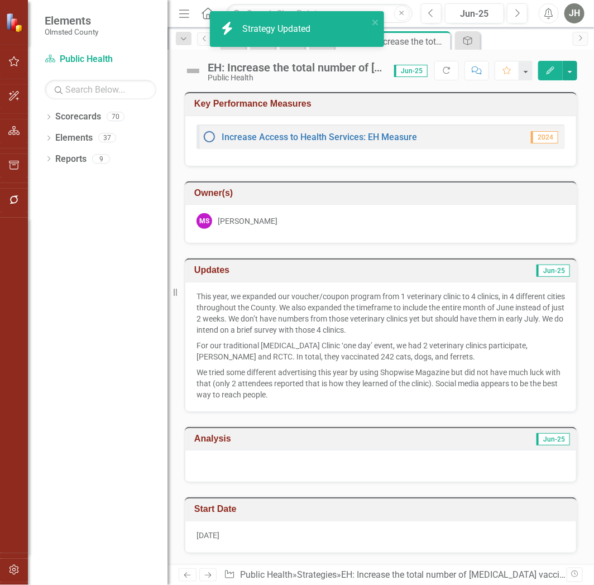
checkbox input "false"
checkbox input "true"
click at [444, 39] on icon "Close" at bounding box center [439, 41] width 11 height 9
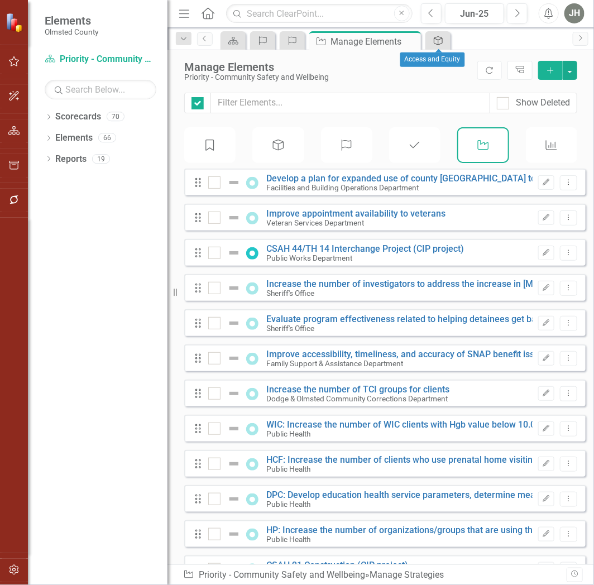
checkbox input "false"
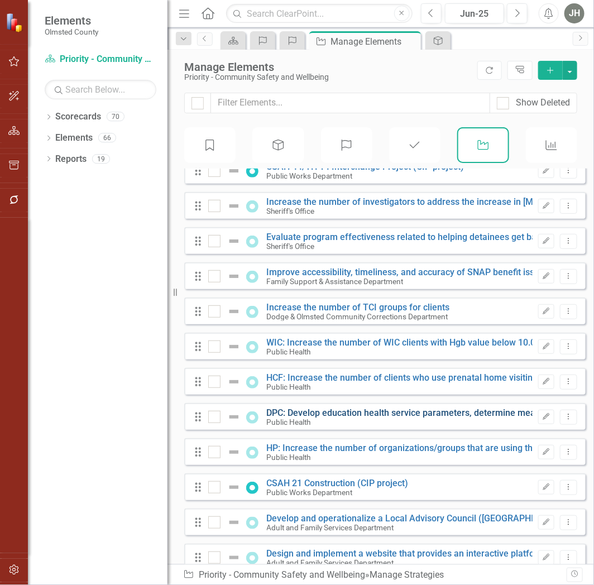
click at [398, 418] on link "DPC: Develop education health service parameters, determine measure for DPC uni…" at bounding box center [479, 413] width 424 height 11
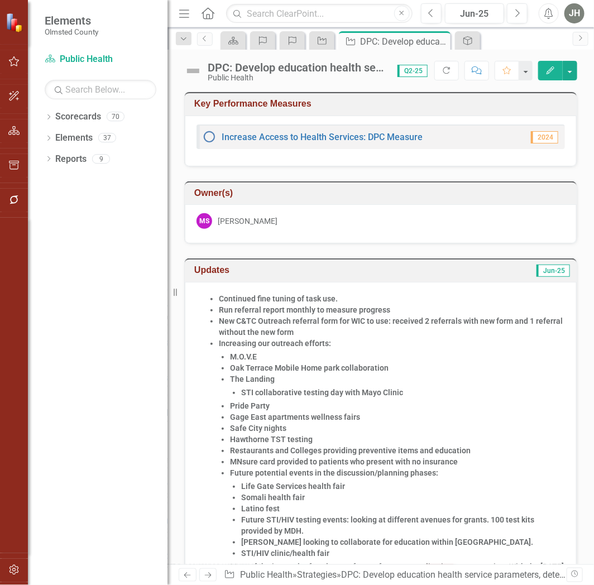
click at [549, 69] on icon "Edit" at bounding box center [550, 70] width 10 height 8
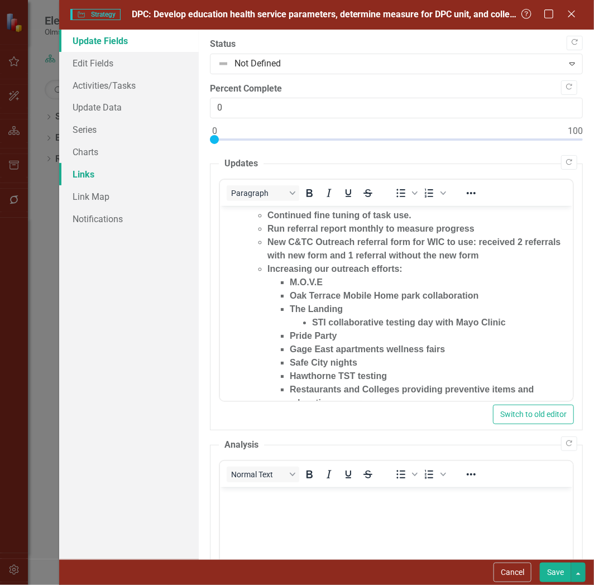
click at [92, 168] on link "Links" at bounding box center [129, 174] width 140 height 22
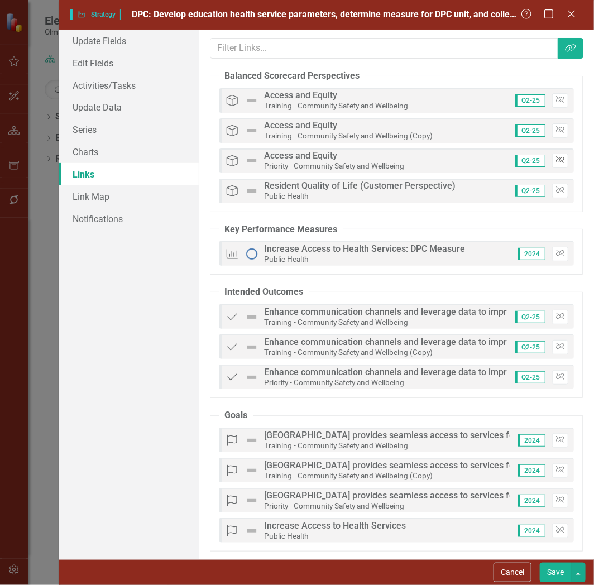
click at [556, 159] on icon "button" at bounding box center [560, 160] width 8 height 7
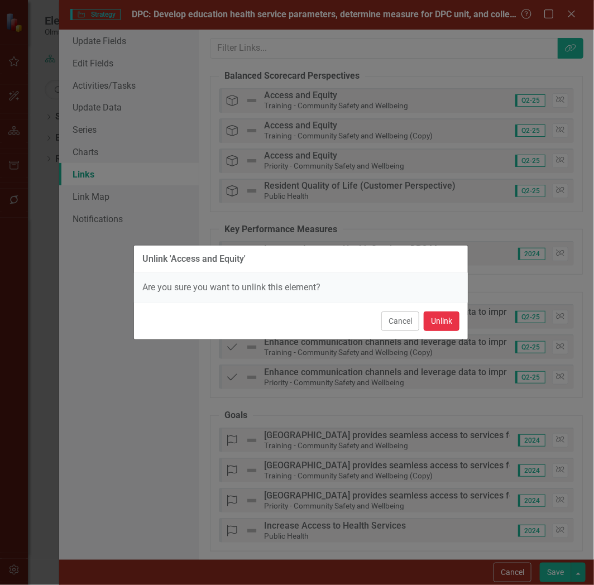
click at [442, 325] on button "Unlink" at bounding box center [442, 322] width 36 height 20
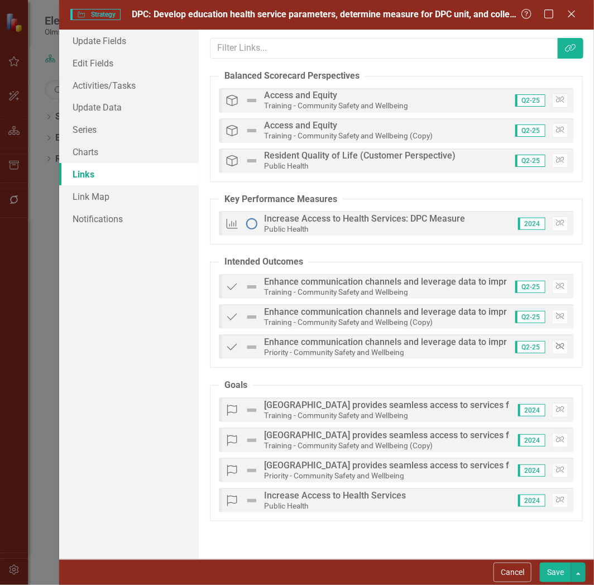
click at [562, 347] on icon "Unlink" at bounding box center [560, 346] width 8 height 7
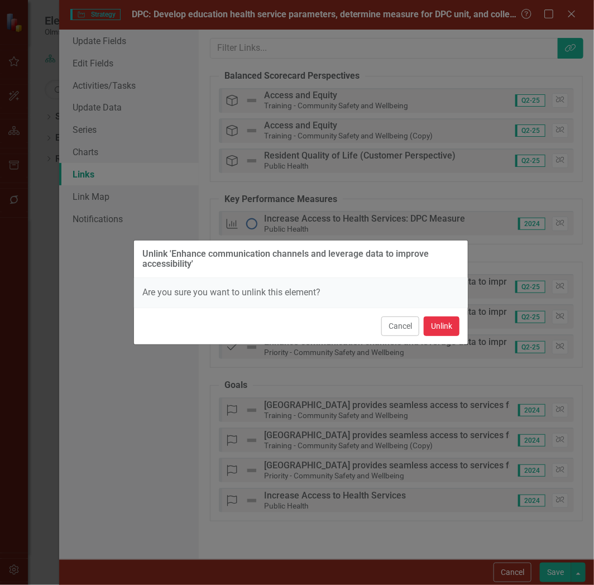
click at [433, 330] on button "Unlink" at bounding box center [442, 327] width 36 height 20
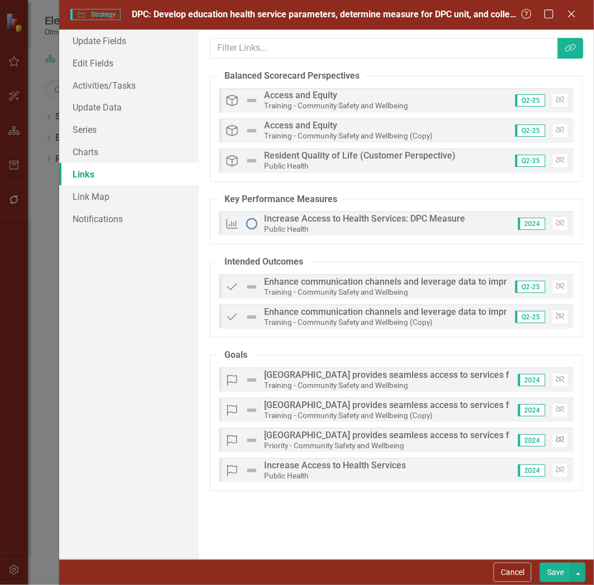
click at [561, 439] on icon "Unlink" at bounding box center [560, 440] width 8 height 7
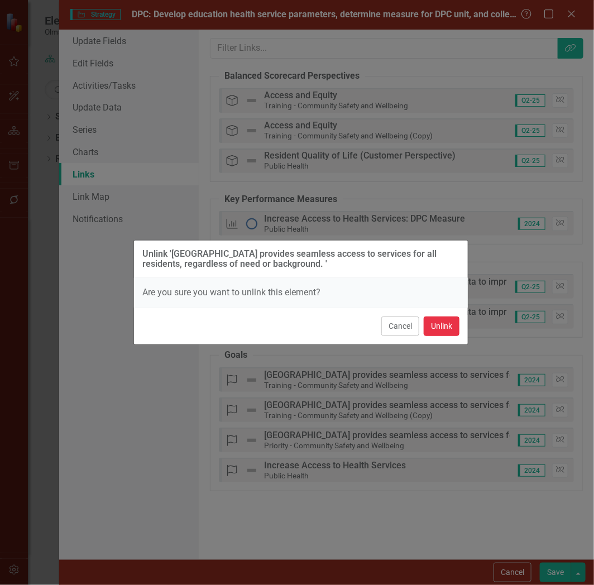
click at [443, 323] on button "Unlink" at bounding box center [442, 327] width 36 height 20
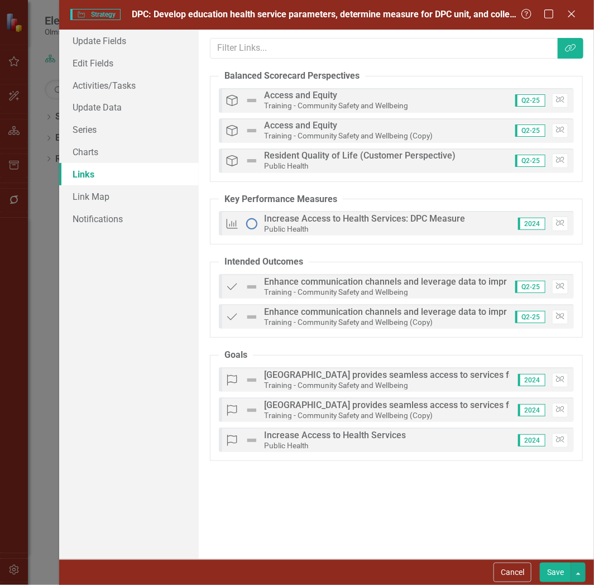
click at [564, 574] on button "Save" at bounding box center [555, 573] width 31 height 20
checkbox input "false"
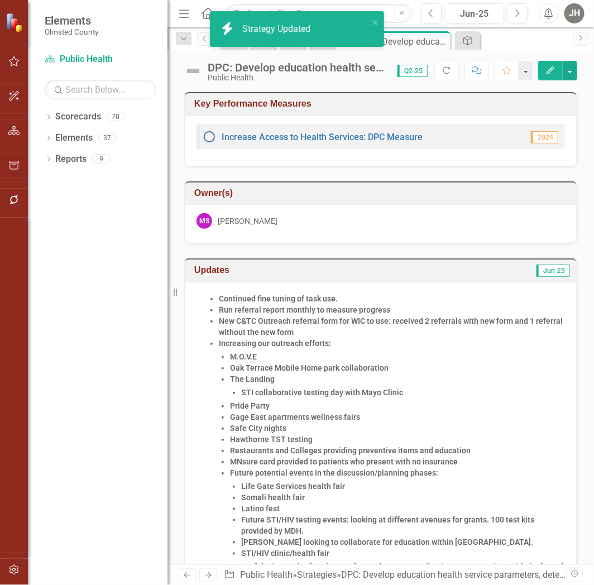
checkbox input "true"
checkbox input "false"
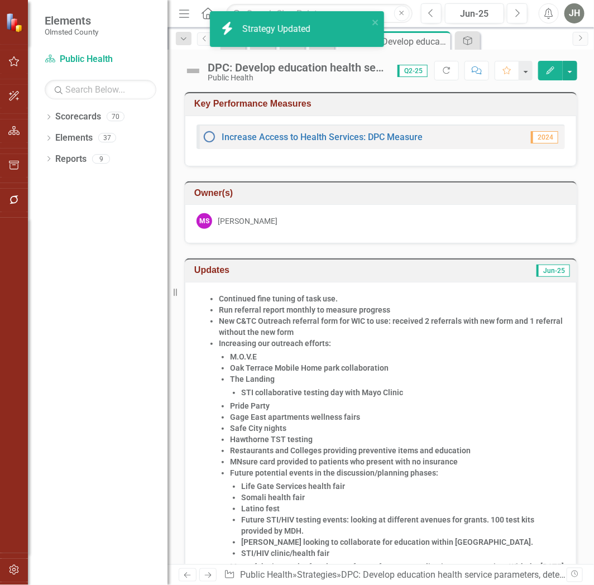
checkbox input "false"
checkbox input "true"
click at [442, 38] on icon "Close" at bounding box center [439, 41] width 11 height 9
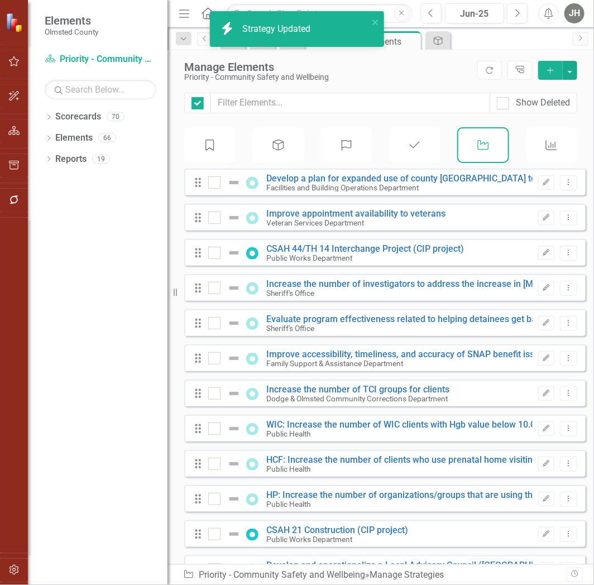
checkbox input "false"
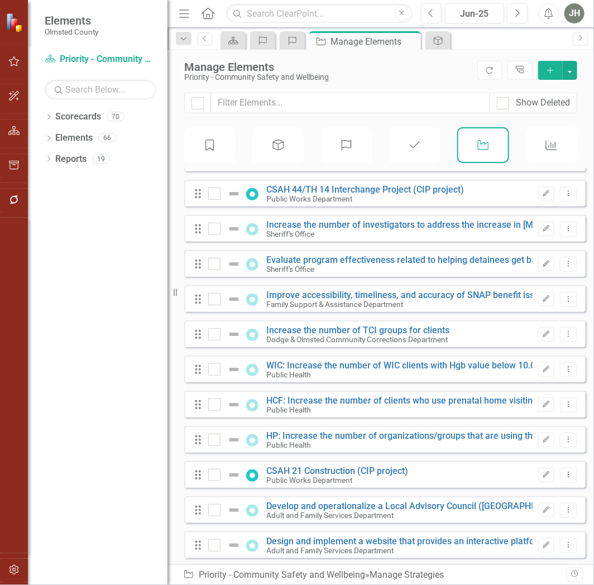
scroll to position [82, 0]
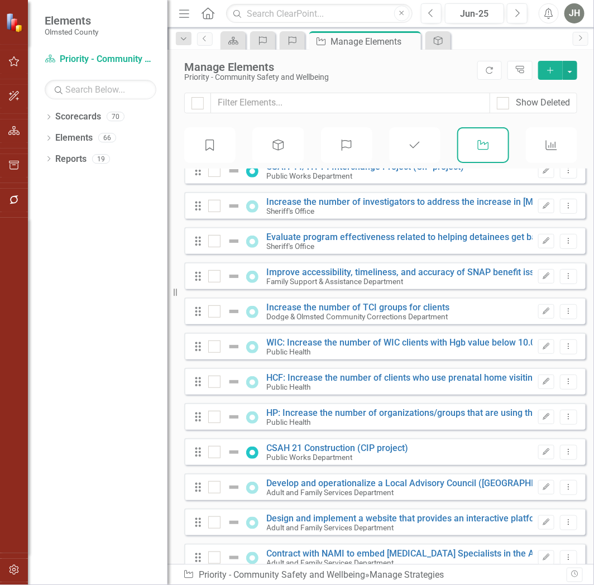
drag, startPoint x: 169, startPoint y: 343, endPoint x: 130, endPoint y: 320, distance: 45.5
click at [97, 351] on div "Elements Olmsted County Scorecard Priority - Community Safety and Wellbeing Sea…" at bounding box center [83, 292] width 167 height 585
click at [186, 12] on icon "Menu" at bounding box center [184, 13] width 15 height 12
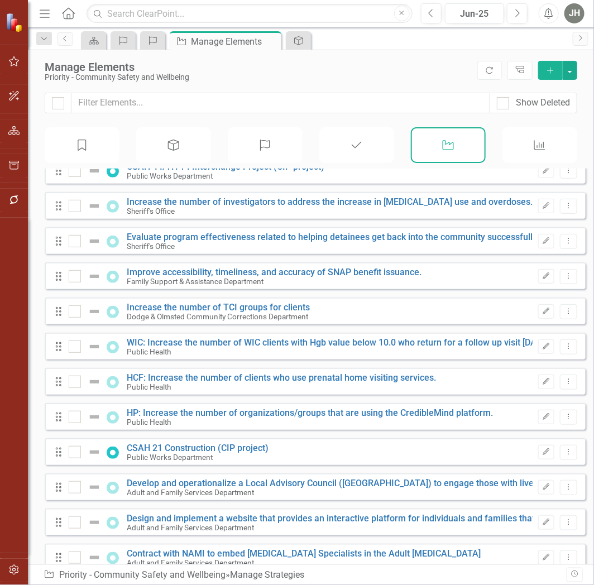
scroll to position [84, 0]
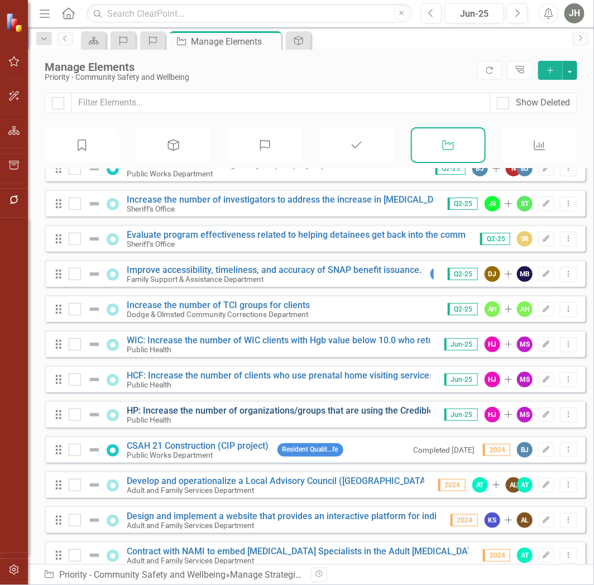
click at [209, 416] on link "HP: Increase the number of organizations/groups that are using the CredibleMind…" at bounding box center [310, 410] width 366 height 11
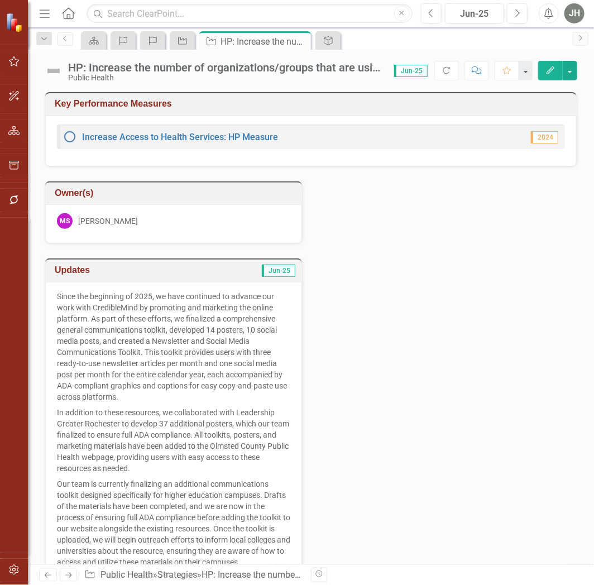
checkbox input "true"
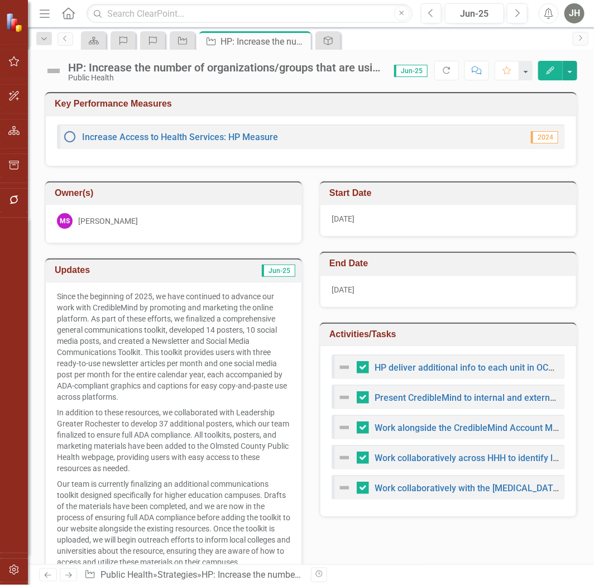
click at [546, 67] on button "Edit" at bounding box center [550, 71] width 25 height 20
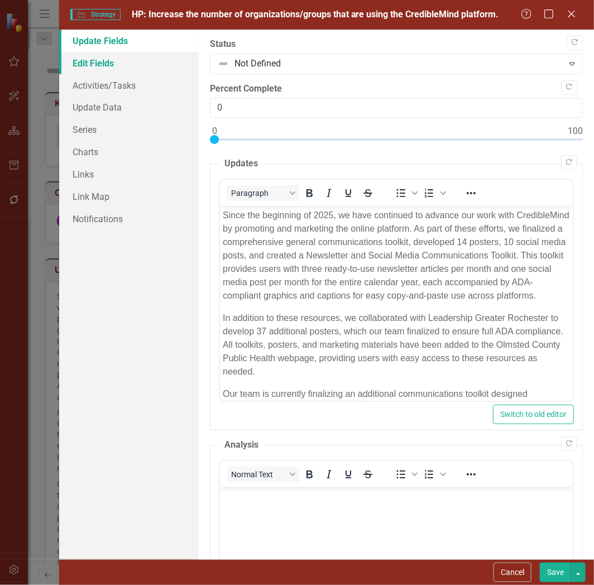
click at [99, 62] on link "Edit Fields" at bounding box center [129, 63] width 140 height 22
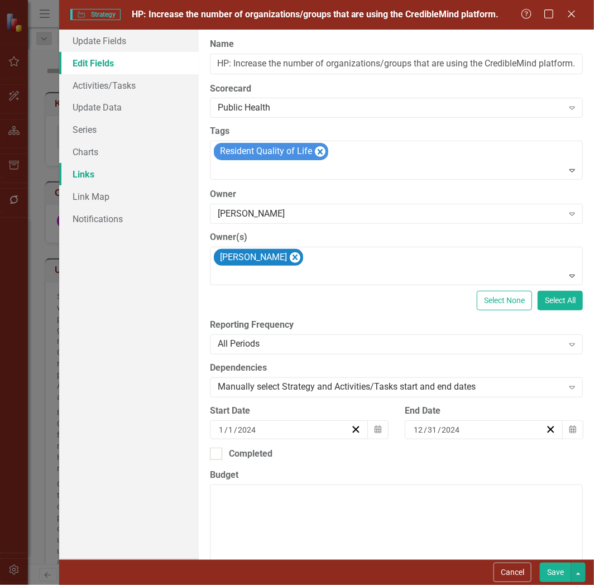
click at [88, 174] on link "Links" at bounding box center [129, 174] width 140 height 22
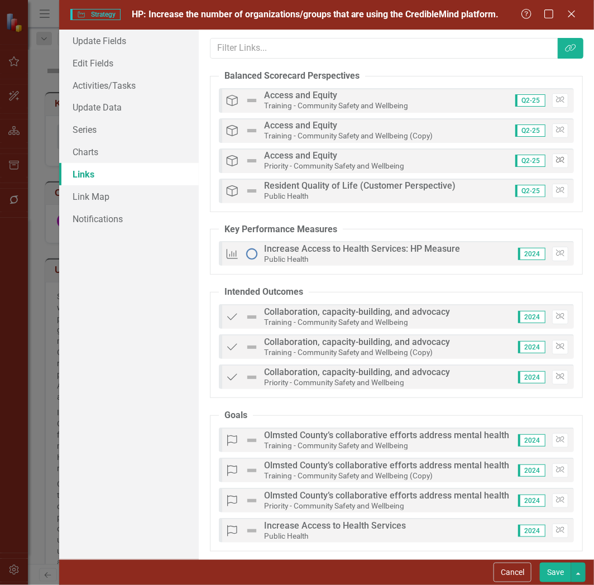
click at [556, 159] on icon "Unlink" at bounding box center [560, 160] width 8 height 7
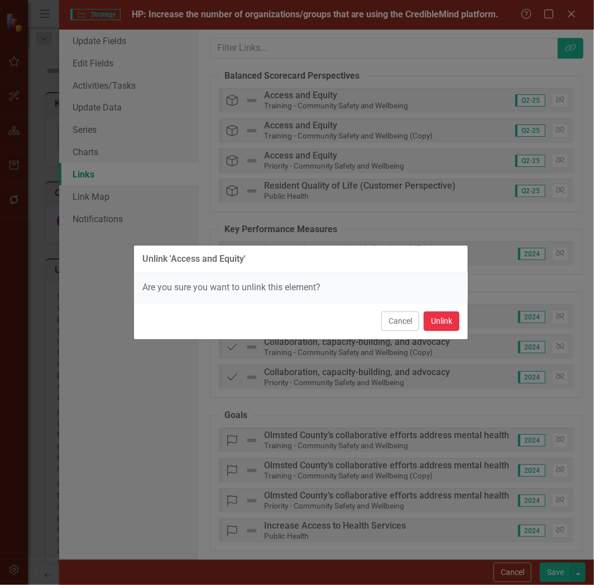
click at [430, 323] on button "Unlink" at bounding box center [442, 322] width 36 height 20
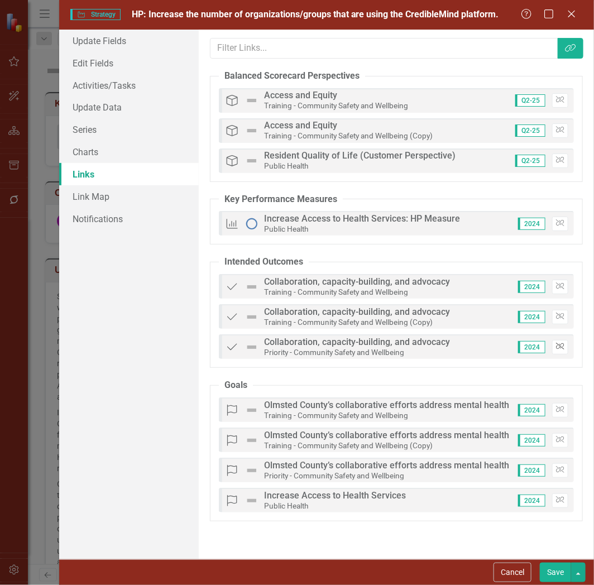
click at [559, 350] on icon "Unlink" at bounding box center [560, 346] width 8 height 7
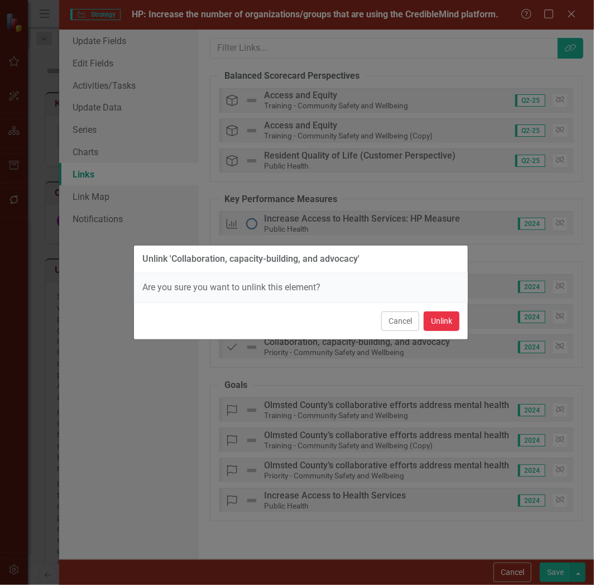
click at [442, 324] on button "Unlink" at bounding box center [442, 322] width 36 height 20
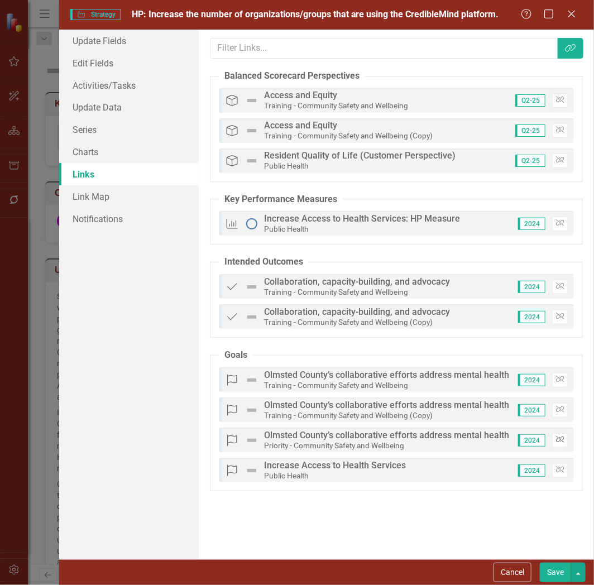
click at [559, 437] on button "Unlink" at bounding box center [560, 440] width 16 height 15
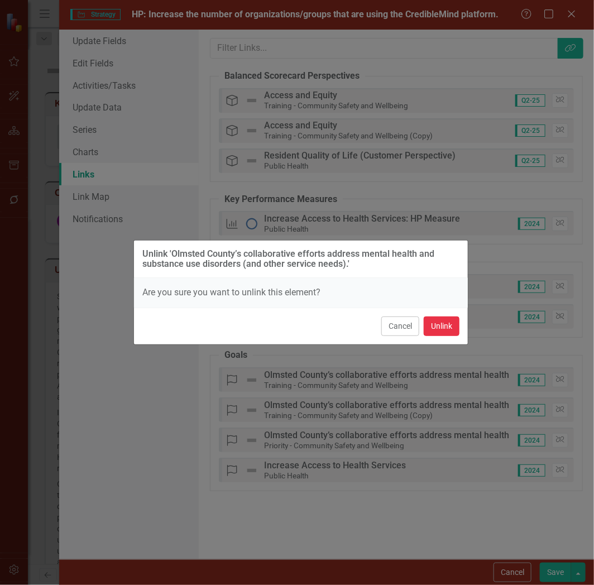
click at [448, 325] on button "Unlink" at bounding box center [442, 327] width 36 height 20
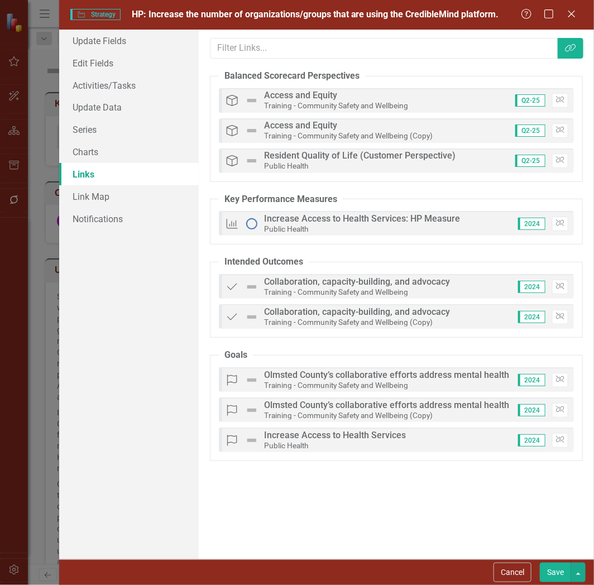
click at [555, 571] on button "Save" at bounding box center [555, 573] width 31 height 20
checkbox input "false"
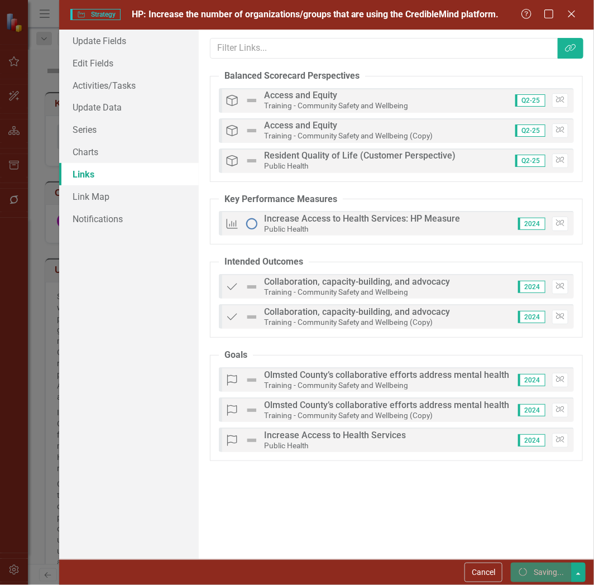
checkbox input "false"
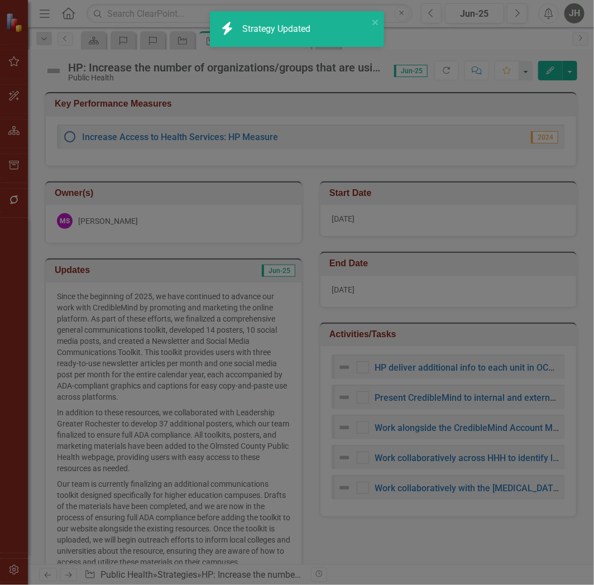
checkbox input "true"
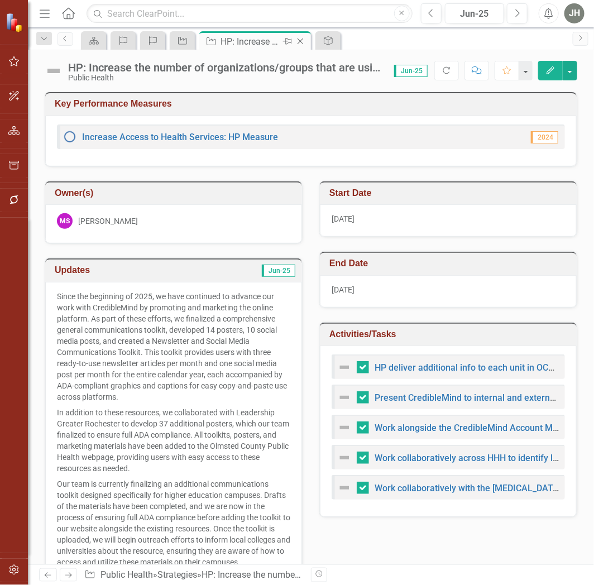
click at [303, 40] on icon at bounding box center [301, 42] width 6 height 6
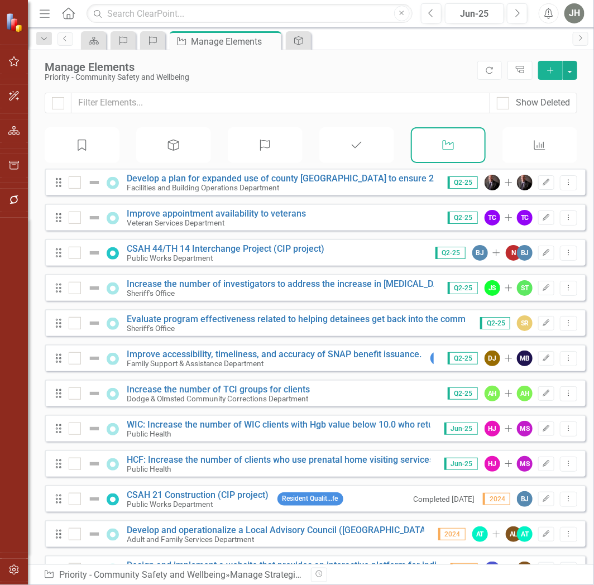
click at [41, 8] on icon "Menu" at bounding box center [44, 13] width 15 height 12
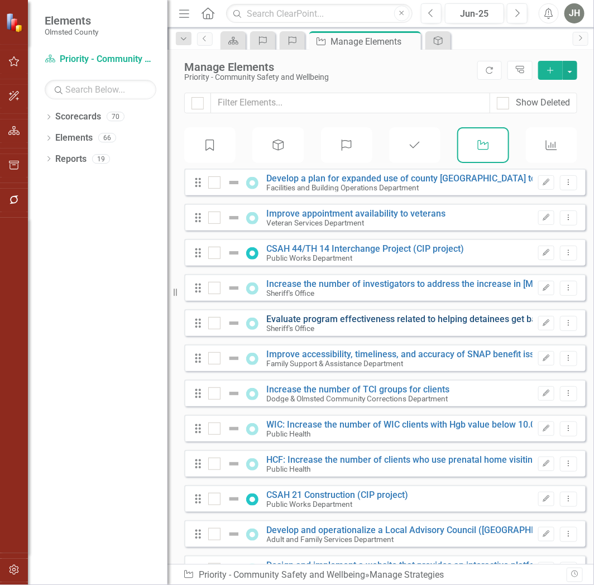
click at [323, 324] on link "Evaluate program effectiveness related to helping detainees get back into the c…" at bounding box center [473, 319] width 412 height 11
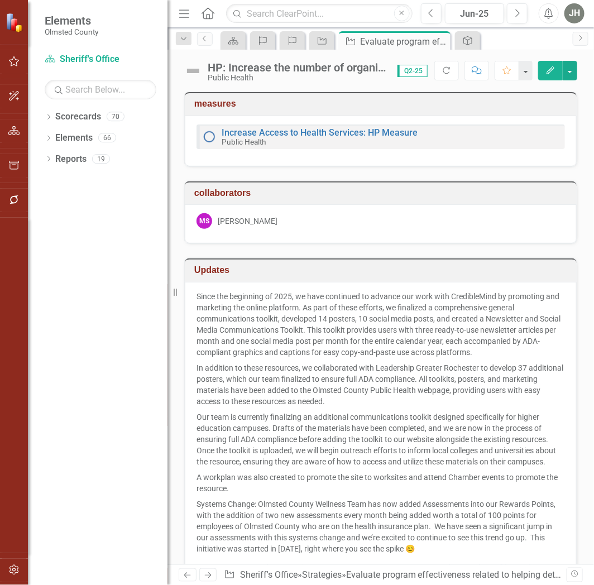
checkbox input "true"
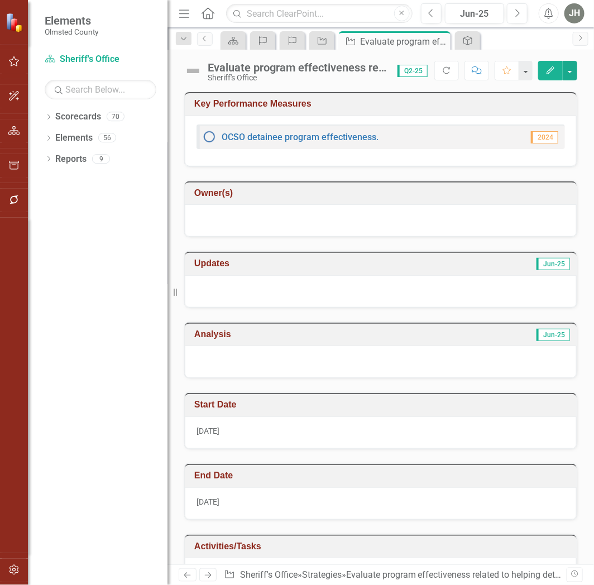
click at [554, 68] on icon "button" at bounding box center [551, 70] width 8 height 8
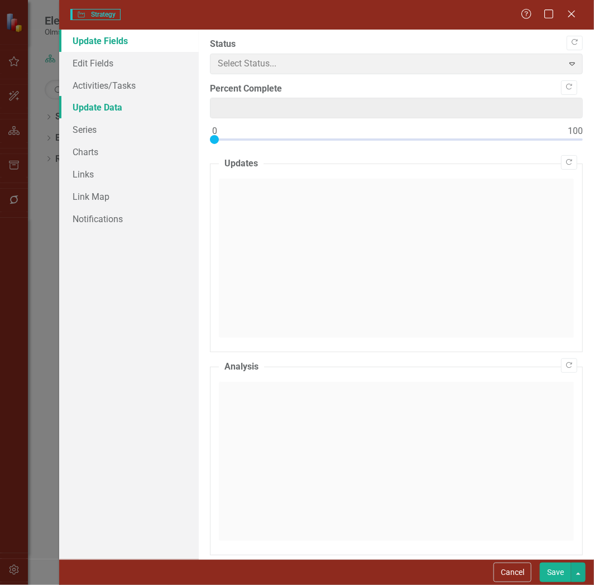
type input "0"
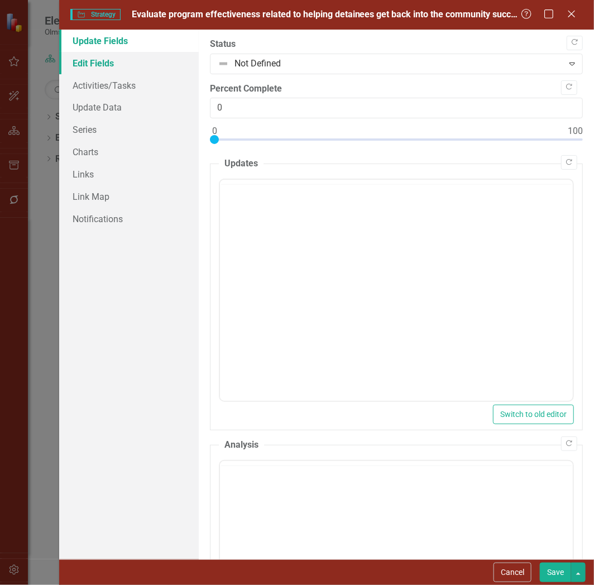
click at [97, 63] on link "Edit Fields" at bounding box center [129, 63] width 140 height 22
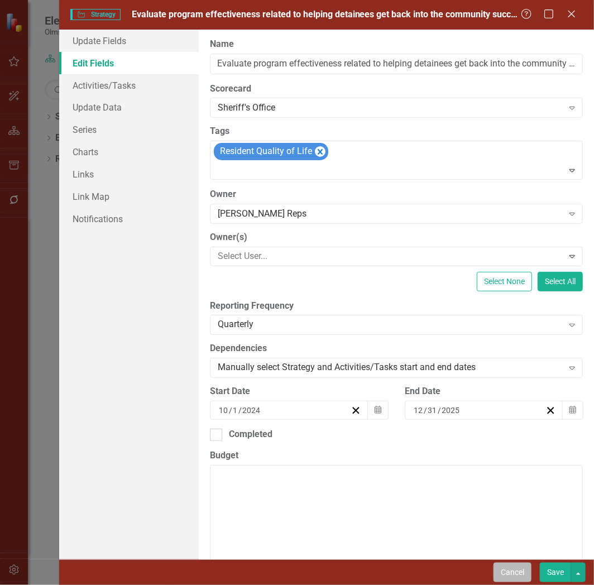
click at [513, 574] on button "Cancel" at bounding box center [513, 573] width 38 height 20
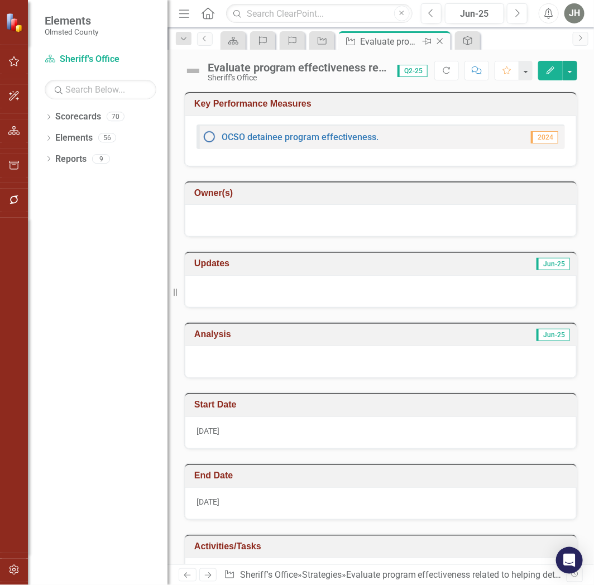
click at [441, 42] on icon "Close" at bounding box center [439, 41] width 11 height 9
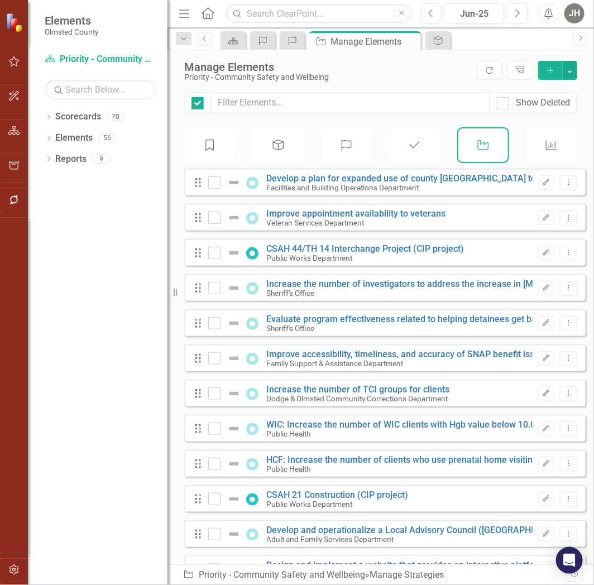
checkbox input "false"
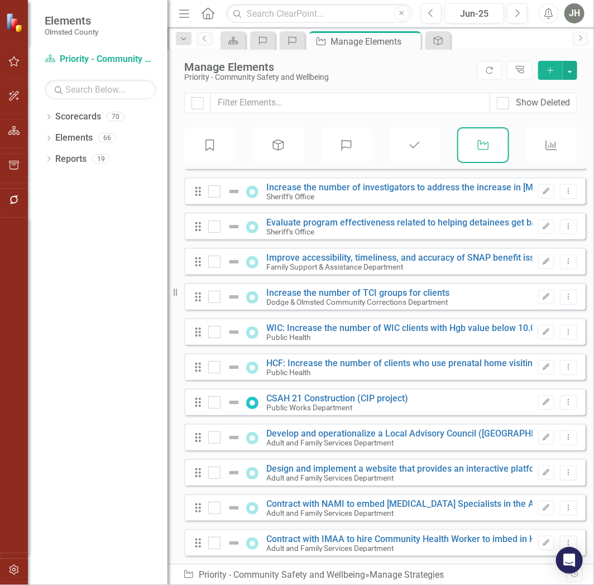
scroll to position [108, 0]
click at [341, 428] on link "Develop and operationalize a Local Advisory Council ([GEOGRAPHIC_DATA]) to enga…" at bounding box center [546, 433] width 558 height 11
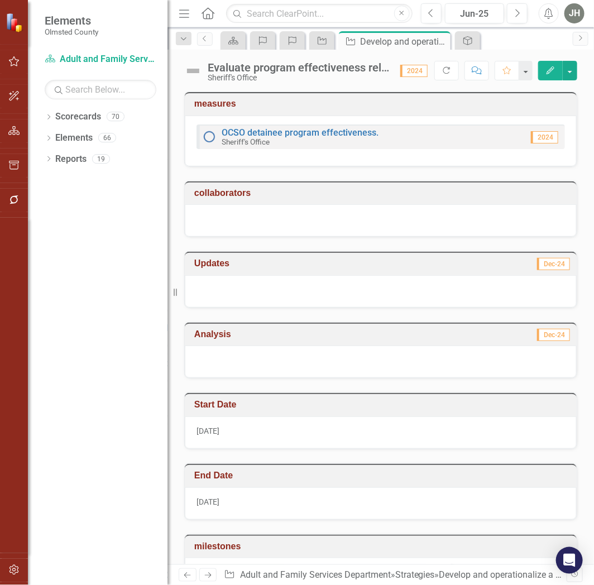
click at [551, 69] on icon "Edit" at bounding box center [550, 70] width 10 height 8
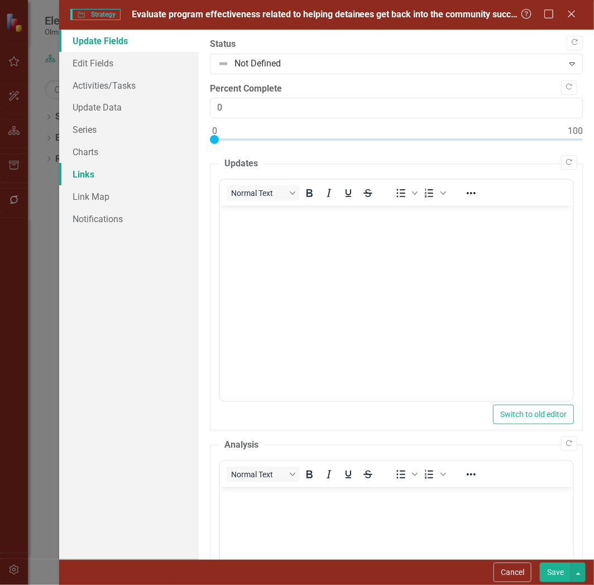
click at [84, 174] on link "Links" at bounding box center [129, 174] width 140 height 22
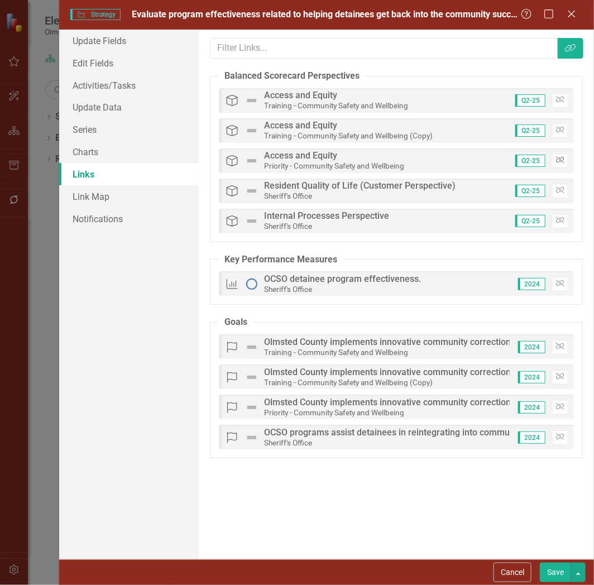
click at [557, 157] on button "Unlink" at bounding box center [560, 161] width 16 height 15
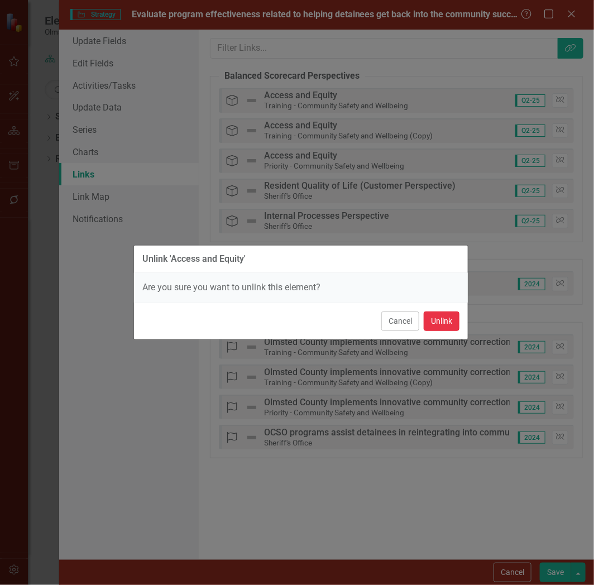
click at [442, 324] on button "Unlink" at bounding box center [442, 322] width 36 height 20
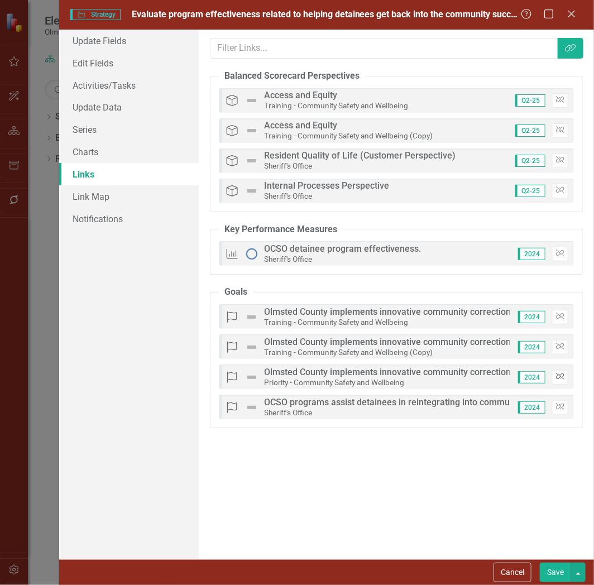
click at [564, 377] on icon "Unlink" at bounding box center [560, 376] width 8 height 7
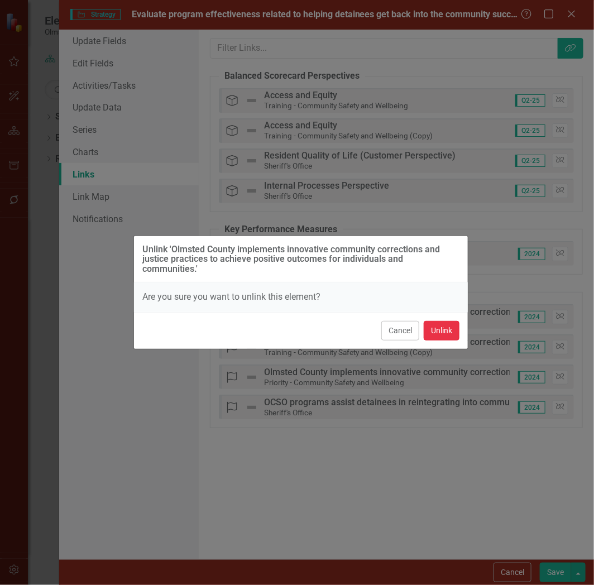
click at [435, 328] on button "Unlink" at bounding box center [442, 331] width 36 height 20
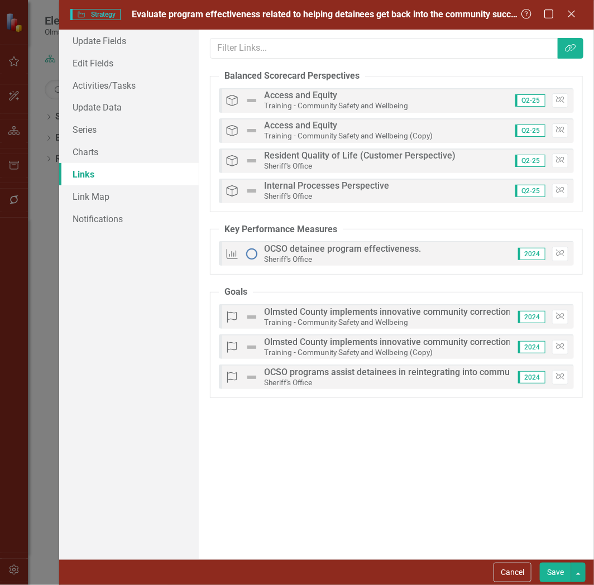
click at [547, 571] on button "Save" at bounding box center [555, 573] width 31 height 20
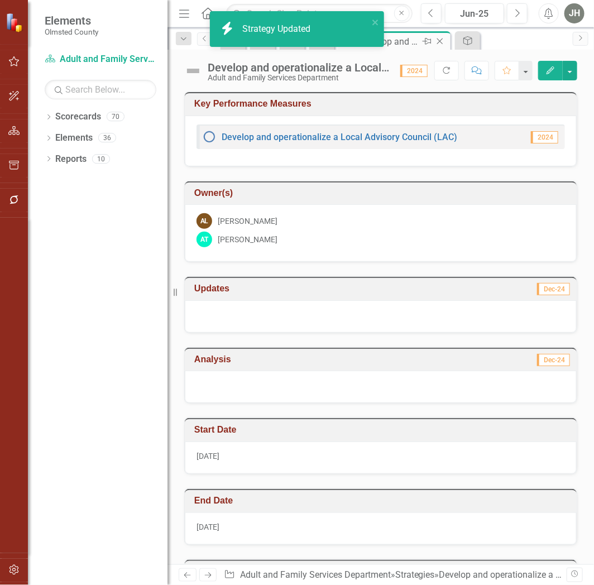
click at [442, 40] on icon at bounding box center [440, 42] width 6 height 6
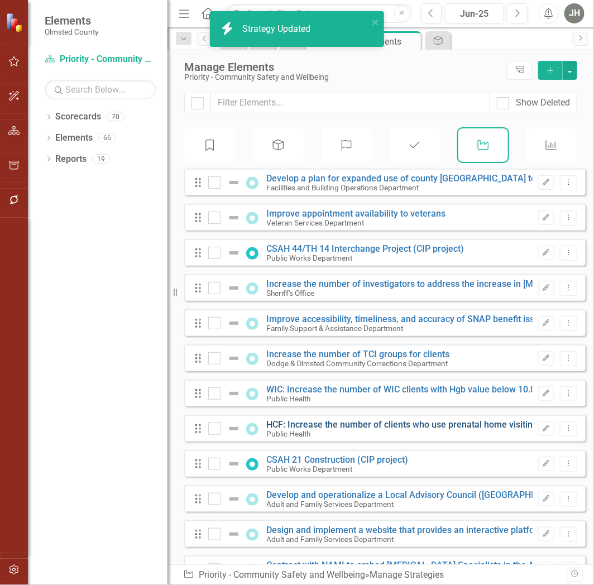
checkbox input "false"
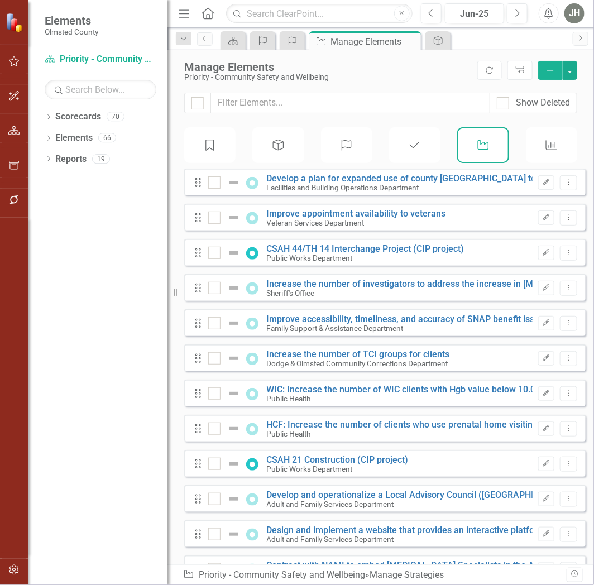
scroll to position [73, 0]
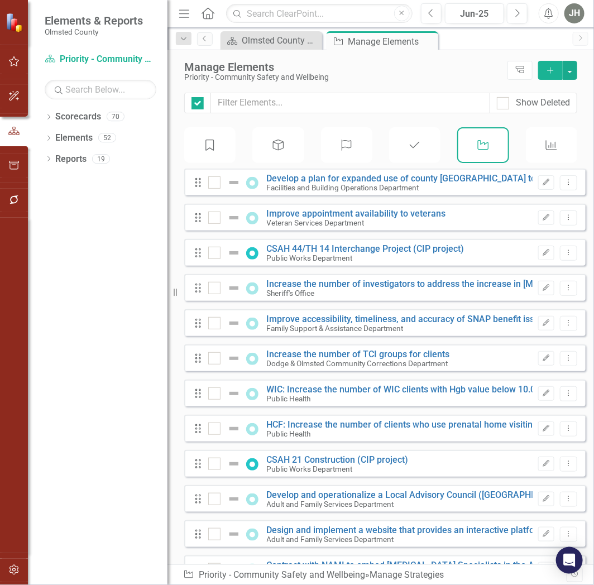
checkbox input "false"
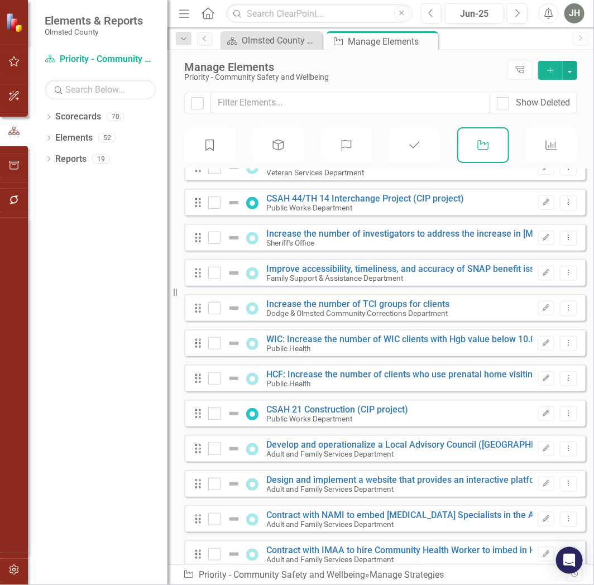
scroll to position [73, 0]
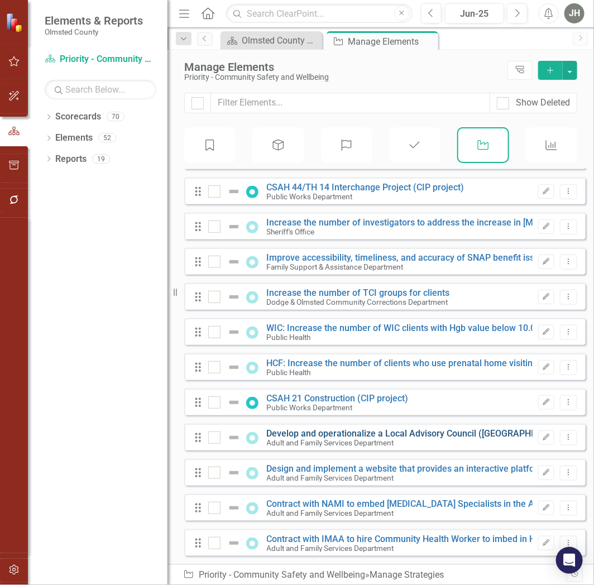
click at [396, 428] on link "Develop and operationalize a Local Advisory Council ([GEOGRAPHIC_DATA]) to enga…" at bounding box center [546, 433] width 558 height 11
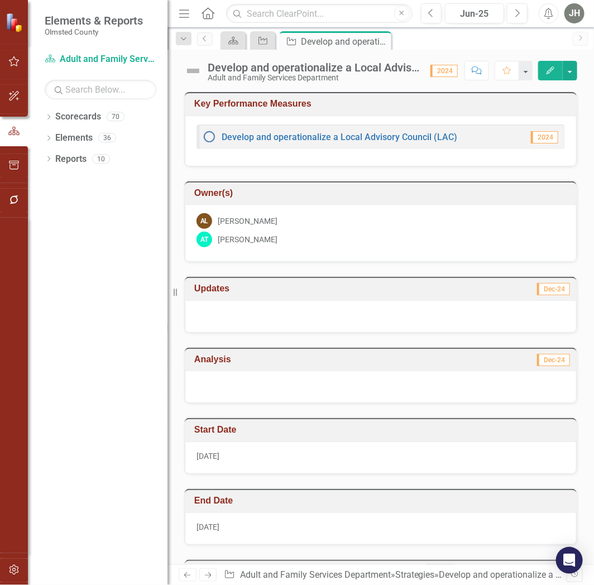
click at [552, 70] on icon "button" at bounding box center [551, 70] width 8 height 8
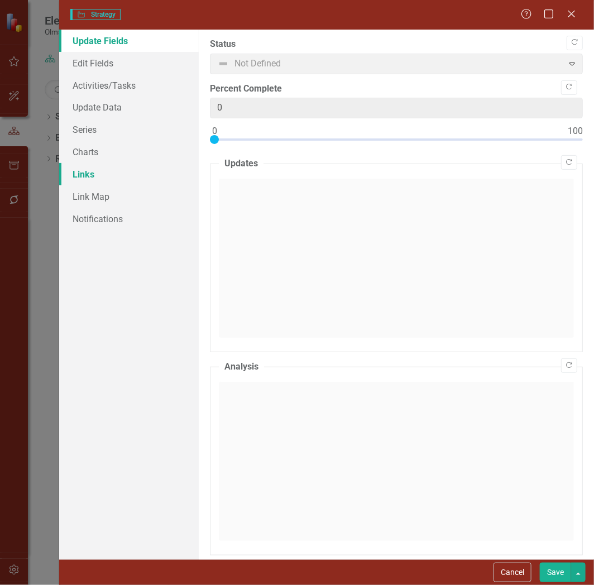
click at [69, 169] on link "Links" at bounding box center [129, 174] width 140 height 22
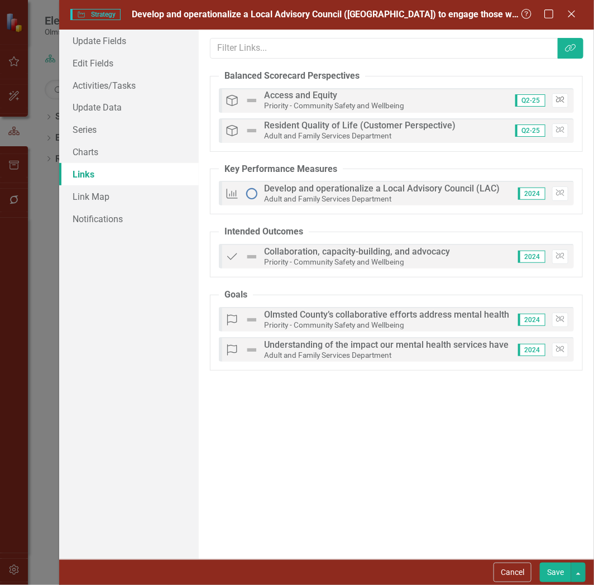
click at [564, 98] on icon "Unlink" at bounding box center [560, 100] width 8 height 7
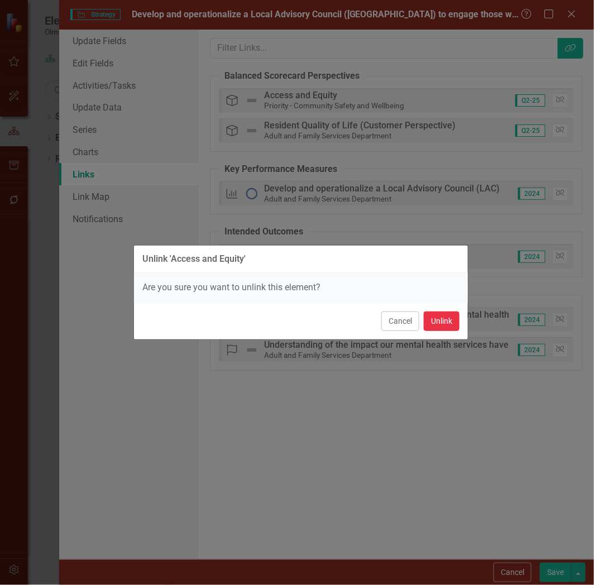
click at [445, 323] on button "Unlink" at bounding box center [442, 322] width 36 height 20
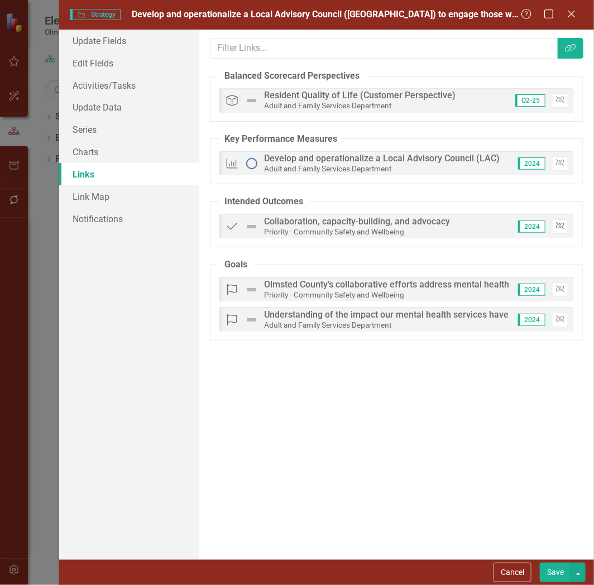
click at [557, 226] on icon "Unlink" at bounding box center [560, 226] width 8 height 7
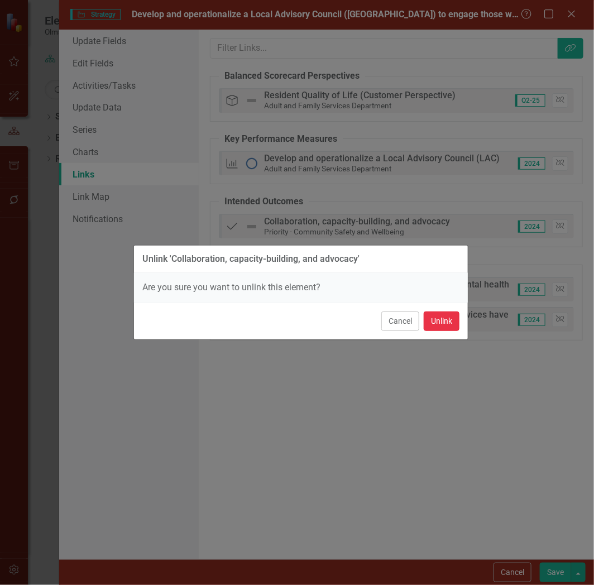
click at [439, 327] on button "Unlink" at bounding box center [442, 322] width 36 height 20
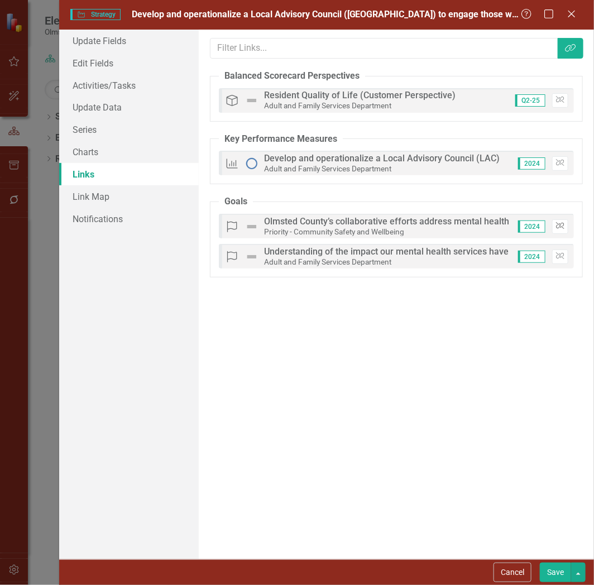
click at [562, 225] on icon "Unlink" at bounding box center [560, 226] width 8 height 7
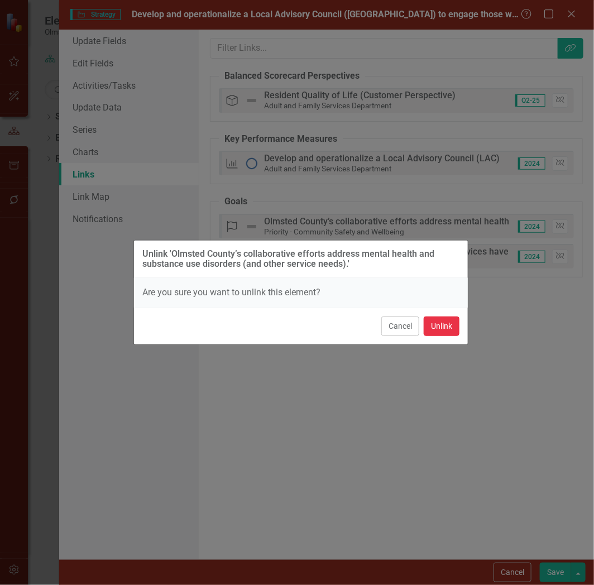
click at [445, 326] on button "Unlink" at bounding box center [442, 327] width 36 height 20
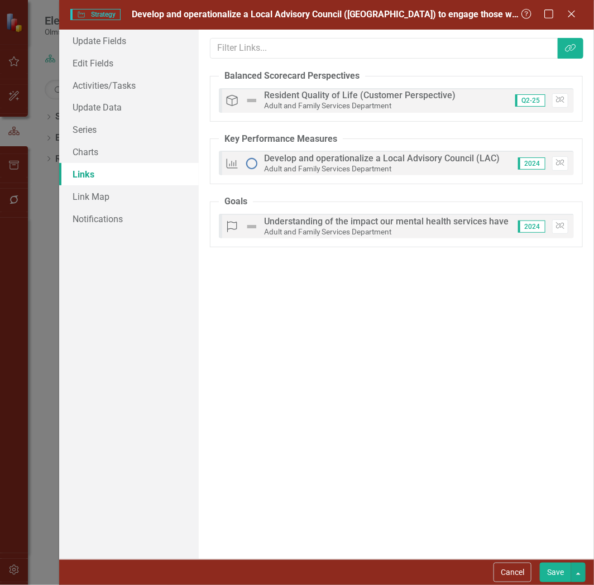
click at [557, 571] on button "Save" at bounding box center [555, 573] width 31 height 20
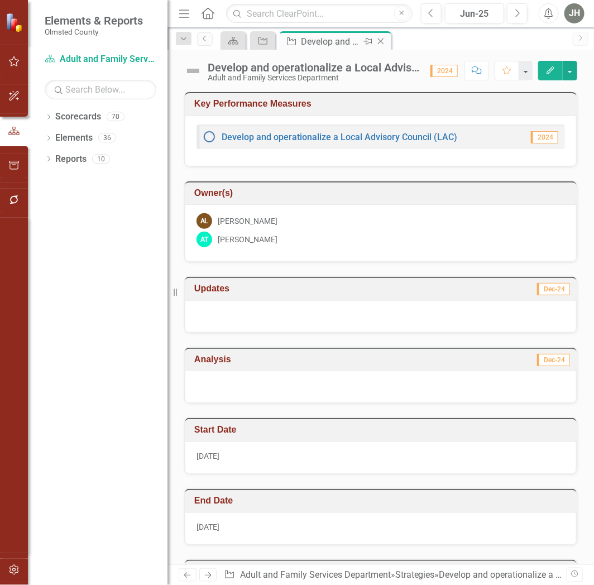
click at [383, 37] on icon "Close" at bounding box center [380, 41] width 11 height 9
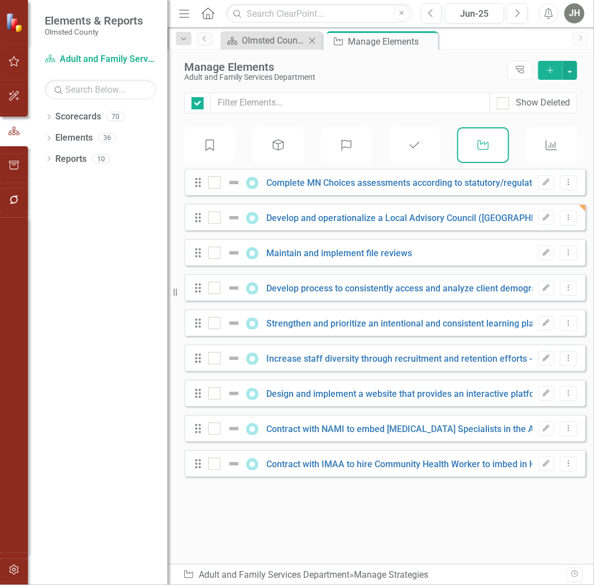
checkbox input "false"
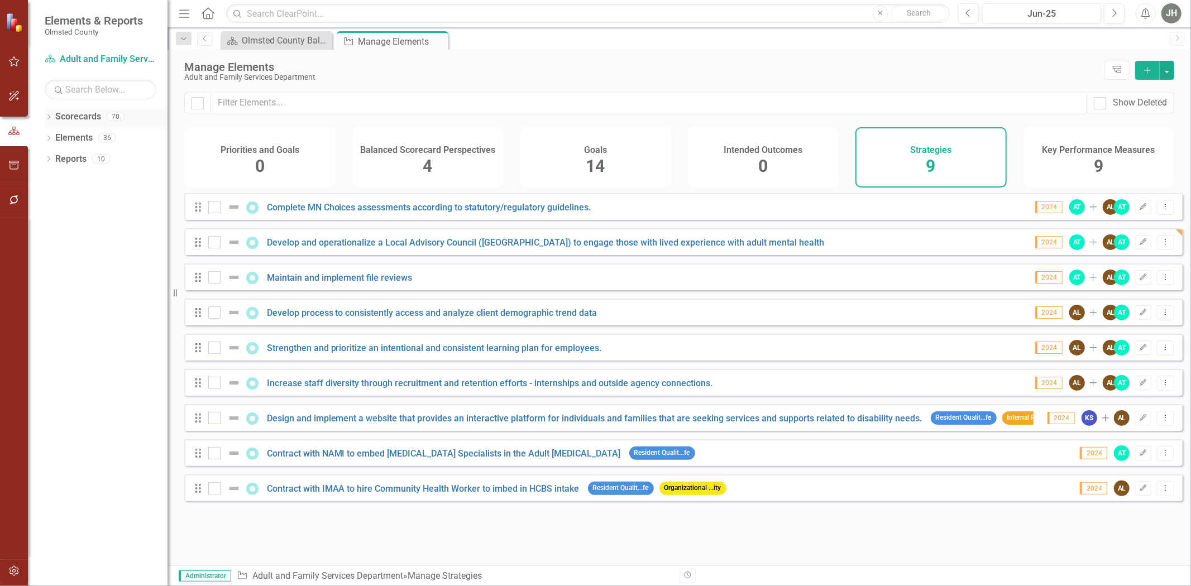
click at [49, 119] on icon "Dropdown" at bounding box center [49, 118] width 8 height 6
click at [56, 162] on icon "Dropdown" at bounding box center [54, 158] width 8 height 7
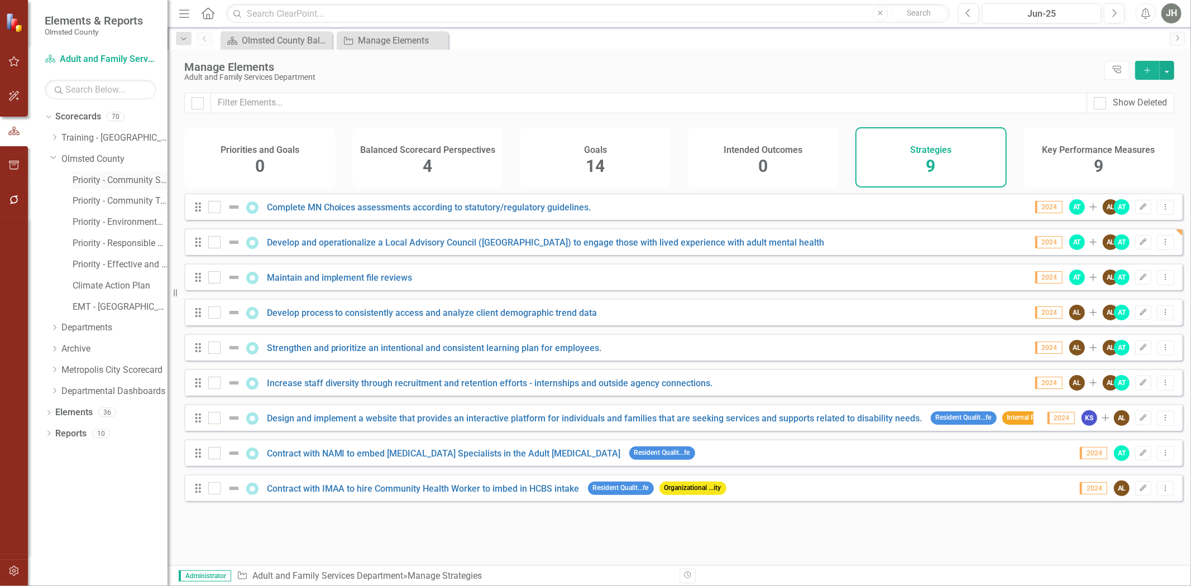
click at [118, 176] on link "Priority - Community Safety and Wellbeing" at bounding box center [120, 180] width 95 height 13
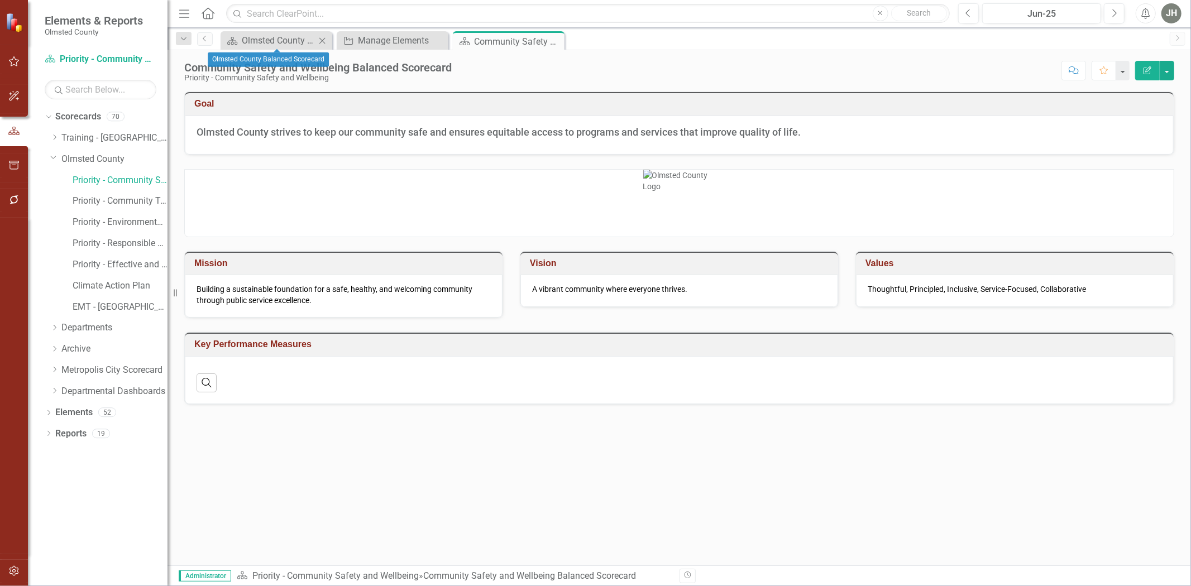
click at [324, 36] on icon "Close" at bounding box center [322, 40] width 11 height 9
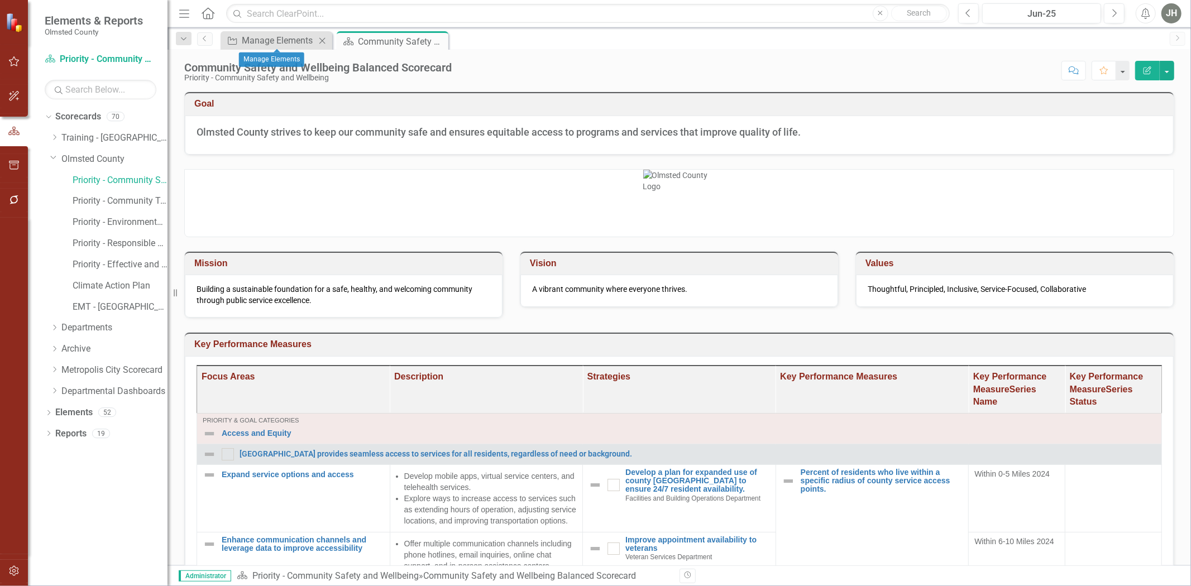
click at [322, 40] on icon "Close" at bounding box center [322, 40] width 11 height 9
click at [69, 414] on link "Elements" at bounding box center [73, 412] width 37 height 13
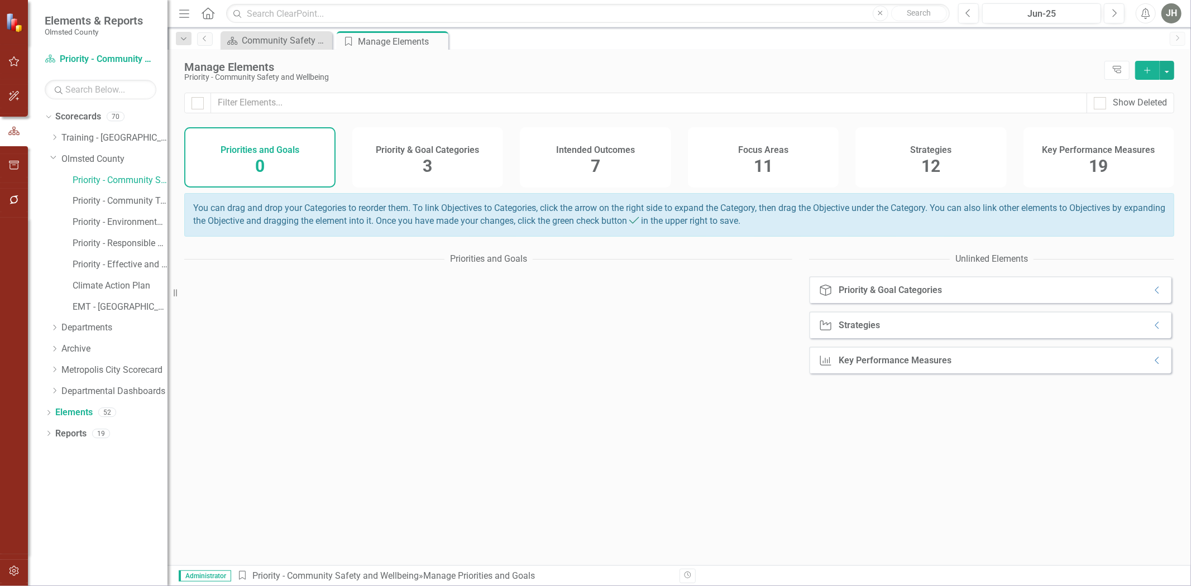
click at [593, 152] on h4 "Strategies" at bounding box center [930, 150] width 41 height 10
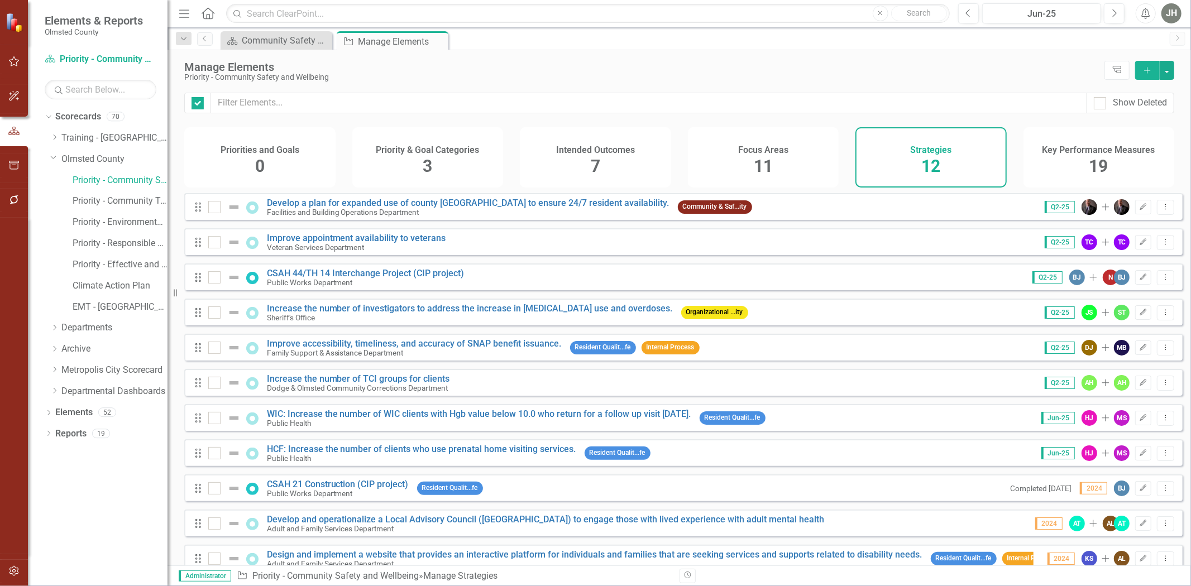
checkbox input "false"
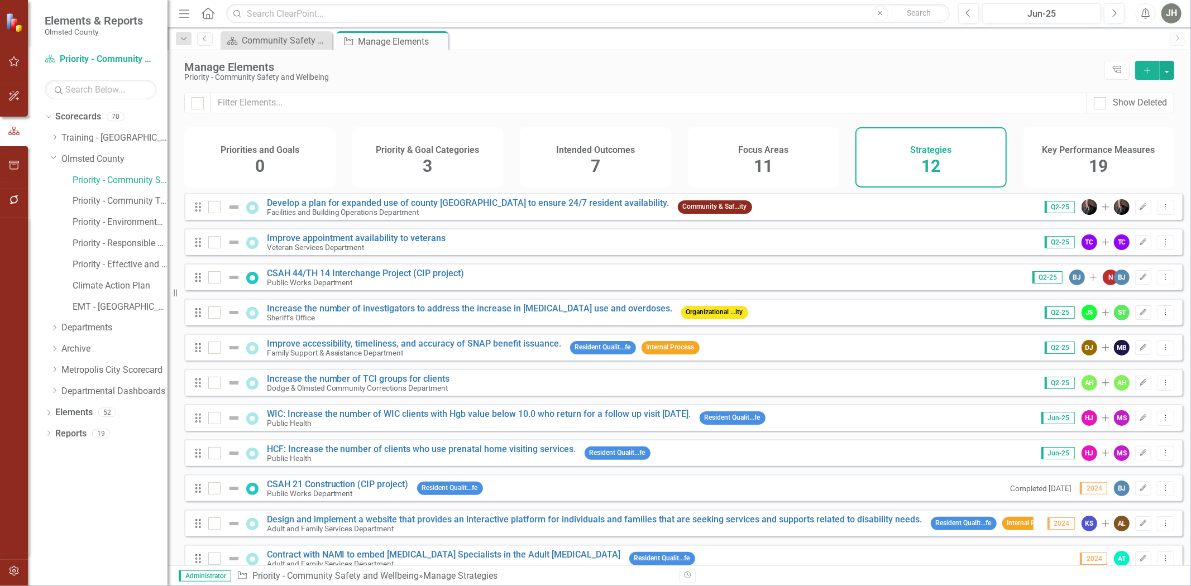
scroll to position [75, 0]
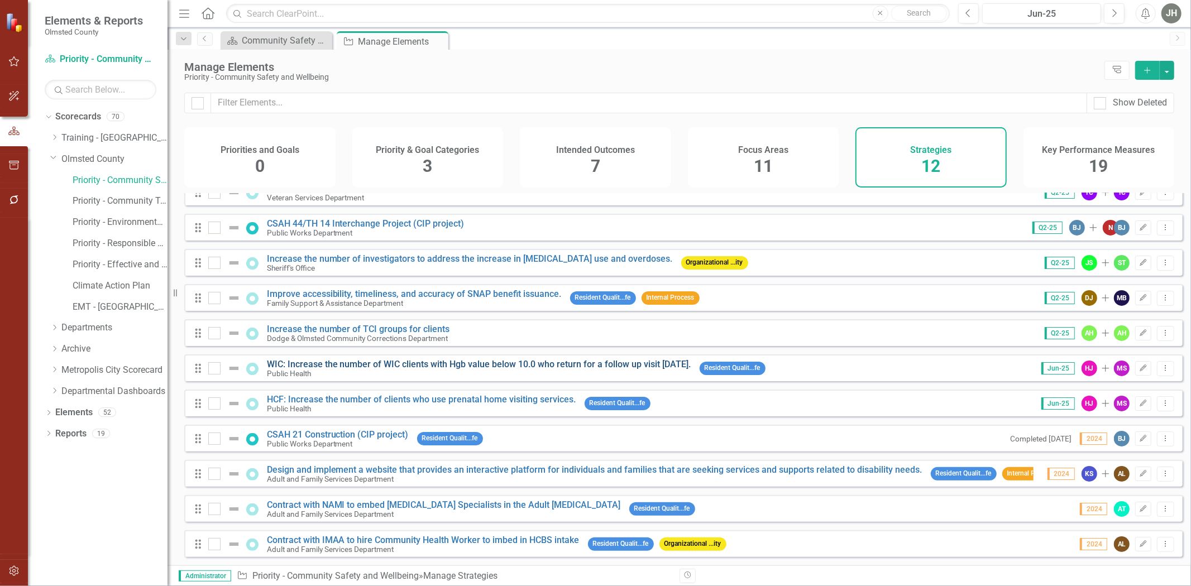
click at [430, 359] on link "WIC: Increase the number of WIC clients with Hgb value below 10.0 who return fo…" at bounding box center [479, 364] width 424 height 11
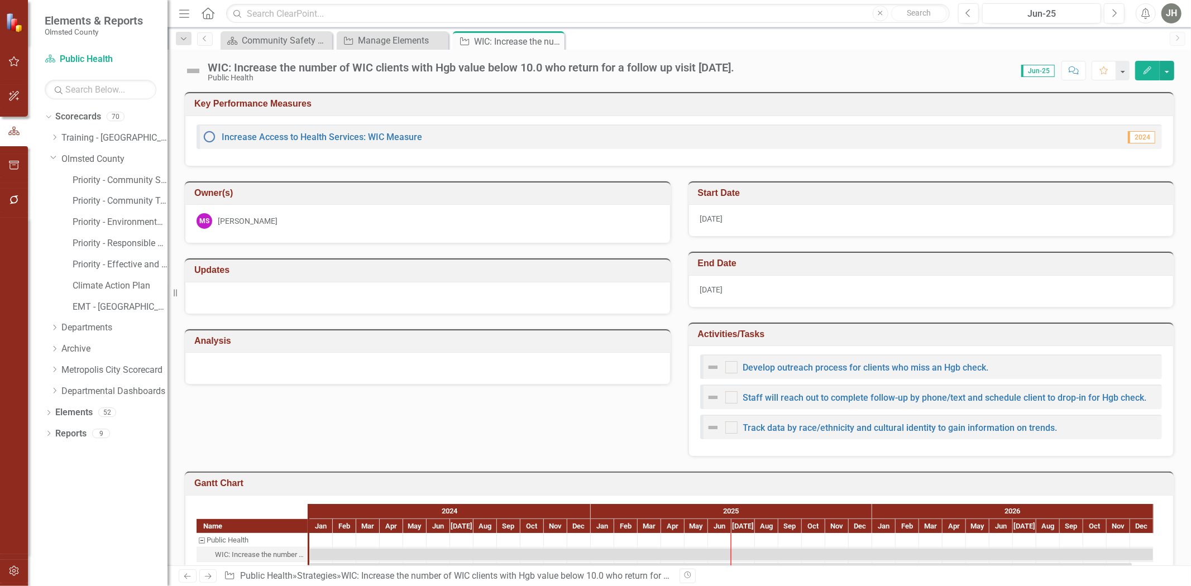
click at [593, 68] on icon "Edit" at bounding box center [1147, 70] width 10 height 8
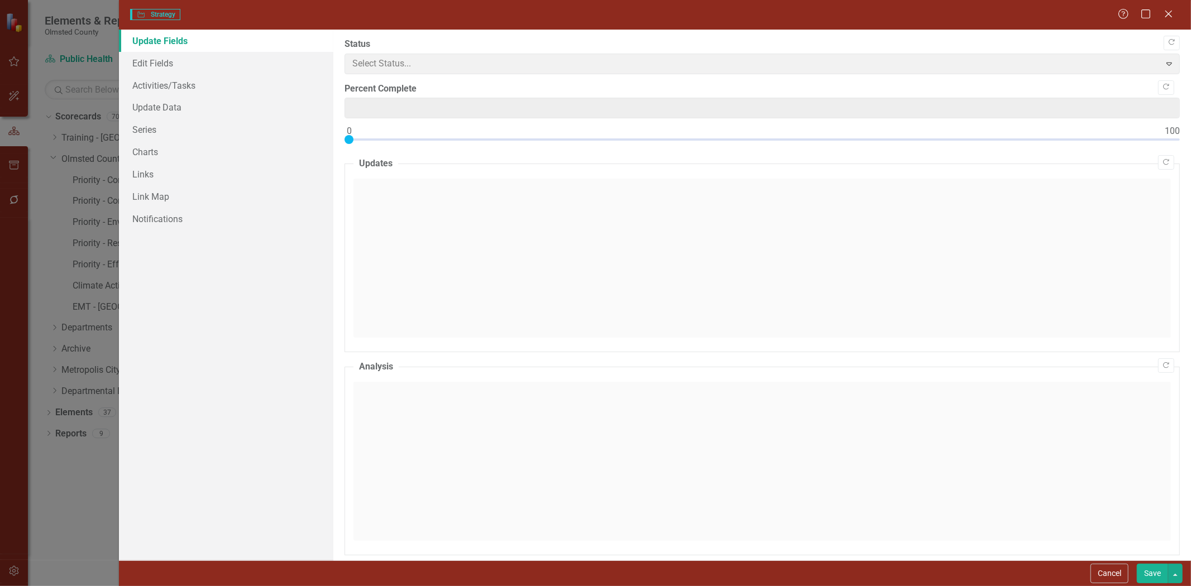
type input "0"
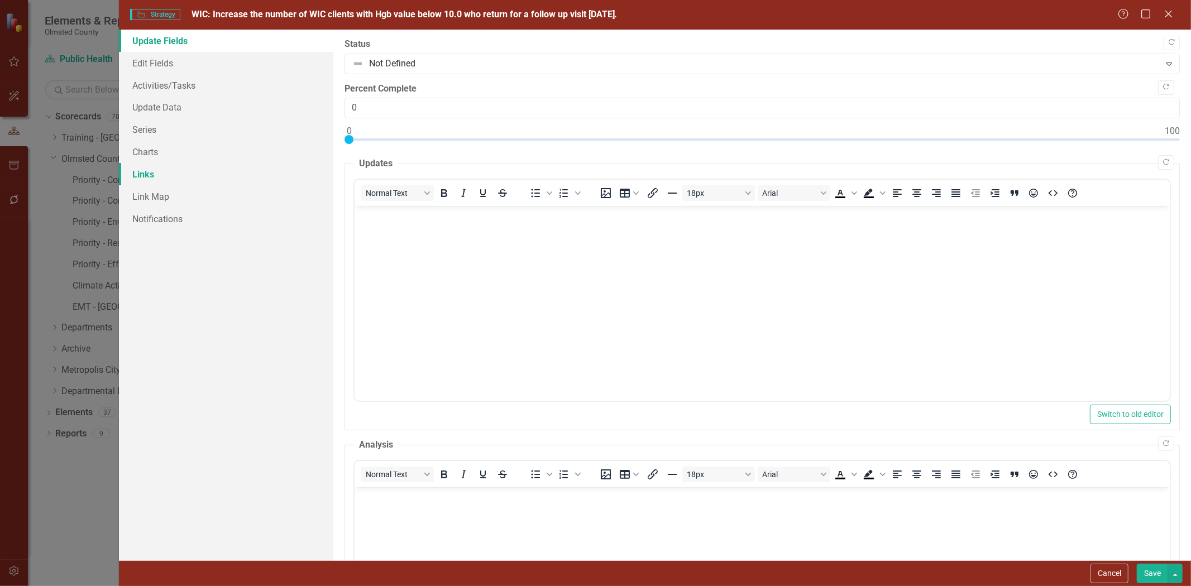
click at [152, 178] on link "Links" at bounding box center [226, 174] width 214 height 22
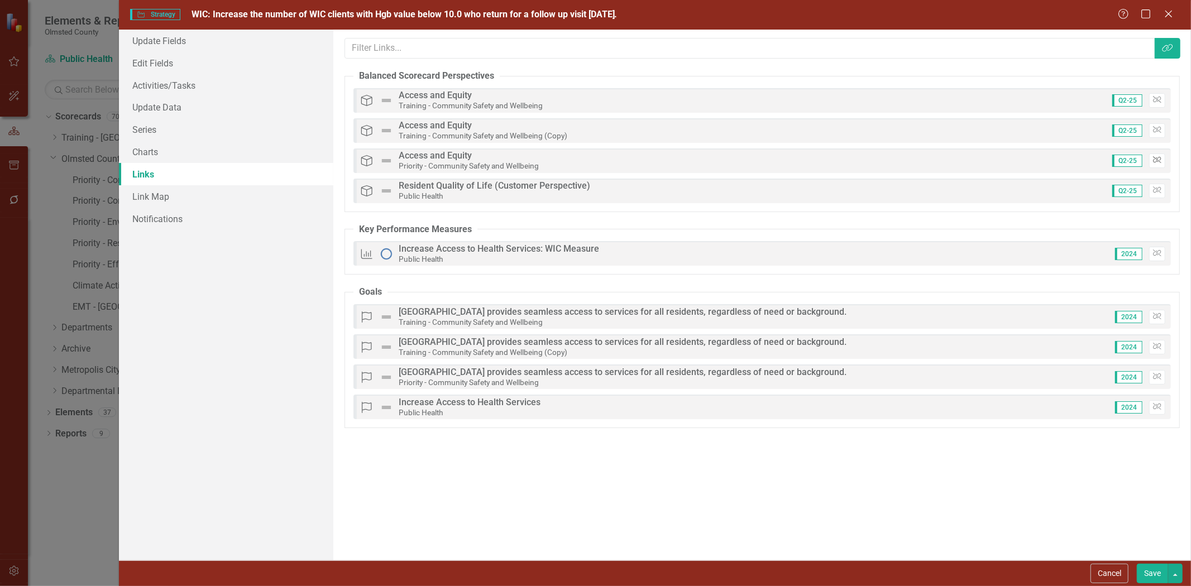
click at [593, 160] on icon "button" at bounding box center [1157, 160] width 8 height 7
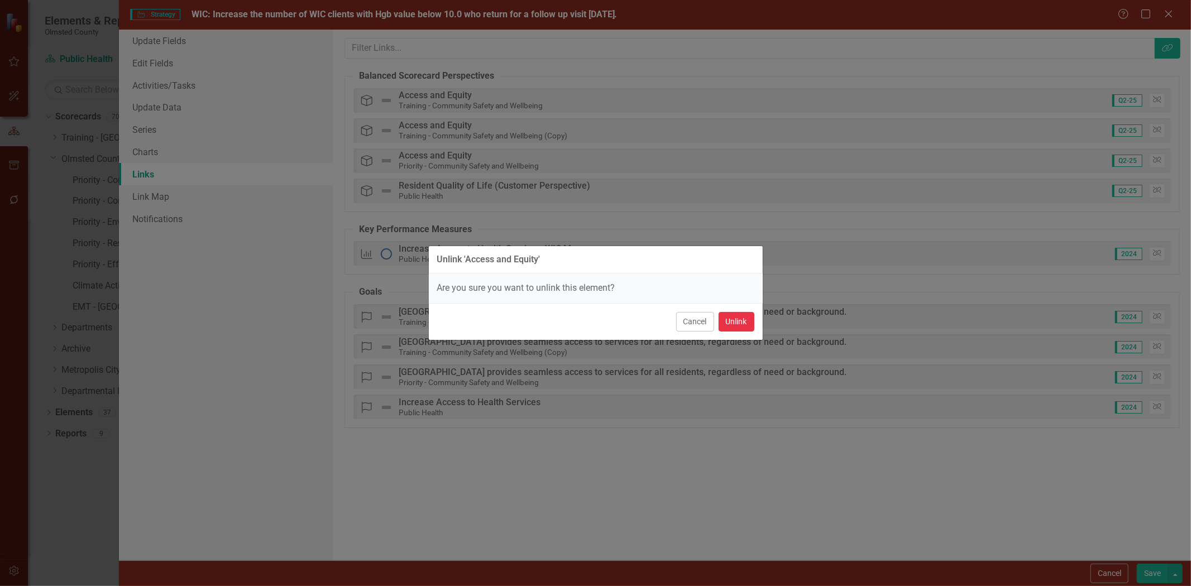
click at [593, 325] on button "Unlink" at bounding box center [737, 322] width 36 height 20
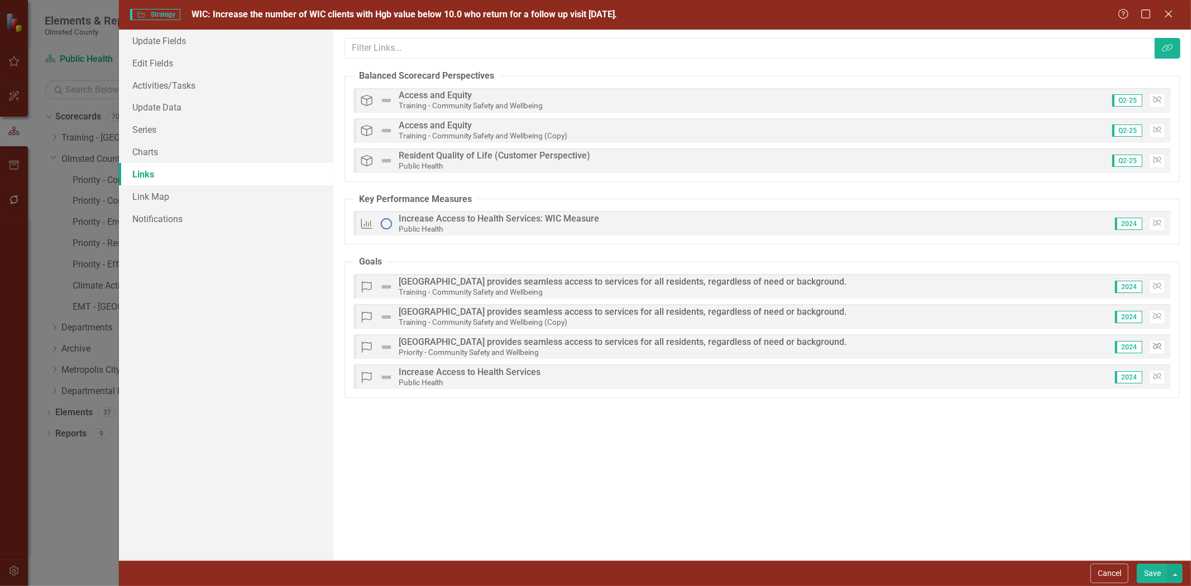
click at [593, 345] on icon "button" at bounding box center [1157, 346] width 8 height 7
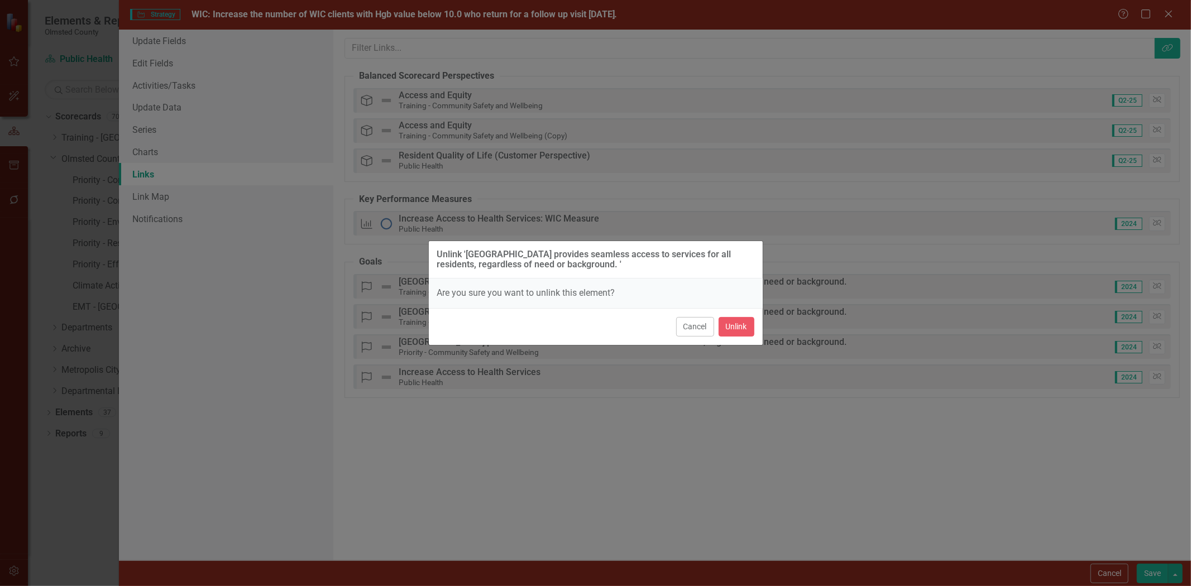
click at [593, 317] on div "Cancel Unlink" at bounding box center [596, 326] width 334 height 37
click at [593, 327] on button "Unlink" at bounding box center [737, 327] width 36 height 20
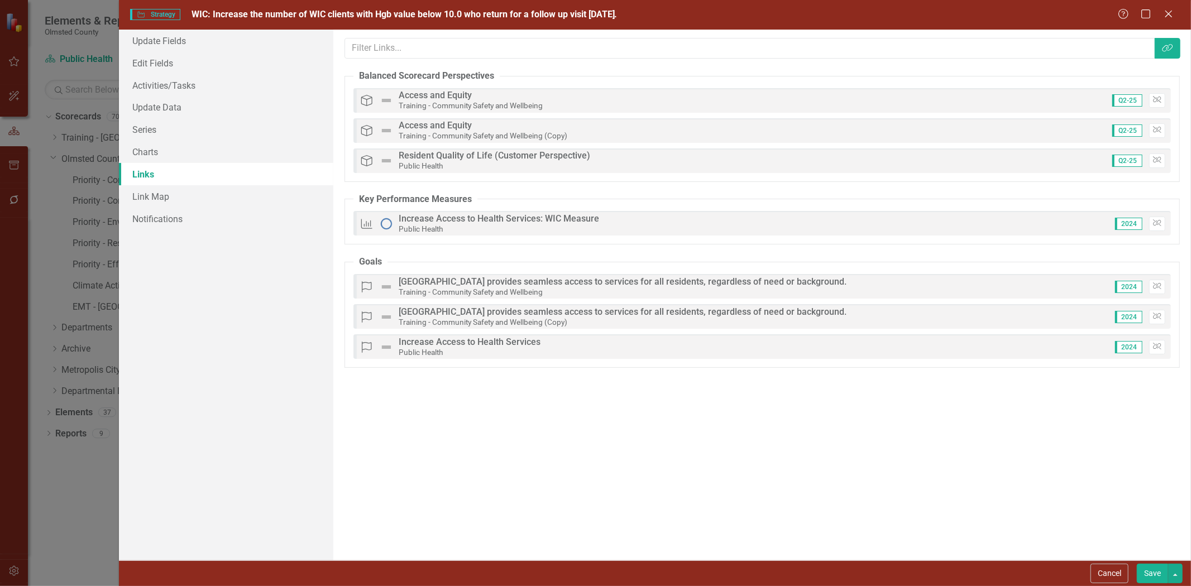
drag, startPoint x: 1151, startPoint y: 570, endPoint x: 1139, endPoint y: 569, distance: 11.7
click at [593, 569] on button "Save" at bounding box center [1152, 574] width 31 height 20
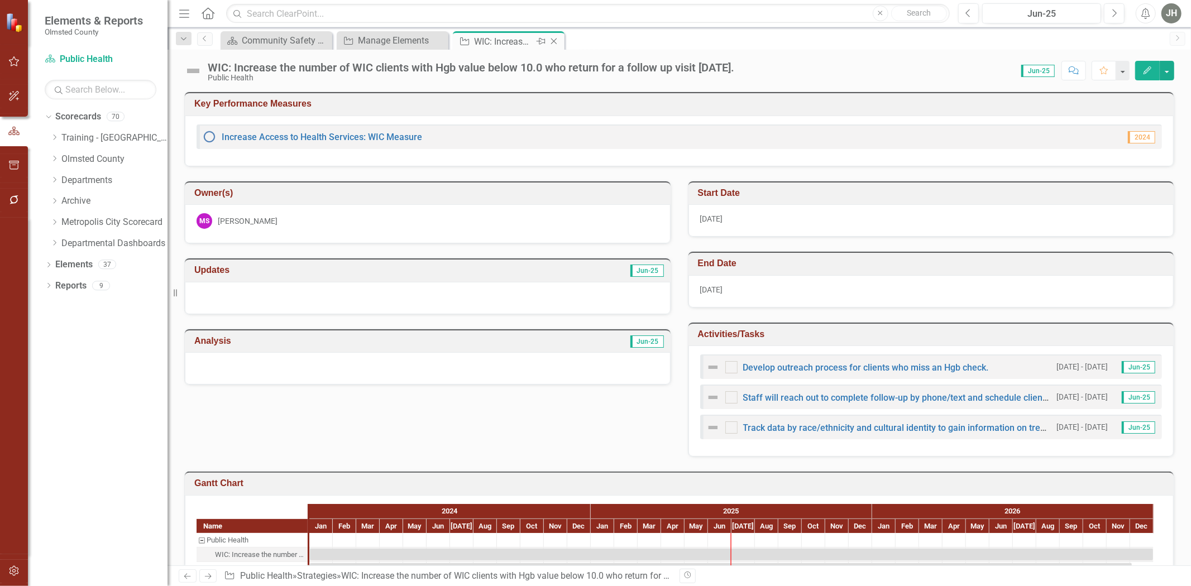
click at [555, 40] on icon at bounding box center [554, 42] width 6 height 6
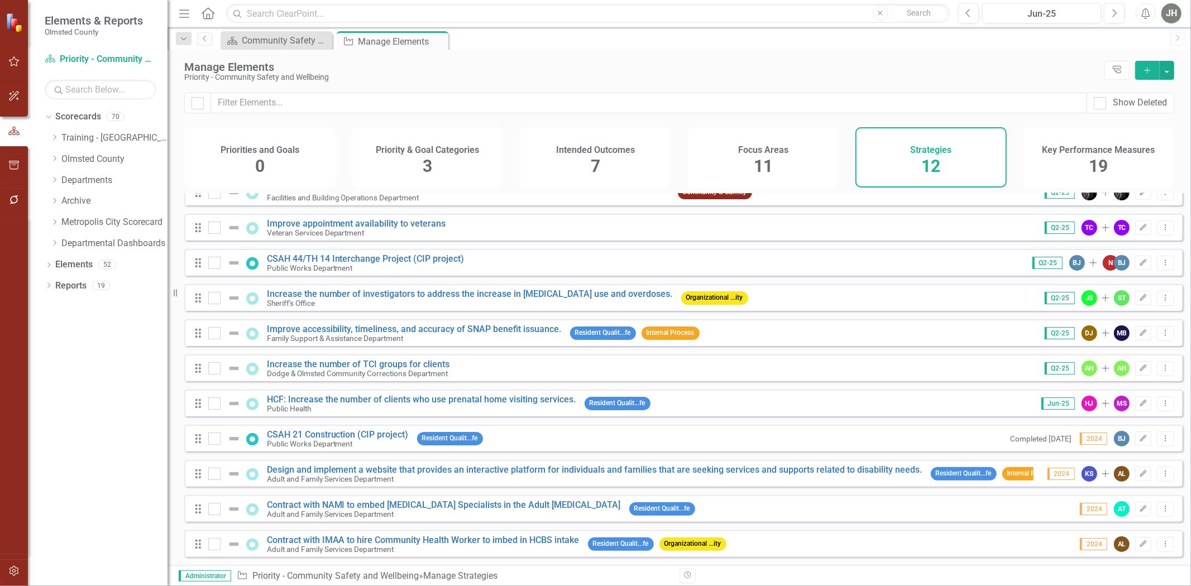
scroll to position [39, 0]
click at [503, 500] on link "Contract with NAMI to embed [MEDICAL_DATA] Specialists in the Adult [MEDICAL_DA…" at bounding box center [444, 505] width 354 height 11
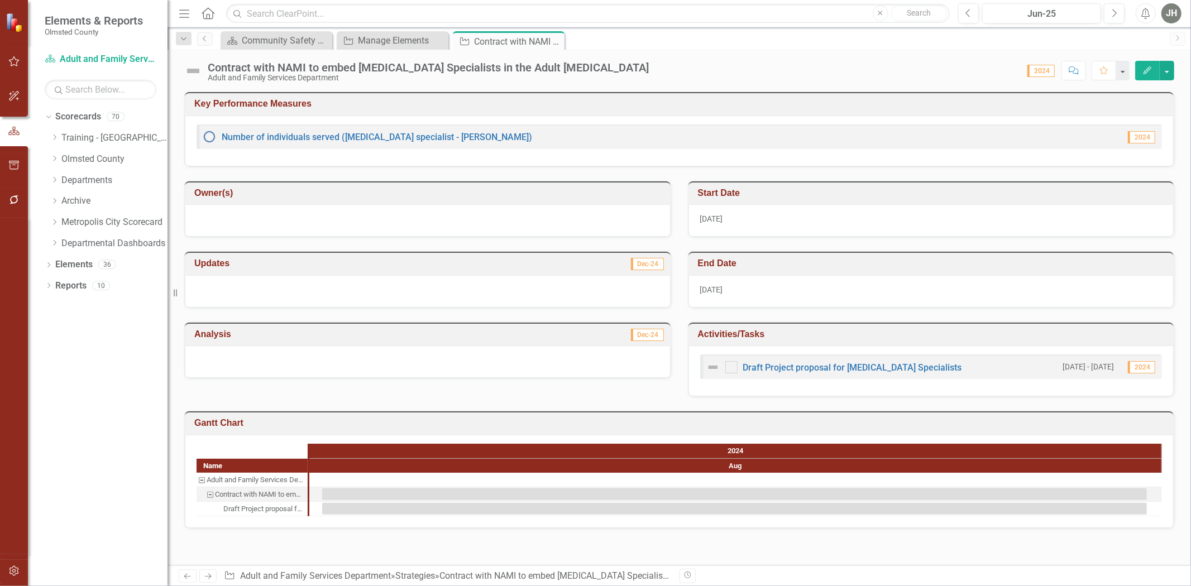
click at [593, 67] on icon "Edit" at bounding box center [1147, 70] width 10 height 8
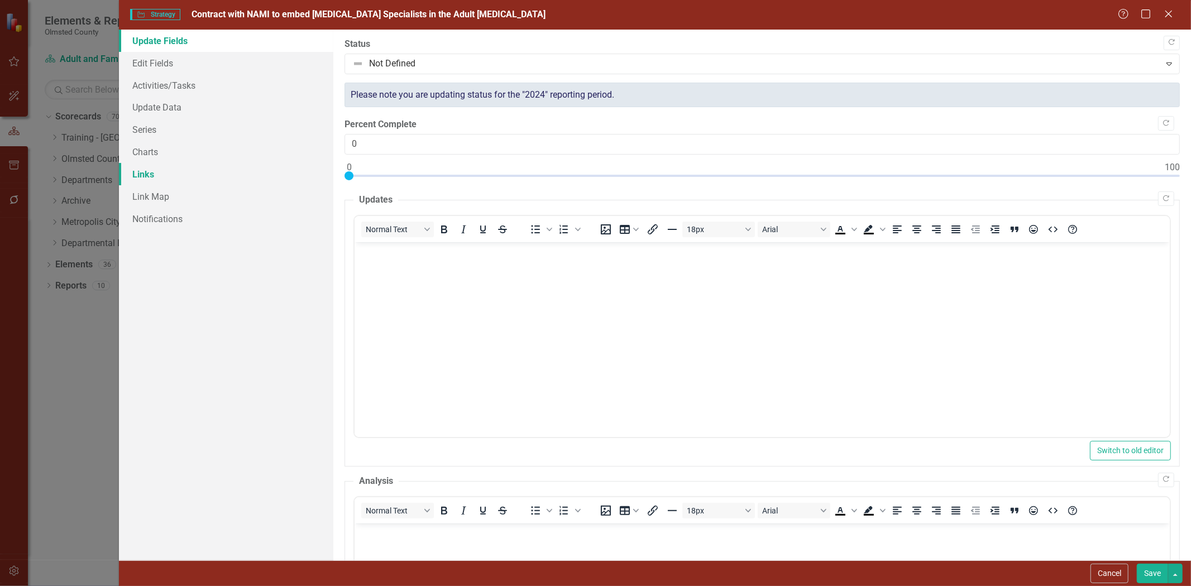
click at [153, 175] on link "Links" at bounding box center [226, 174] width 214 height 22
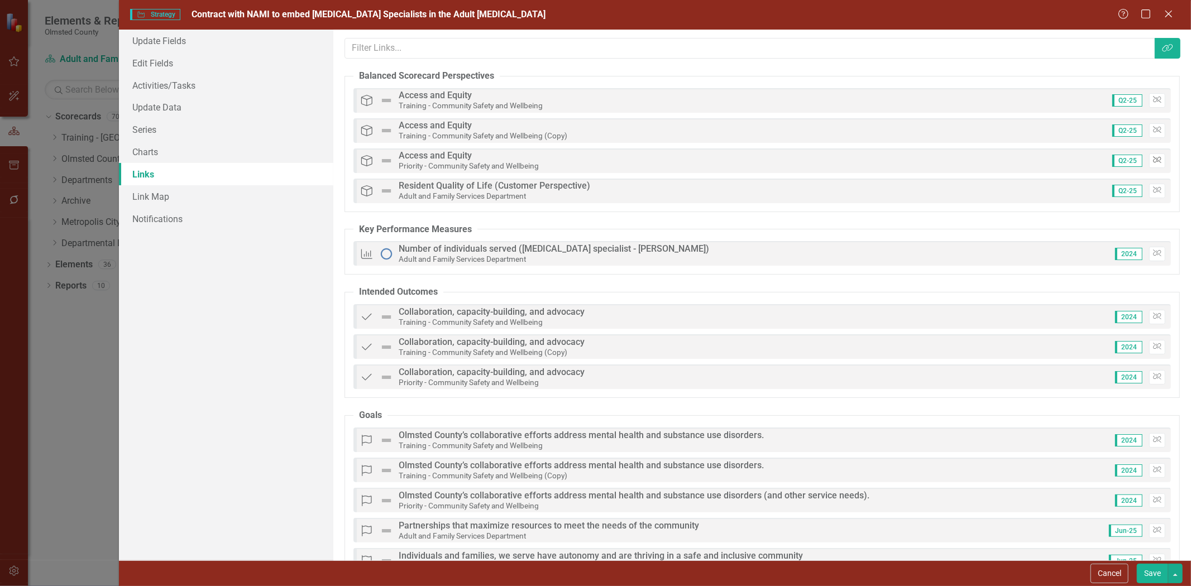
click at [593, 162] on icon "Unlink" at bounding box center [1157, 160] width 8 height 7
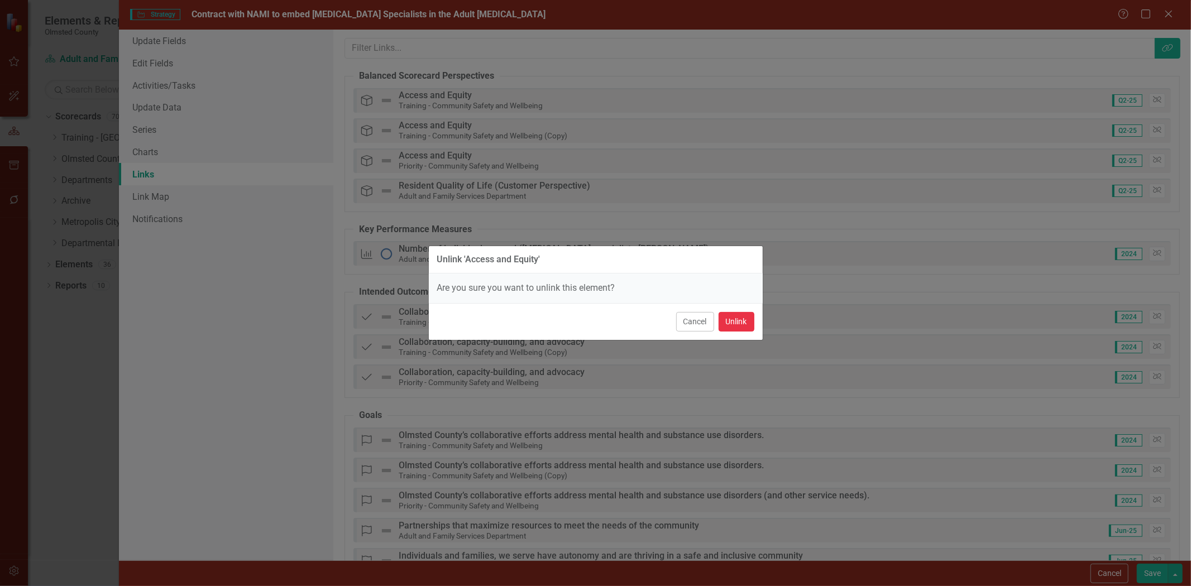
click at [593, 320] on button "Unlink" at bounding box center [737, 322] width 36 height 20
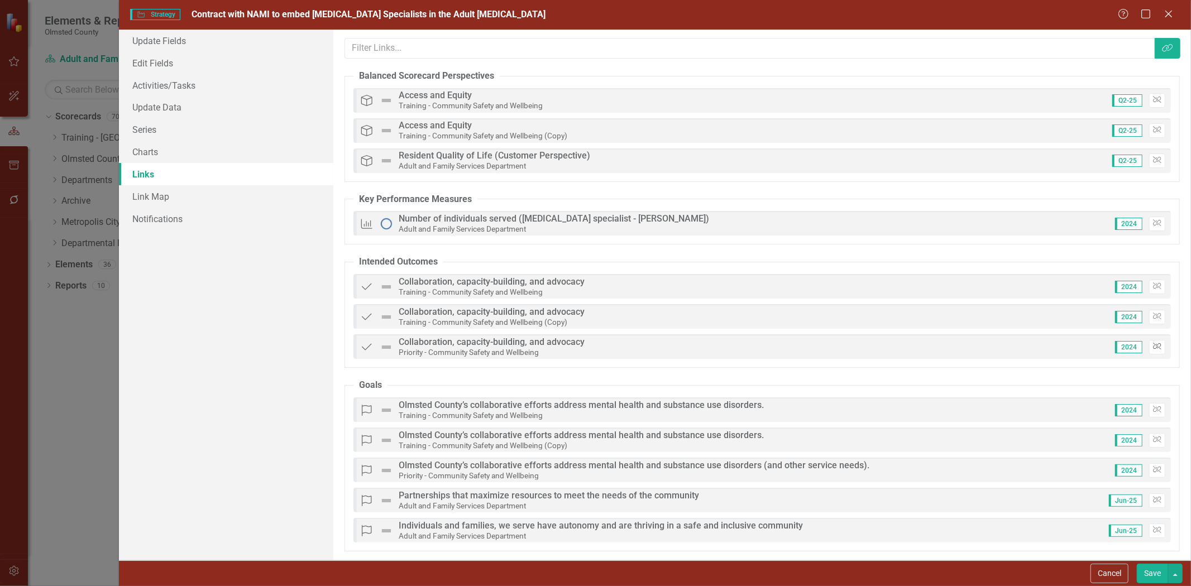
click at [593, 348] on icon "Unlink" at bounding box center [1157, 346] width 8 height 7
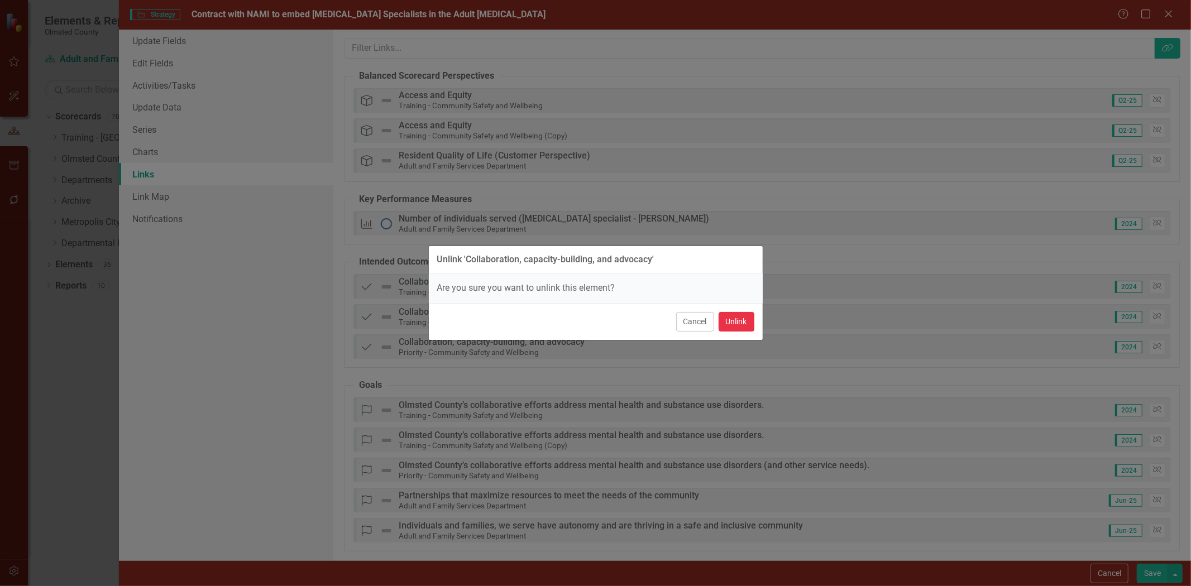
click at [593, 320] on button "Unlink" at bounding box center [737, 322] width 36 height 20
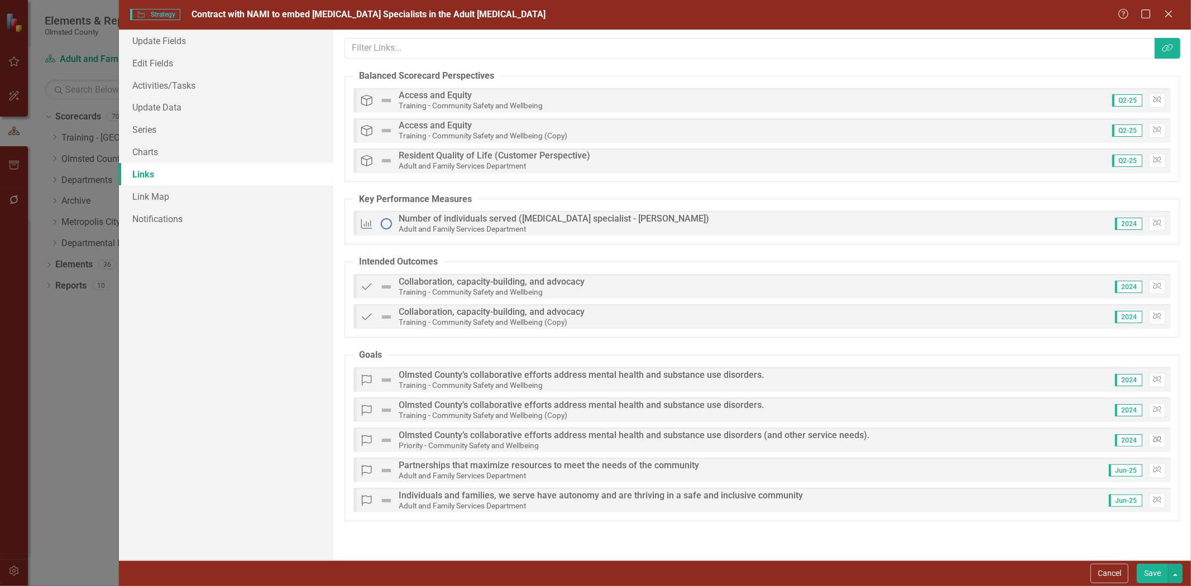
click at [593, 439] on icon "Unlink" at bounding box center [1157, 440] width 8 height 7
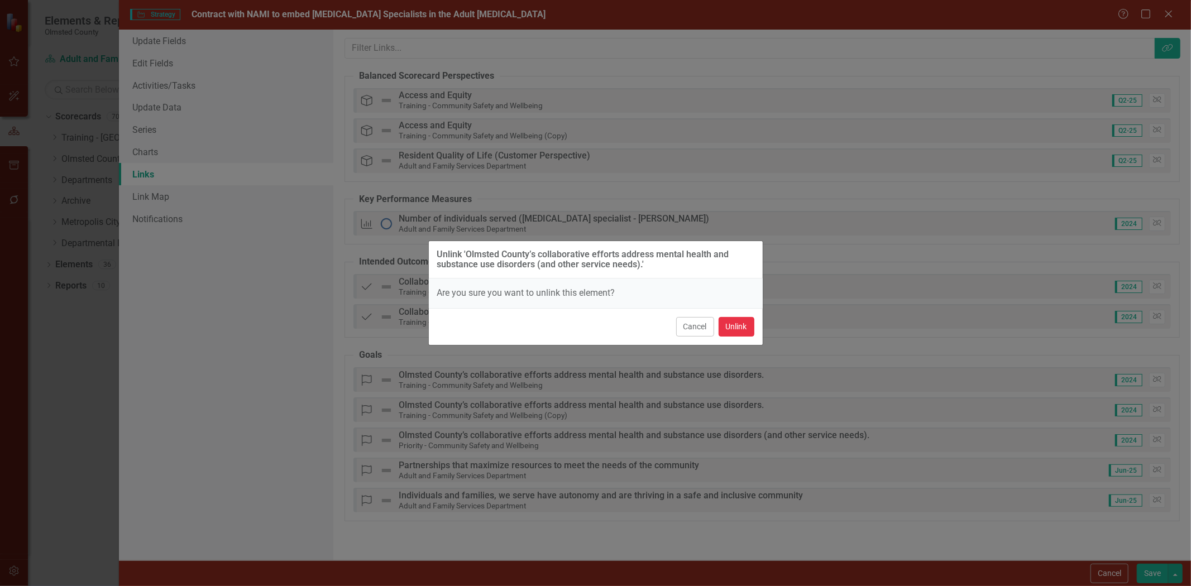
click at [593, 320] on button "Unlink" at bounding box center [737, 327] width 36 height 20
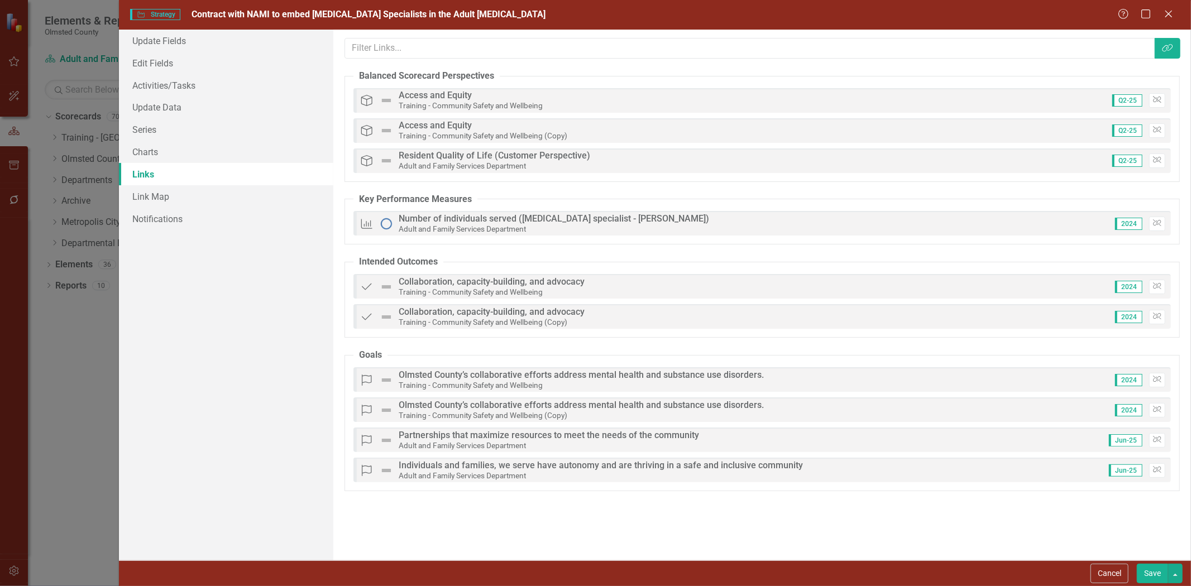
click at [593, 570] on button "Save" at bounding box center [1152, 574] width 31 height 20
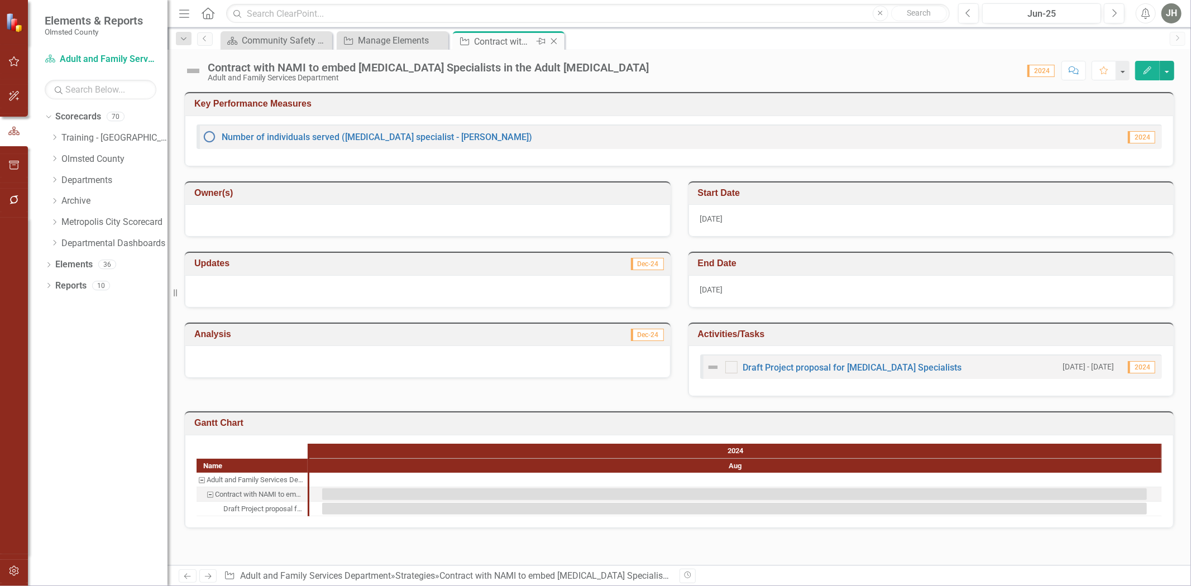
click at [558, 38] on icon "Close" at bounding box center [553, 41] width 11 height 9
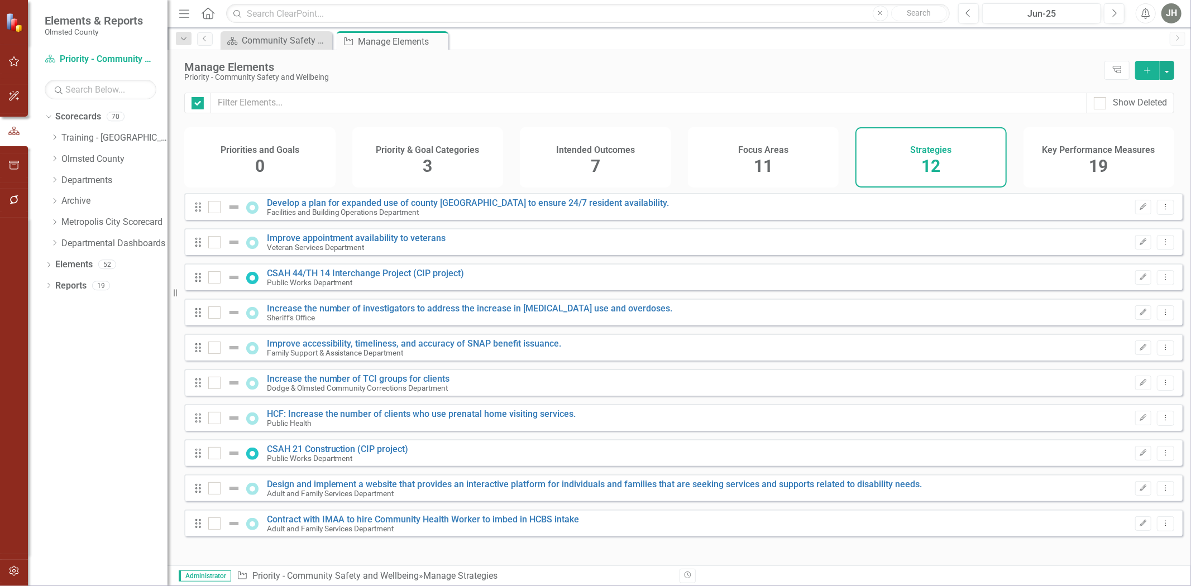
checkbox input "false"
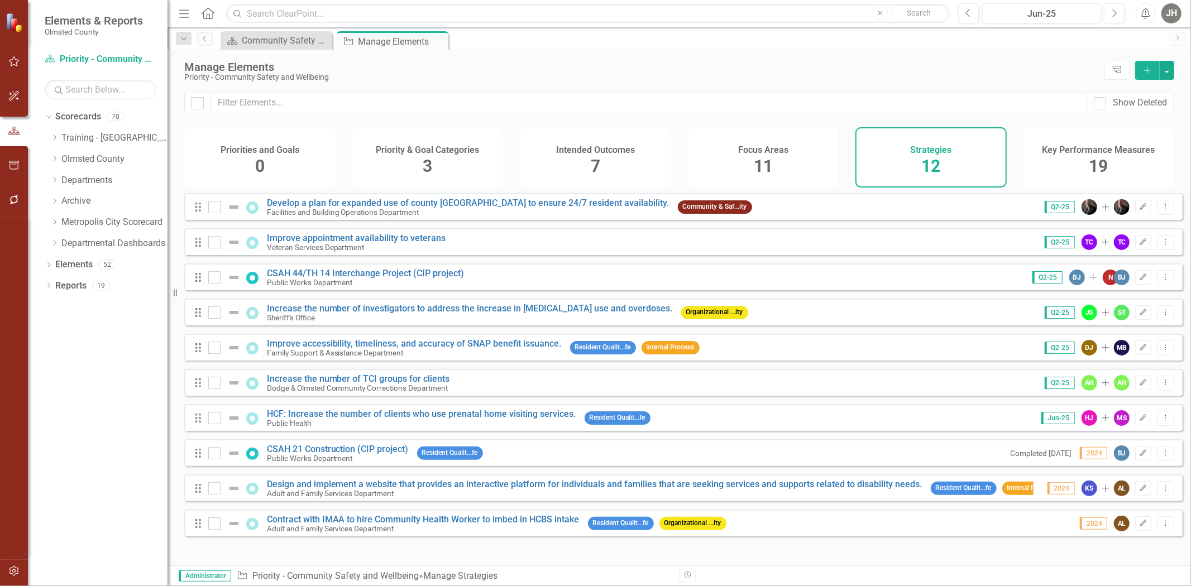
scroll to position [2, 0]
click at [459, 525] on link "Contract with IMAA to hire Community Health Worker to imbed in HCBS intake" at bounding box center [423, 519] width 313 height 11
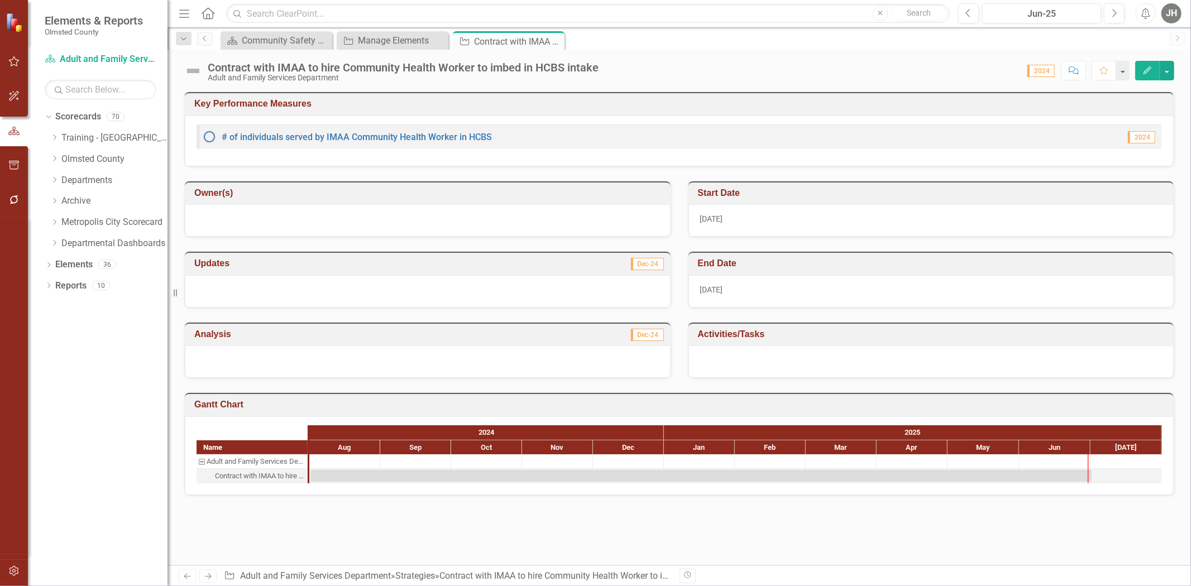
click at [593, 63] on button "Edit" at bounding box center [1147, 71] width 25 height 20
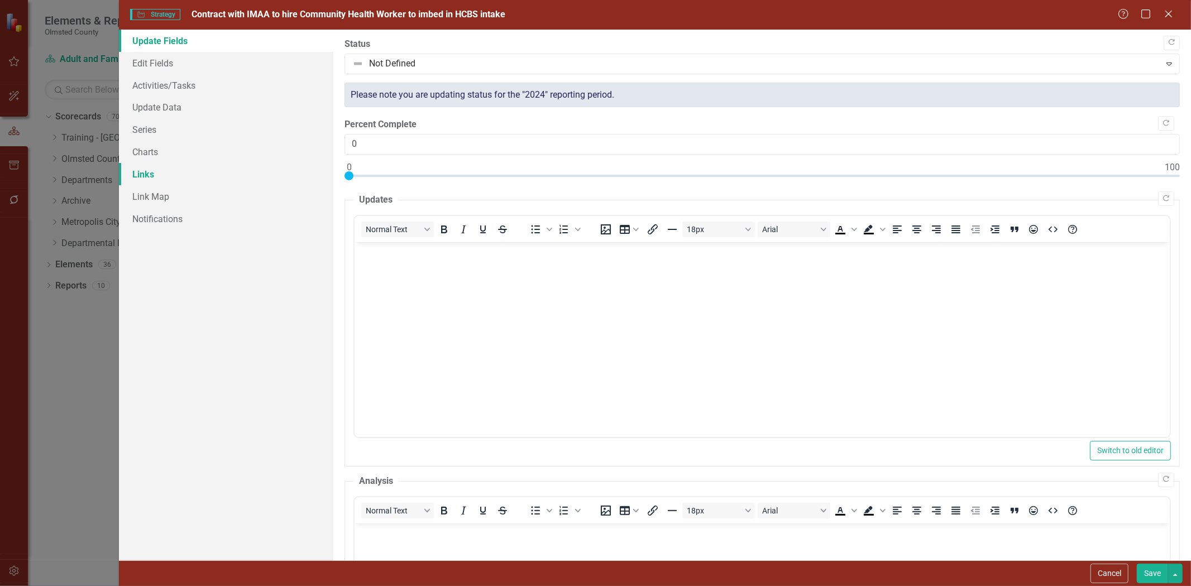
click at [152, 172] on link "Links" at bounding box center [226, 174] width 214 height 22
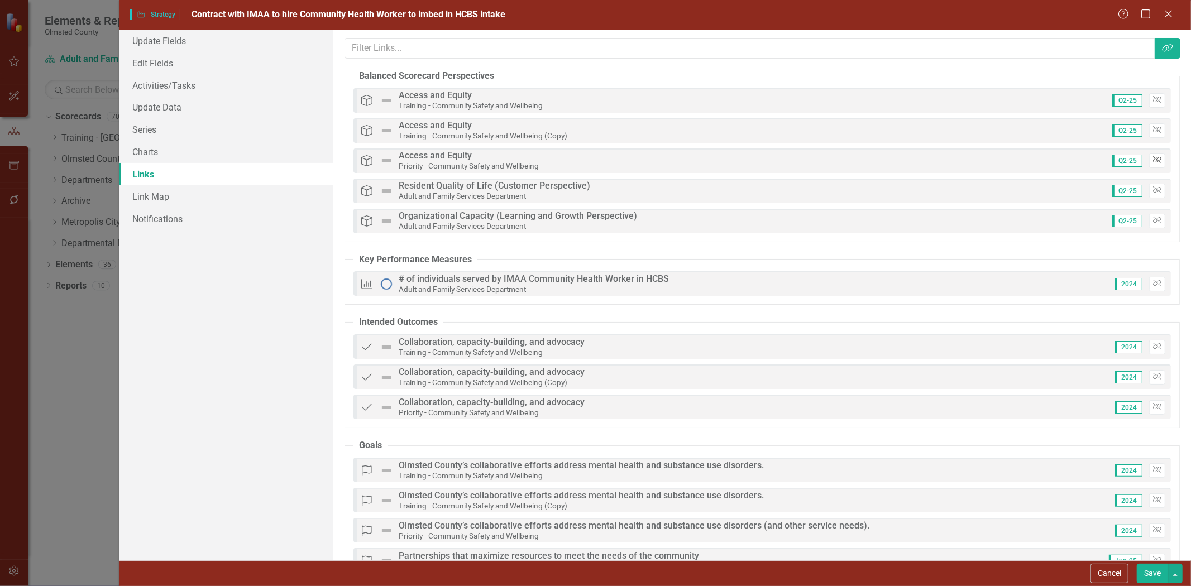
click at [593, 156] on button "Unlink" at bounding box center [1157, 161] width 16 height 15
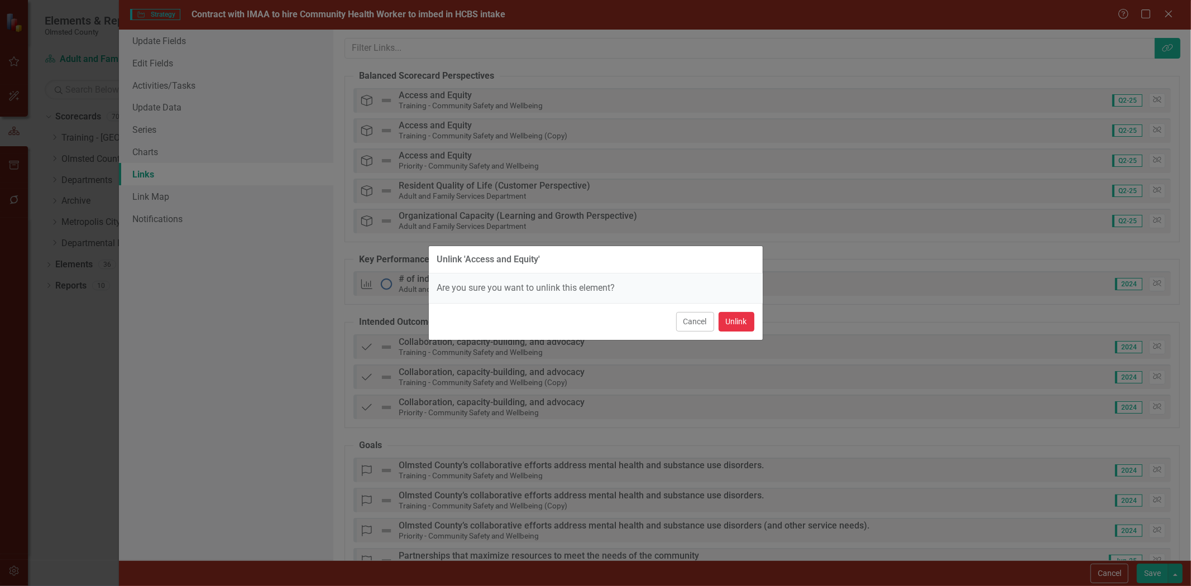
click at [593, 324] on button "Unlink" at bounding box center [737, 322] width 36 height 20
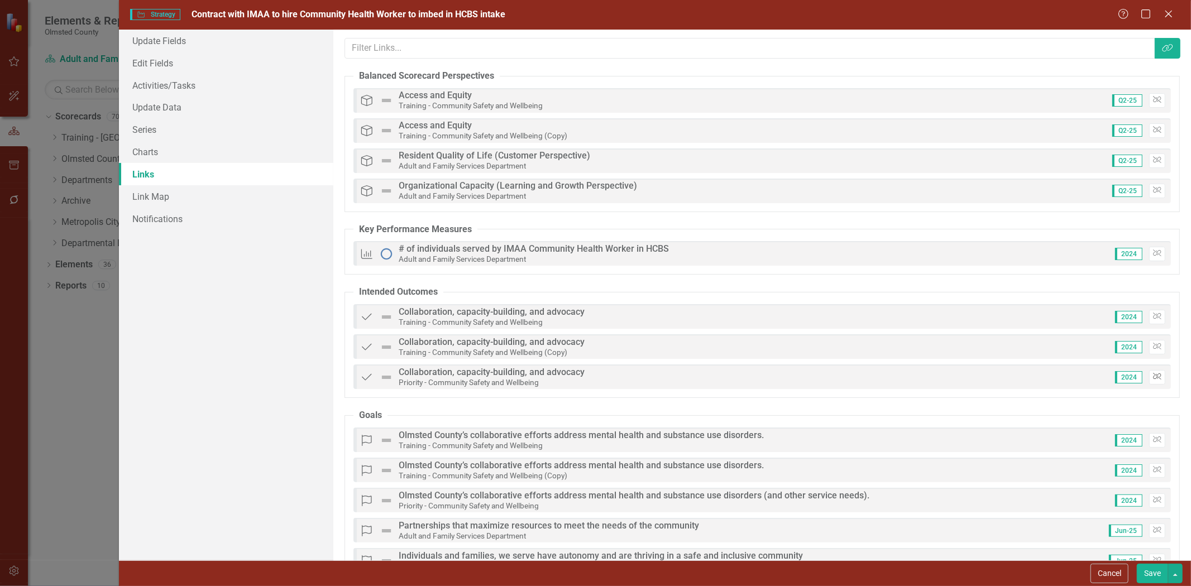
click at [593, 380] on icon "Unlink" at bounding box center [1157, 376] width 8 height 7
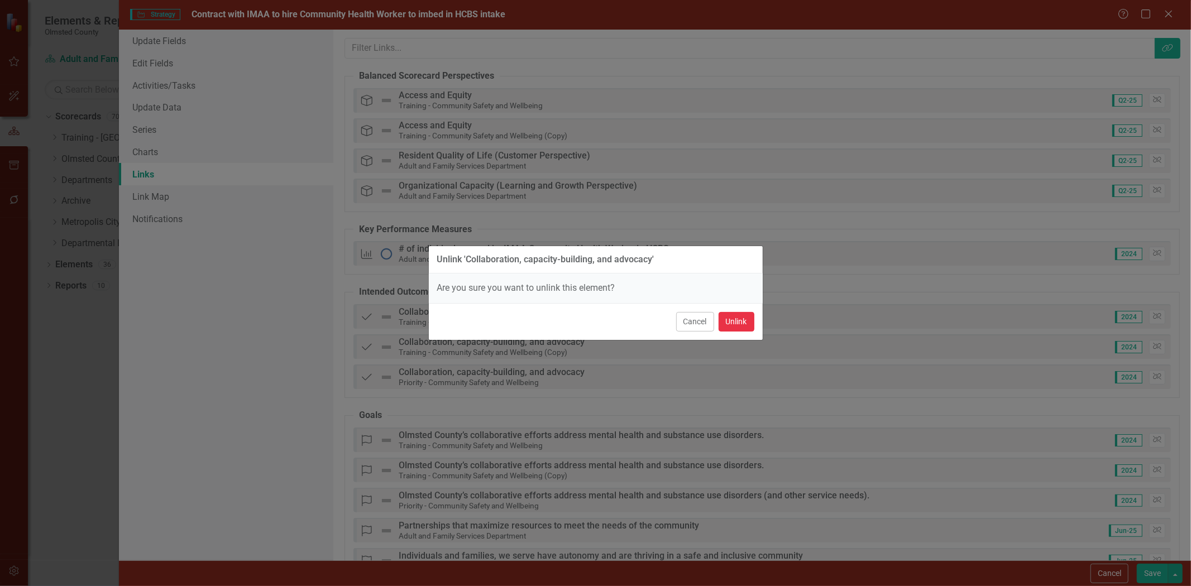
click at [593, 320] on button "Unlink" at bounding box center [737, 322] width 36 height 20
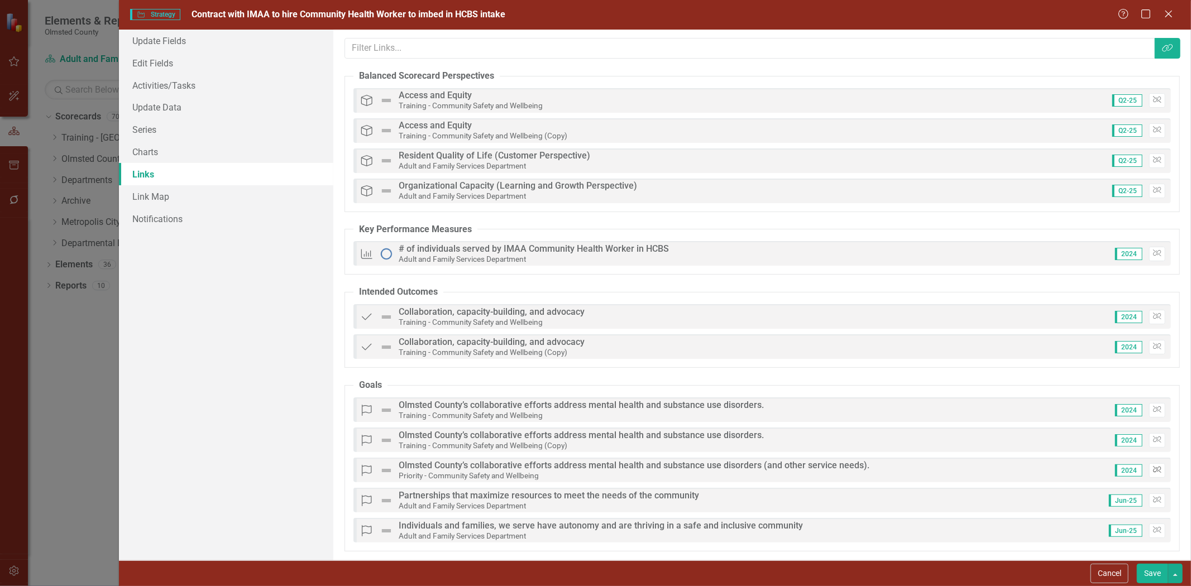
click at [593, 470] on icon "Unlink" at bounding box center [1157, 470] width 8 height 7
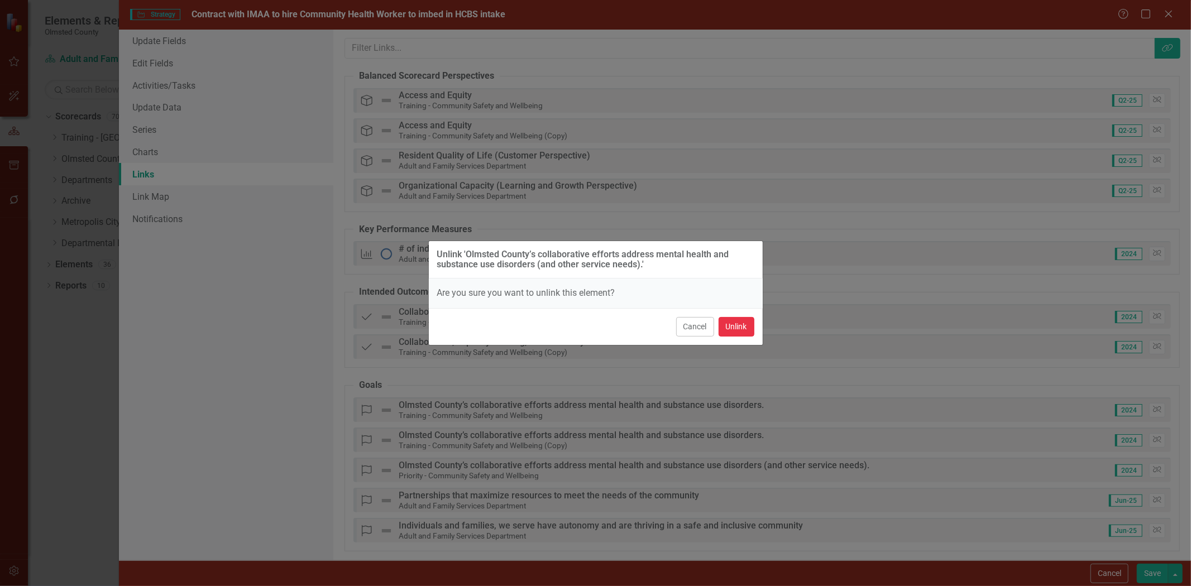
click at [593, 331] on button "Unlink" at bounding box center [737, 327] width 36 height 20
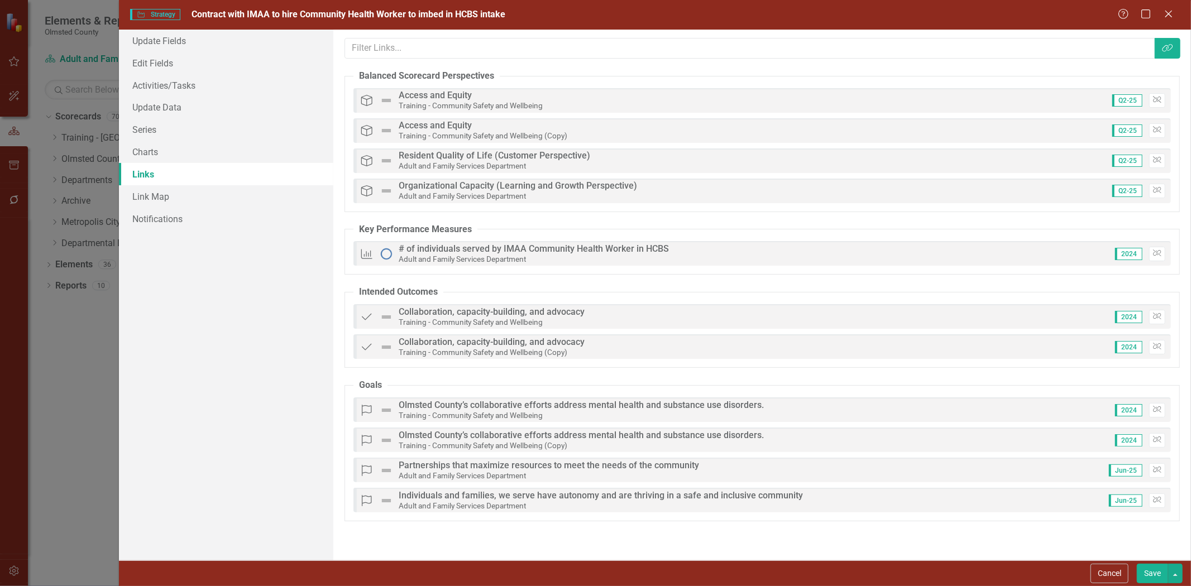
click at [593, 574] on button "Save" at bounding box center [1152, 574] width 31 height 20
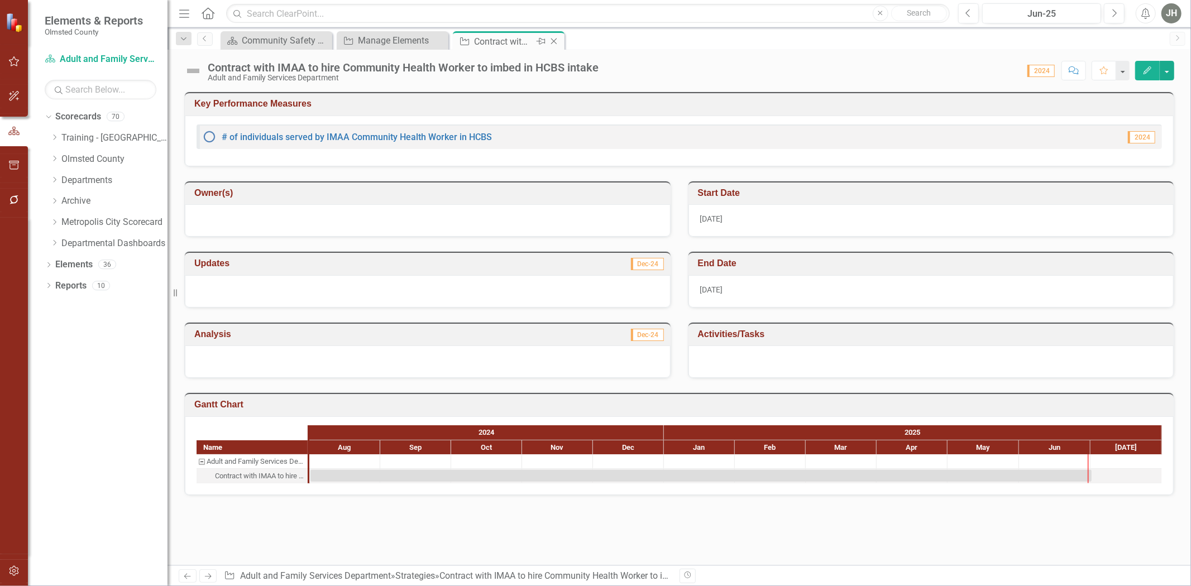
click at [554, 36] on div "Close" at bounding box center [555, 42] width 14 height 14
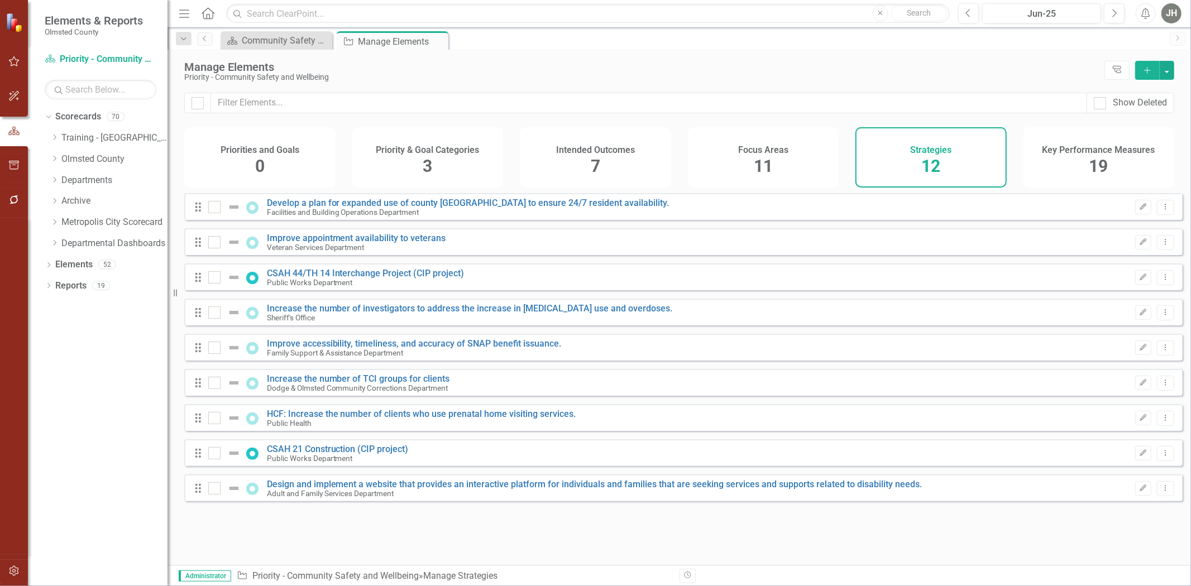
checkbox input "false"
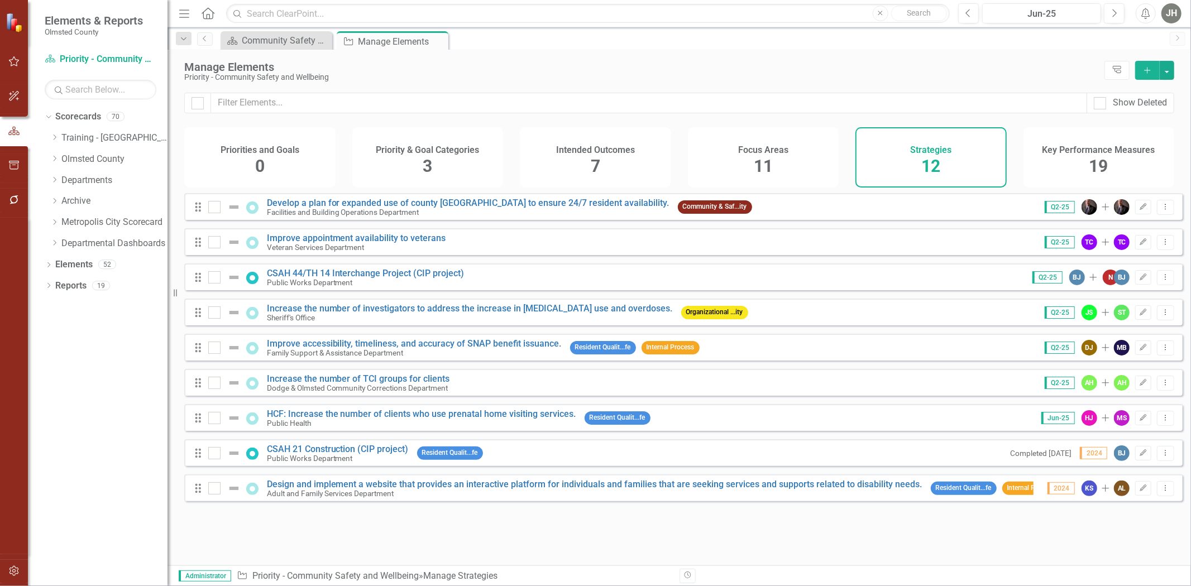
click at [593, 158] on span "19" at bounding box center [1098, 166] width 19 height 20
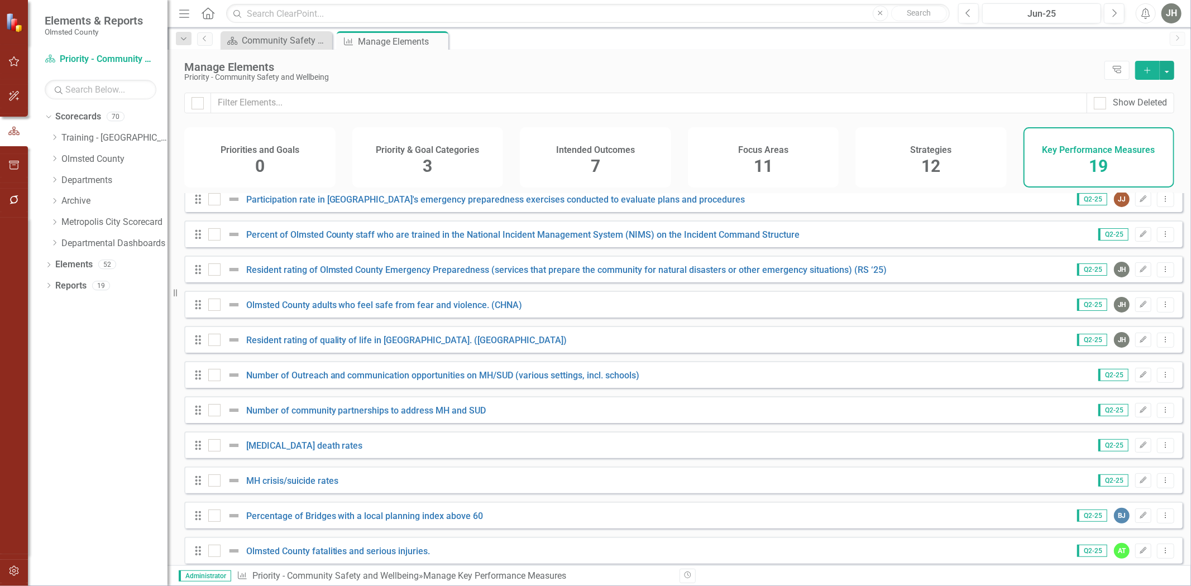
scroll to position [308, 0]
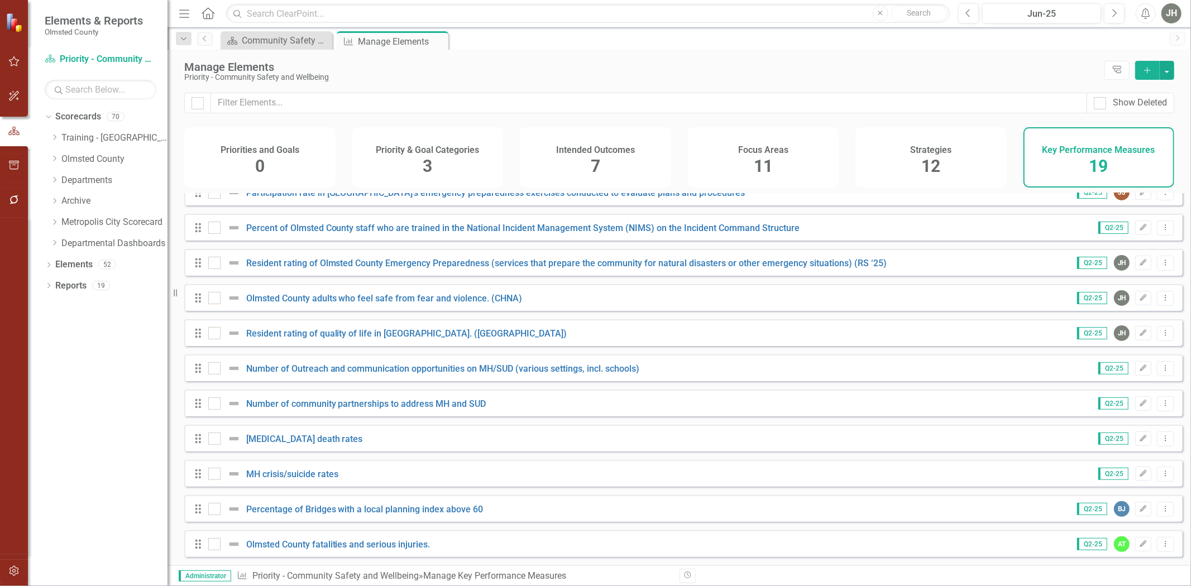
click at [593, 158] on span "12" at bounding box center [930, 166] width 19 height 20
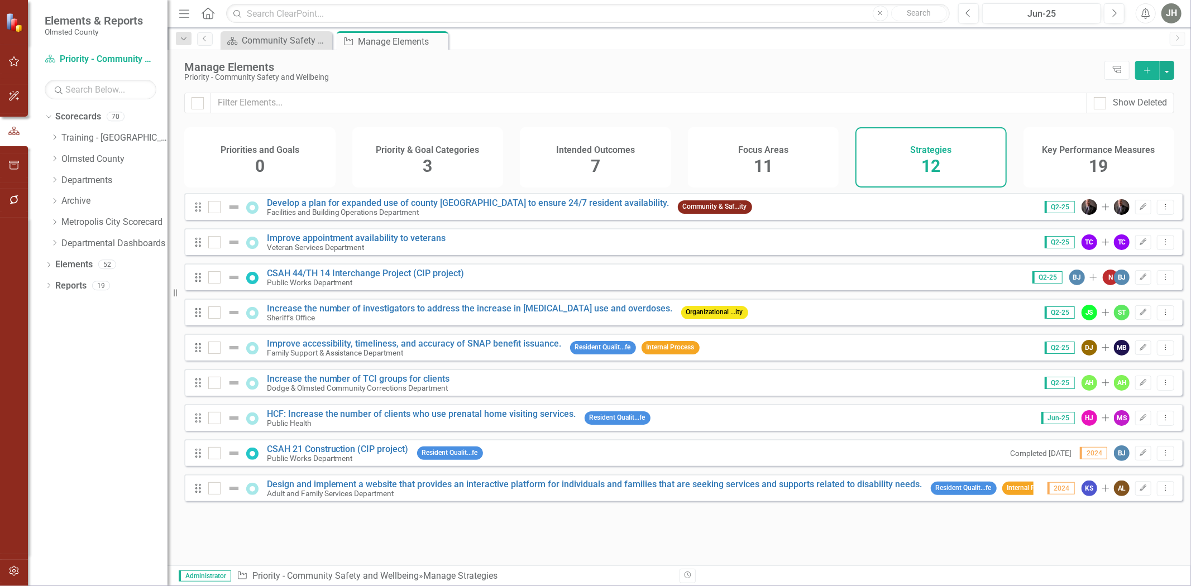
click at [593, 159] on span "11" at bounding box center [763, 166] width 19 height 20
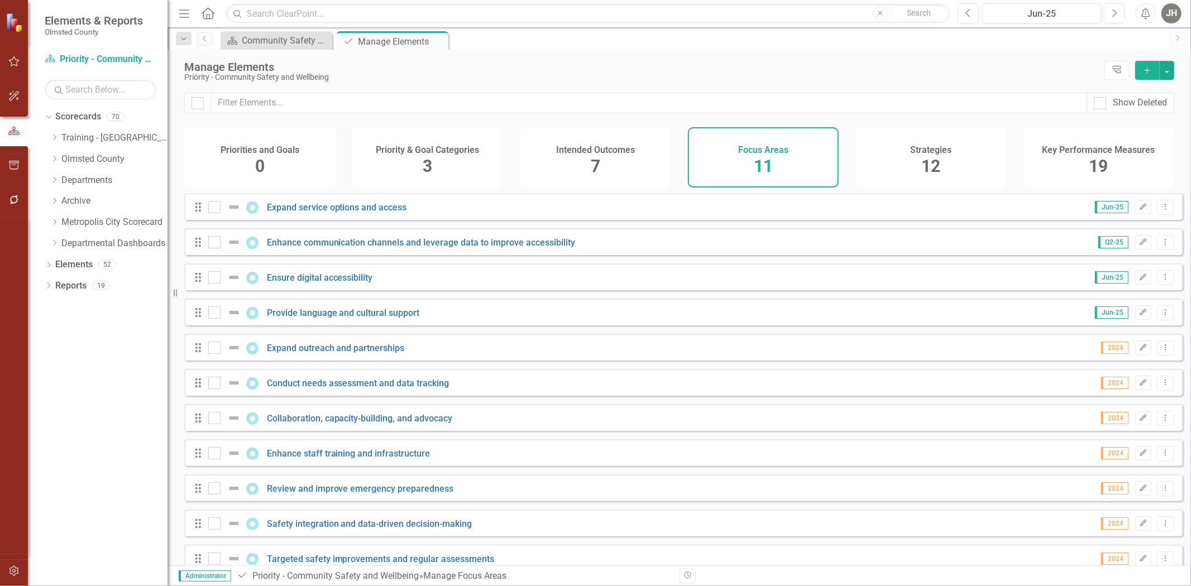
click at [434, 157] on div "Priority & Goal Categories 3" at bounding box center [427, 157] width 151 height 60
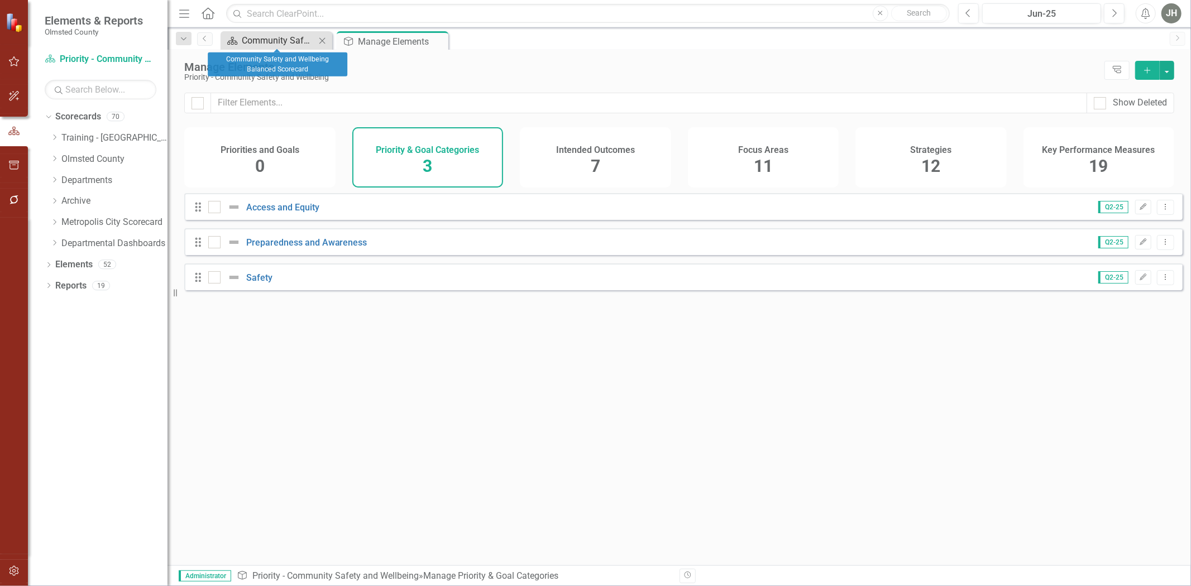
click at [277, 39] on div "Community Safety and Wellbeing Balanced Scorecard" at bounding box center [279, 40] width 74 height 14
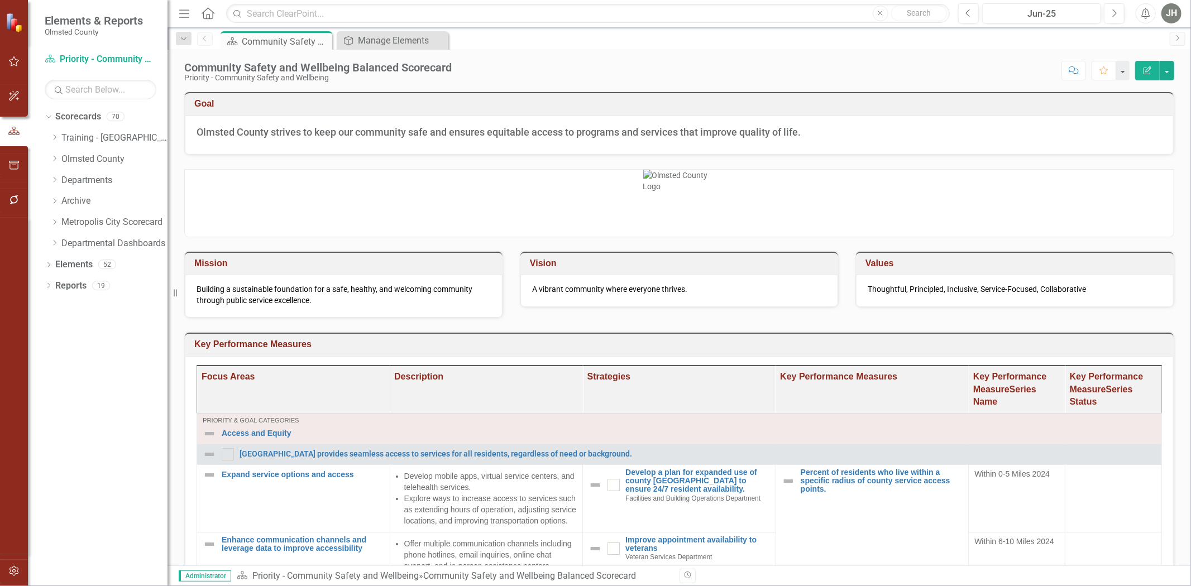
click at [593, 342] on h3 "Key Performance Measures" at bounding box center [681, 344] width 974 height 10
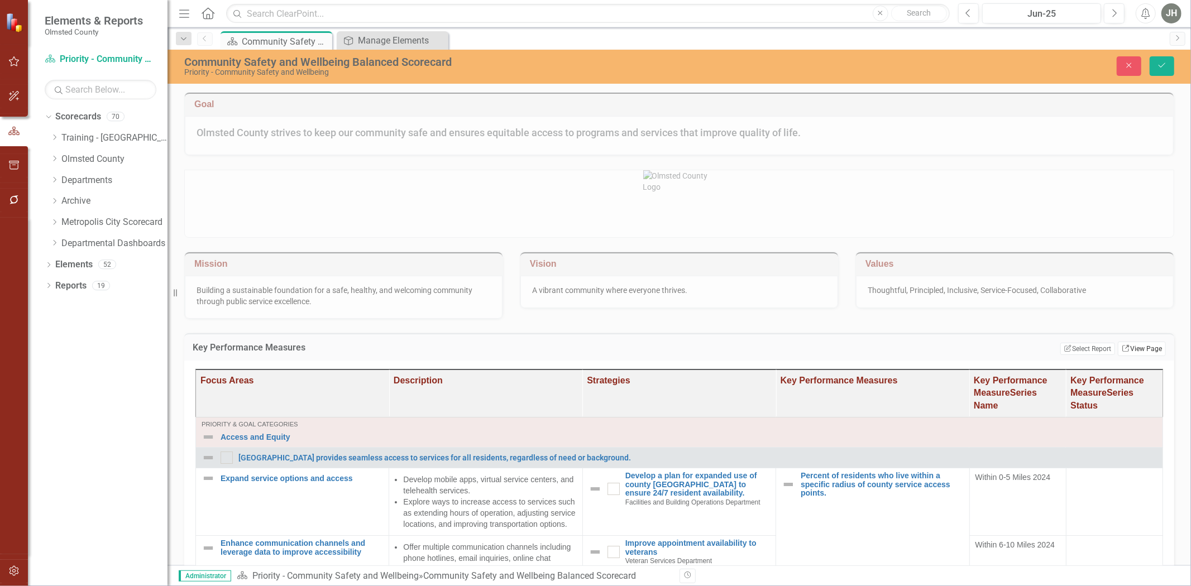
click at [593, 350] on link "Link View Page" at bounding box center [1142, 349] width 48 height 15
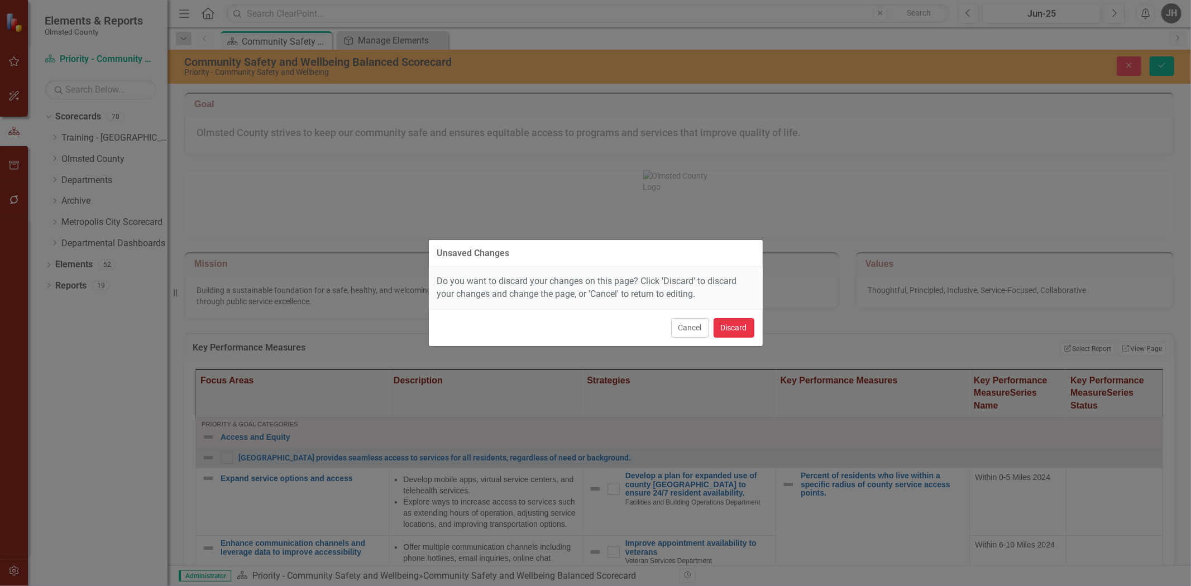
click at [593, 328] on button "Discard" at bounding box center [733, 328] width 41 height 20
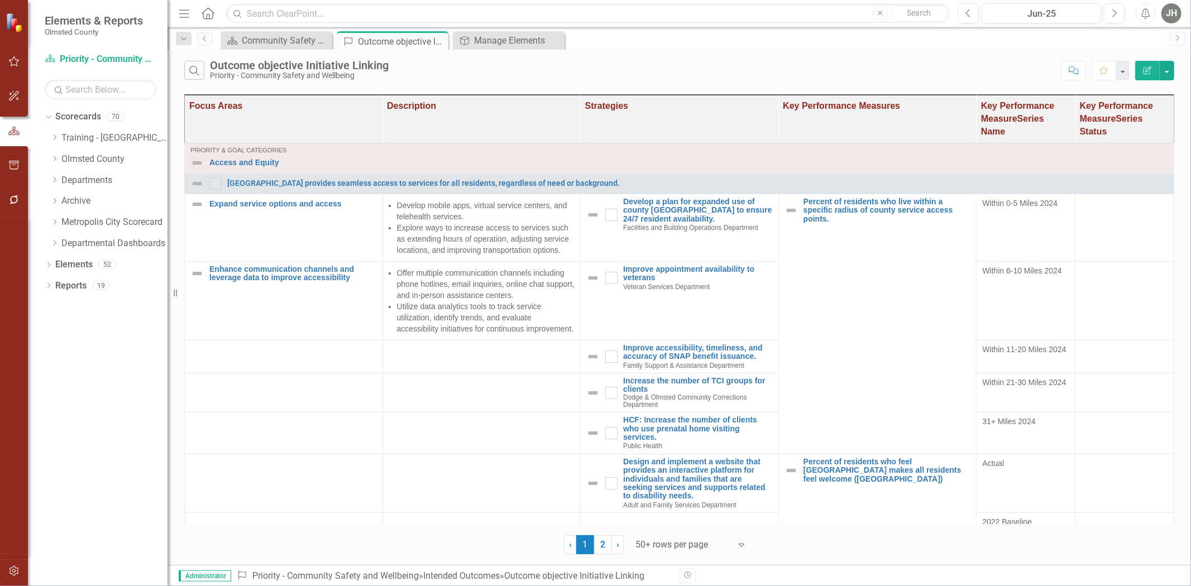
click at [593, 69] on icon "Edit Report" at bounding box center [1147, 70] width 10 height 8
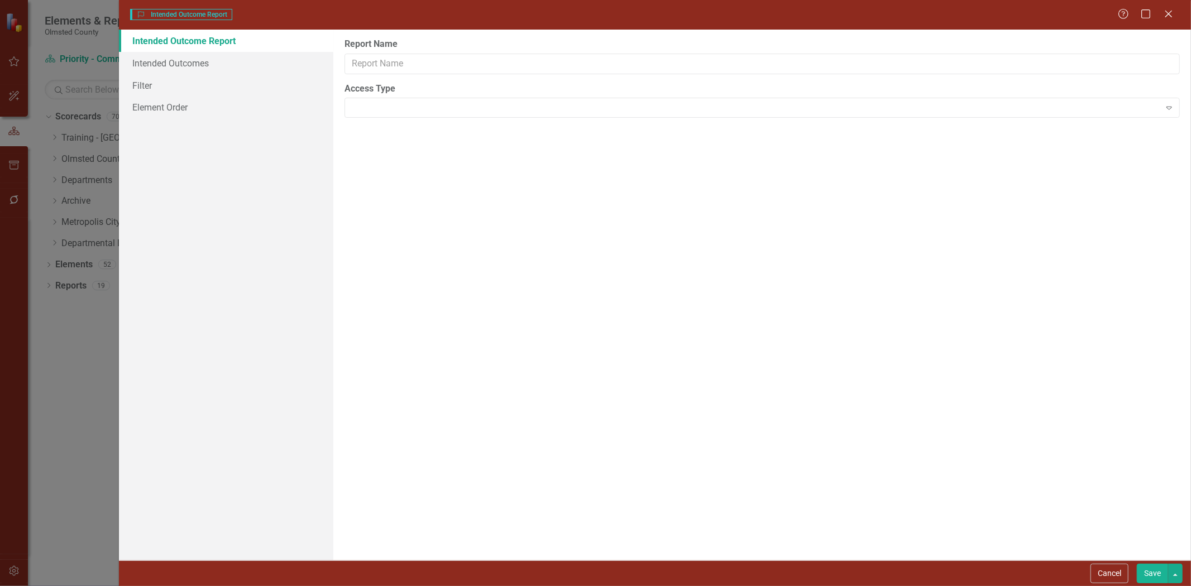
type input "Outcome objective Initiative Linking"
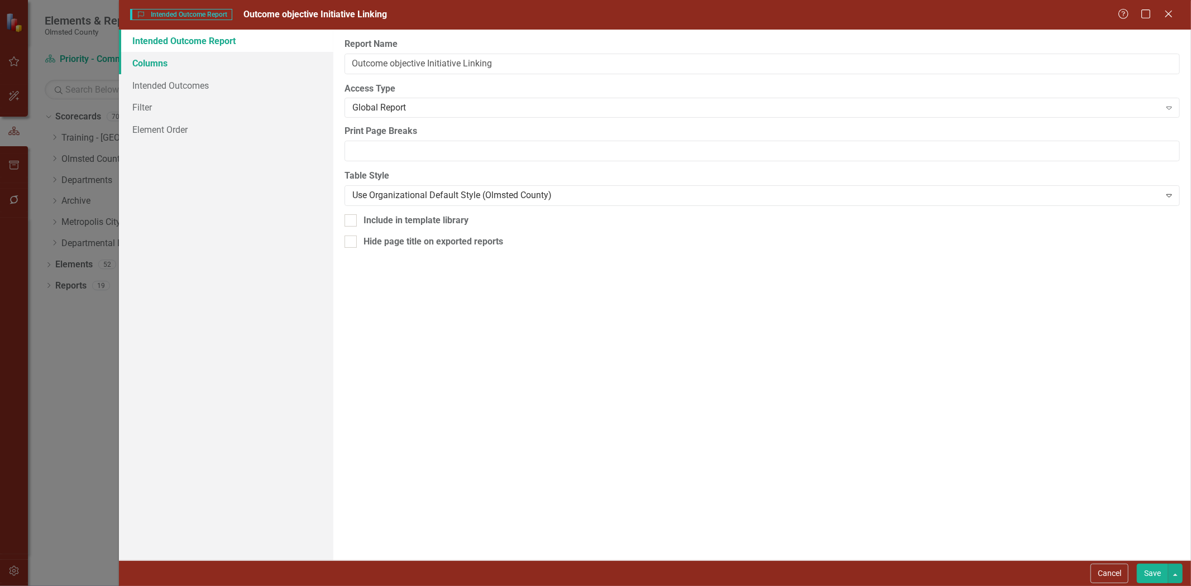
click at [154, 63] on link "Columns" at bounding box center [226, 63] width 214 height 22
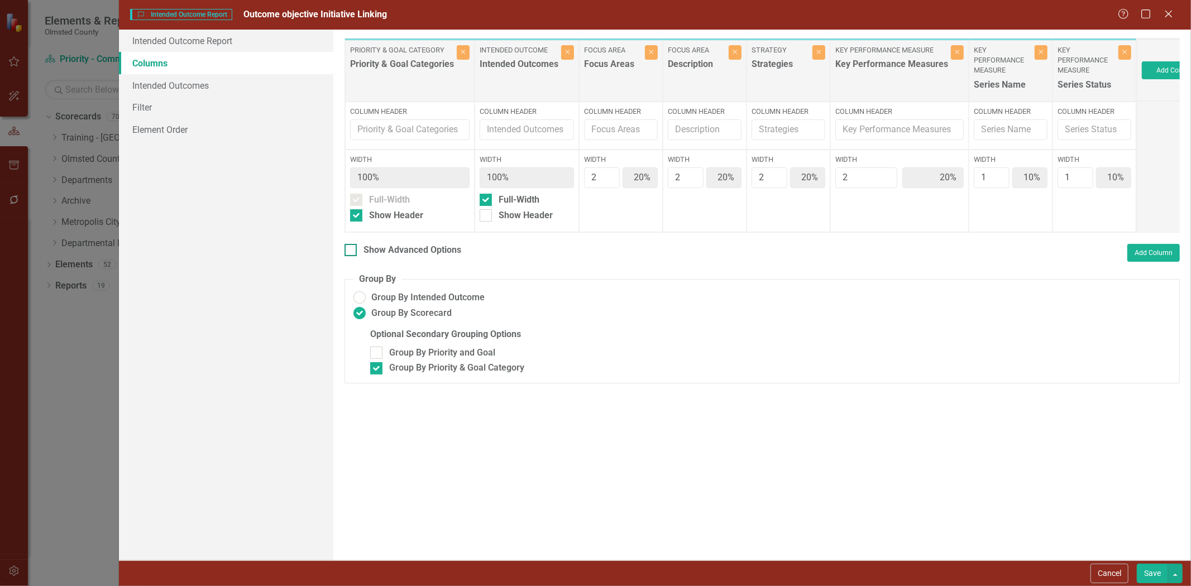
click at [348, 251] on input "Show Advanced Options" at bounding box center [347, 247] width 7 height 7
checkbox input "true"
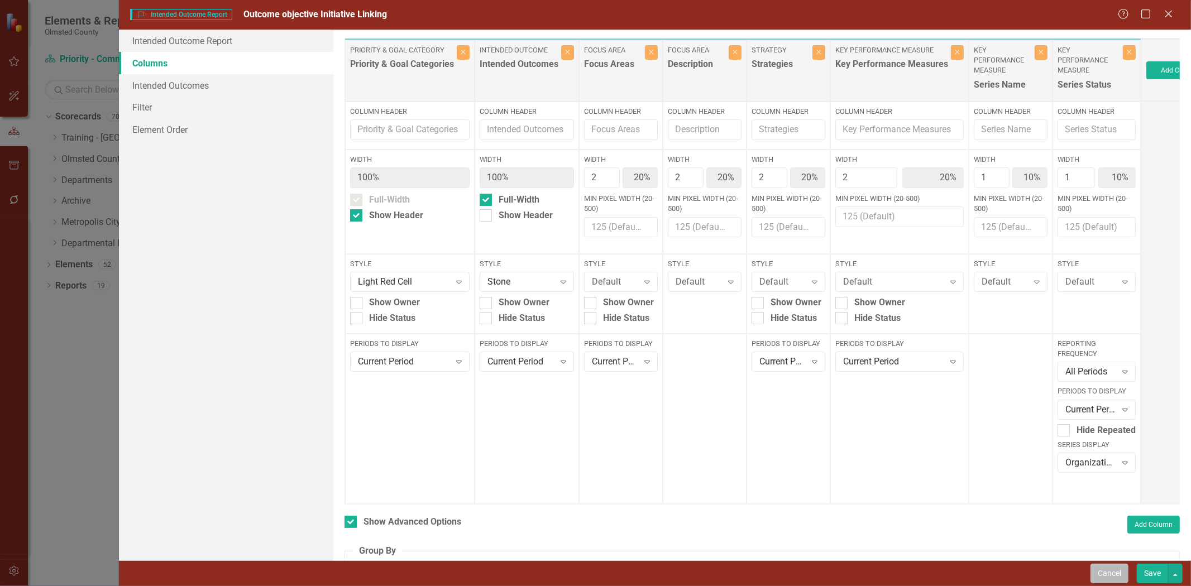
click at [593, 568] on button "Cancel" at bounding box center [1109, 574] width 38 height 20
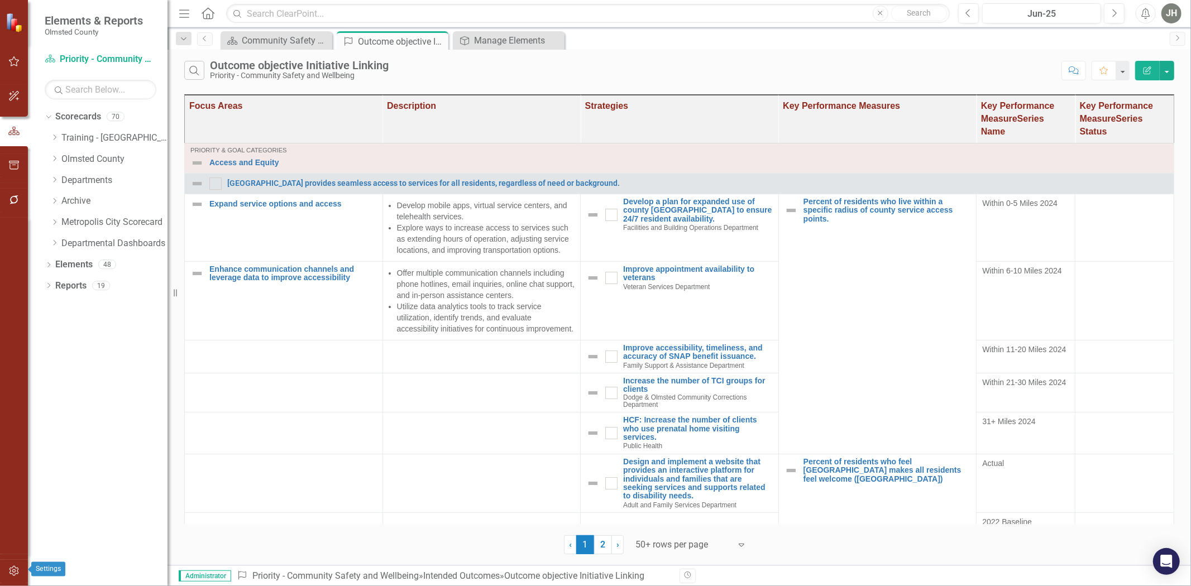
click at [18, 571] on icon "button" at bounding box center [14, 571] width 12 height 9
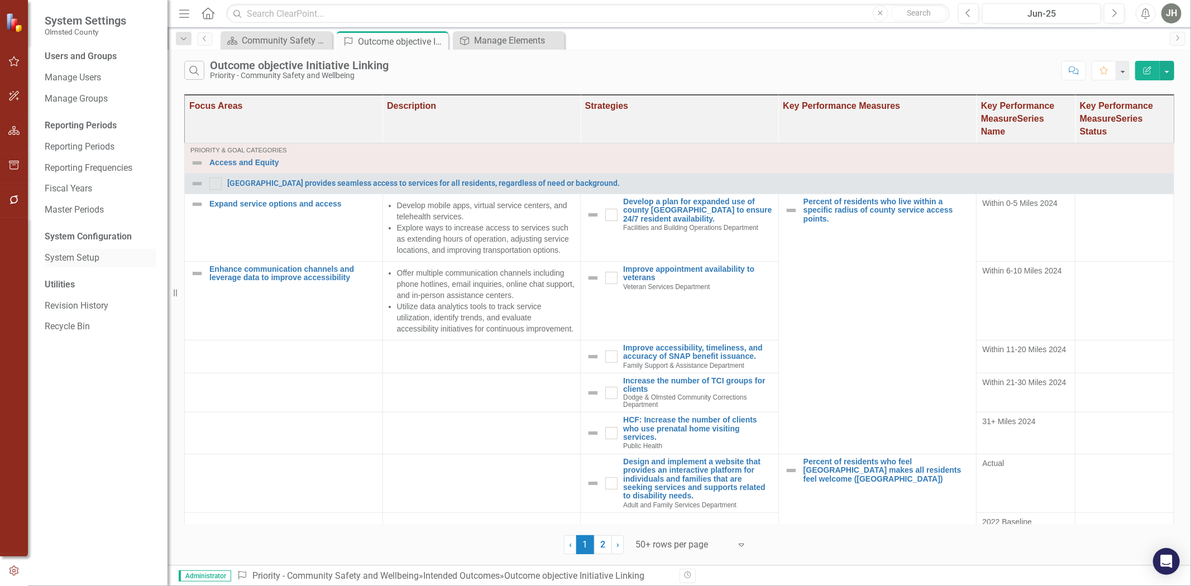
click at [81, 252] on div "System Setup" at bounding box center [101, 258] width 112 height 18
click at [78, 254] on link "System Setup" at bounding box center [101, 258] width 112 height 13
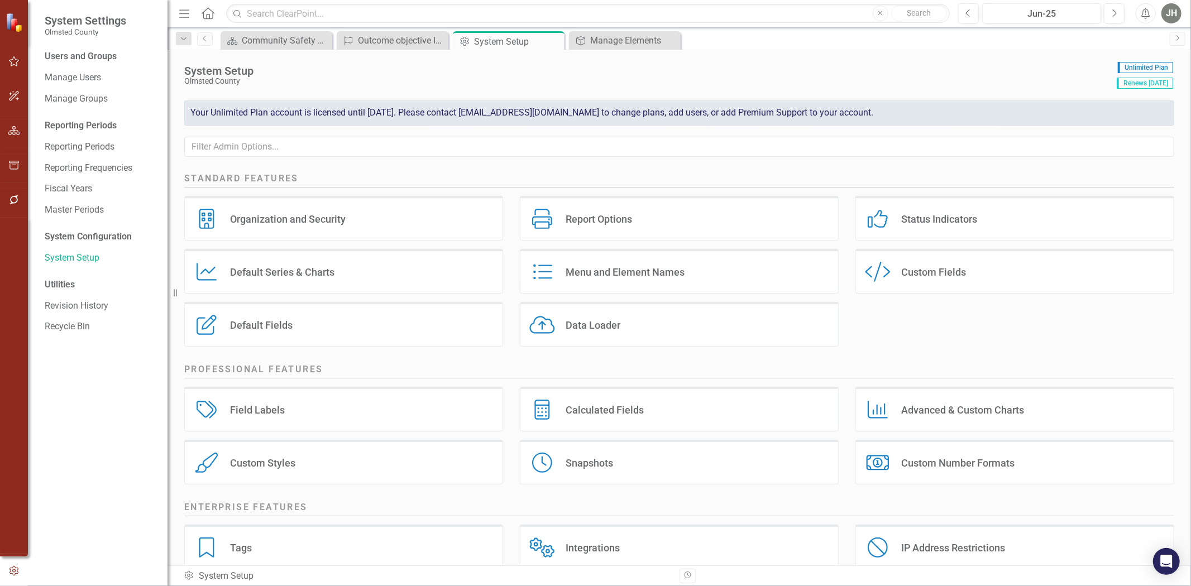
click at [593, 275] on div "Menu and Element Names" at bounding box center [625, 272] width 119 height 13
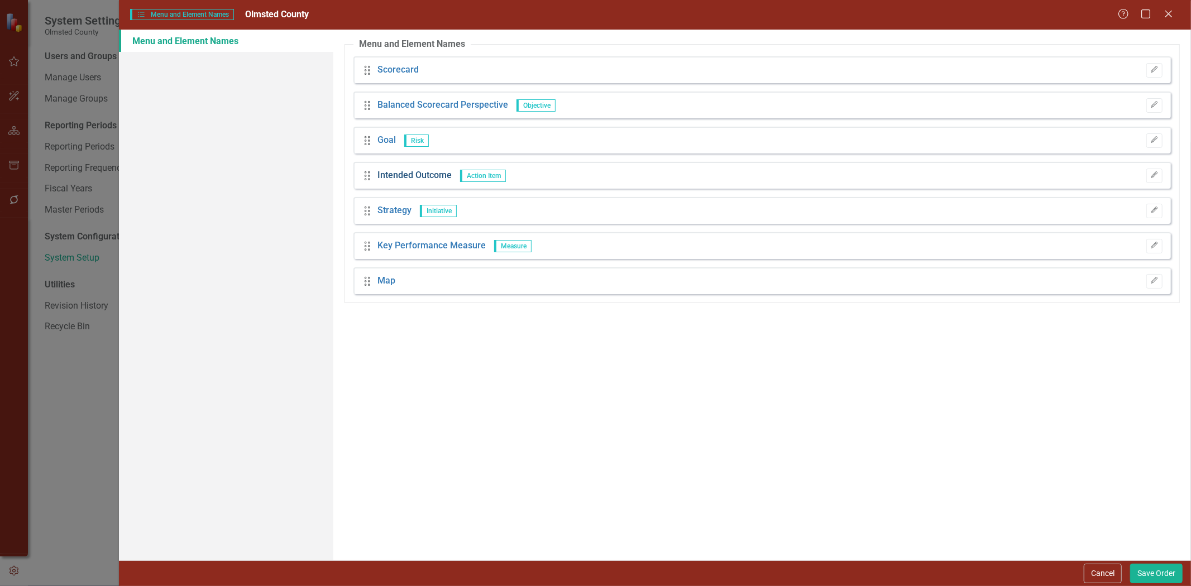
click at [420, 172] on link "Intended Outcome" at bounding box center [414, 175] width 74 height 13
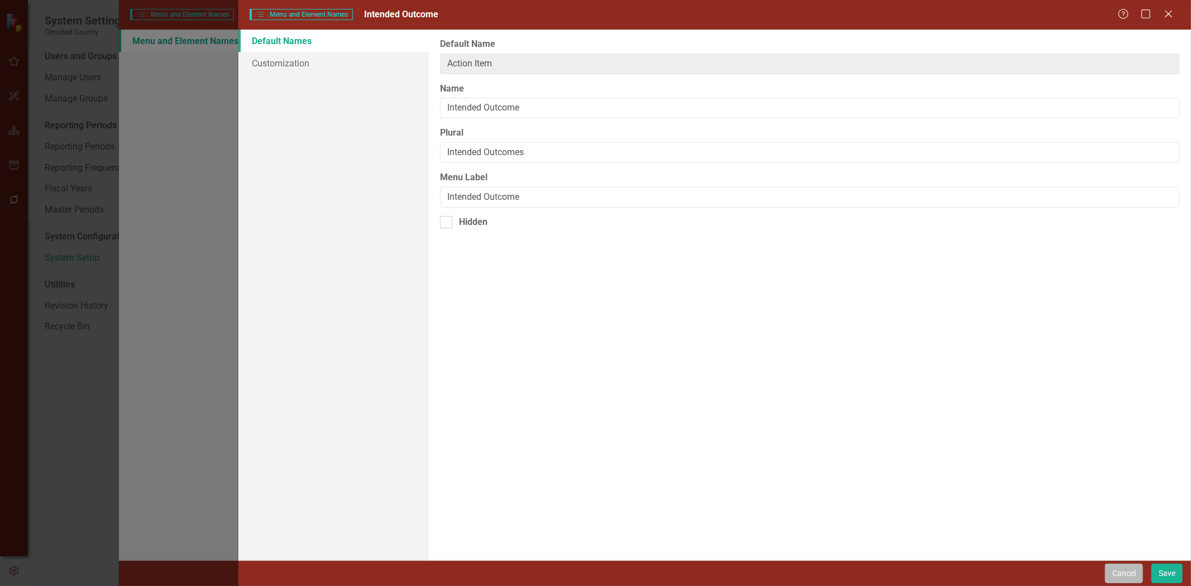
click at [593, 574] on button "Cancel" at bounding box center [1124, 574] width 38 height 20
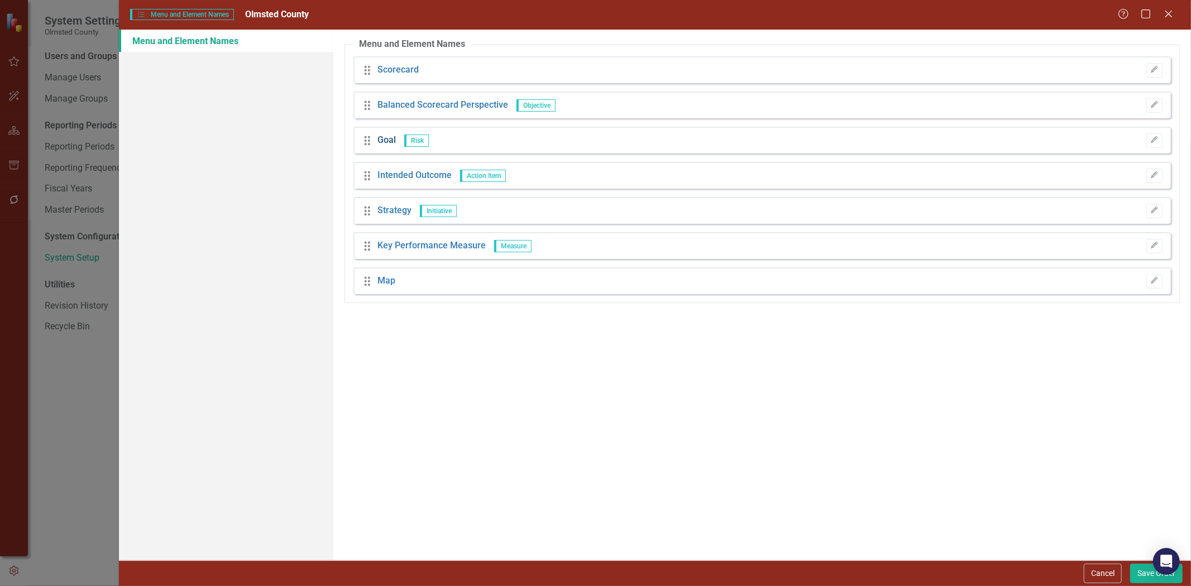
click at [385, 143] on link "Goal" at bounding box center [386, 140] width 18 height 13
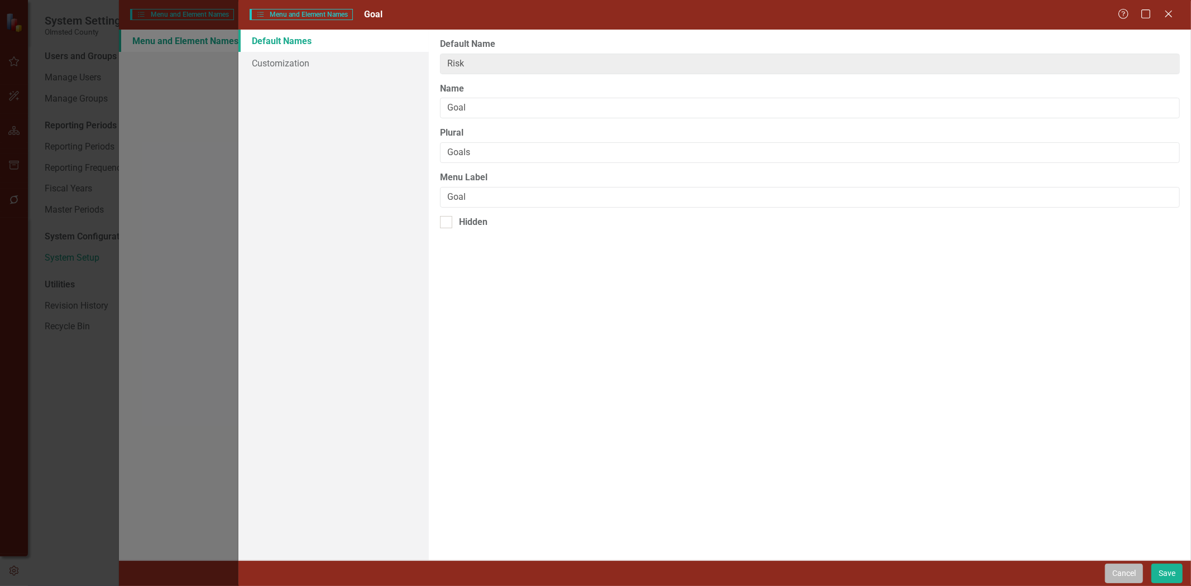
click at [593, 575] on button "Cancel" at bounding box center [1124, 574] width 38 height 20
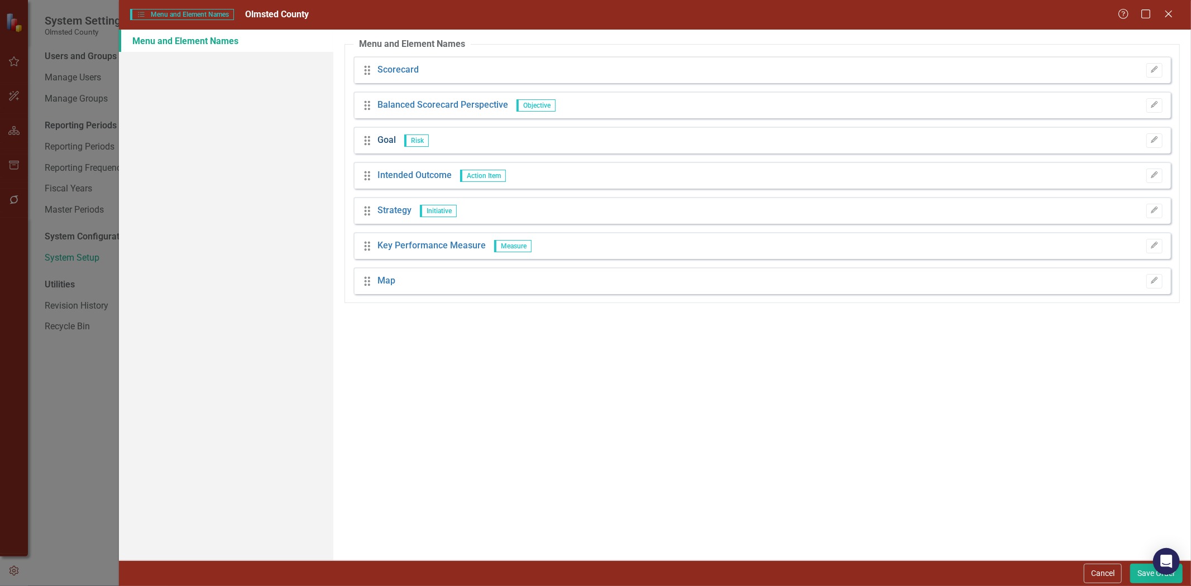
click at [389, 141] on link "Goal" at bounding box center [386, 140] width 18 height 13
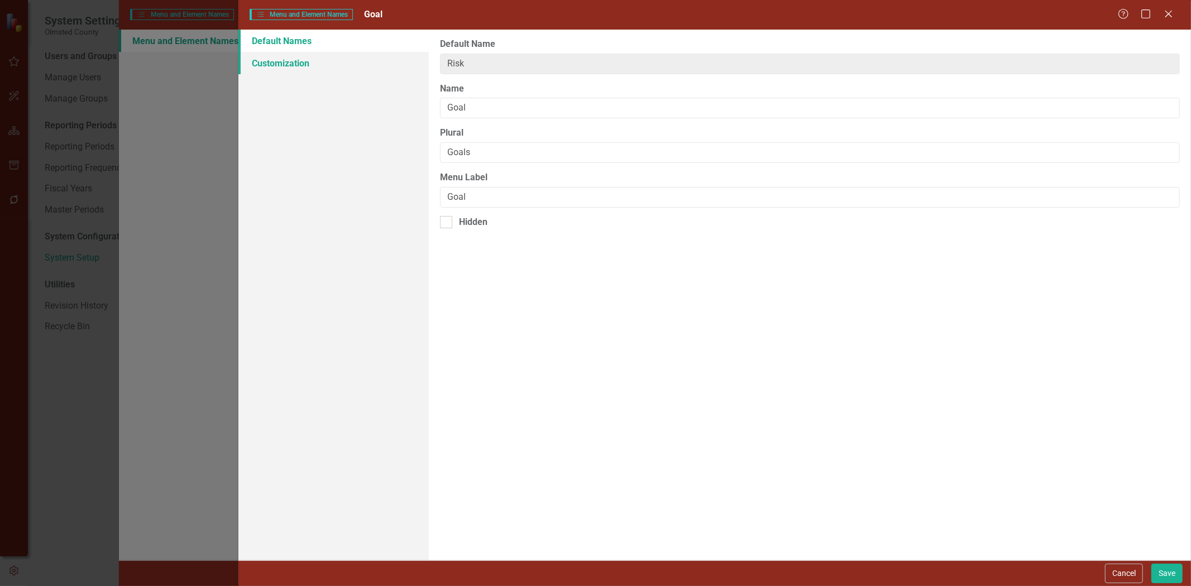
click at [287, 64] on link "Customization" at bounding box center [333, 63] width 190 height 22
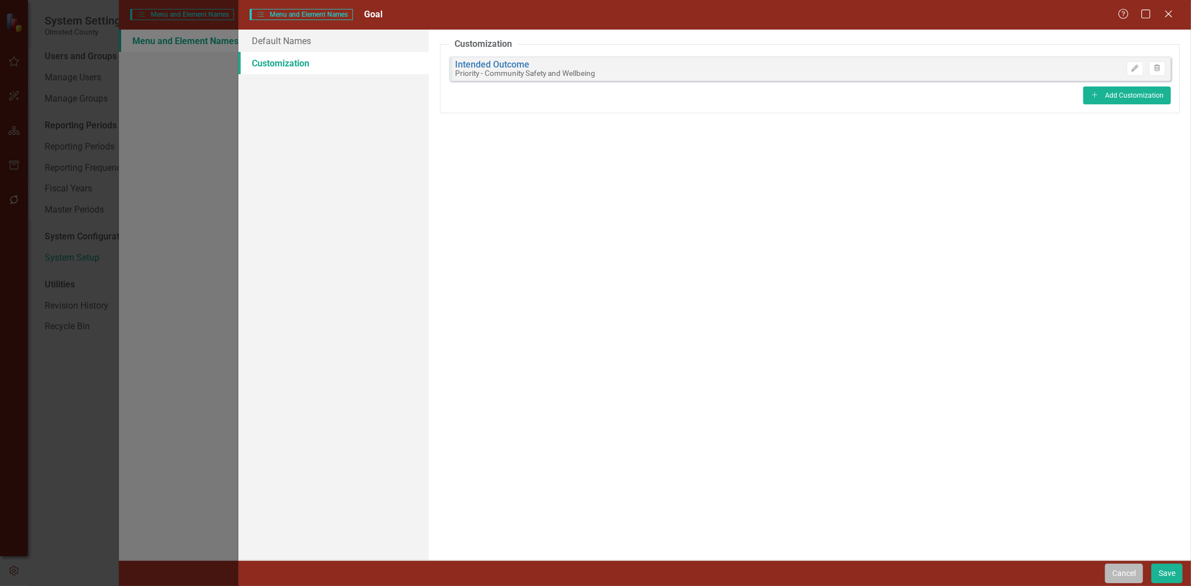
click at [593, 572] on button "Cancel" at bounding box center [1124, 574] width 38 height 20
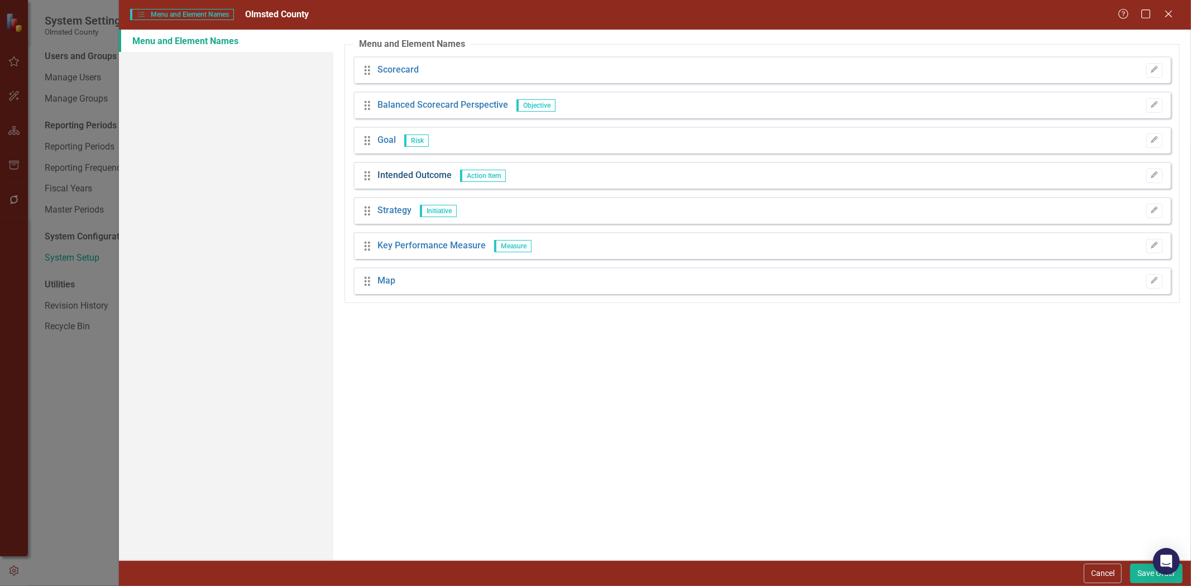
click at [409, 173] on link "Intended Outcome" at bounding box center [414, 175] width 74 height 13
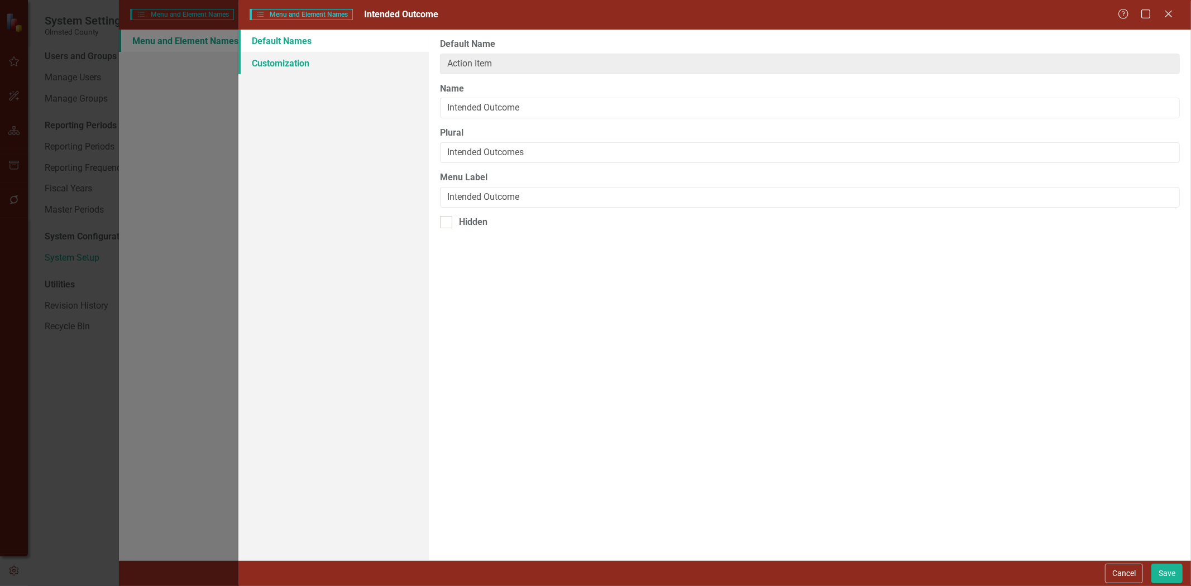
click at [275, 64] on link "Customization" at bounding box center [333, 63] width 190 height 22
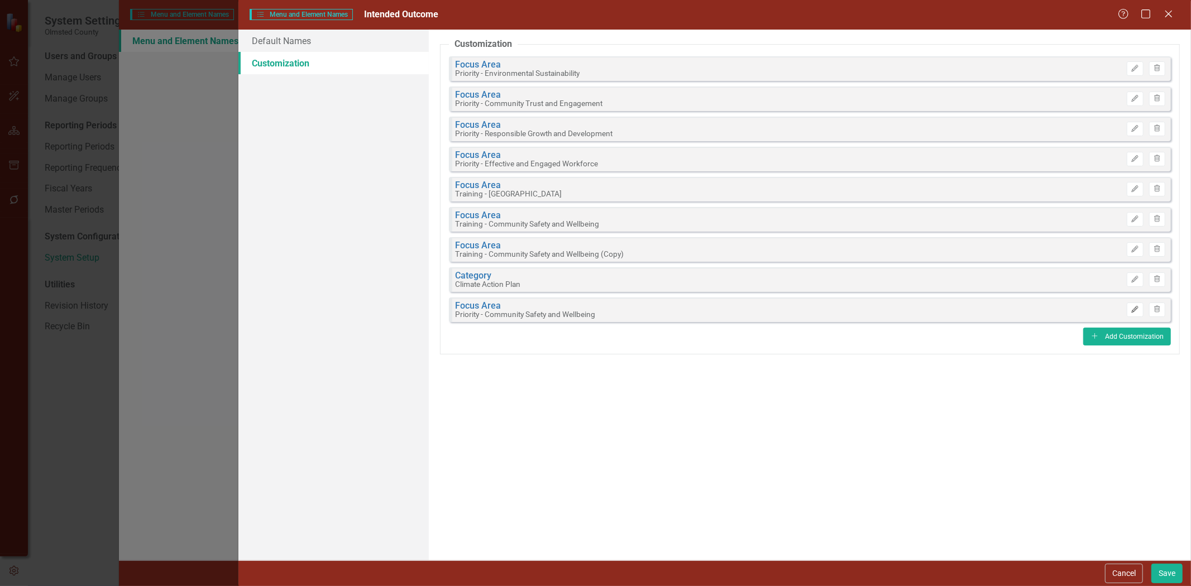
click at [593, 308] on icon "Edit" at bounding box center [1135, 309] width 8 height 7
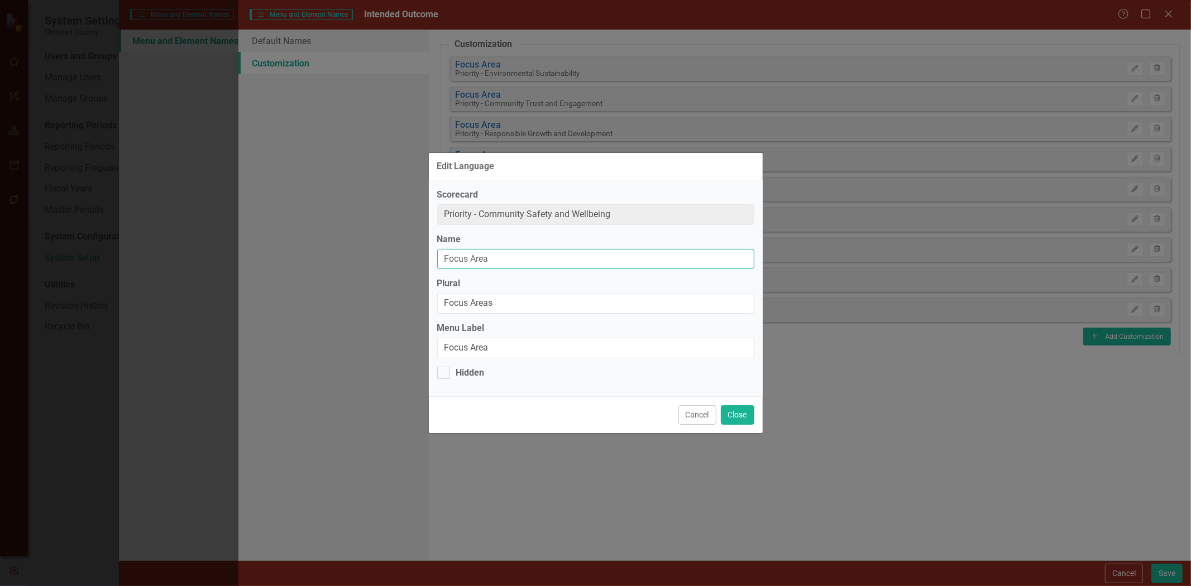
drag, startPoint x: 503, startPoint y: 257, endPoint x: 360, endPoint y: 266, distance: 143.2
click at [360, 266] on div "Edit Language Scorecard Priority - Community Safety and Wellbeing Name Focus Ar…" at bounding box center [595, 293] width 1191 height 586
type input "Objective"
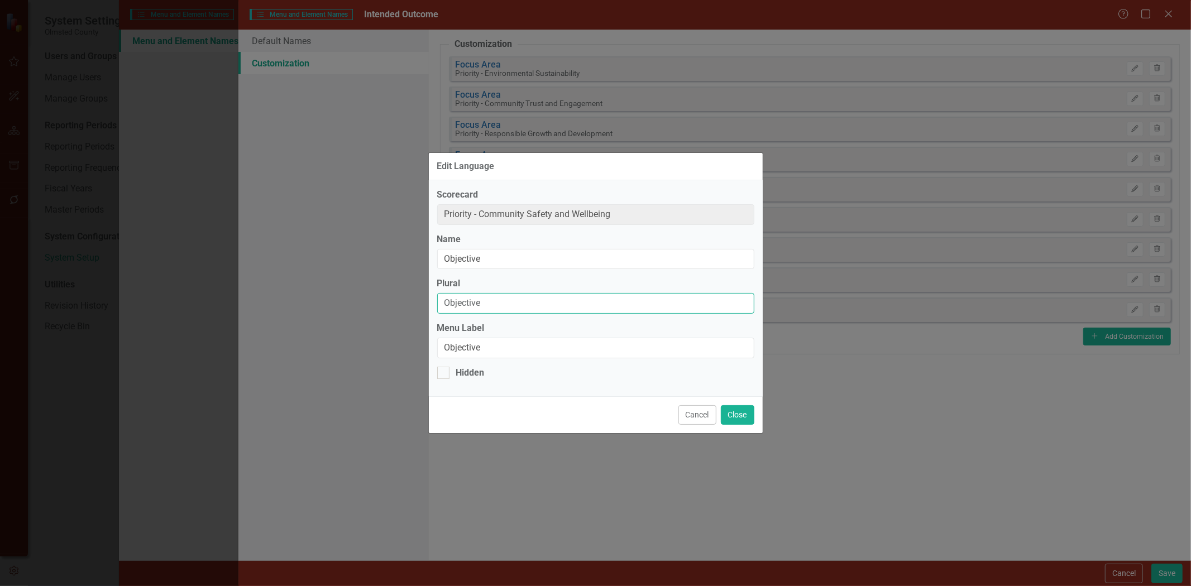
click at [510, 296] on input "Objective" at bounding box center [595, 303] width 317 height 21
type input "Objectives"
click at [593, 420] on button "Close" at bounding box center [737, 415] width 33 height 20
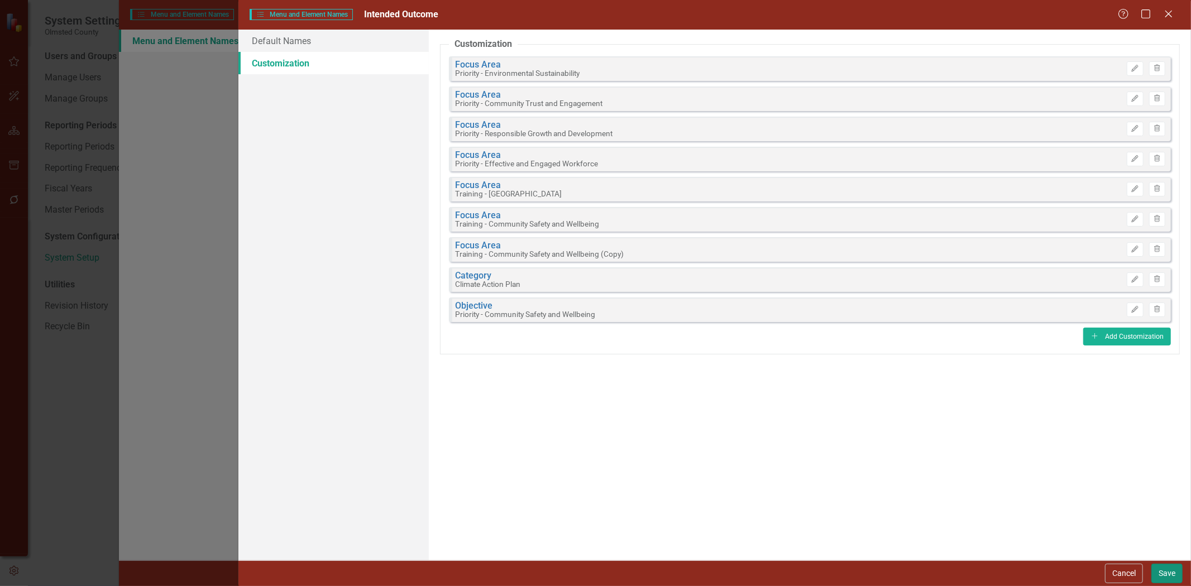
click at [593, 571] on button "Save" at bounding box center [1166, 574] width 31 height 20
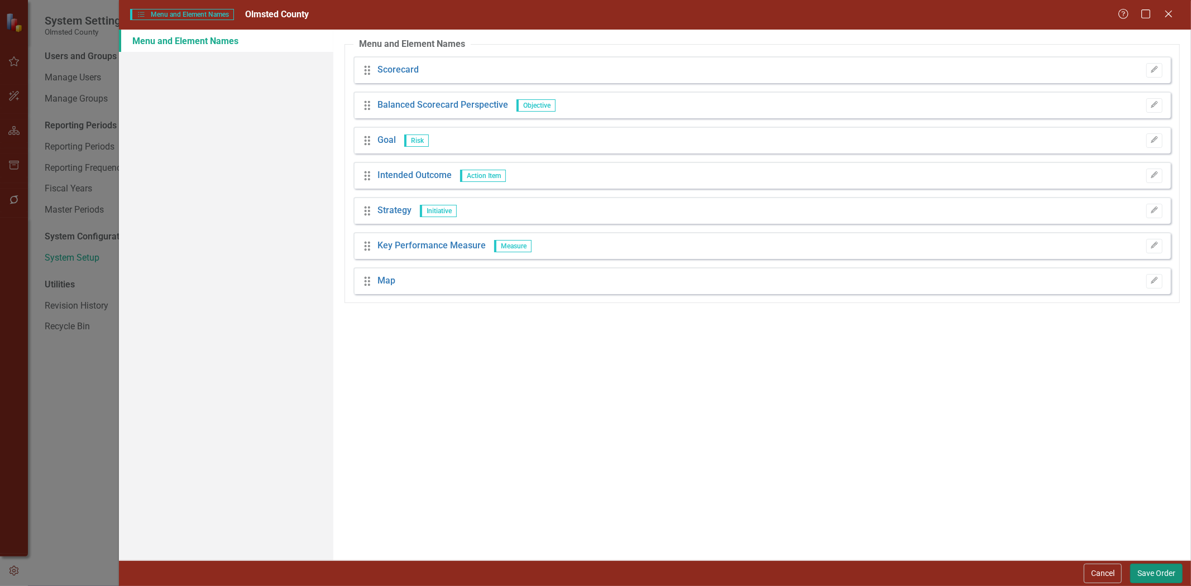
click at [593, 574] on button "Save Order" at bounding box center [1156, 574] width 52 height 20
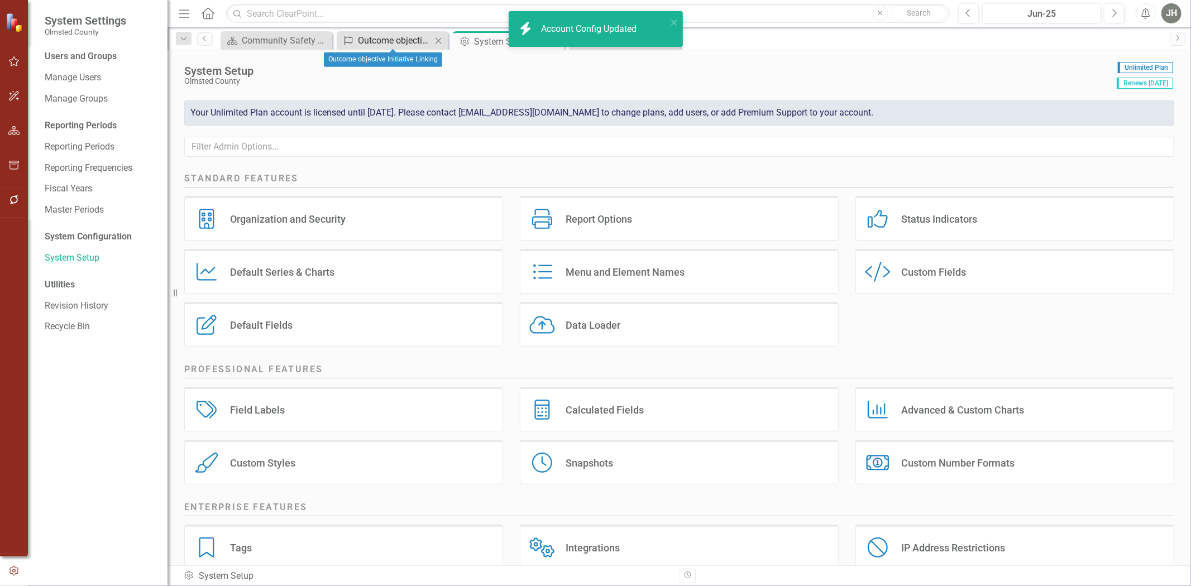
click at [399, 36] on div "Outcome objective Initiative Linking" at bounding box center [395, 40] width 74 height 14
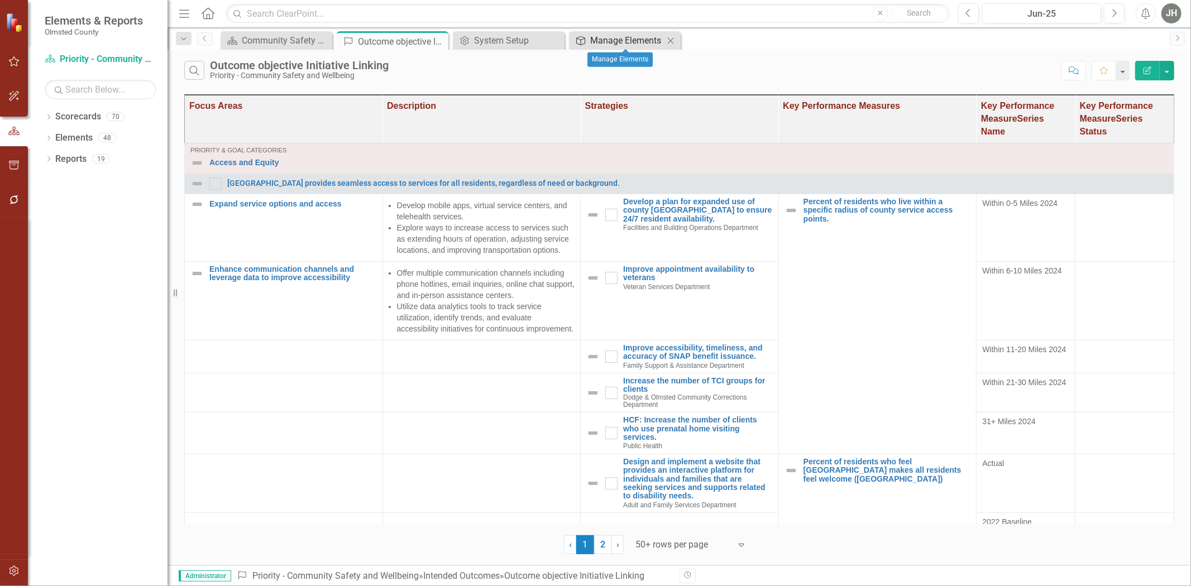
click at [593, 44] on div "Manage Elements" at bounding box center [627, 40] width 74 height 14
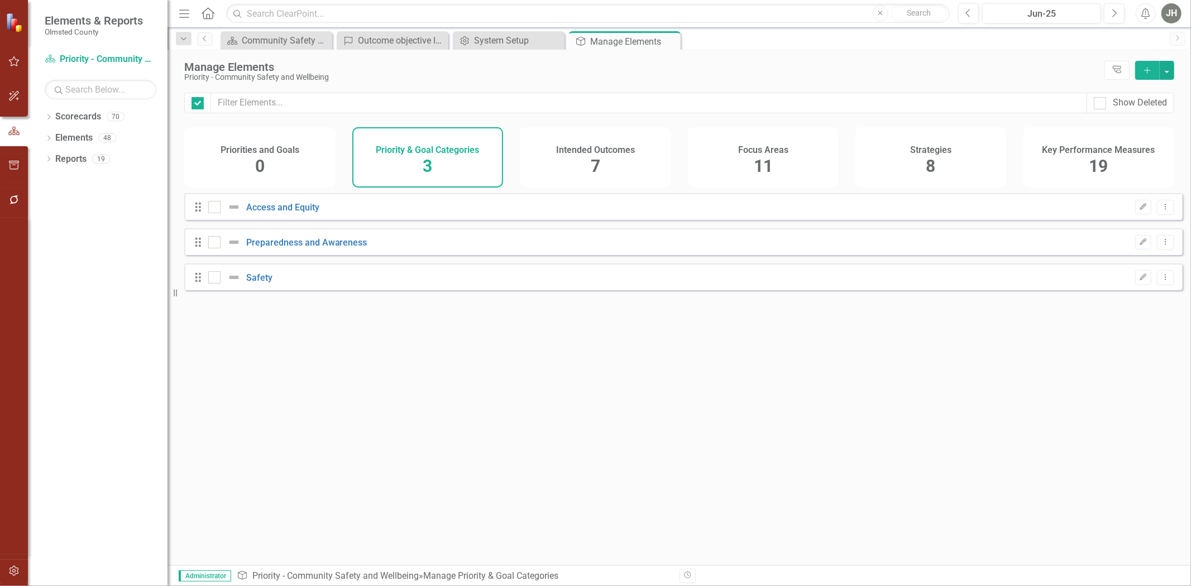
checkbox input "false"
click at [593, 156] on div "7" at bounding box center [595, 167] width 9 height 24
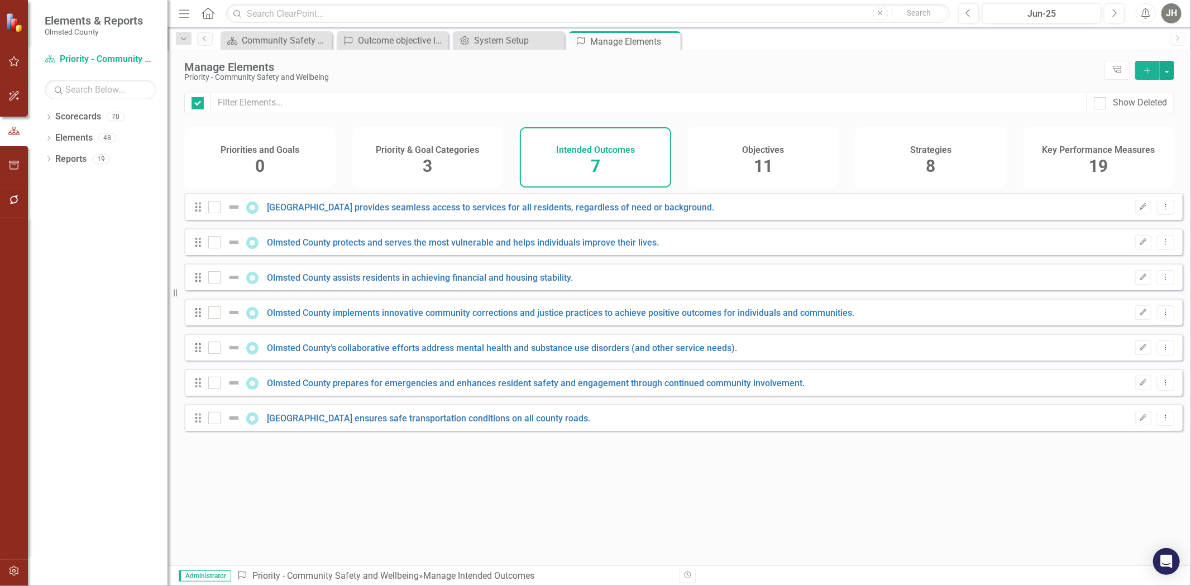
checkbox input "false"
click at [763, 152] on h4 "Objectives" at bounding box center [763, 150] width 42 height 10
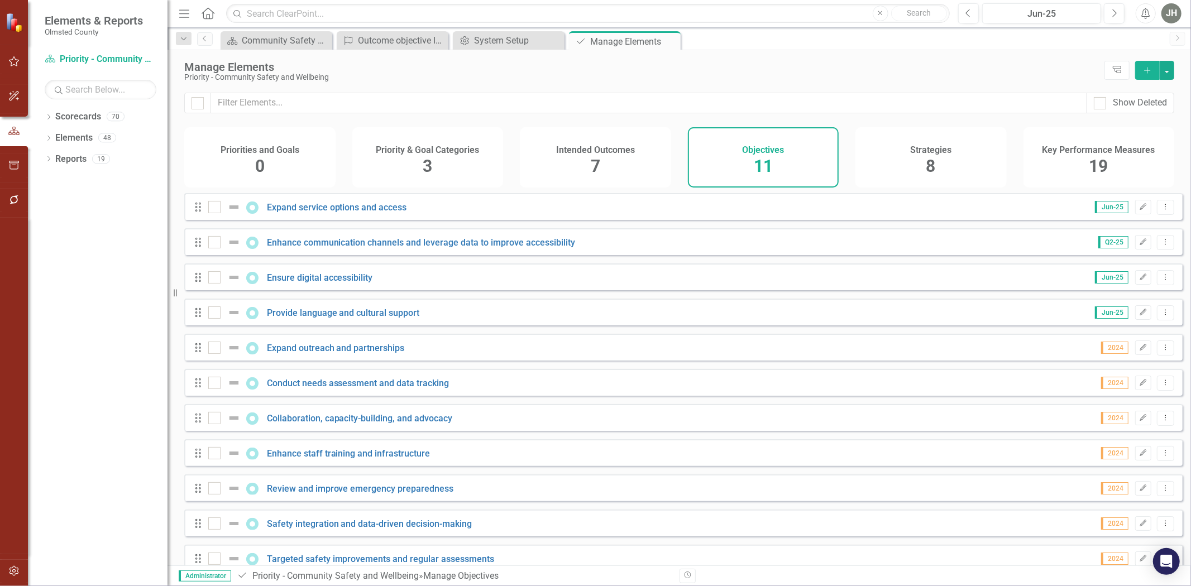
click at [601, 162] on div "Intended Outcomes 7" at bounding box center [595, 157] width 151 height 60
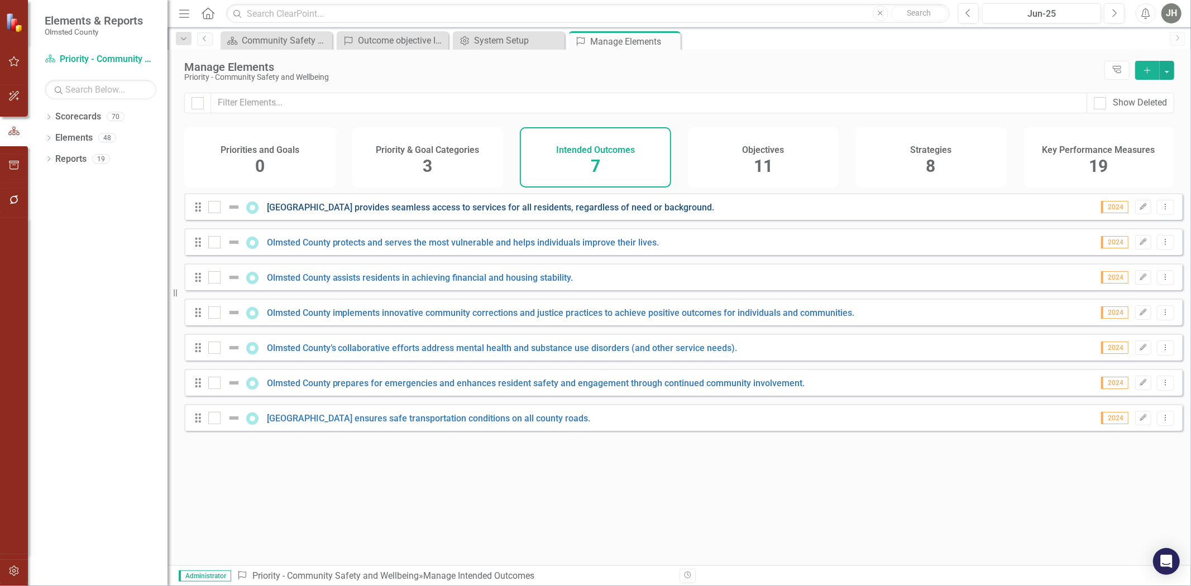
click at [593, 213] on link "[GEOGRAPHIC_DATA] provides seamless access to services for all residents, regar…" at bounding box center [491, 207] width 448 height 11
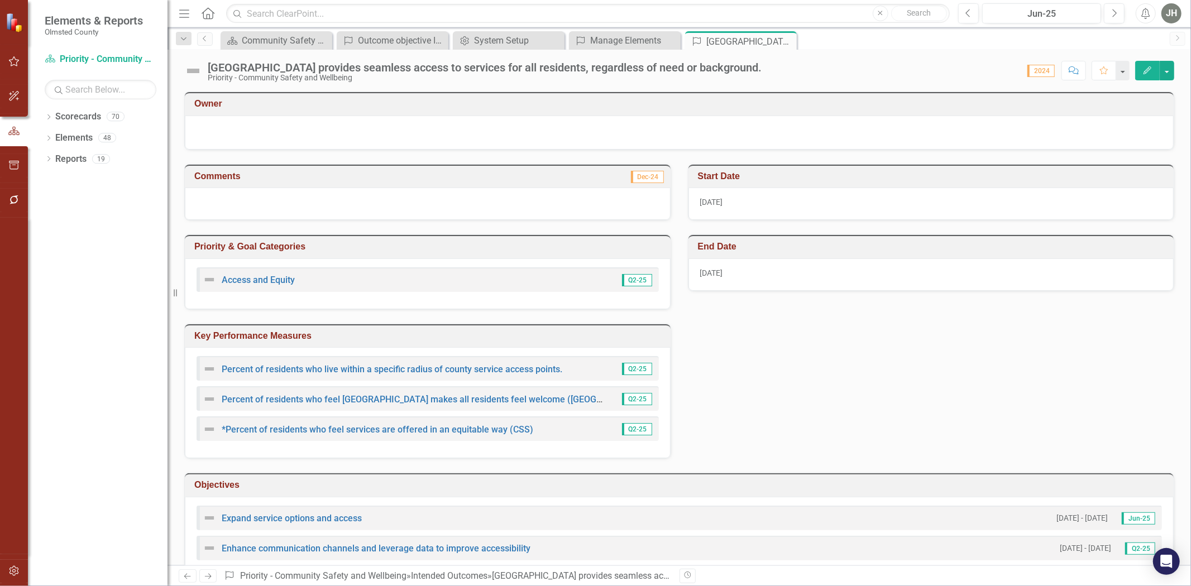
click at [1145, 74] on icon "button" at bounding box center [1147, 70] width 8 height 8
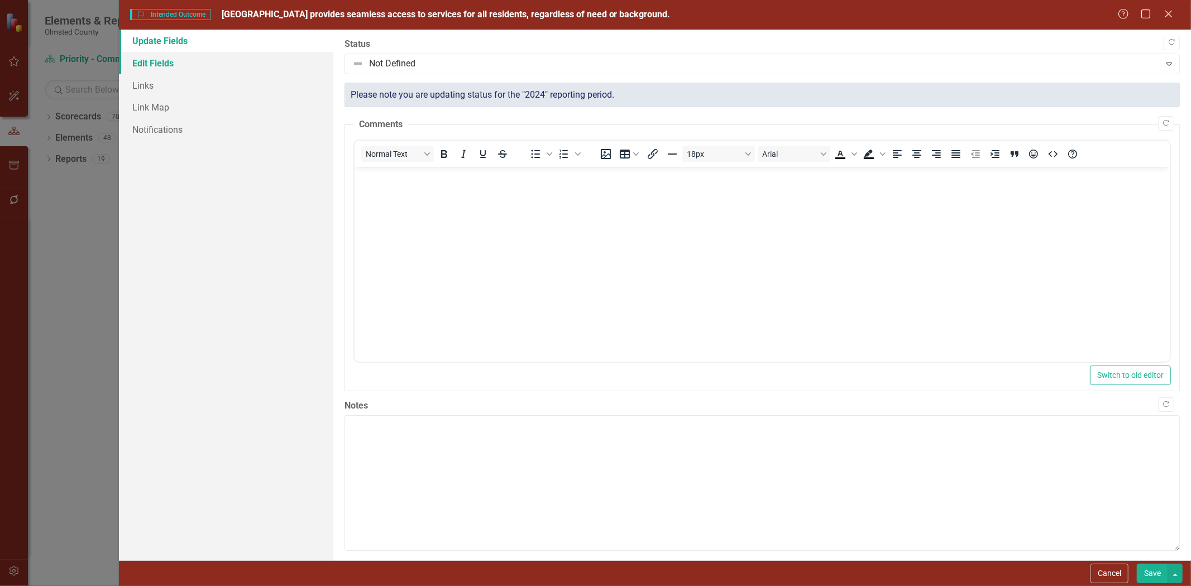
click at [165, 58] on link "Edit Fields" at bounding box center [226, 63] width 214 height 22
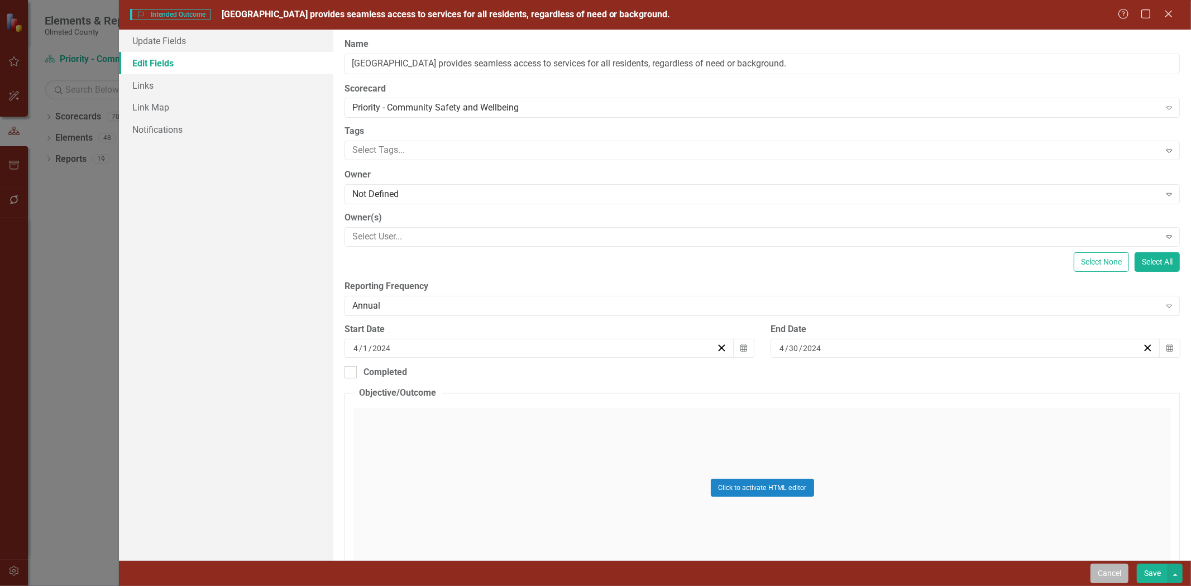
click at [1098, 578] on button "Cancel" at bounding box center [1109, 574] width 38 height 20
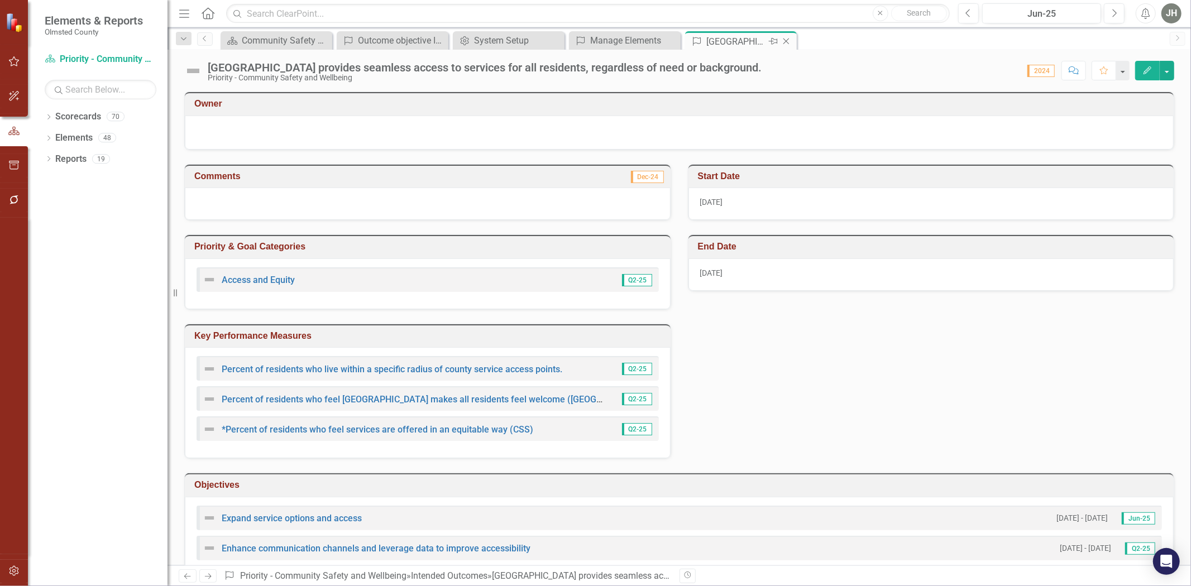
click at [786, 40] on icon at bounding box center [786, 42] width 6 height 6
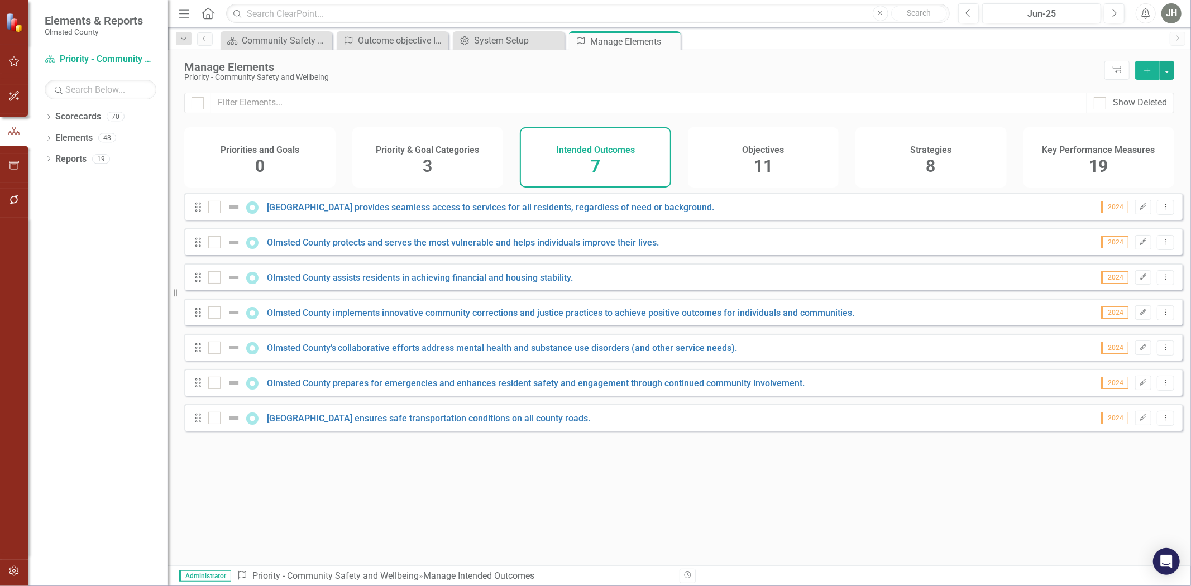
click at [766, 157] on div "11" at bounding box center [763, 167] width 19 height 24
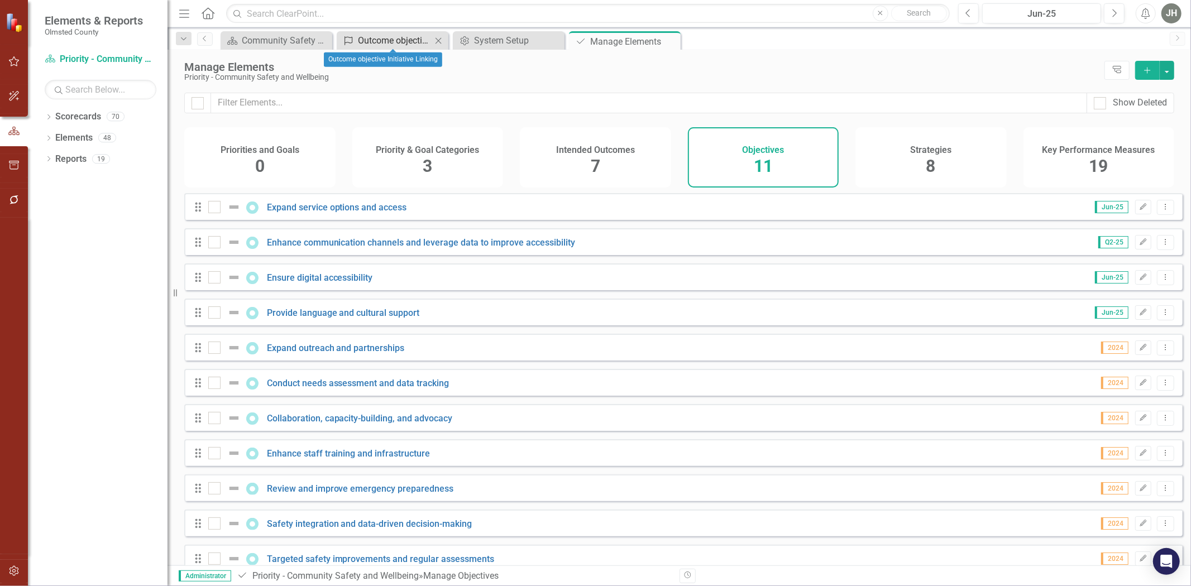
click at [414, 40] on div "Outcome objective Initiative Linking" at bounding box center [395, 40] width 74 height 14
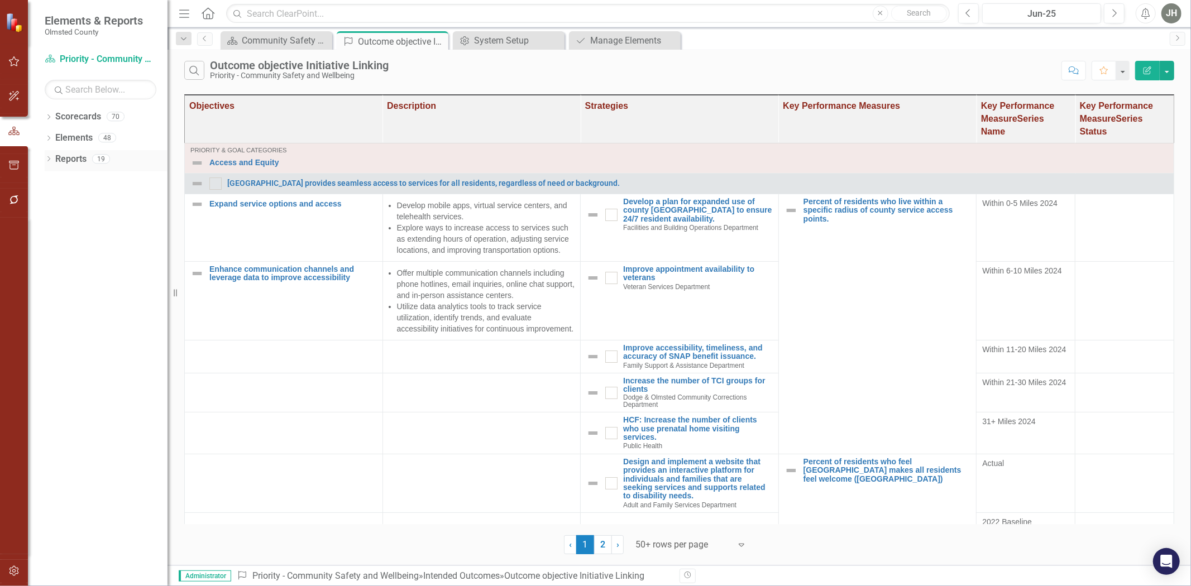
click at [71, 156] on link "Reports" at bounding box center [70, 159] width 31 height 13
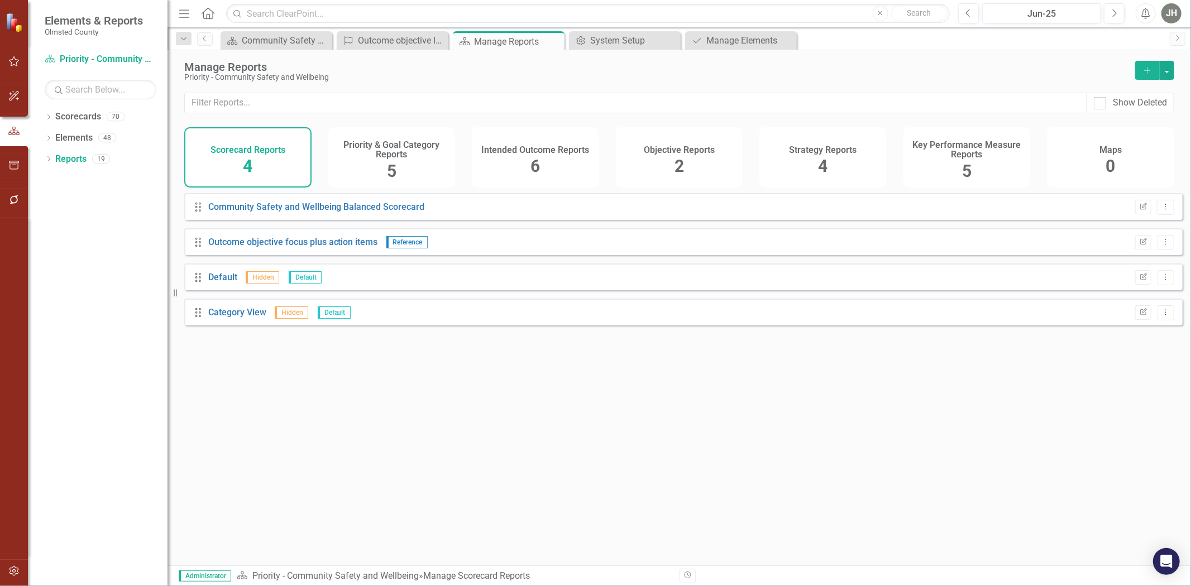
click at [679, 156] on div "2" at bounding box center [678, 167] width 9 height 24
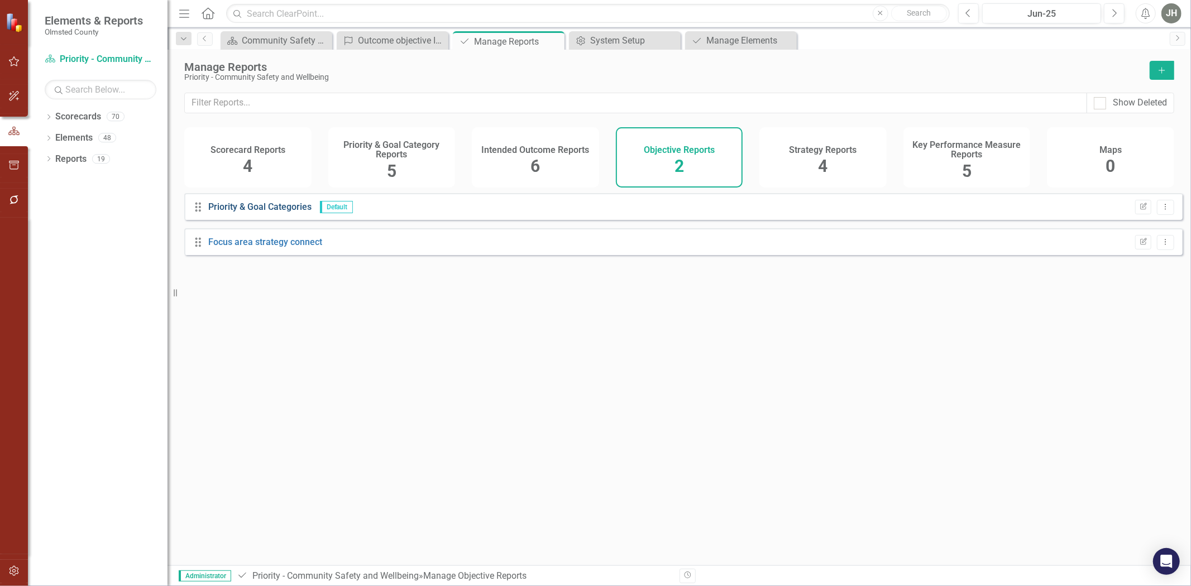
click at [272, 212] on link "Priority & Goal Categories" at bounding box center [259, 207] width 103 height 11
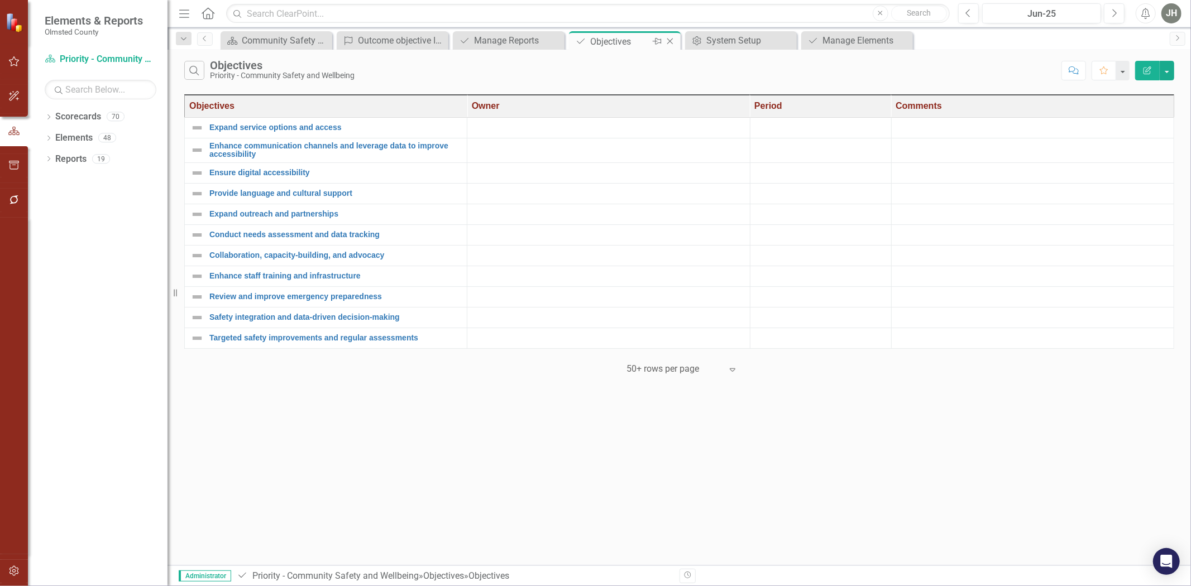
click at [672, 42] on icon at bounding box center [670, 42] width 6 height 6
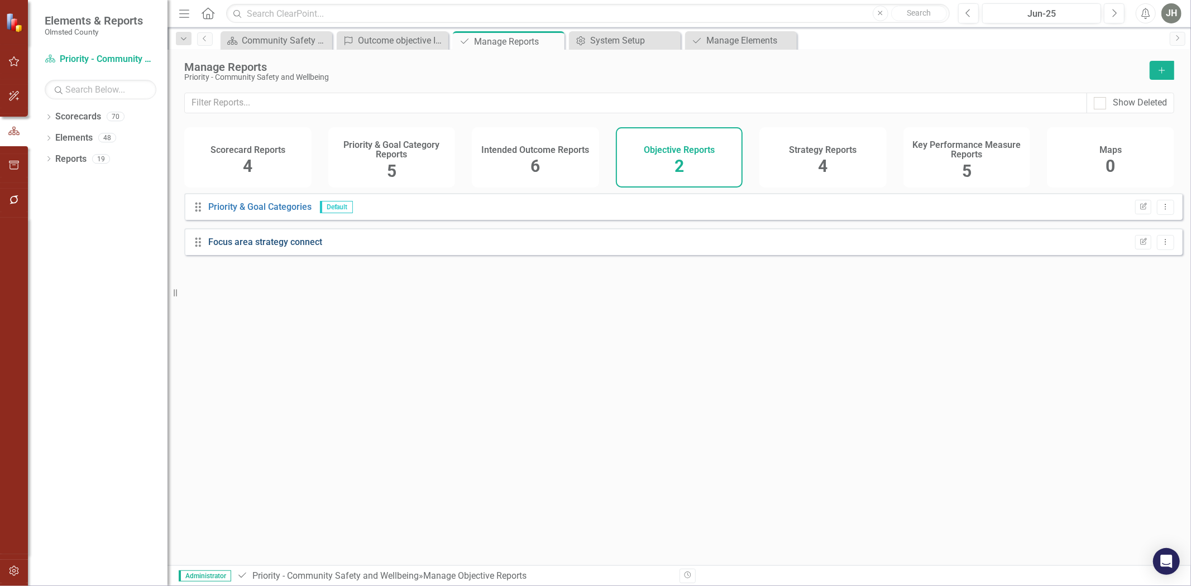
click at [277, 247] on link "Focus area strategy connect" at bounding box center [265, 242] width 114 height 11
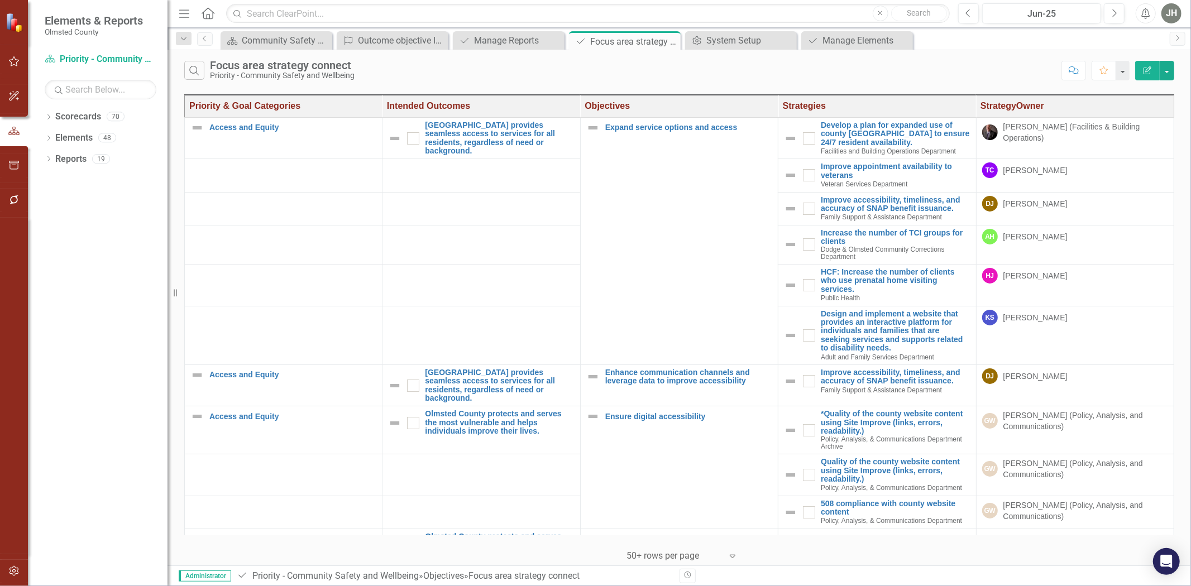
click at [1146, 71] on icon "Edit Report" at bounding box center [1147, 70] width 10 height 8
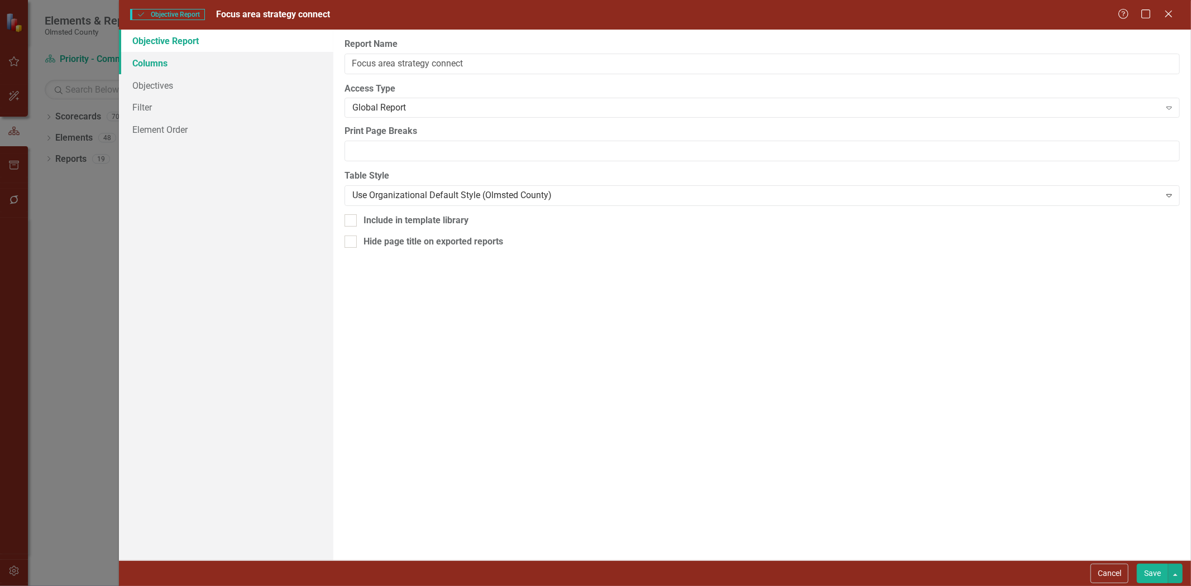
click at [162, 57] on link "Columns" at bounding box center [226, 63] width 214 height 22
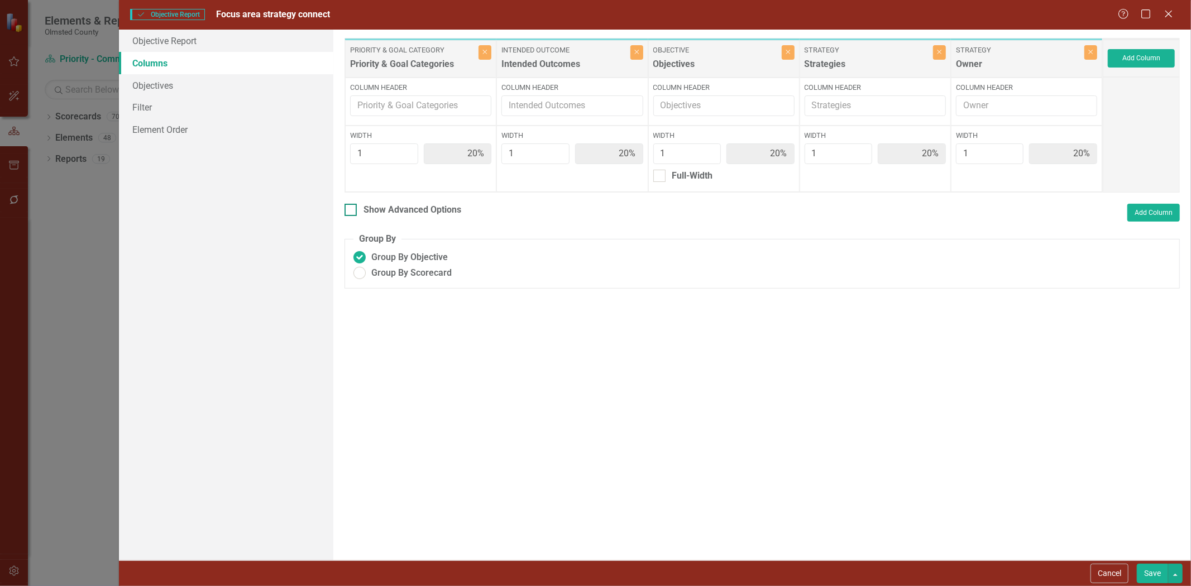
click at [352, 210] on input "Show Advanced Options" at bounding box center [347, 207] width 7 height 7
checkbox input "true"
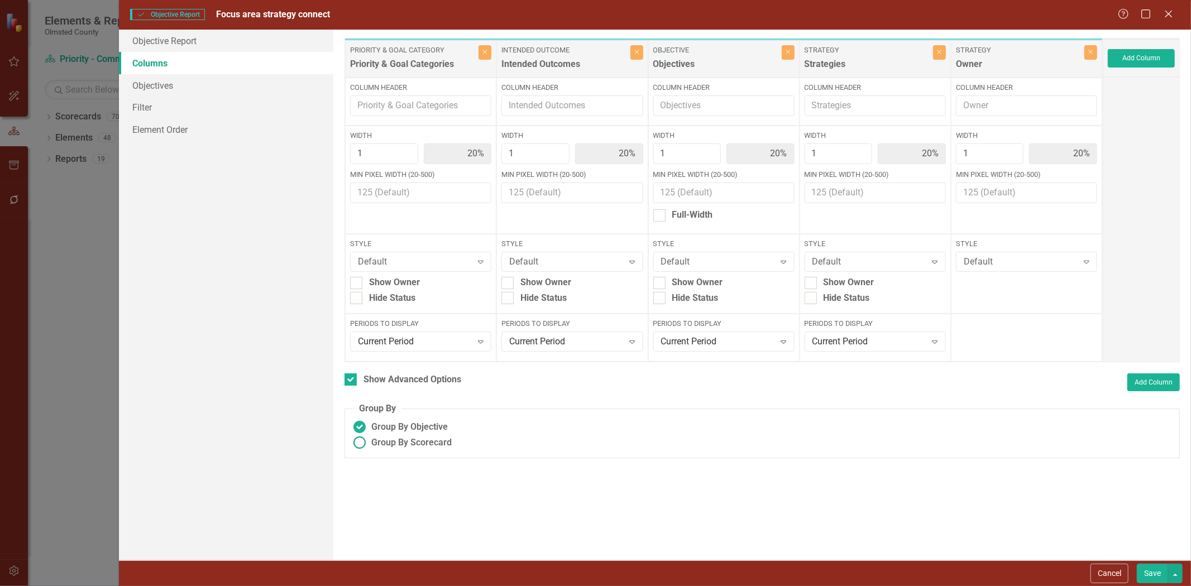
click at [356, 443] on ins at bounding box center [359, 442] width 17 height 17
click at [356, 443] on input "Group By Scorecard" at bounding box center [359, 442] width 17 height 17
radio input "true"
click at [377, 501] on div at bounding box center [376, 498] width 12 height 12
click at [377, 499] on input "Group By Priority & Goal Category" at bounding box center [373, 495] width 7 height 7
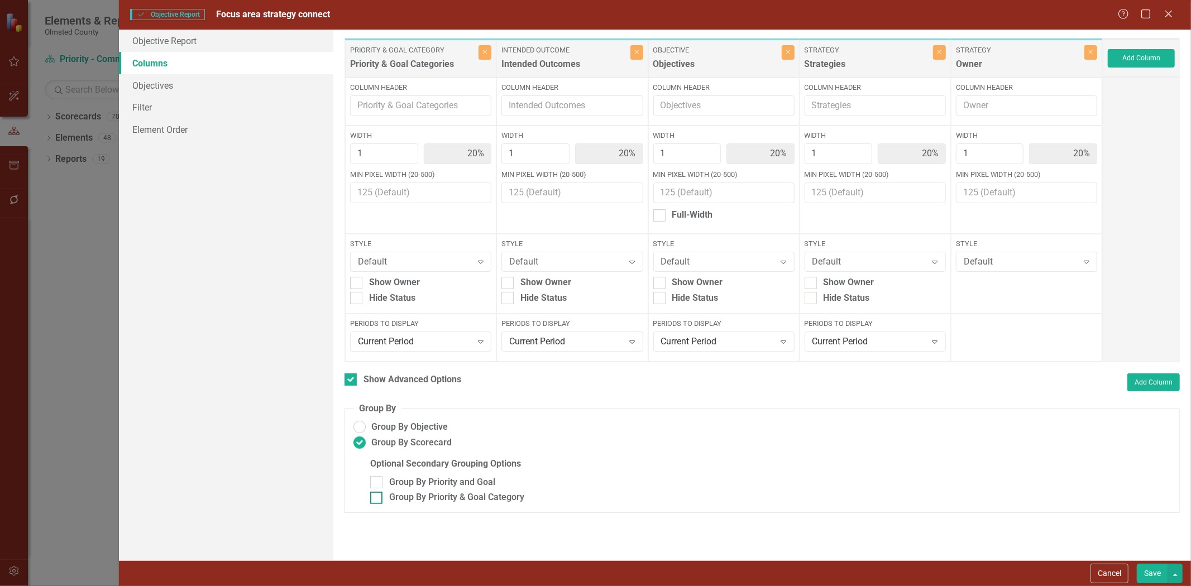
checkbox input "true"
click at [360, 222] on div at bounding box center [356, 215] width 12 height 12
click at [357, 217] on input "Full-Width" at bounding box center [353, 212] width 7 height 7
checkbox input "true"
type input "100%"
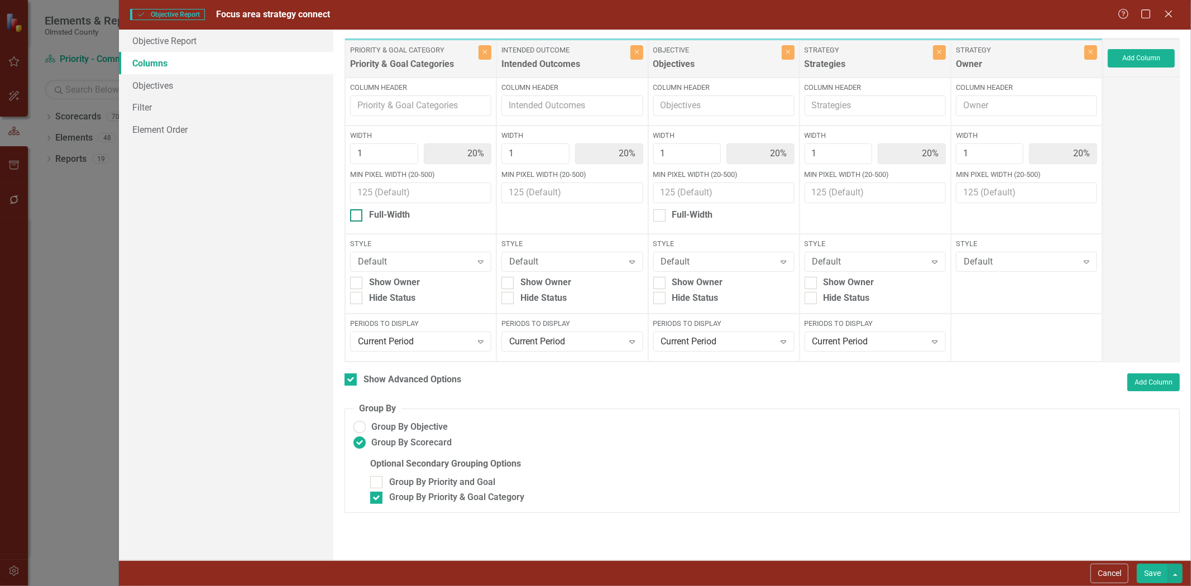
type input "25%"
drag, startPoint x: 660, startPoint y: 222, endPoint x: 700, endPoint y: 162, distance: 70.9
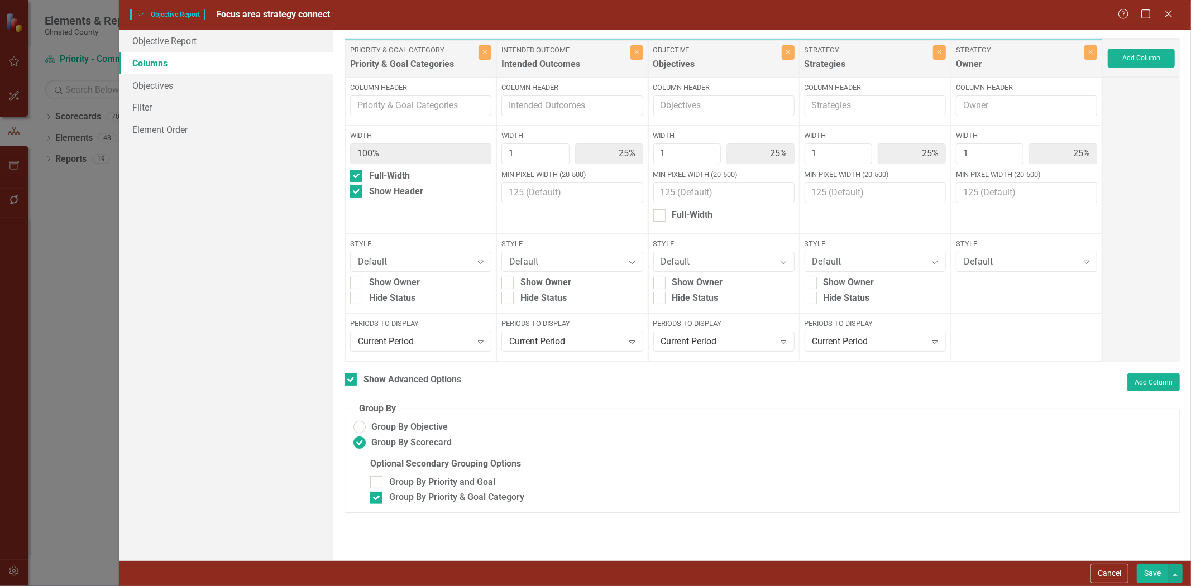
click at [660, 221] on div at bounding box center [659, 215] width 12 height 12
click at [660, 217] on input "Full-Width" at bounding box center [656, 212] width 7 height 7
checkbox input "true"
type input "33%"
type input "100%"
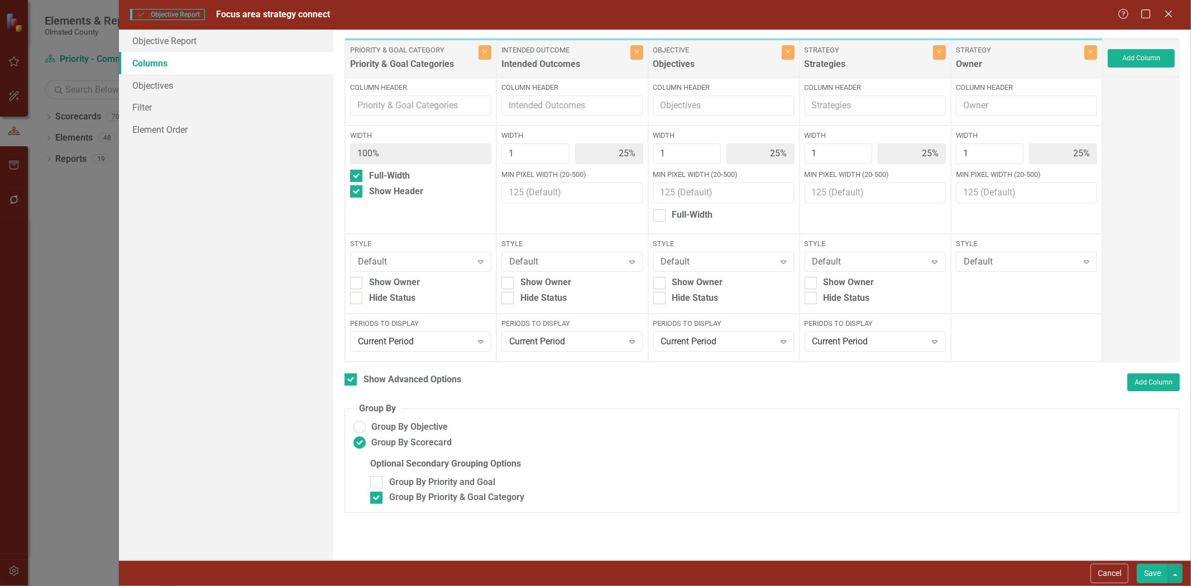
type input "33%"
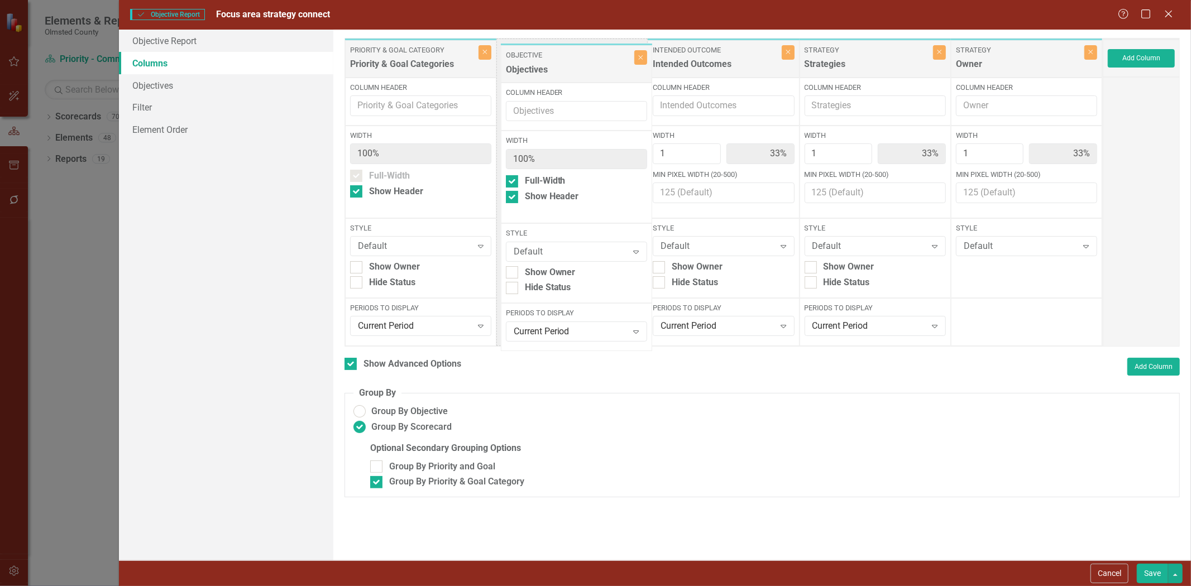
drag, startPoint x: 726, startPoint y: 63, endPoint x: 578, endPoint y: 68, distance: 147.5
click at [578, 68] on div "Priority & Goal Category Priority & Goal Categories Close Column Header Width 1…" at bounding box center [723, 192] width 758 height 309
click at [1151, 577] on button "Save" at bounding box center [1152, 574] width 31 height 20
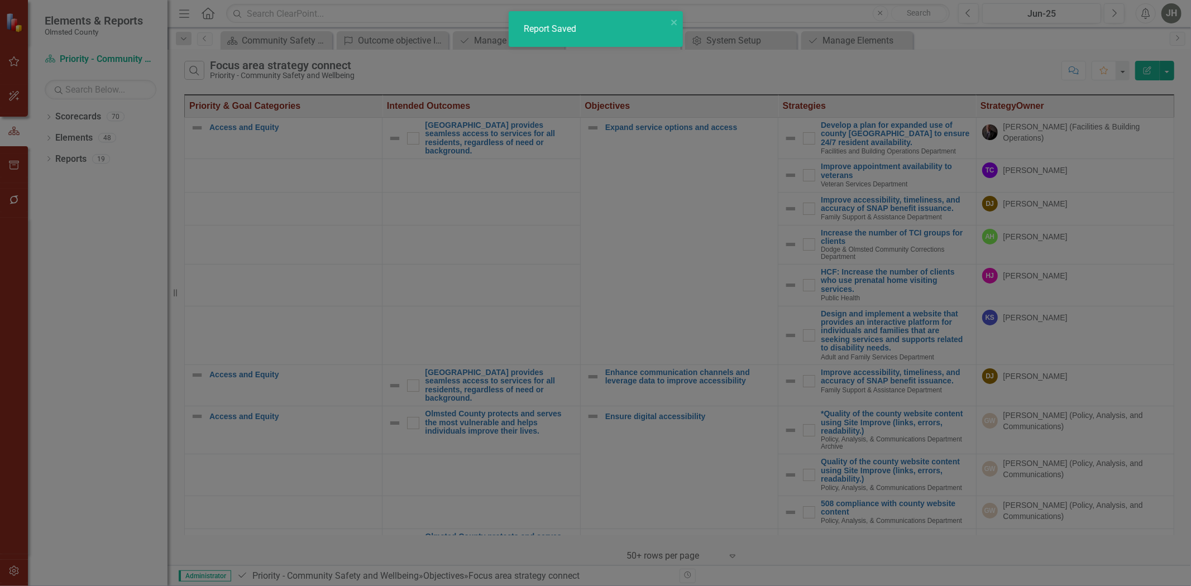
checkbox input "false"
radio input "false"
checkbox input "false"
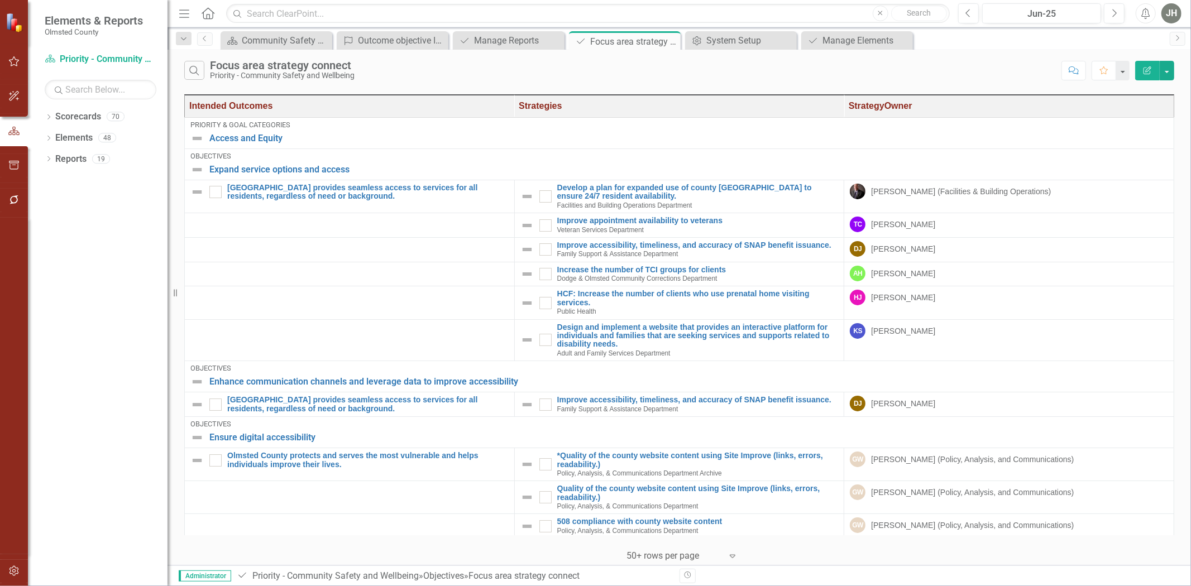
click at [1150, 68] on icon "Edit Report" at bounding box center [1147, 70] width 10 height 8
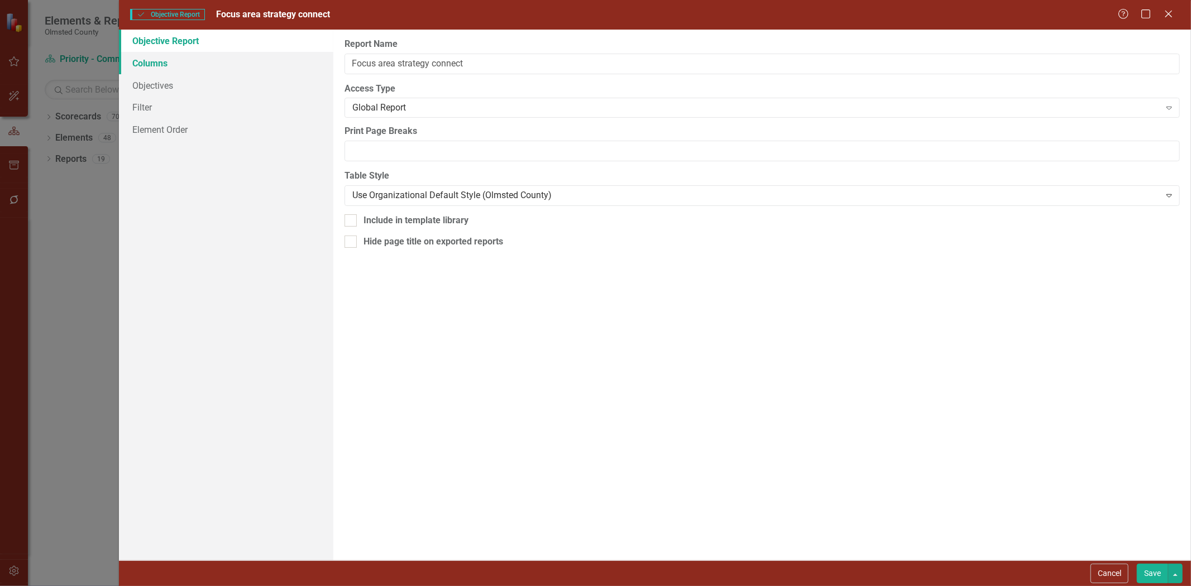
click at [151, 64] on link "Columns" at bounding box center [226, 63] width 214 height 22
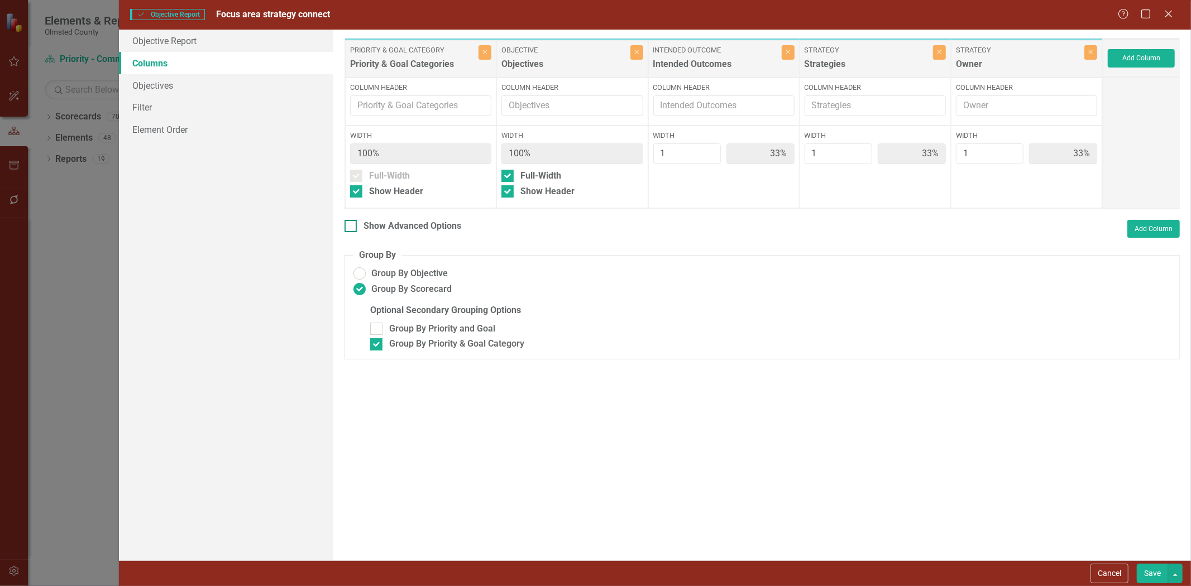
click at [352, 224] on input "Show Advanced Options" at bounding box center [347, 223] width 7 height 7
checkbox input "true"
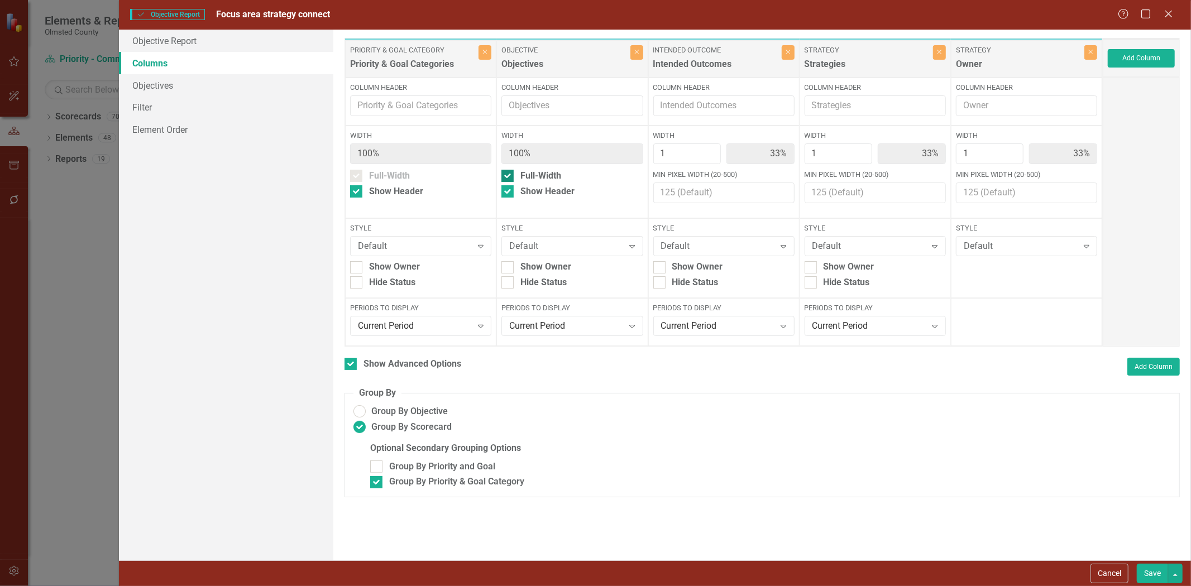
click at [509, 177] on input "Full-Width" at bounding box center [504, 173] width 7 height 7
checkbox input "false"
type input "25%"
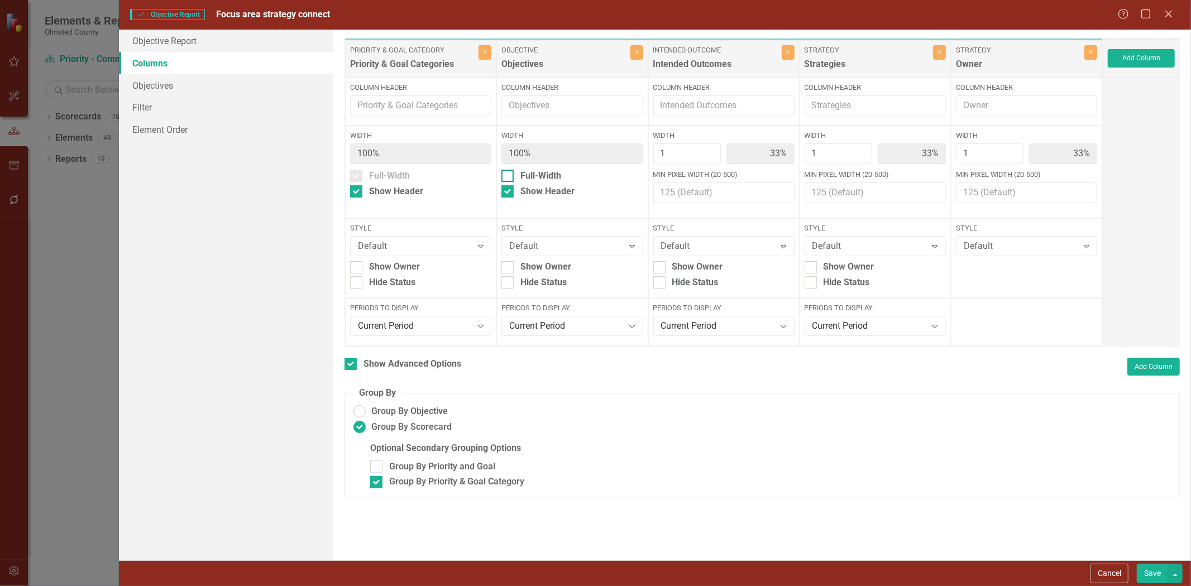
type input "25%"
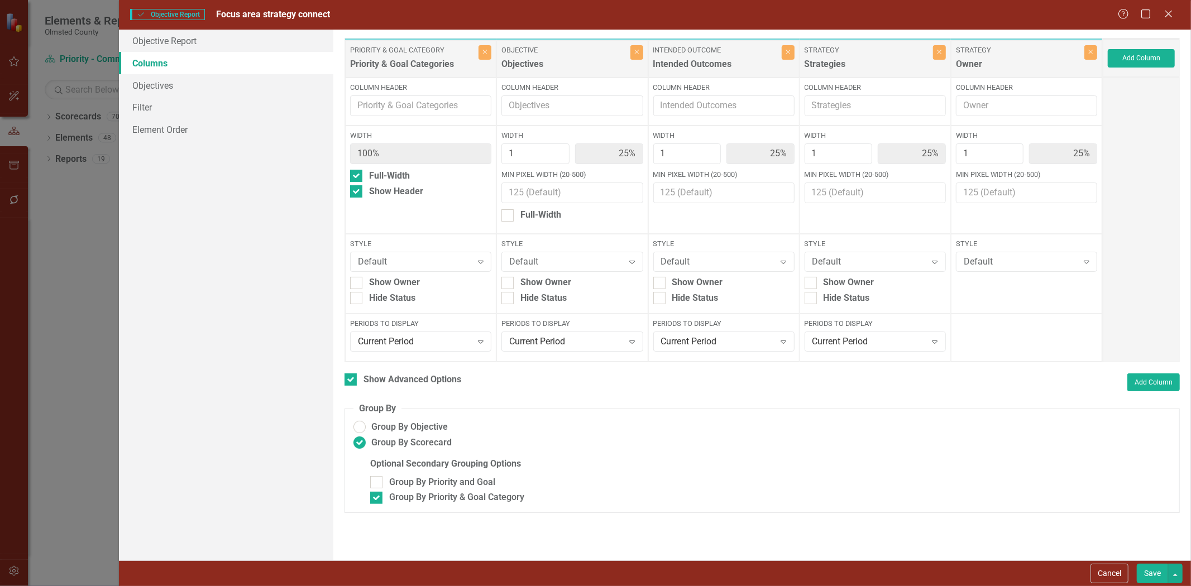
click at [1146, 573] on button "Save" at bounding box center [1152, 574] width 31 height 20
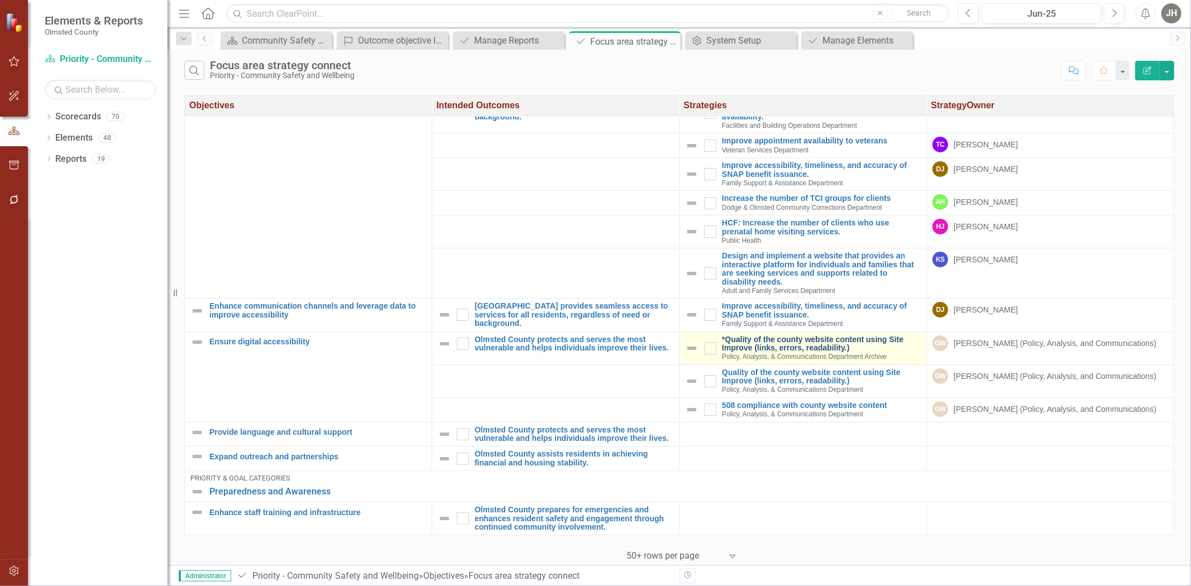
scroll to position [82, 0]
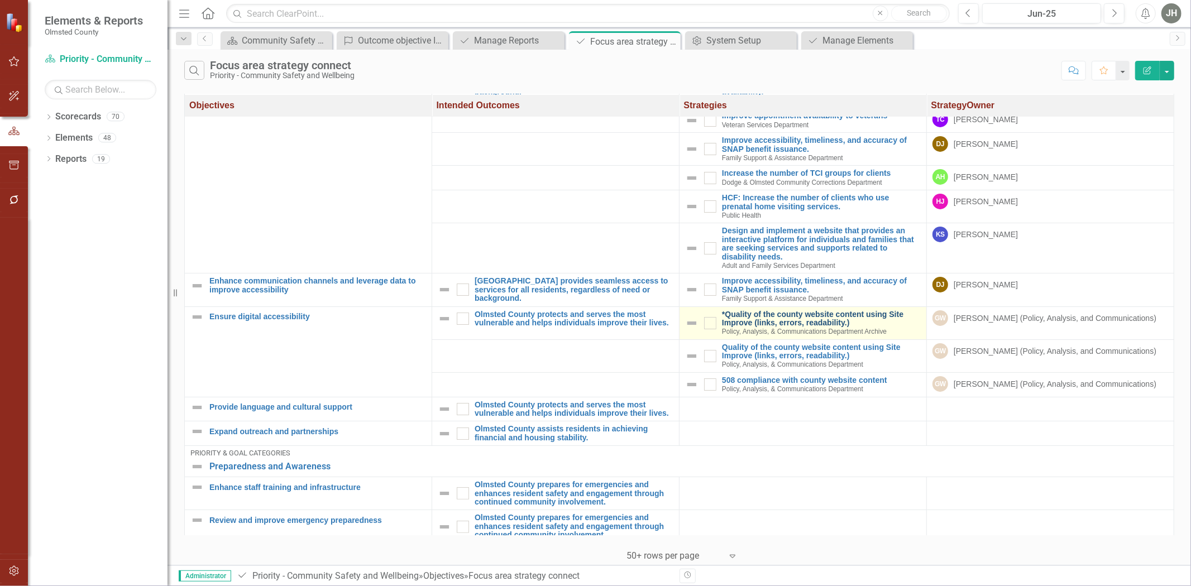
click at [749, 328] on link "*Quality of the county website content using Site Improve (links, errors, reada…" at bounding box center [821, 318] width 199 height 17
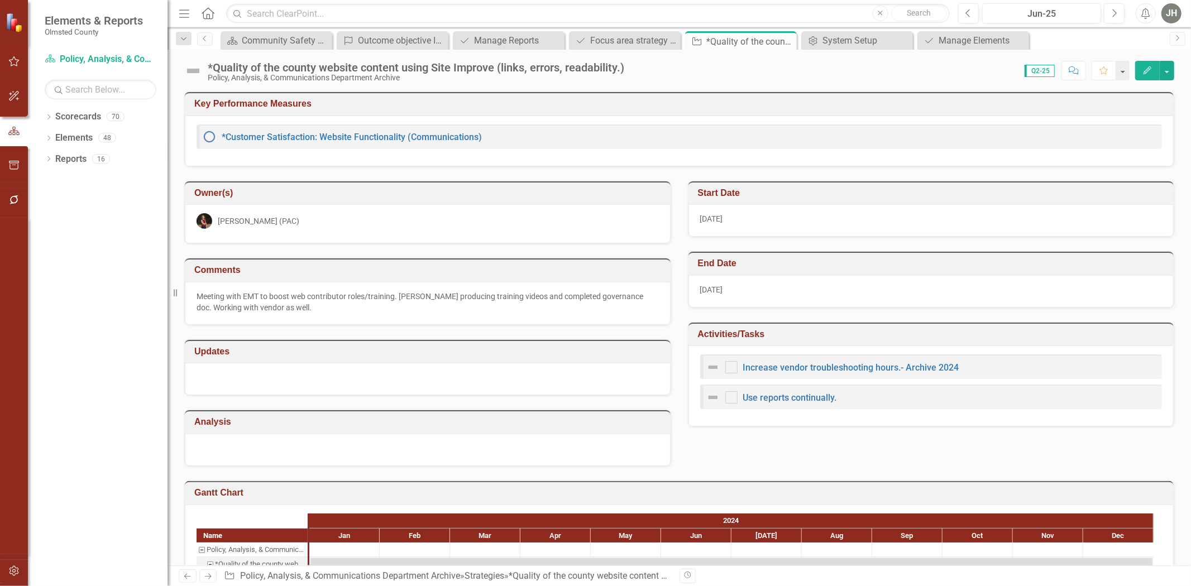
checkbox input "true"
click at [1143, 71] on icon "Edit" at bounding box center [1147, 70] width 10 height 8
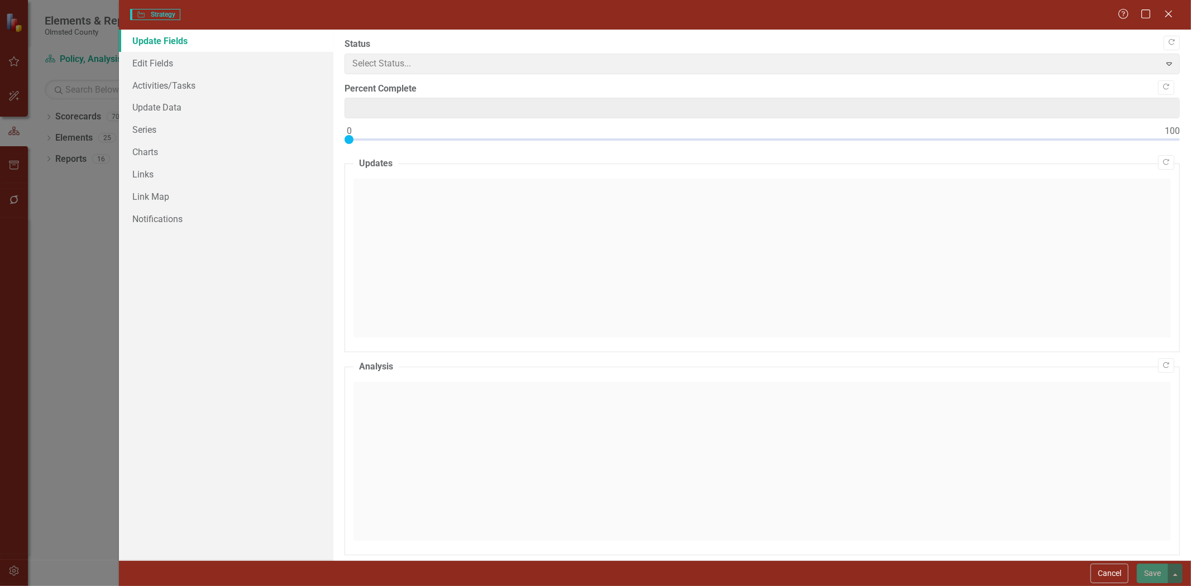
type input "0"
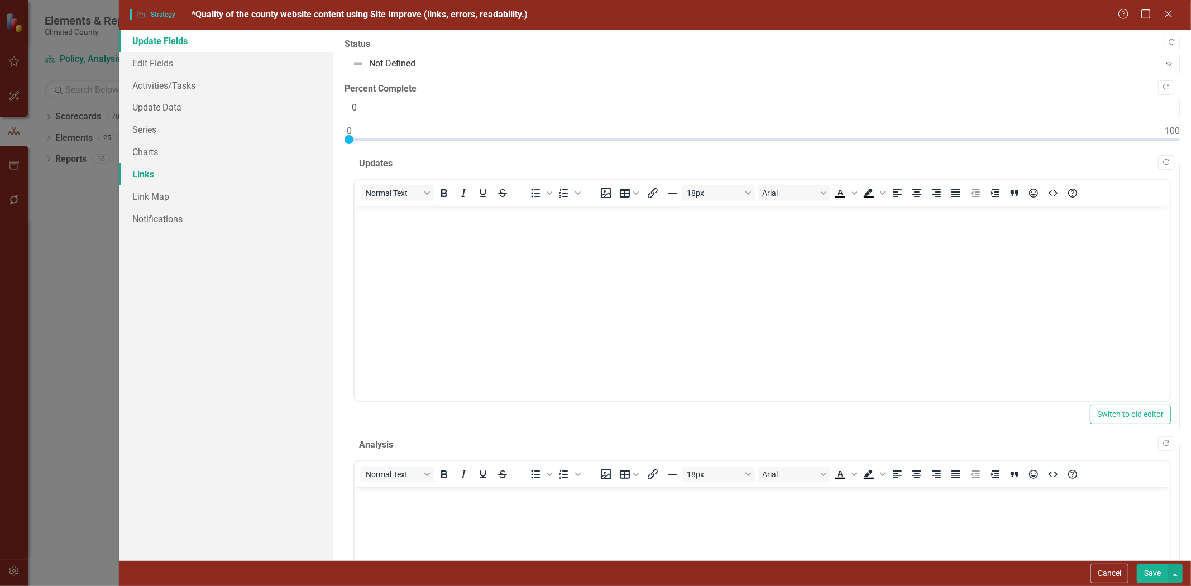
click at [144, 174] on link "Links" at bounding box center [226, 174] width 214 height 22
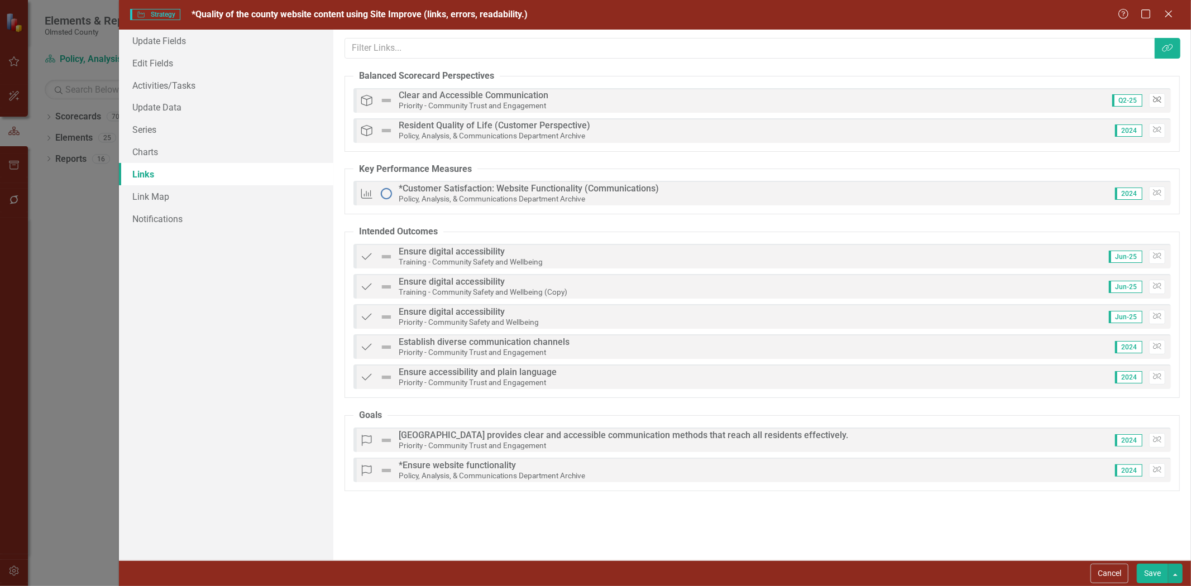
click at [1153, 99] on icon "button" at bounding box center [1157, 100] width 8 height 7
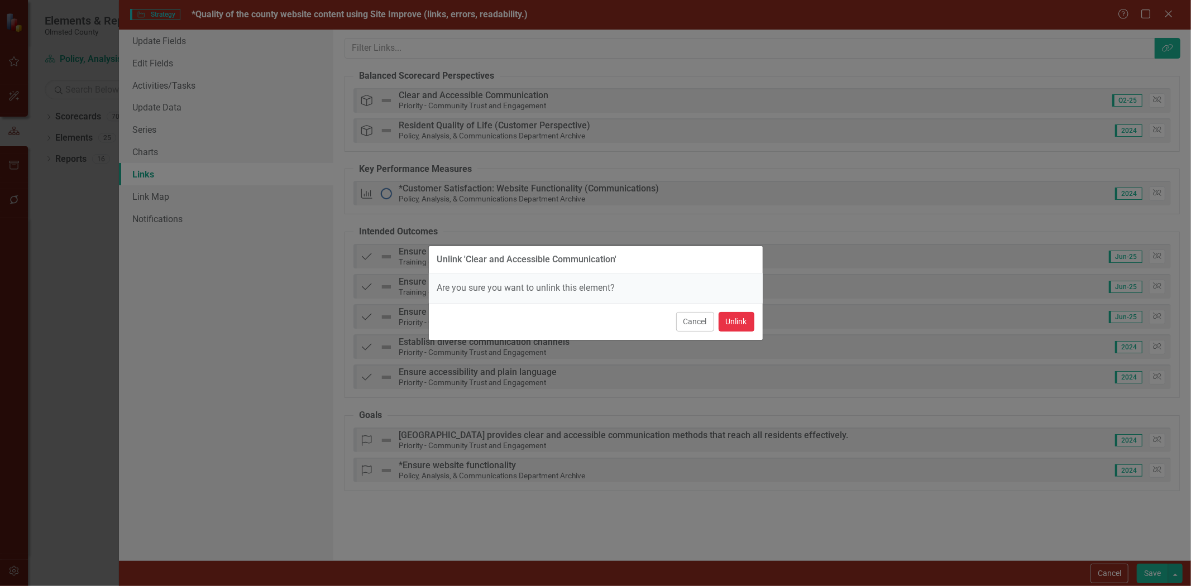
click at [735, 320] on button "Unlink" at bounding box center [737, 322] width 36 height 20
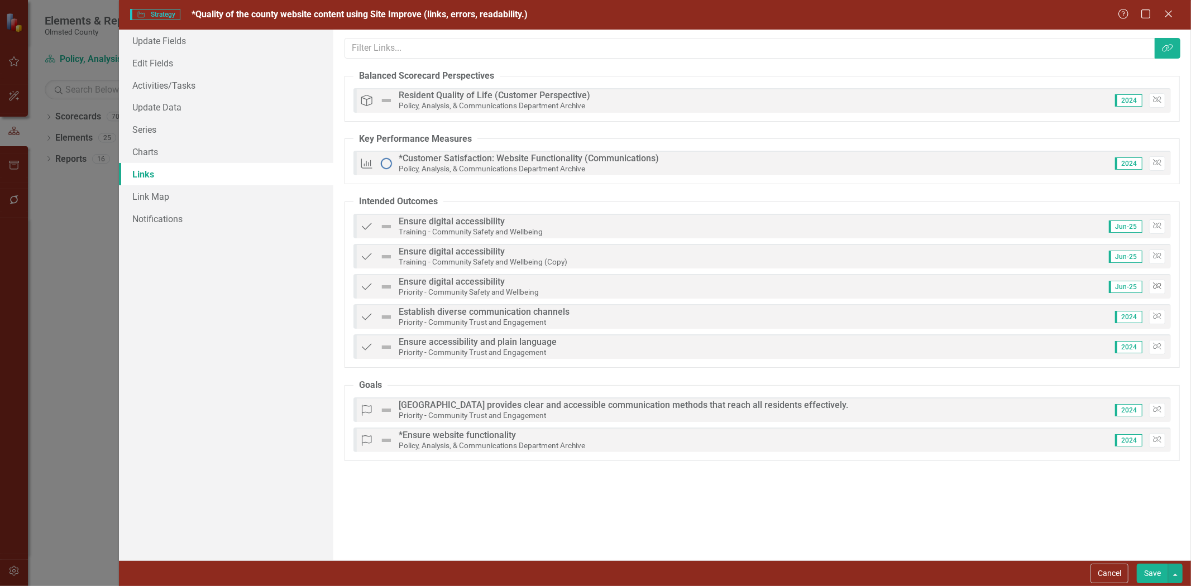
click at [1153, 283] on button "Unlink" at bounding box center [1157, 287] width 16 height 15
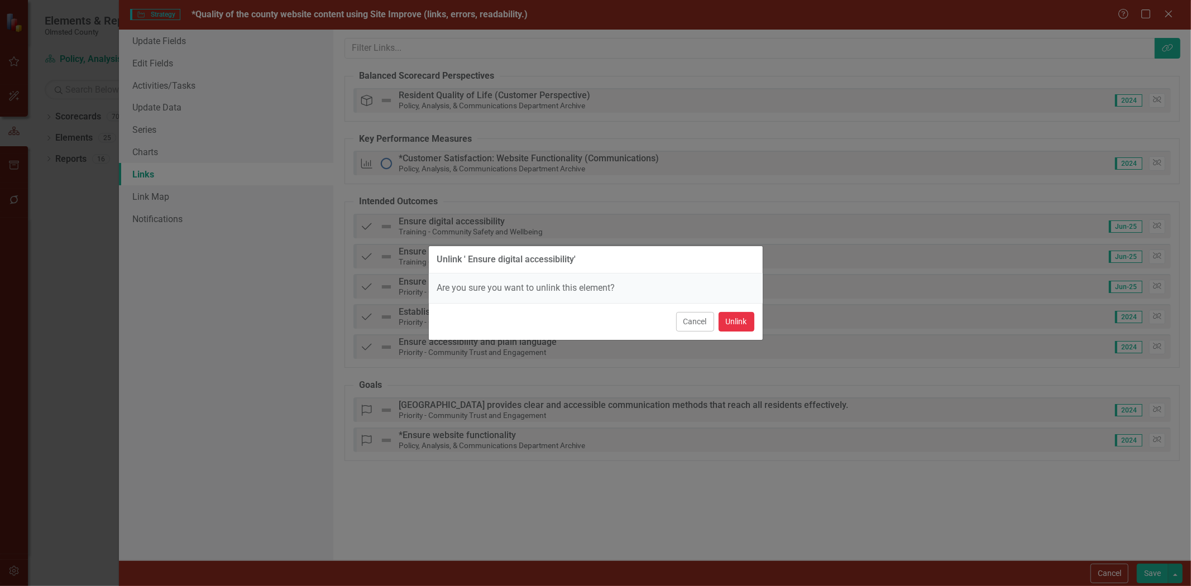
click at [724, 325] on button "Unlink" at bounding box center [737, 322] width 36 height 20
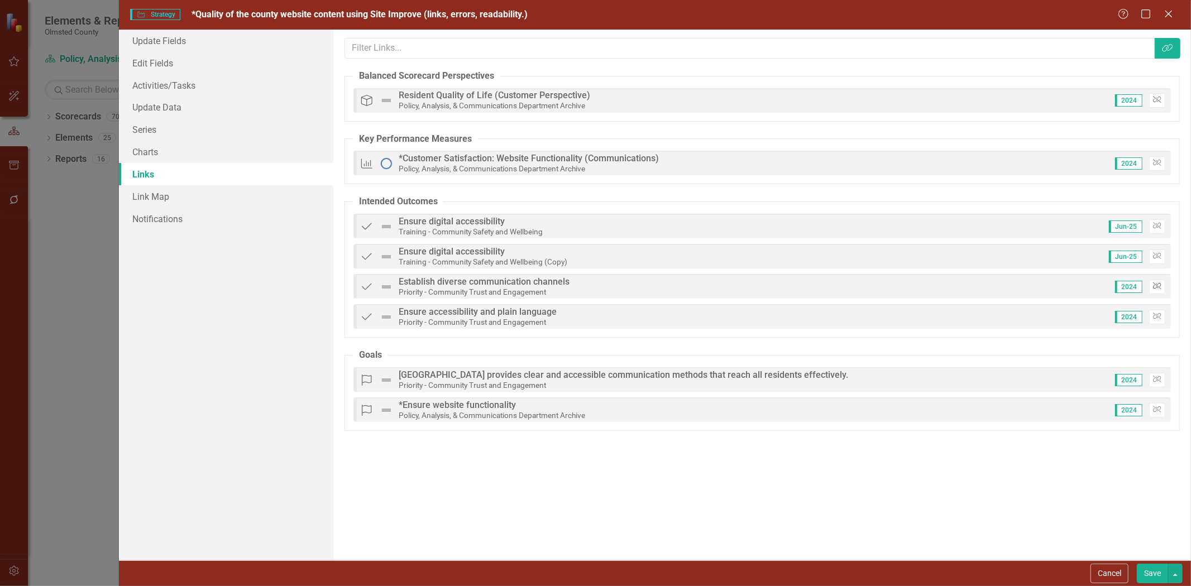
click at [1153, 286] on icon "Unlink" at bounding box center [1157, 286] width 8 height 7
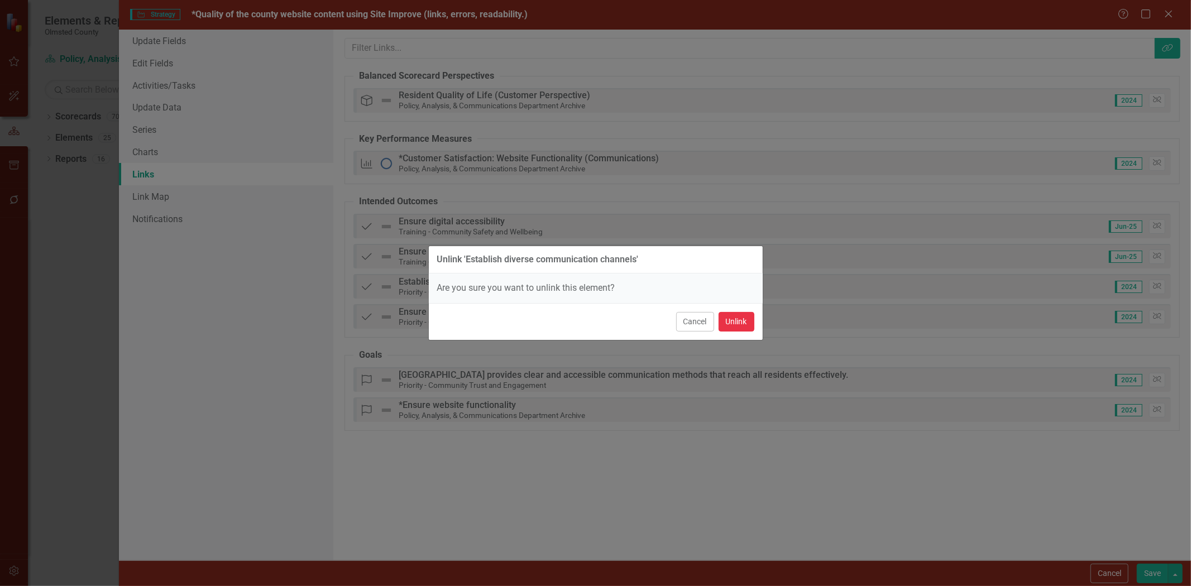
click at [729, 319] on button "Unlink" at bounding box center [737, 322] width 36 height 20
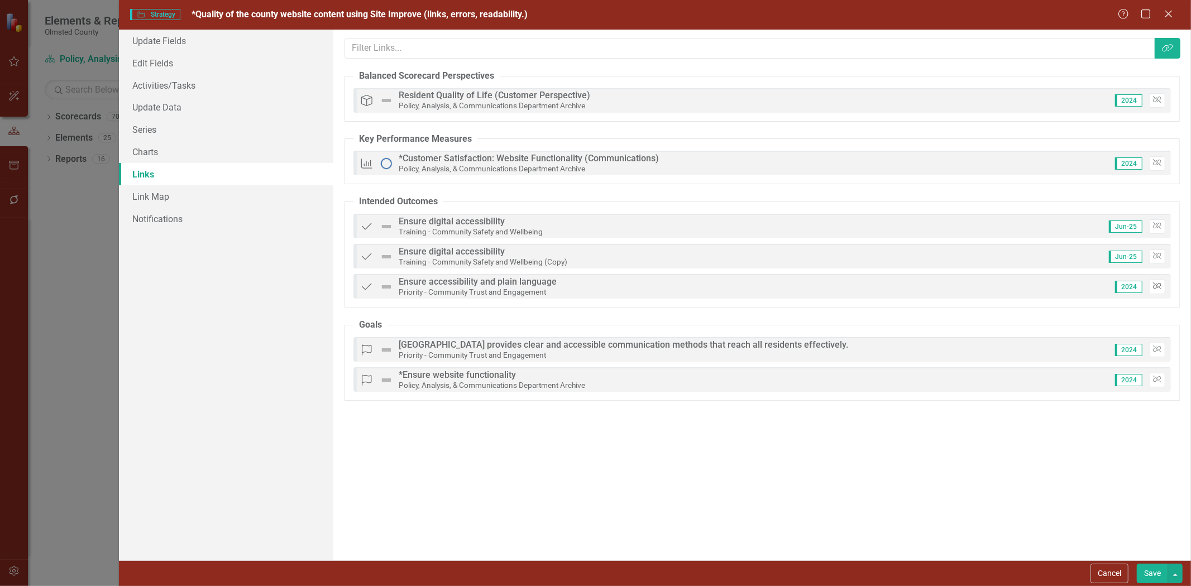
click at [1157, 288] on icon "Unlink" at bounding box center [1157, 286] width 8 height 7
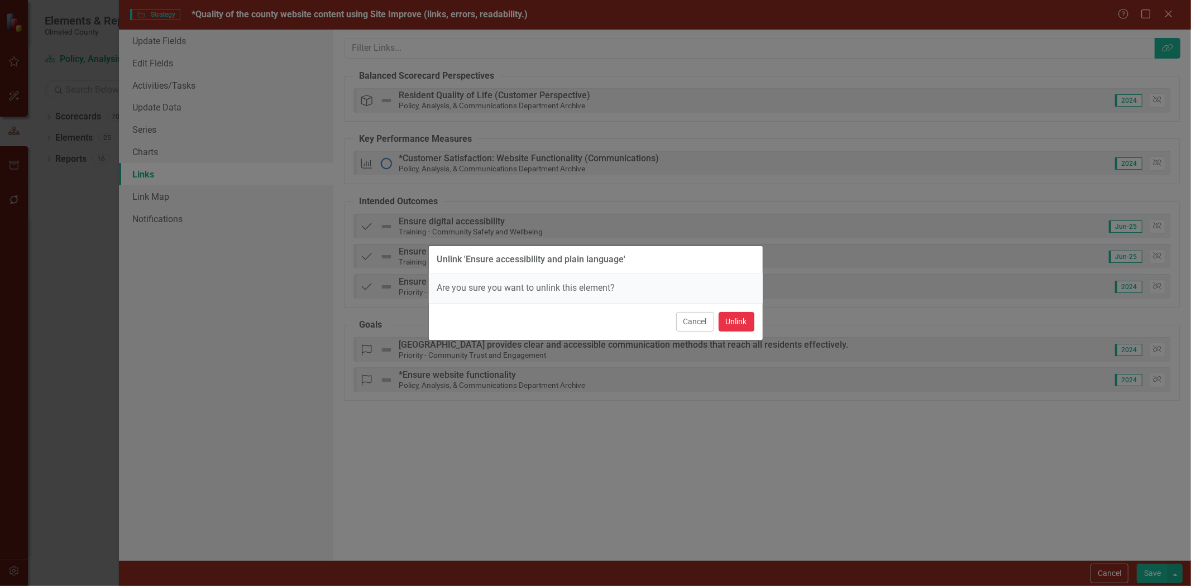
click at [734, 326] on button "Unlink" at bounding box center [737, 322] width 36 height 20
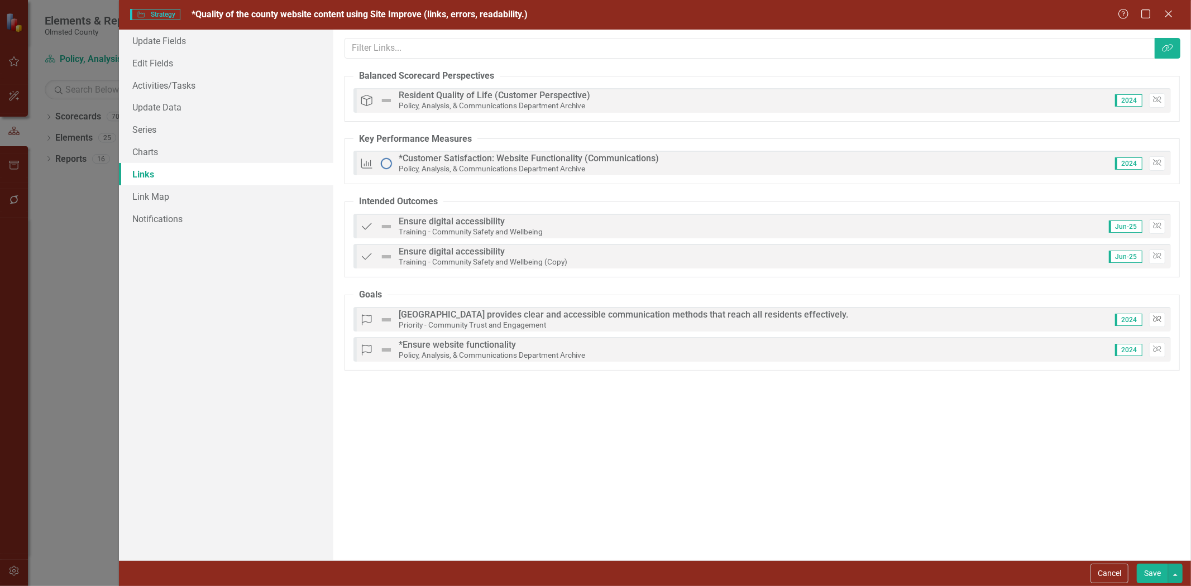
click at [1153, 317] on icon "button" at bounding box center [1157, 318] width 8 height 7
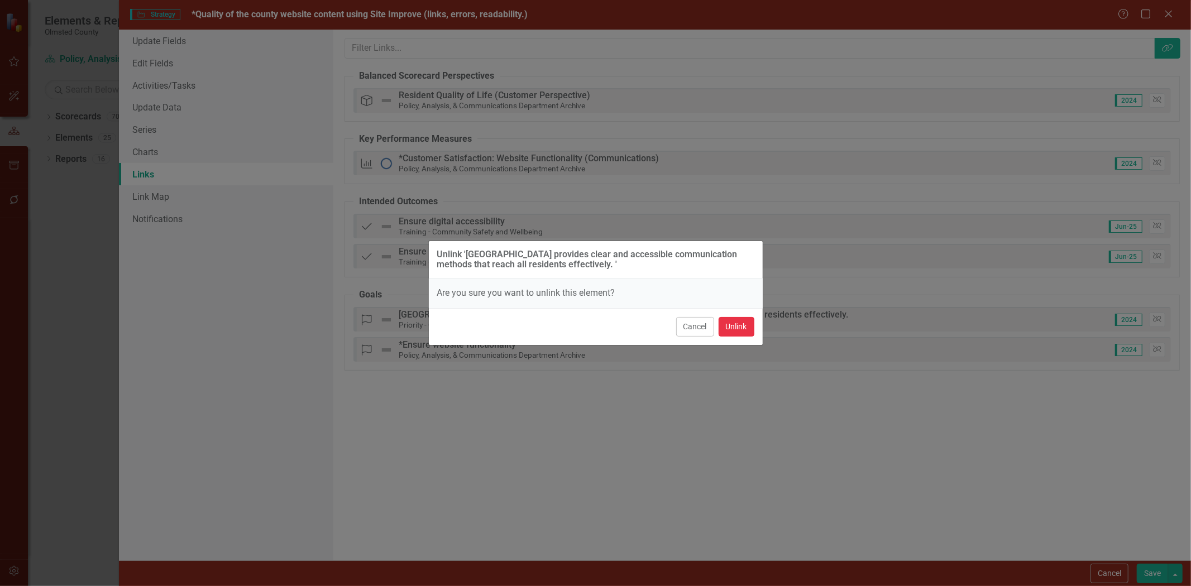
click at [735, 327] on button "Unlink" at bounding box center [737, 327] width 36 height 20
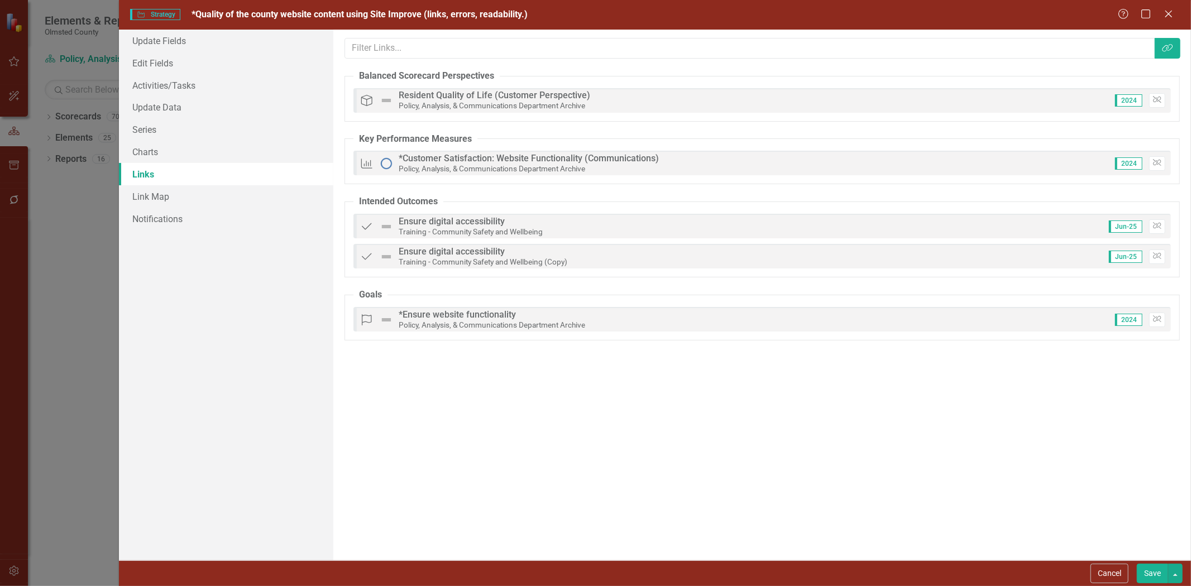
click at [1151, 570] on button "Save" at bounding box center [1152, 574] width 31 height 20
checkbox input "false"
checkbox input "true"
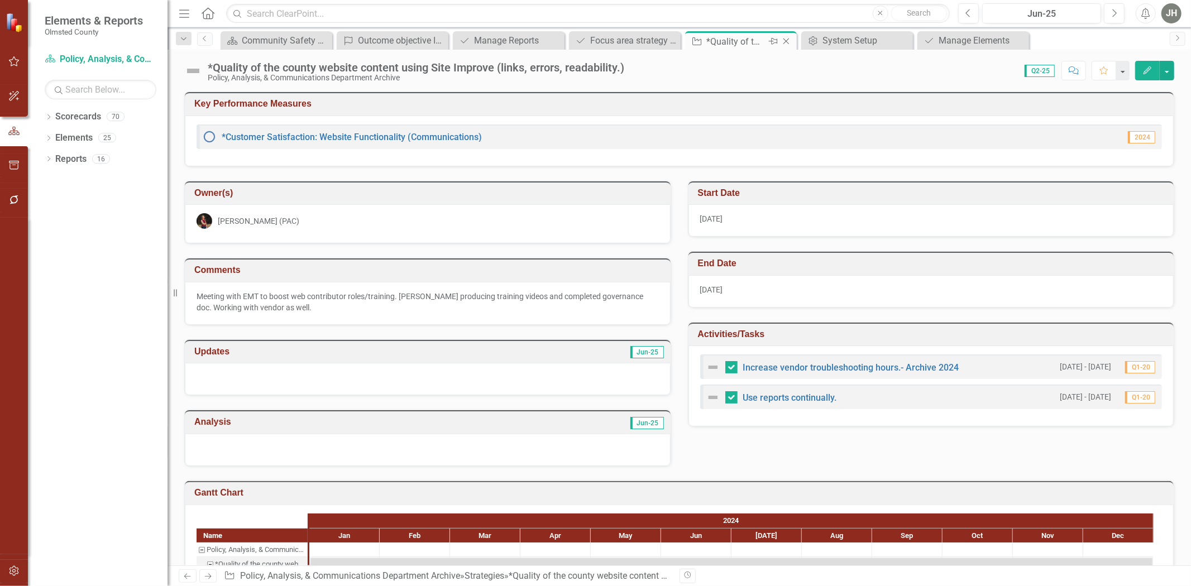
click at [788, 39] on icon "Close" at bounding box center [785, 41] width 11 height 9
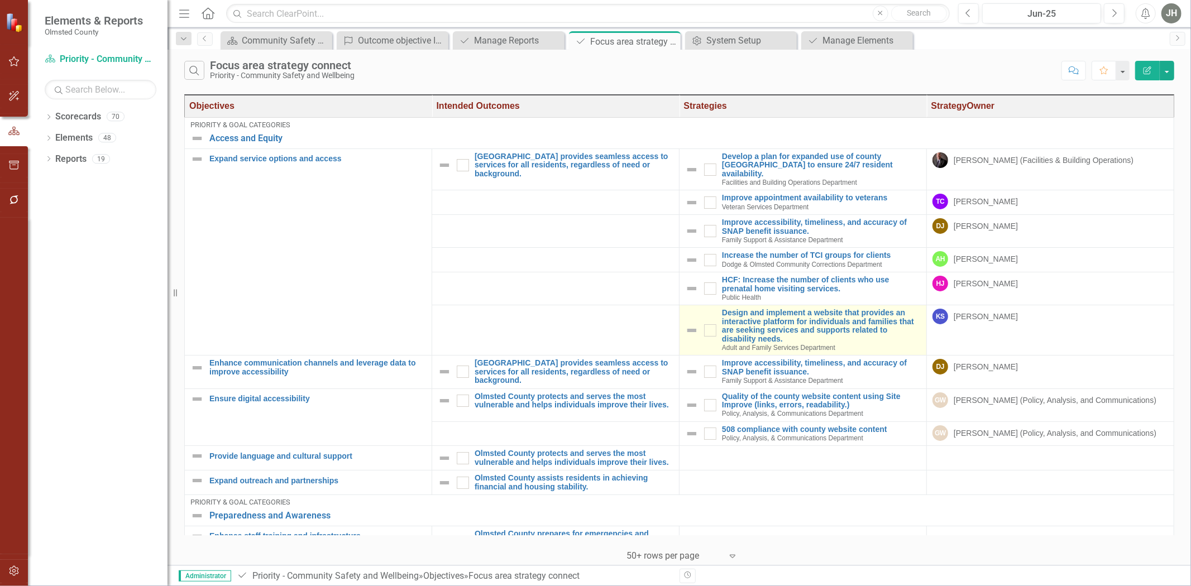
checkbox input "true"
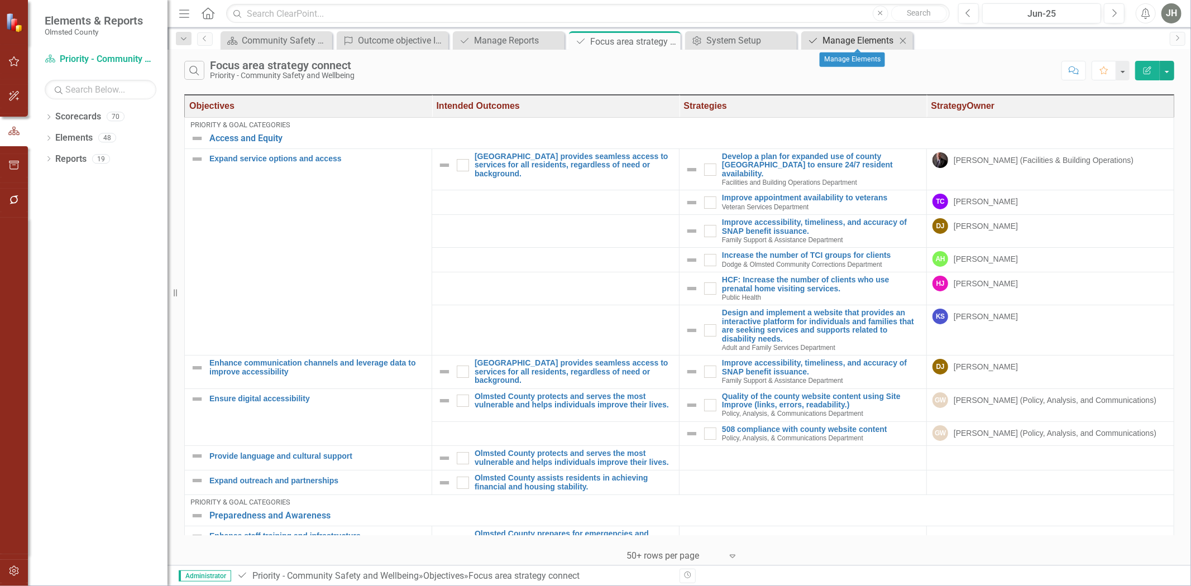
click at [846, 36] on div "Manage Elements" at bounding box center [859, 40] width 74 height 14
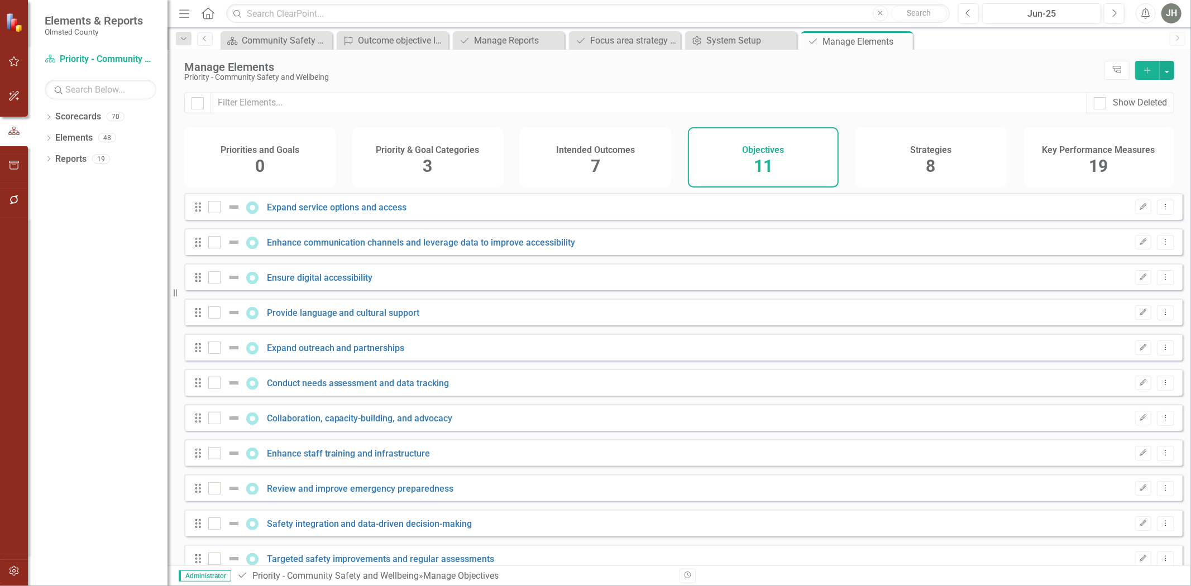
checkbox input "false"
click at [425, 160] on span "3" at bounding box center [427, 166] width 9 height 20
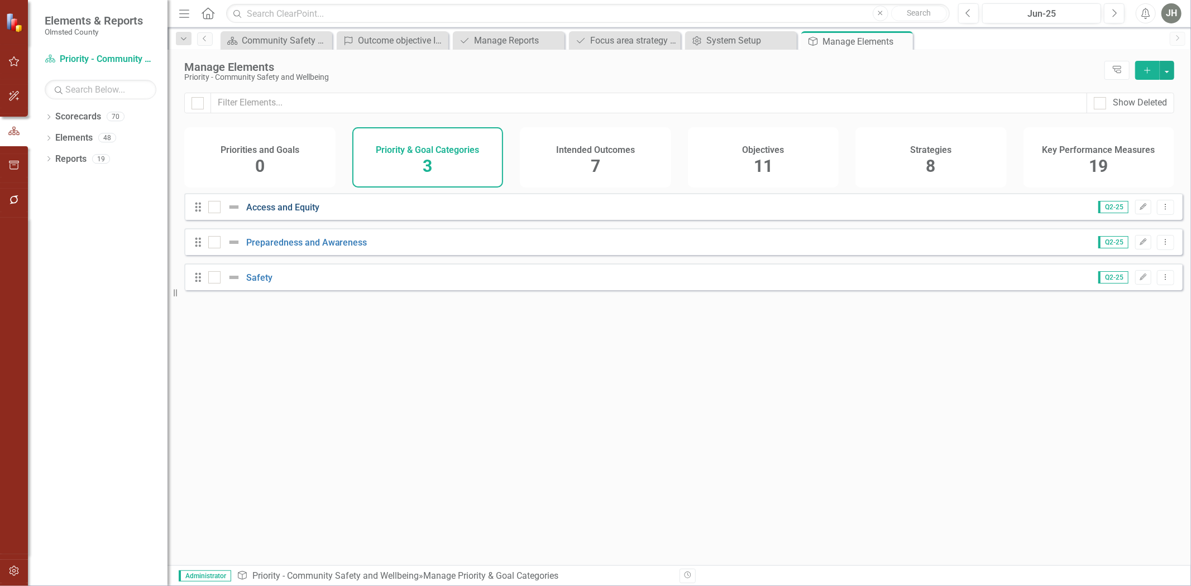
click at [306, 211] on link "Access and Equity" at bounding box center [282, 207] width 73 height 11
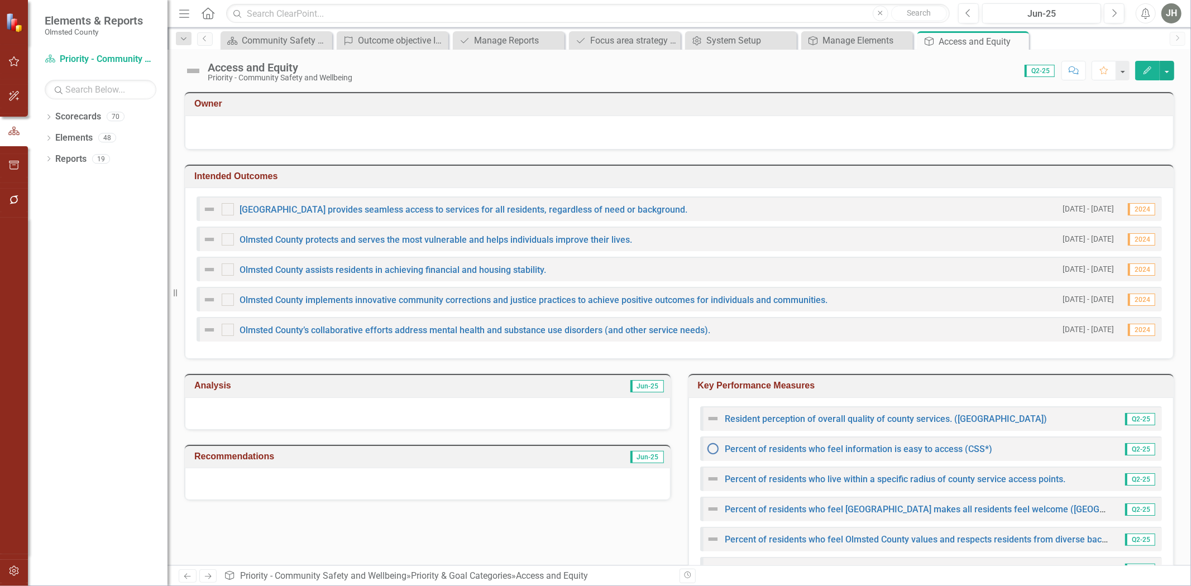
click at [1146, 71] on icon "button" at bounding box center [1147, 70] width 8 height 8
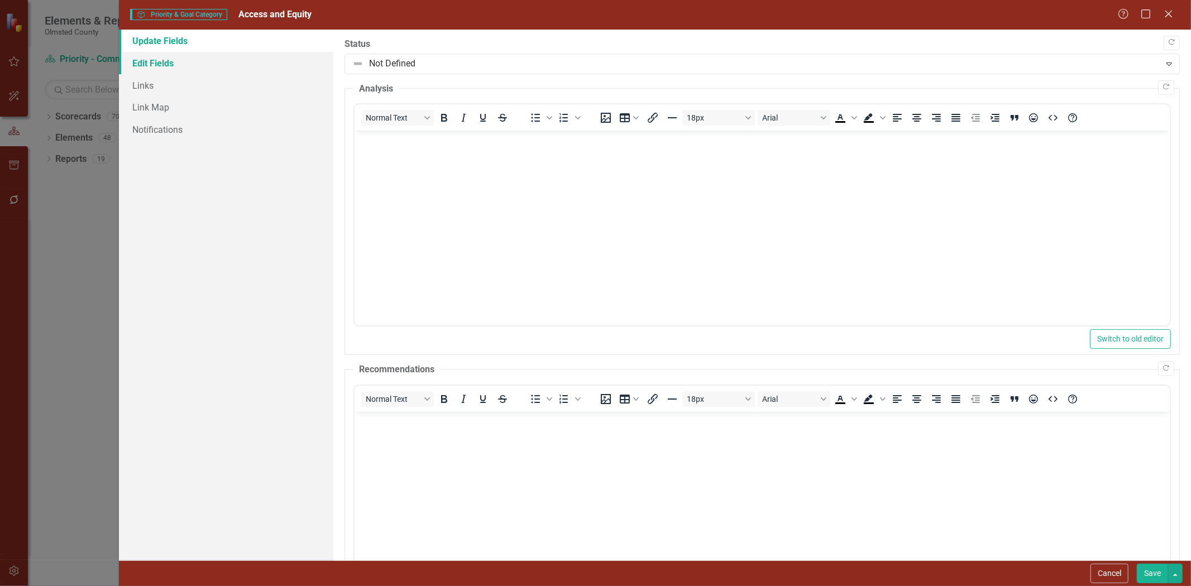
click at [154, 63] on link "Edit Fields" at bounding box center [226, 63] width 214 height 22
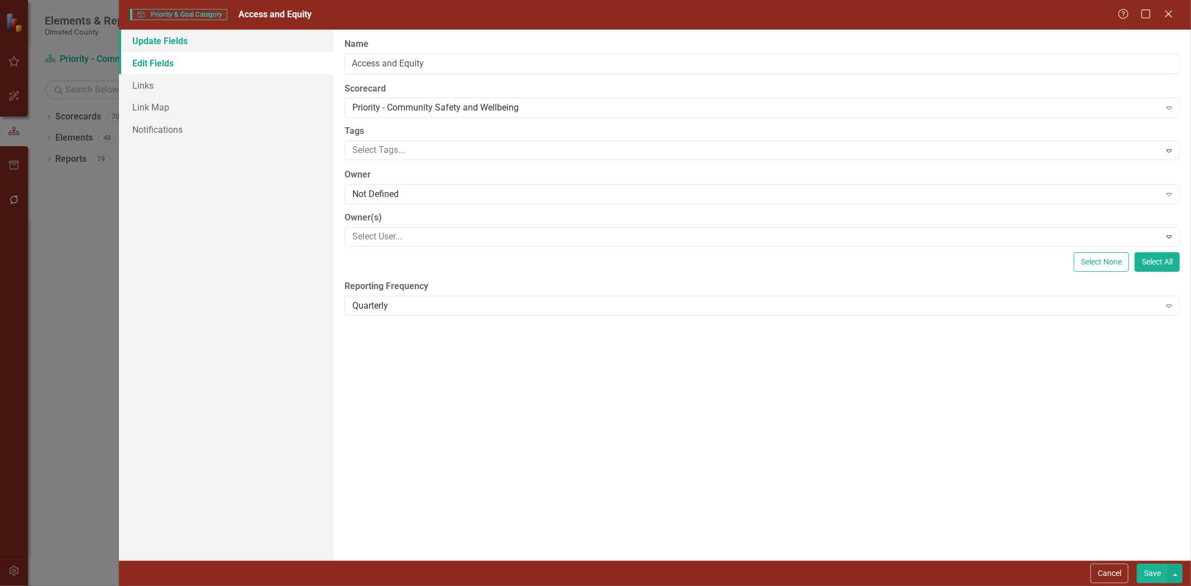
click at [169, 37] on link "Update Fields" at bounding box center [226, 41] width 214 height 22
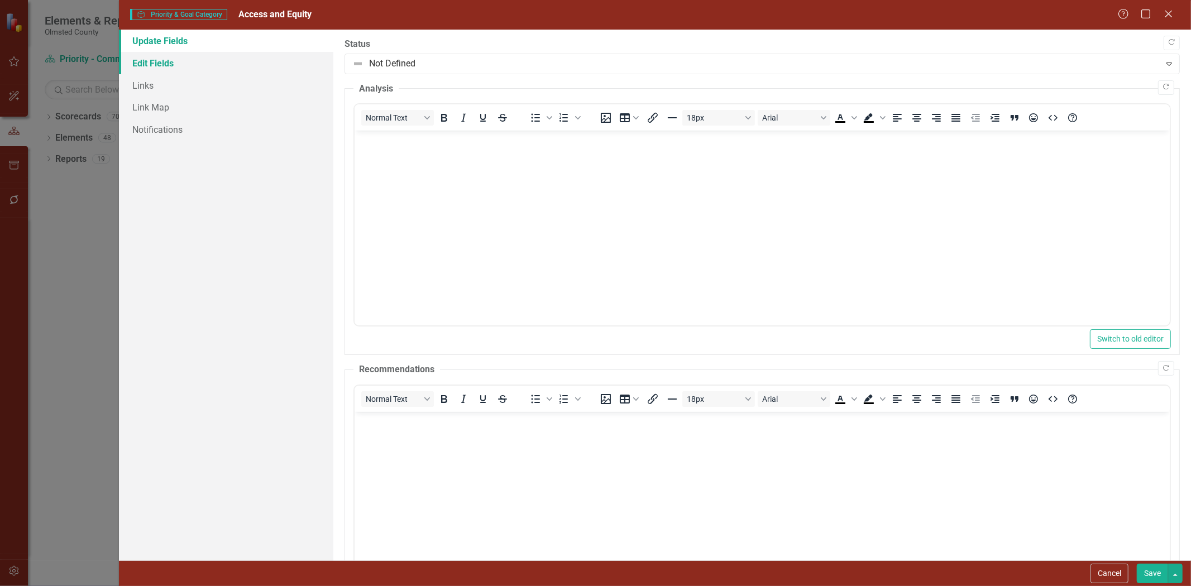
click at [142, 65] on link "Edit Fields" at bounding box center [226, 63] width 214 height 22
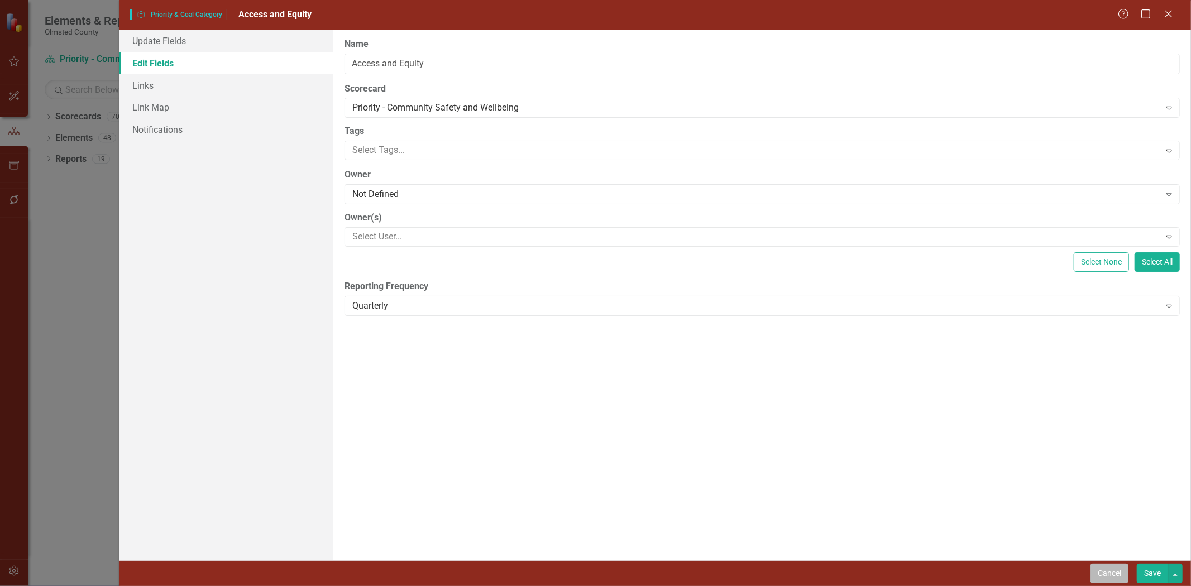
click at [1110, 571] on button "Cancel" at bounding box center [1109, 574] width 38 height 20
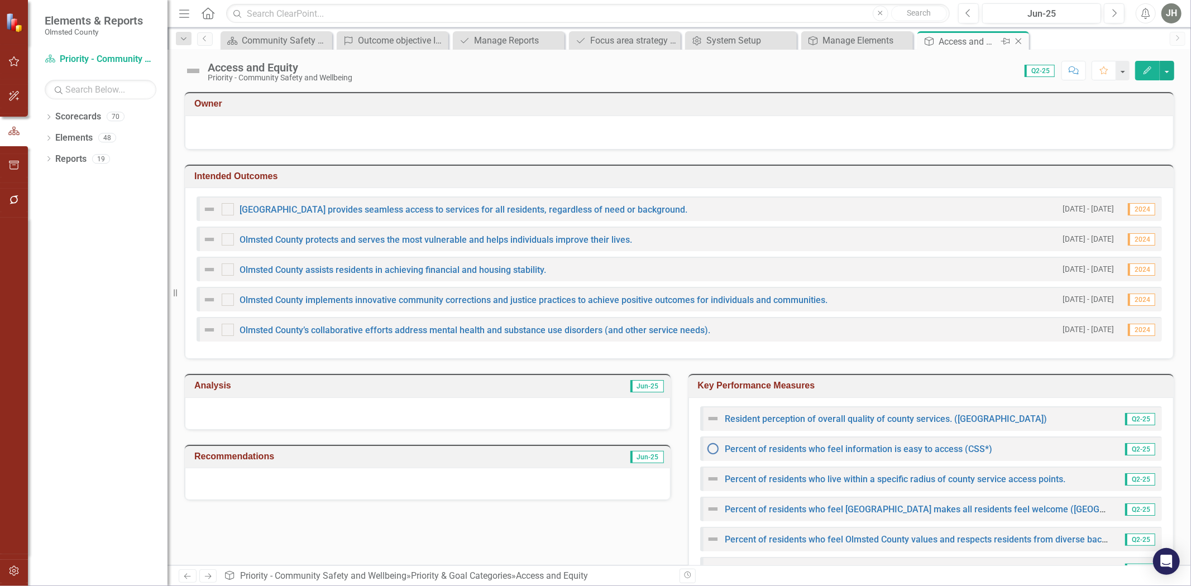
click at [1019, 38] on icon "Close" at bounding box center [1018, 41] width 11 height 9
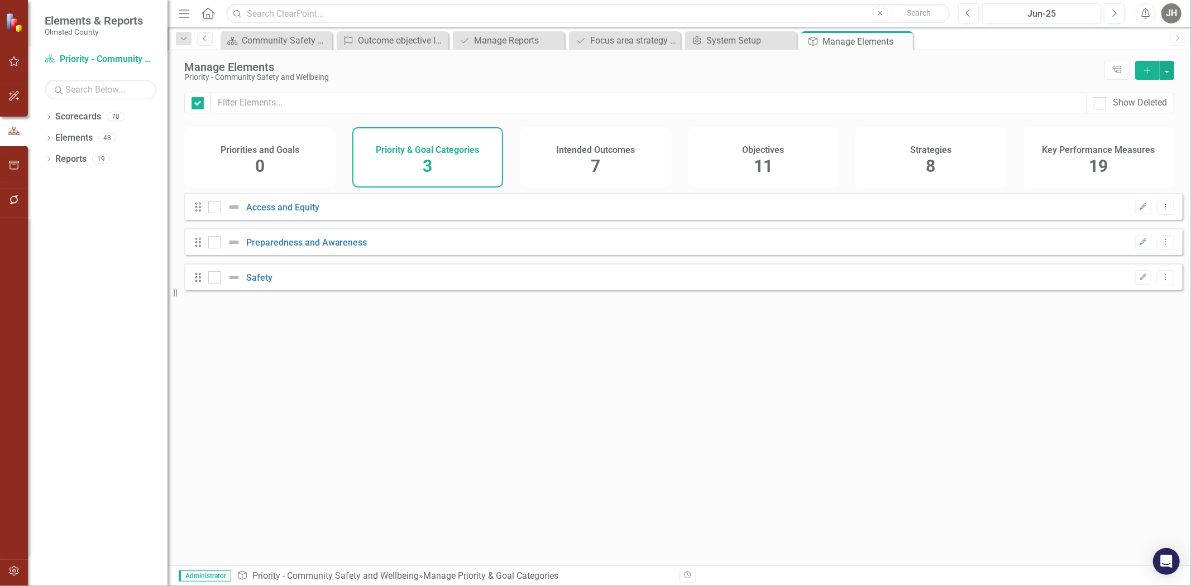
checkbox input "false"
click at [239, 249] on img at bounding box center [233, 242] width 13 height 13
click at [215, 243] on input "checkbox" at bounding box center [211, 239] width 7 height 7
click at [239, 249] on img at bounding box center [233, 242] width 13 height 13
click at [215, 243] on input "checkbox" at bounding box center [211, 239] width 7 height 7
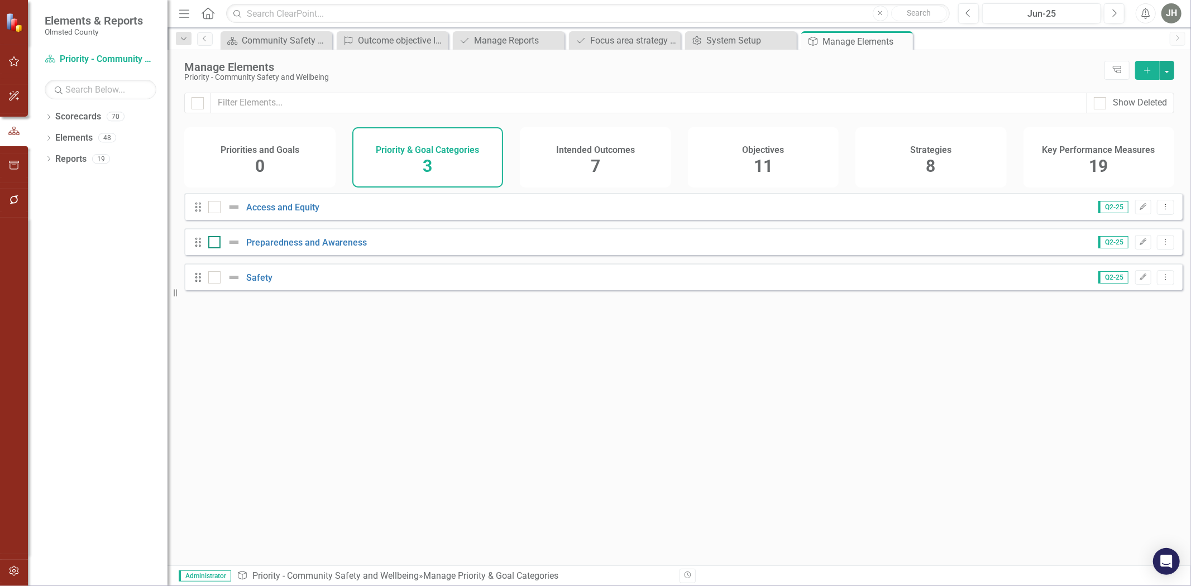
click at [233, 249] on img at bounding box center [233, 242] width 13 height 13
click at [215, 243] on input "checkbox" at bounding box center [211, 239] width 7 height 7
click at [233, 249] on img at bounding box center [233, 242] width 13 height 13
click at [215, 243] on input "checkbox" at bounding box center [211, 239] width 7 height 7
checkbox input "false"
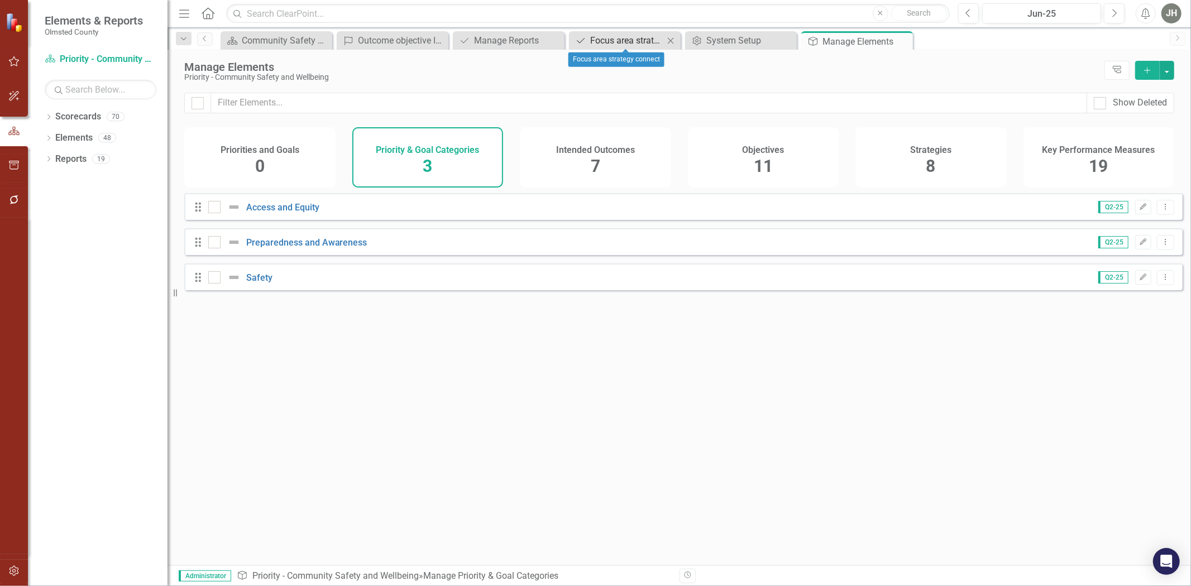
click at [610, 41] on div "Focus area strategy connect" at bounding box center [627, 40] width 74 height 14
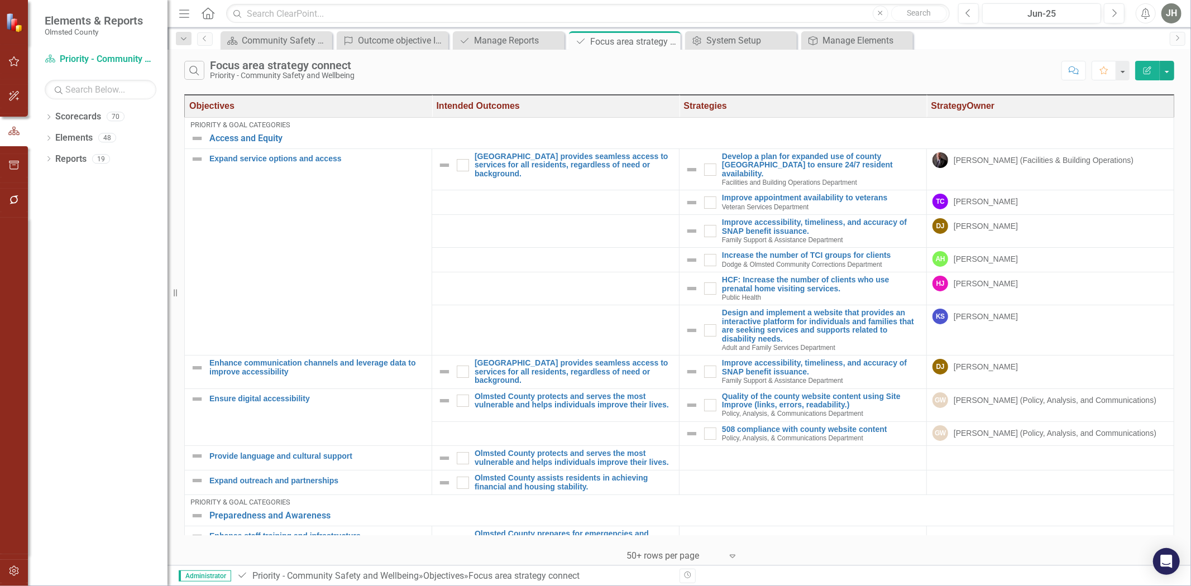
click at [1148, 68] on icon "button" at bounding box center [1147, 70] width 8 height 8
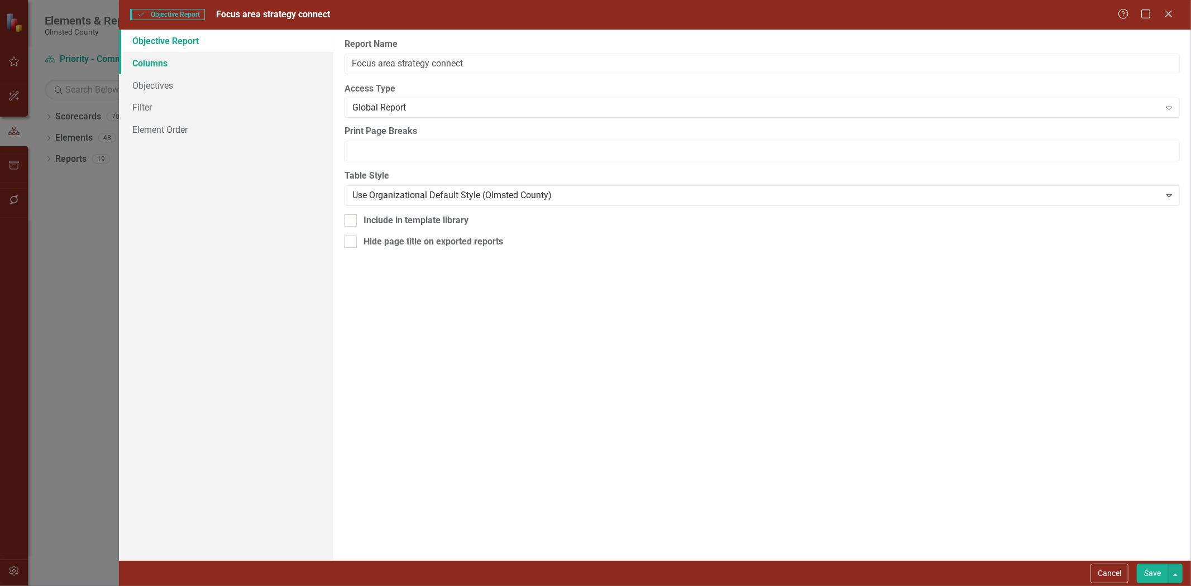
click at [155, 58] on link "Columns" at bounding box center [226, 63] width 214 height 22
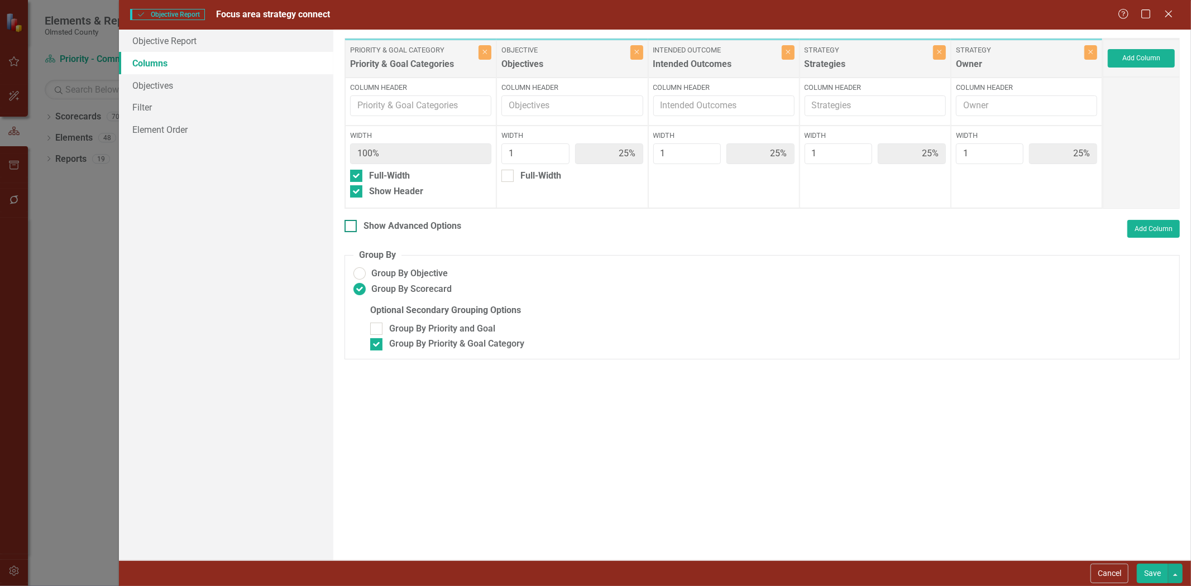
click at [351, 227] on div at bounding box center [350, 226] width 12 height 12
click at [351, 227] on input "Show Advanced Options" at bounding box center [347, 223] width 7 height 7
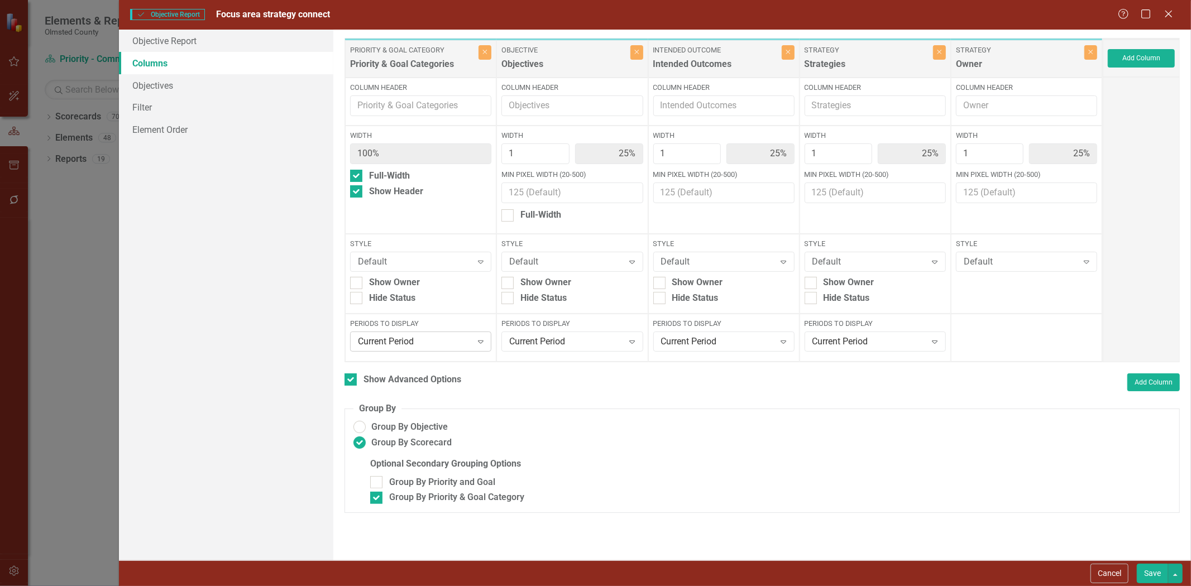
click at [486, 343] on icon "Expand" at bounding box center [480, 341] width 11 height 9
click at [467, 254] on div "Default Expand" at bounding box center [420, 262] width 141 height 20
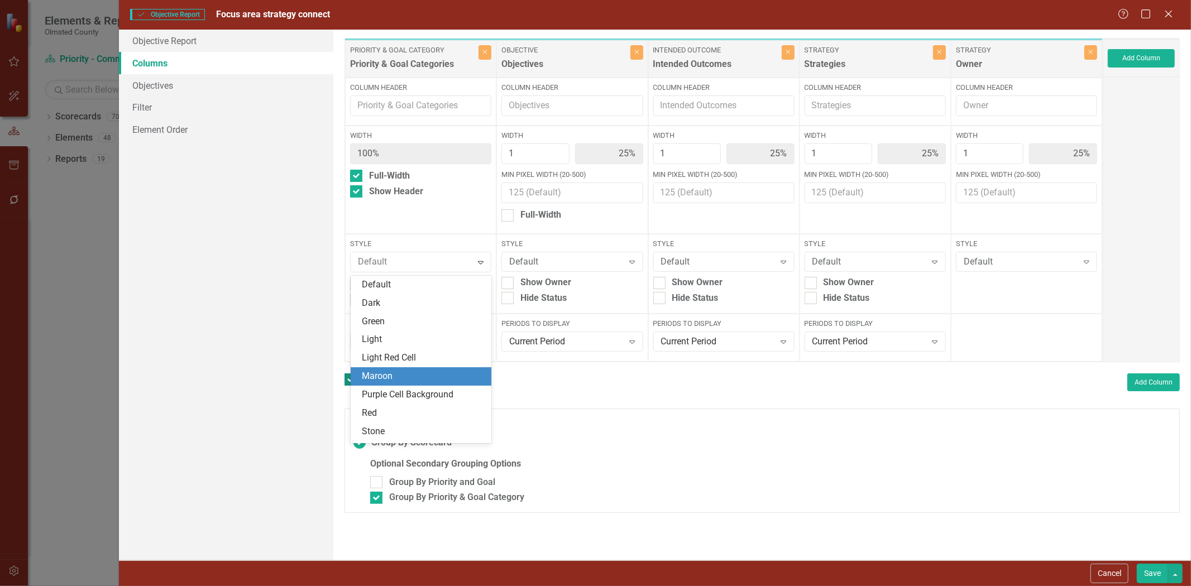
click at [403, 376] on div "Maroon" at bounding box center [423, 376] width 123 height 13
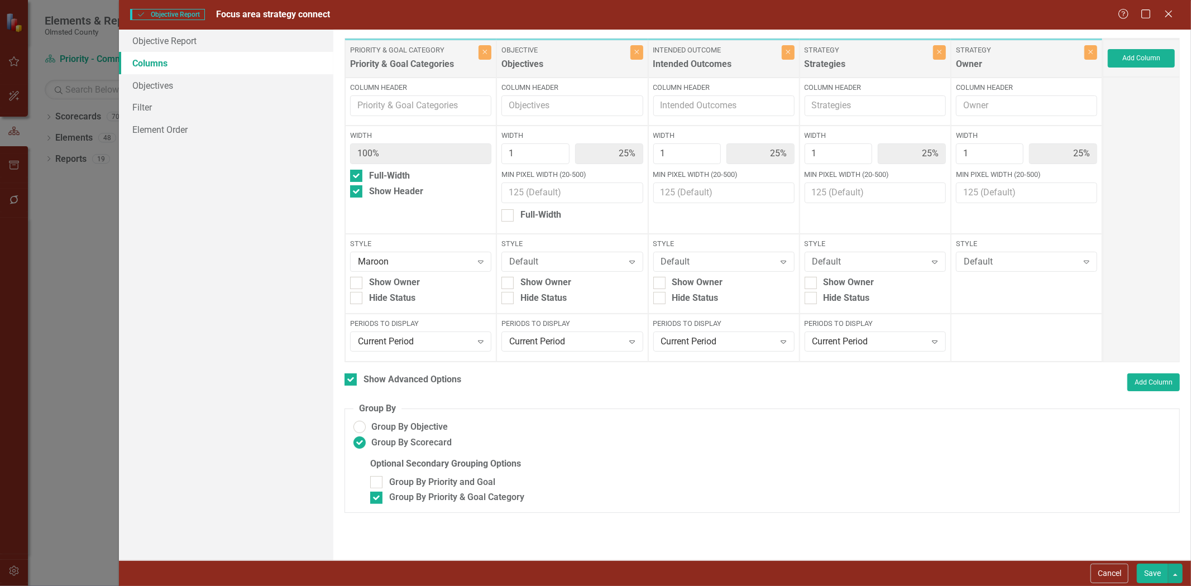
click at [1147, 573] on button "Save" at bounding box center [1152, 574] width 31 height 20
checkbox input "false"
radio input "false"
checkbox input "false"
radio input "true"
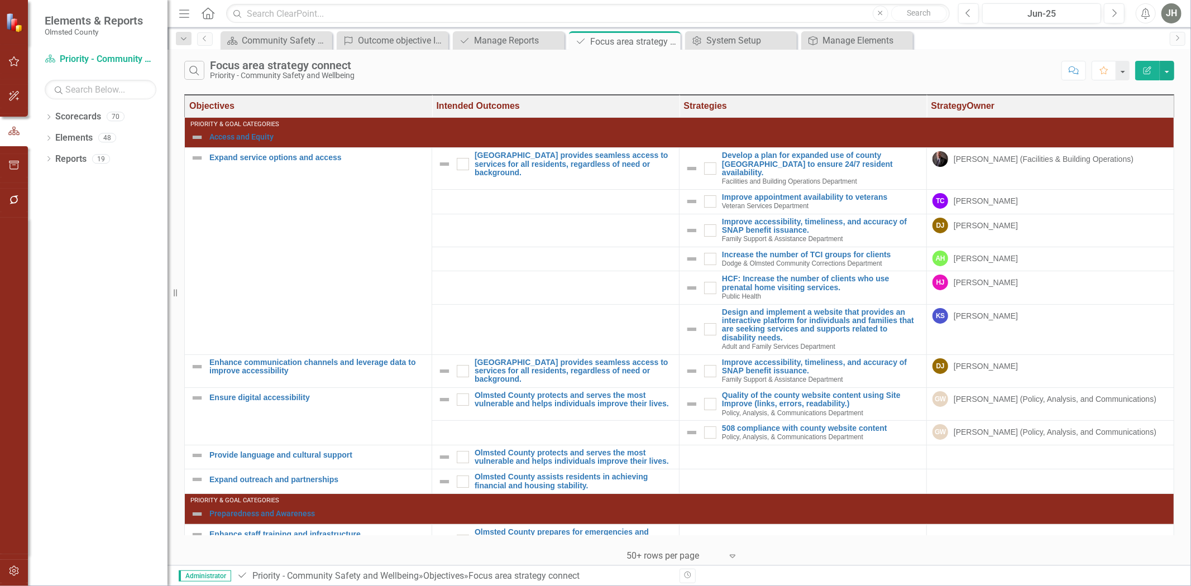
click at [1148, 74] on icon "Edit Report" at bounding box center [1147, 70] width 10 height 8
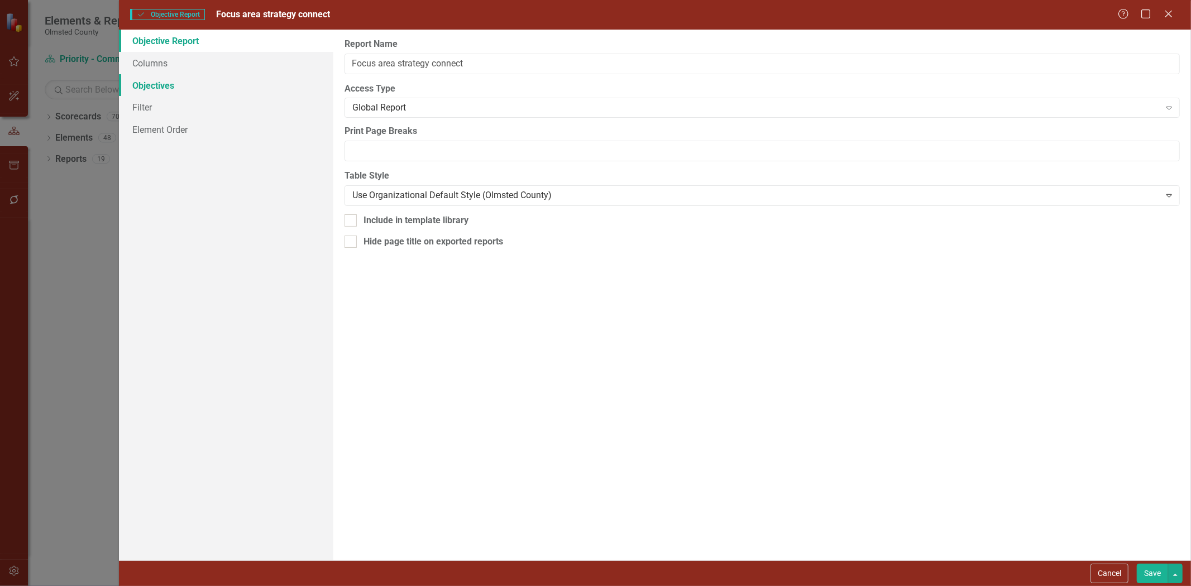
click at [158, 81] on link "Objectives" at bounding box center [226, 85] width 214 height 22
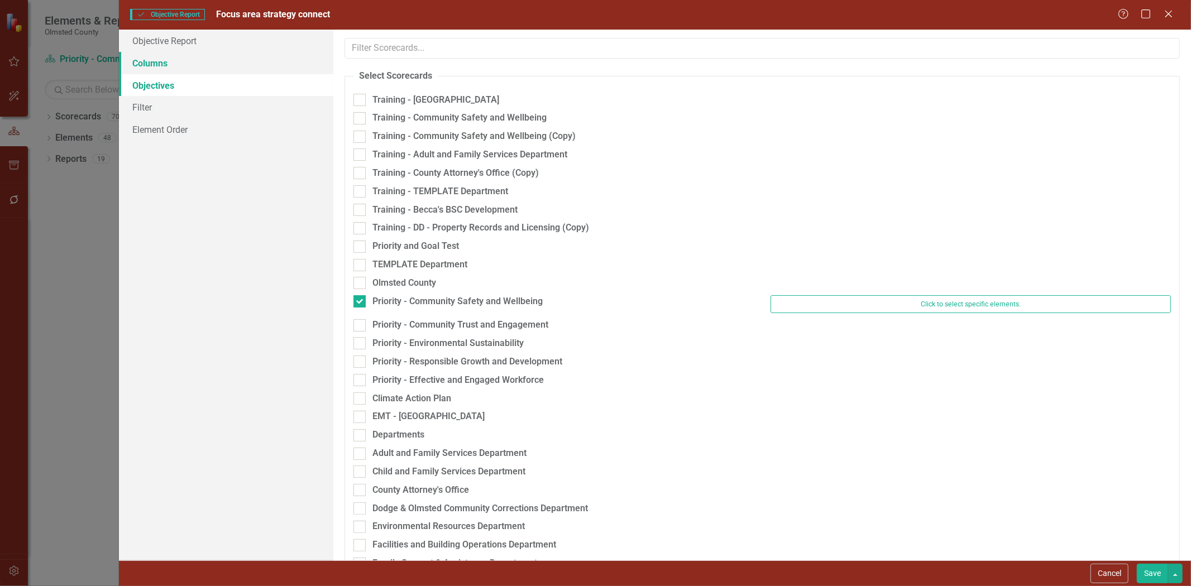
click at [162, 60] on link "Columns" at bounding box center [226, 63] width 214 height 22
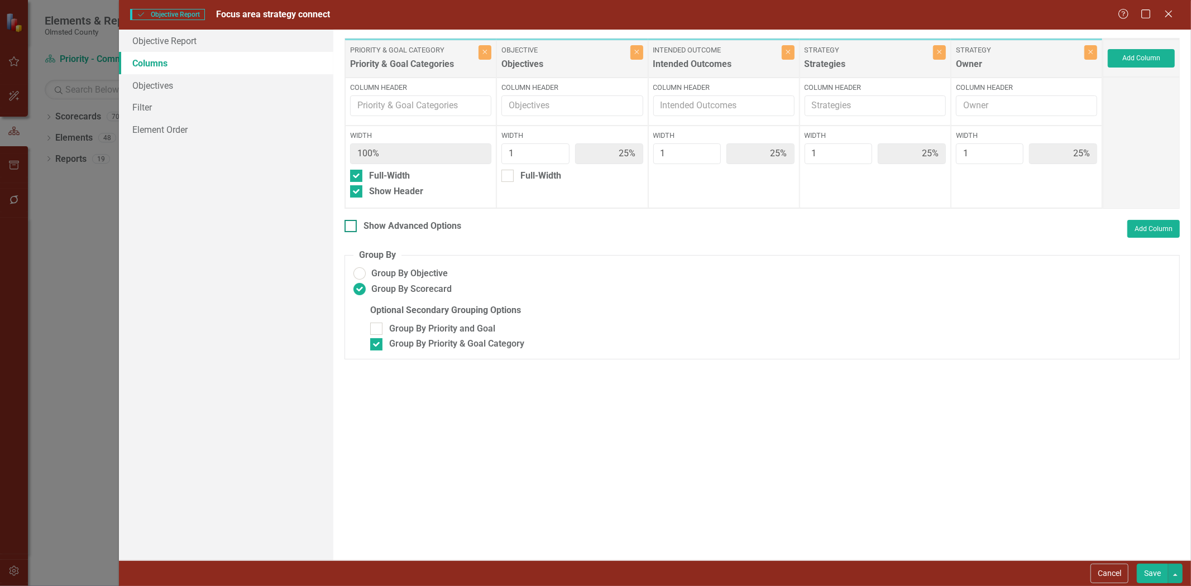
click at [360, 221] on div "Show Advanced Options" at bounding box center [402, 226] width 117 height 13
click at [352, 221] on input "Show Advanced Options" at bounding box center [347, 223] width 7 height 7
checkbox input "true"
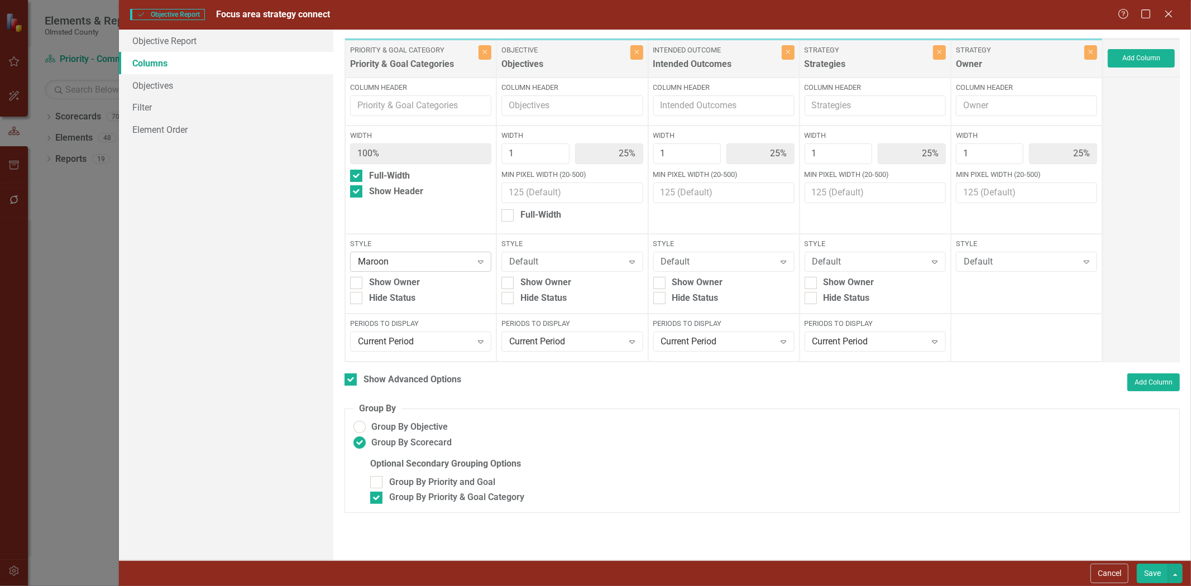
click at [476, 263] on icon "Expand" at bounding box center [480, 261] width 11 height 9
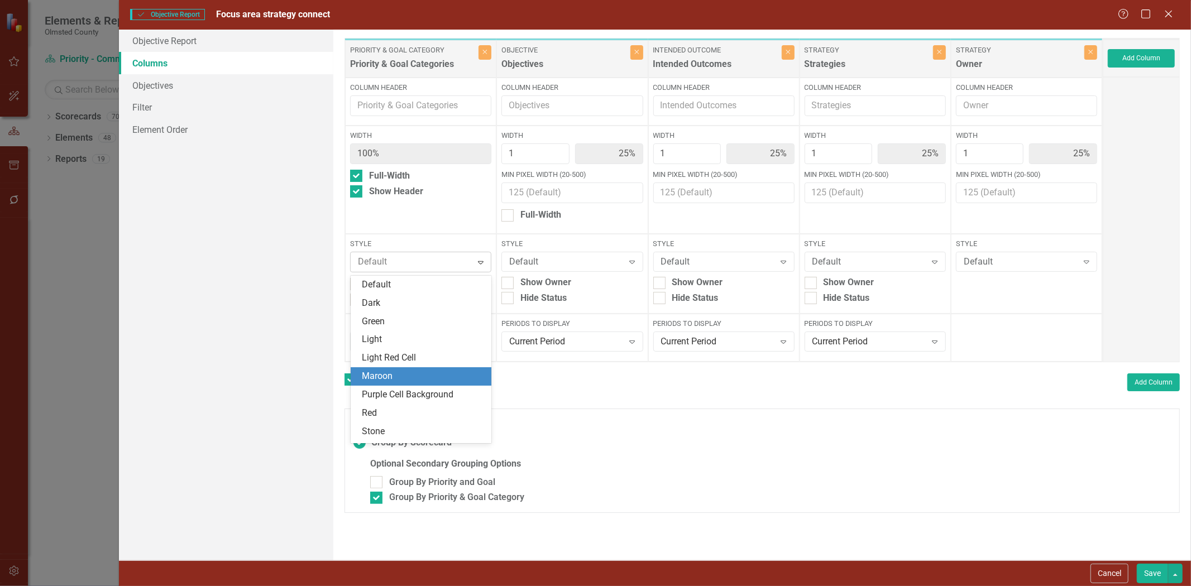
scroll to position [15, 0]
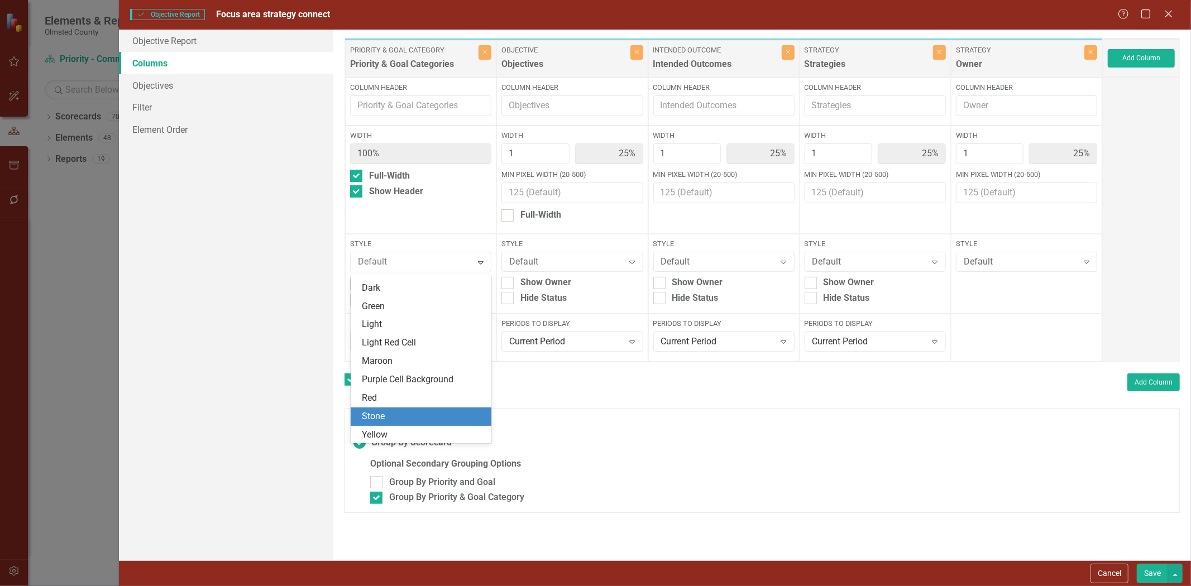
click at [387, 413] on div "Stone" at bounding box center [423, 416] width 123 height 13
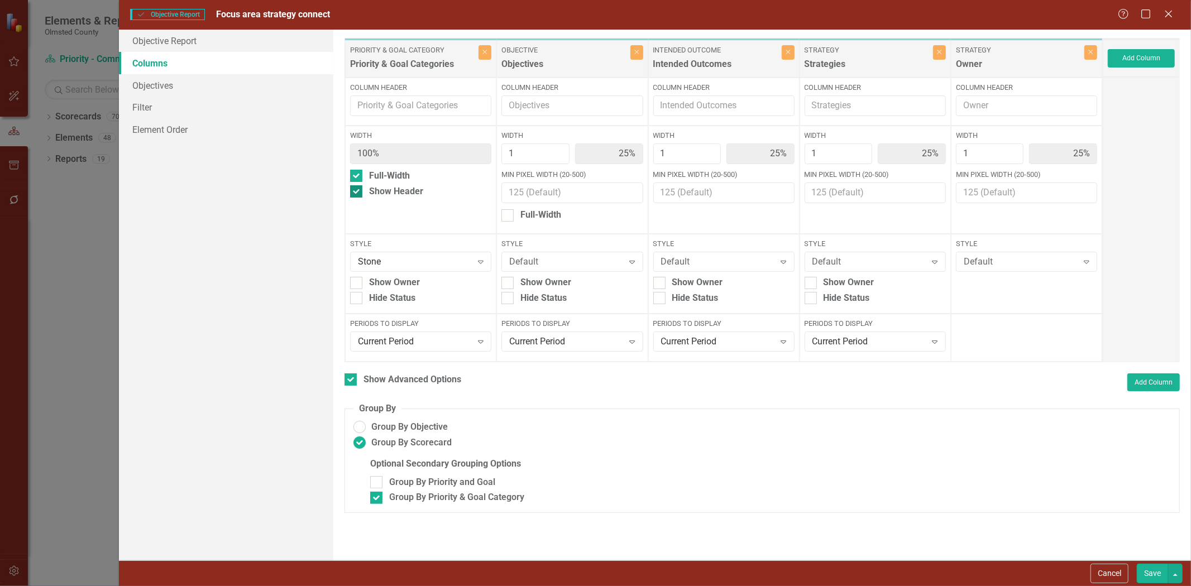
click at [358, 191] on div at bounding box center [356, 191] width 12 height 12
click at [357, 191] on input "Show Header" at bounding box center [353, 188] width 7 height 7
checkbox input "false"
click at [1153, 569] on button "Save" at bounding box center [1152, 574] width 31 height 20
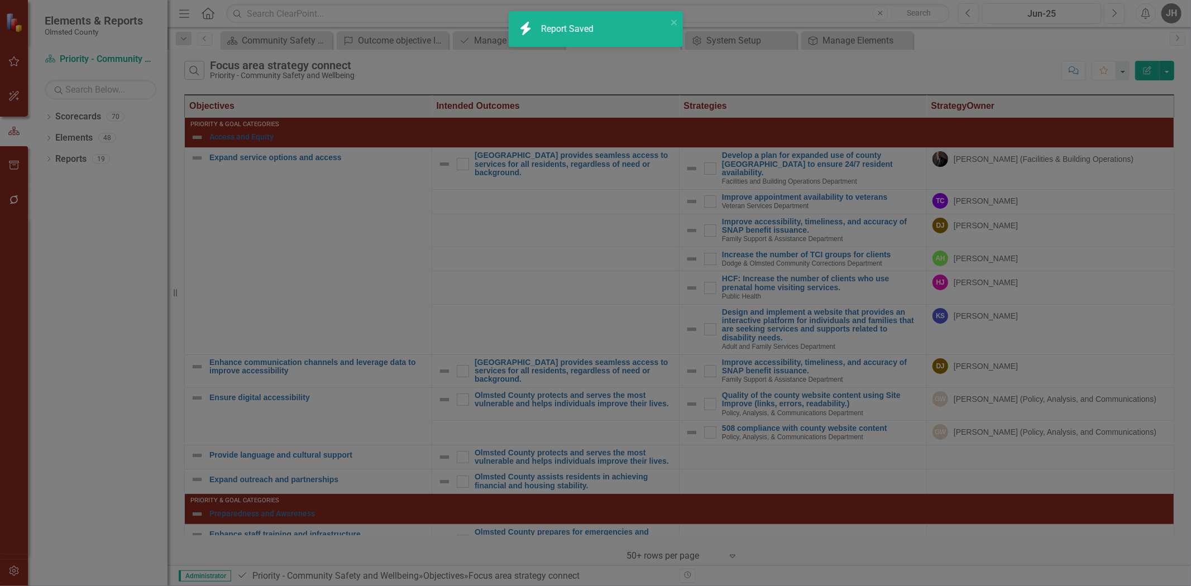
checkbox input "false"
radio input "false"
checkbox input "false"
radio input "true"
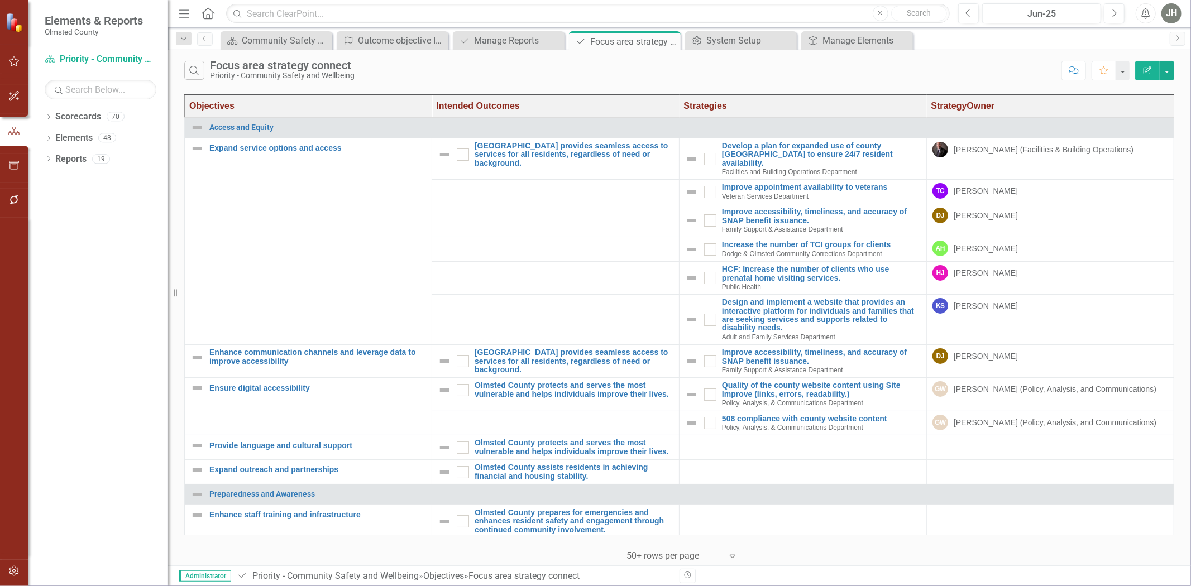
click at [1145, 69] on icon "Edit Report" at bounding box center [1147, 70] width 10 height 8
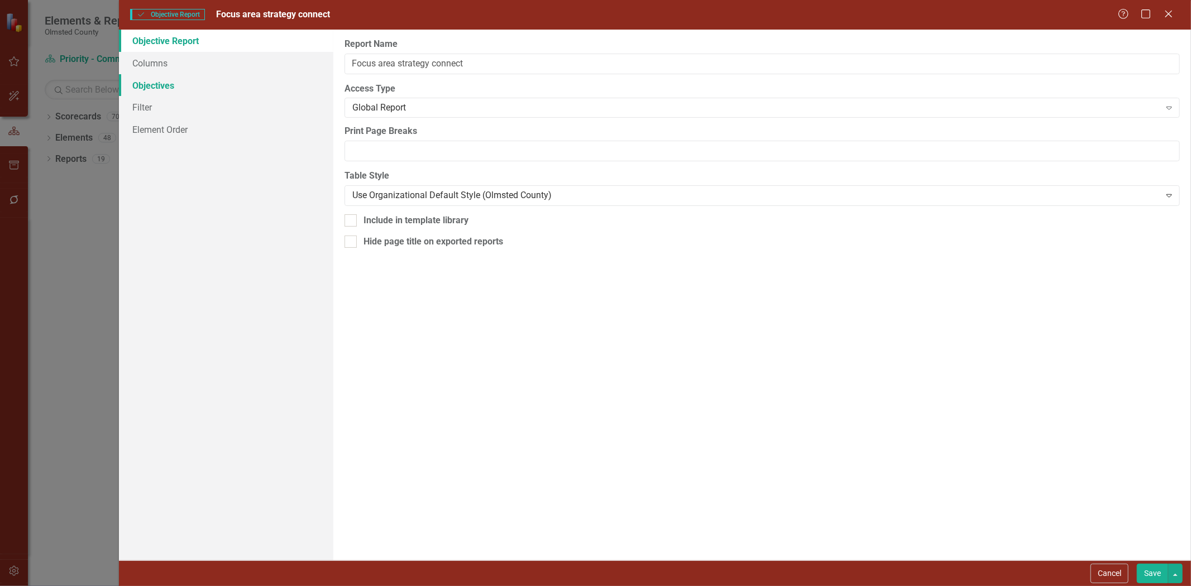
click at [164, 83] on link "Objectives" at bounding box center [226, 85] width 214 height 22
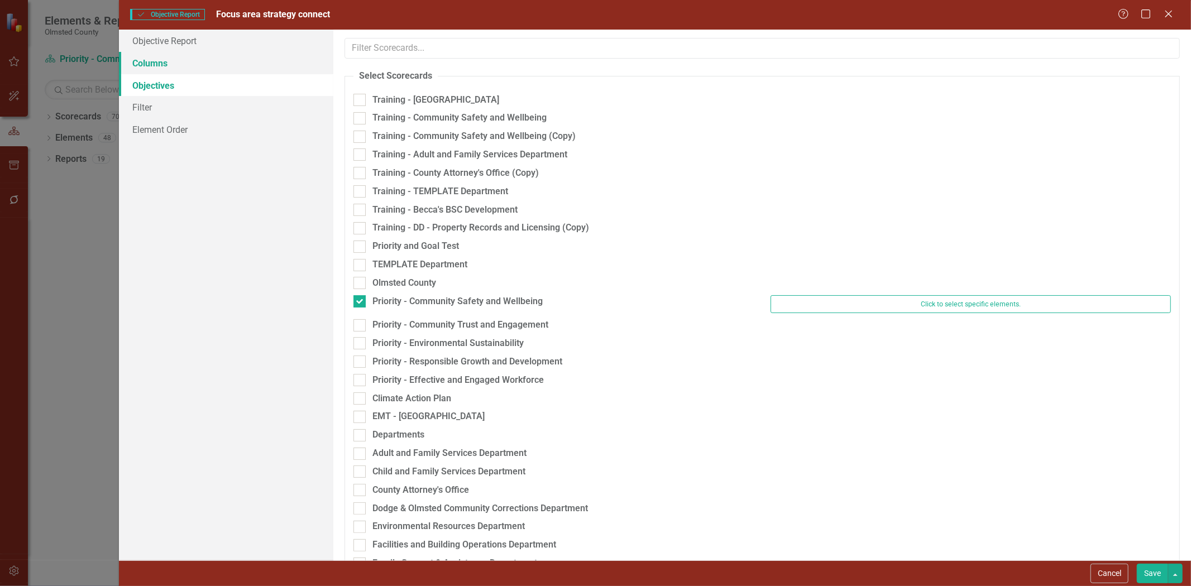
click at [156, 58] on link "Columns" at bounding box center [226, 63] width 214 height 22
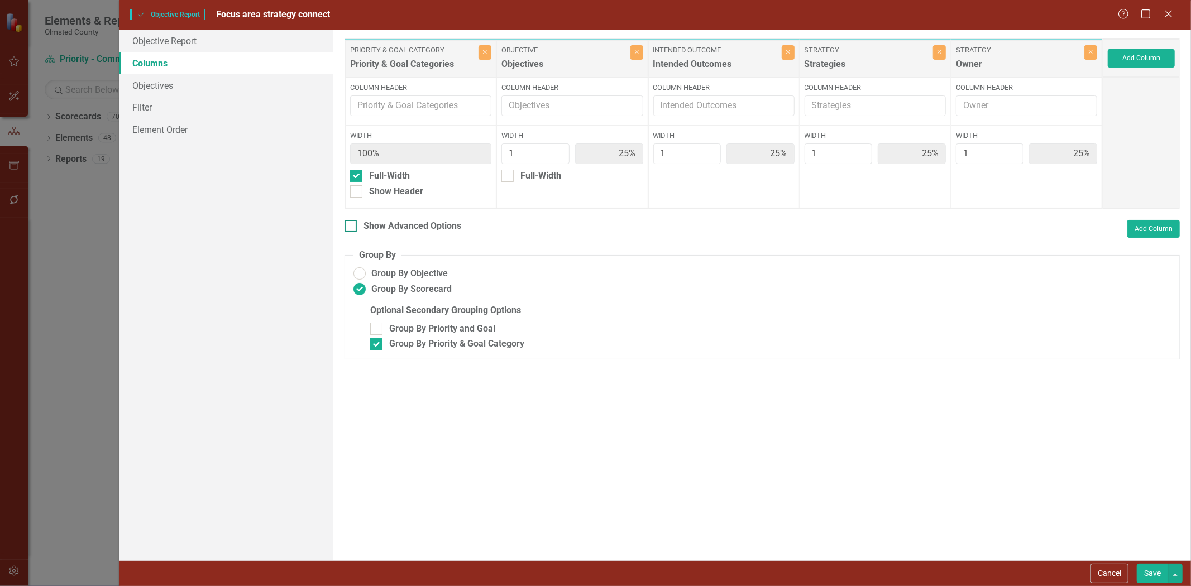
click at [354, 221] on div at bounding box center [350, 226] width 12 height 12
click at [352, 221] on input "Show Advanced Options" at bounding box center [347, 223] width 7 height 7
checkbox input "true"
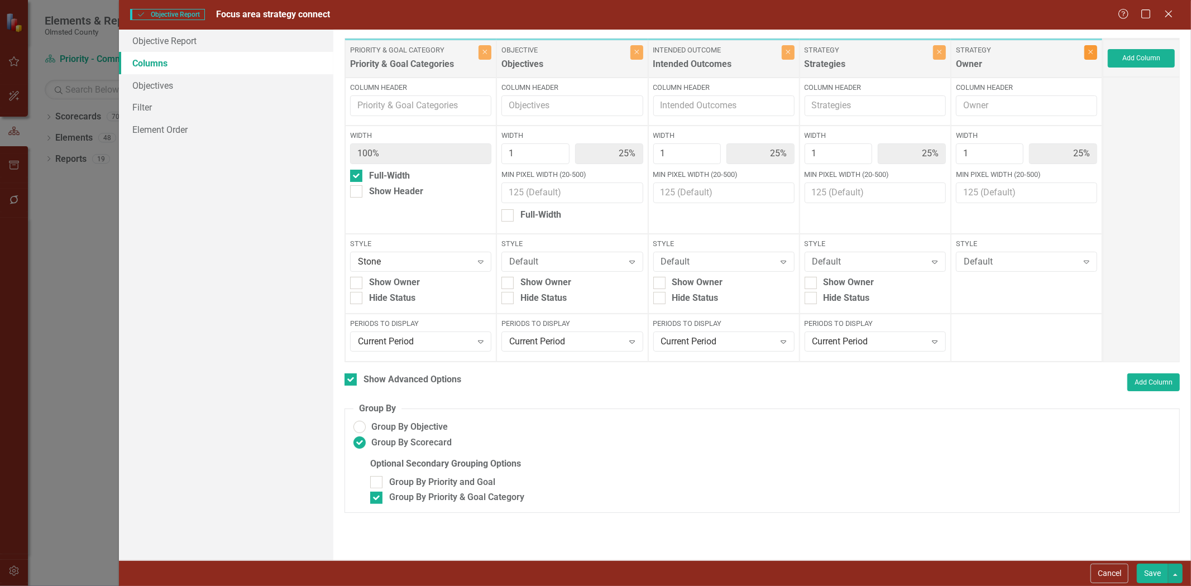
click at [1090, 54] on icon "button" at bounding box center [1091, 52] width 4 height 4
type input "33%"
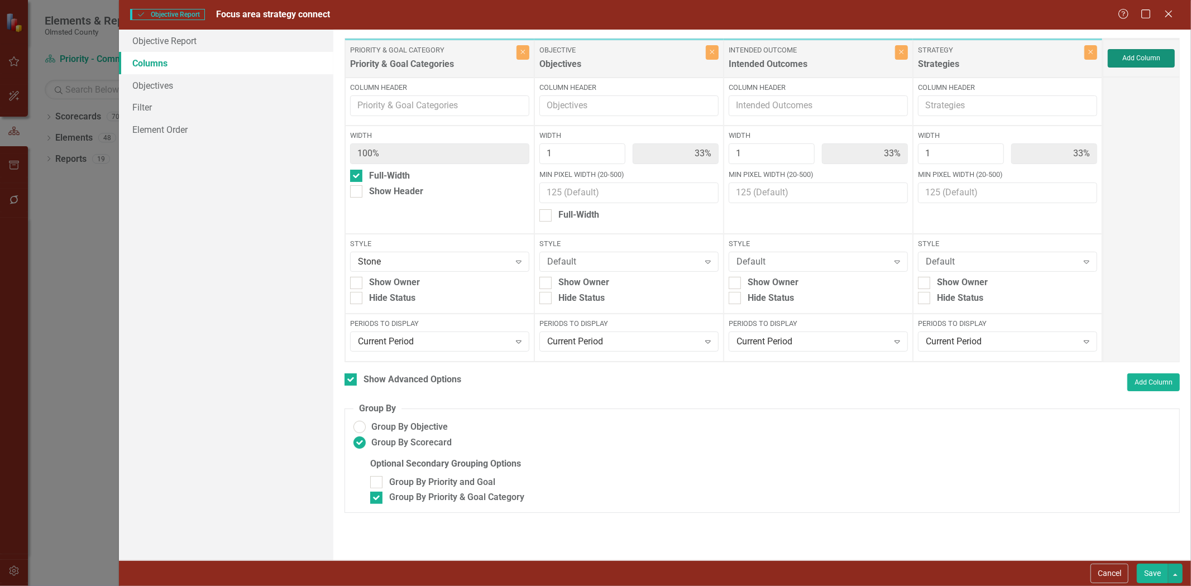
click at [1136, 55] on button "Add Column" at bounding box center [1141, 58] width 67 height 18
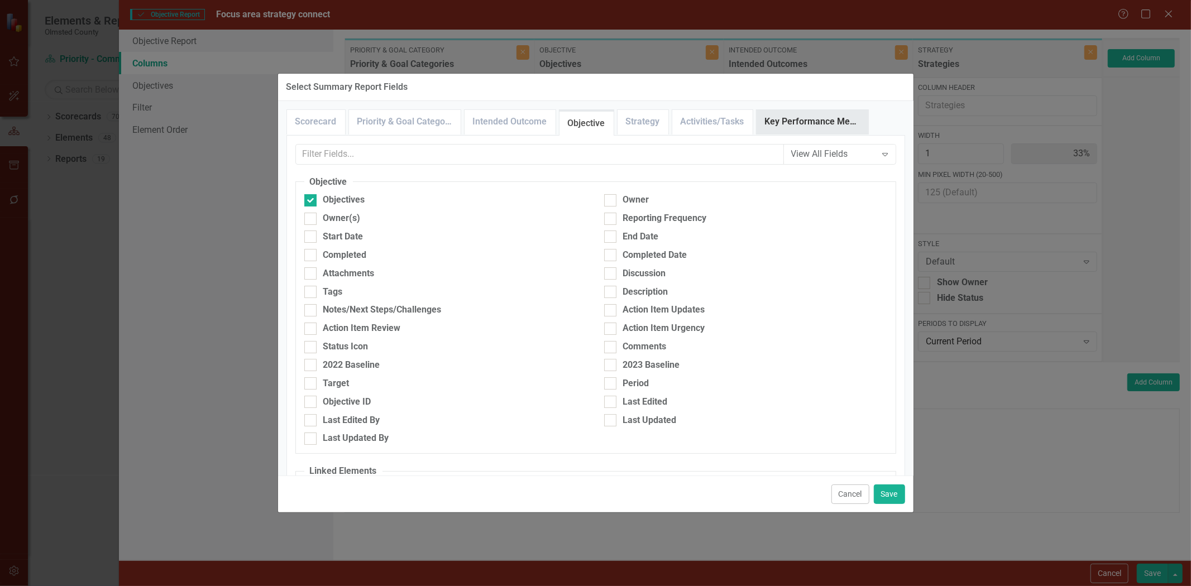
click at [774, 122] on link "Key Performance Measure" at bounding box center [812, 122] width 112 height 24
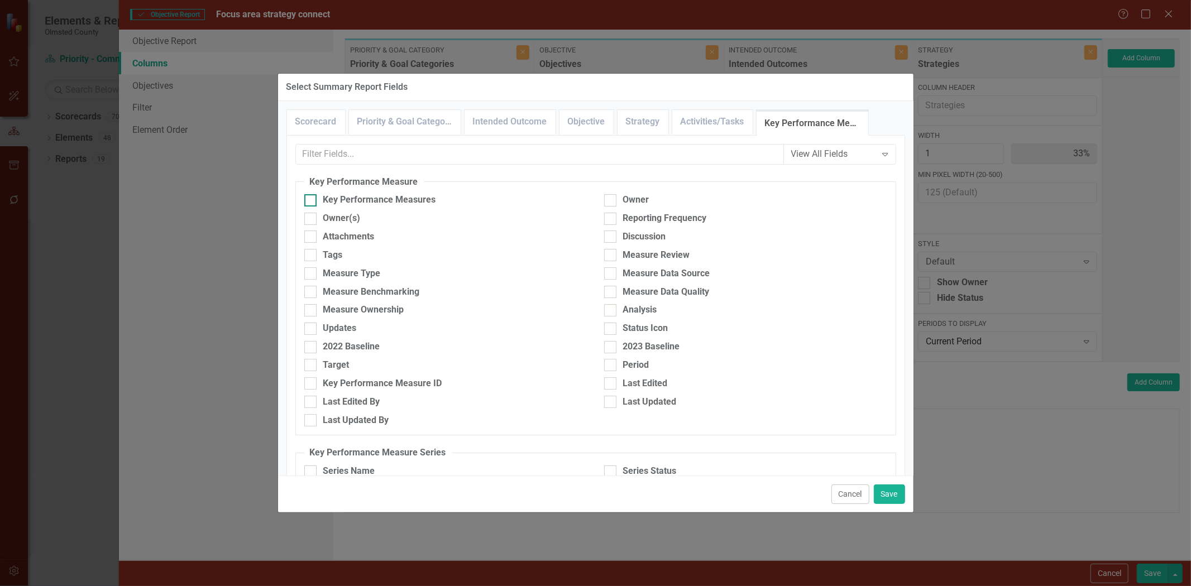
click at [309, 202] on input "Key Performance Measures" at bounding box center [307, 197] width 7 height 7
checkbox input "true"
click at [890, 494] on button "Save" at bounding box center [889, 495] width 31 height 20
type input "25%"
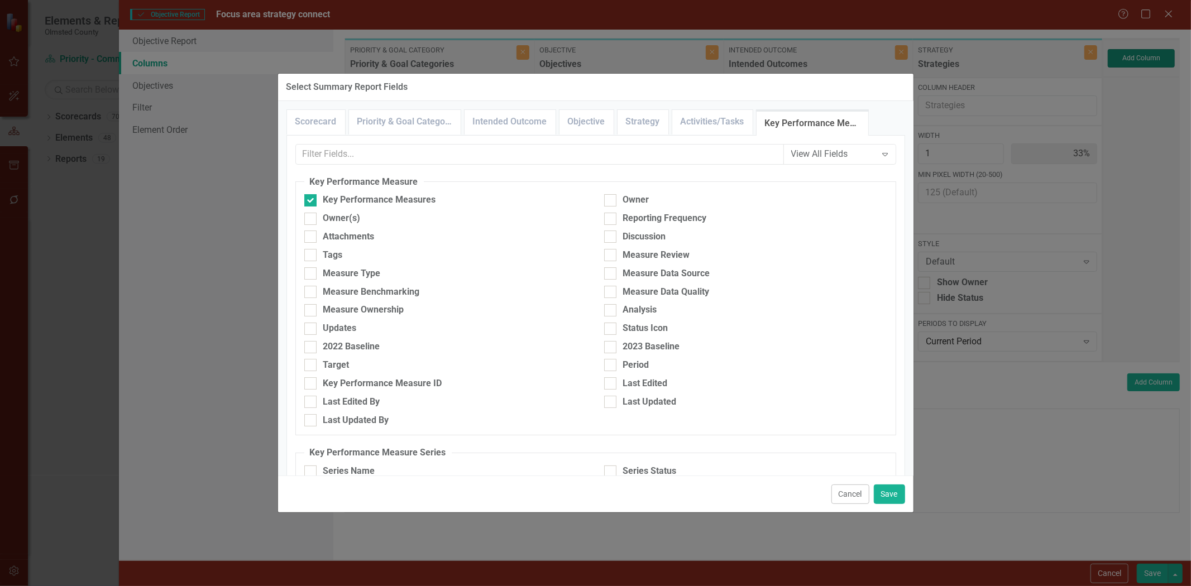
type input "25%"
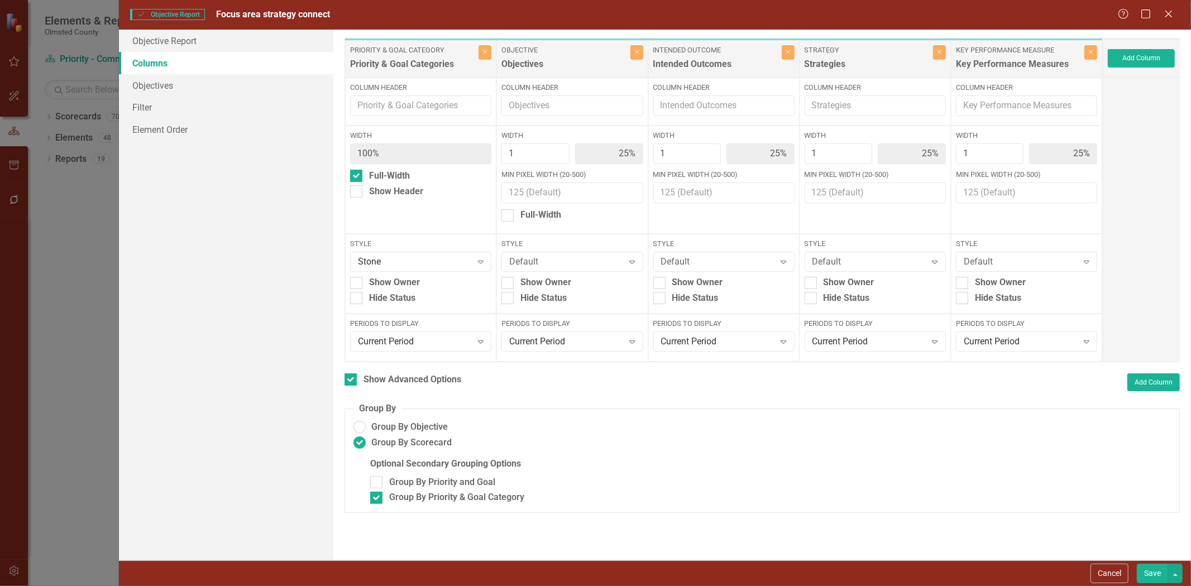
click at [1146, 569] on button "Save" at bounding box center [1152, 574] width 31 height 20
checkbox input "false"
radio input "false"
checkbox input "false"
radio input "true"
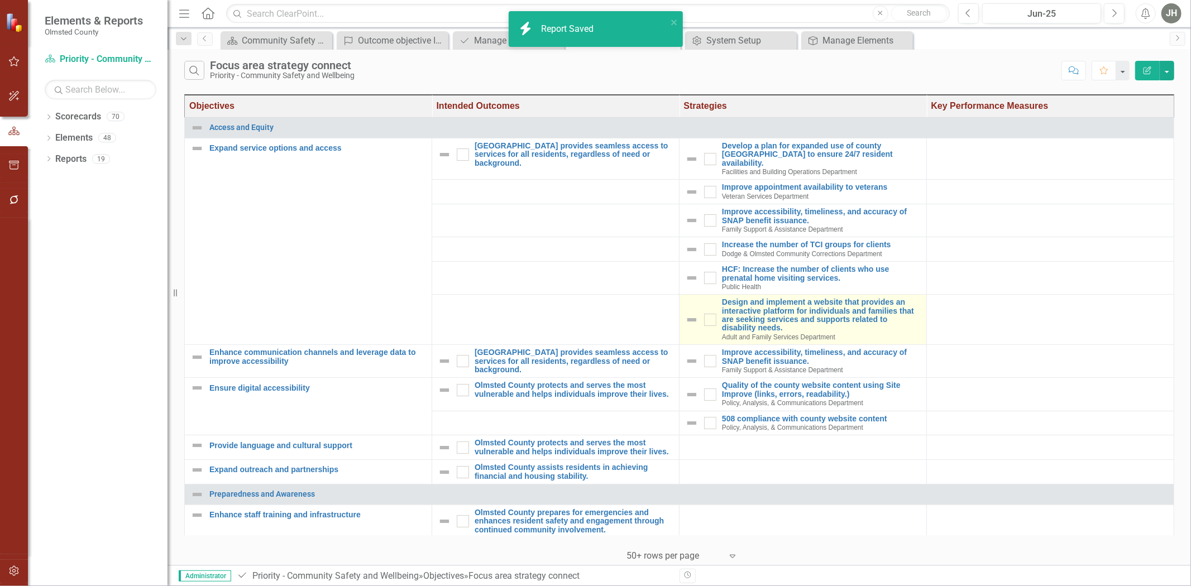
checkbox input "false"
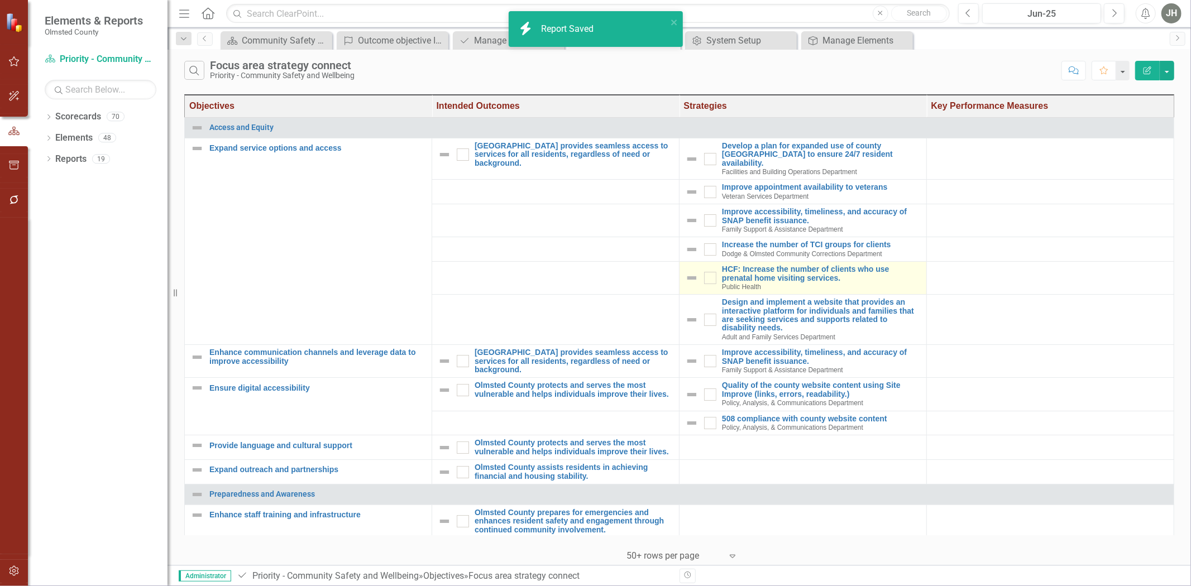
checkbox input "true"
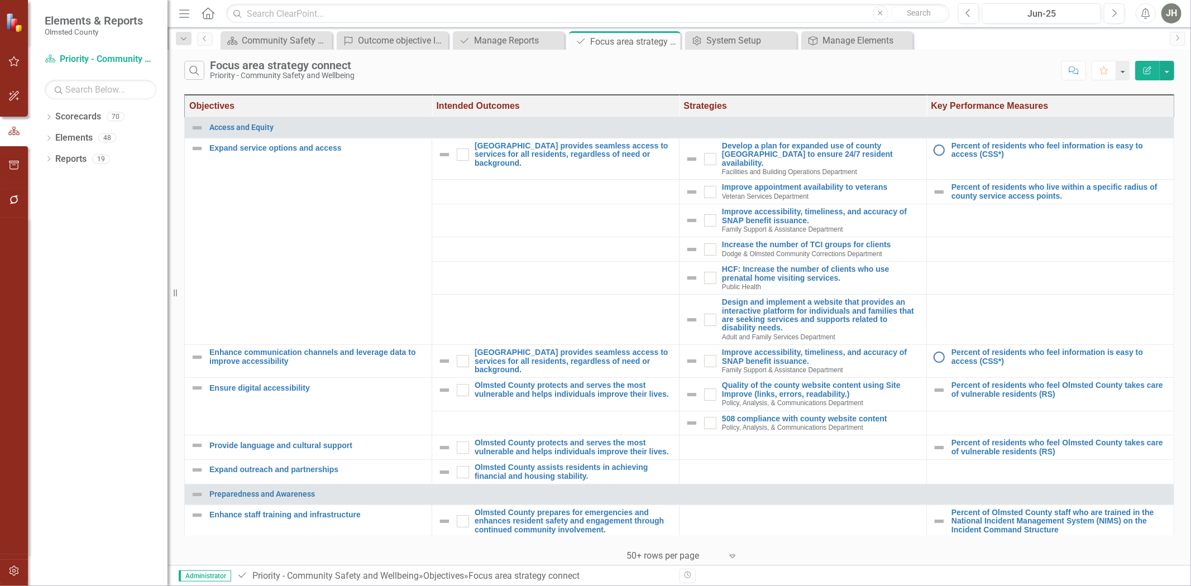
click at [1151, 67] on icon "Edit Report" at bounding box center [1147, 70] width 10 height 8
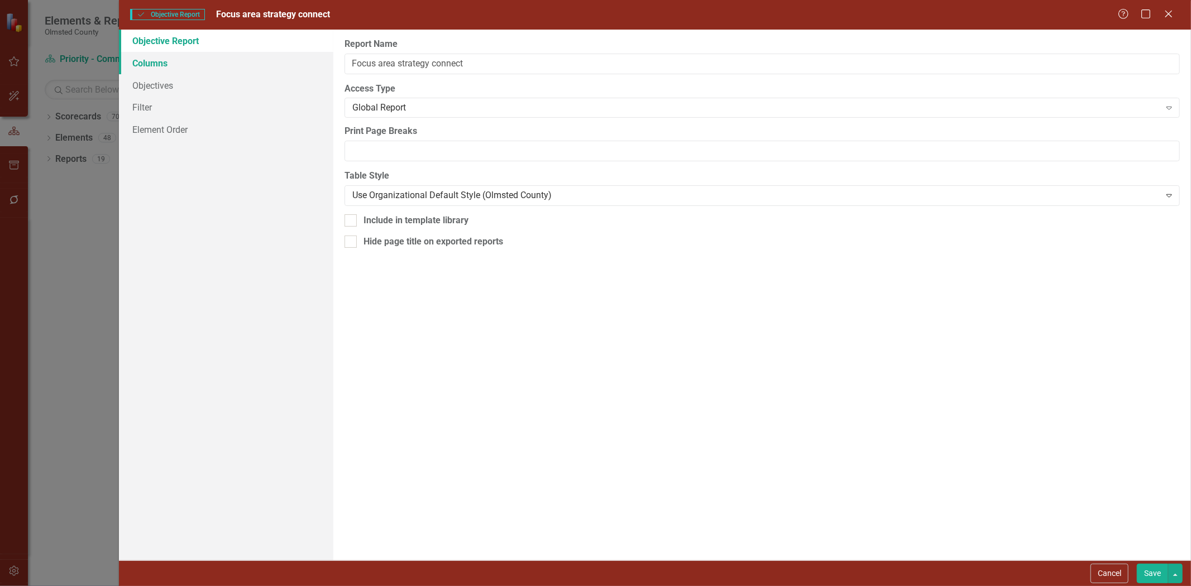
click at [154, 63] on link "Columns" at bounding box center [226, 63] width 214 height 22
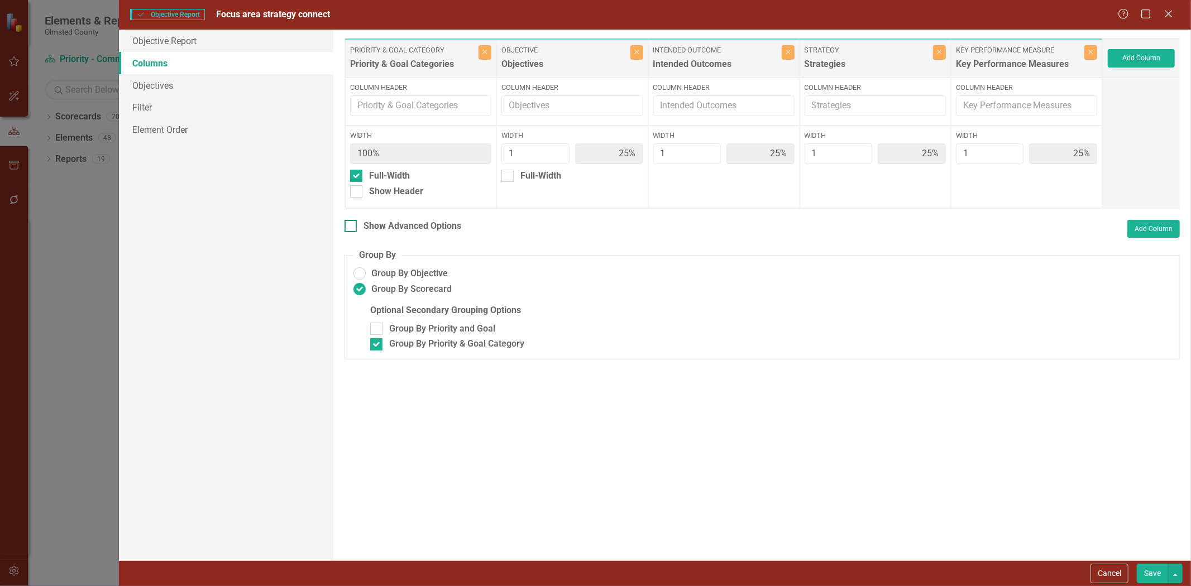
click at [353, 222] on div at bounding box center [350, 226] width 12 height 12
click at [352, 222] on input "Show Advanced Options" at bounding box center [347, 223] width 7 height 7
checkbox input "true"
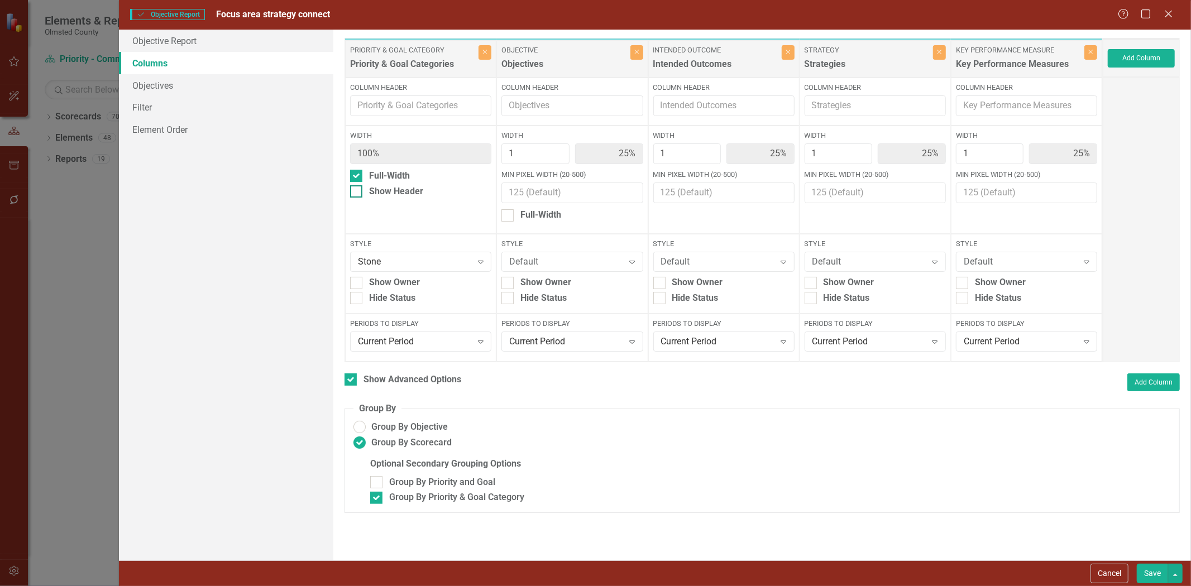
click at [356, 192] on input "Show Header" at bounding box center [353, 188] width 7 height 7
checkbox input "true"
click at [1148, 572] on button "Save" at bounding box center [1152, 574] width 31 height 20
checkbox input "false"
radio input "false"
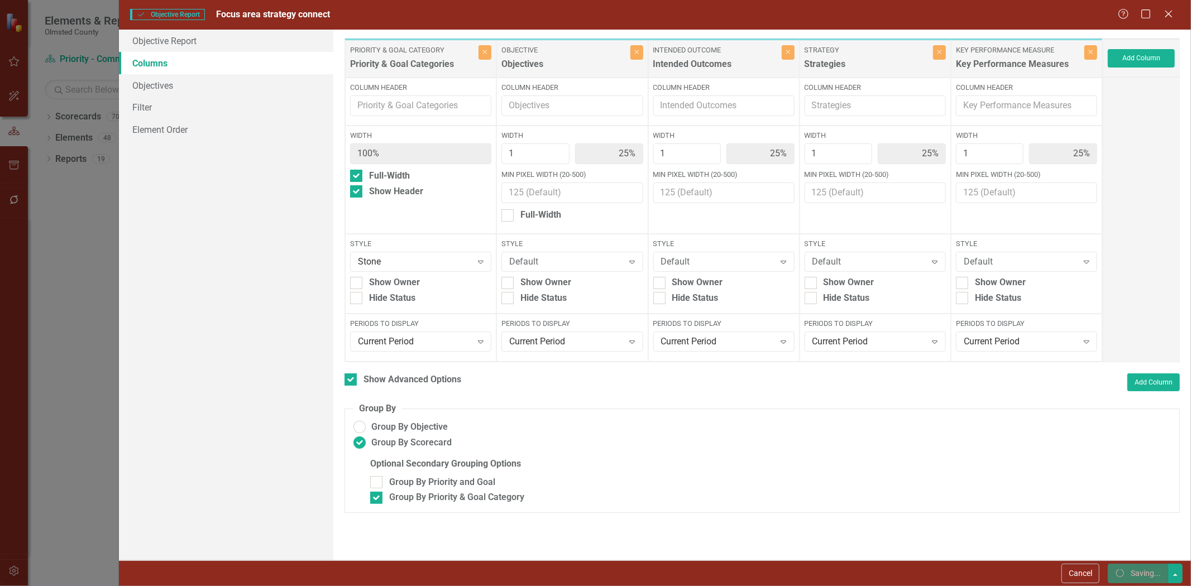
checkbox input "false"
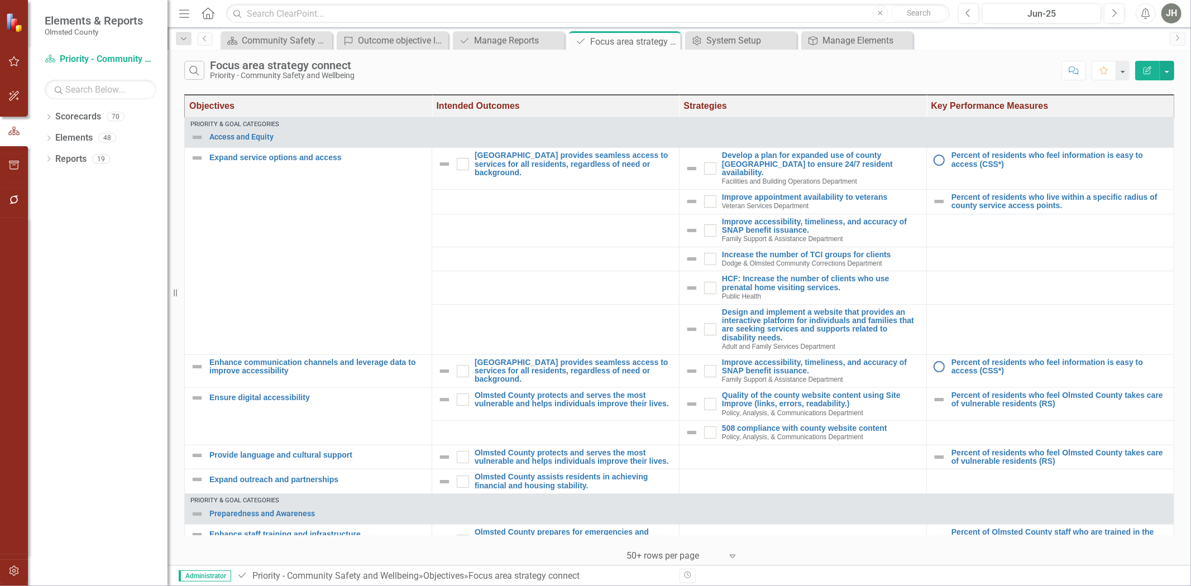
click at [1143, 73] on icon "Edit Report" at bounding box center [1147, 70] width 10 height 8
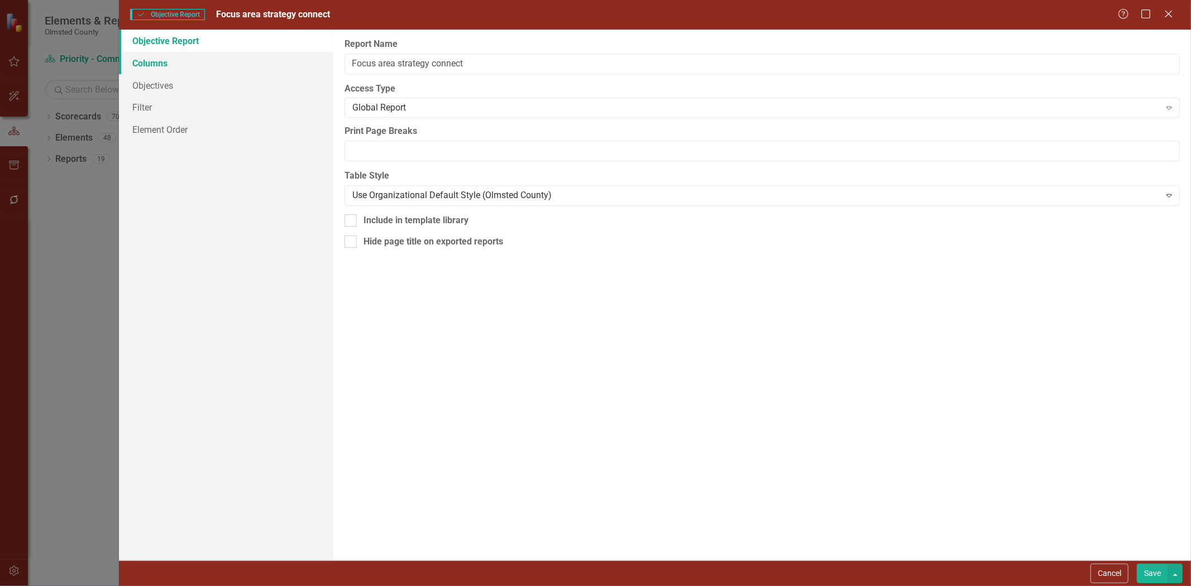
click at [141, 59] on link "Columns" at bounding box center [226, 63] width 214 height 22
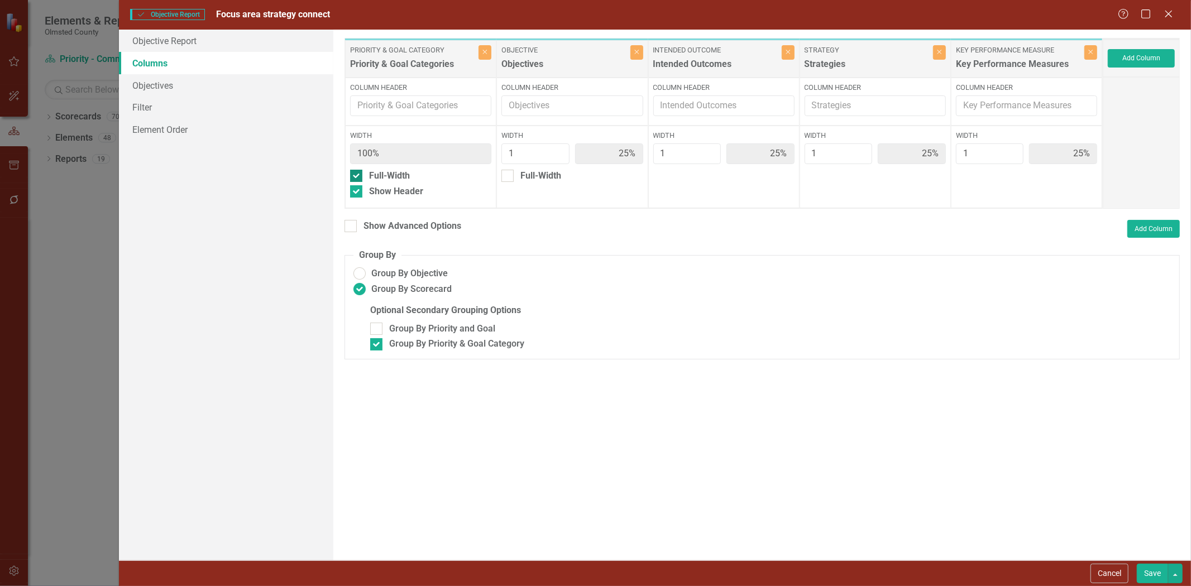
click at [360, 175] on div at bounding box center [356, 176] width 12 height 12
click at [357, 175] on input "Full-Width" at bounding box center [353, 173] width 7 height 7
checkbox input "false"
type input "20%"
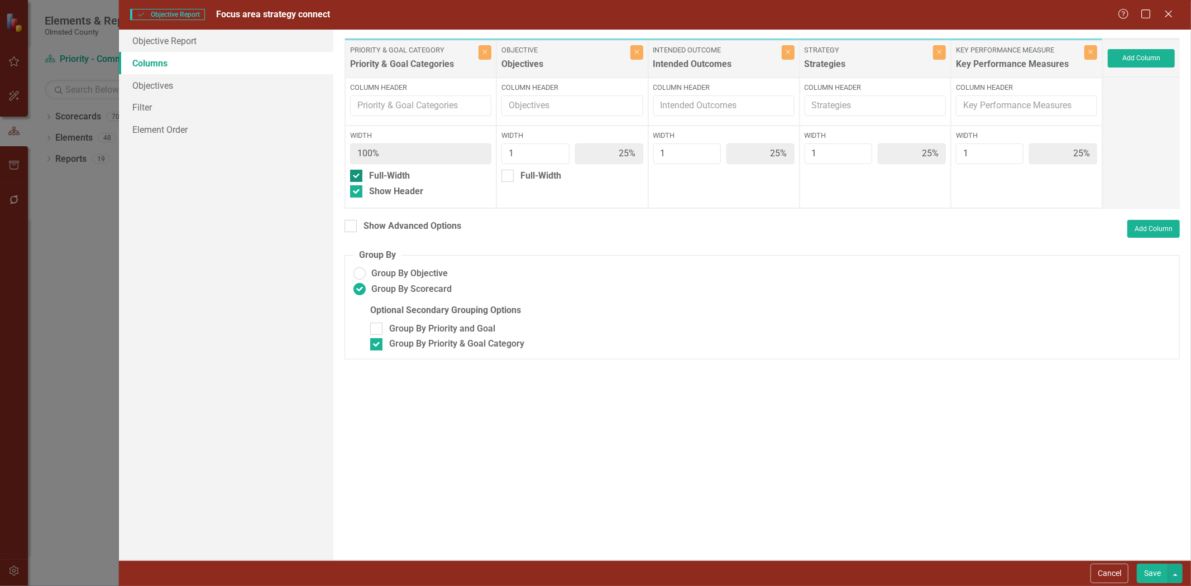
type input "20%"
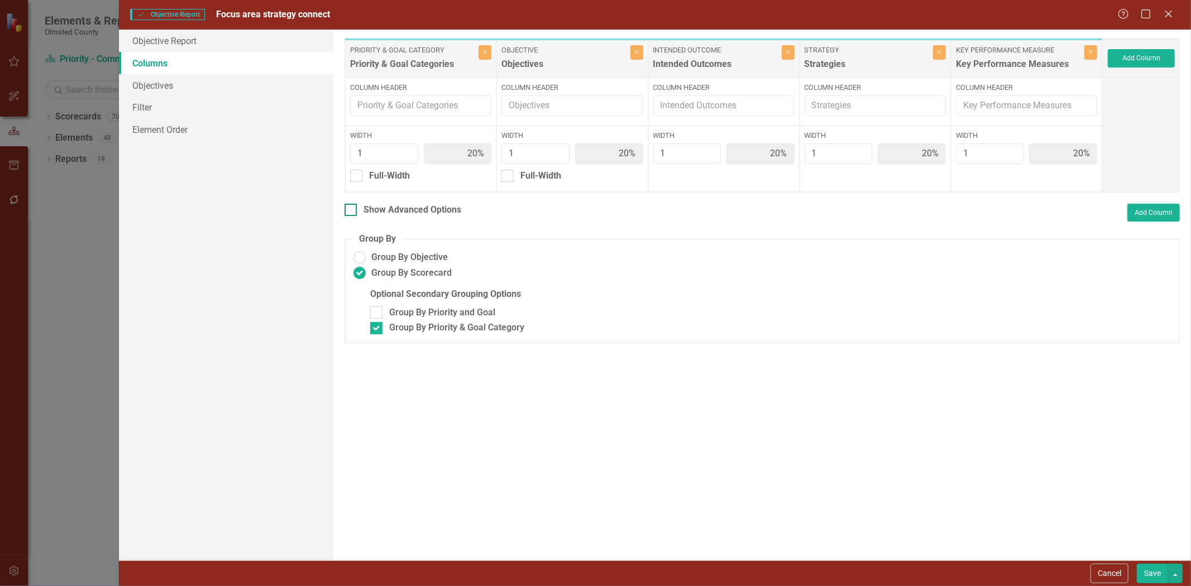
click at [350, 209] on input "Show Advanced Options" at bounding box center [347, 207] width 7 height 7
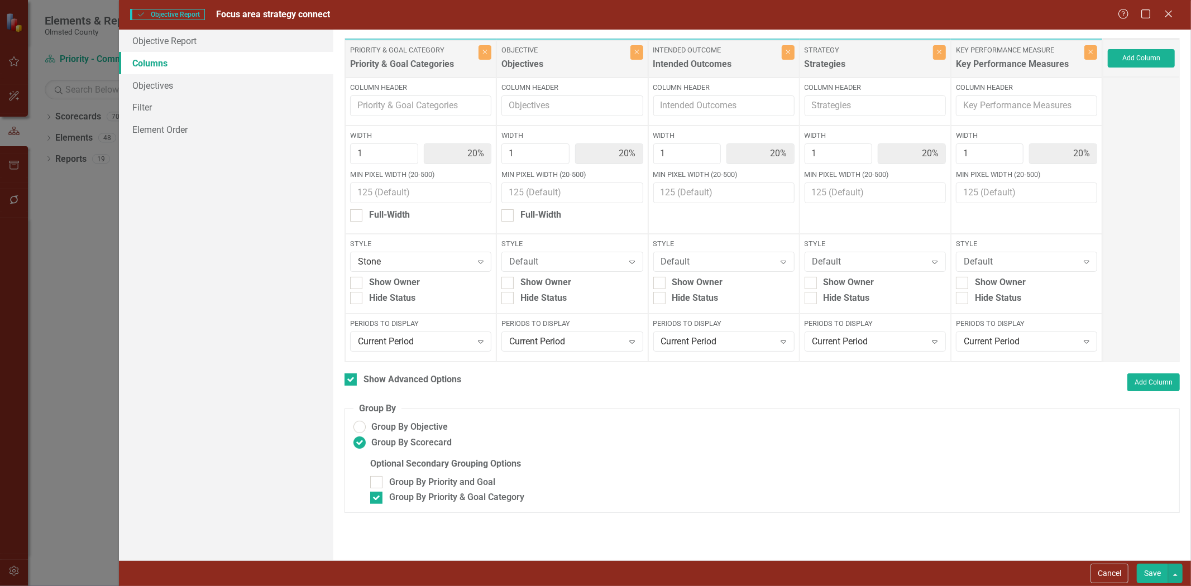
click at [1153, 570] on button "Save" at bounding box center [1152, 574] width 31 height 20
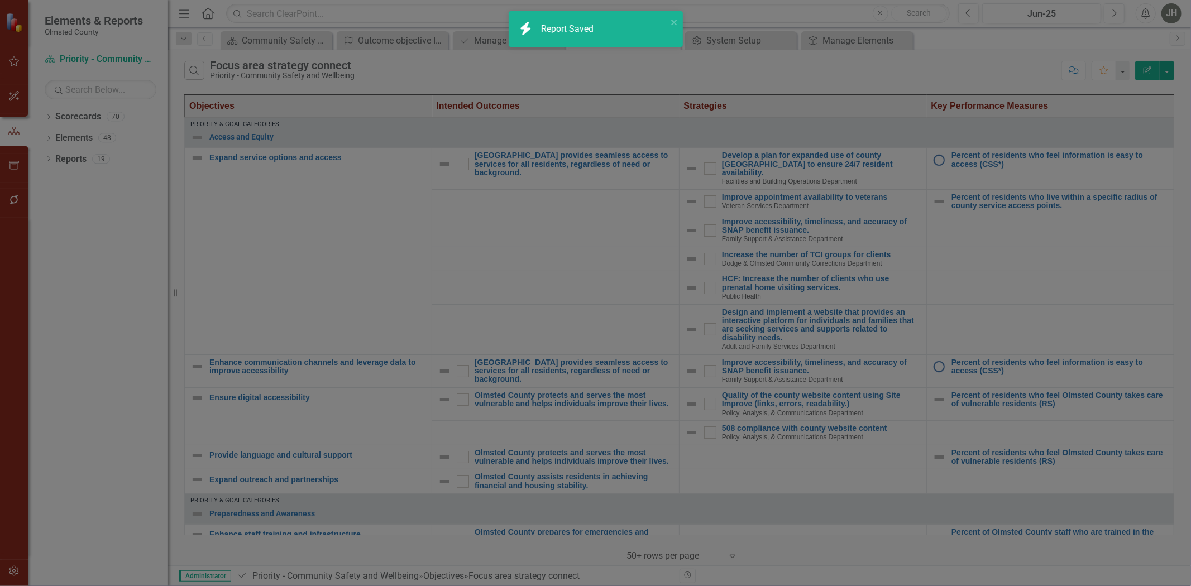
checkbox input "false"
radio input "false"
checkbox input "false"
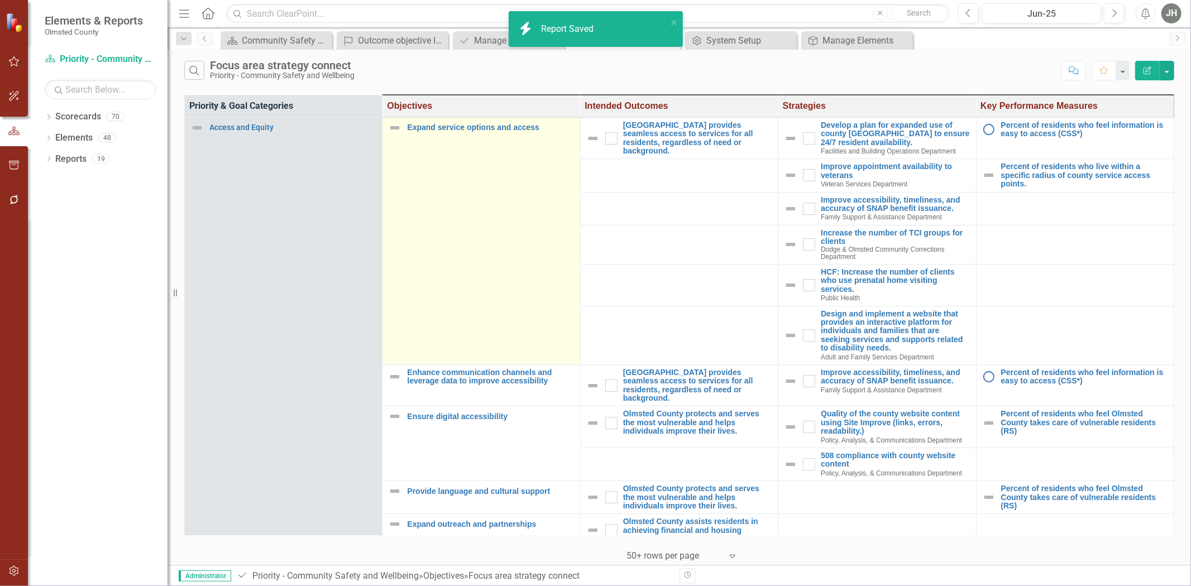
checkbox input "true"
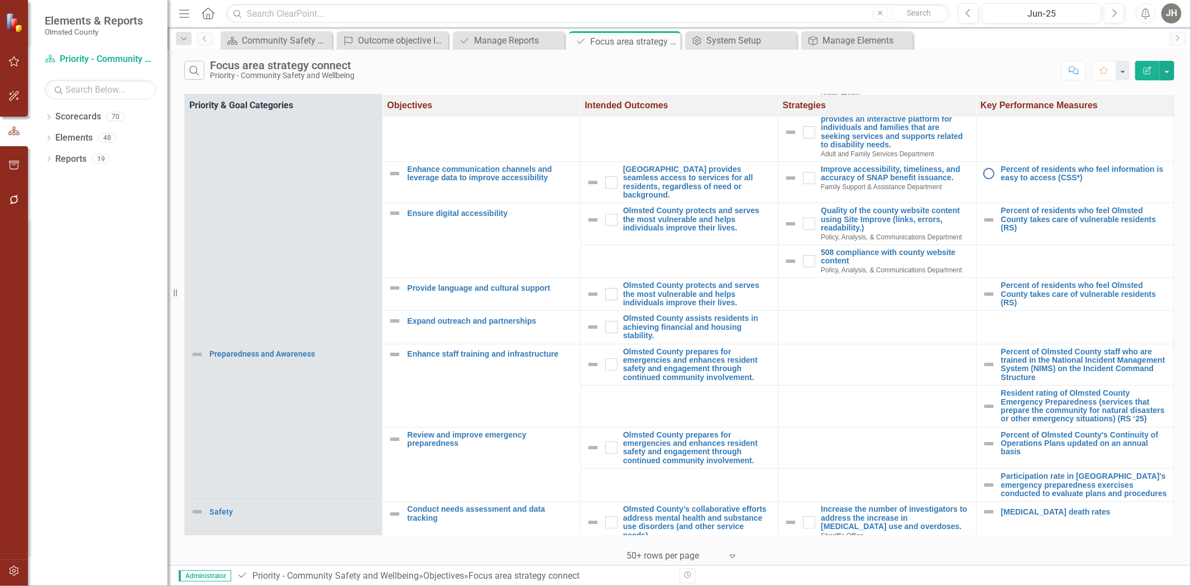
scroll to position [0, 0]
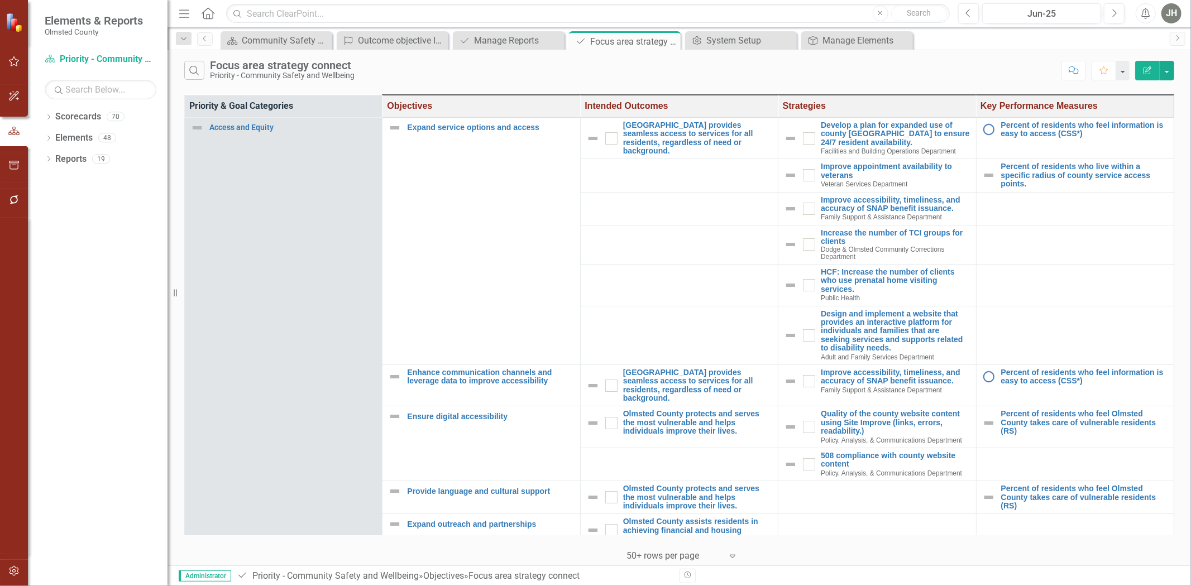
click at [1143, 73] on icon "button" at bounding box center [1147, 70] width 8 height 8
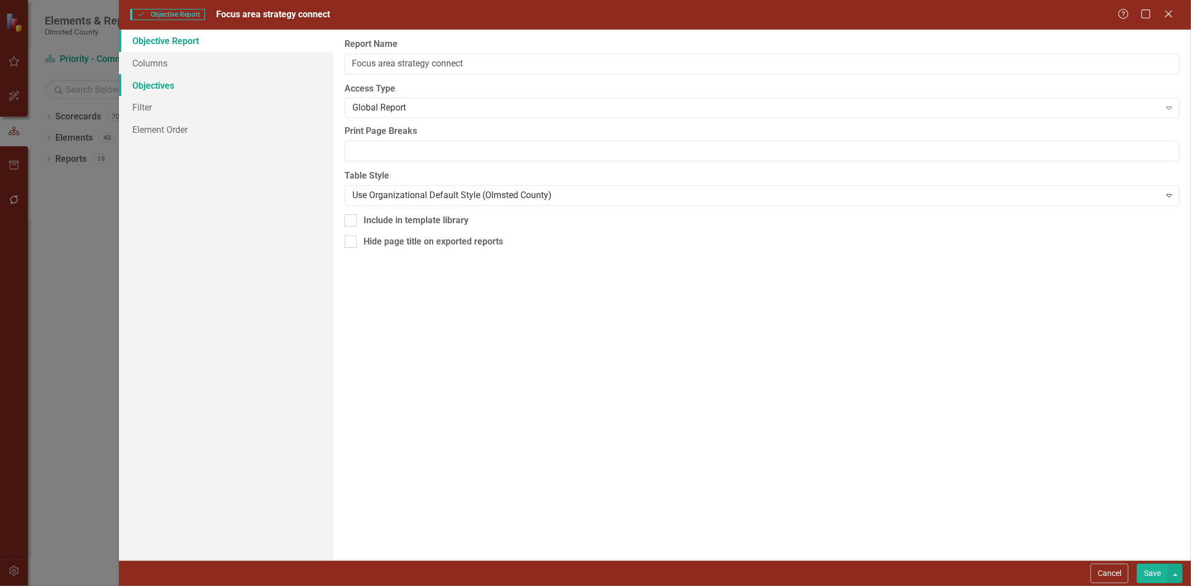
click at [153, 80] on link "Objectives" at bounding box center [226, 85] width 214 height 22
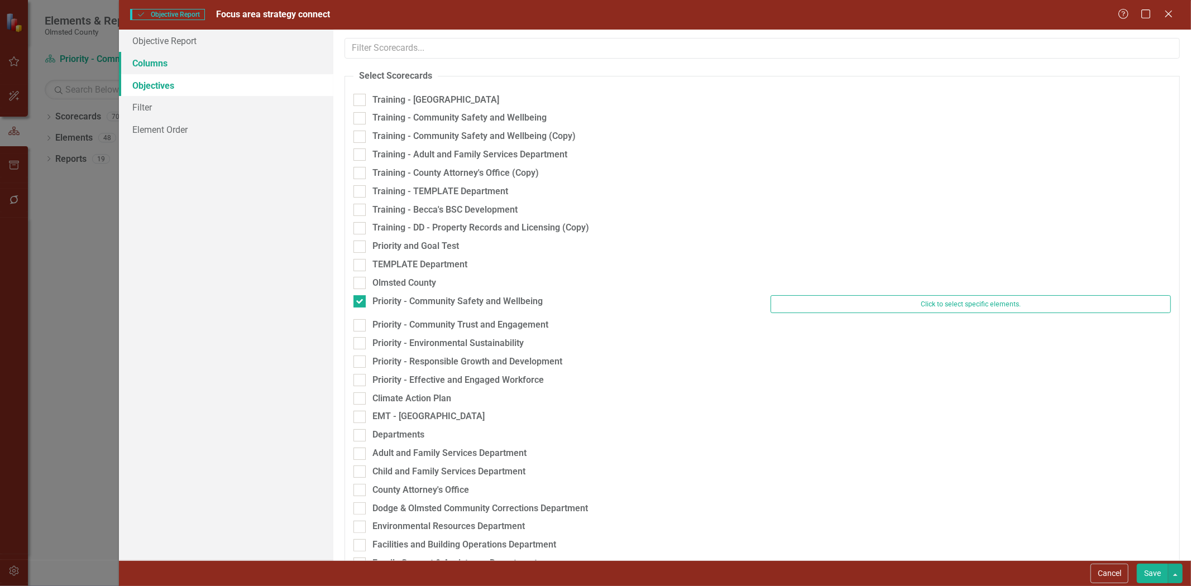
click at [162, 60] on link "Columns" at bounding box center [226, 63] width 214 height 22
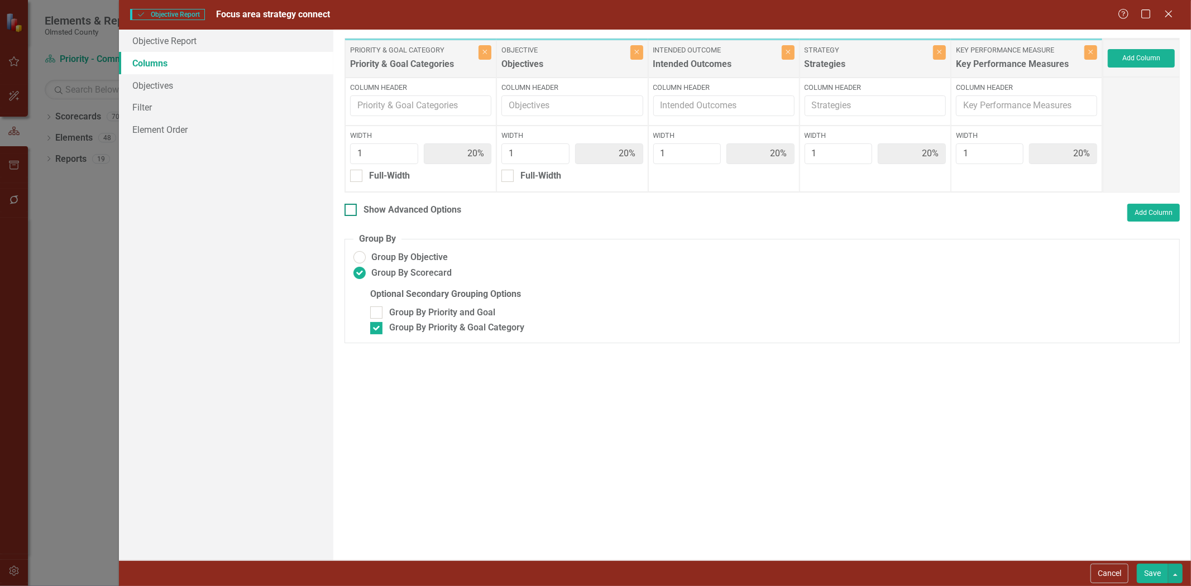
click at [352, 210] on input "Show Advanced Options" at bounding box center [347, 207] width 7 height 7
checkbox input "true"
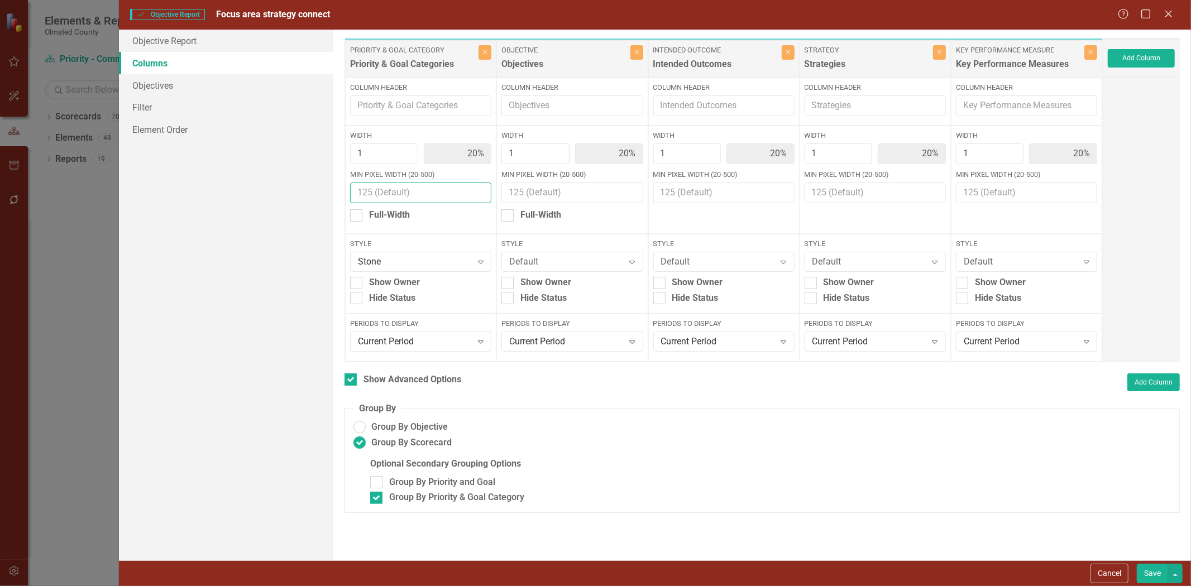
click at [367, 197] on input "Min Pixel Width (20-500)" at bounding box center [420, 193] width 141 height 21
type input "80"
click at [1154, 574] on button "Save" at bounding box center [1152, 574] width 31 height 20
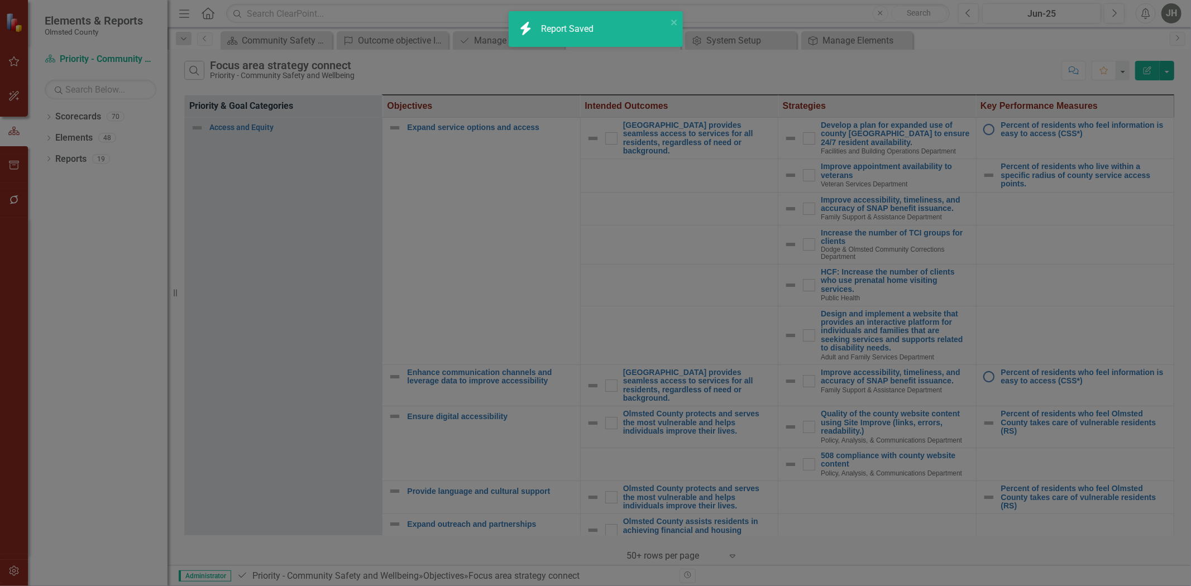
checkbox input "false"
radio input "false"
checkbox input "false"
radio input "true"
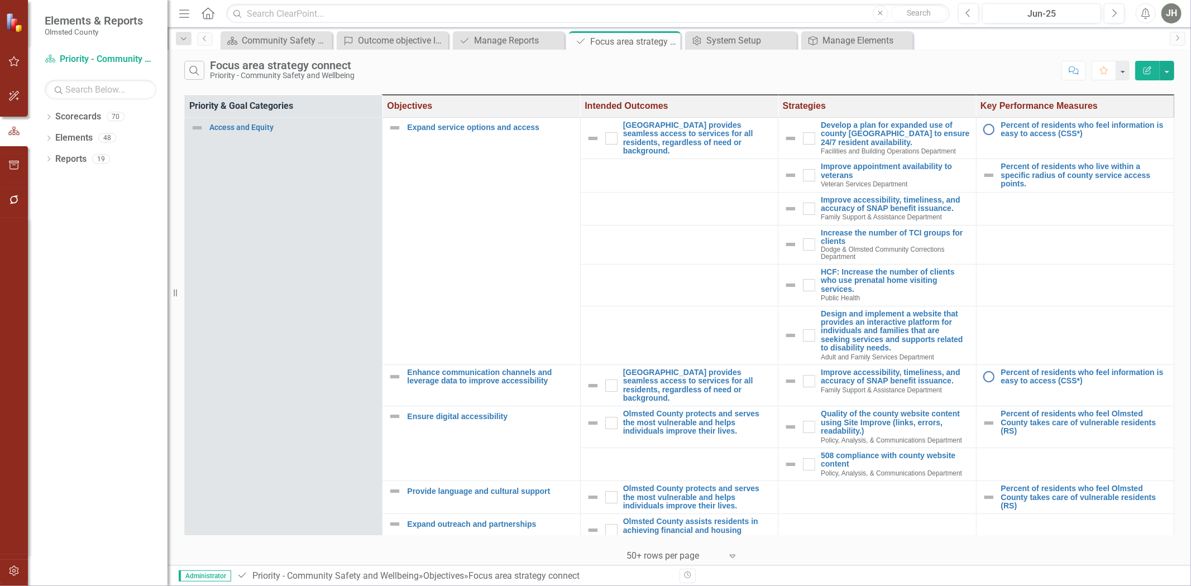
click at [1143, 70] on icon "Edit Report" at bounding box center [1147, 70] width 10 height 8
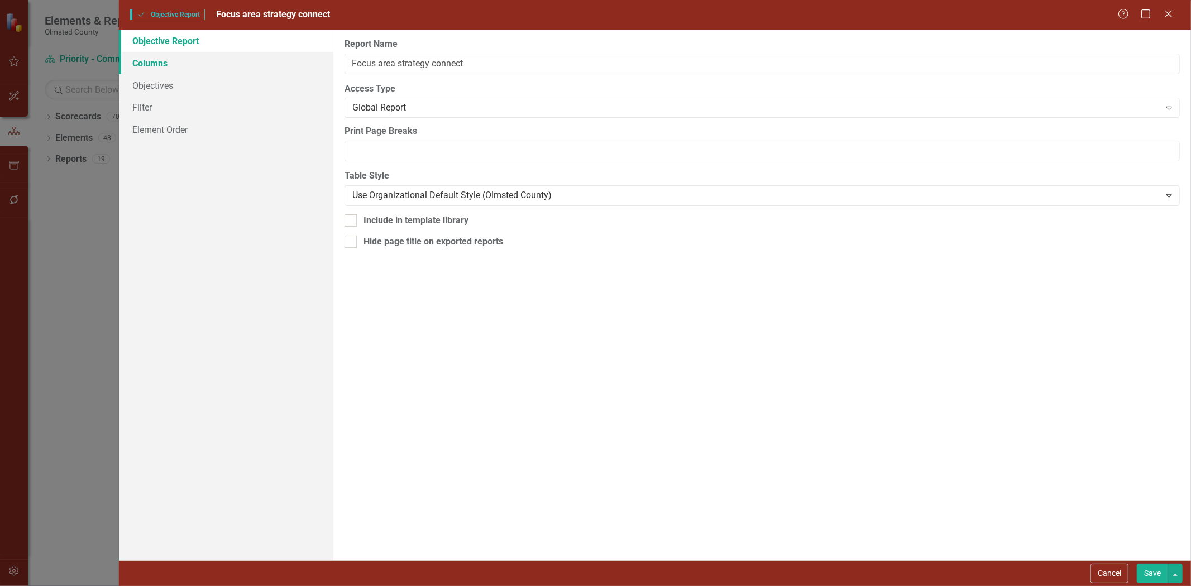
click at [159, 58] on link "Columns" at bounding box center [226, 63] width 214 height 22
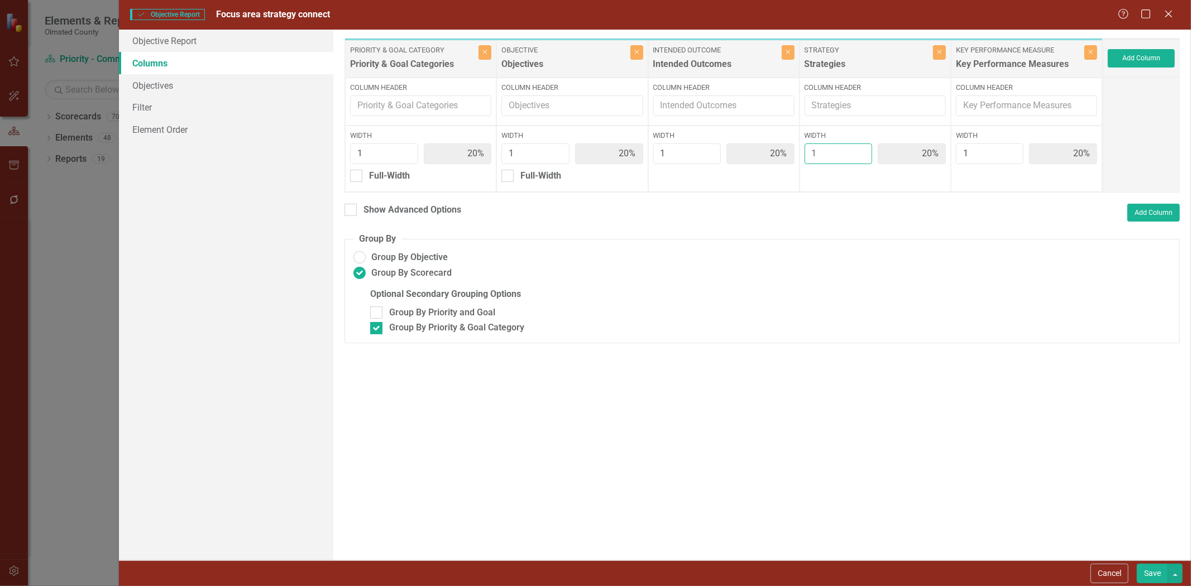
type input "2"
type input "17%"
type input "33%"
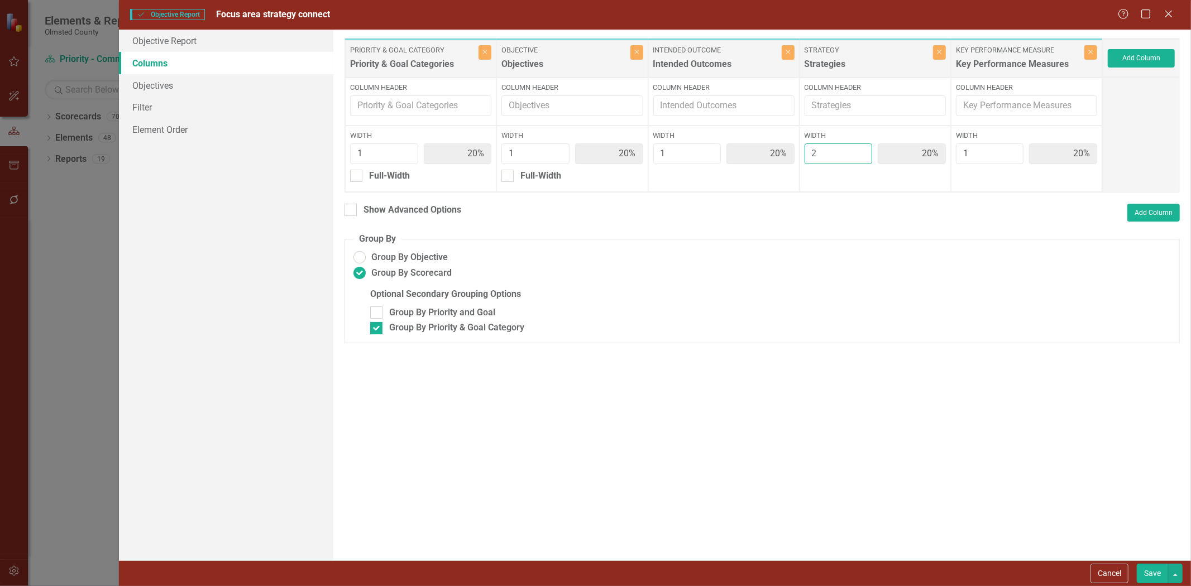
type input "17%"
type input "2"
click at [859, 152] on input "2" at bounding box center [838, 153] width 68 height 21
click at [1160, 573] on button "Save" at bounding box center [1152, 574] width 31 height 20
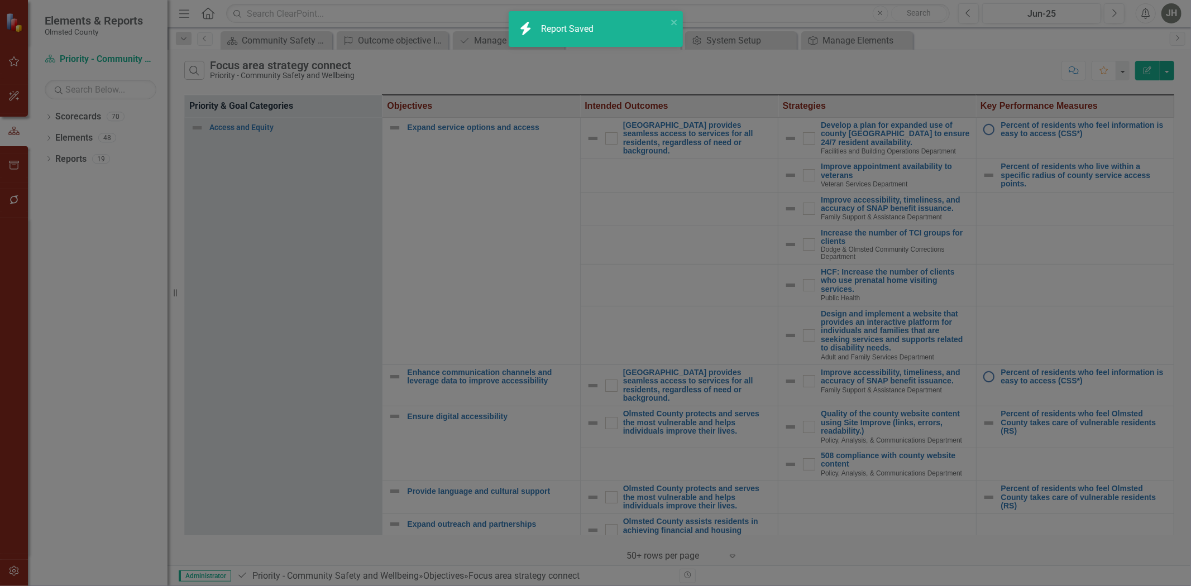
radio input "false"
checkbox input "false"
radio input "true"
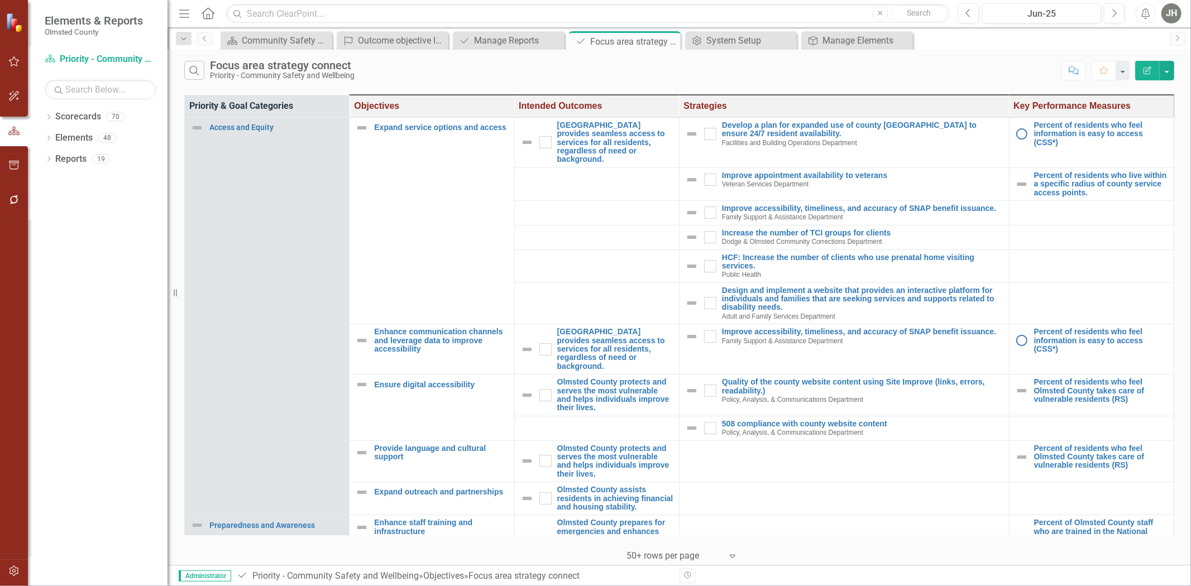
click at [1145, 67] on icon "Edit Report" at bounding box center [1147, 70] width 10 height 8
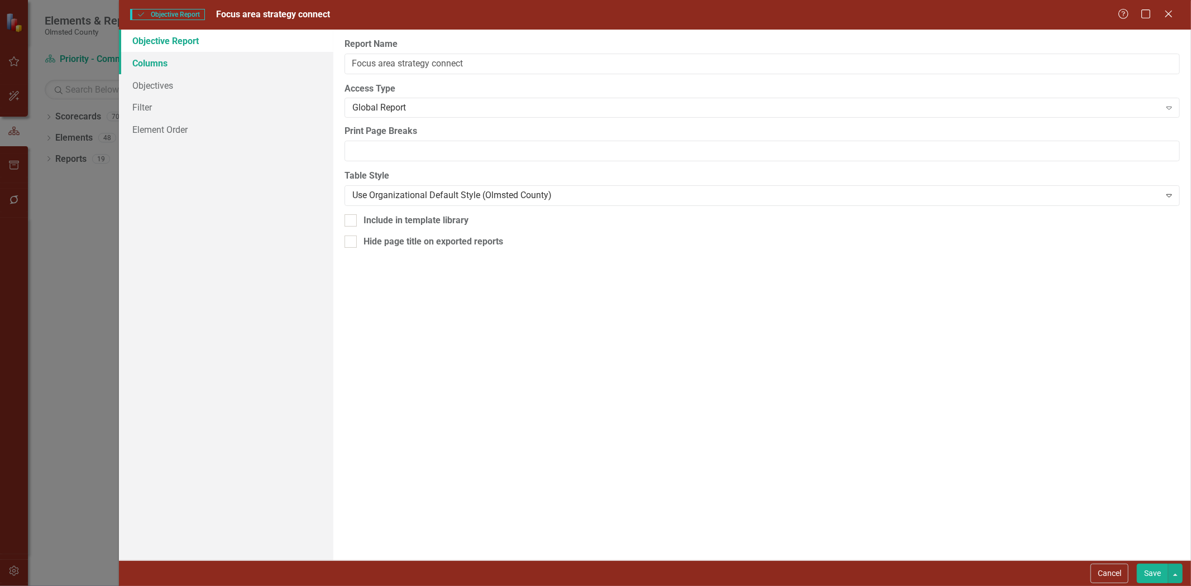
click at [154, 65] on link "Columns" at bounding box center [226, 63] width 214 height 22
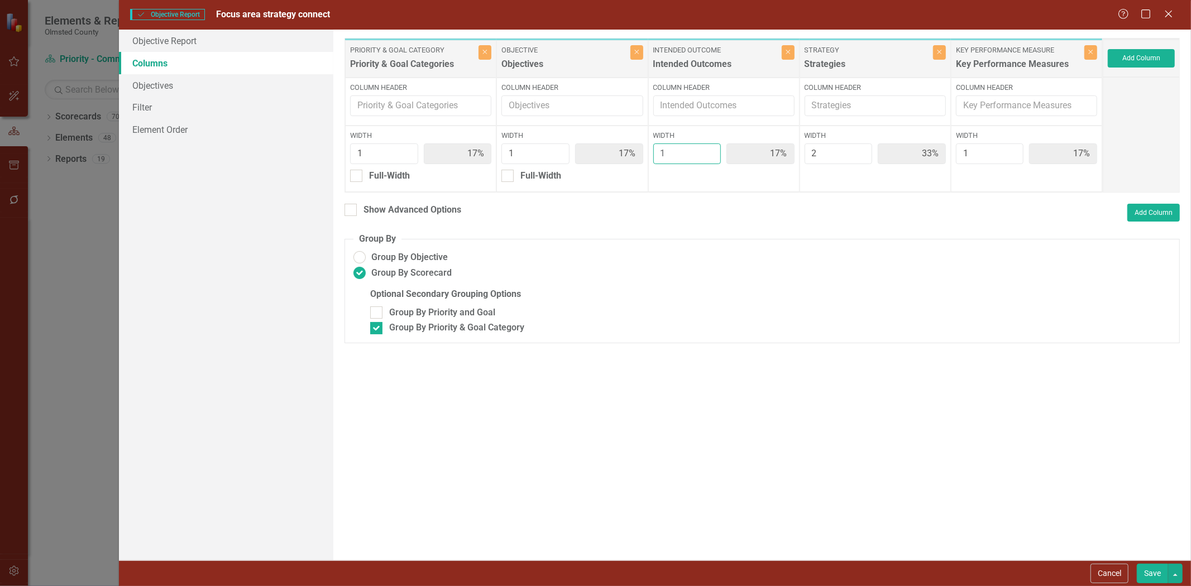
type input "2"
type input "14%"
type input "29%"
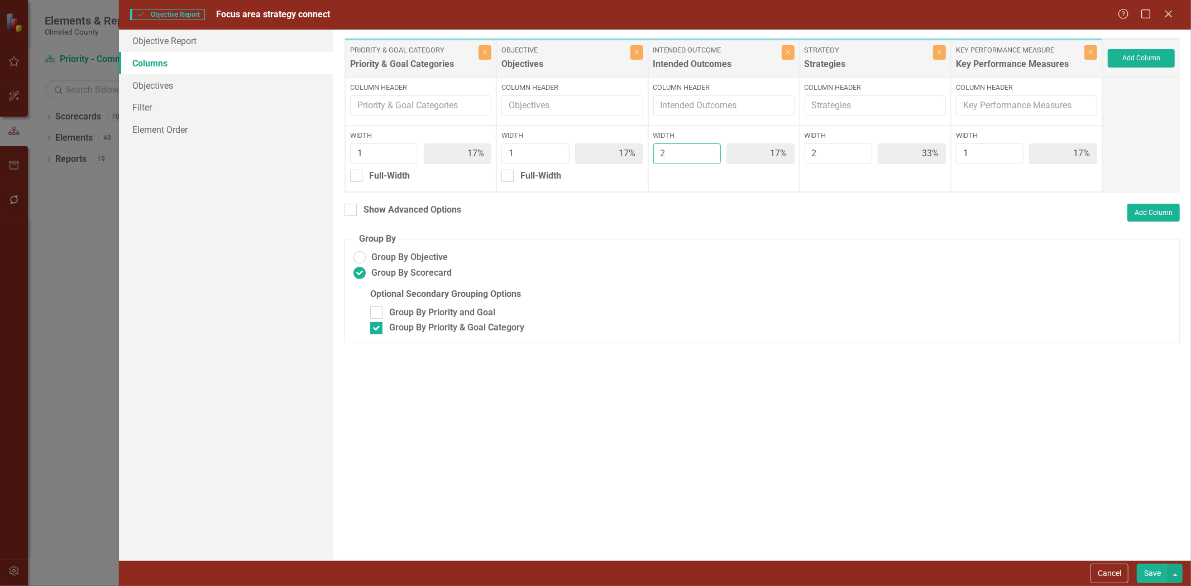
type input "14%"
type input "2"
click at [709, 151] on input "2" at bounding box center [687, 153] width 68 height 21
click at [1151, 570] on button "Save" at bounding box center [1152, 574] width 31 height 20
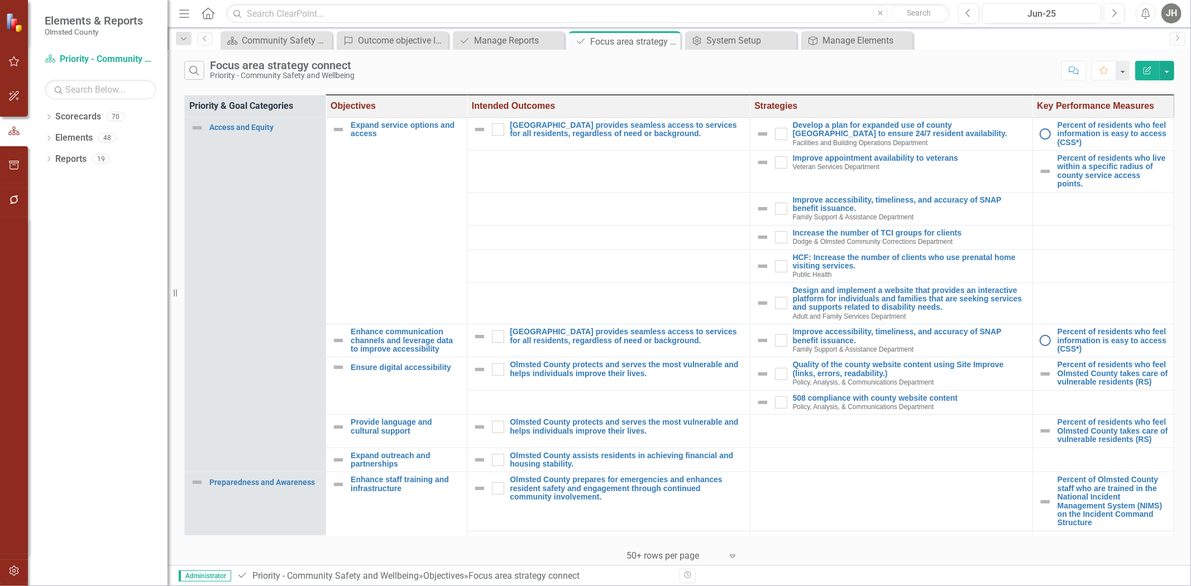
click at [1145, 71] on icon "button" at bounding box center [1147, 70] width 8 height 8
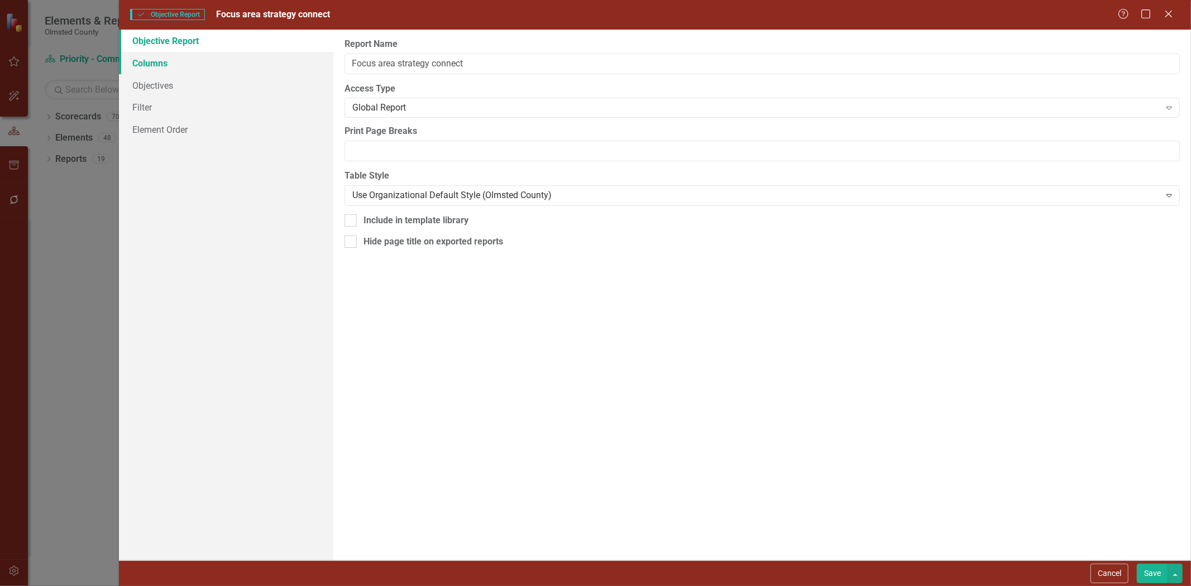
click at [147, 63] on link "Columns" at bounding box center [226, 63] width 214 height 22
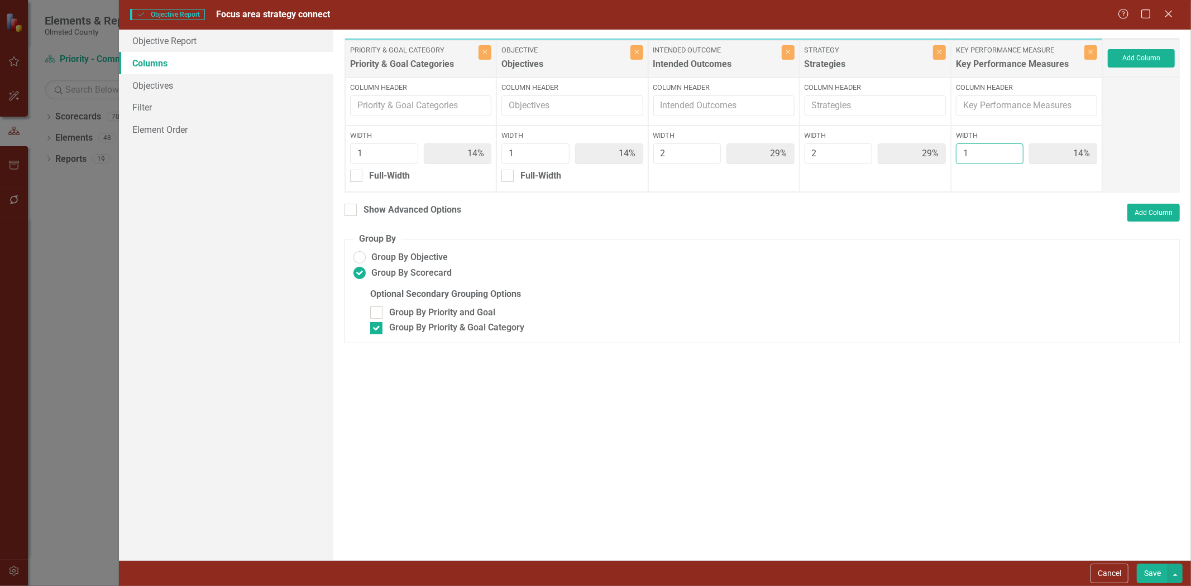
type input "2"
type input "13%"
type input "25%"
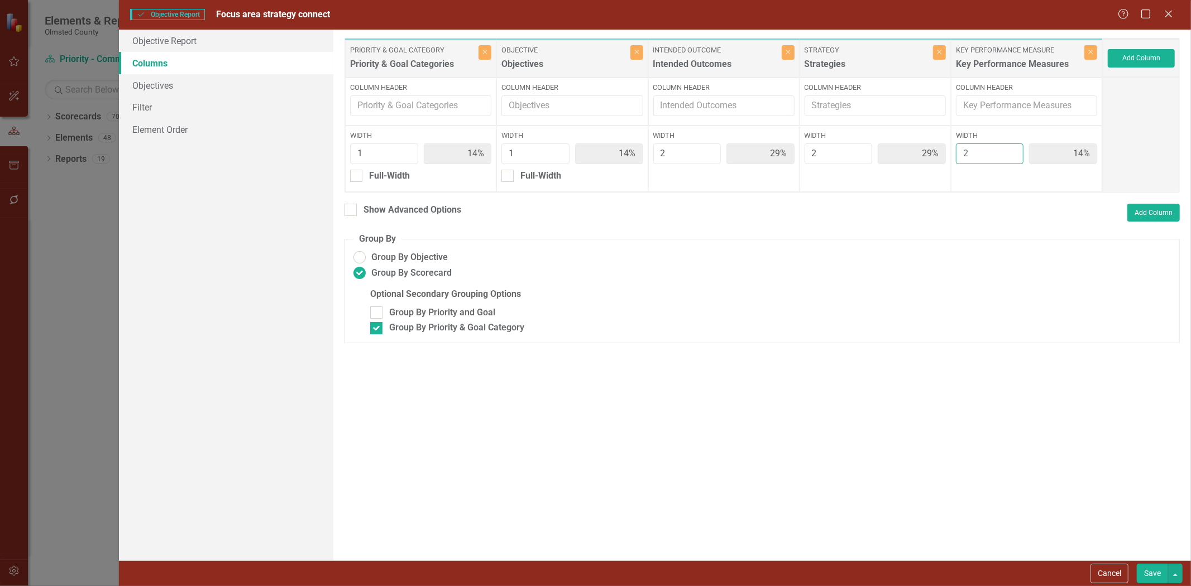
type input "25%"
type input "2"
click at [1013, 152] on input "2" at bounding box center [990, 153] width 68 height 21
click at [1156, 572] on button "Save" at bounding box center [1152, 574] width 31 height 20
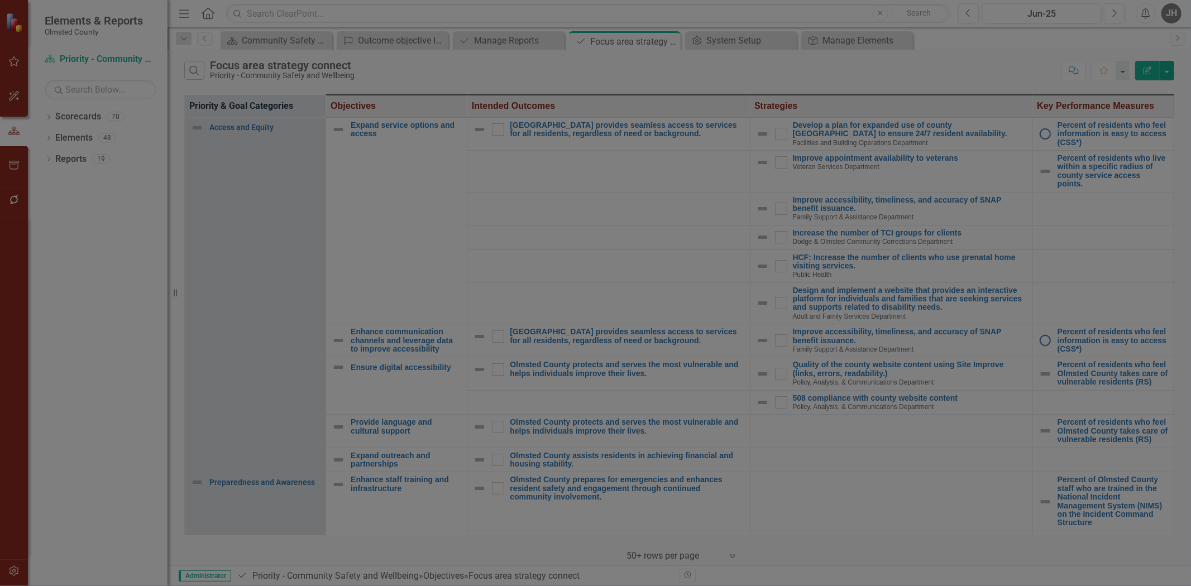
radio input "false"
checkbox input "false"
radio input "true"
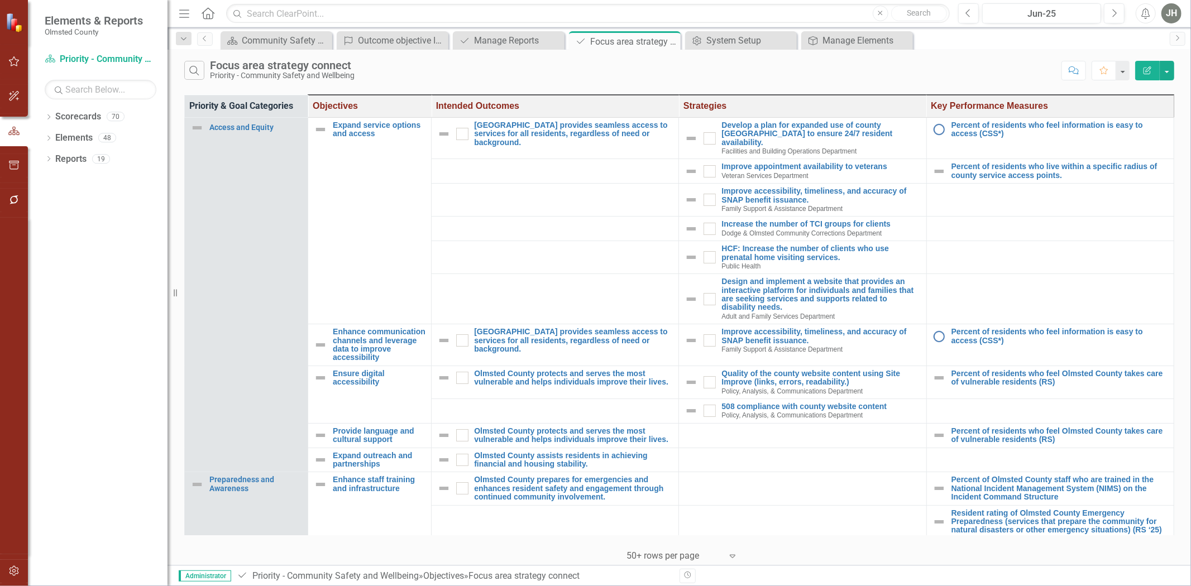
click at [1137, 68] on button "Edit Report" at bounding box center [1147, 71] width 25 height 20
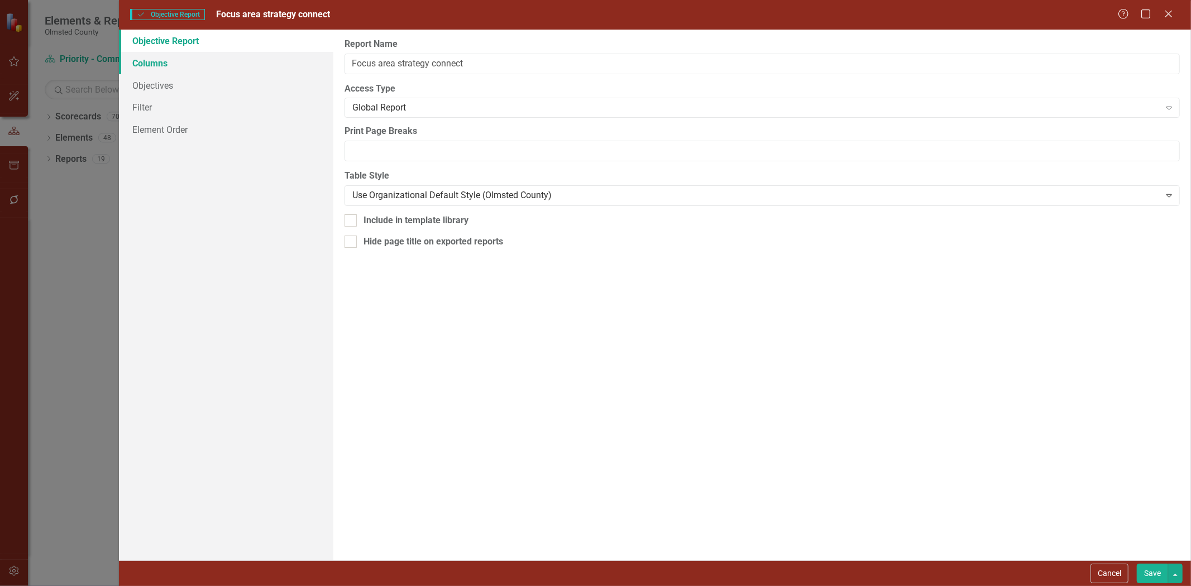
click at [158, 65] on link "Columns" at bounding box center [226, 63] width 214 height 22
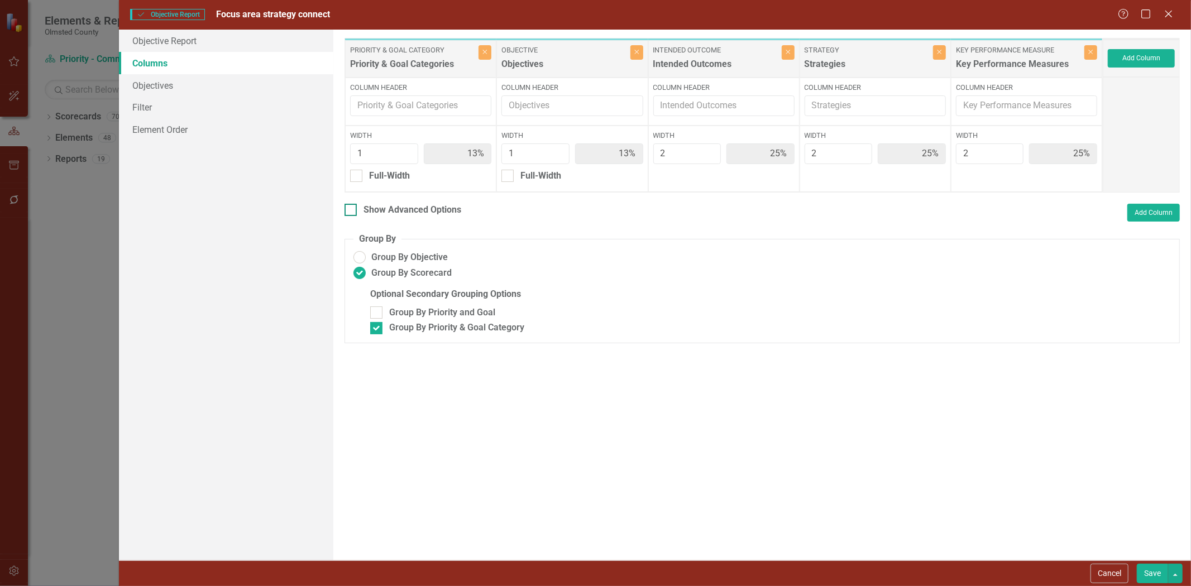
click at [348, 212] on div at bounding box center [350, 210] width 12 height 12
click at [348, 211] on input "Show Advanced Options" at bounding box center [347, 207] width 7 height 7
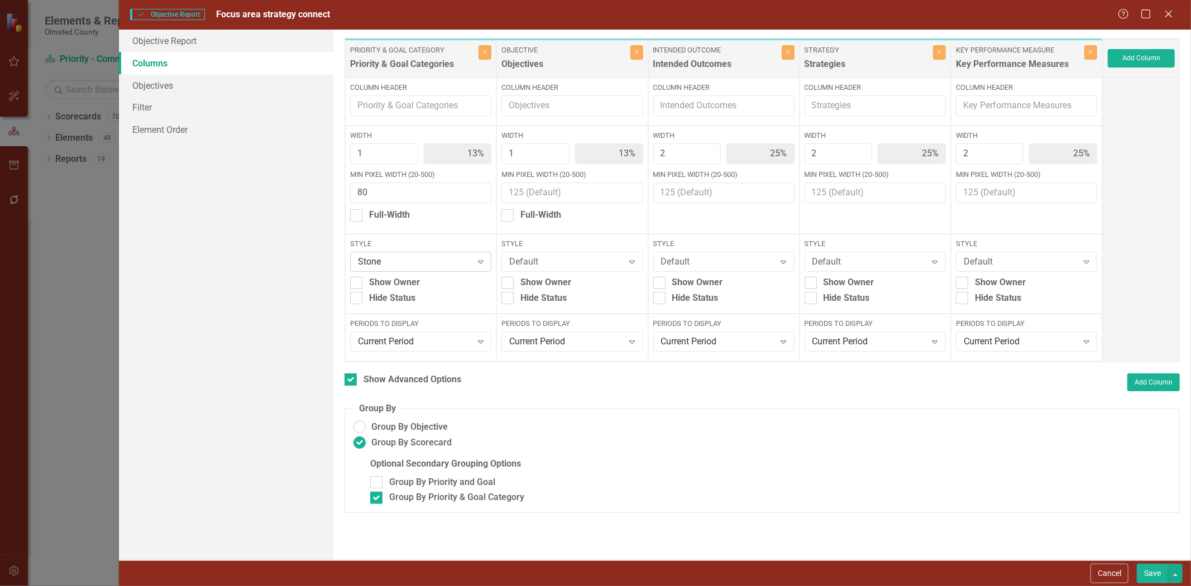
click at [473, 263] on div "Expand" at bounding box center [481, 262] width 20 height 18
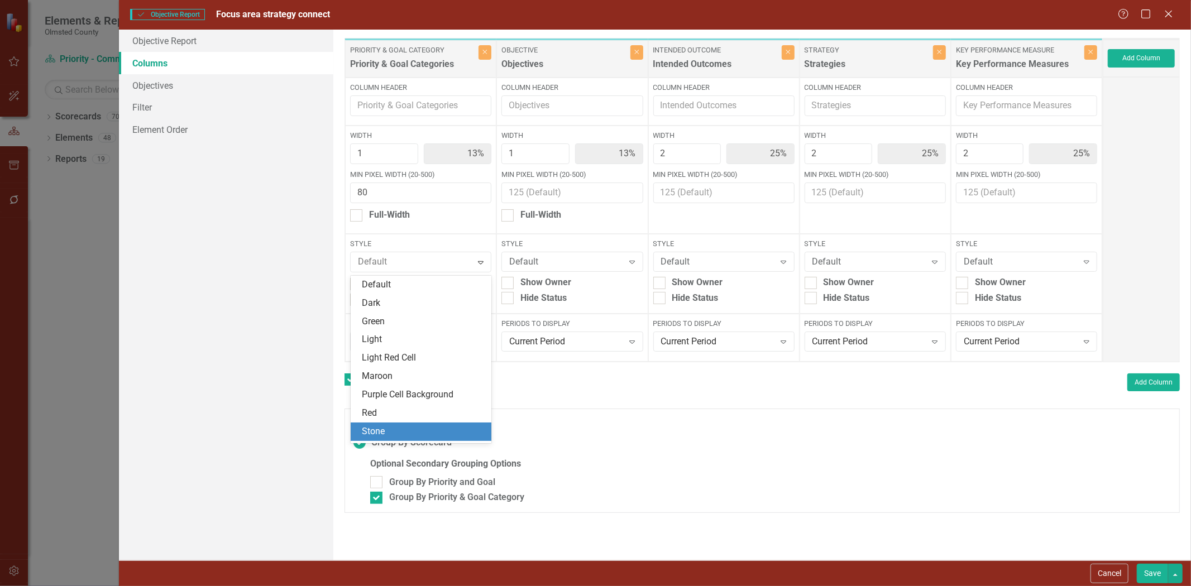
scroll to position [15, 0]
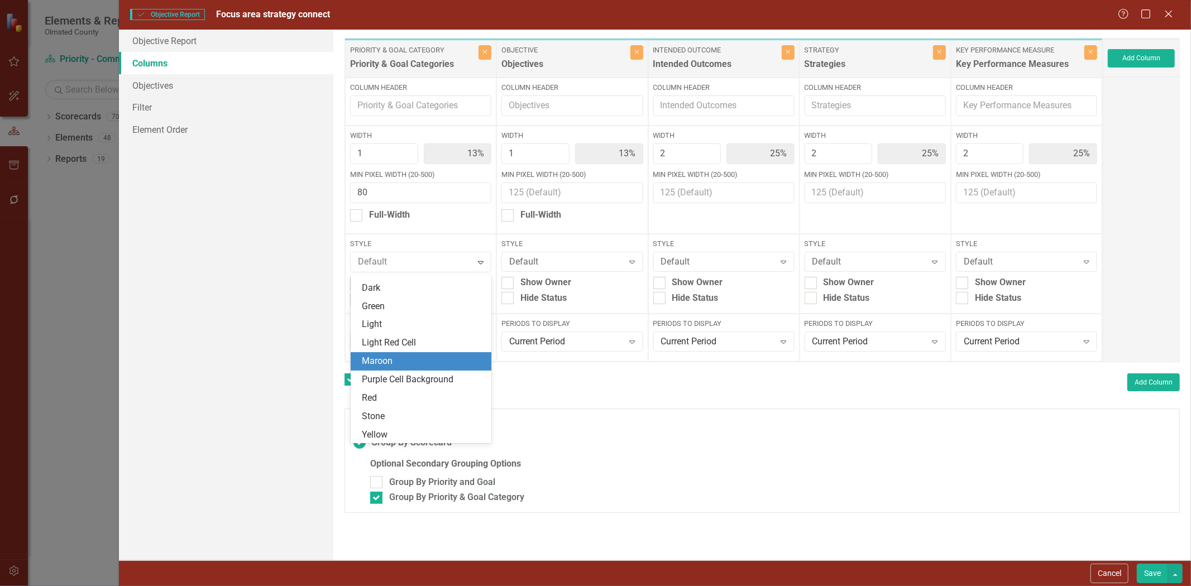
click at [408, 358] on div "Maroon" at bounding box center [423, 361] width 123 height 13
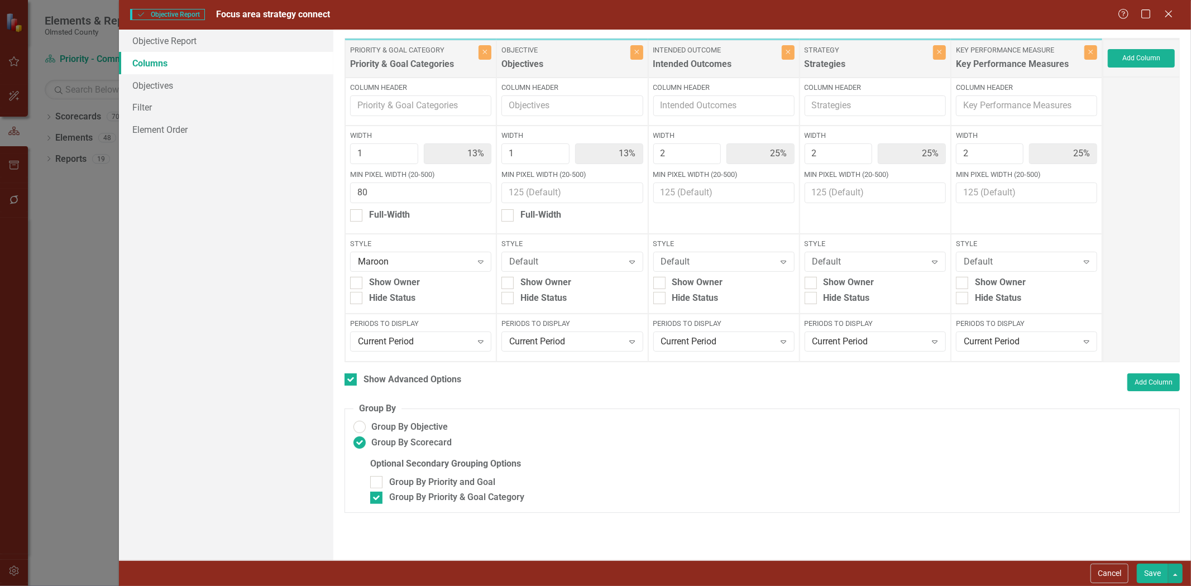
click at [1151, 568] on button "Save" at bounding box center [1152, 574] width 31 height 20
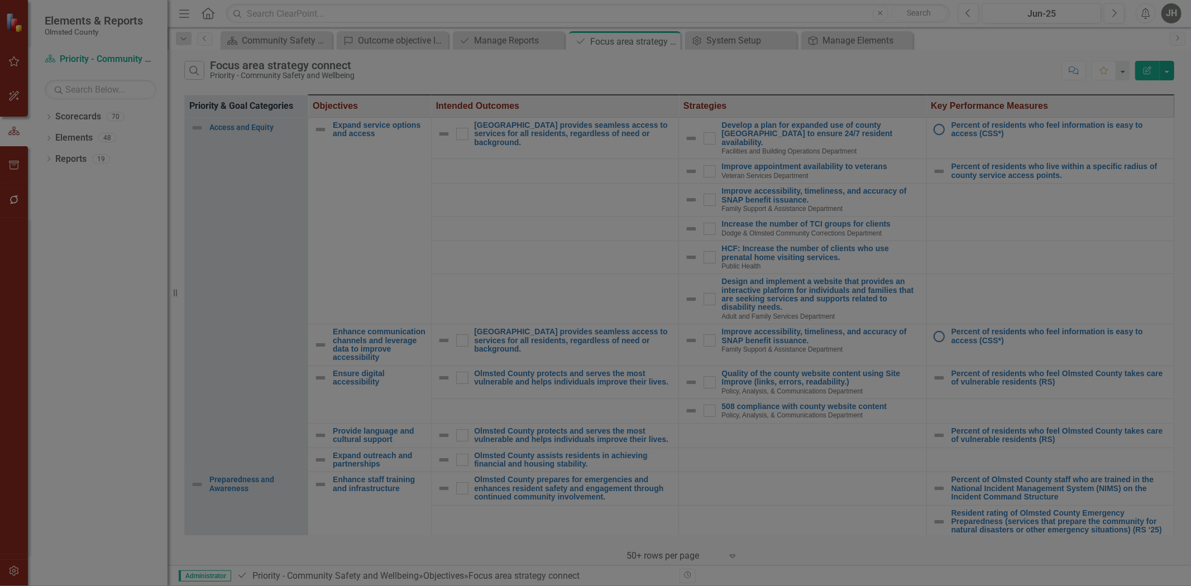
checkbox input "false"
radio input "false"
checkbox input "false"
radio input "true"
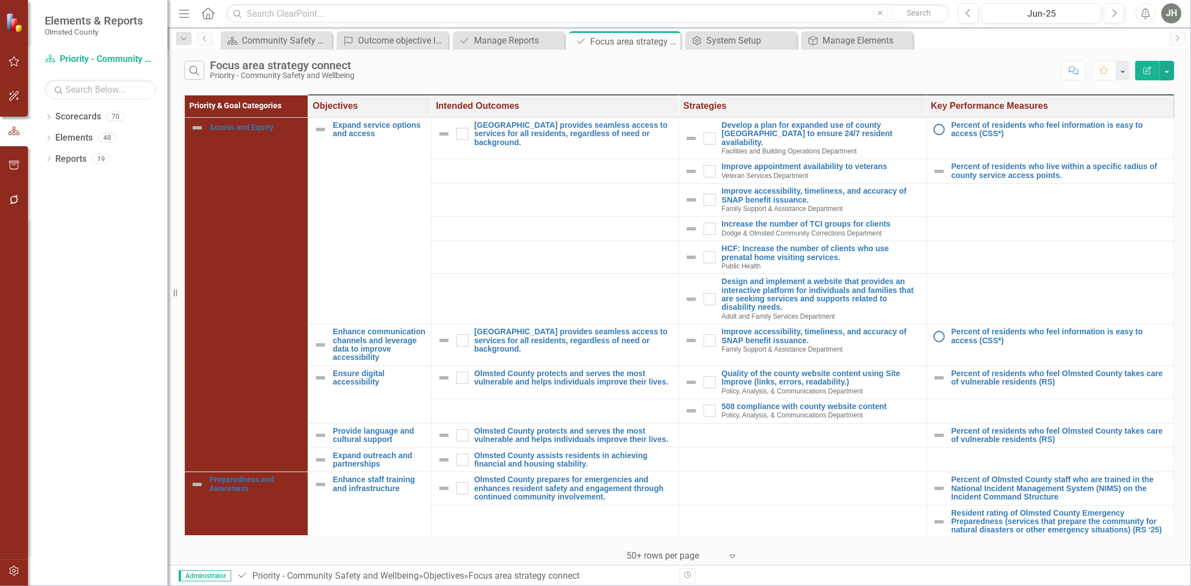
click at [1153, 69] on button "Edit Report" at bounding box center [1147, 71] width 25 height 20
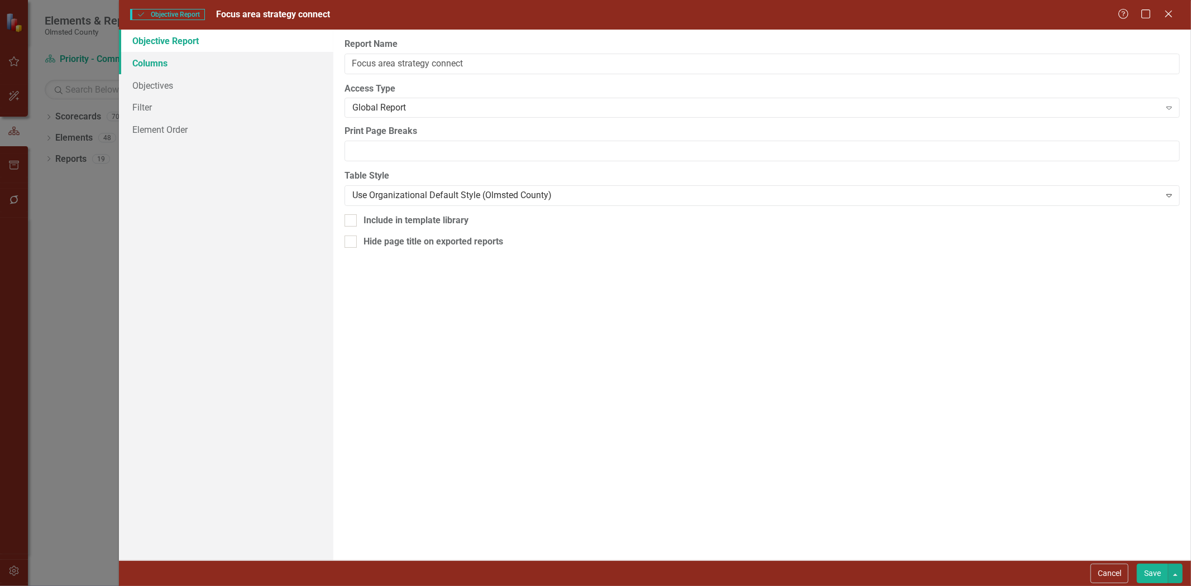
click at [147, 54] on link "Columns" at bounding box center [226, 63] width 214 height 22
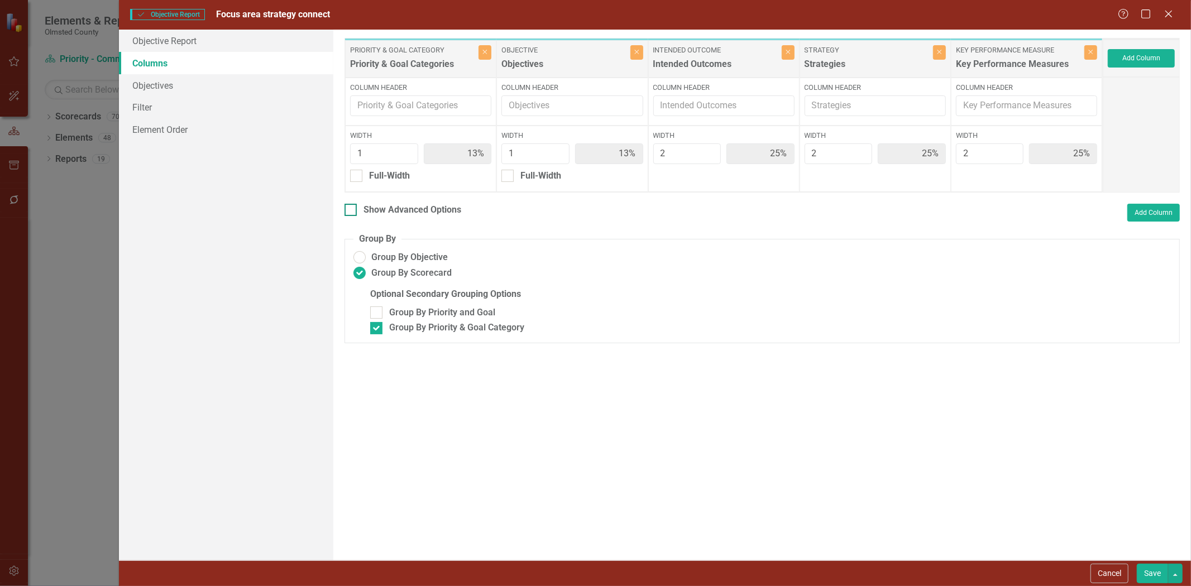
click at [353, 209] on div at bounding box center [350, 210] width 12 height 12
click at [352, 209] on input "Show Advanced Options" at bounding box center [347, 207] width 7 height 7
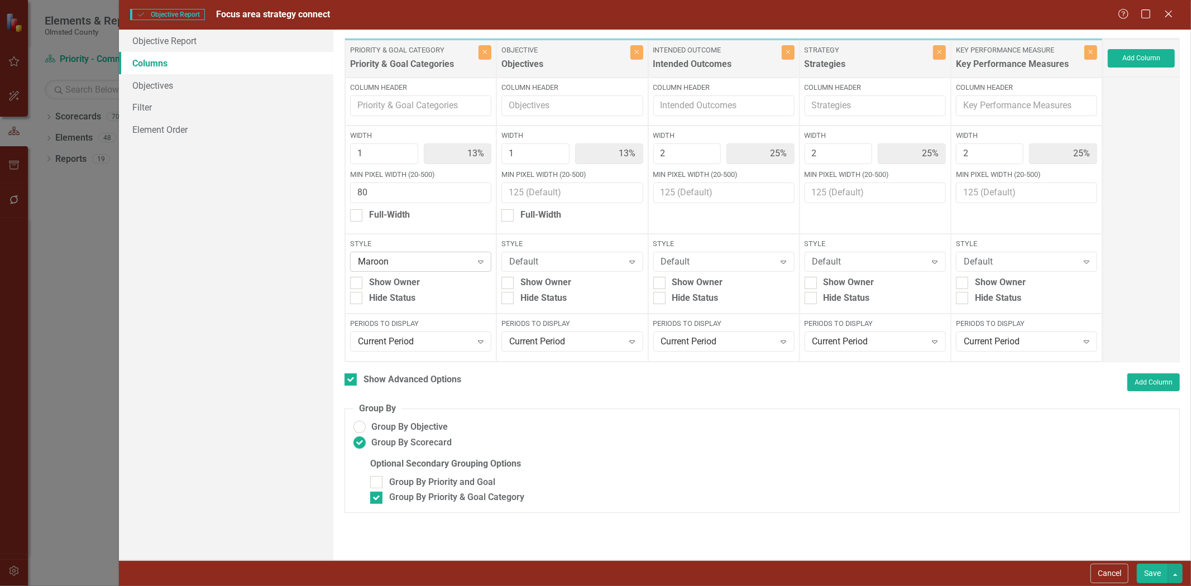
click at [483, 262] on icon "Expand" at bounding box center [480, 261] width 11 height 9
click at [397, 432] on div "Yellow" at bounding box center [423, 435] width 123 height 13
click at [1148, 573] on button "Save" at bounding box center [1152, 574] width 31 height 20
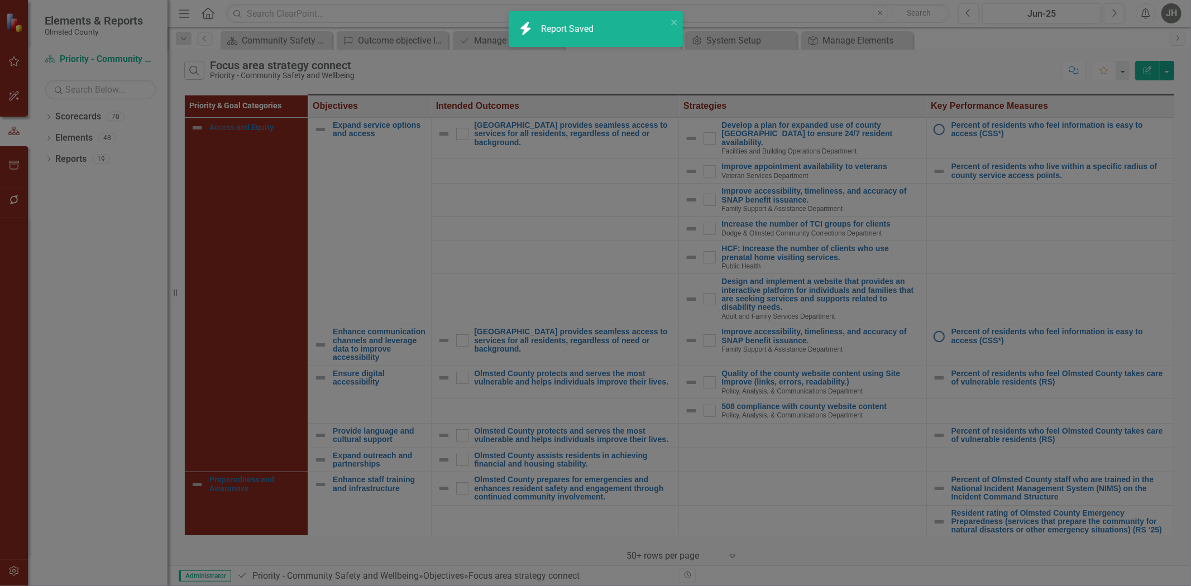
checkbox input "false"
radio input "false"
checkbox input "false"
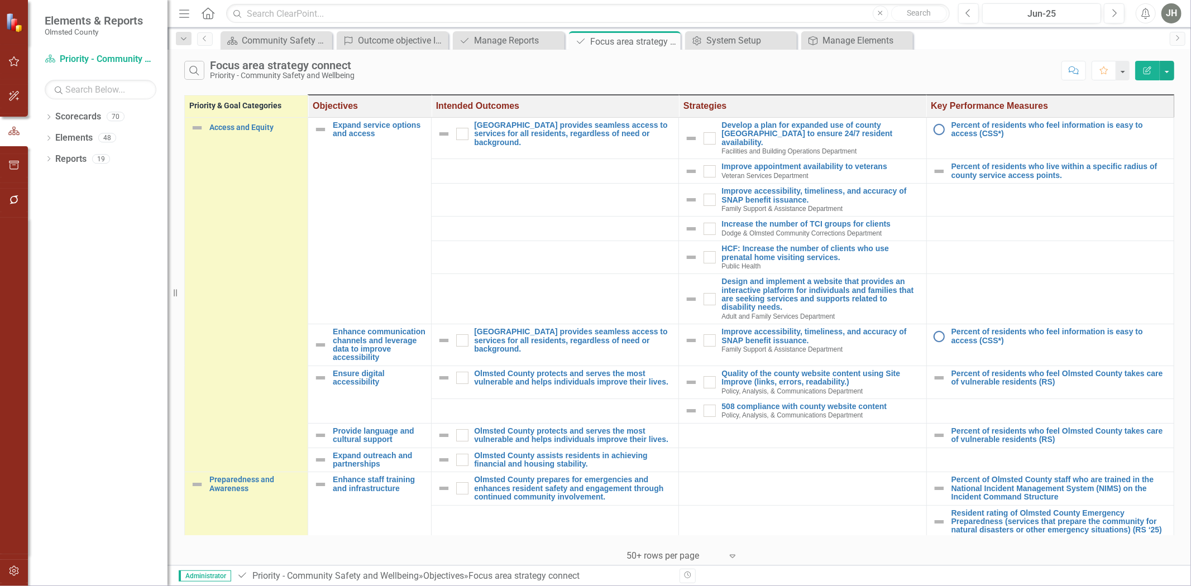
click at [1151, 67] on icon "Edit Report" at bounding box center [1147, 70] width 10 height 8
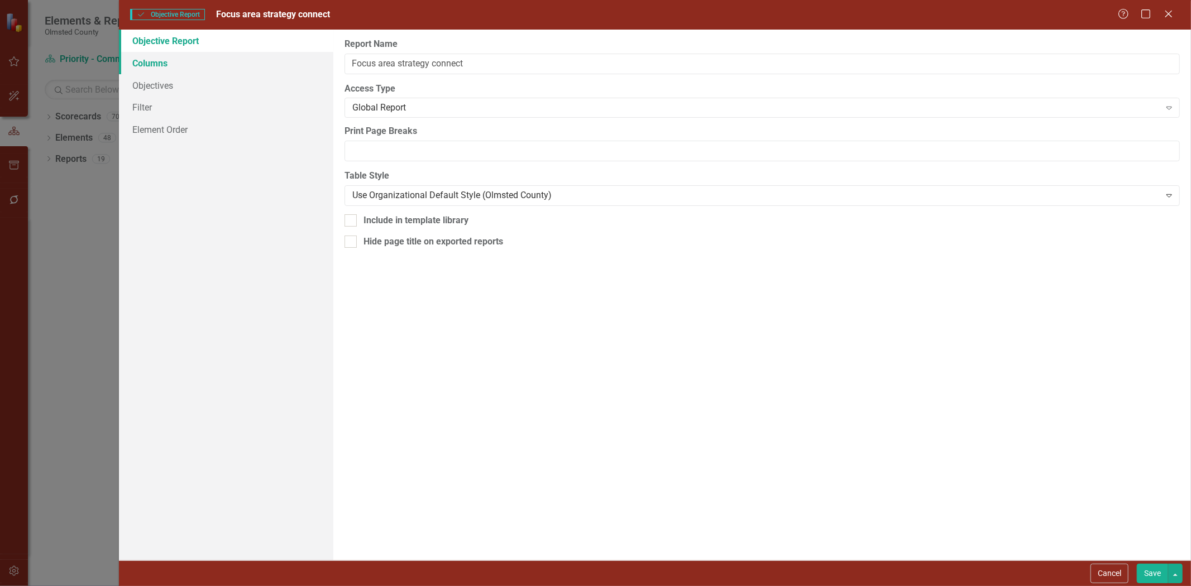
click at [154, 65] on link "Columns" at bounding box center [226, 63] width 214 height 22
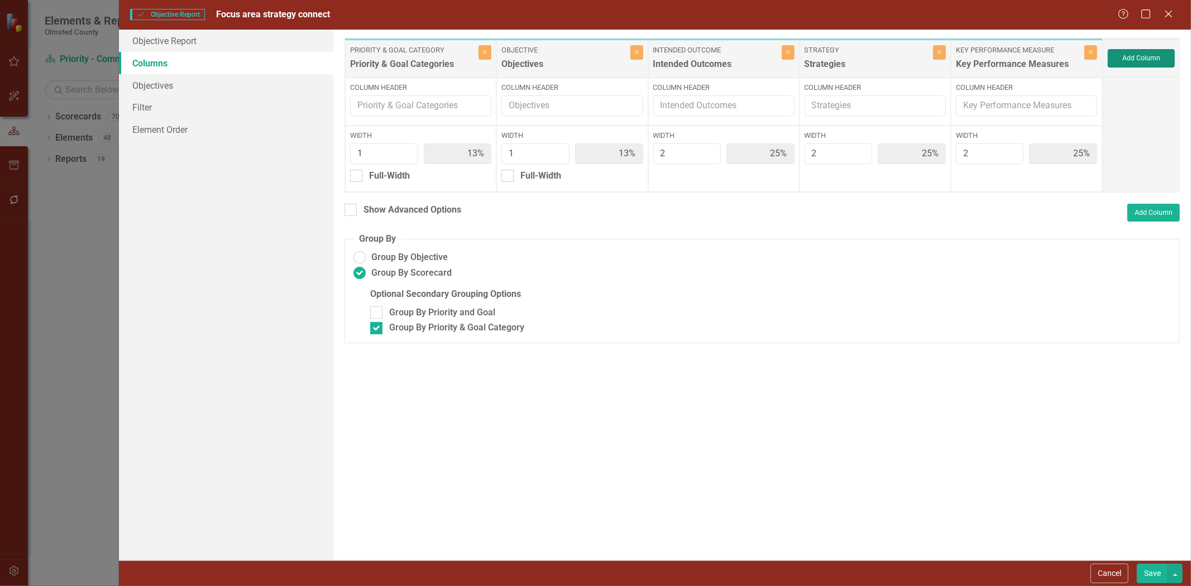
click at [1145, 58] on button "Add Column" at bounding box center [1141, 58] width 67 height 18
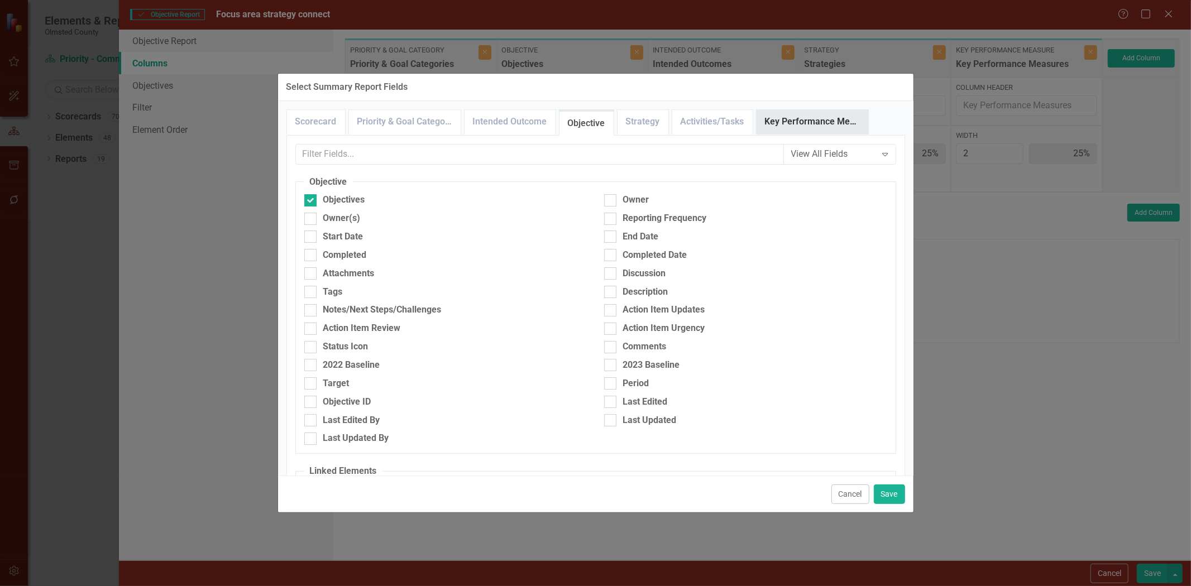
click at [813, 127] on link "Key Performance Measure" at bounding box center [812, 122] width 112 height 24
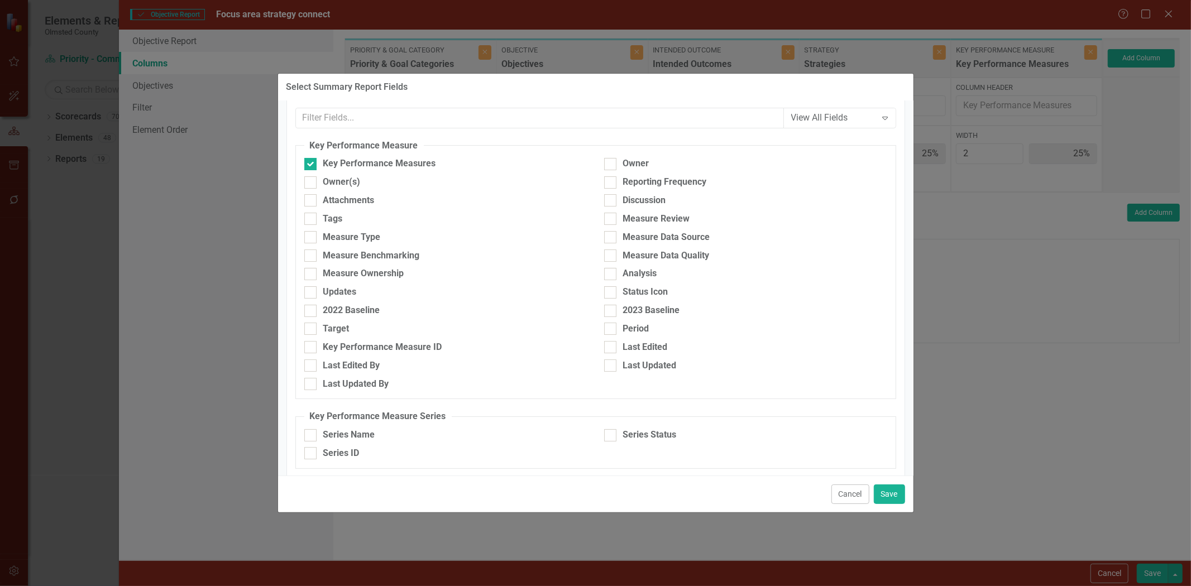
scroll to position [56, 0]
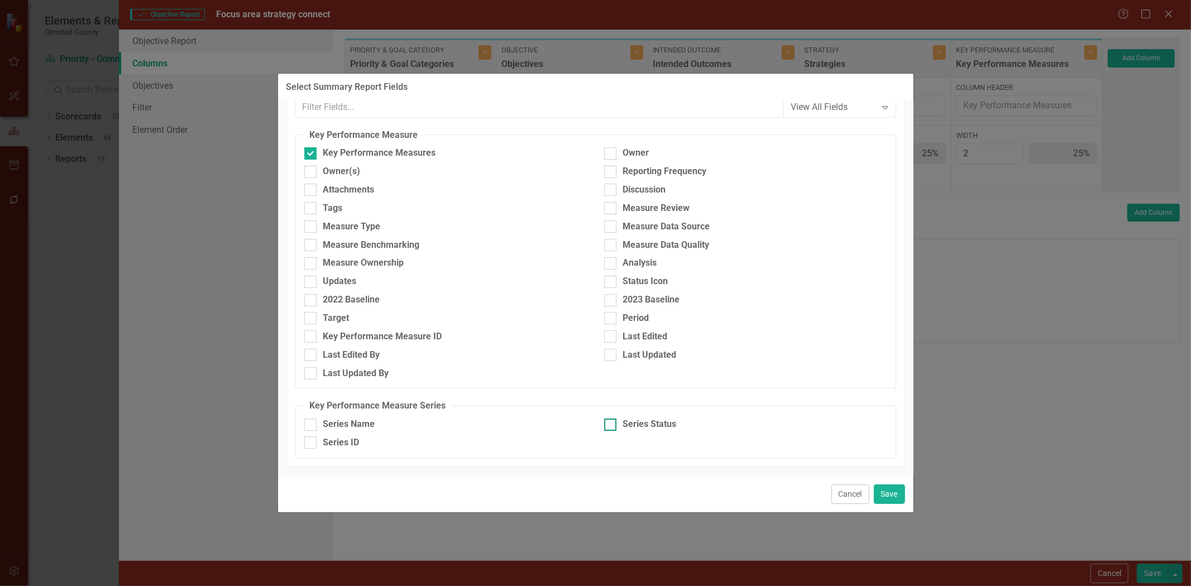
click at [605, 419] on input "Series Status" at bounding box center [607, 422] width 7 height 7
checkbox input "true"
click at [887, 487] on button "Save" at bounding box center [889, 495] width 31 height 20
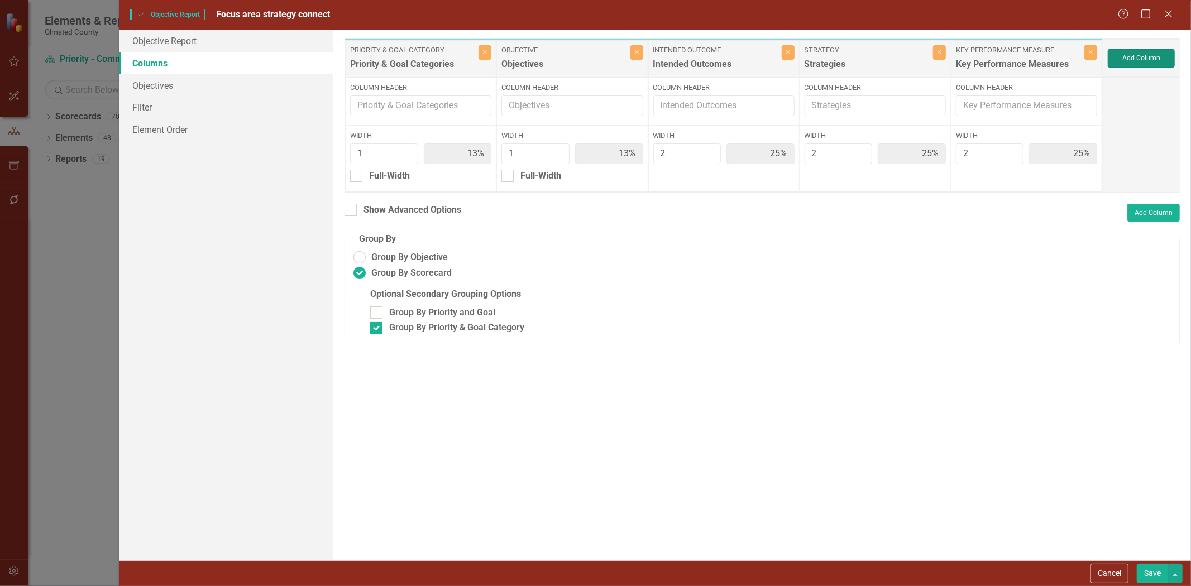
type input "11%"
type input "22%"
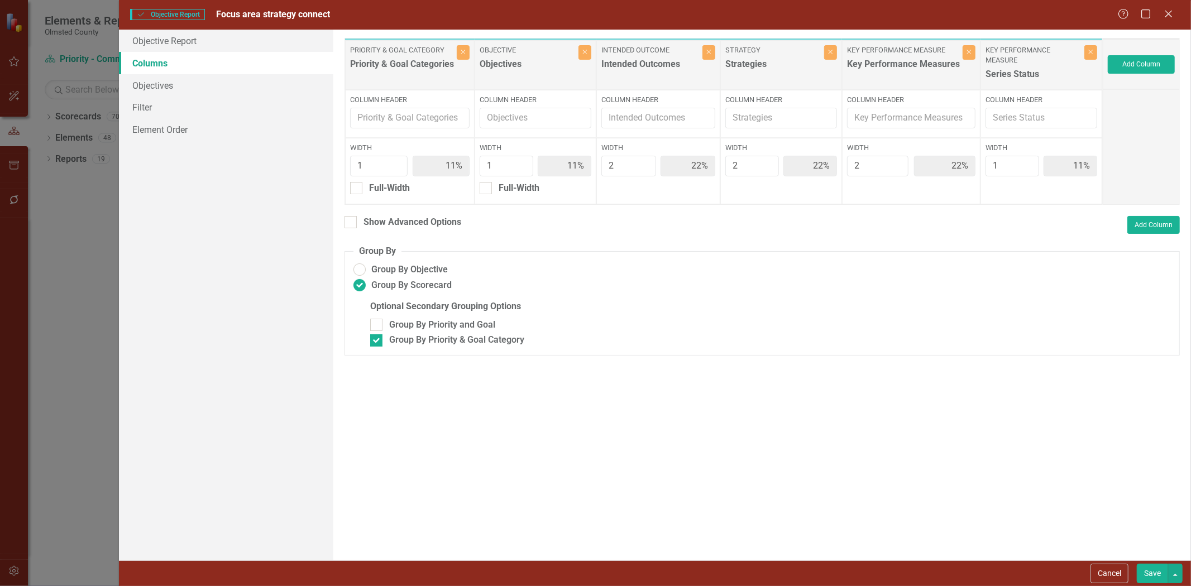
click at [1153, 572] on button "Save" at bounding box center [1152, 574] width 31 height 20
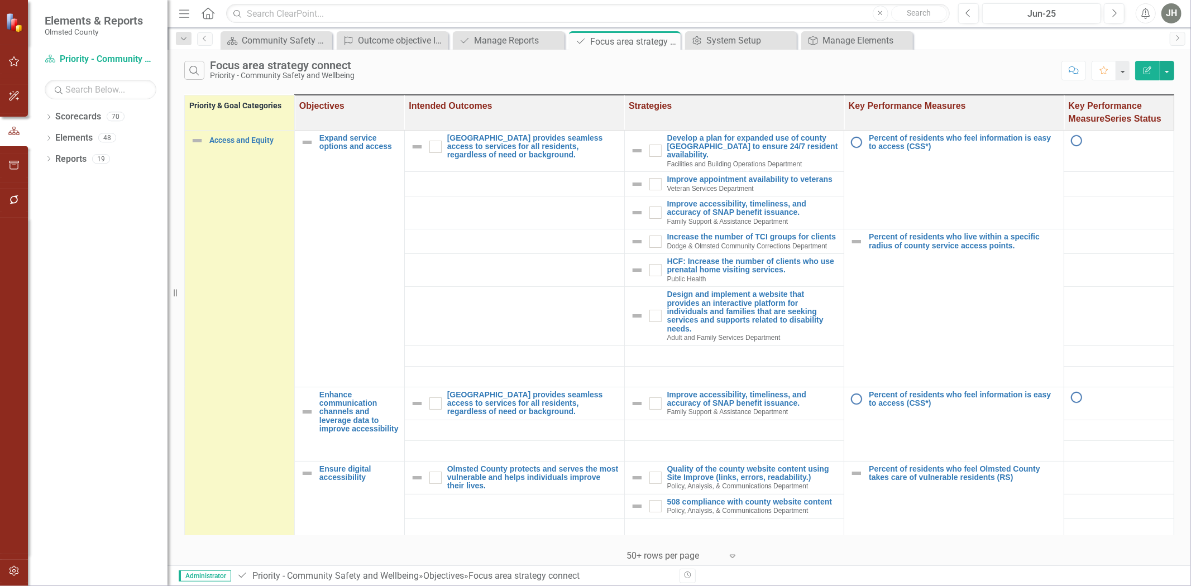
click at [1146, 68] on icon "Edit Report" at bounding box center [1147, 70] width 10 height 8
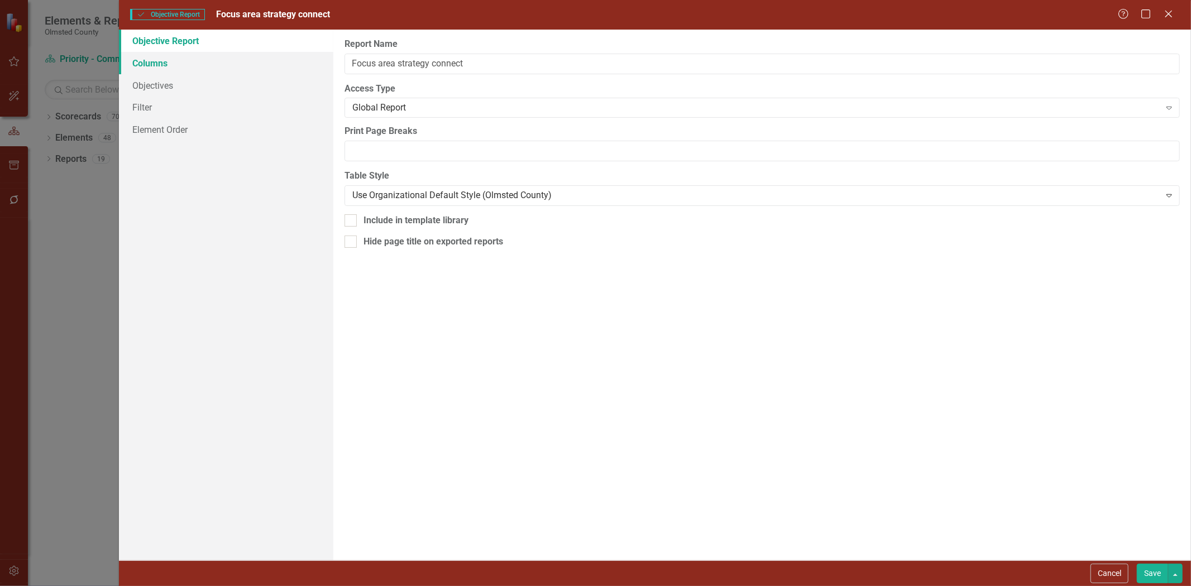
click at [163, 60] on link "Columns" at bounding box center [226, 63] width 214 height 22
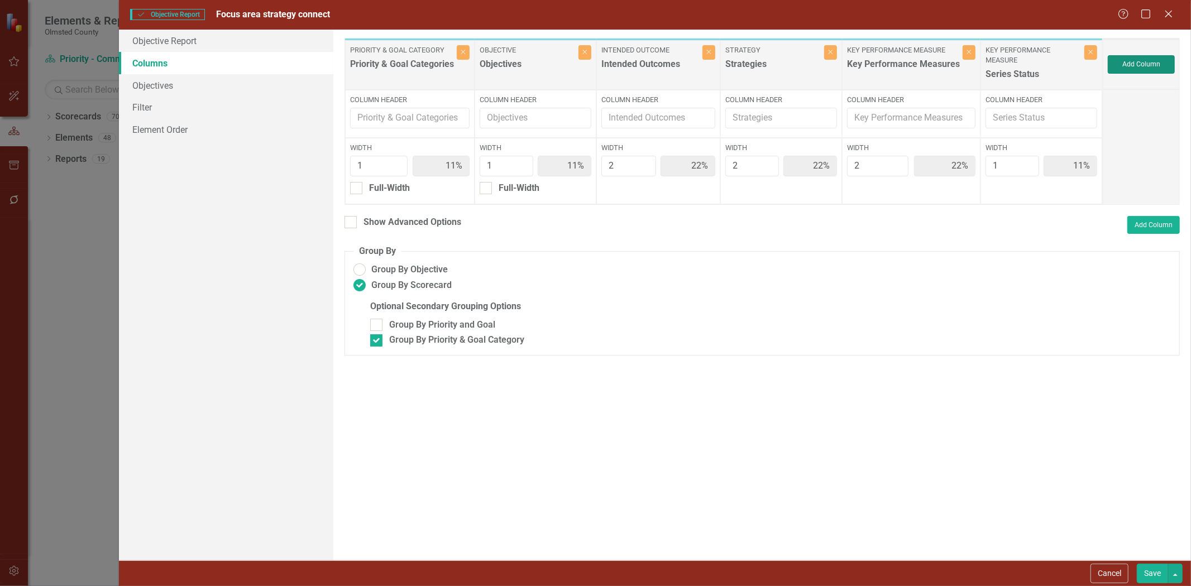
click at [1143, 63] on button "Add Column" at bounding box center [1141, 64] width 67 height 18
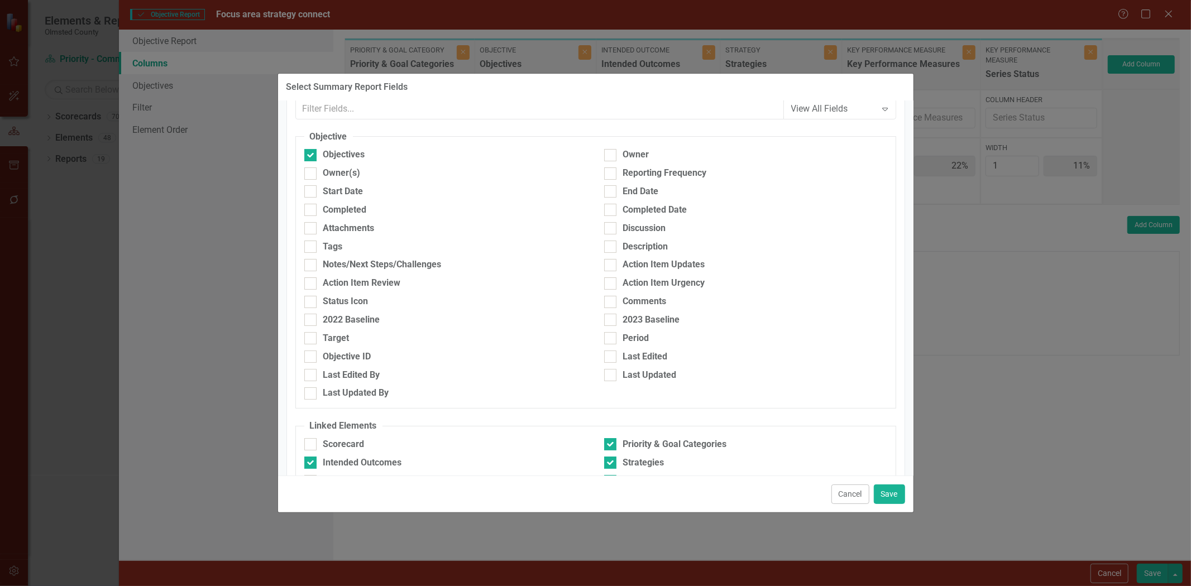
scroll to position [0, 0]
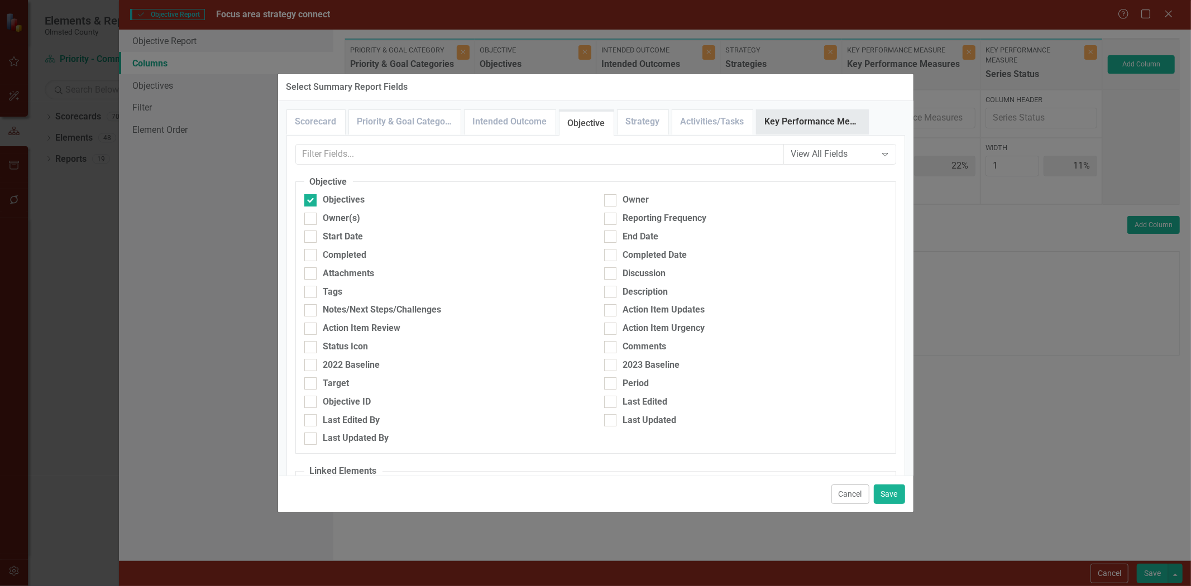
click at [806, 124] on link "Key Performance Measure" at bounding box center [812, 122] width 112 height 24
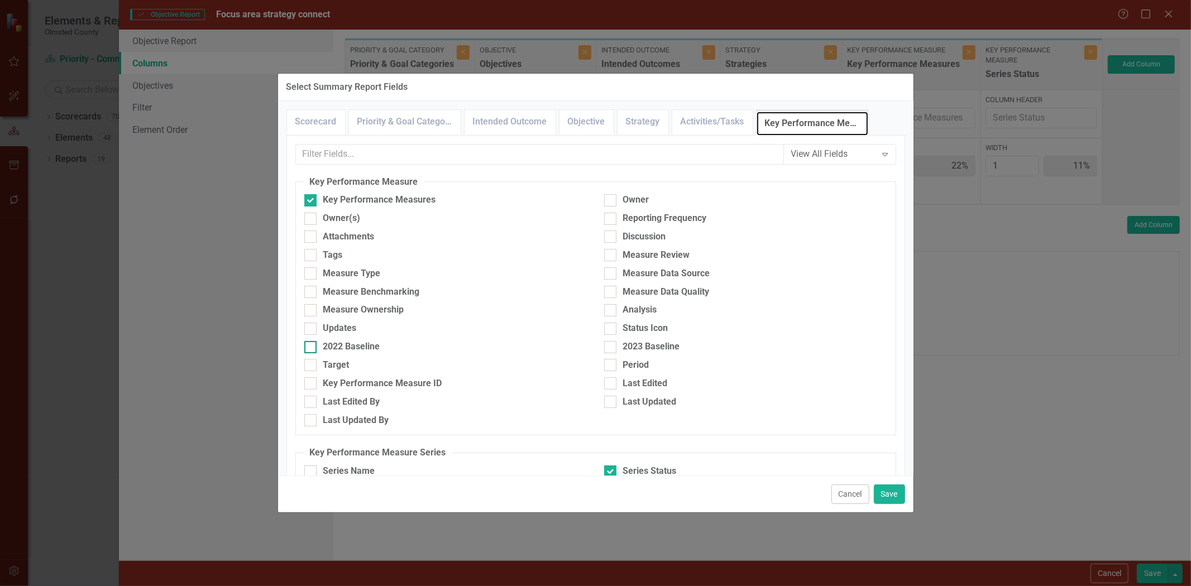
scroll to position [56, 0]
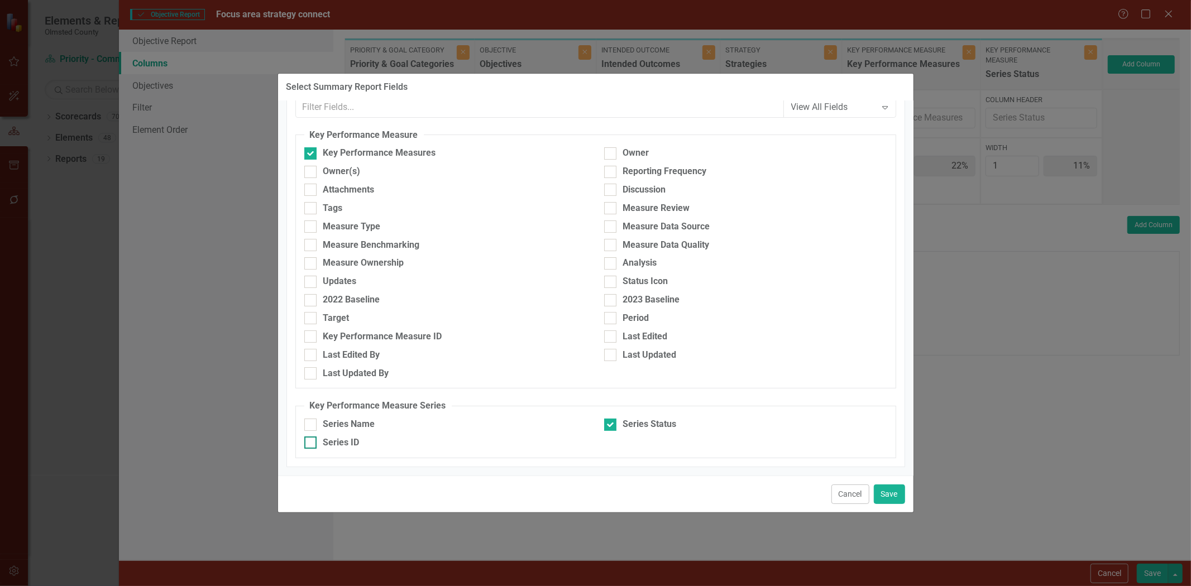
click at [309, 437] on input "Series ID" at bounding box center [307, 440] width 7 height 7
checkbox input "true"
click at [882, 490] on button "Save" at bounding box center [889, 495] width 31 height 20
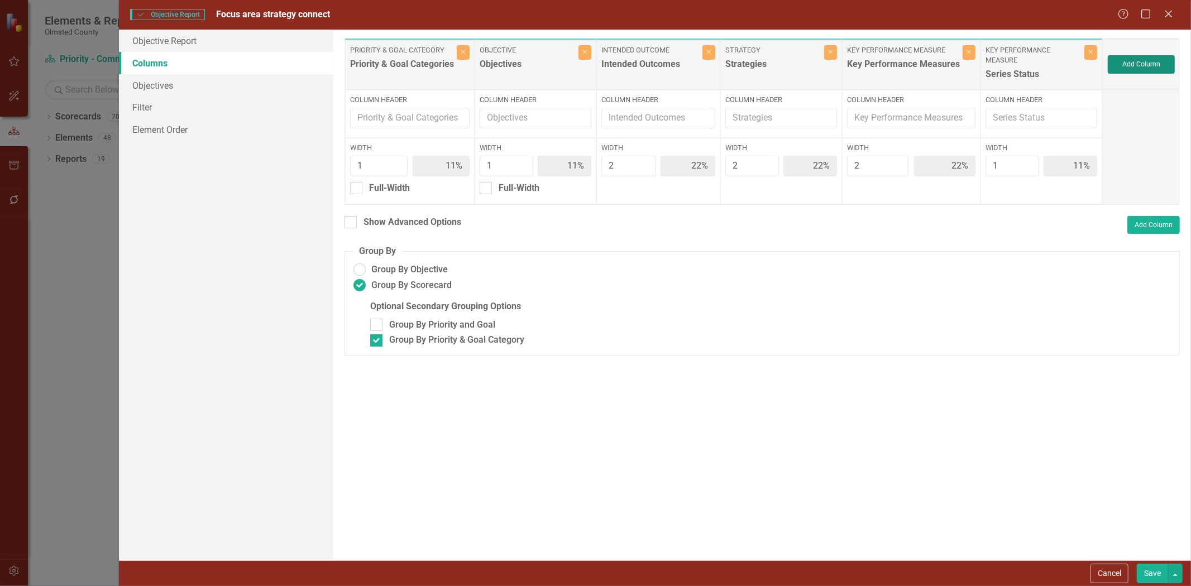
type input "10%"
type input "20%"
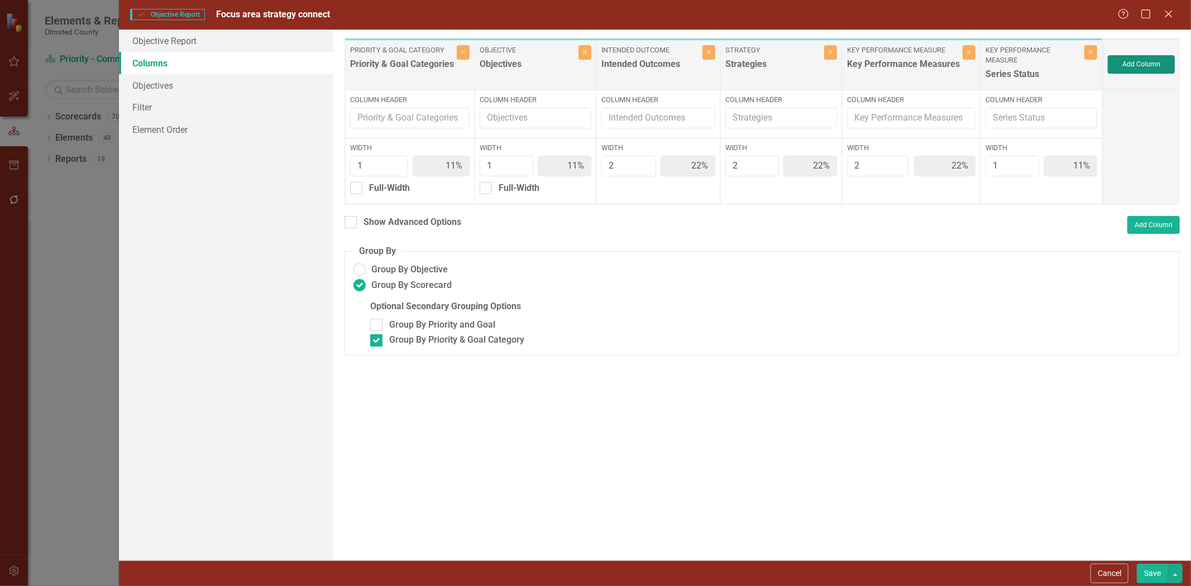
type input "10%"
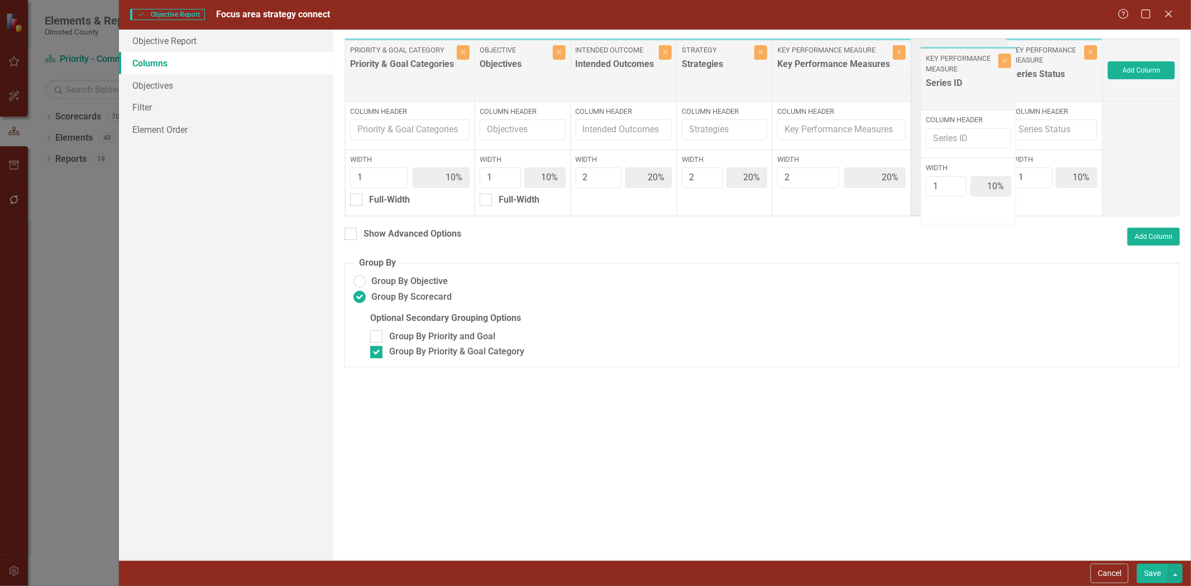
drag, startPoint x: 1048, startPoint y: 56, endPoint x: 962, endPoint y: 65, distance: 86.4
click at [962, 65] on div "Priority & Goal Category Priority & Goal Categories Close Column Header Width 1…" at bounding box center [723, 127] width 758 height 179
click at [1148, 576] on button "Save" at bounding box center [1152, 574] width 31 height 20
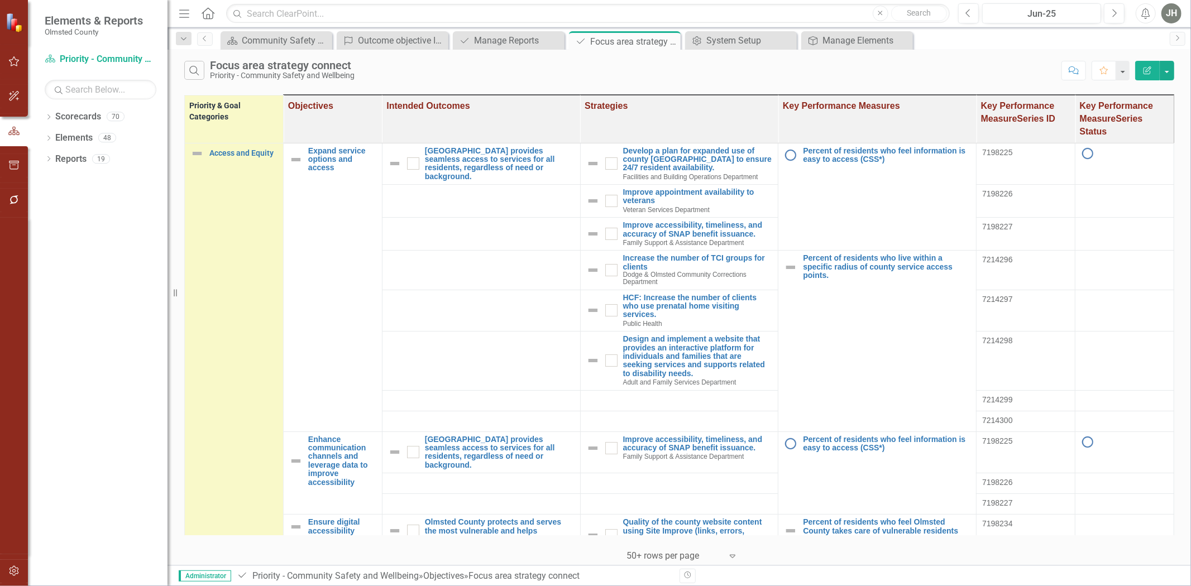
click at [1149, 65] on button "Edit Report" at bounding box center [1147, 71] width 25 height 20
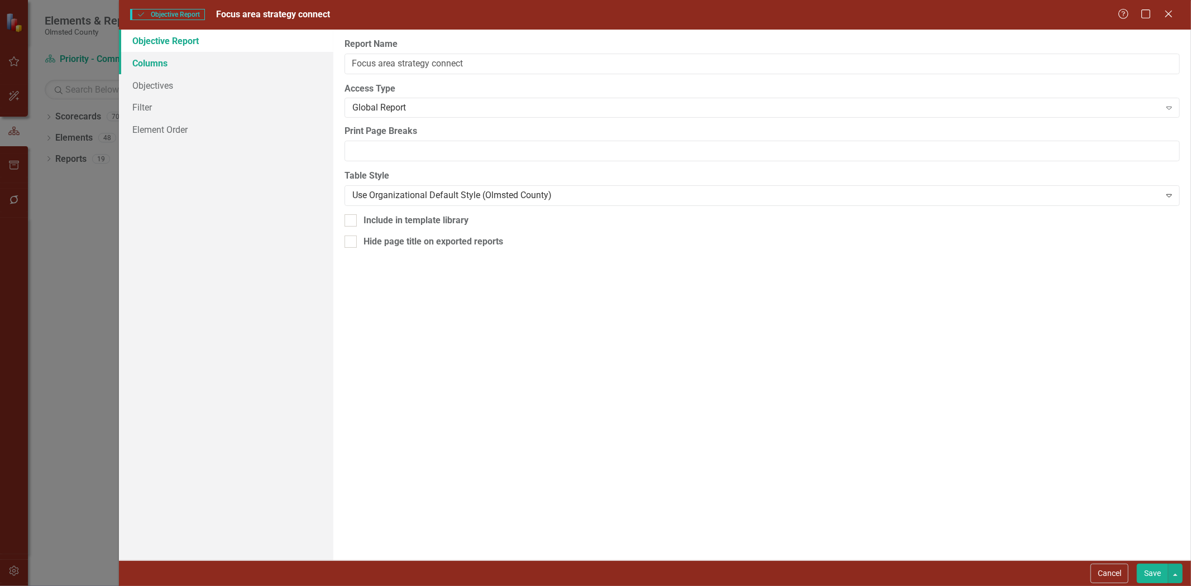
click at [155, 64] on link "Columns" at bounding box center [226, 63] width 214 height 22
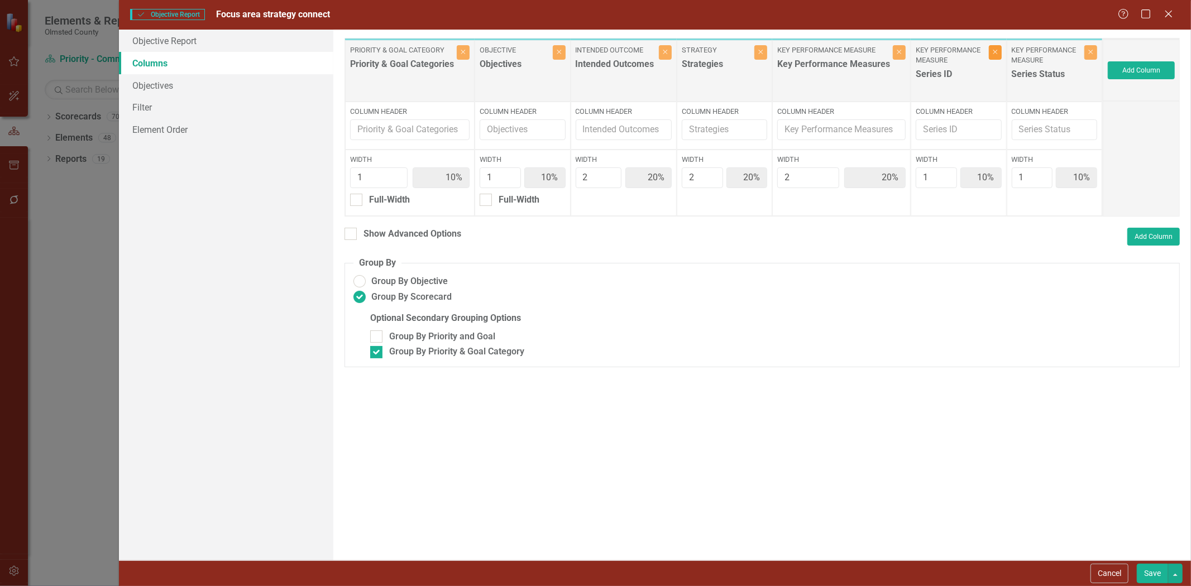
click at [996, 49] on button "Close" at bounding box center [995, 52] width 13 height 15
type input "11%"
type input "22%"
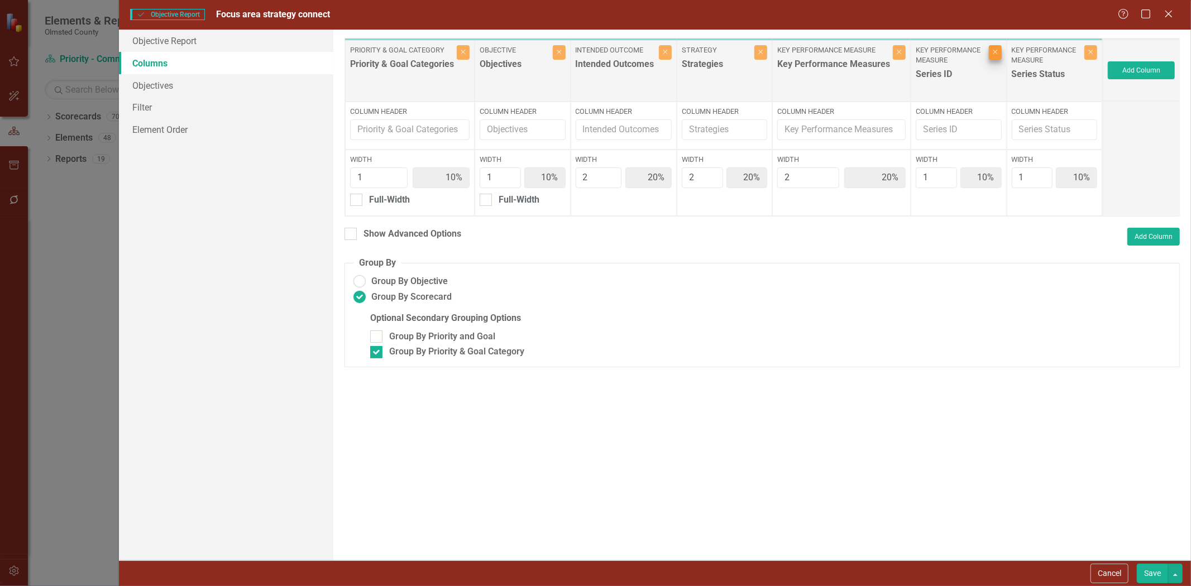
type input "22%"
type input "11%"
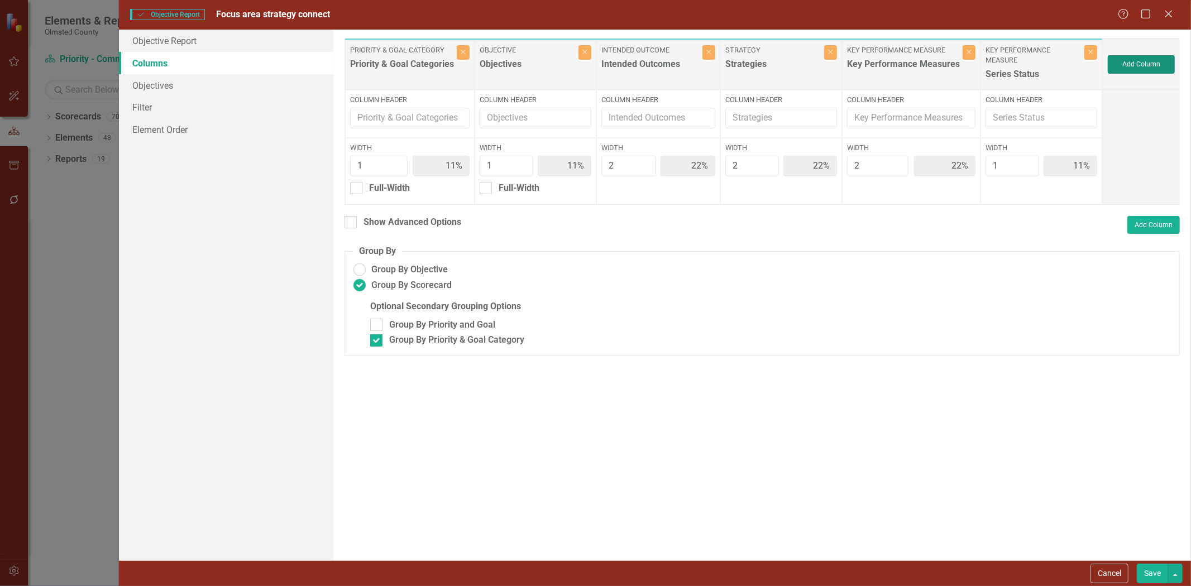
click at [1121, 64] on button "Add Column" at bounding box center [1141, 64] width 67 height 18
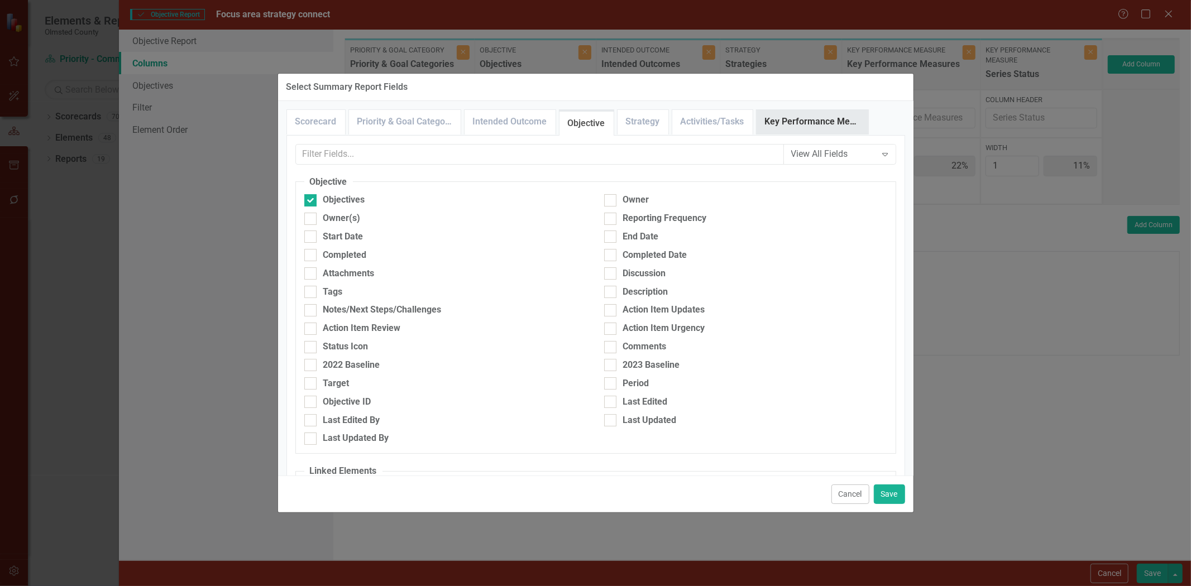
click at [844, 123] on link "Key Performance Measure" at bounding box center [812, 122] width 112 height 24
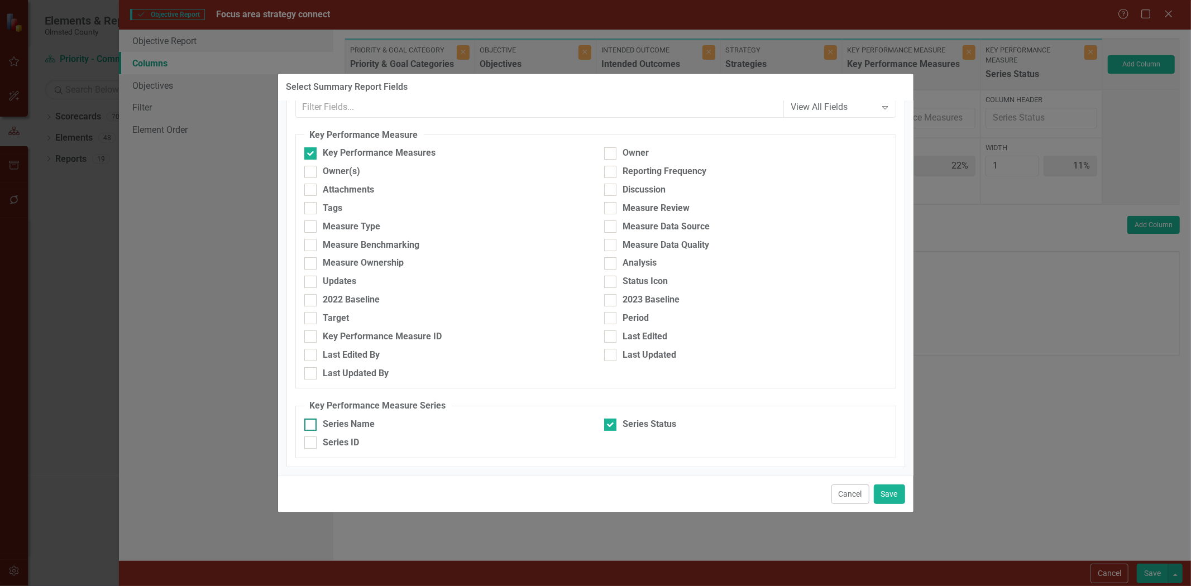
click at [318, 418] on div "Series Name" at bounding box center [445, 424] width 283 height 13
click at [312, 419] on input "Series Name" at bounding box center [307, 422] width 7 height 7
checkbox input "true"
click at [879, 487] on button "Save" at bounding box center [889, 495] width 31 height 20
type input "10%"
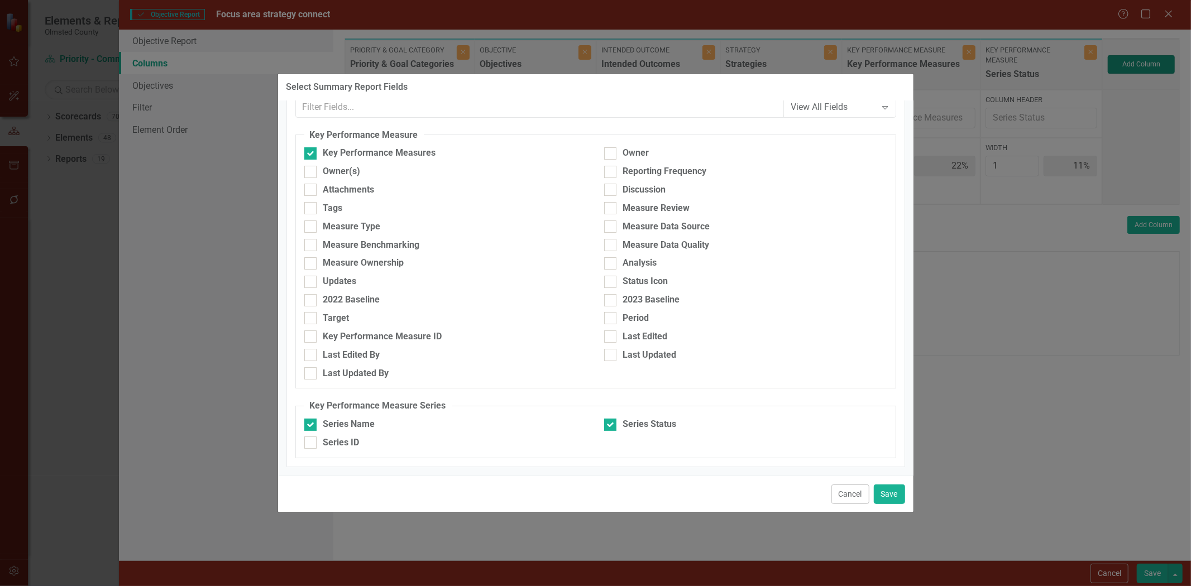
type input "10%"
type input "20%"
type input "10%"
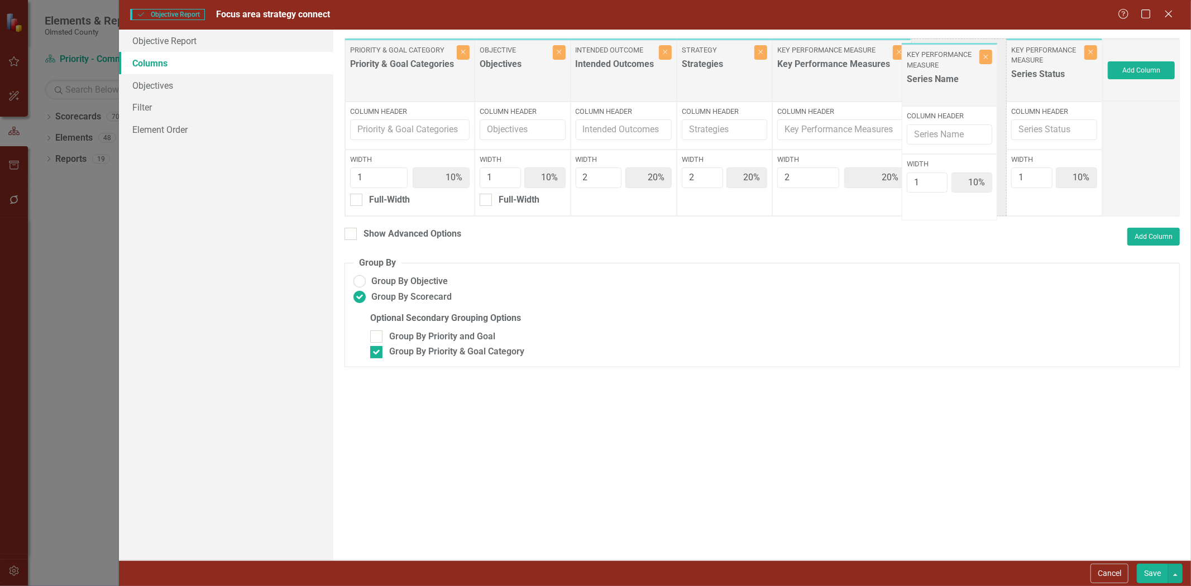
drag, startPoint x: 1051, startPoint y: 86, endPoint x: 1004, endPoint y: 77, distance: 47.7
click at [950, 88] on div "Priority & Goal Category Priority & Goal Categories Close Column Header Width 1…" at bounding box center [723, 127] width 758 height 179
click at [1146, 567] on button "Save" at bounding box center [1152, 574] width 31 height 20
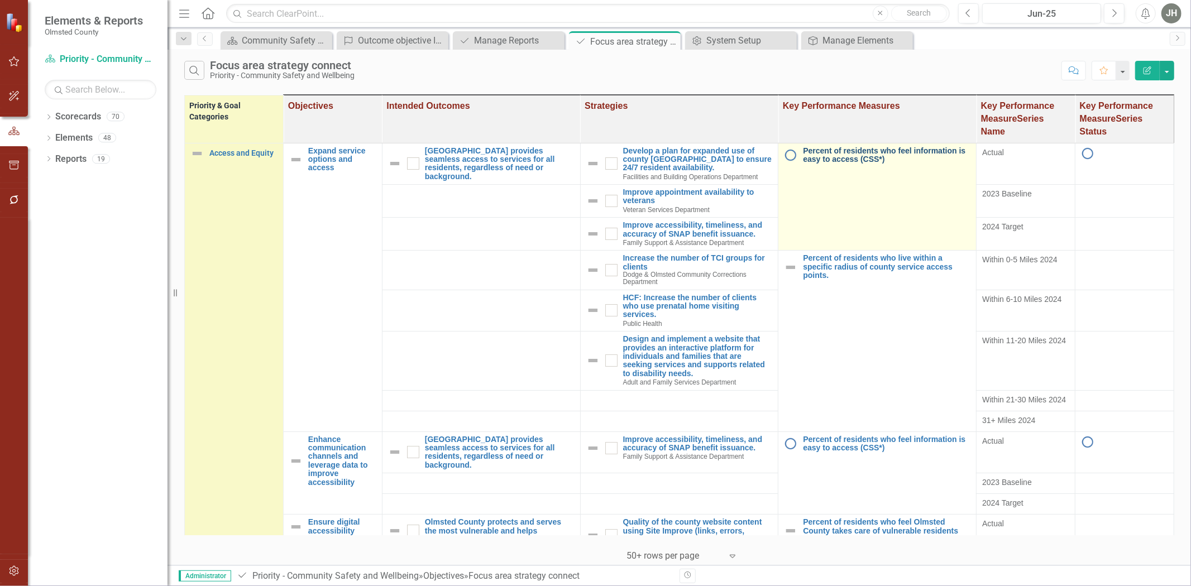
click at [855, 159] on link "Percent of residents who feel information is easy to access (CSS*)" at bounding box center [886, 155] width 167 height 17
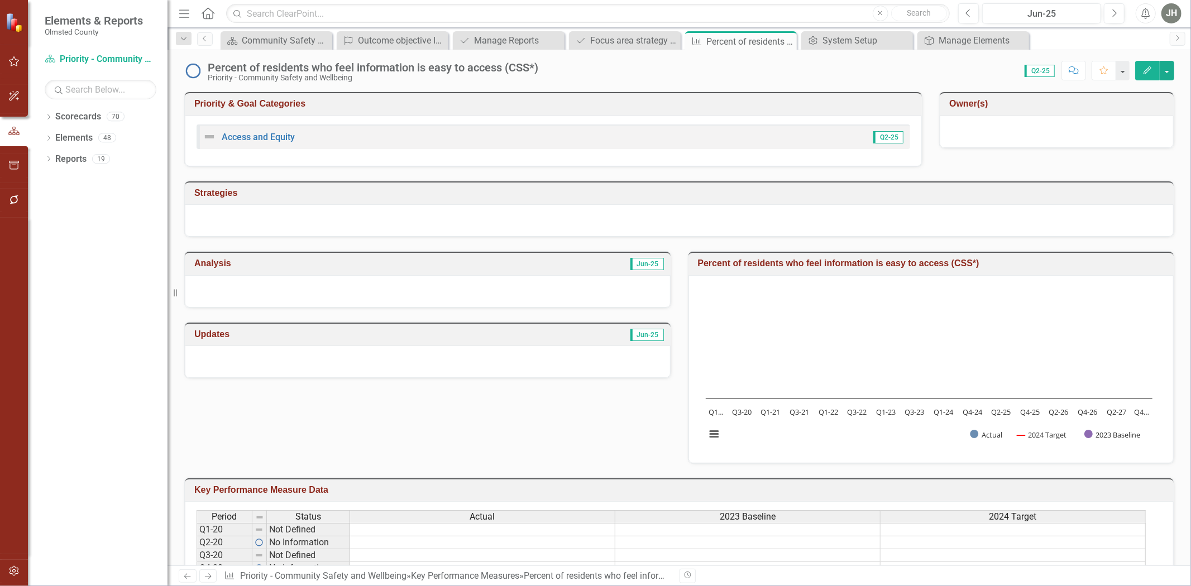
click at [1146, 68] on icon "Edit" at bounding box center [1147, 70] width 10 height 8
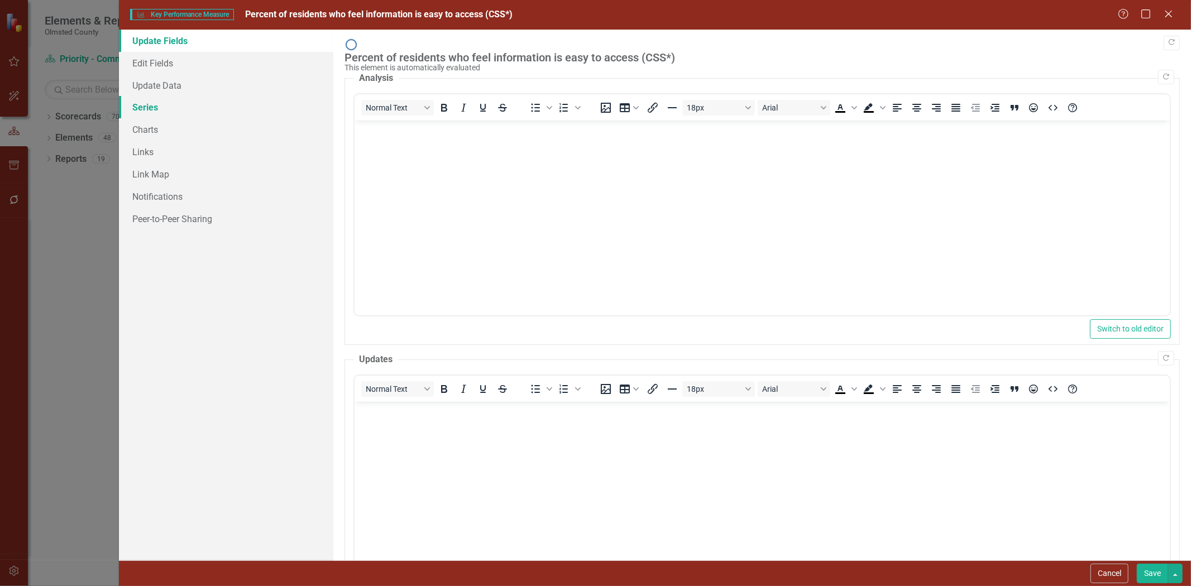
click at [149, 104] on link "Series" at bounding box center [226, 107] width 214 height 22
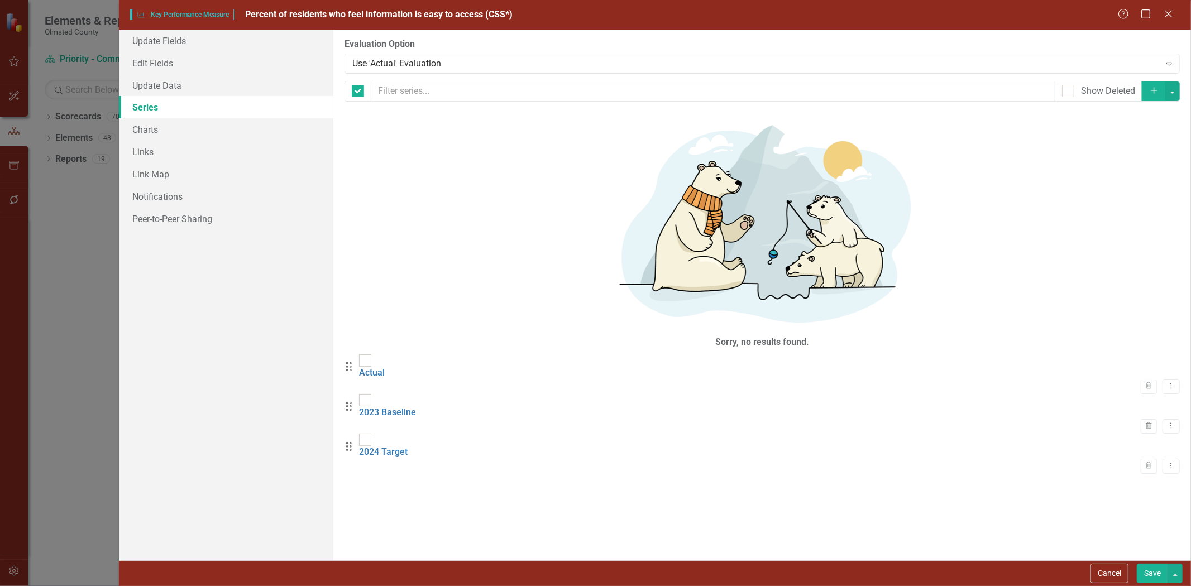
checkbox input "false"
click at [1144, 424] on icon "Trash" at bounding box center [1148, 427] width 8 height 7
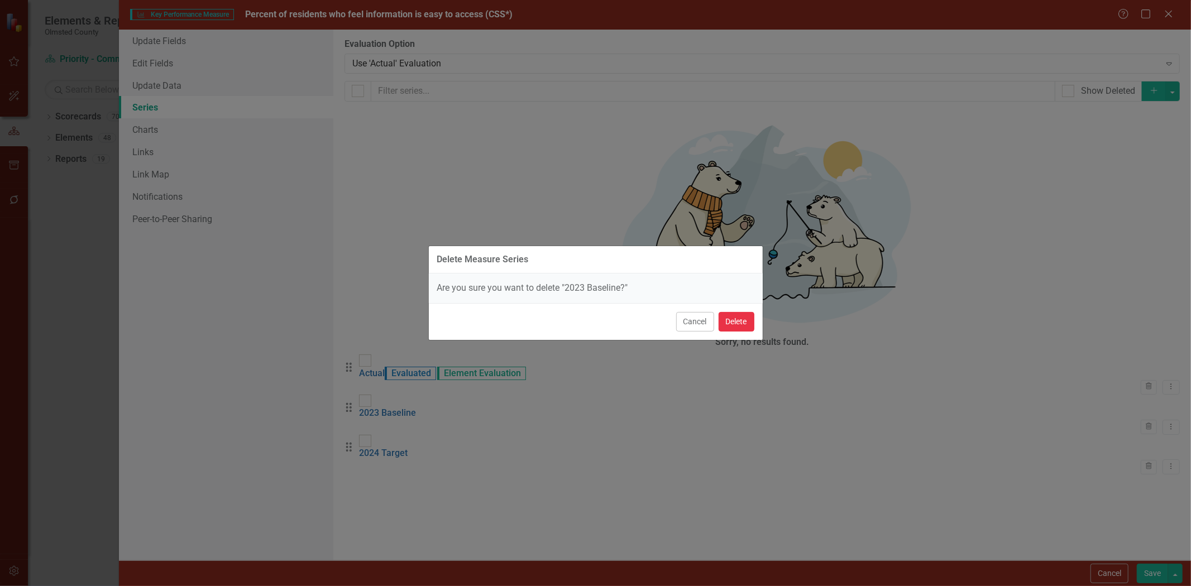
click at [737, 316] on button "Delete" at bounding box center [737, 322] width 36 height 20
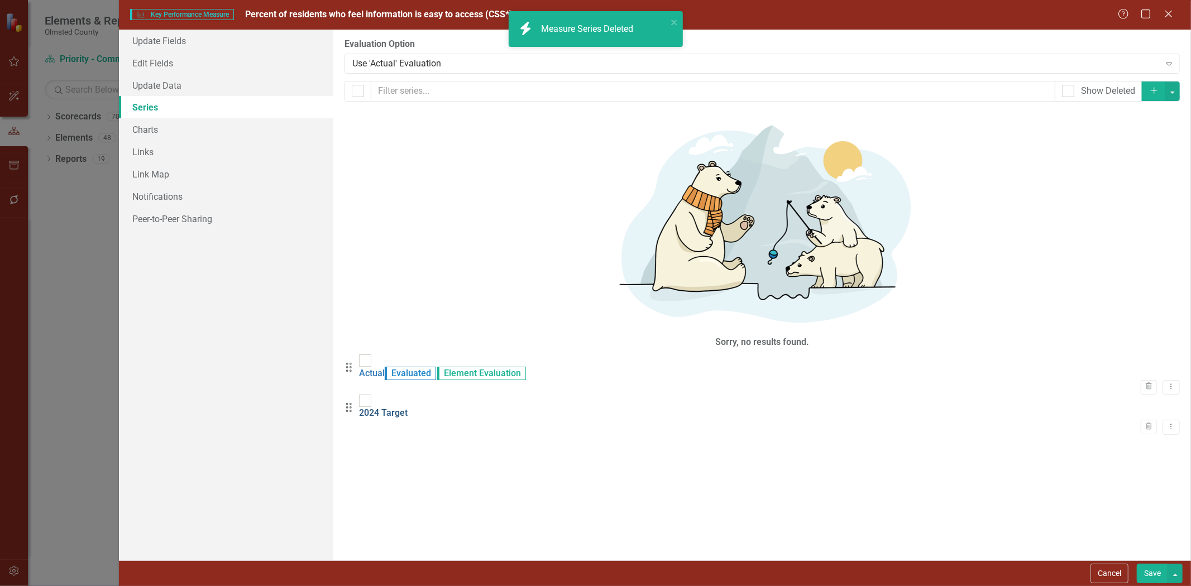
click at [408, 408] on link "2024 Target" at bounding box center [383, 413] width 49 height 11
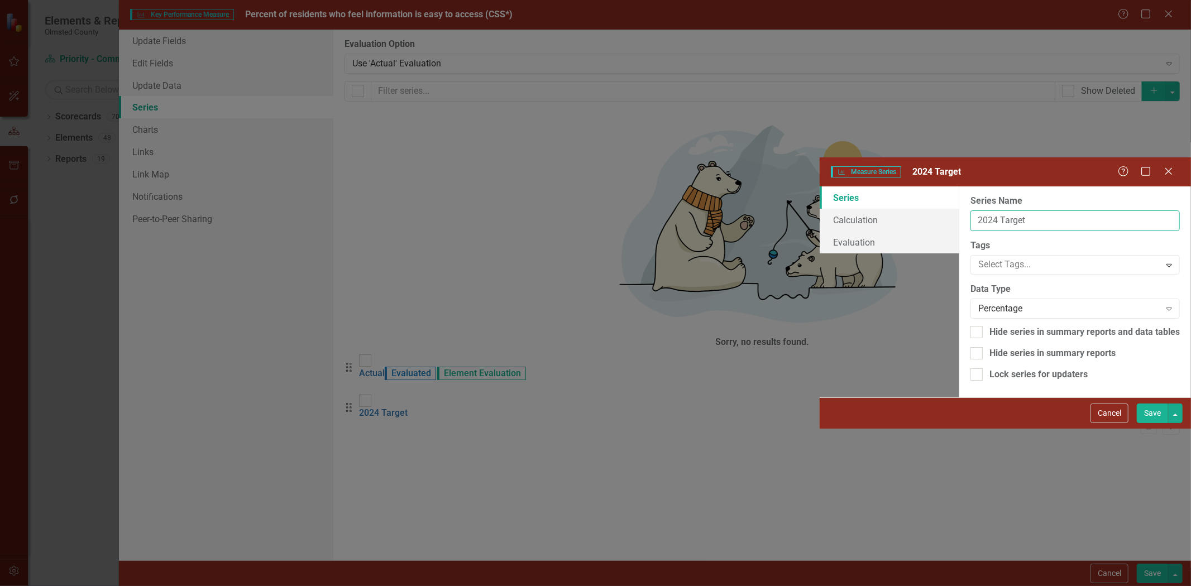
drag, startPoint x: 471, startPoint y: 61, endPoint x: 384, endPoint y: 37, distance: 90.9
click at [820, 186] on div "Series Calculation Evaluation From this page, you can edit the name, type, and …" at bounding box center [1005, 291] width 371 height 211
type input "Target"
click at [1143, 423] on button "Save" at bounding box center [1152, 414] width 31 height 20
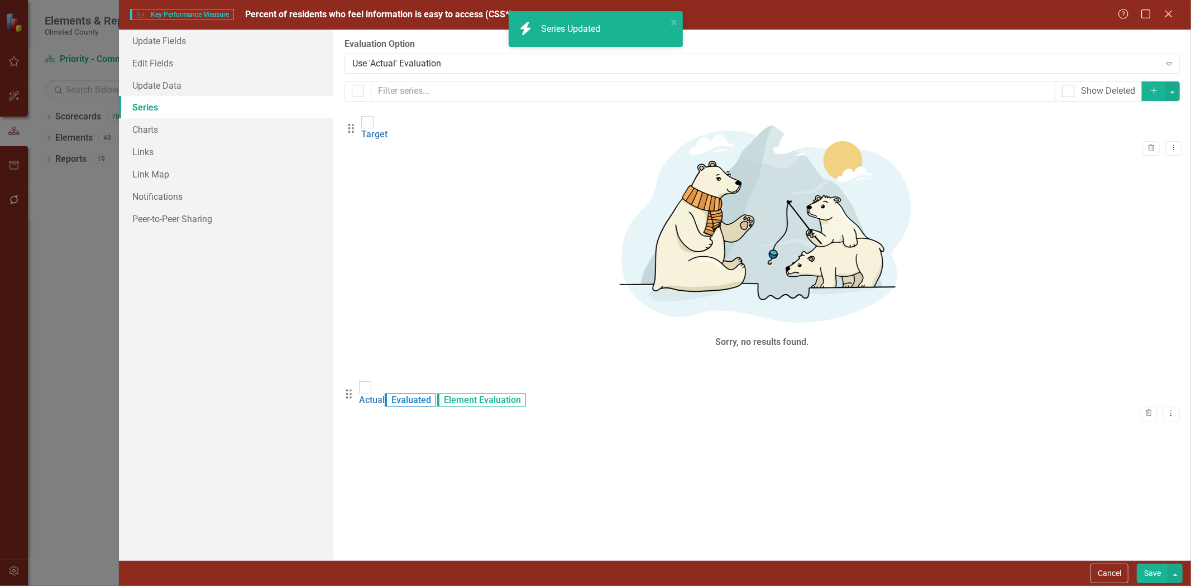
drag, startPoint x: 360, startPoint y: 165, endPoint x: 362, endPoint y: 132, distance: 33.0
click at [362, 355] on div "Drag Actual Evaluated Element Evaluation Trash Dropdown Menu Drag Target Trash …" at bounding box center [761, 395] width 835 height 80
click at [1150, 568] on button "Save" at bounding box center [1152, 574] width 31 height 20
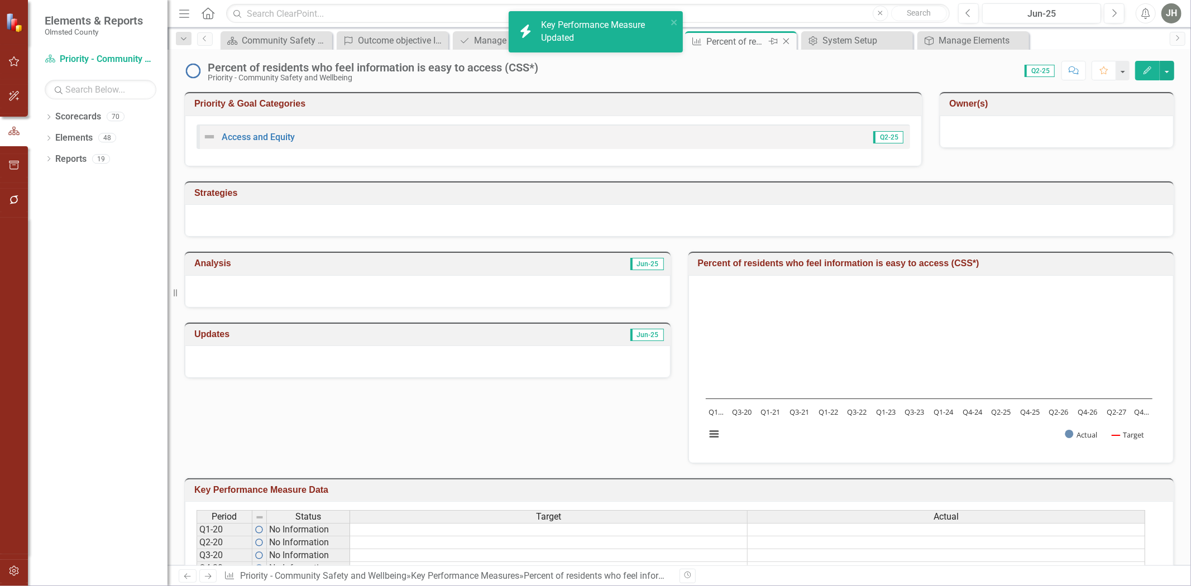
click at [787, 37] on icon "Close" at bounding box center [785, 41] width 11 height 9
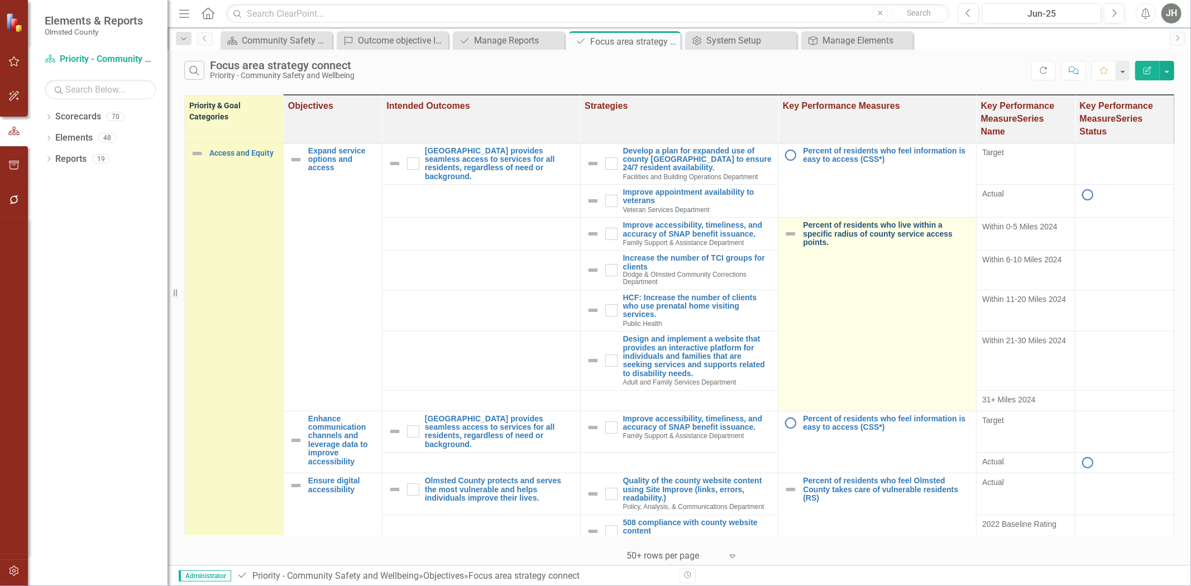
click at [856, 241] on link "Percent of residents who live within a specific radius of county service access…" at bounding box center [886, 234] width 167 height 26
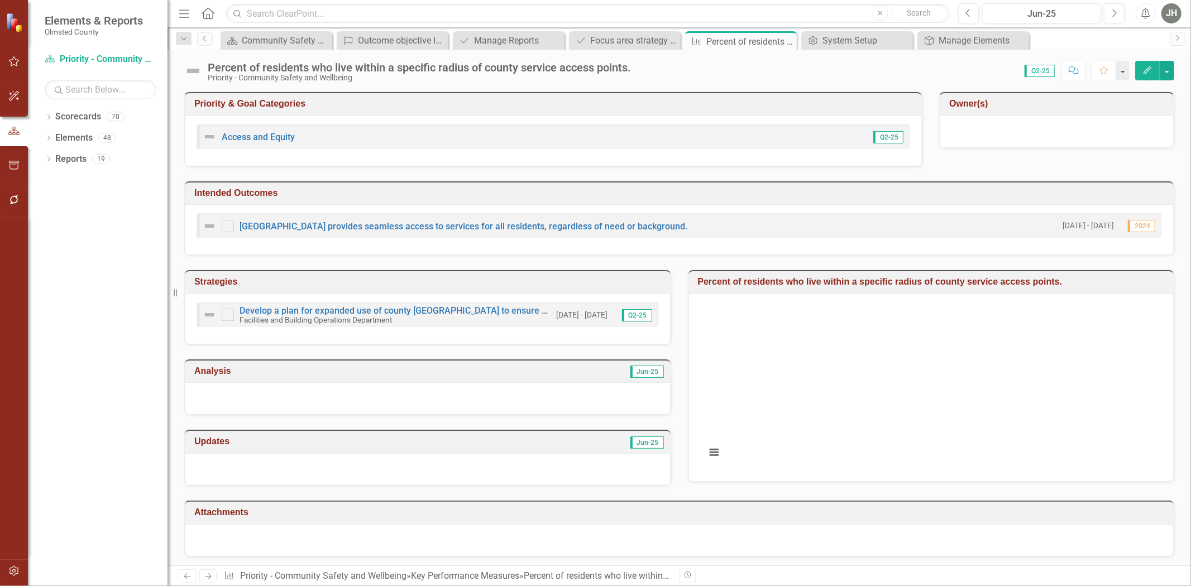
click at [1146, 69] on icon "button" at bounding box center [1147, 70] width 8 height 8
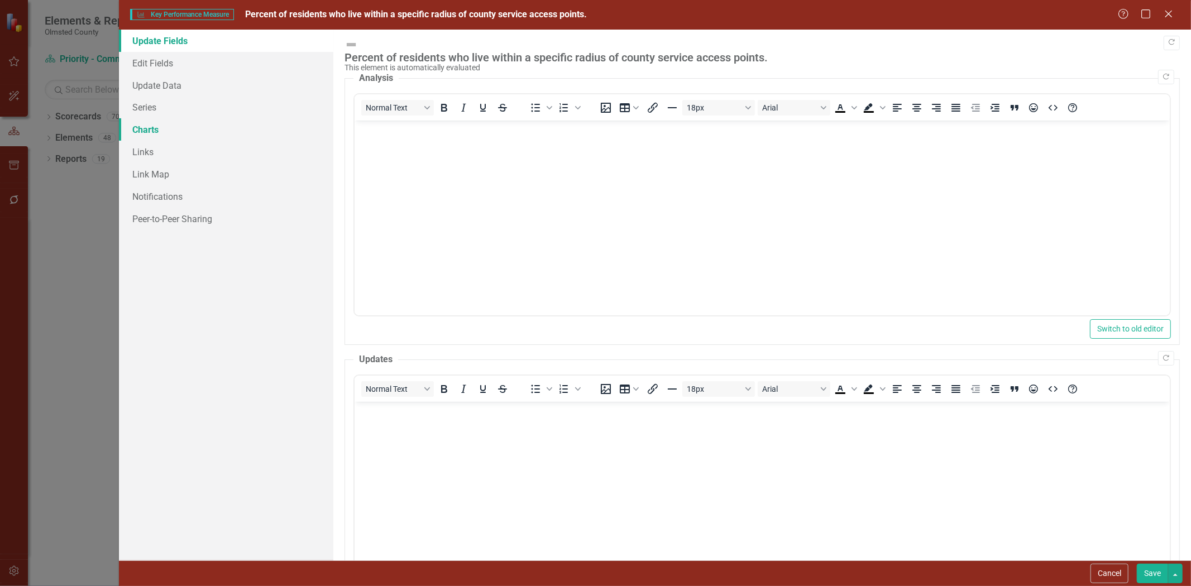
click at [143, 126] on link "Charts" at bounding box center [226, 129] width 214 height 22
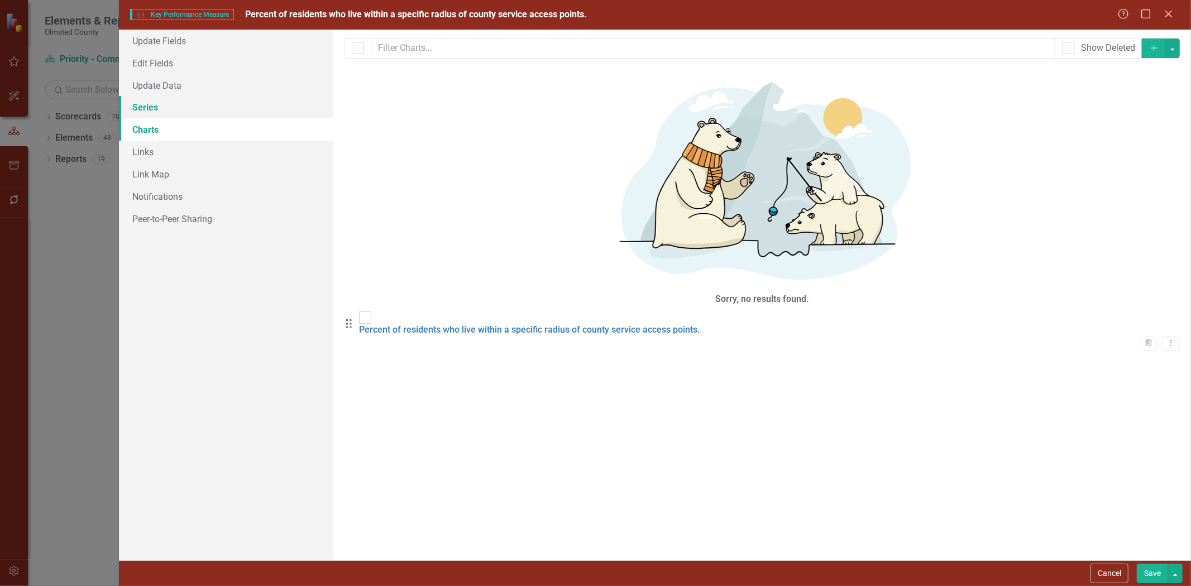
click at [150, 108] on link "Series" at bounding box center [226, 107] width 214 height 22
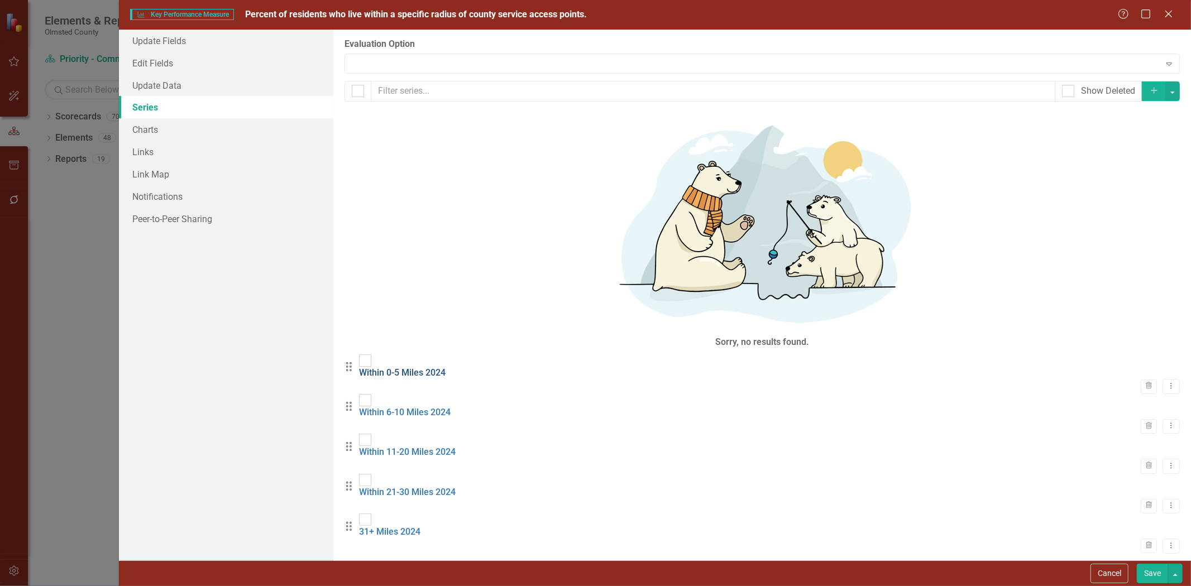
click at [438, 367] on link "Within 0-5 Miles 2024" at bounding box center [402, 372] width 87 height 11
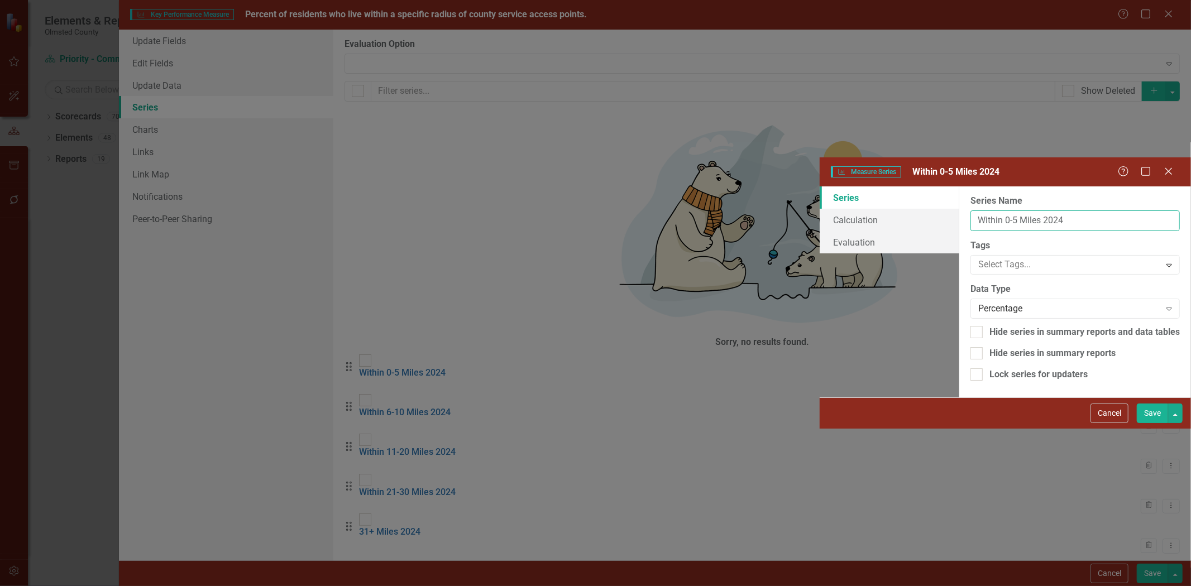
click at [970, 210] on input "Within 0-5 Miles 2024" at bounding box center [1074, 220] width 209 height 21
click at [970, 210] on input "Within 0-10 Miles 2024" at bounding box center [1074, 220] width 209 height 21
type input "Within 0-10 Miles"
click at [1151, 423] on button "Save" at bounding box center [1152, 414] width 31 height 20
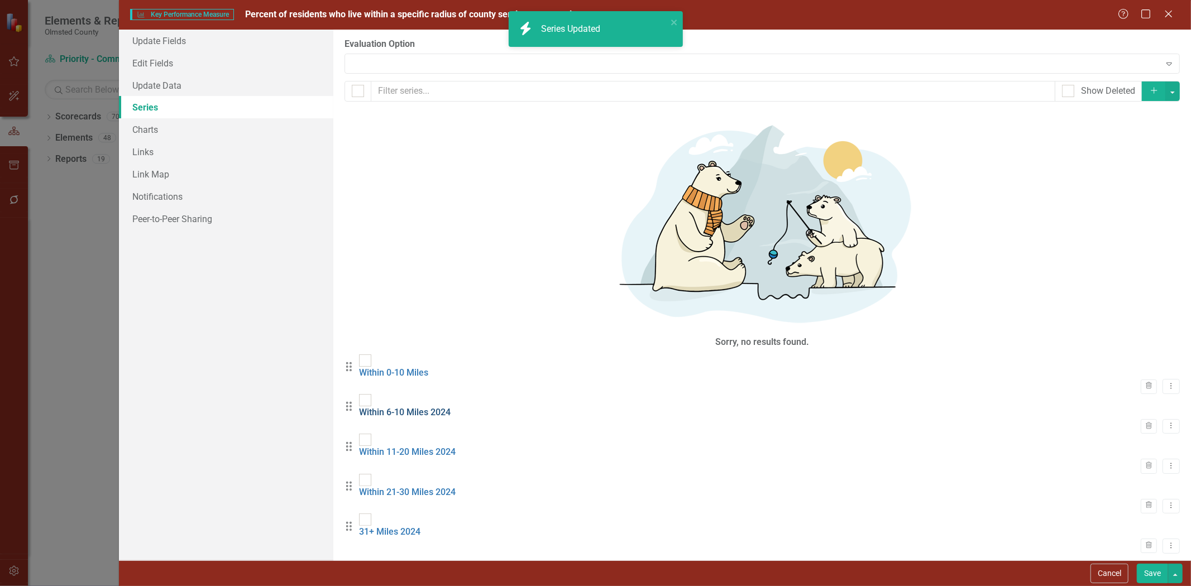
click at [434, 407] on link "Within 6-10 Miles 2024" at bounding box center [405, 412] width 92 height 11
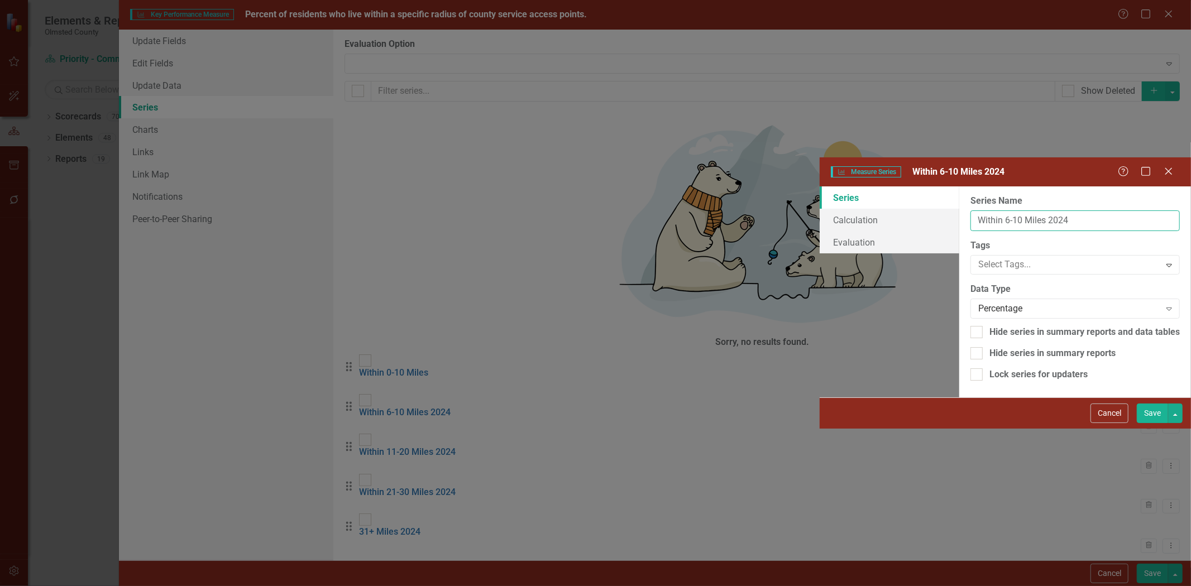
click at [970, 210] on input "Within 6-10 Miles 2024" at bounding box center [1074, 220] width 209 height 21
click at [970, 210] on input "10+ Miles 2024" at bounding box center [1074, 220] width 209 height 21
type input "10+ Miles"
click at [1146, 423] on button "Save" at bounding box center [1152, 414] width 31 height 20
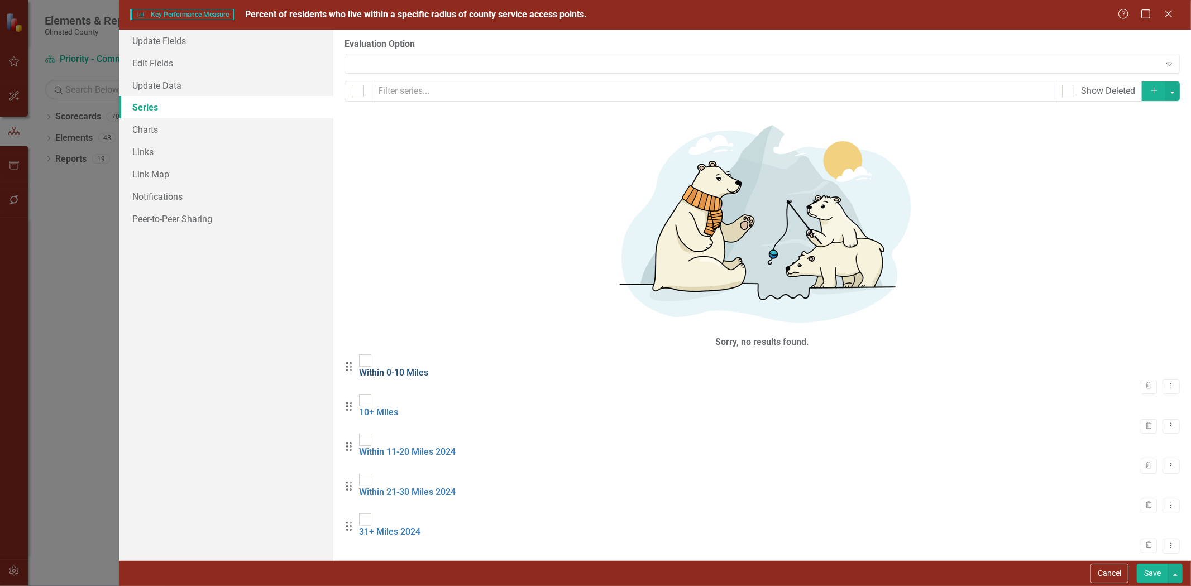
click at [428, 367] on link "Within 0-10 Miles" at bounding box center [393, 372] width 69 height 11
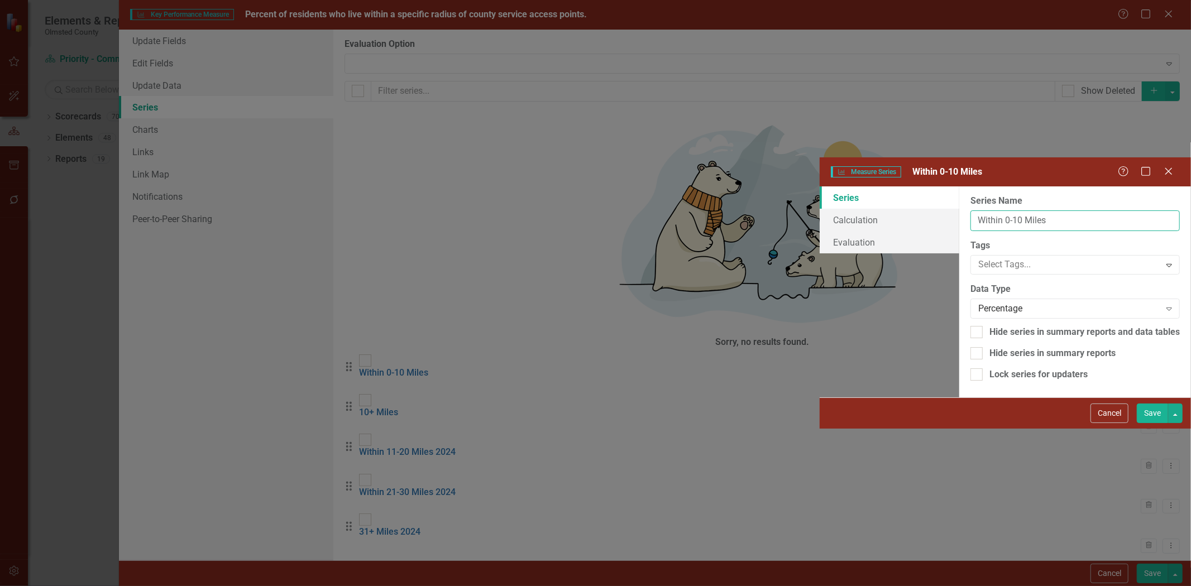
drag, startPoint x: 476, startPoint y: 64, endPoint x: 495, endPoint y: 59, distance: 19.6
click at [970, 210] on input "Within 0-10 Miles" at bounding box center [1074, 220] width 209 height 21
type input "0-10 Miles"
click at [1148, 423] on button "Save" at bounding box center [1152, 414] width 31 height 20
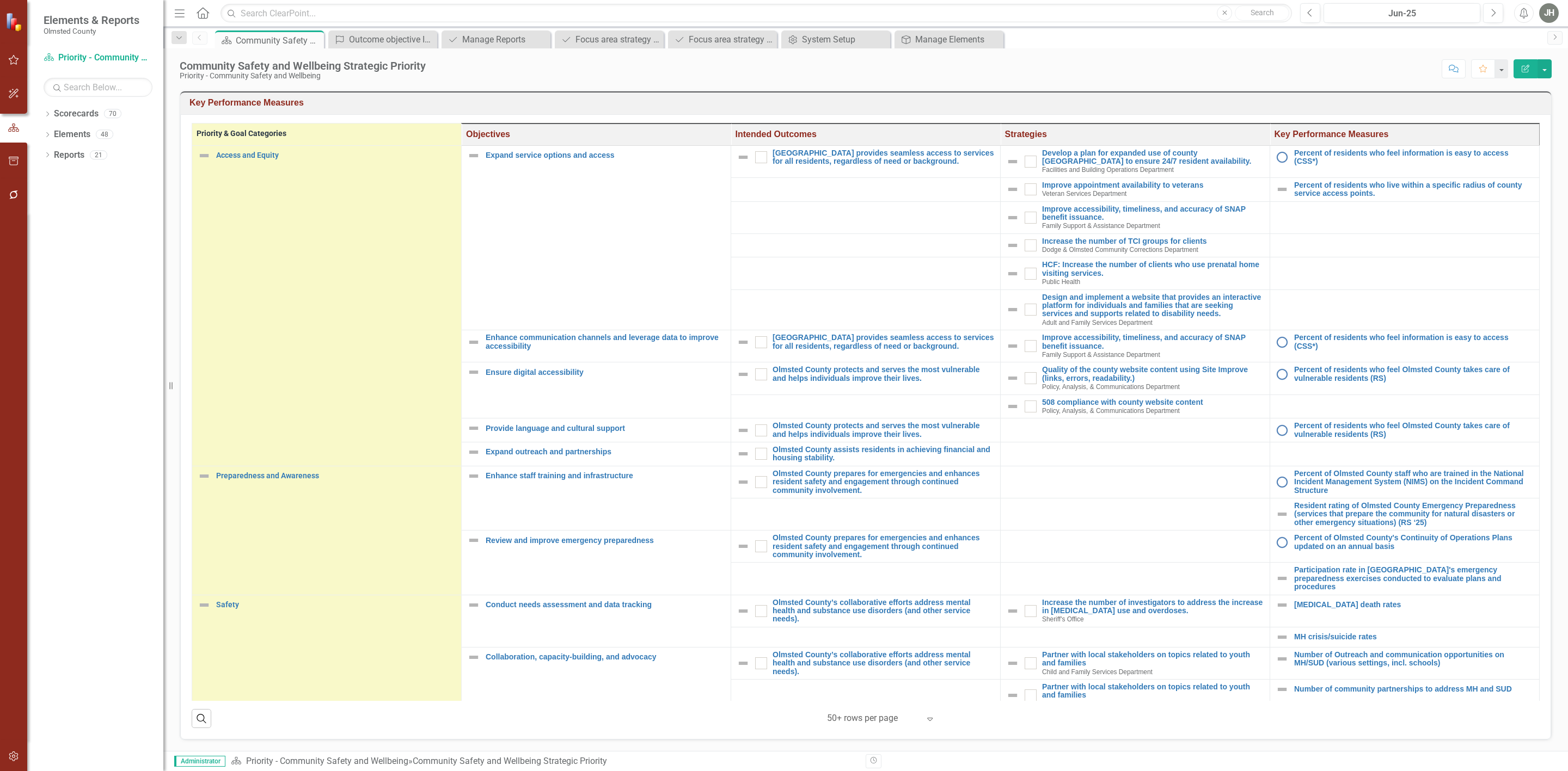
scroll to position [232, 0]
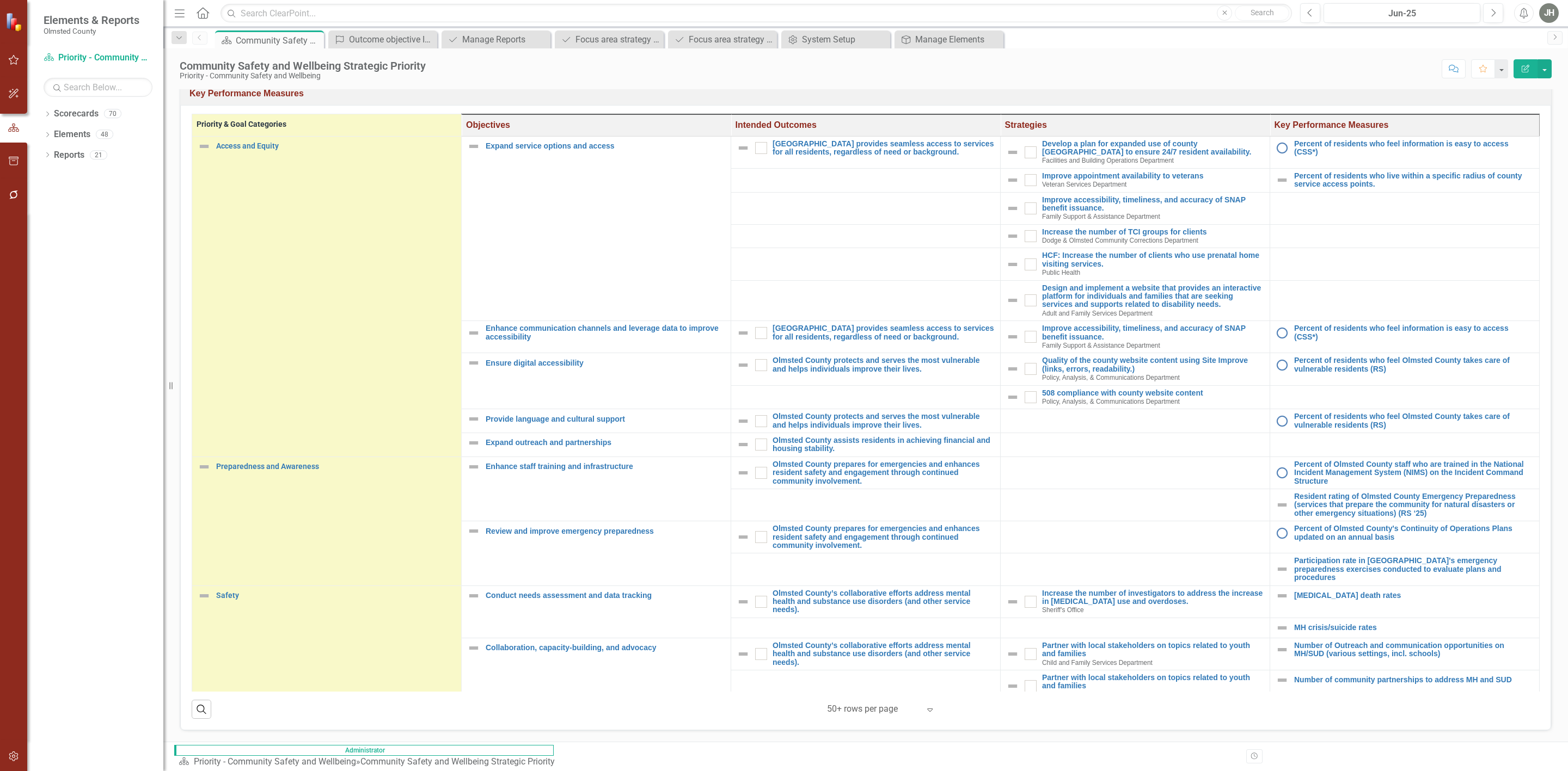
drag, startPoint x: 1369, startPoint y: 1, endPoint x: 121, endPoint y: 586, distance: 1378.3
click at [121, 586] on div "Dropdown Scorecards 70 Dropdown Training - [GEOGRAPHIC_DATA] County Training - …" at bounding box center [96, 438] width 137 height 666
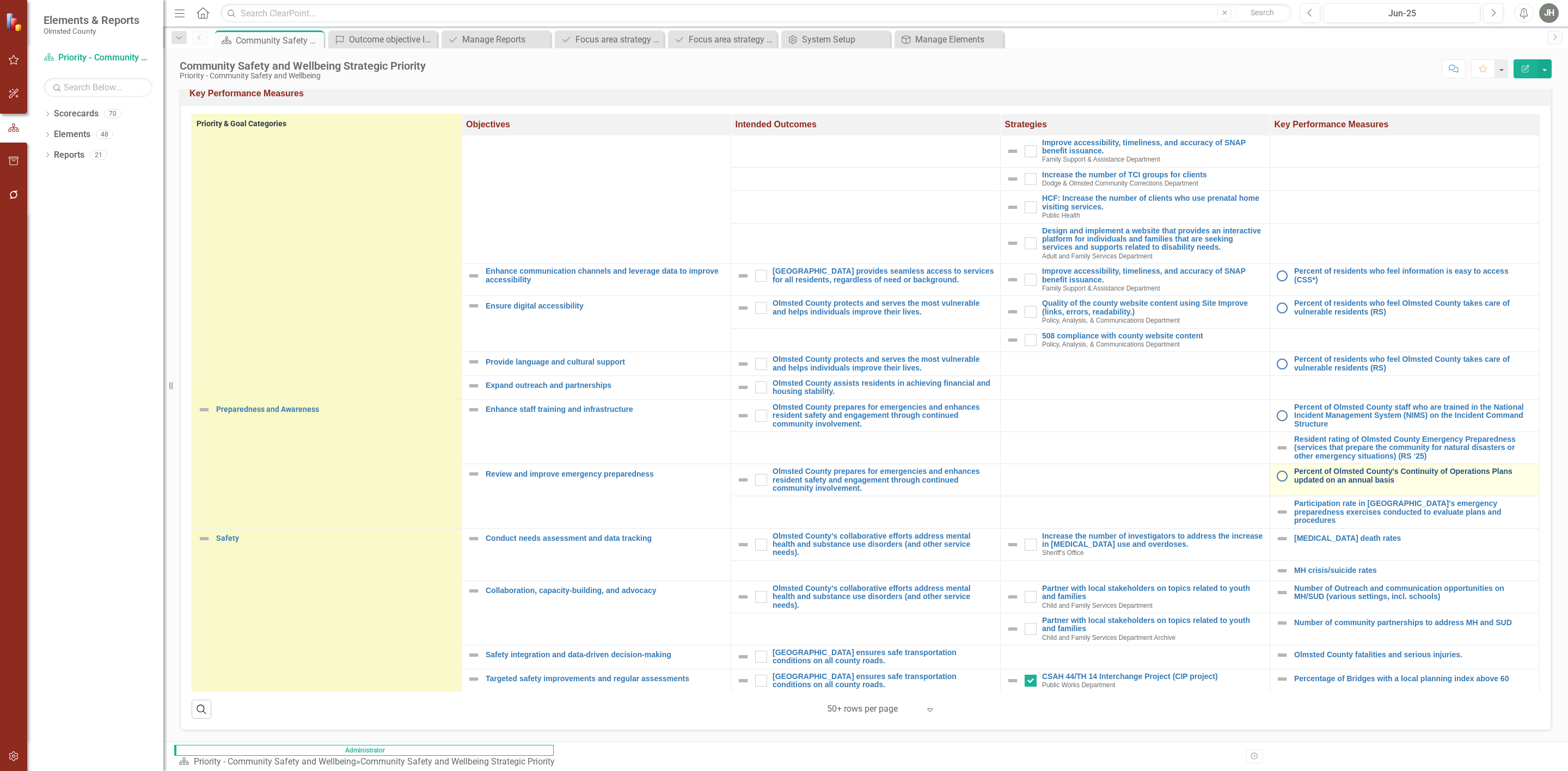
scroll to position [85, 0]
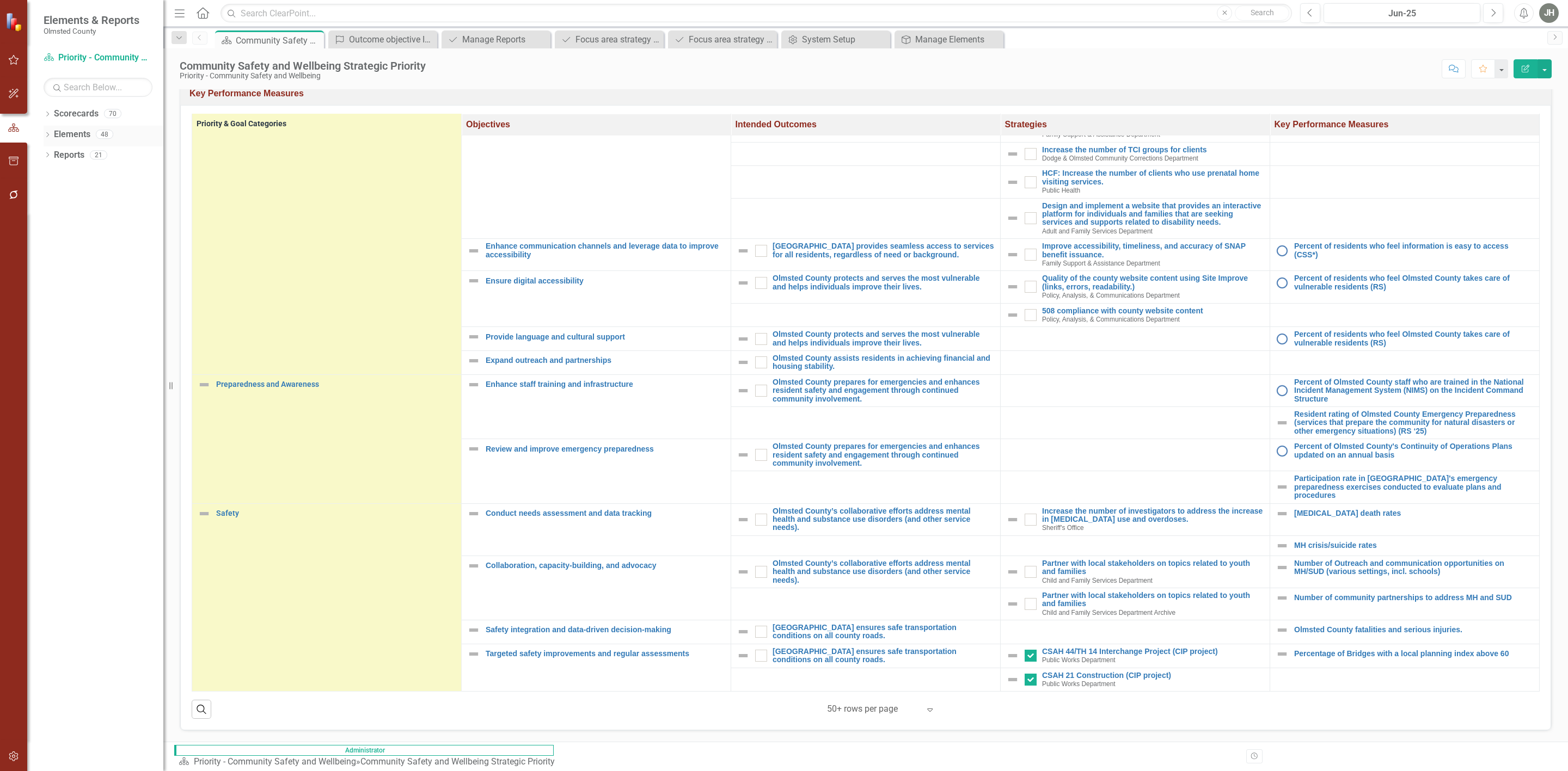
click at [67, 133] on link "Elements" at bounding box center [71, 135] width 36 height 13
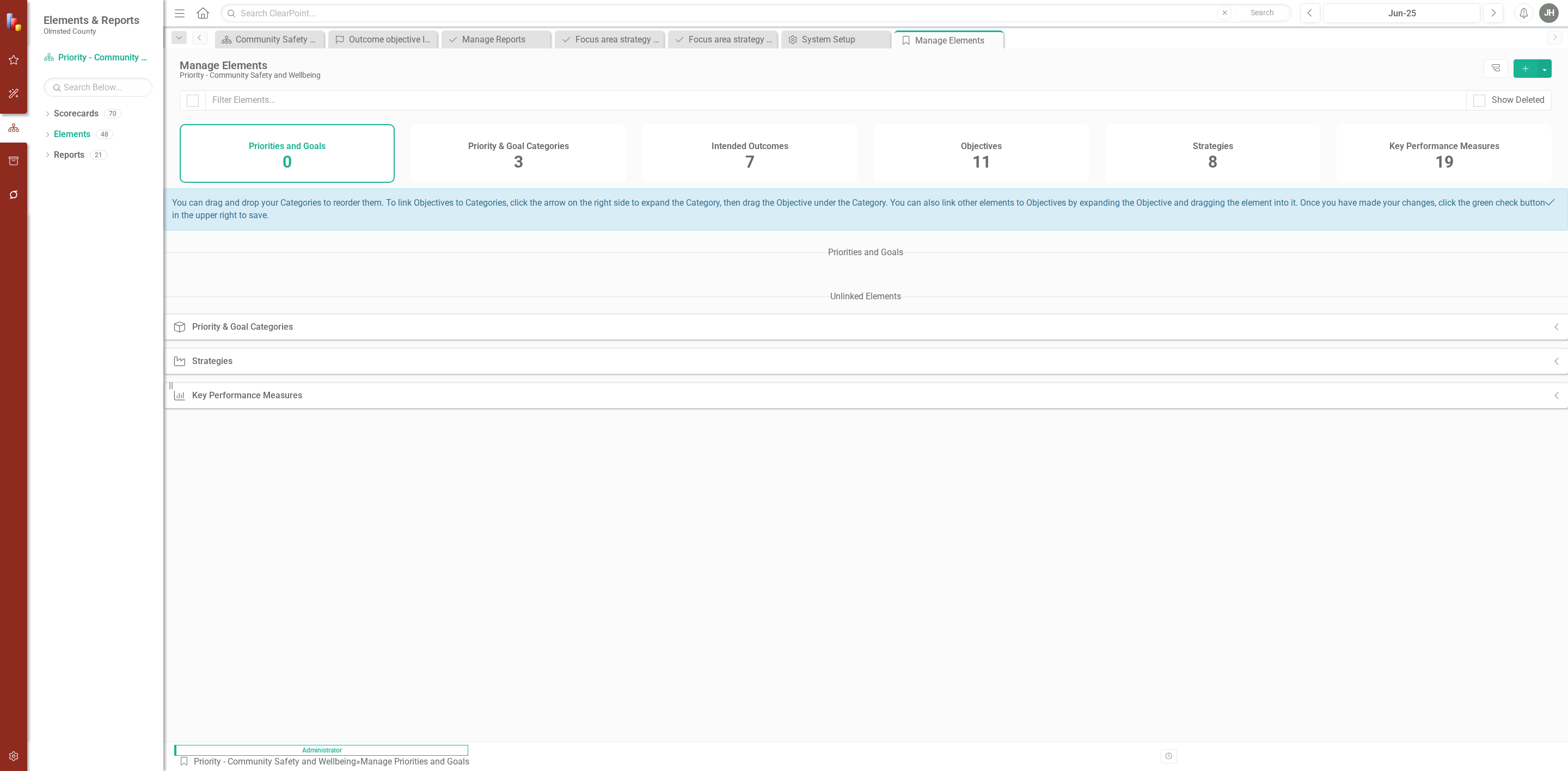
click at [1223, 151] on h4 "Strategies" at bounding box center [1212, 146] width 40 height 10
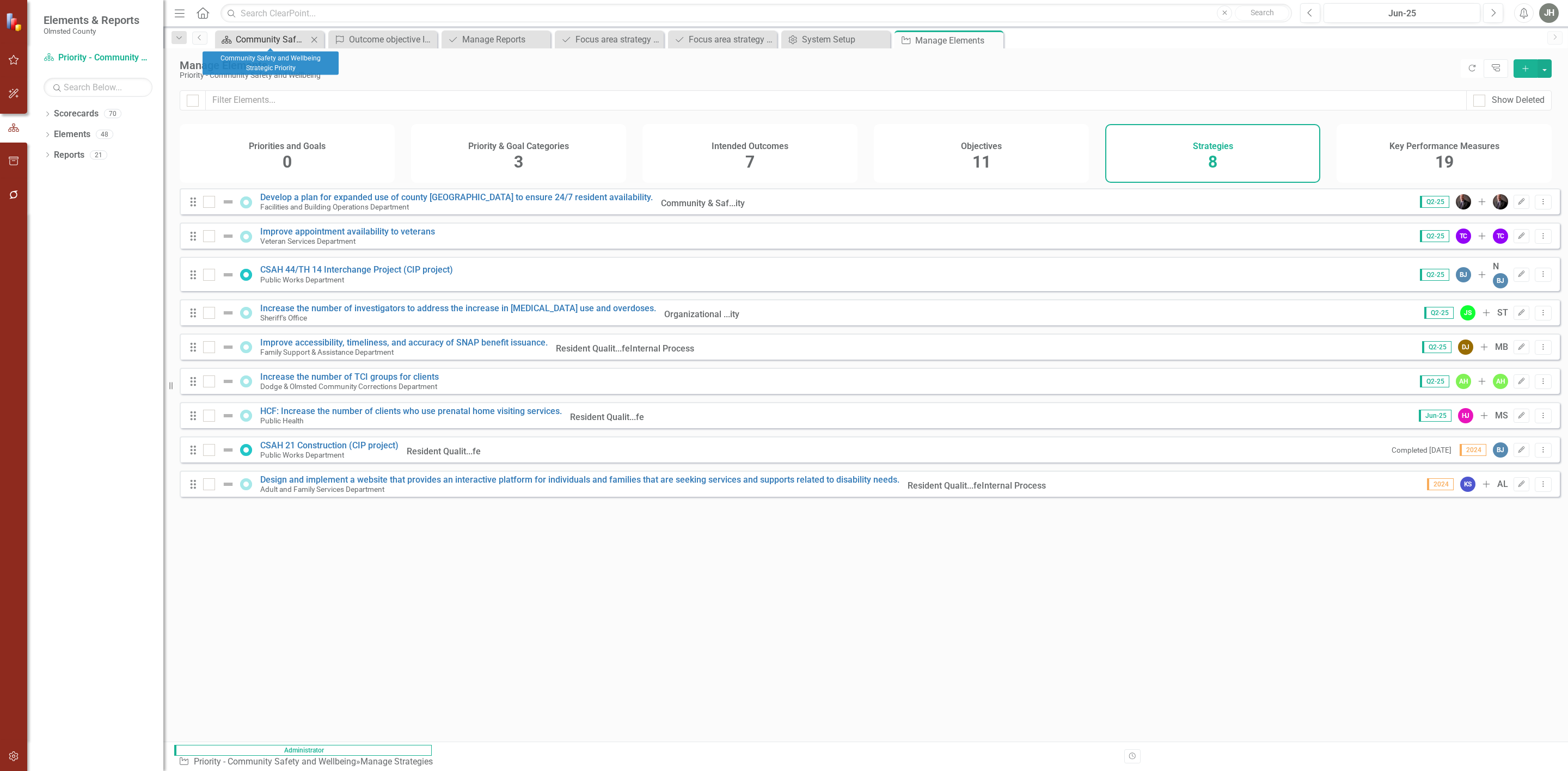
click at [276, 35] on div "Community Safety and Wellbeing Strategic Priority" at bounding box center [272, 39] width 72 height 14
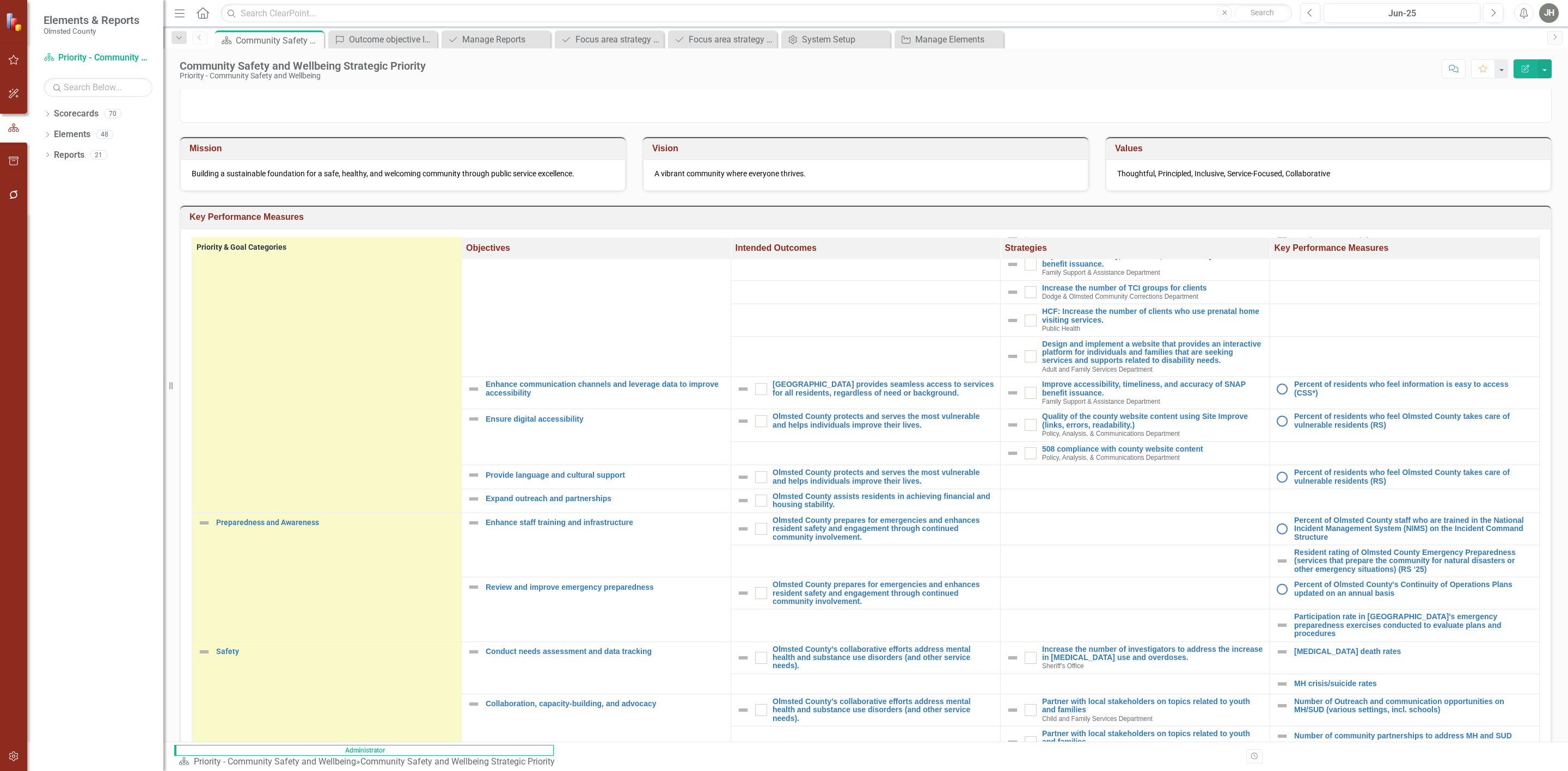
scroll to position [232, 0]
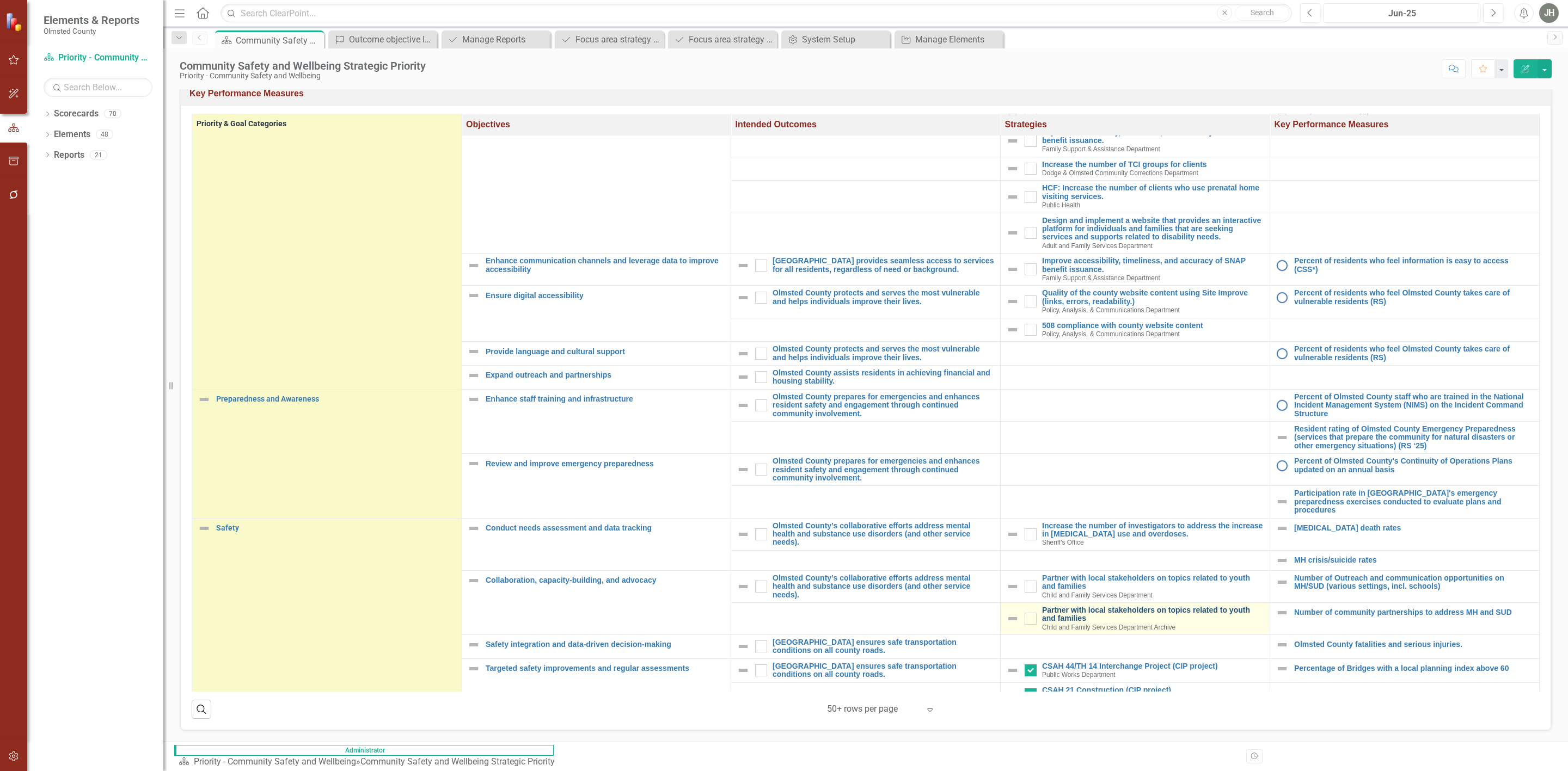
click at [1042, 606] on link "Partner with local stakeholders on topics related to youth and families" at bounding box center [1154, 614] width 222 height 17
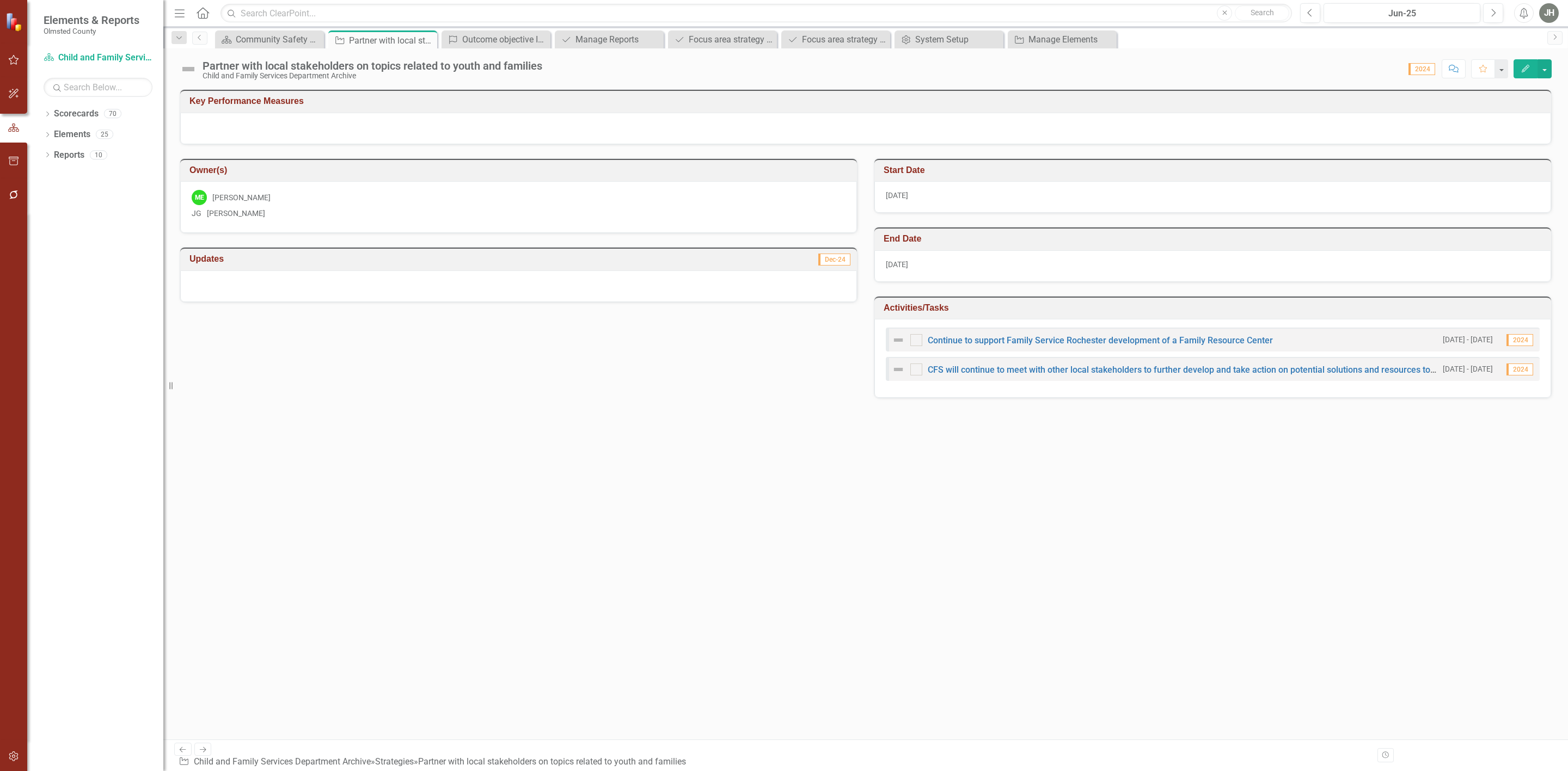
click at [1393, 61] on button "Edit" at bounding box center [1525, 69] width 24 height 19
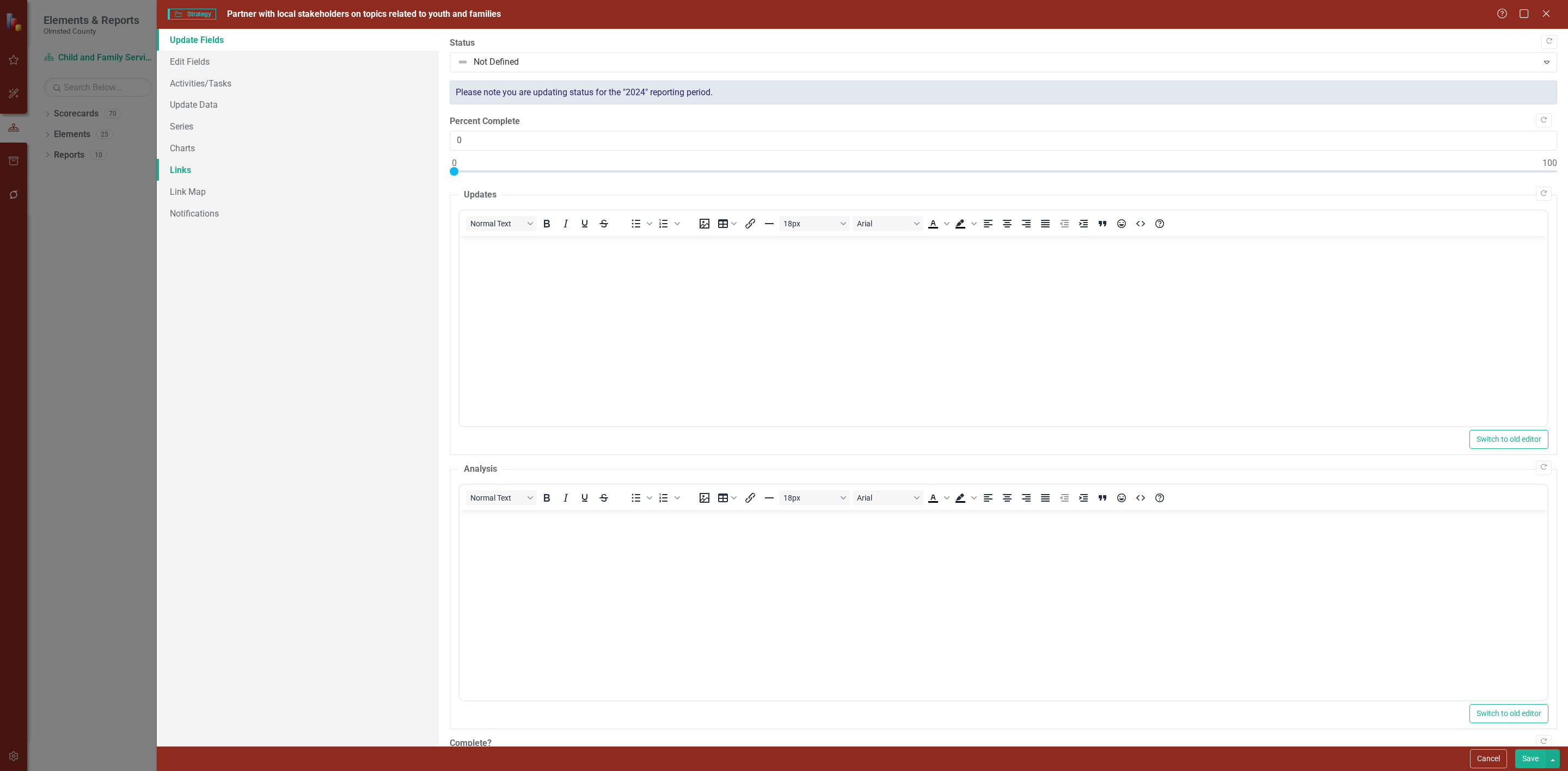
click at [189, 169] on link "Links" at bounding box center [297, 170] width 282 height 21
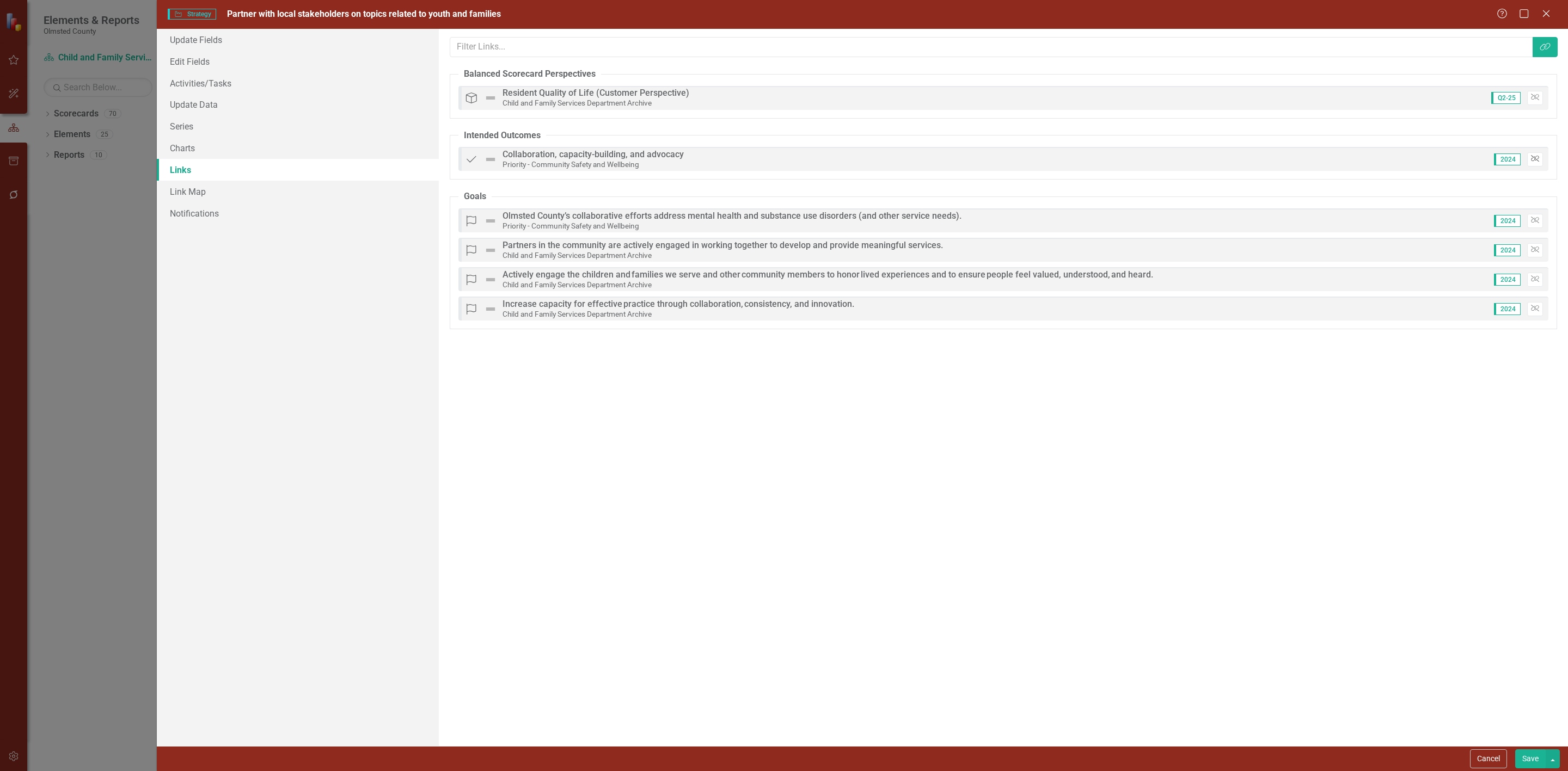
click at [1393, 156] on button "Unlink" at bounding box center [1535, 159] width 16 height 15
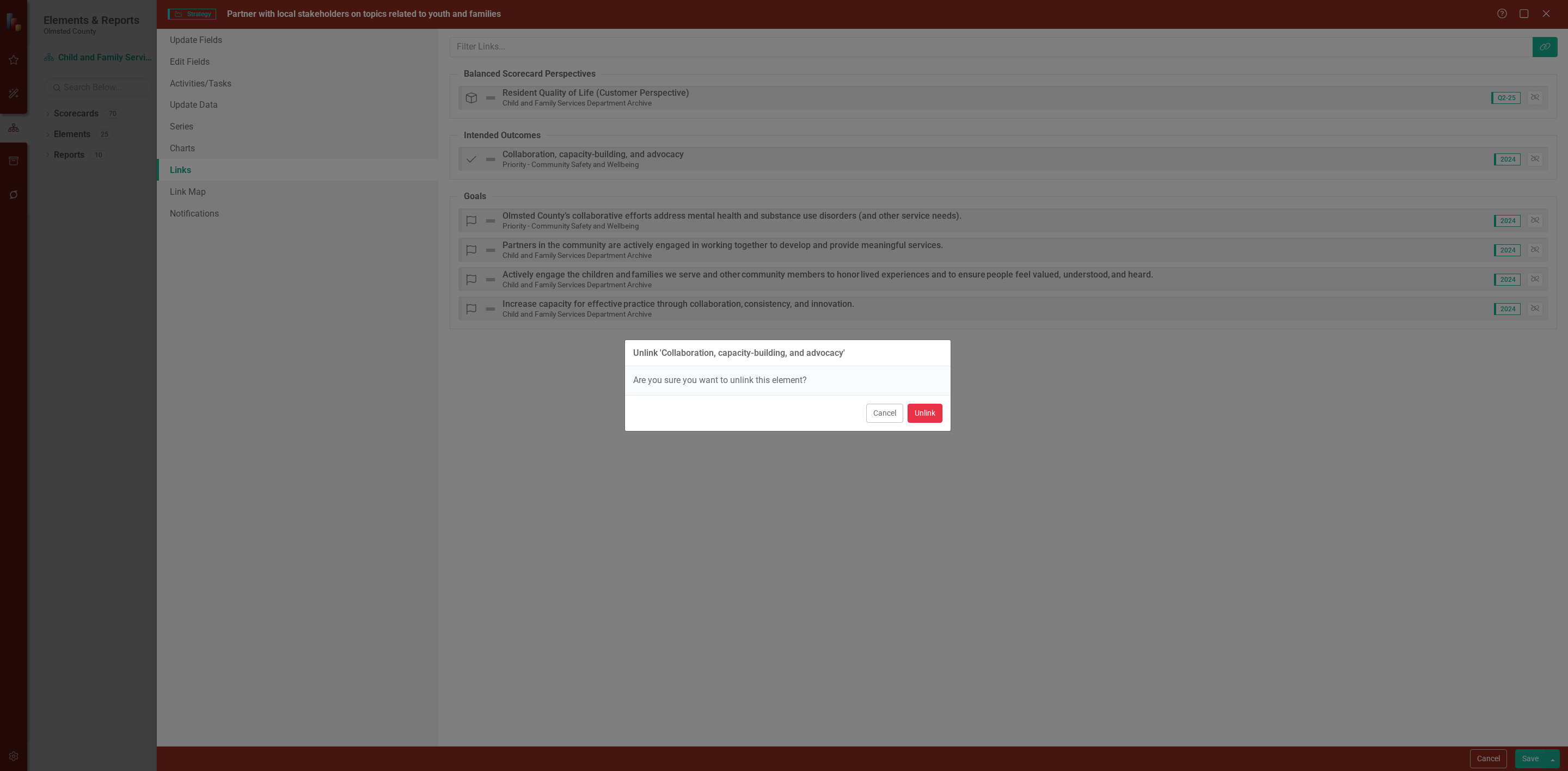
click at [929, 413] on button "Unlink" at bounding box center [925, 413] width 35 height 19
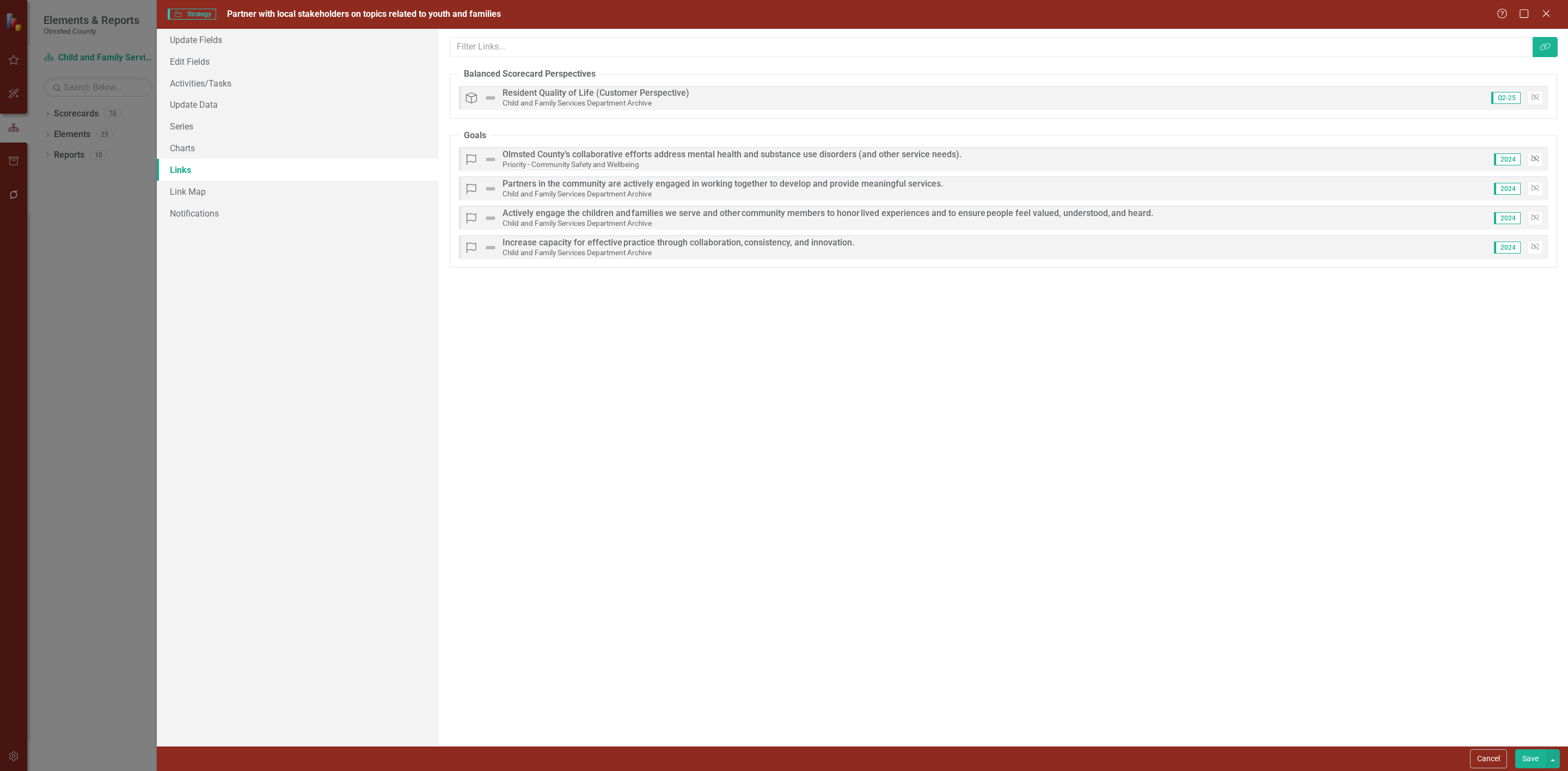
click at [1393, 159] on icon "Unlink" at bounding box center [1535, 159] width 8 height 7
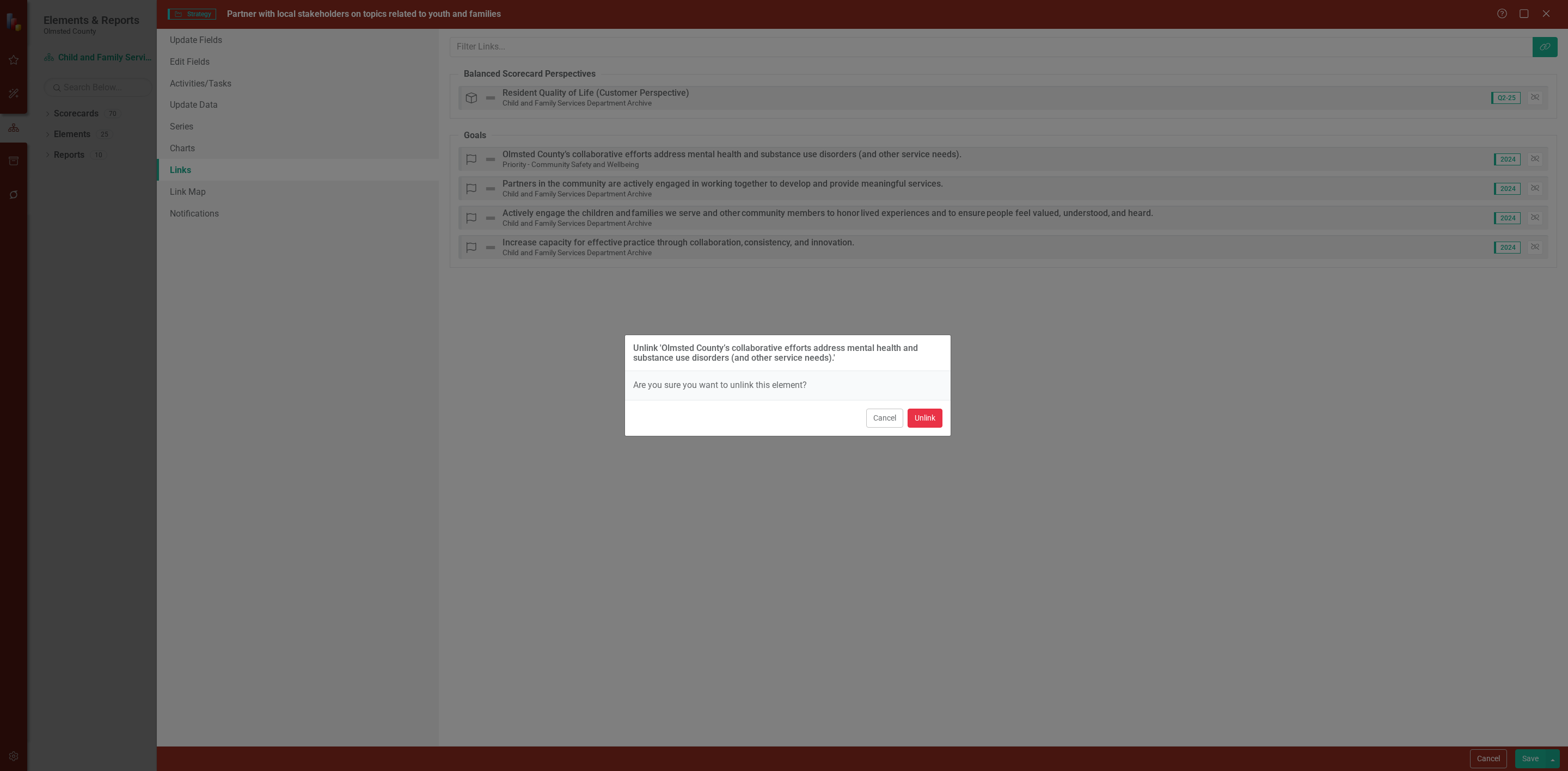
click at [920, 419] on button "Unlink" at bounding box center [925, 418] width 35 height 19
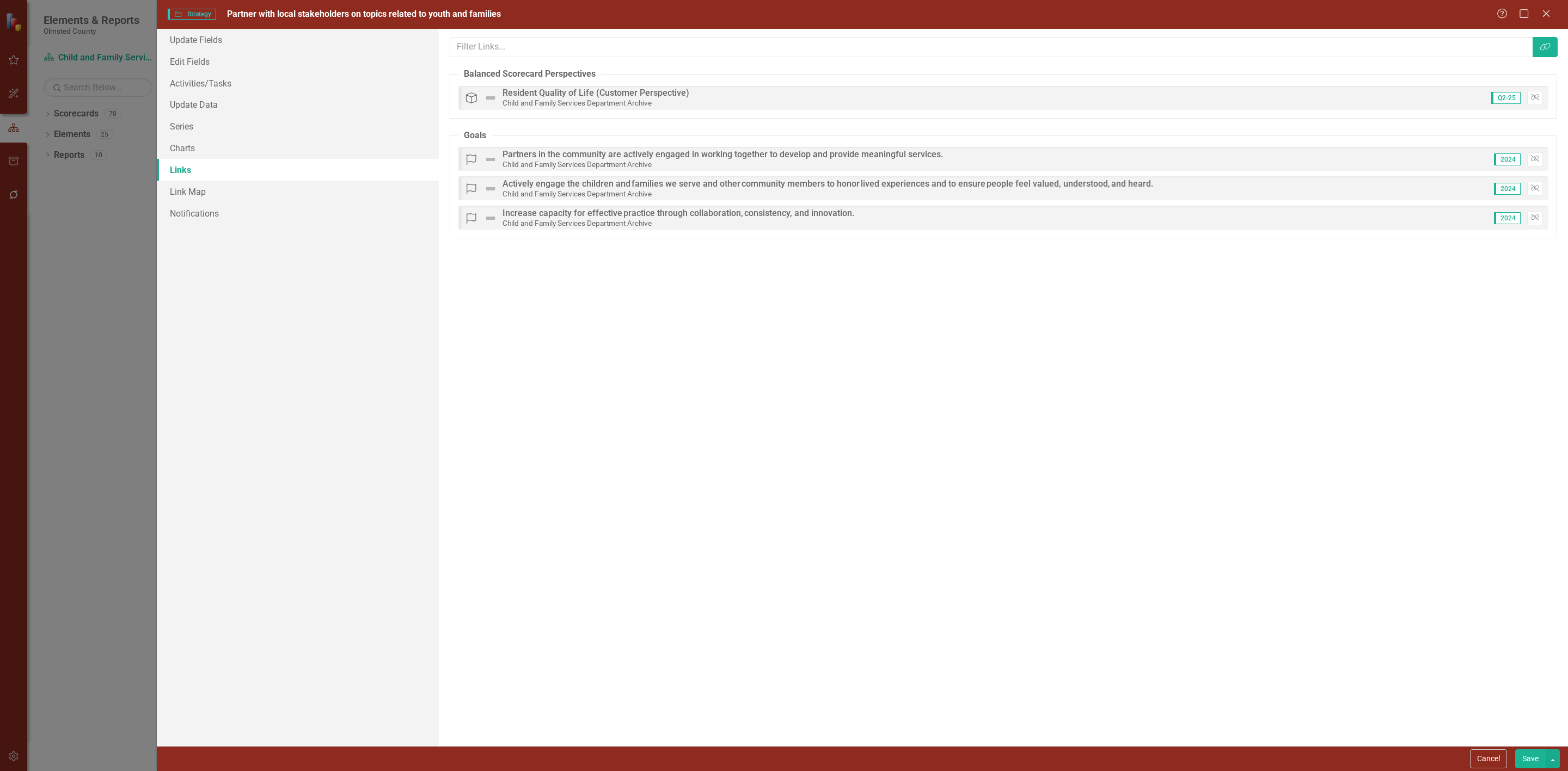
click at [1393, 685] on button "Save" at bounding box center [1530, 759] width 30 height 19
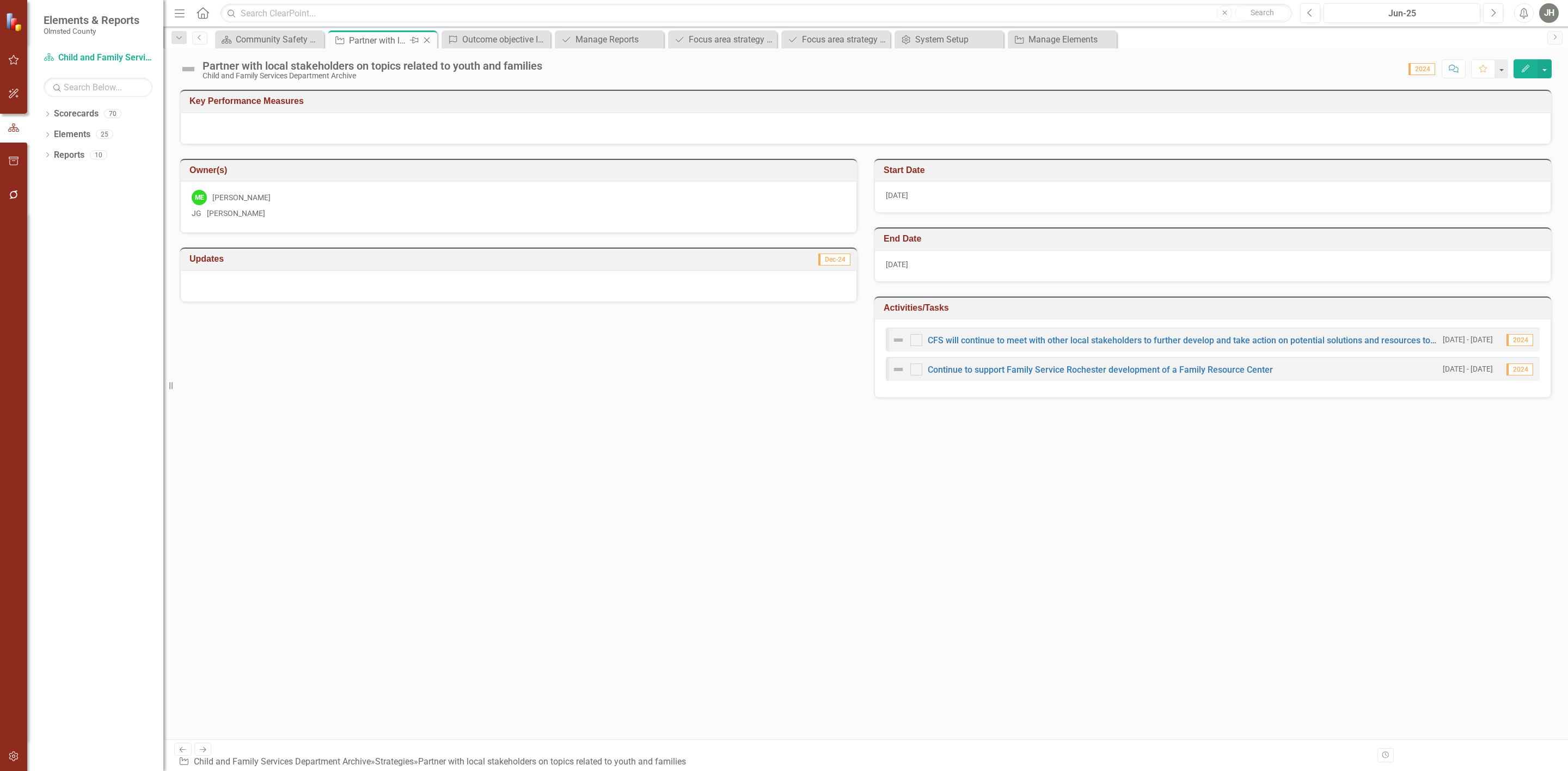
click at [425, 36] on icon "Close" at bounding box center [426, 40] width 11 height 9
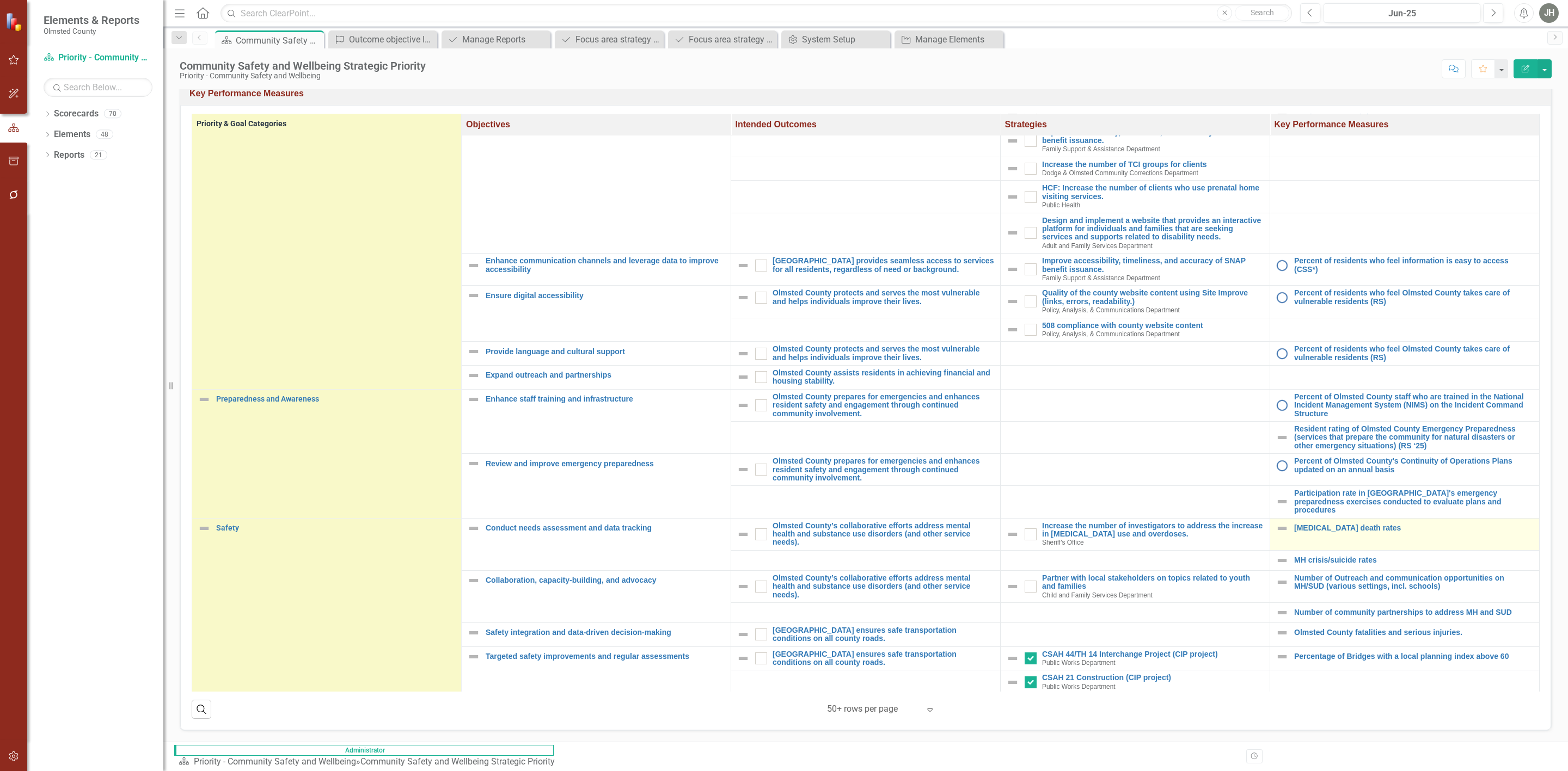
scroll to position [71, 0]
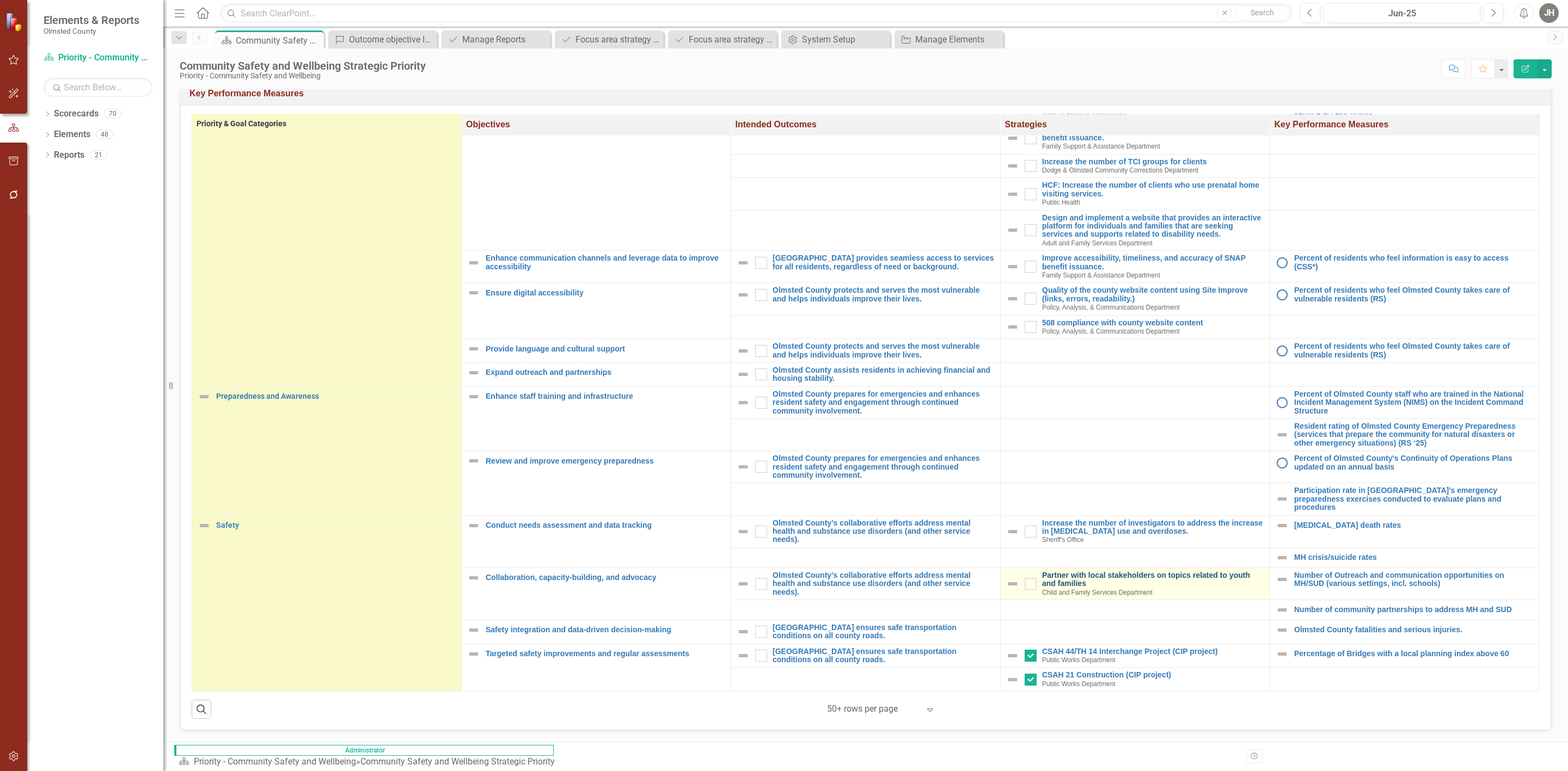
click at [1116, 571] on link "Partner with local stakeholders on topics related to youth and families" at bounding box center [1154, 579] width 222 height 17
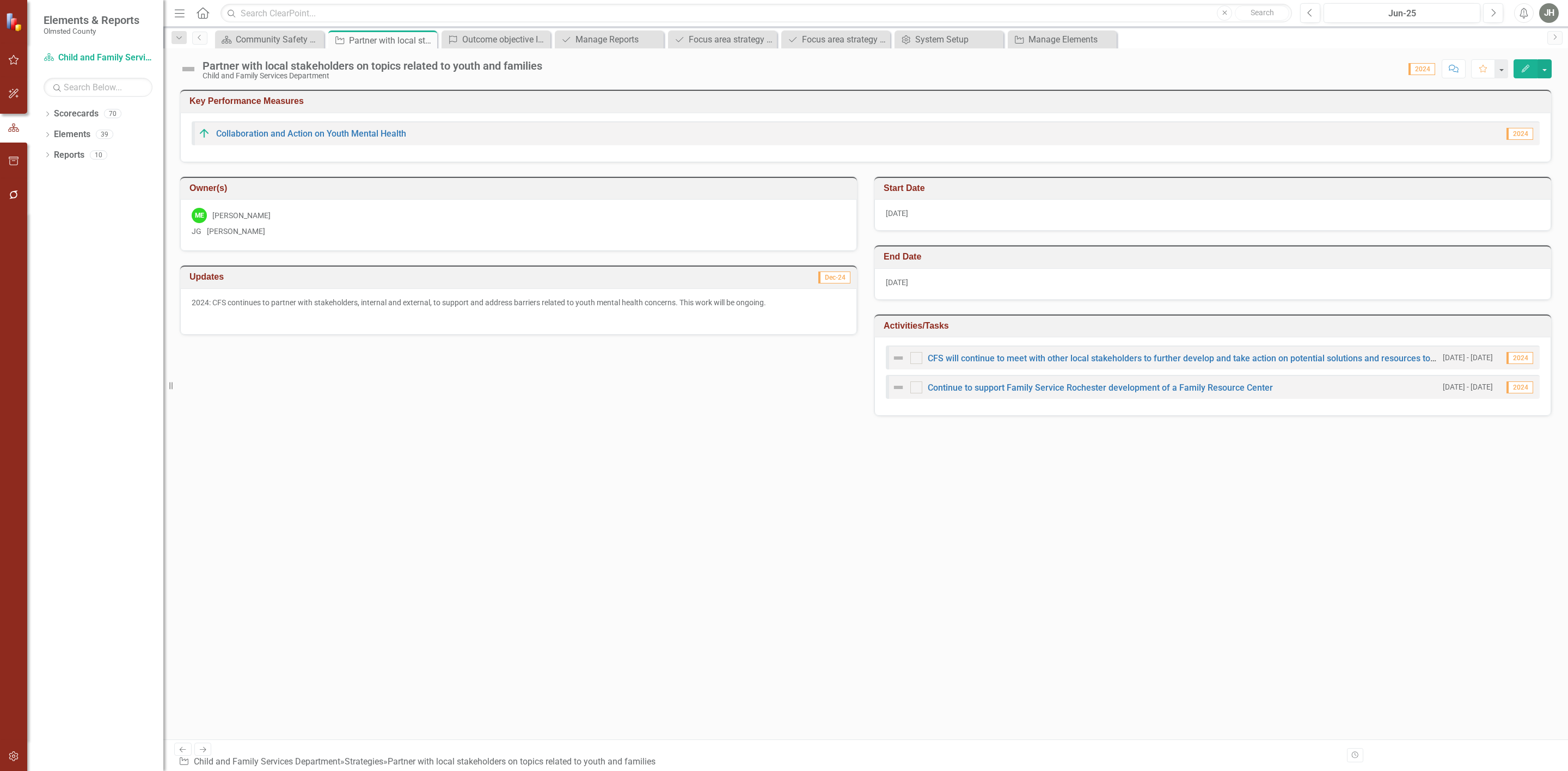
click at [1393, 71] on icon "Edit" at bounding box center [1525, 68] width 10 height 8
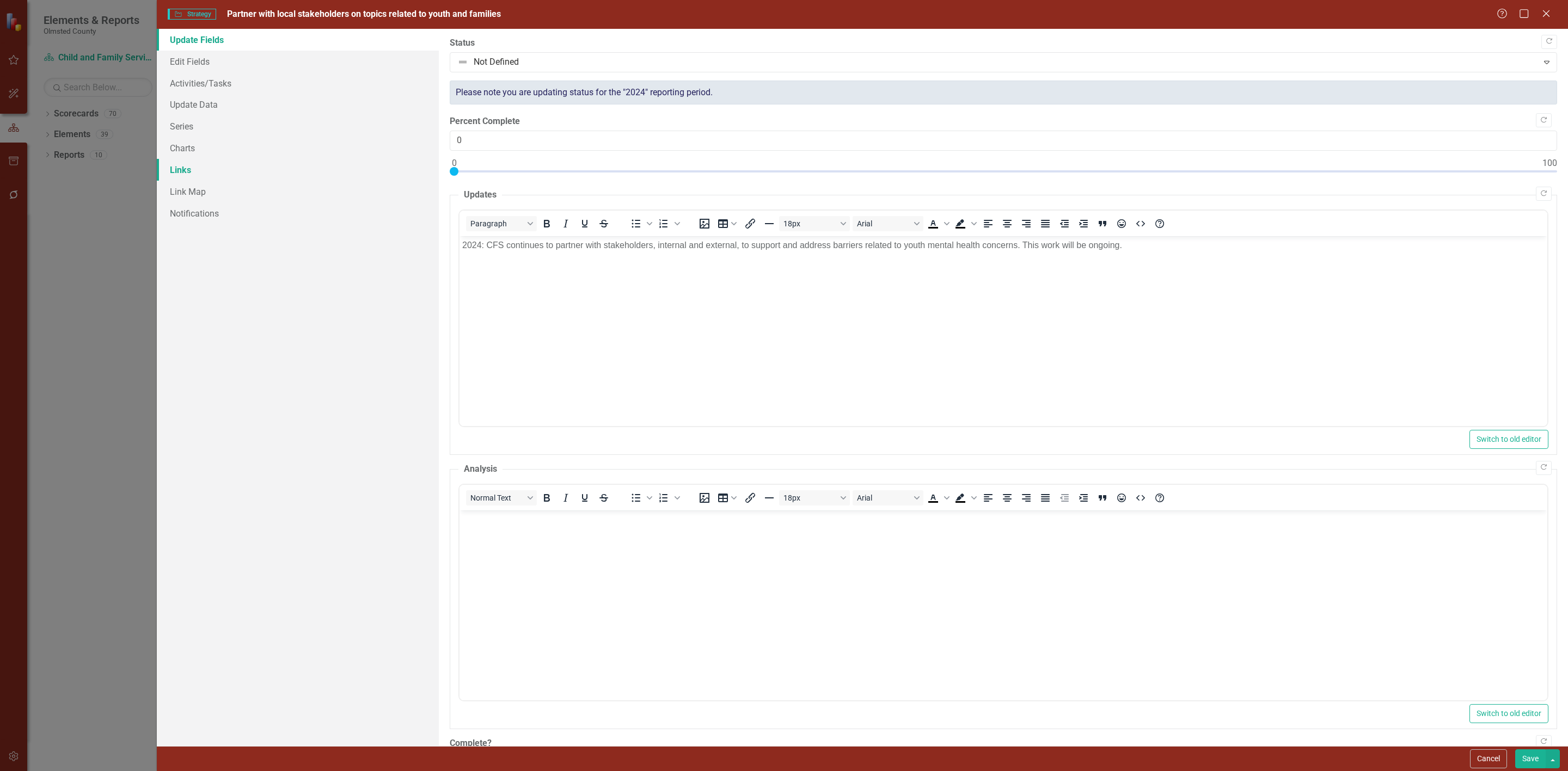
click at [185, 167] on link "Links" at bounding box center [297, 170] width 282 height 21
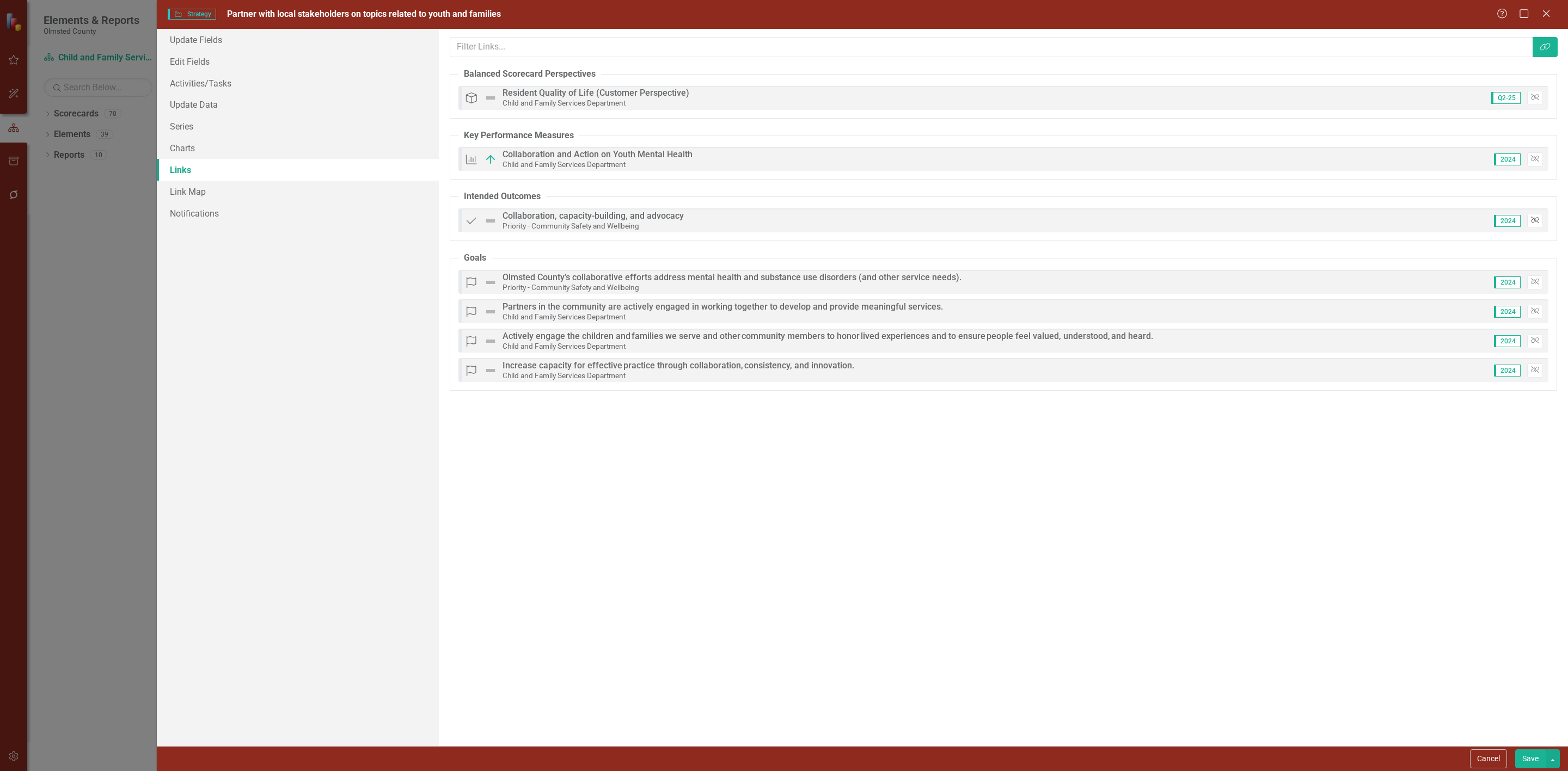
click at [1393, 222] on icon "Unlink" at bounding box center [1535, 220] width 8 height 7
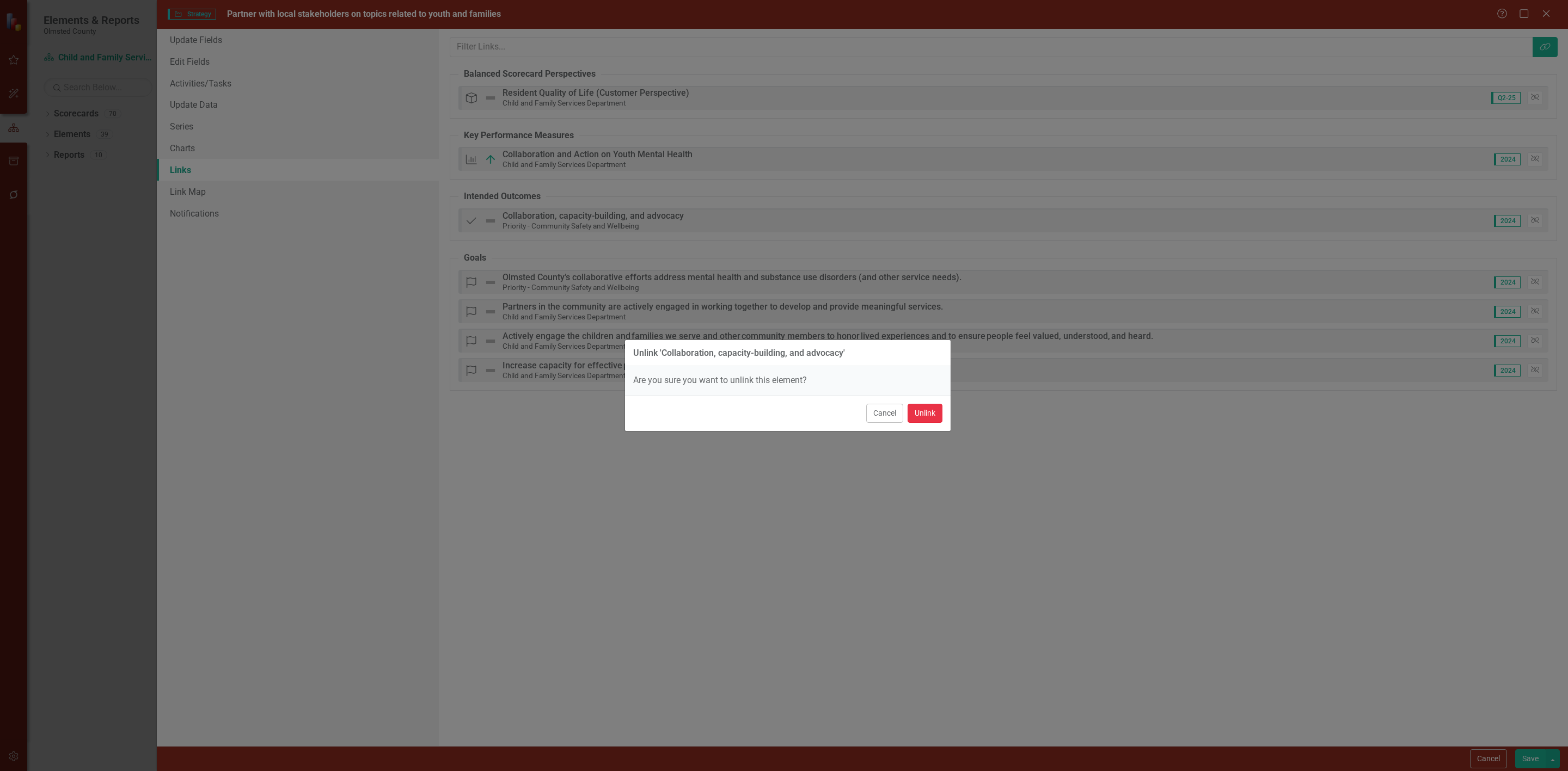
click at [930, 414] on button "Unlink" at bounding box center [925, 413] width 35 height 19
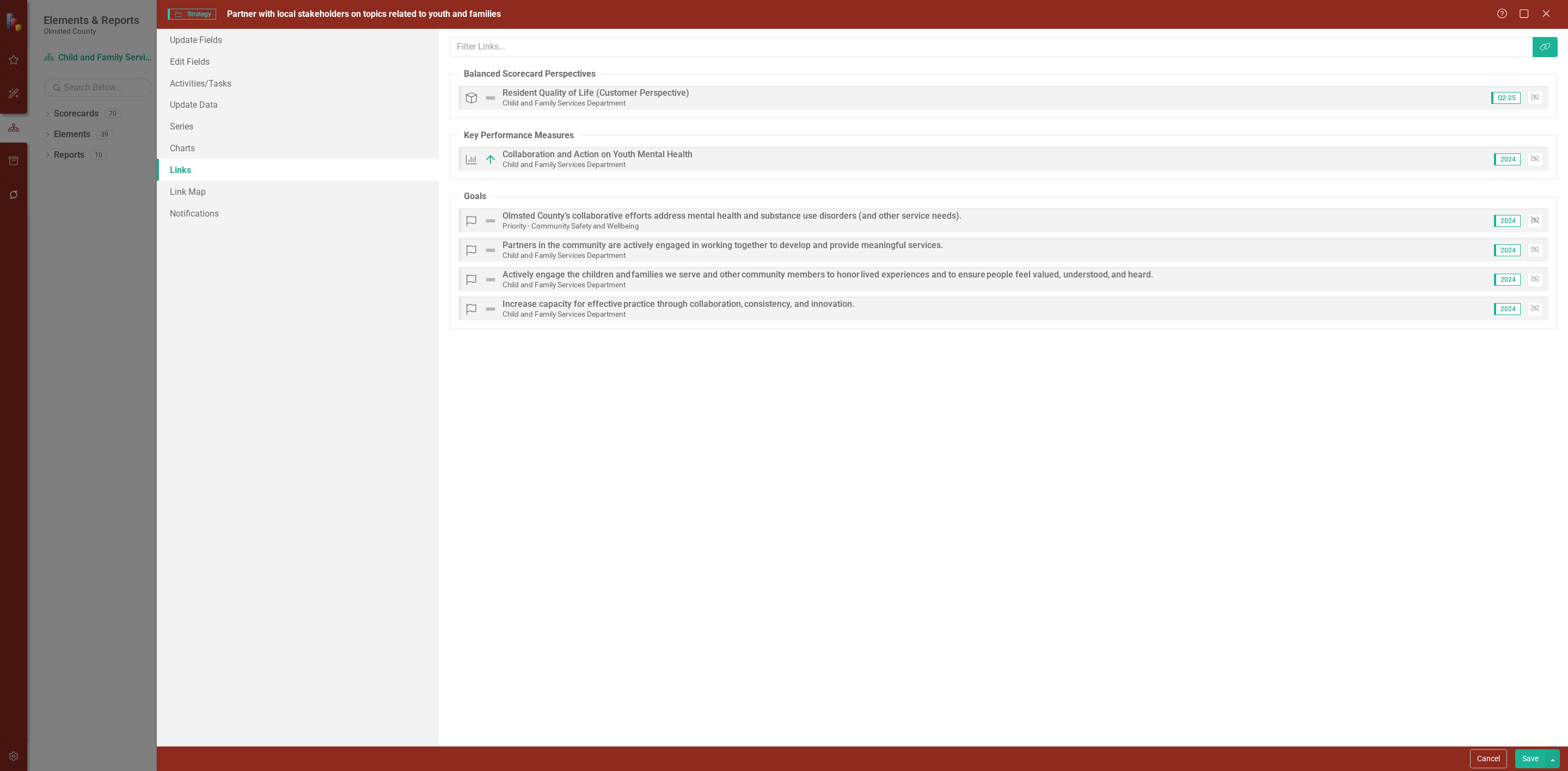
click at [1393, 223] on icon "Unlink" at bounding box center [1535, 220] width 8 height 7
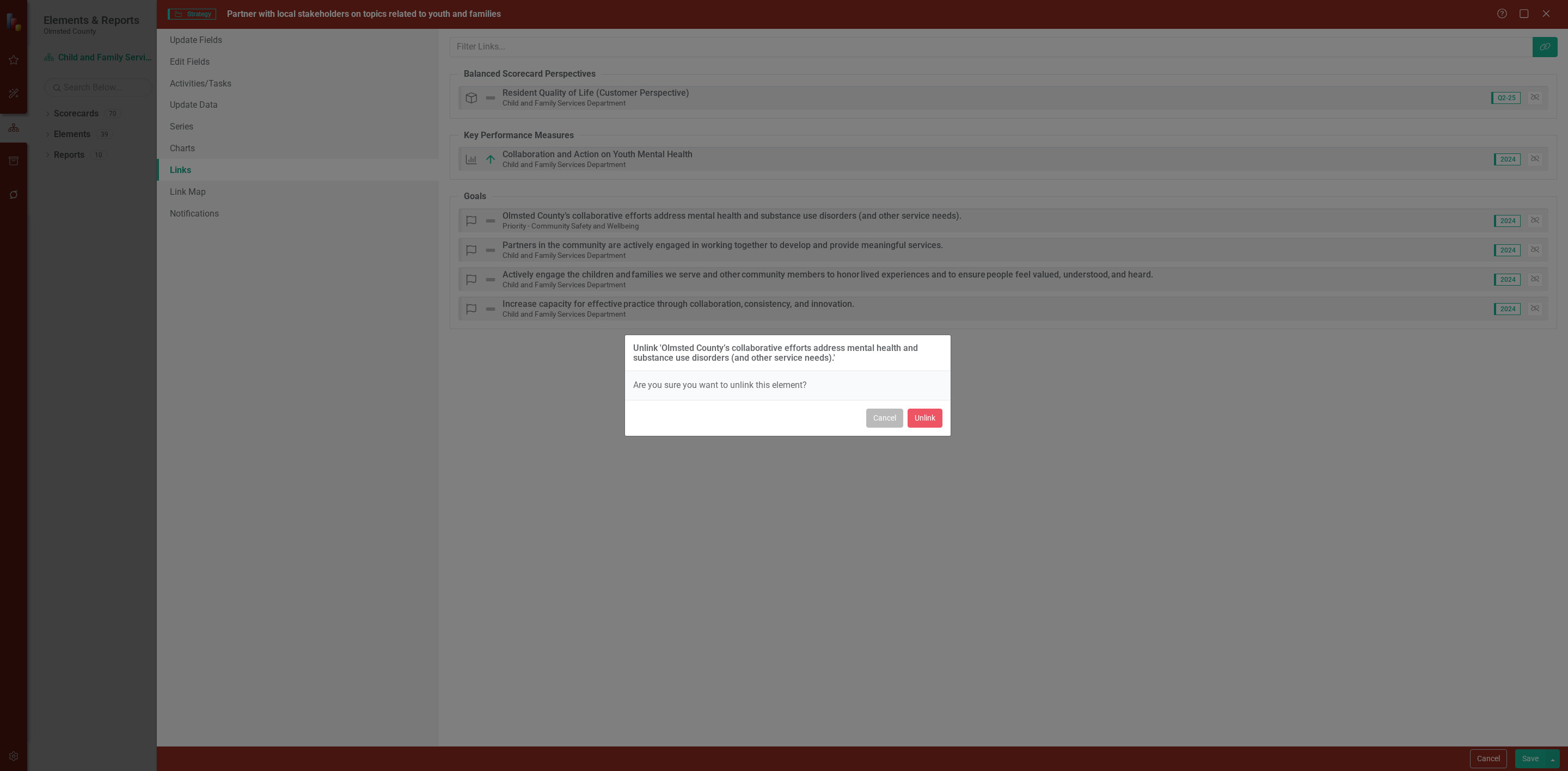
click at [886, 415] on button "Cancel" at bounding box center [884, 418] width 37 height 19
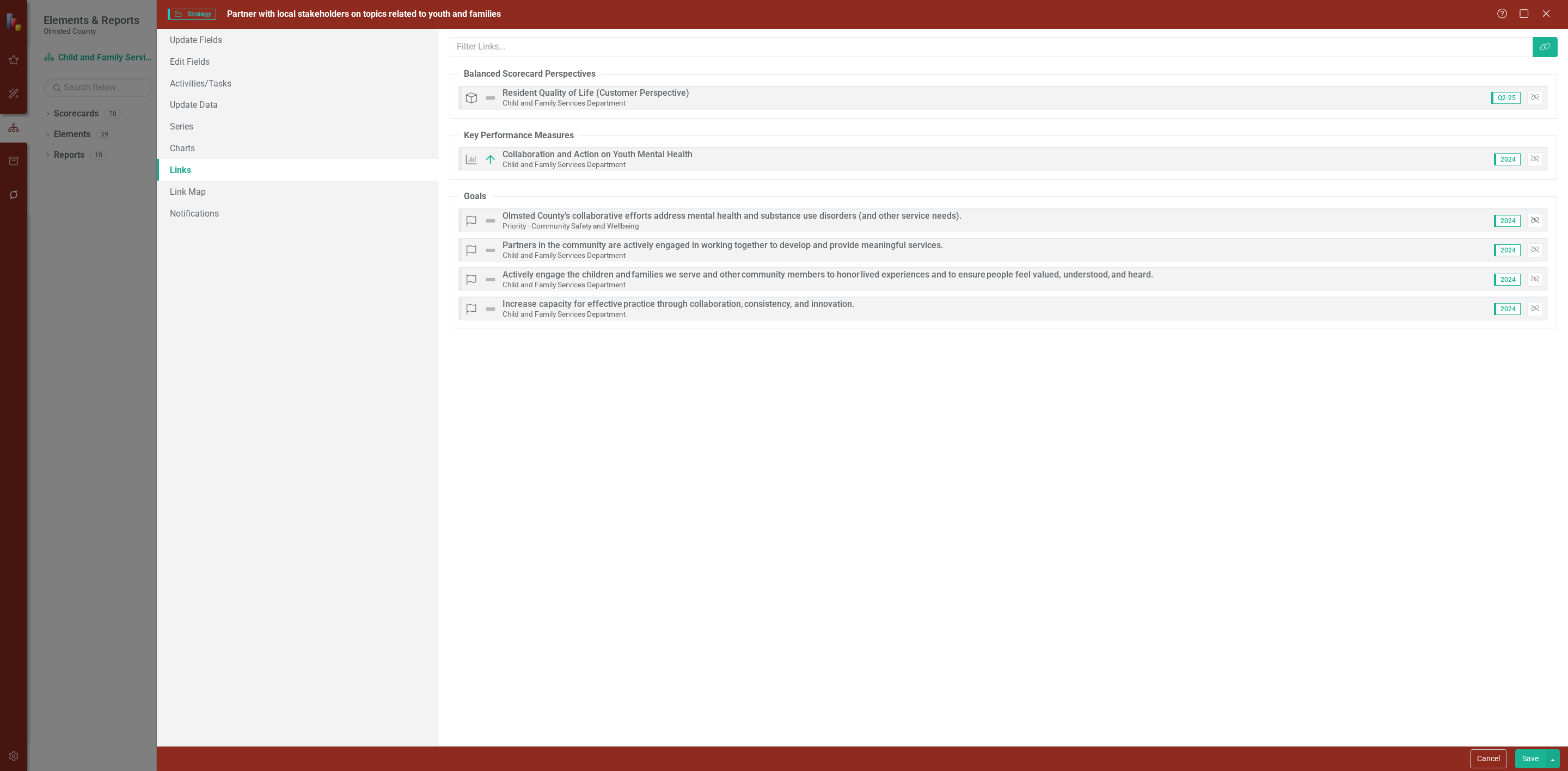
click at [1393, 222] on icon "Unlink" at bounding box center [1535, 220] width 8 height 7
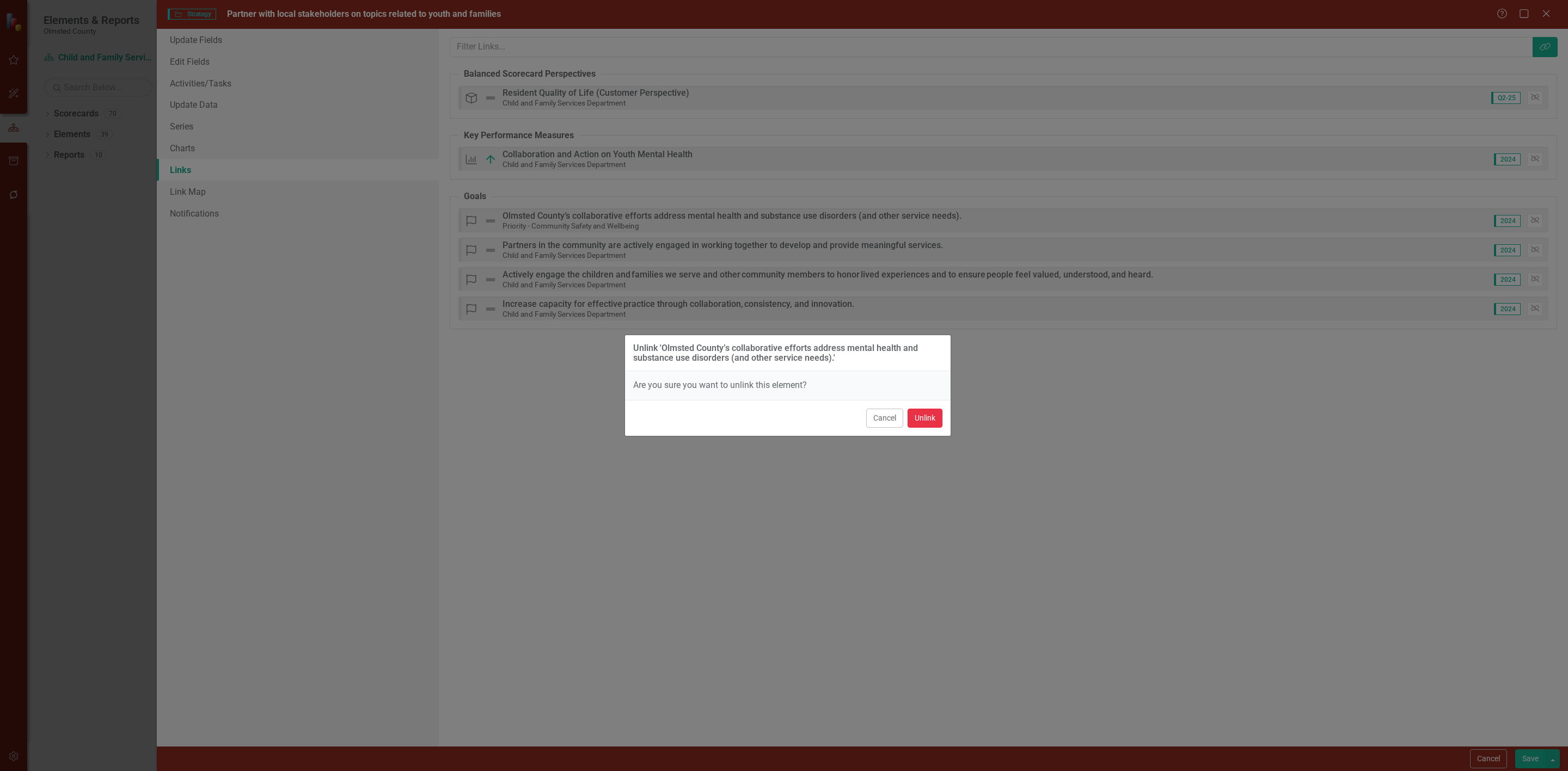
click at [915, 416] on button "Unlink" at bounding box center [925, 418] width 35 height 19
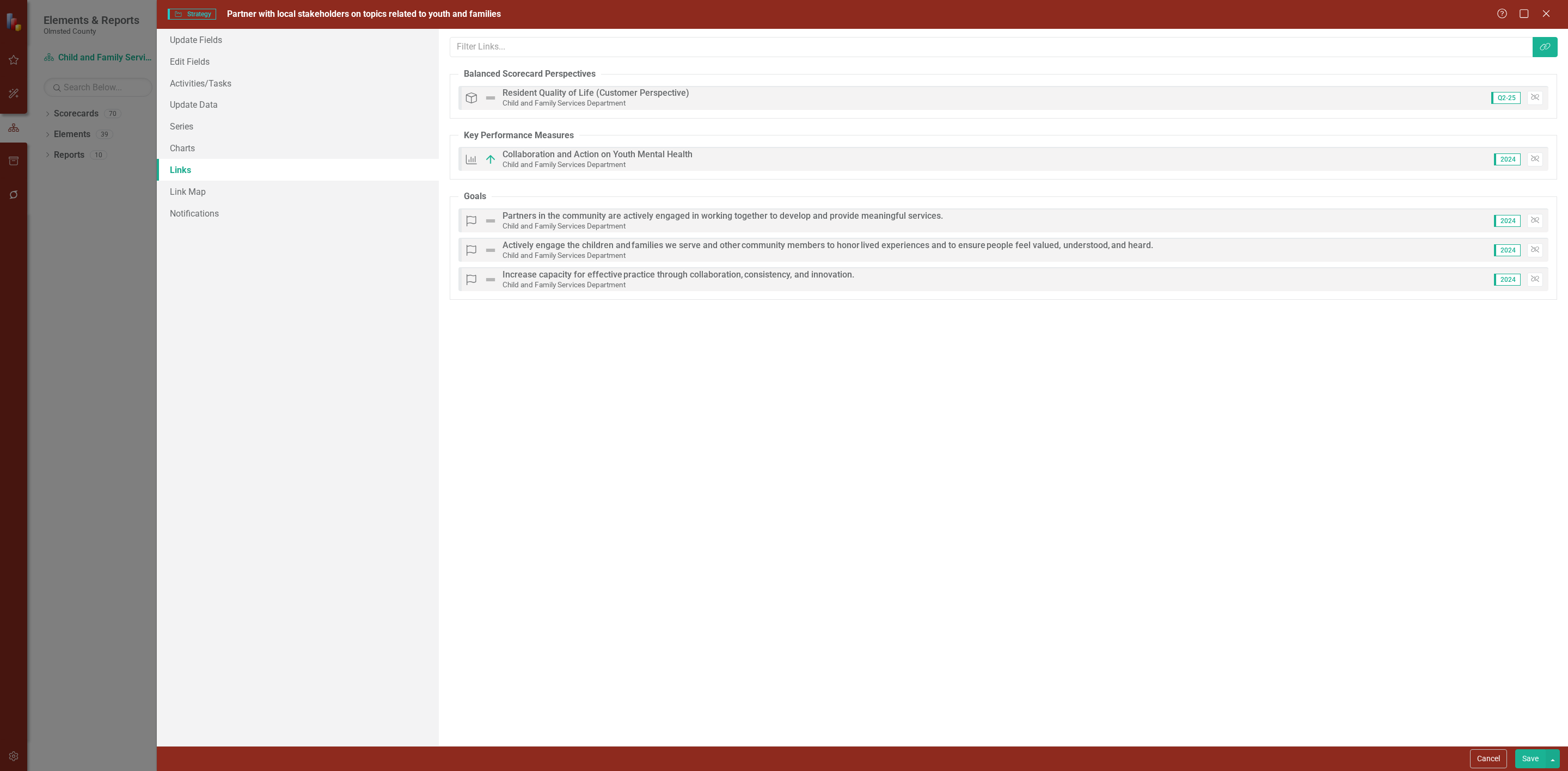
click at [1393, 685] on button "Save" at bounding box center [1530, 759] width 30 height 19
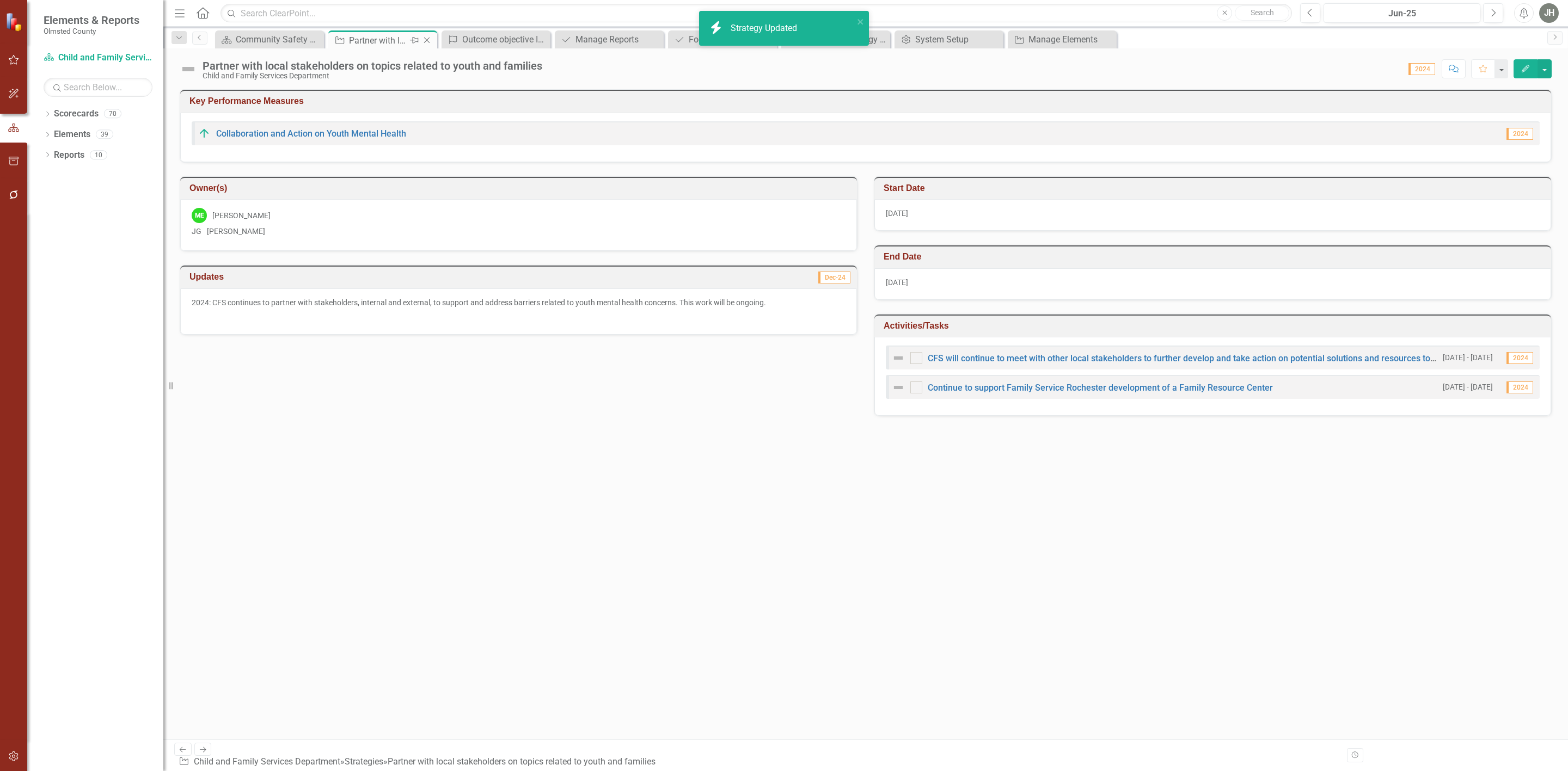
click at [427, 36] on icon "Close" at bounding box center [426, 40] width 11 height 9
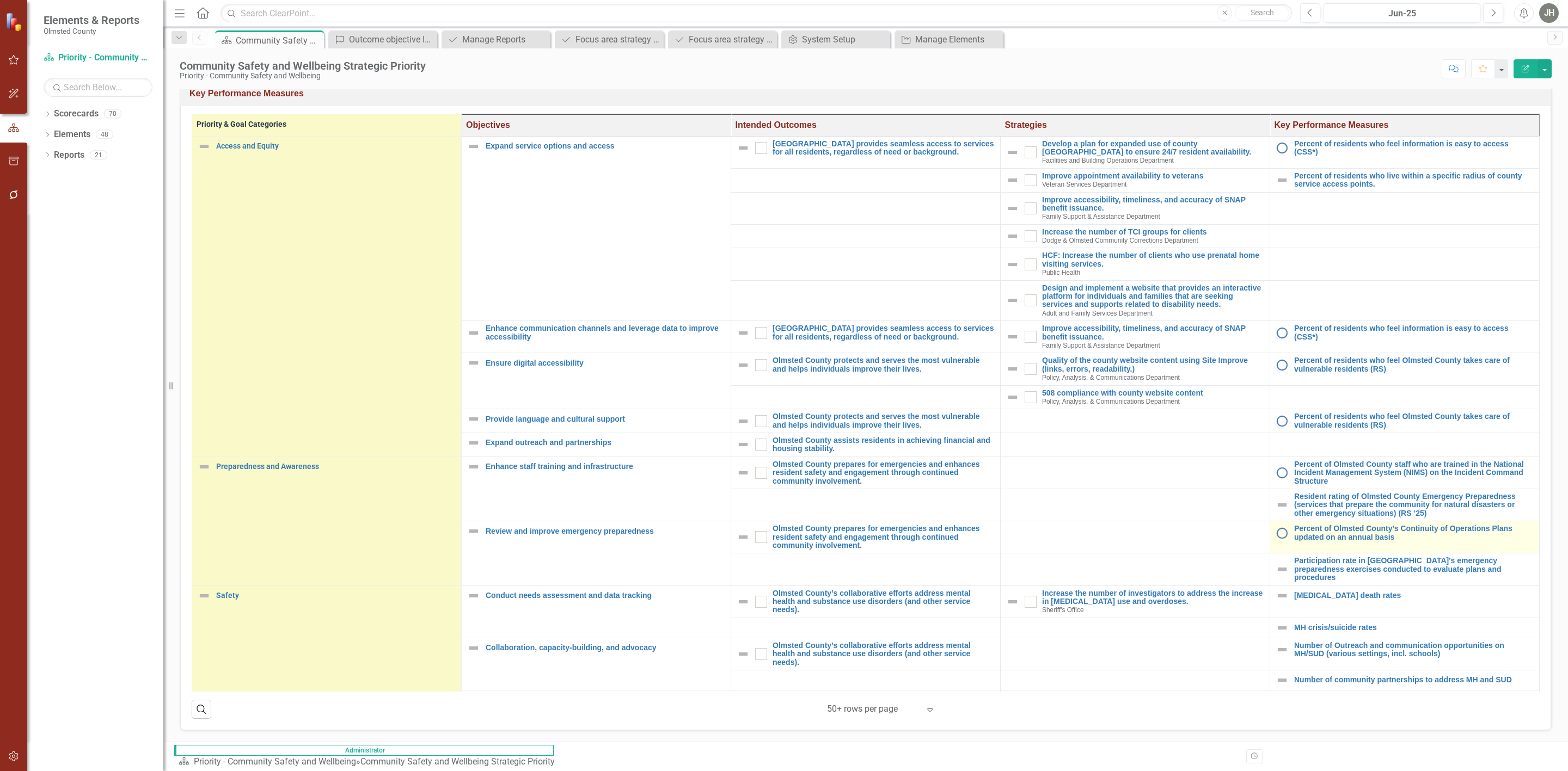
scroll to position [124, 0]
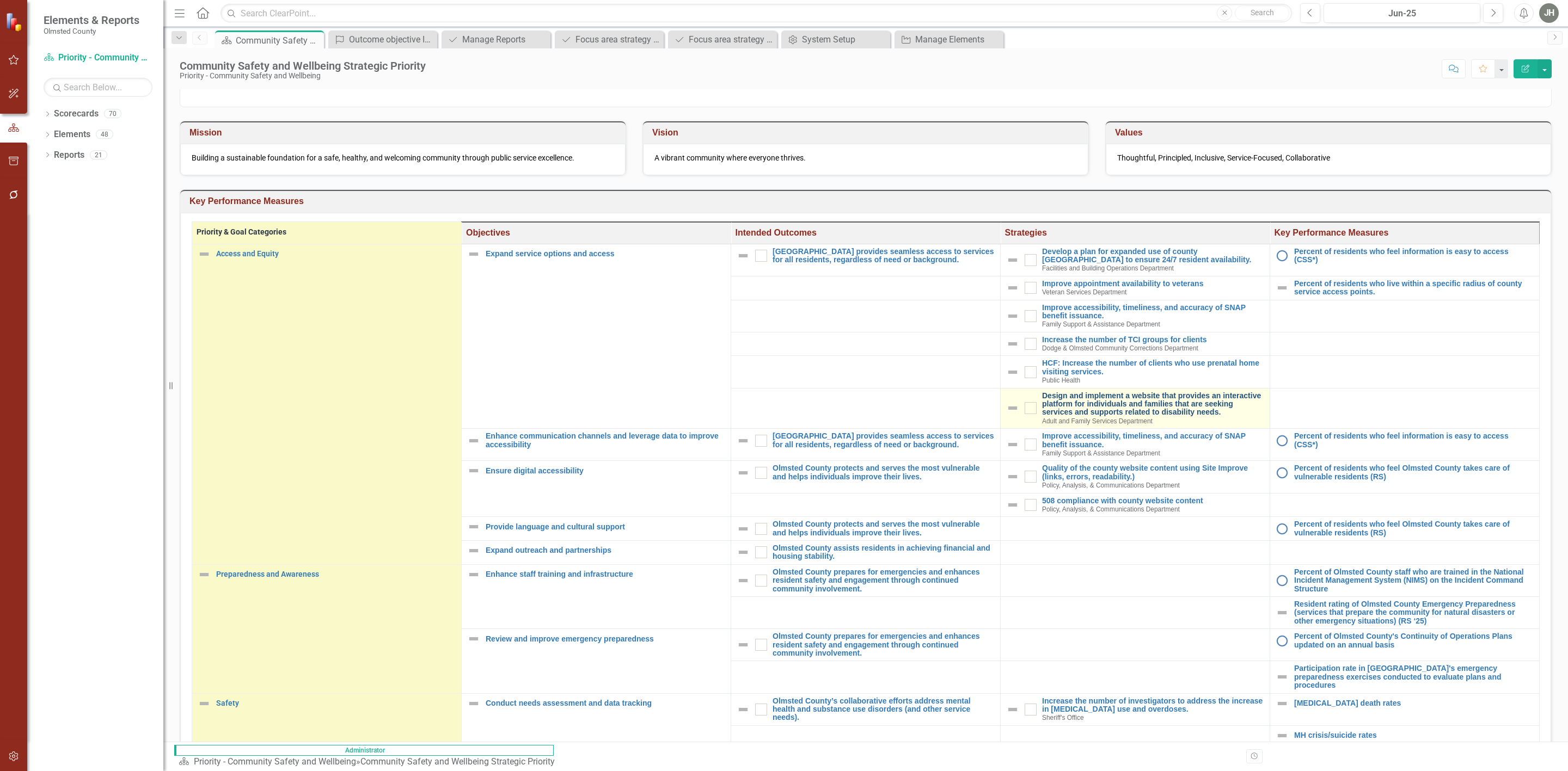
click at [1042, 405] on link "Design and implement a website that provides an interactive platform for indivi…" at bounding box center [1154, 405] width 222 height 25
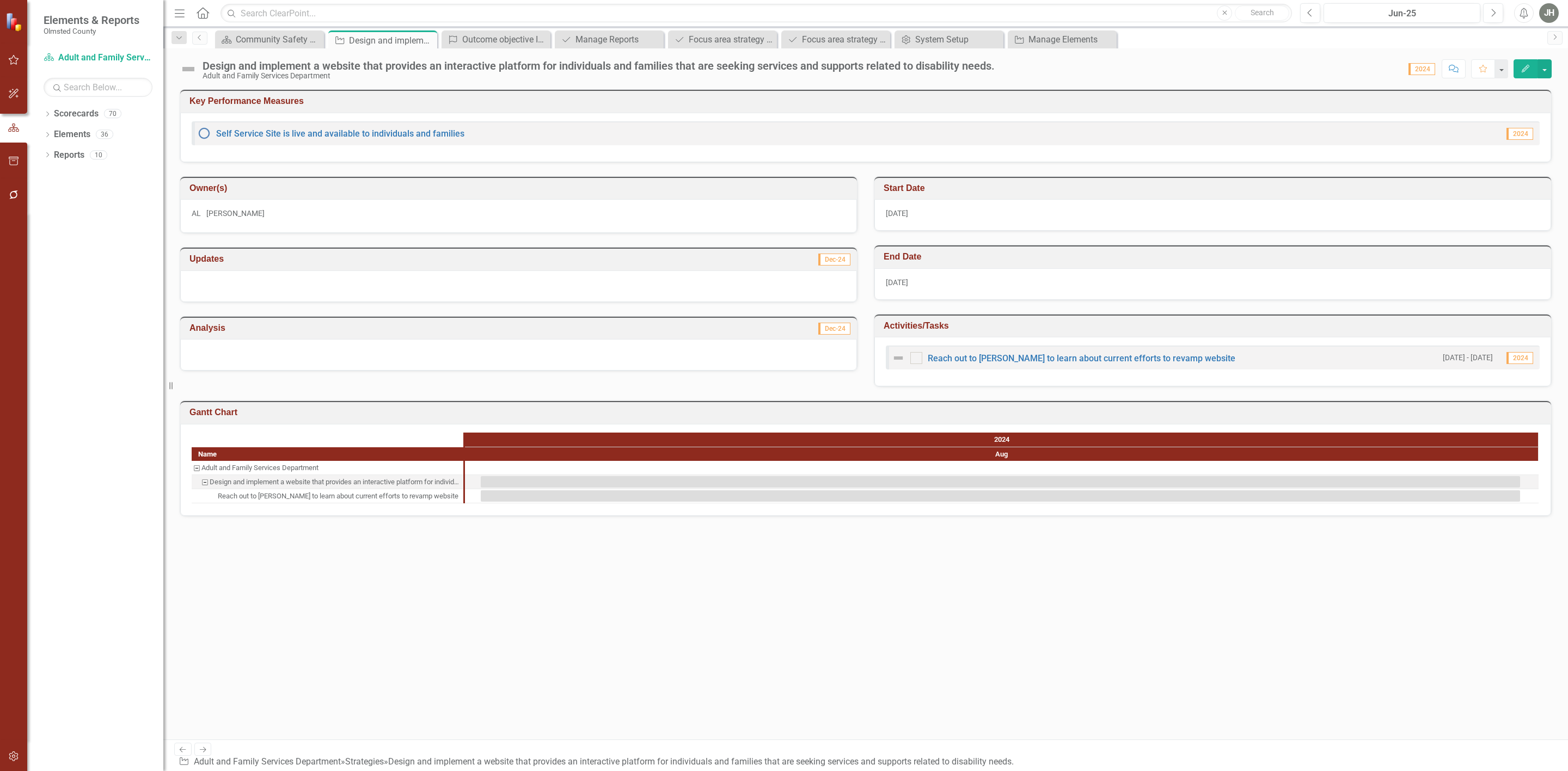
click at [1393, 67] on icon "Edit" at bounding box center [1525, 68] width 10 height 8
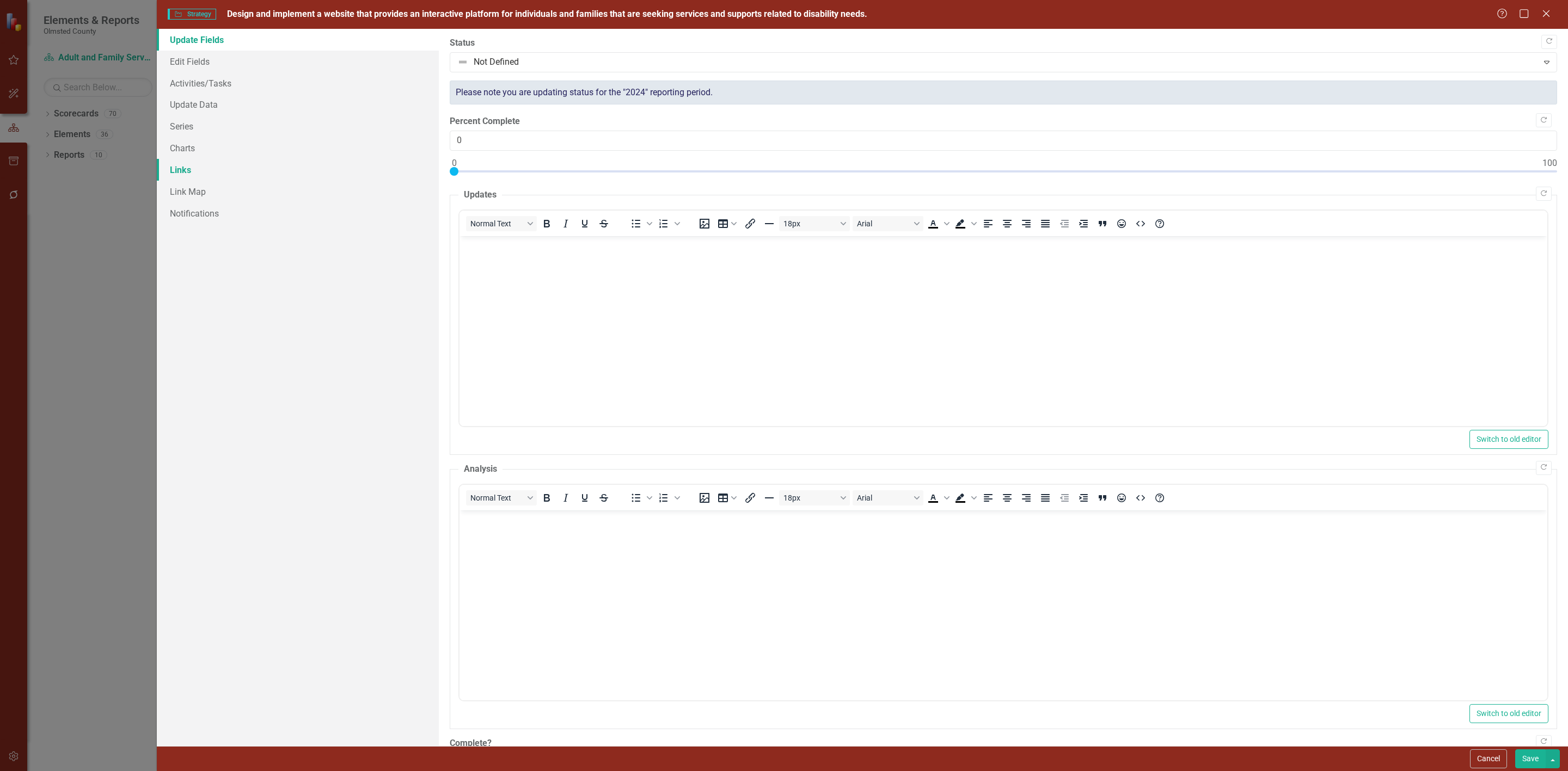
click at [186, 172] on link "Links" at bounding box center [297, 170] width 282 height 21
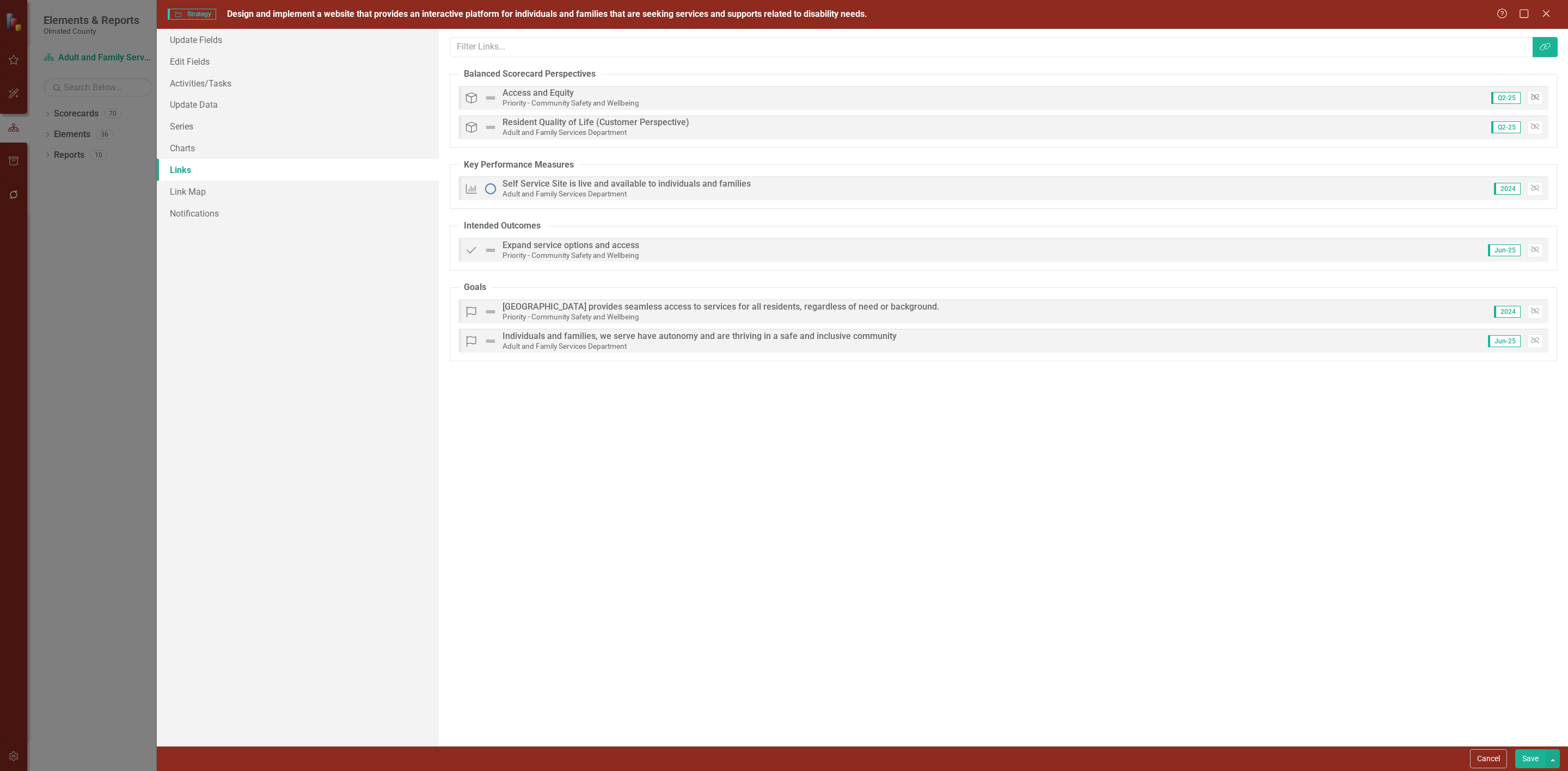
click at [1393, 93] on button "Unlink" at bounding box center [1535, 97] width 16 height 15
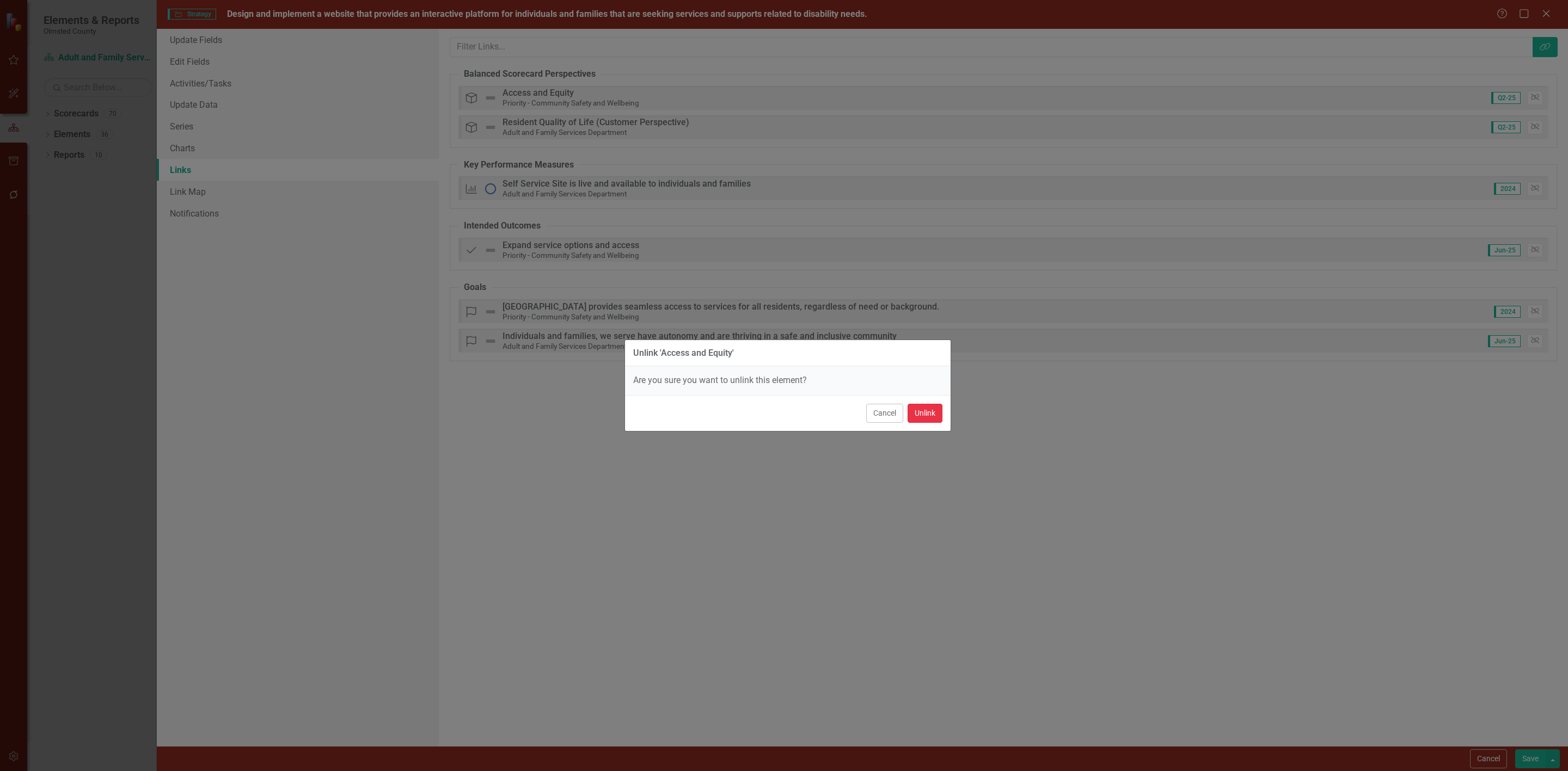
click at [917, 412] on button "Unlink" at bounding box center [925, 413] width 35 height 19
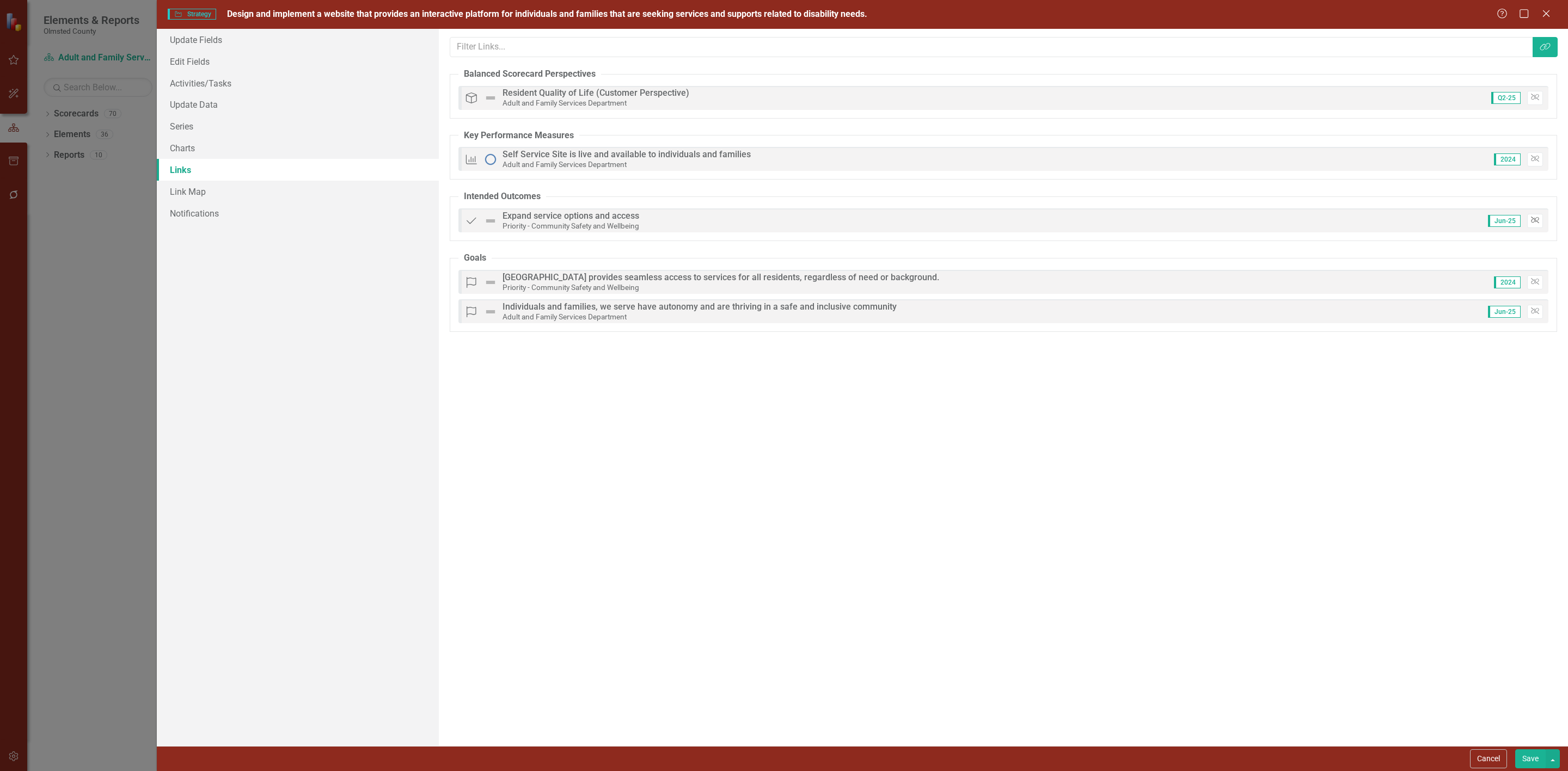
click at [1393, 220] on icon "button" at bounding box center [1535, 219] width 8 height 7
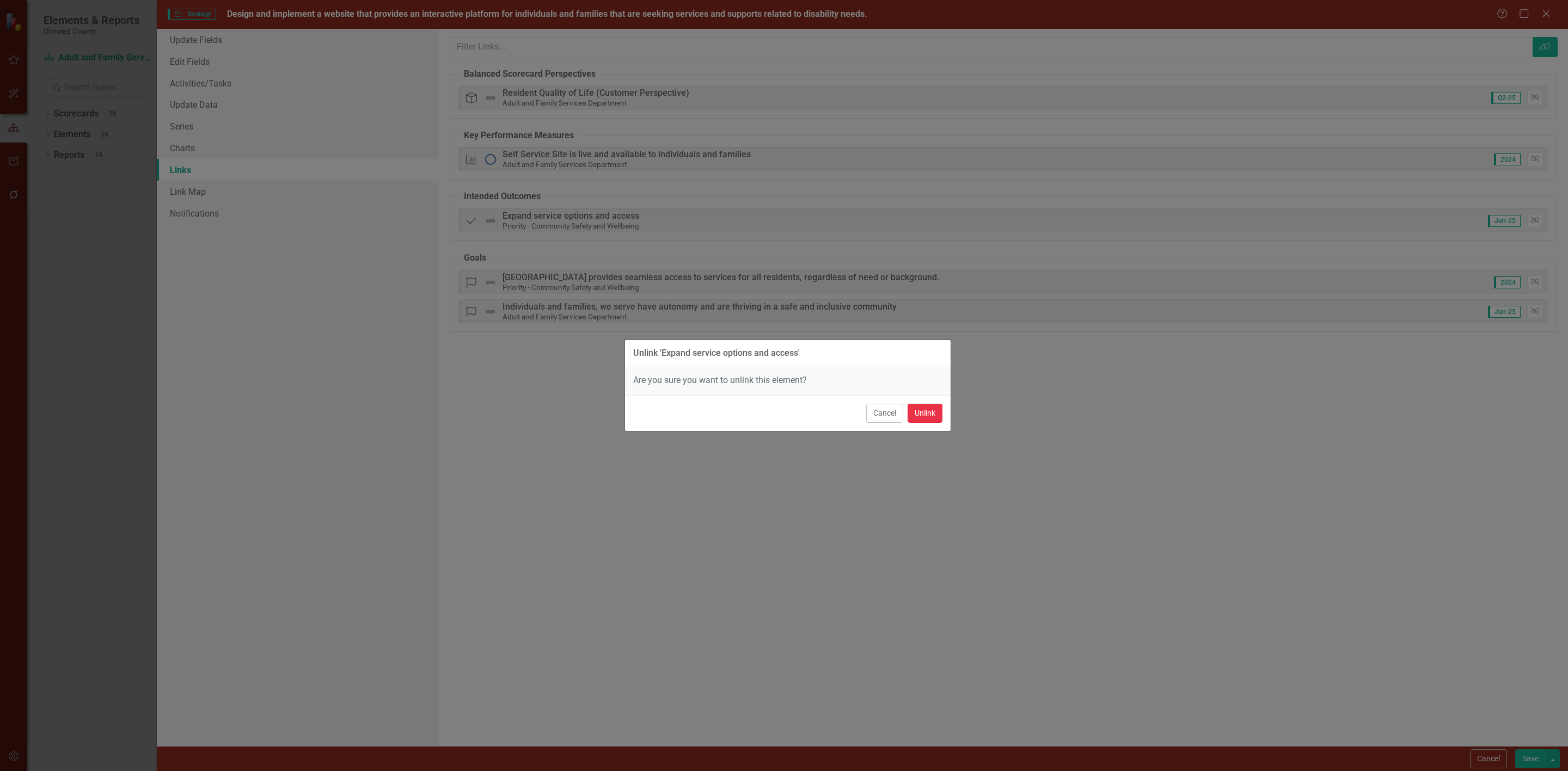
click at [934, 418] on button "Unlink" at bounding box center [925, 413] width 35 height 19
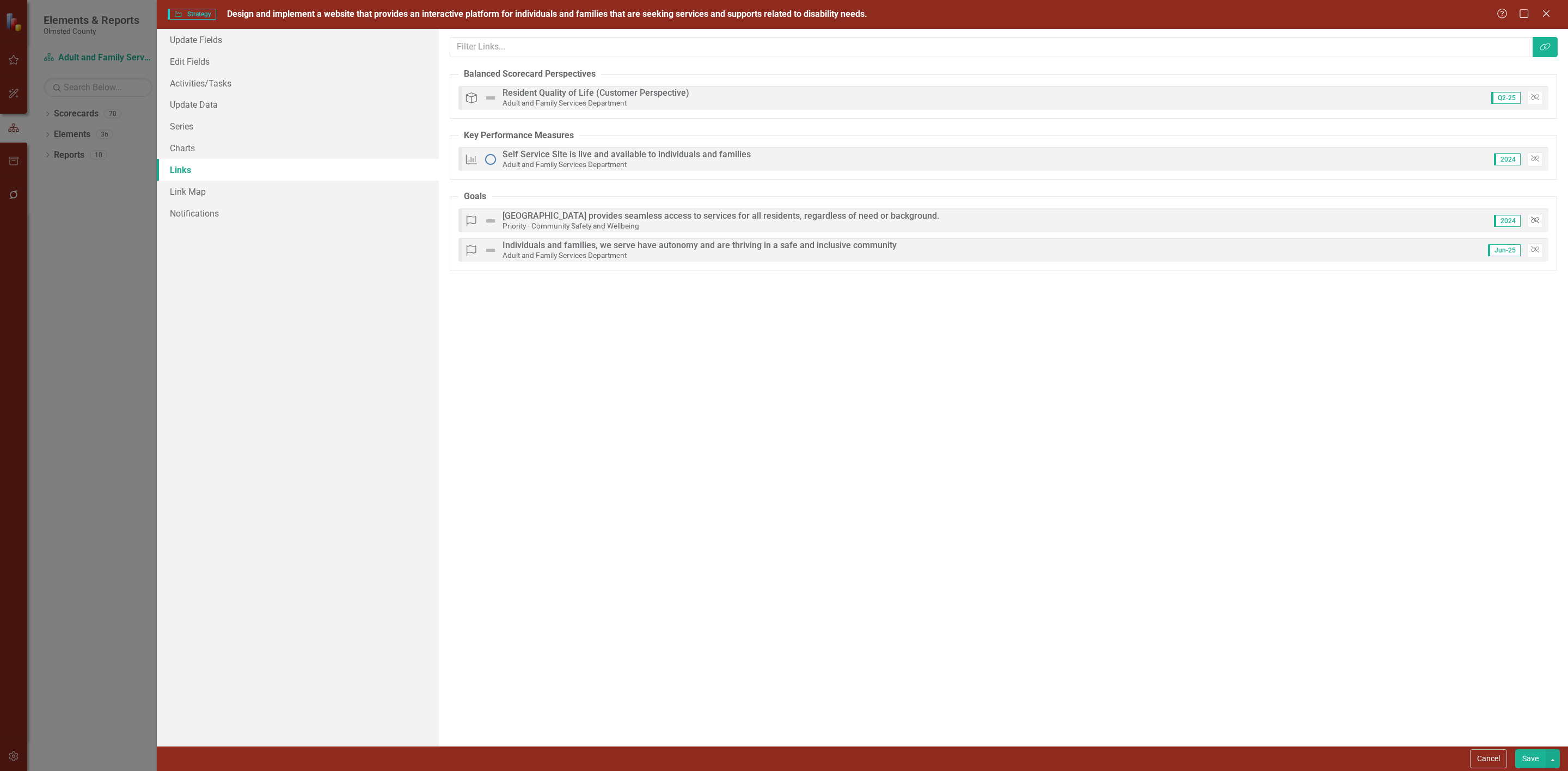
click at [1393, 222] on icon "button" at bounding box center [1535, 219] width 8 height 7
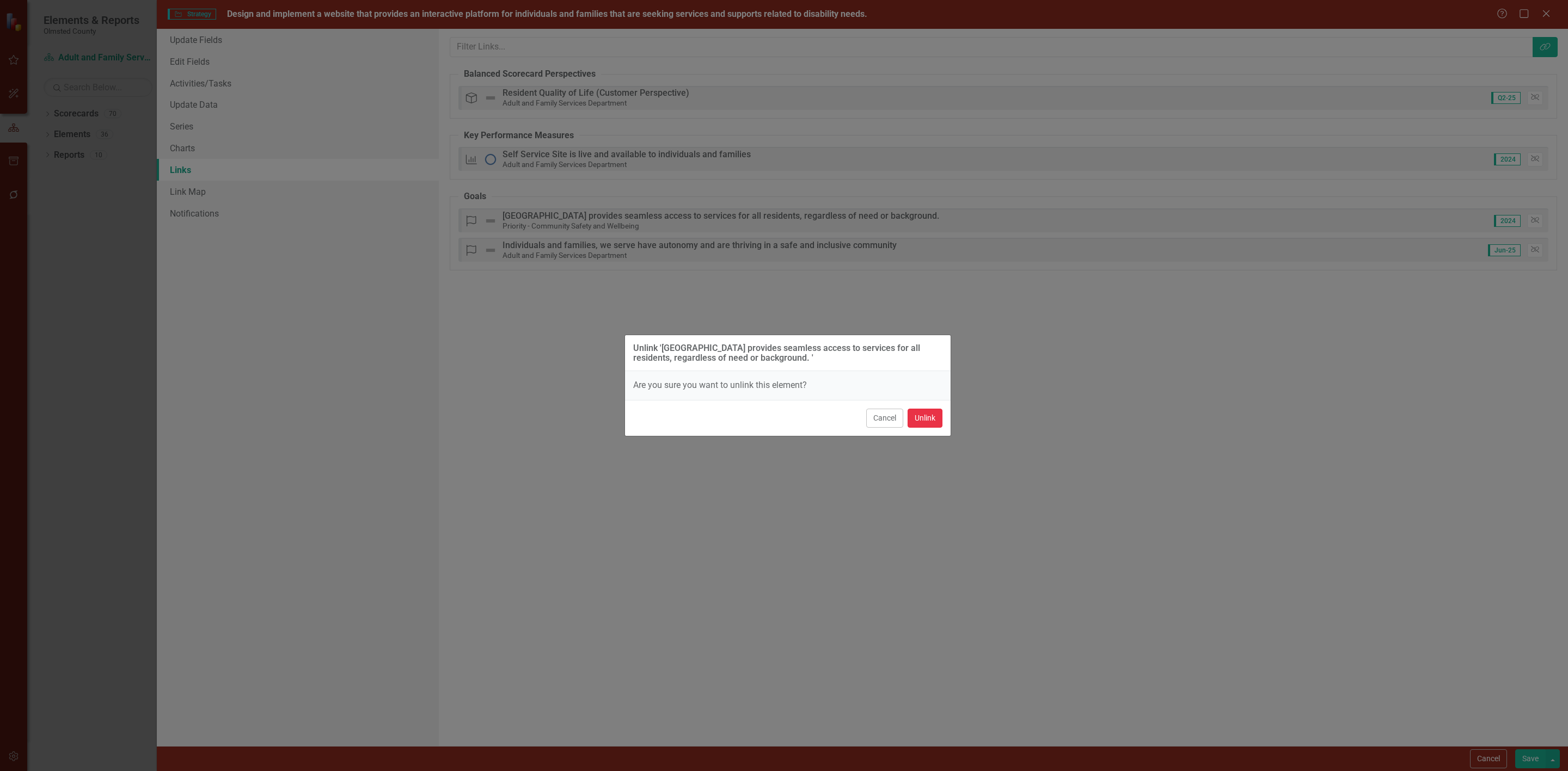
click at [925, 416] on button "Unlink" at bounding box center [925, 418] width 35 height 19
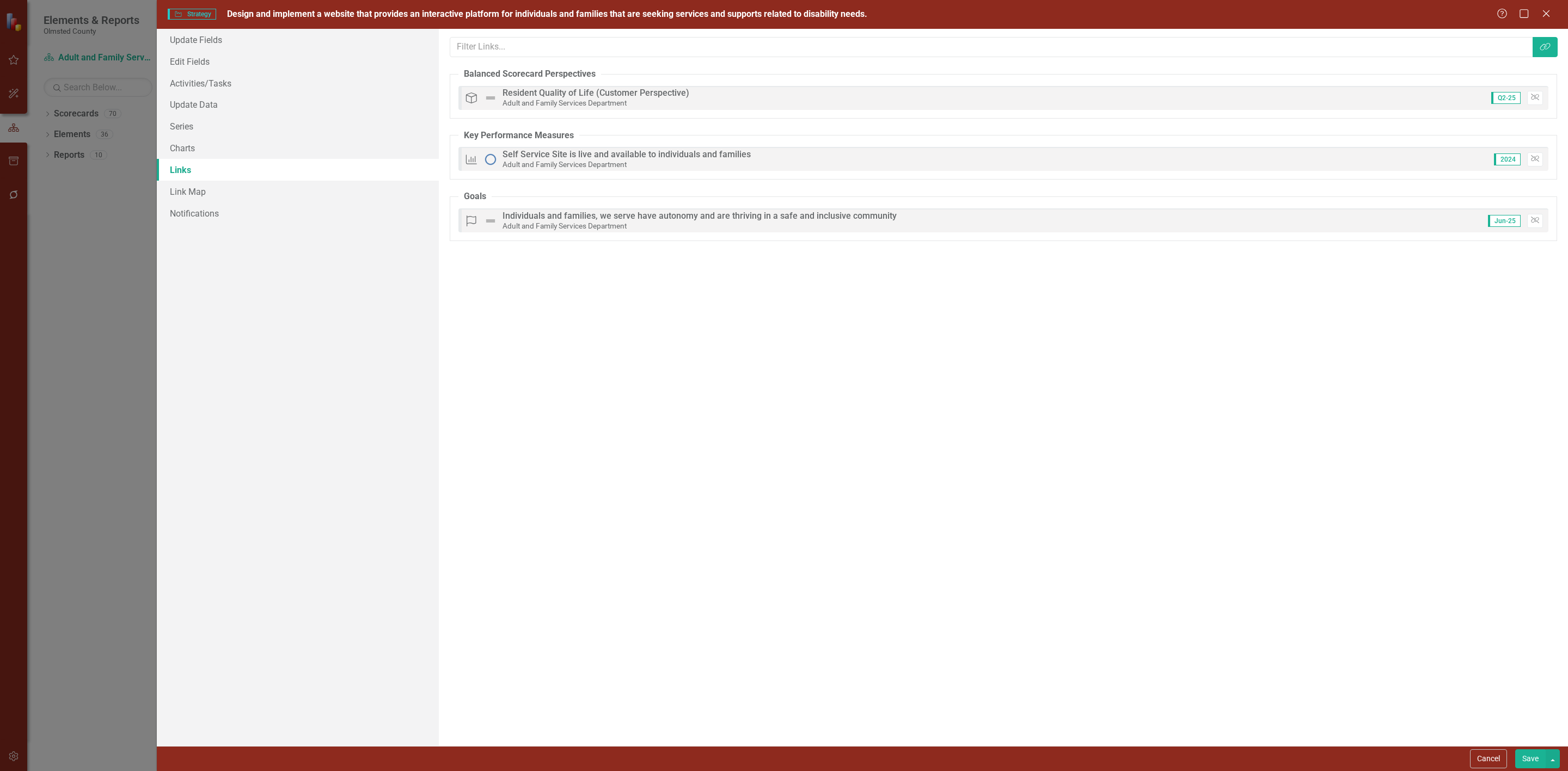
click at [1393, 685] on button "Save" at bounding box center [1530, 759] width 30 height 19
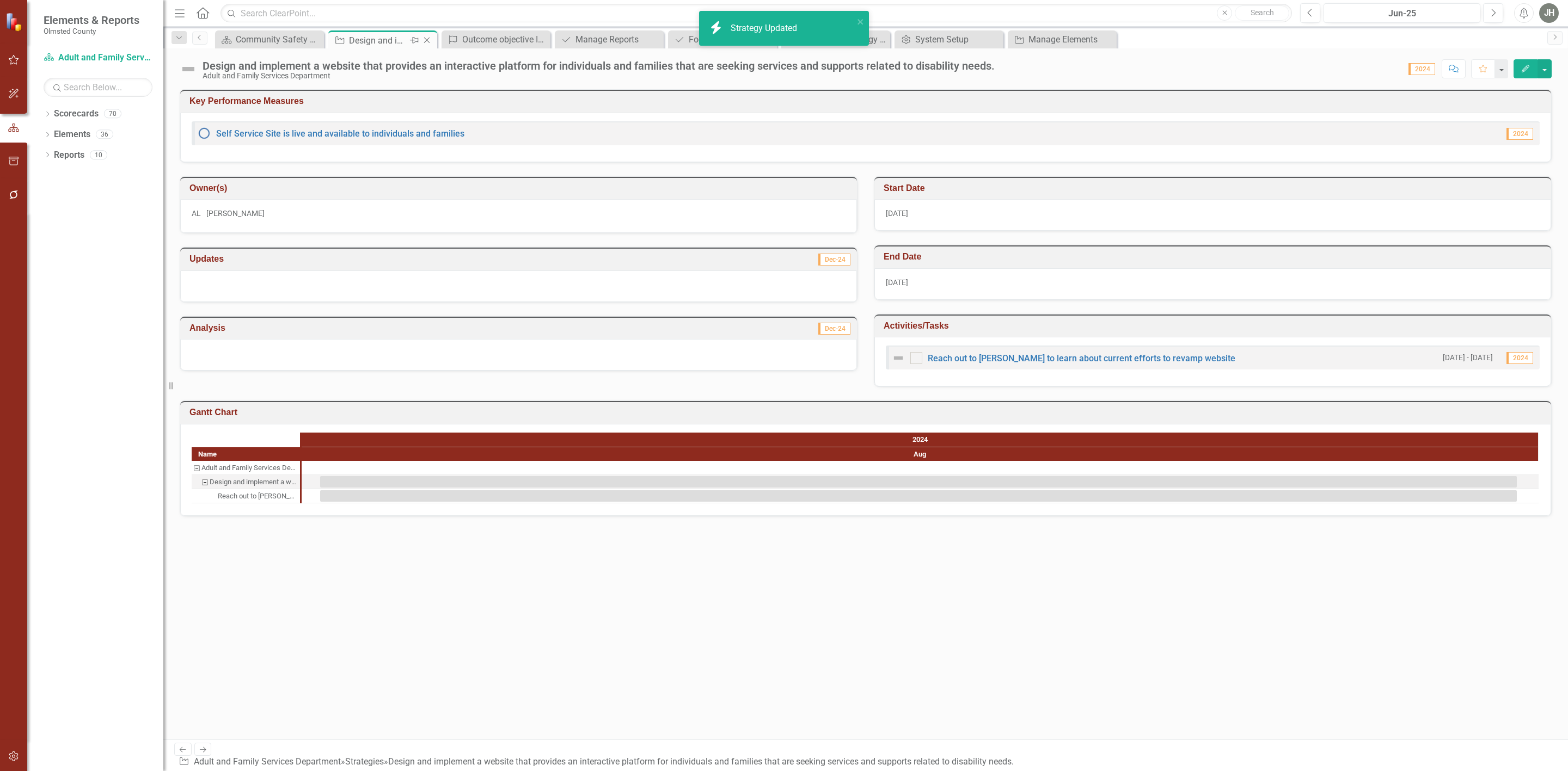
click at [427, 38] on icon "Close" at bounding box center [426, 40] width 11 height 9
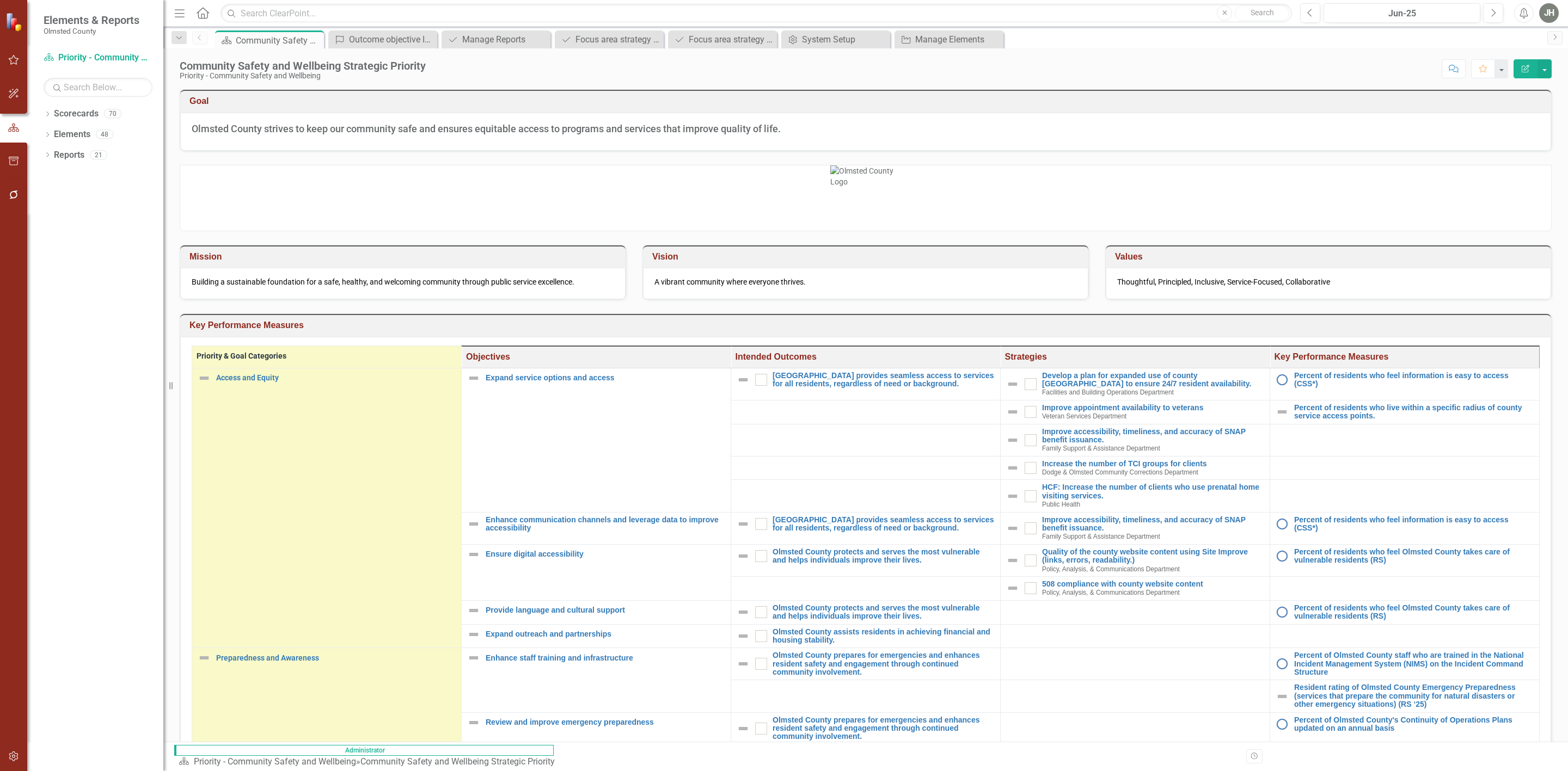
checkbox input "true"
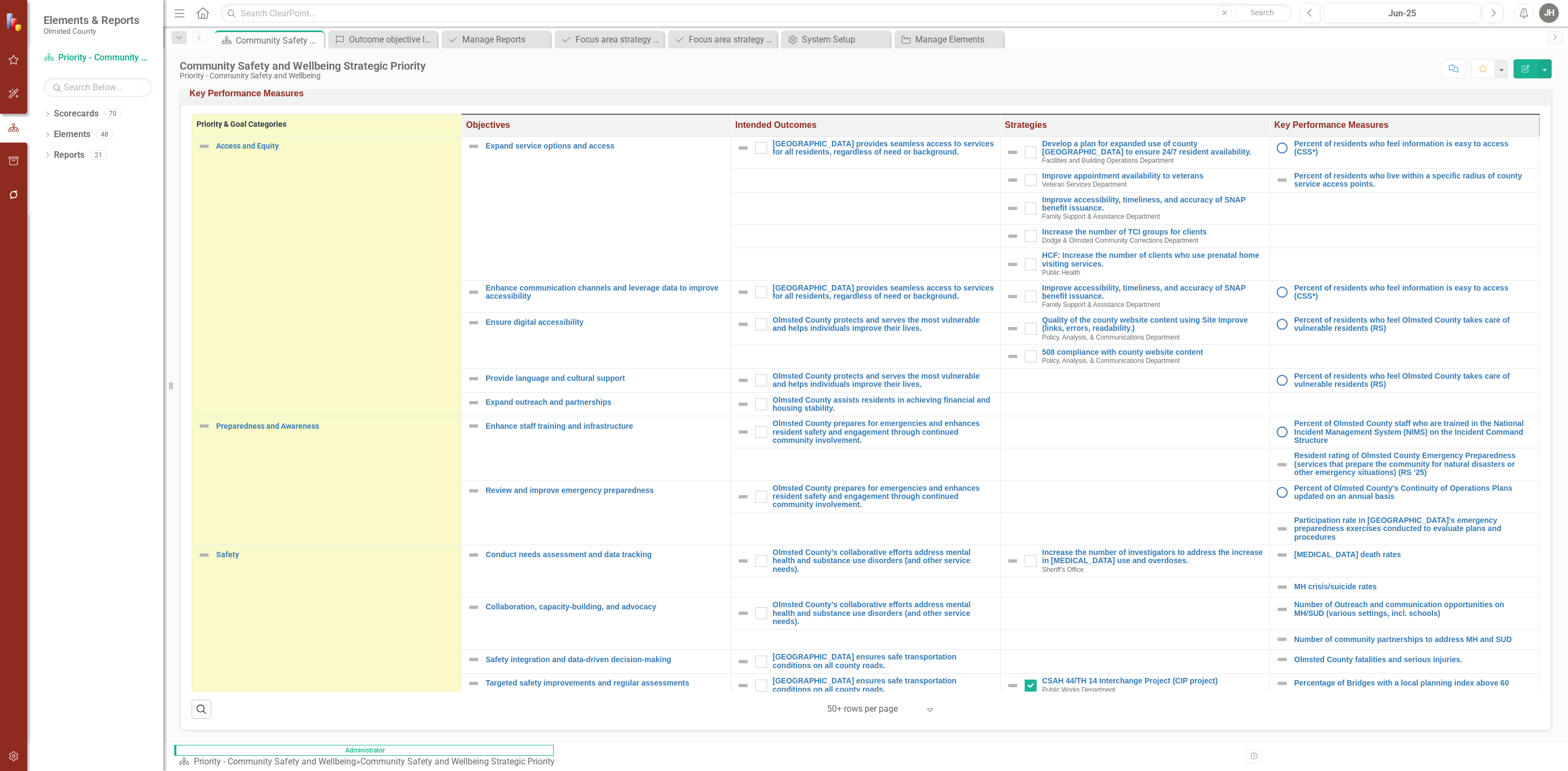
click at [1085, 63] on div "Score: N/A Jun-25 Completed Comment Favorite Edit Report" at bounding box center [991, 68] width 1120 height 19
click at [1232, 96] on h3 "Key Performance Measures" at bounding box center [867, 94] width 1356 height 10
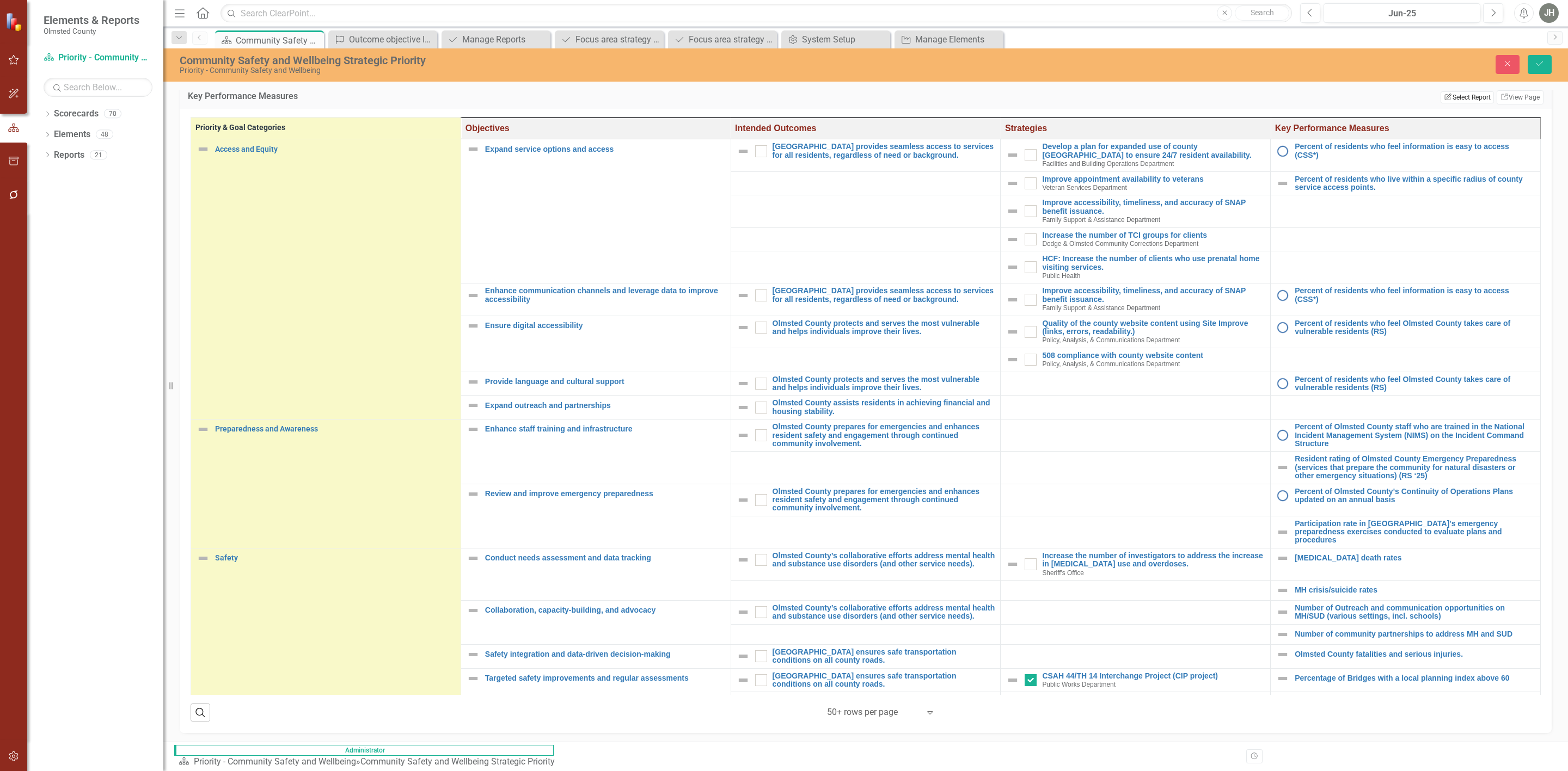
click at [1393, 101] on button "Edit Report Select Report" at bounding box center [1467, 97] width 53 height 12
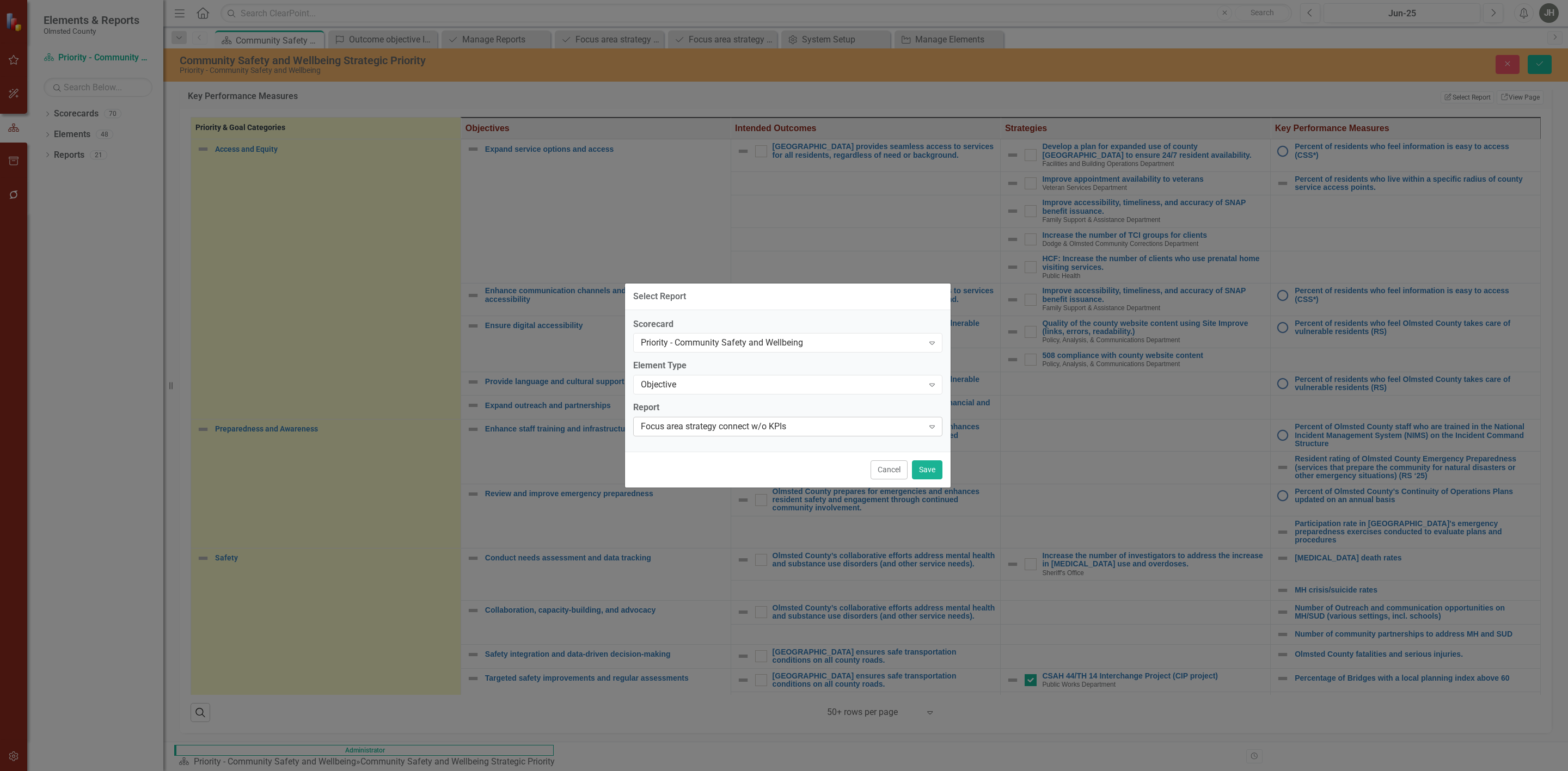
click at [854, 432] on div "Focus area strategy connect w/o KPIs" at bounding box center [782, 427] width 283 height 13
click at [921, 471] on button "Save" at bounding box center [926, 470] width 30 height 19
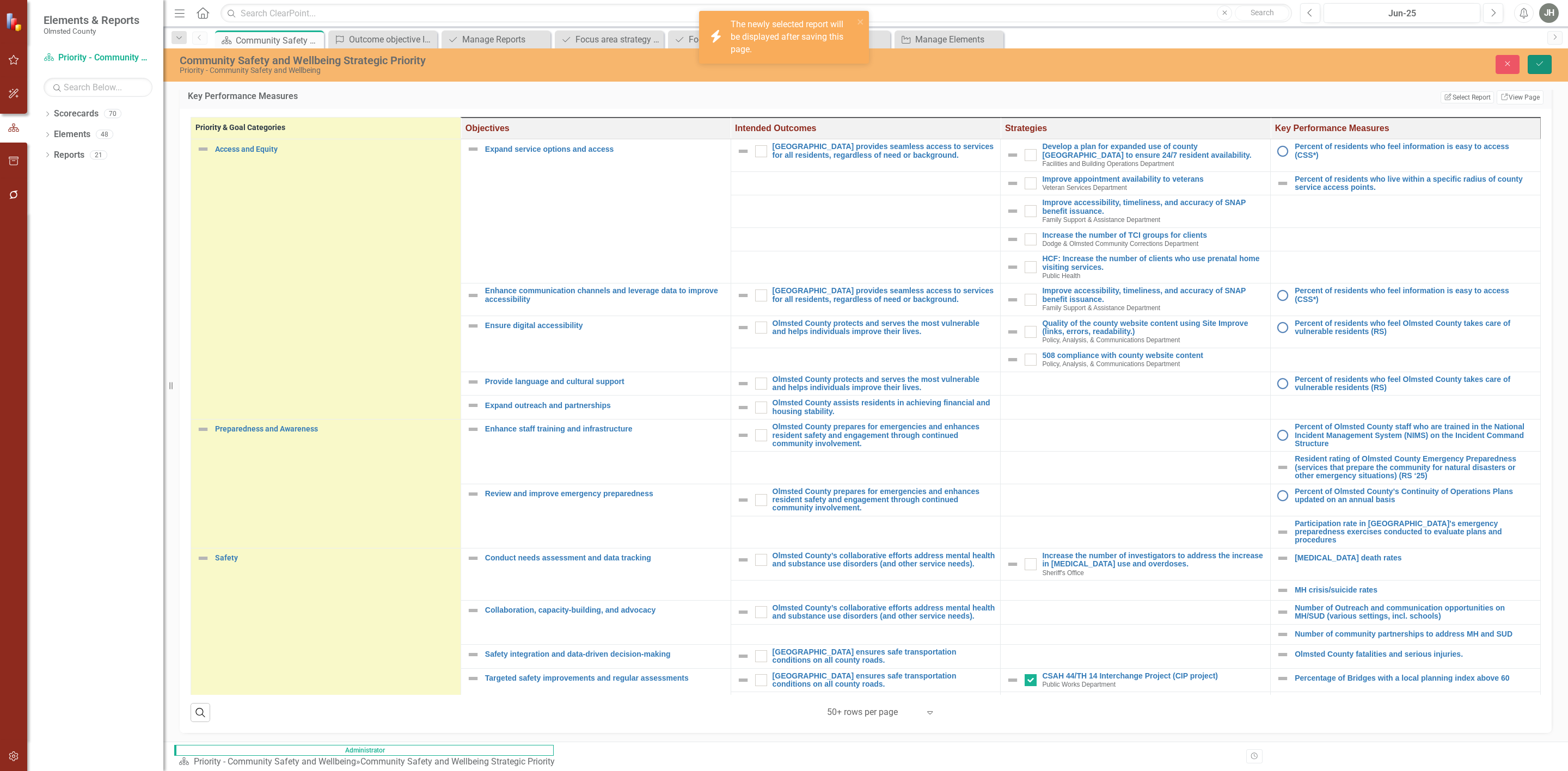
drag, startPoint x: 1539, startPoint y: 61, endPoint x: 1545, endPoint y: 81, distance: 20.9
click at [1393, 61] on icon "Save" at bounding box center [1540, 63] width 10 height 8
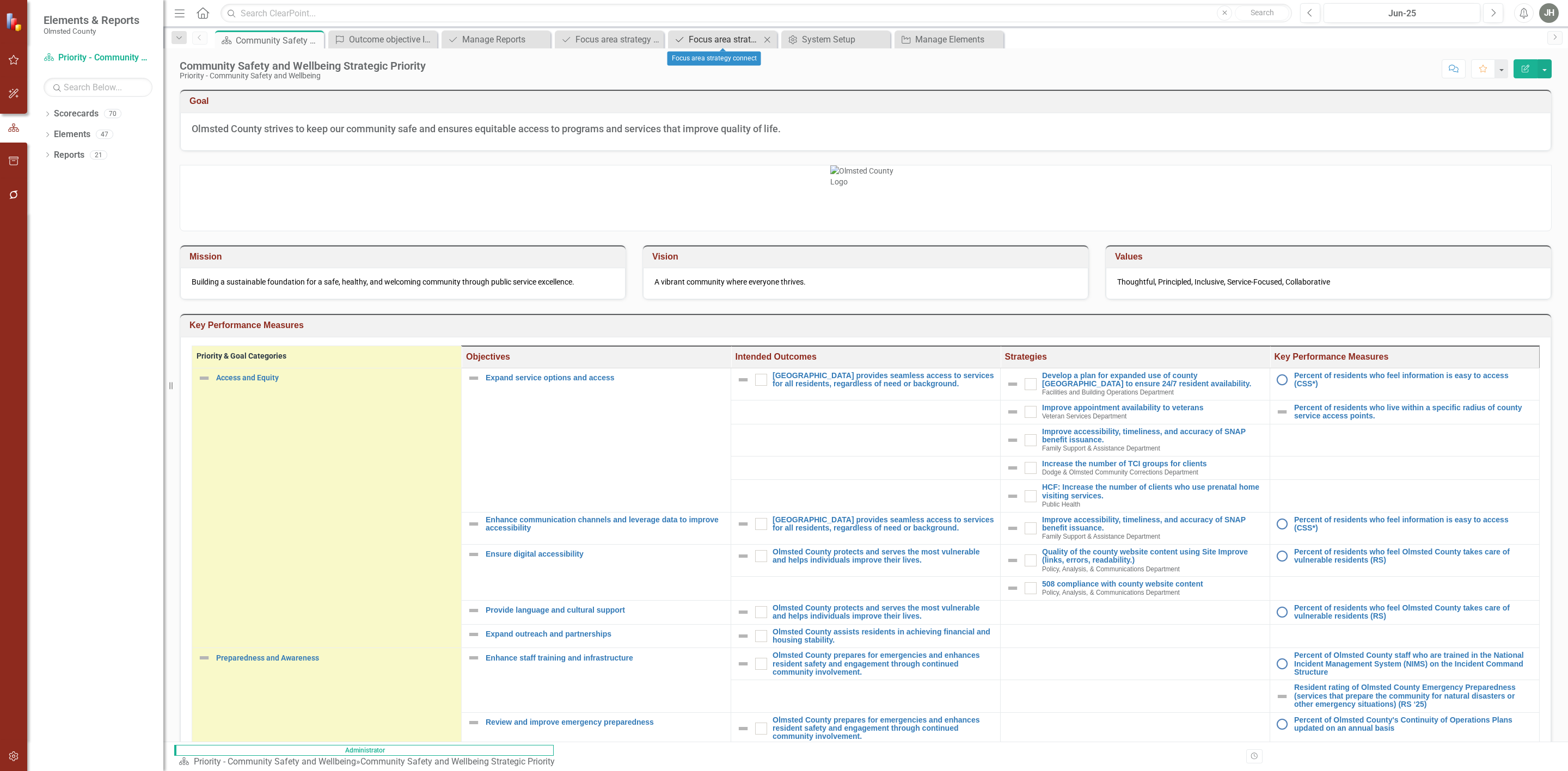
click at [727, 41] on div "Focus area strategy connect" at bounding box center [725, 39] width 72 height 14
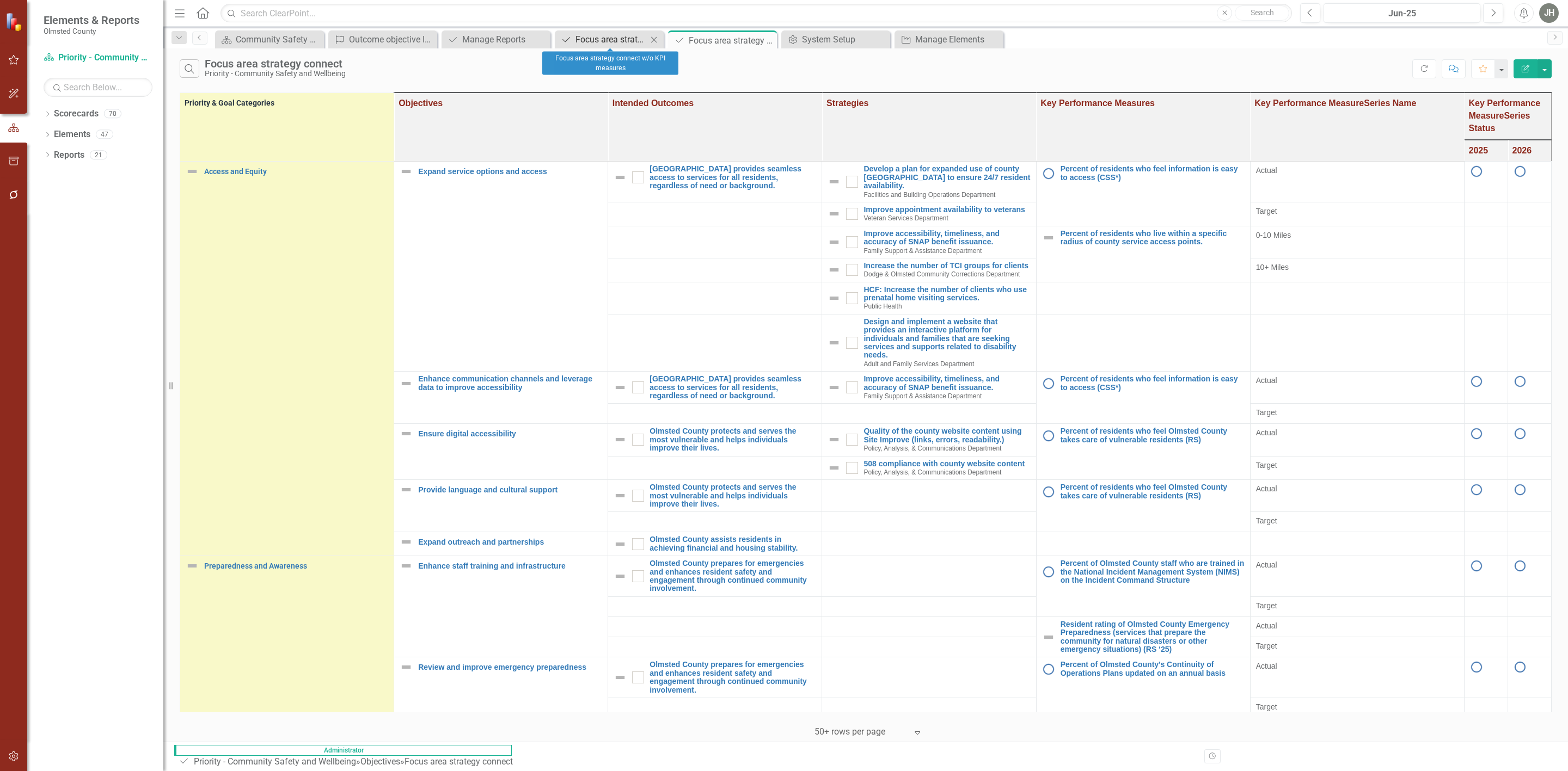
checkbox input "true"
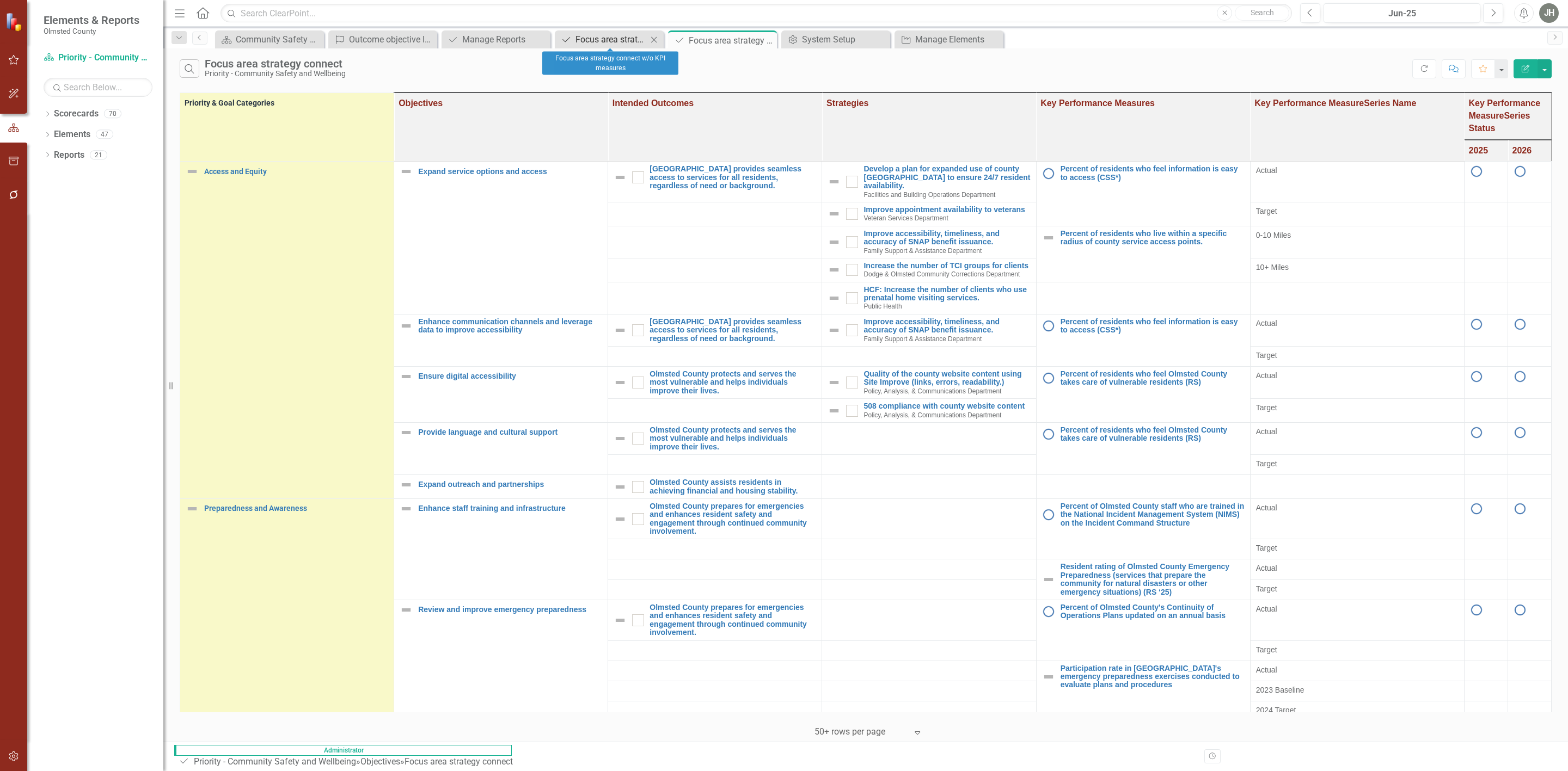
click at [614, 35] on div "Focus area strategy connect w/o KPI measures" at bounding box center [611, 39] width 72 height 14
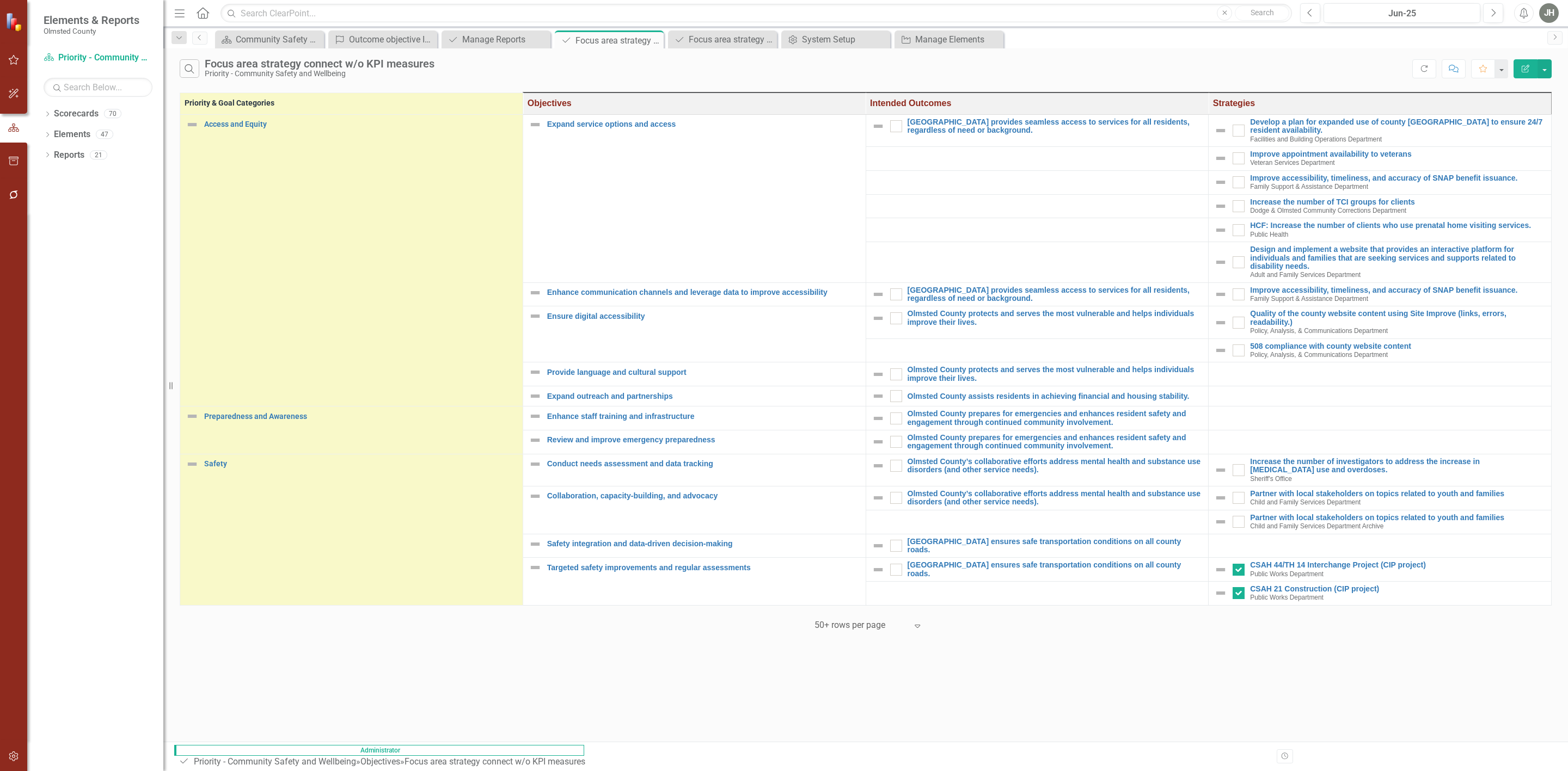
checkbox input "true"
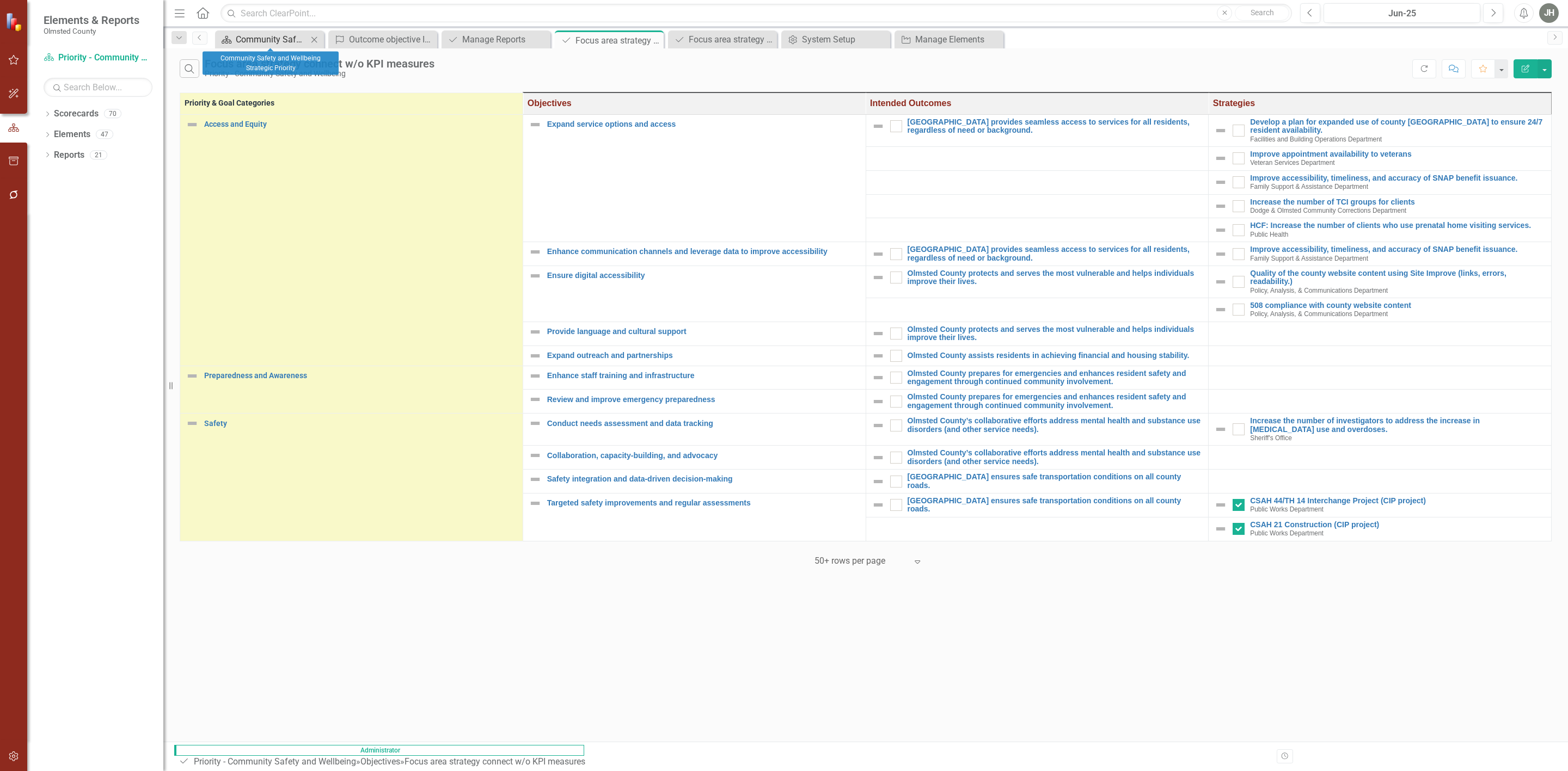
click at [274, 36] on div "Community Safety and Wellbeing Strategic Priority" at bounding box center [272, 39] width 72 height 14
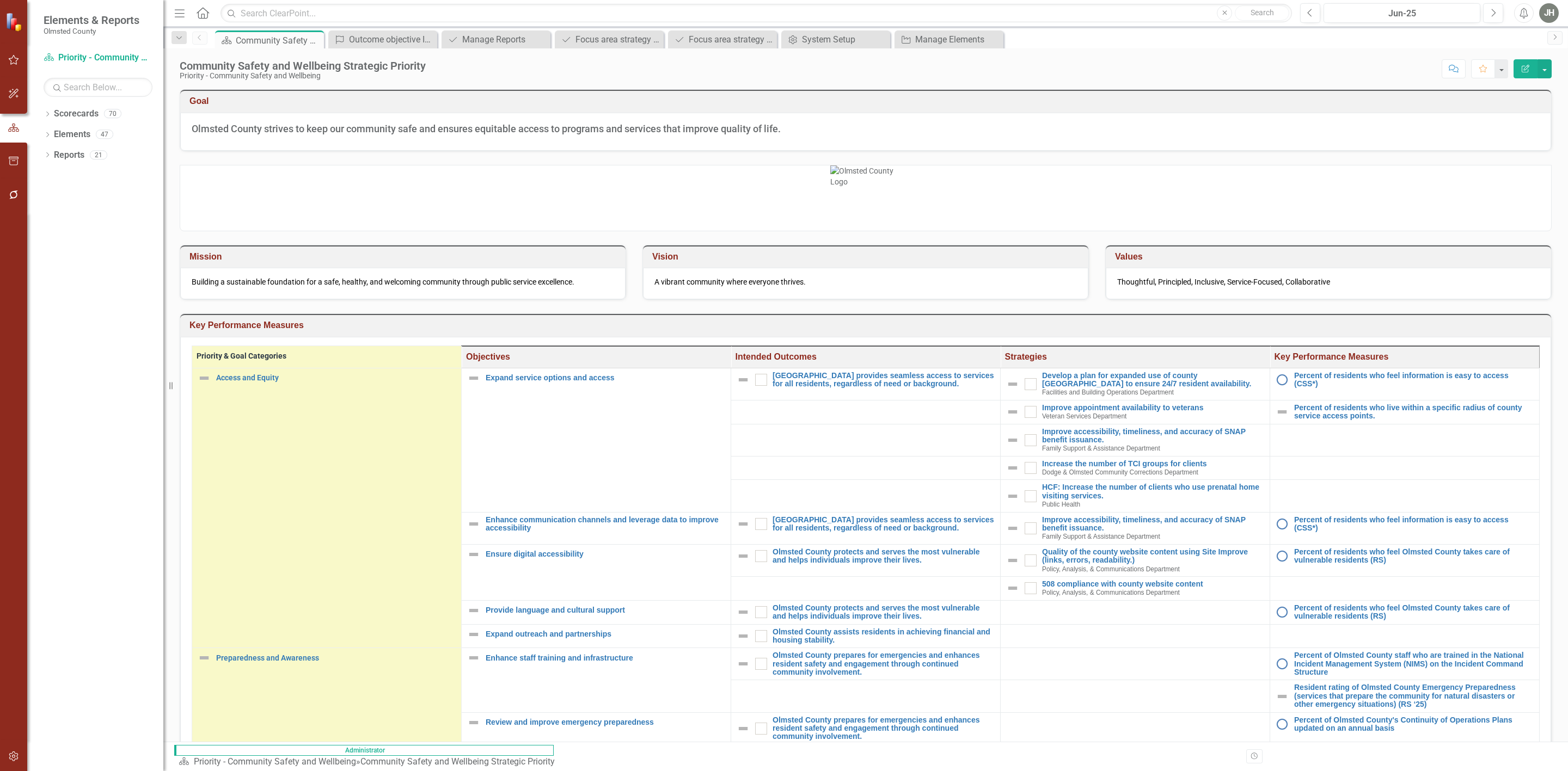
click at [1318, 327] on h3 "Key Performance Measures" at bounding box center [867, 326] width 1356 height 10
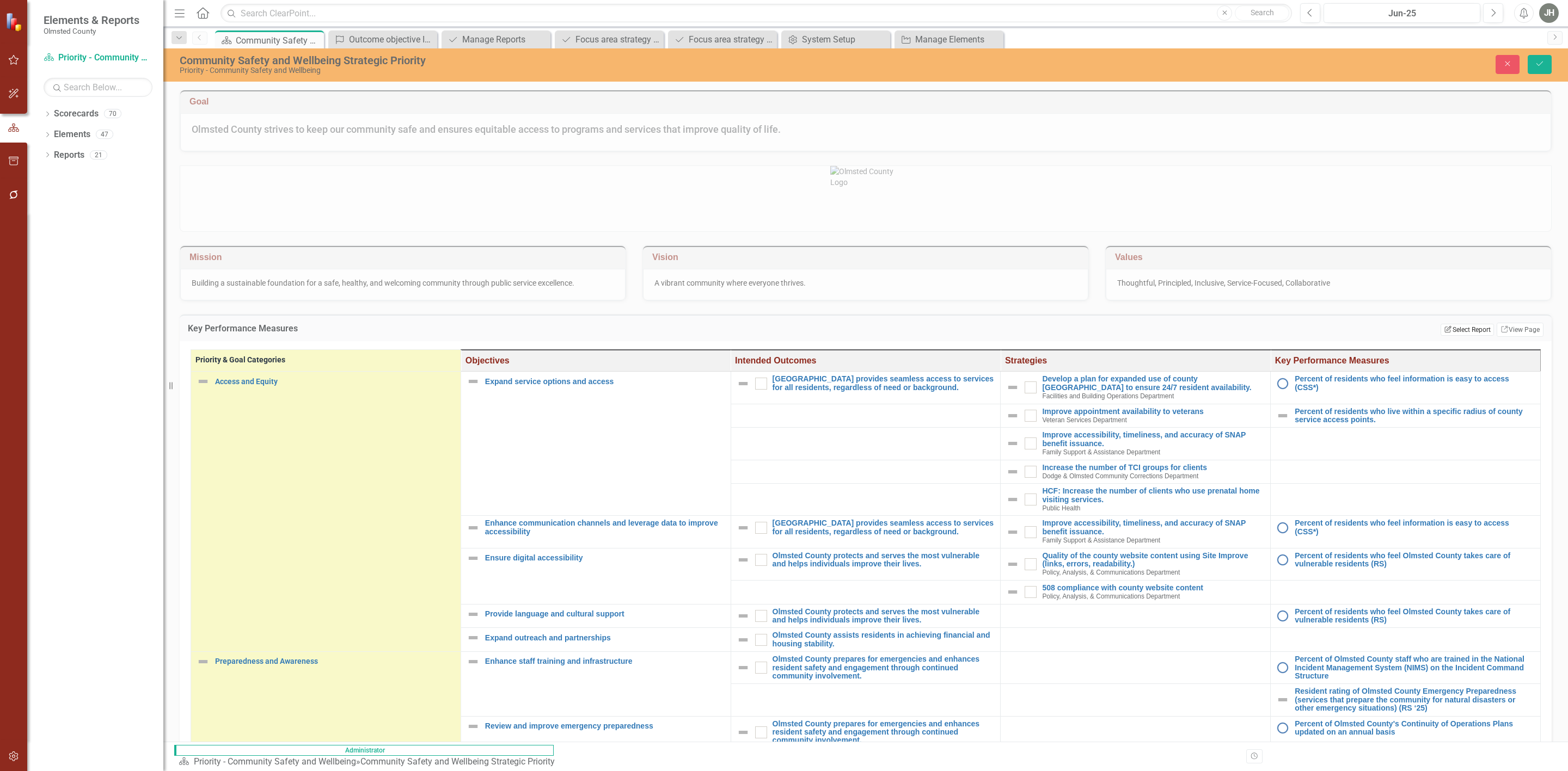
click at [1393, 335] on button "Edit Report Select Report" at bounding box center [1467, 329] width 53 height 12
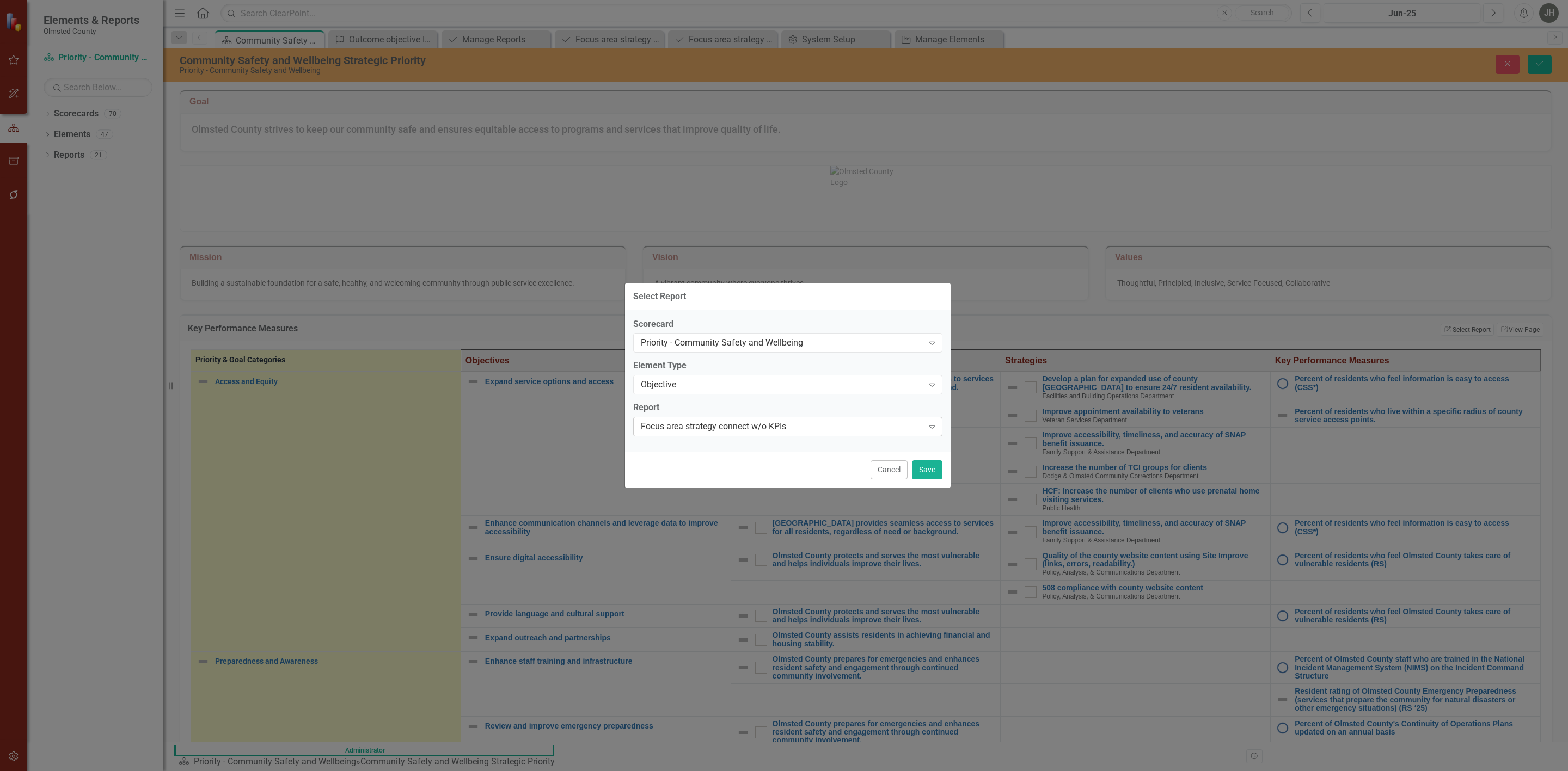
click at [777, 418] on div "Focus area strategy connect w/o KPIs Expand" at bounding box center [787, 427] width 309 height 19
click at [923, 474] on button "Save" at bounding box center [926, 470] width 30 height 19
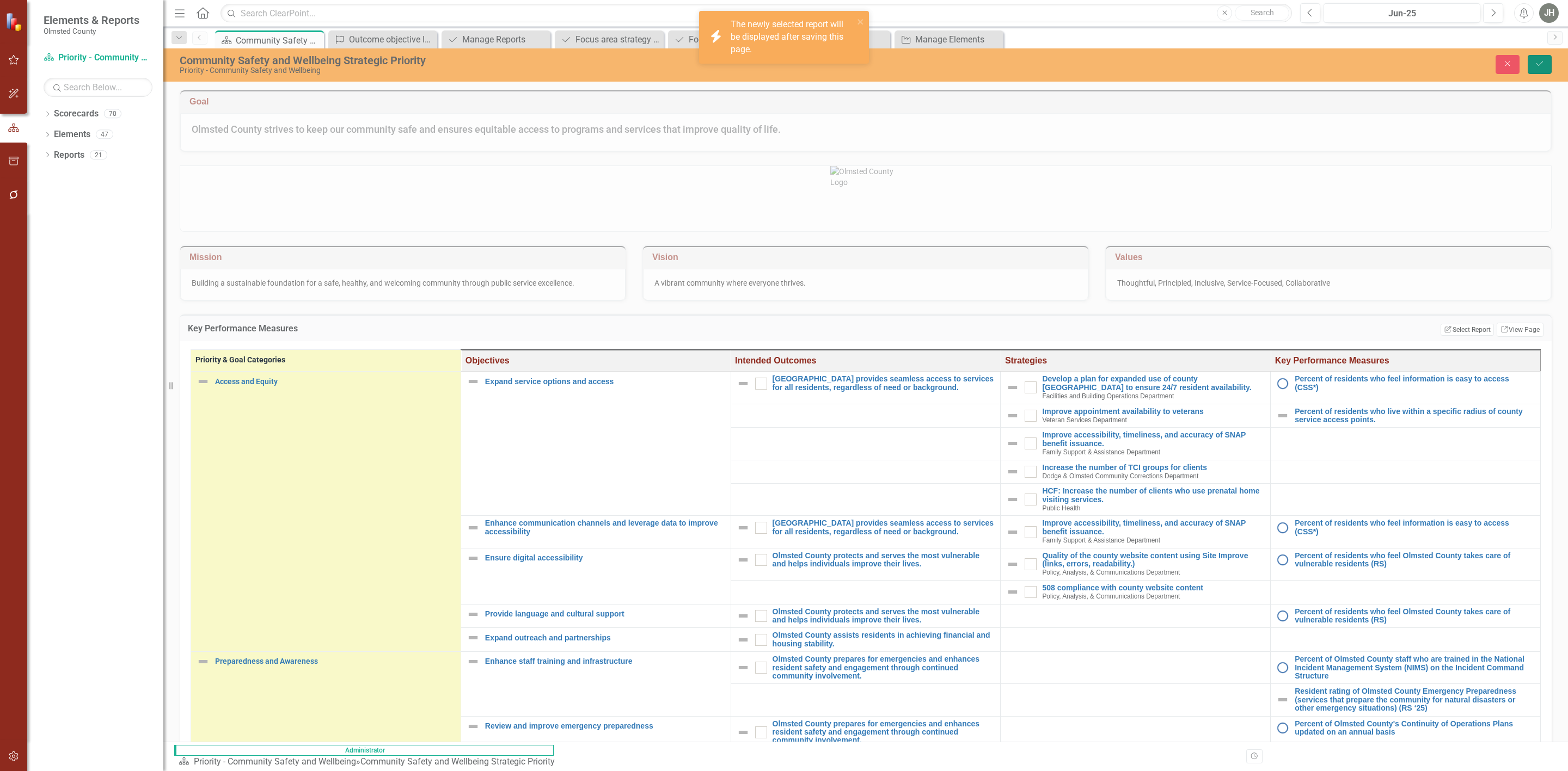
click at [1393, 61] on icon "Save" at bounding box center [1540, 63] width 10 height 8
